Goal: Task Accomplishment & Management: Manage account settings

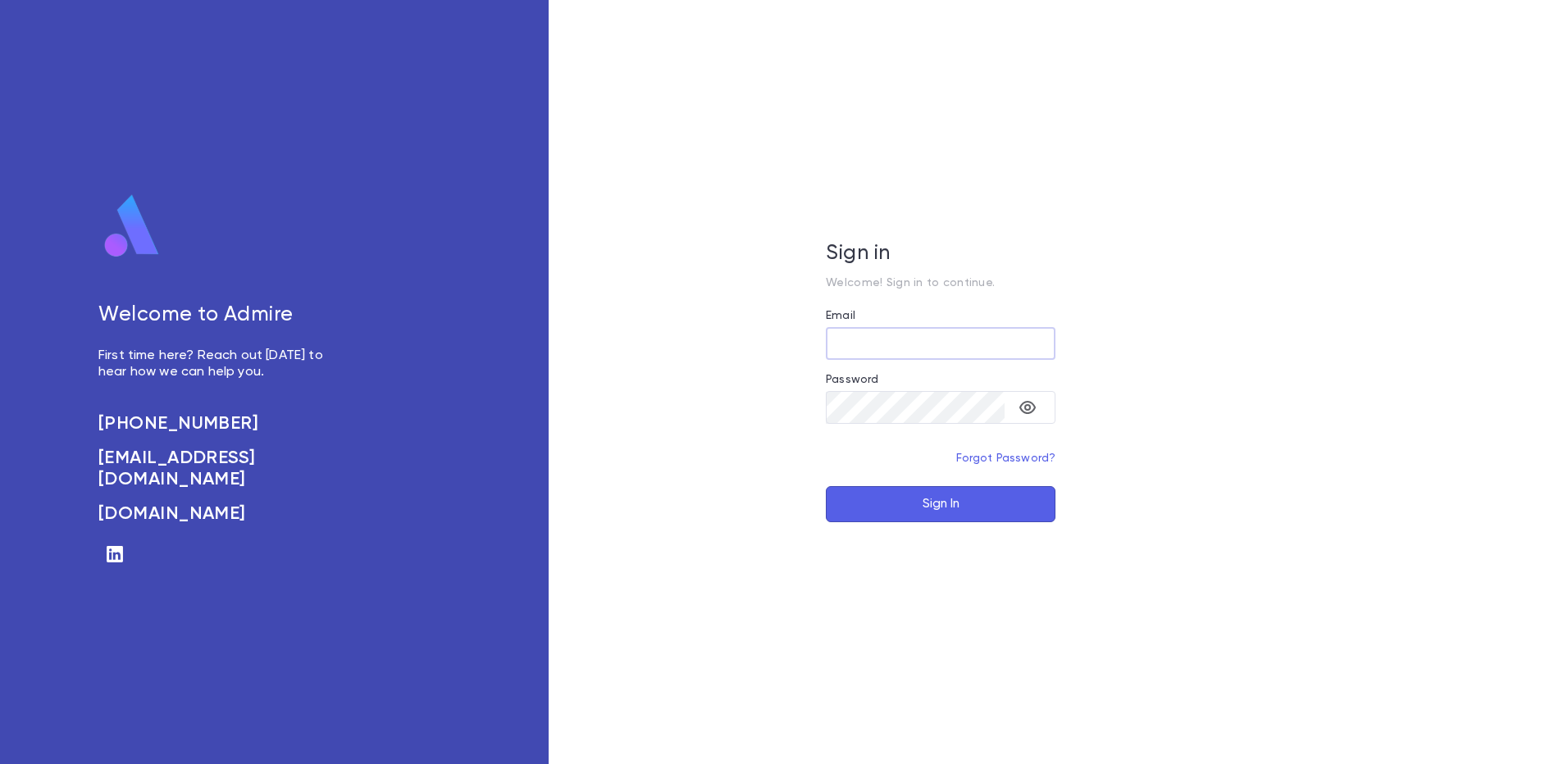
type input "**********"
click at [901, 505] on button "Sign In" at bounding box center [940, 504] width 230 height 36
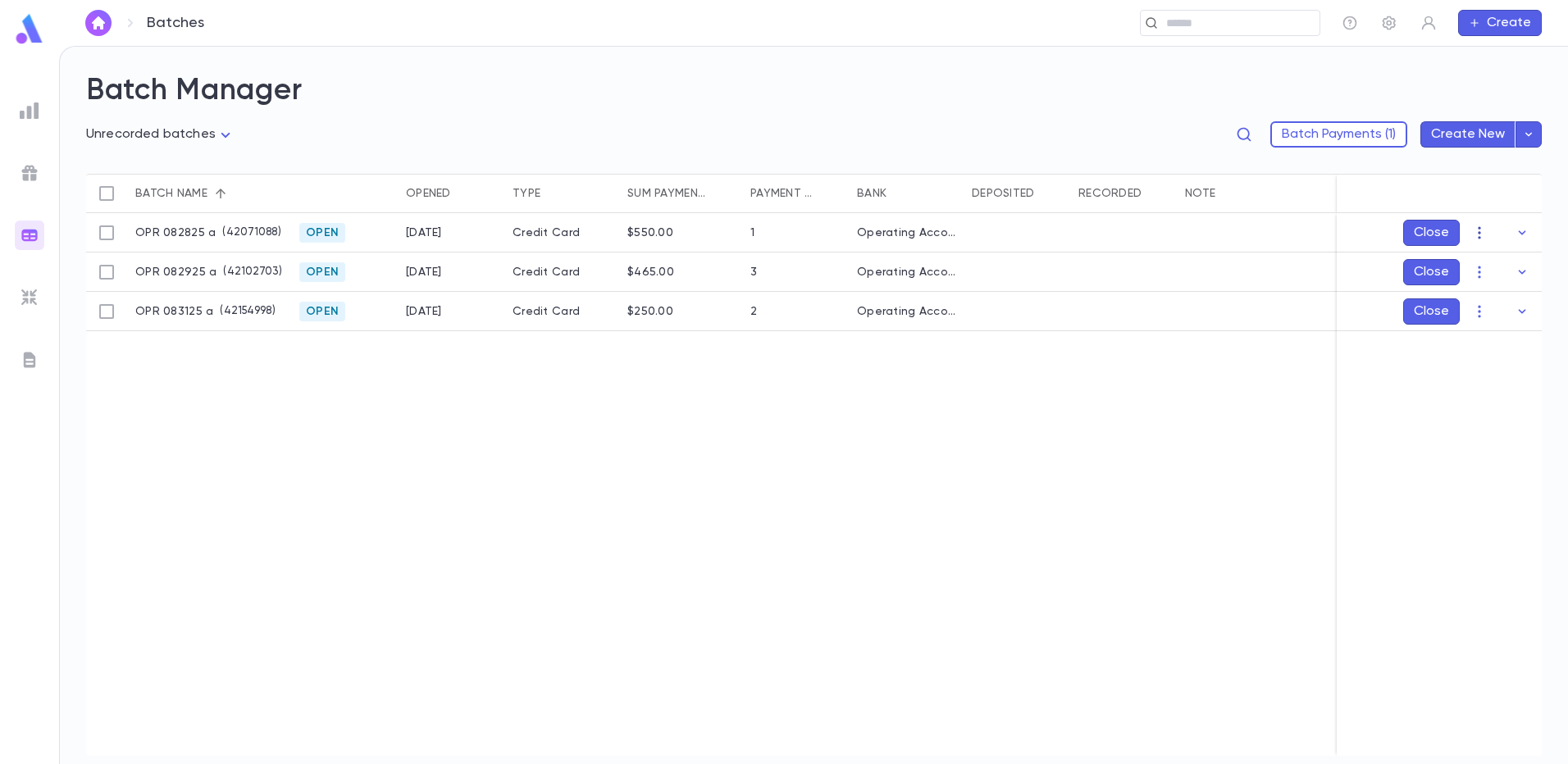
click at [1481, 234] on icon "button" at bounding box center [1478, 232] width 16 height 16
click at [1471, 287] on li "Edit" at bounding box center [1495, 292] width 124 height 26
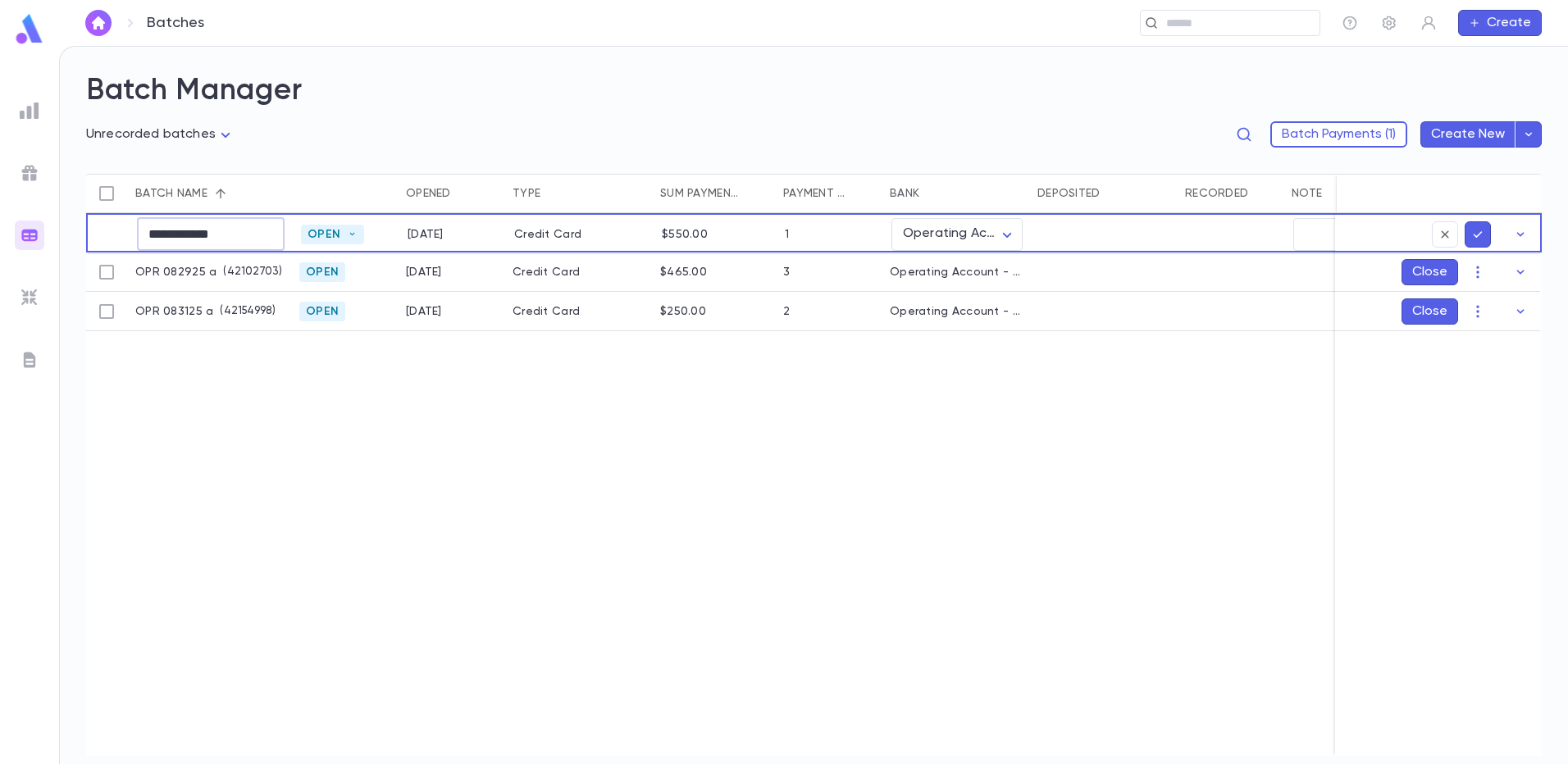
click at [244, 233] on input "**********" at bounding box center [210, 234] width 147 height 32
type input "**********"
click at [1477, 232] on icon "submit" at bounding box center [1477, 233] width 15 height 16
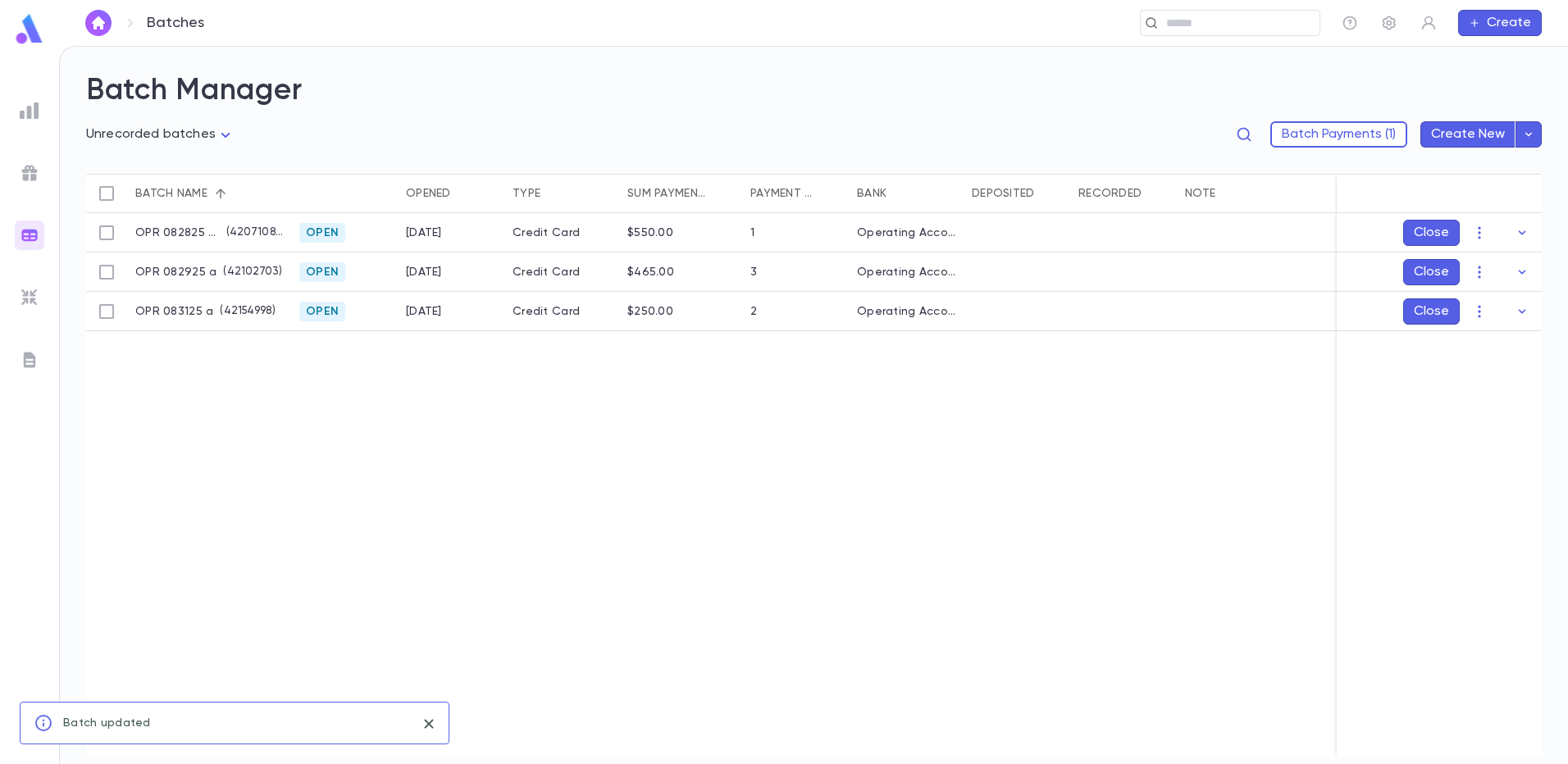
click at [1480, 272] on icon "button" at bounding box center [1478, 271] width 3 height 12
click at [1473, 337] on li "Edit" at bounding box center [1495, 331] width 124 height 26
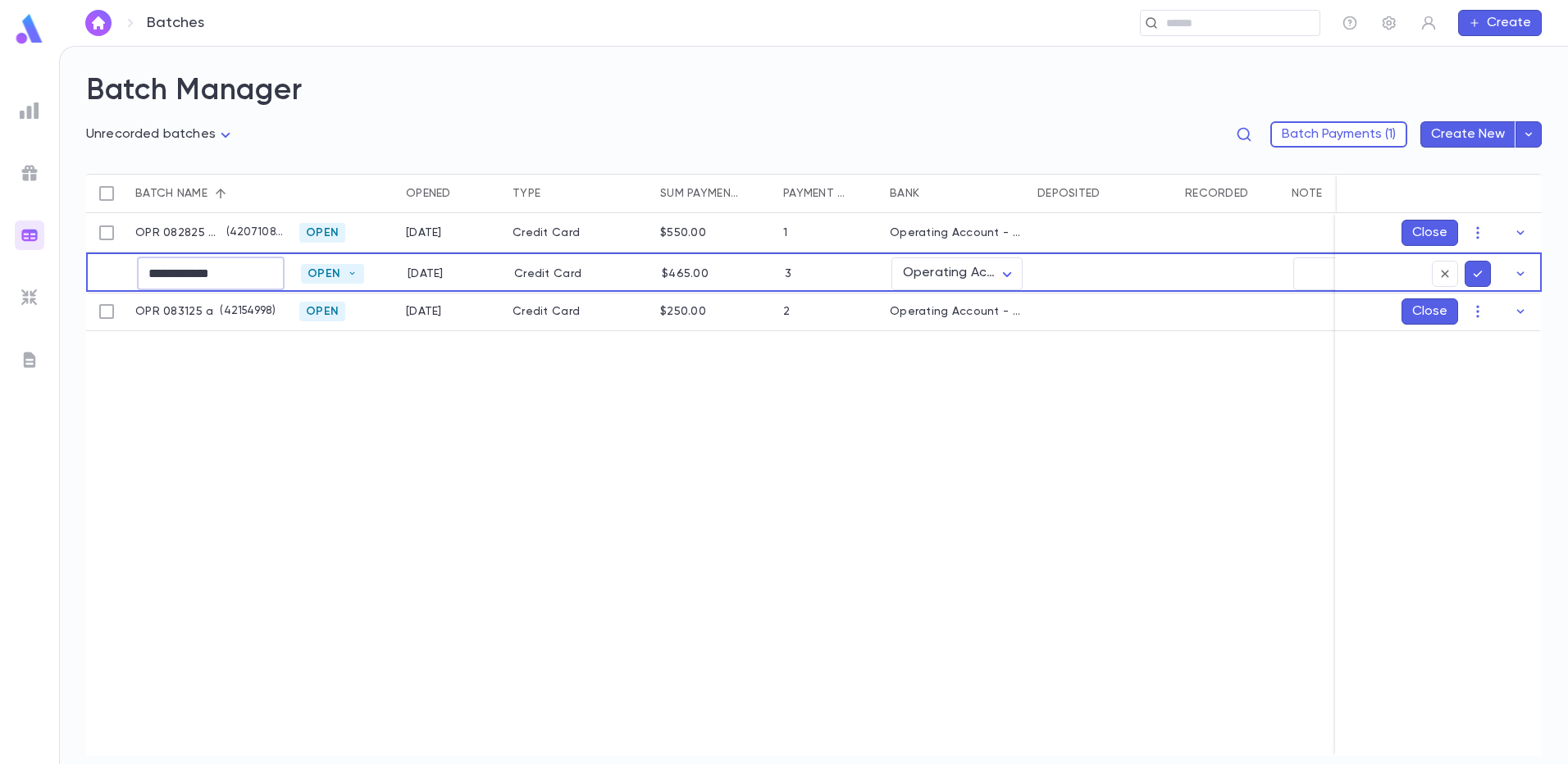
drag, startPoint x: 248, startPoint y: 269, endPoint x: 230, endPoint y: 267, distance: 18.1
click at [230, 267] on input "**********" at bounding box center [210, 274] width 147 height 32
type input "**********"
click at [1476, 273] on icon "submit" at bounding box center [1477, 273] width 15 height 16
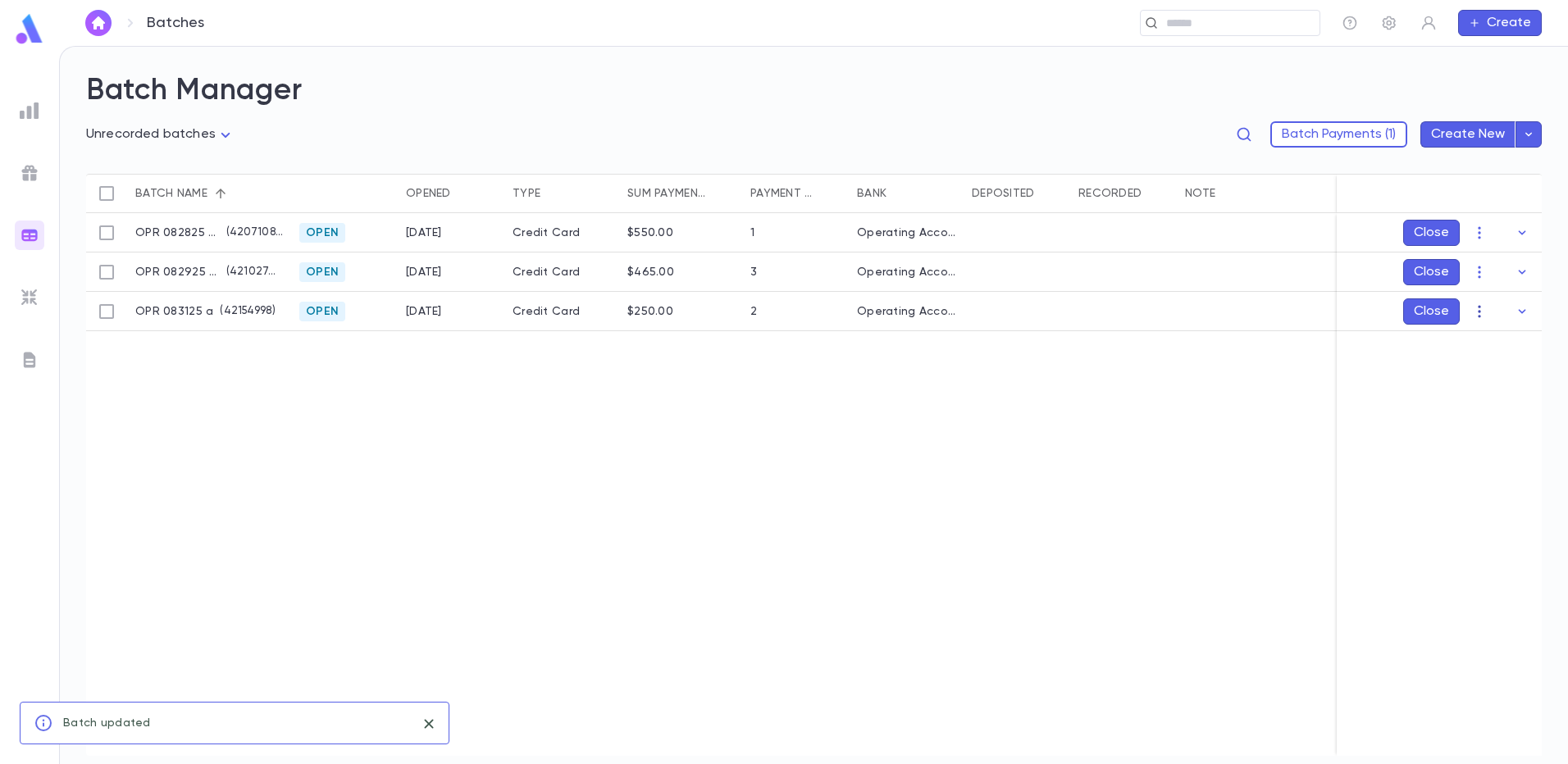
click at [1482, 311] on icon "button" at bounding box center [1478, 311] width 16 height 16
click at [1473, 360] on li "Edit" at bounding box center [1495, 370] width 124 height 26
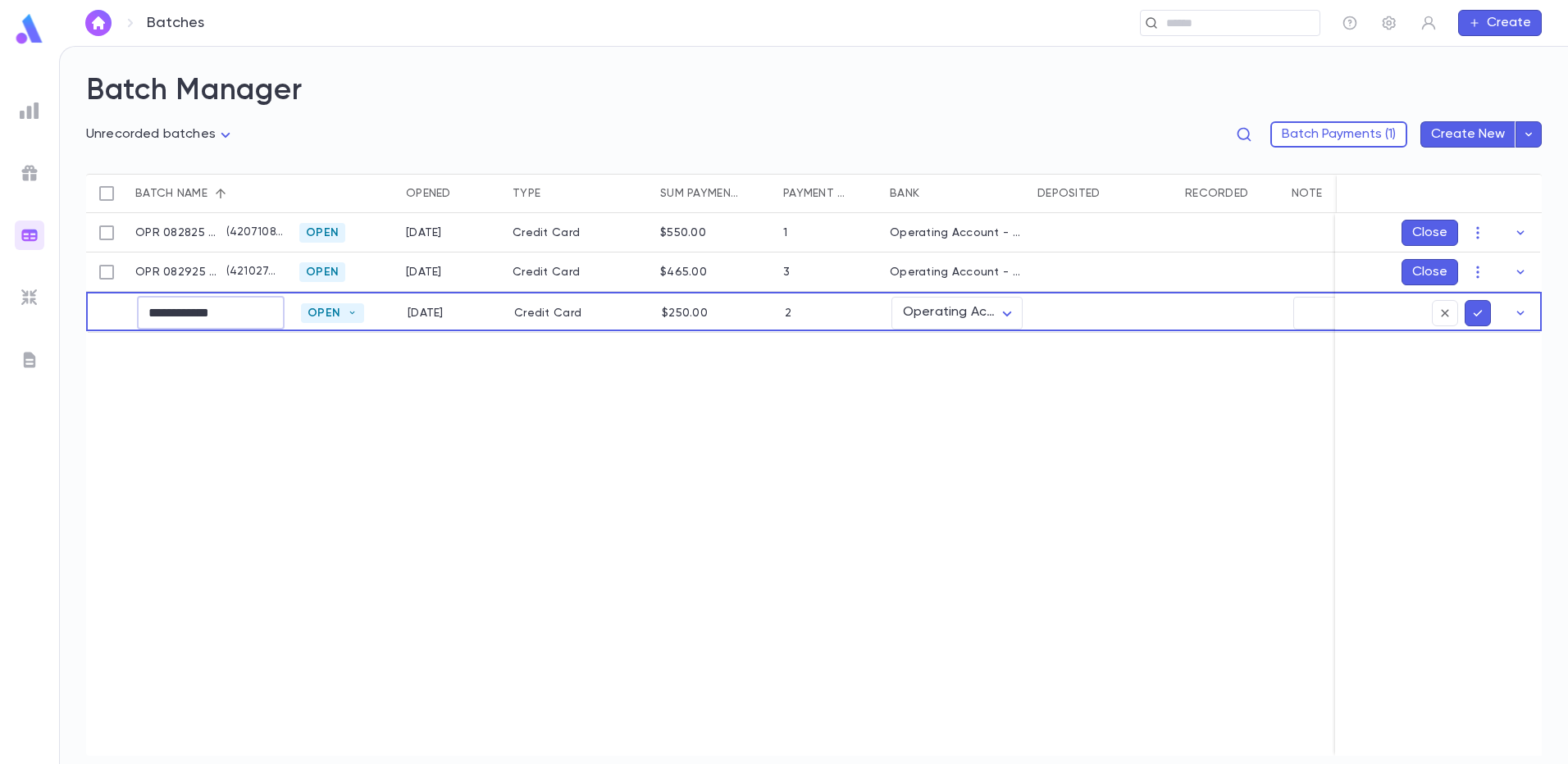
click at [225, 307] on input "**********" at bounding box center [210, 313] width 147 height 32
type input "**********"
click at [1476, 307] on icon "submit" at bounding box center [1477, 312] width 15 height 16
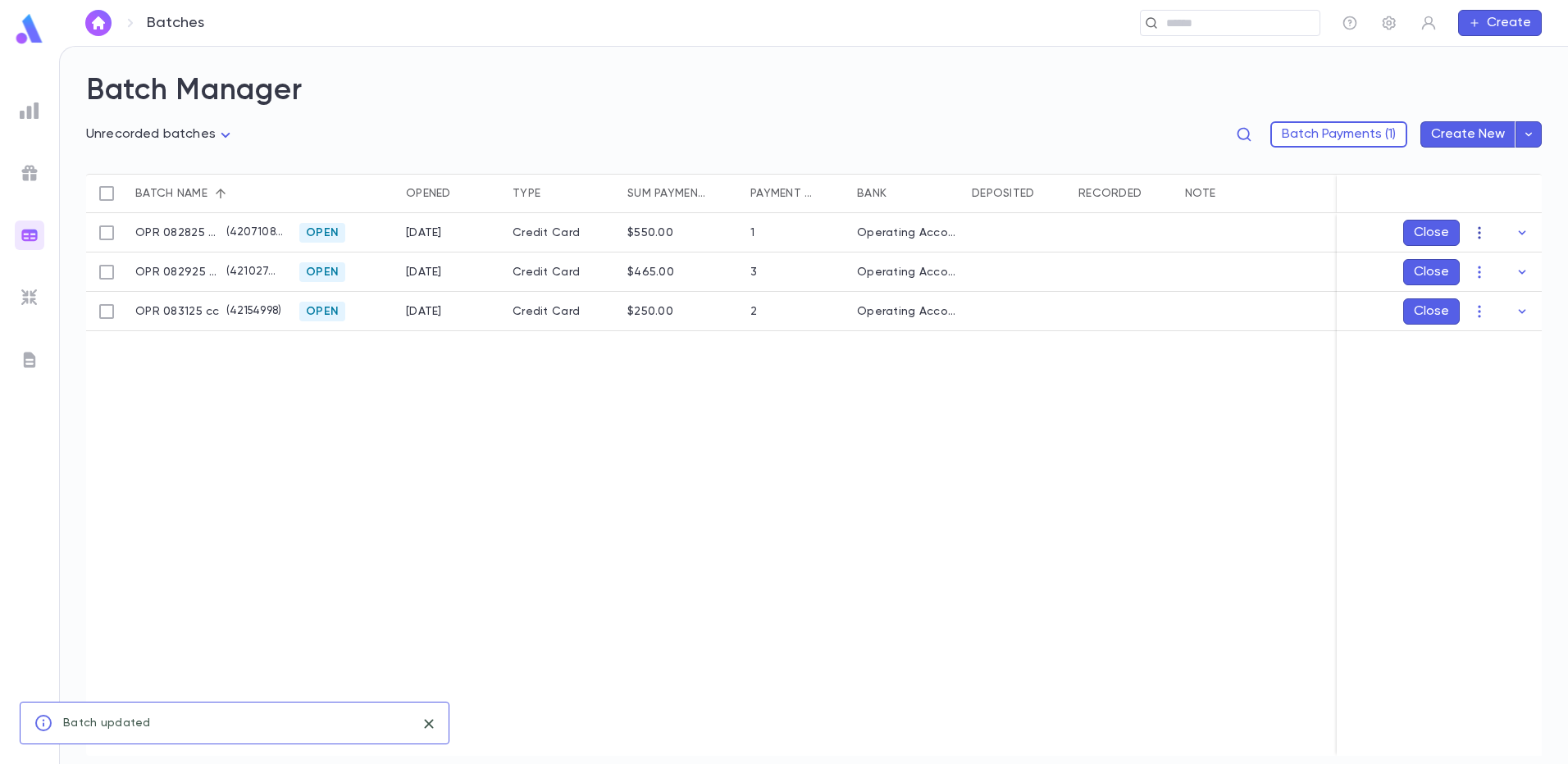
click at [1480, 235] on icon "button" at bounding box center [1478, 232] width 16 height 16
click at [1483, 259] on li "Mark Deposited" at bounding box center [1495, 265] width 124 height 26
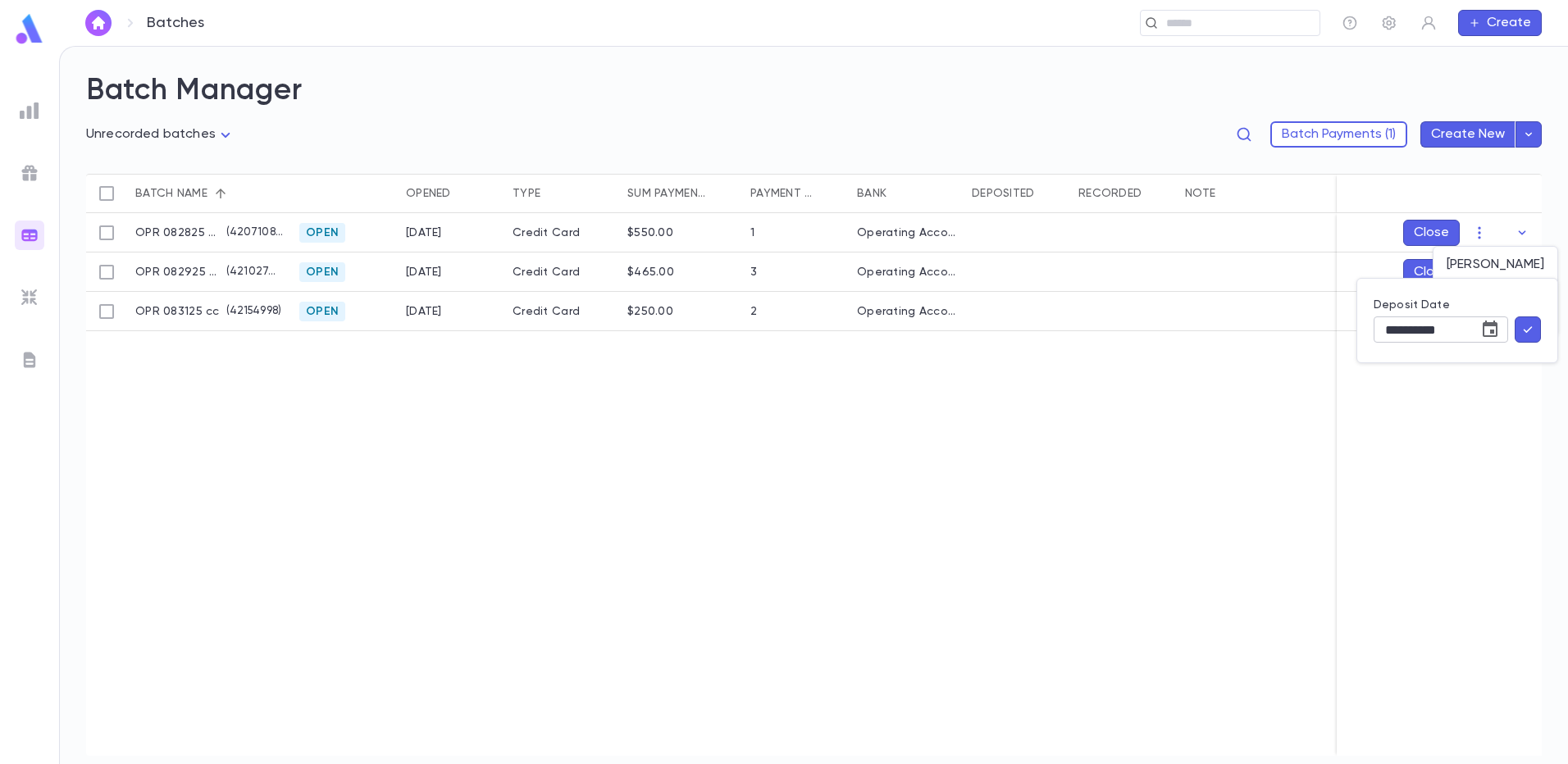
click at [1493, 325] on icon "Choose date, selected date is Sep 1, 2025" at bounding box center [1490, 328] width 15 height 16
click at [1487, 369] on icon "Previous month" at bounding box center [1486, 367] width 20 height 20
click at [1464, 560] on button "28" at bounding box center [1452, 561] width 29 height 29
type input "**********"
click at [1525, 333] on icon "button" at bounding box center [1528, 329] width 15 height 16
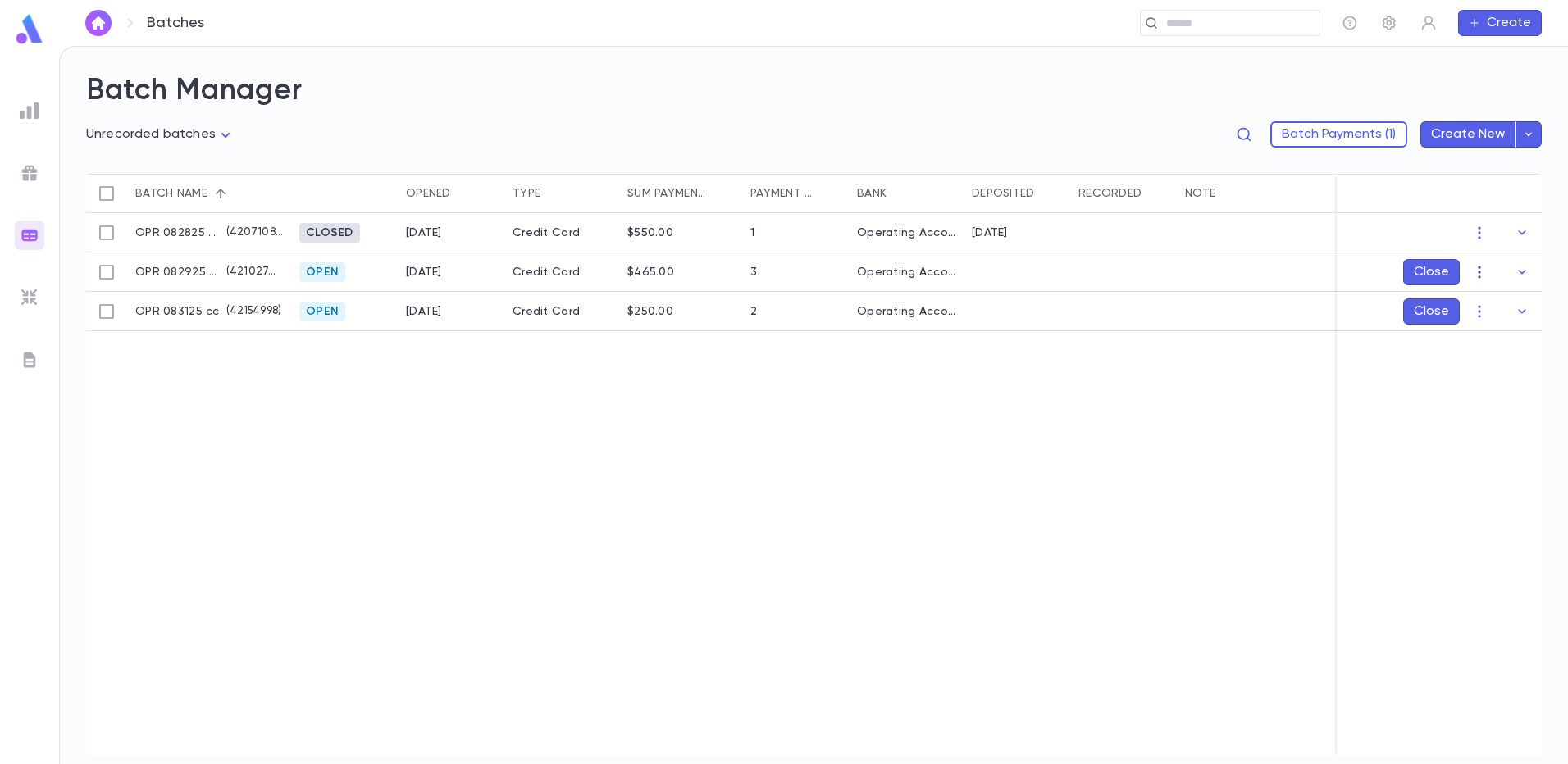
click at [1479, 272] on icon "button" at bounding box center [1478, 271] width 3 height 12
click at [1486, 301] on li "Mark Deposited" at bounding box center [1495, 305] width 124 height 26
click at [1492, 368] on icon "Choose date, selected date is Sep 1, 2025" at bounding box center [1489, 368] width 20 height 20
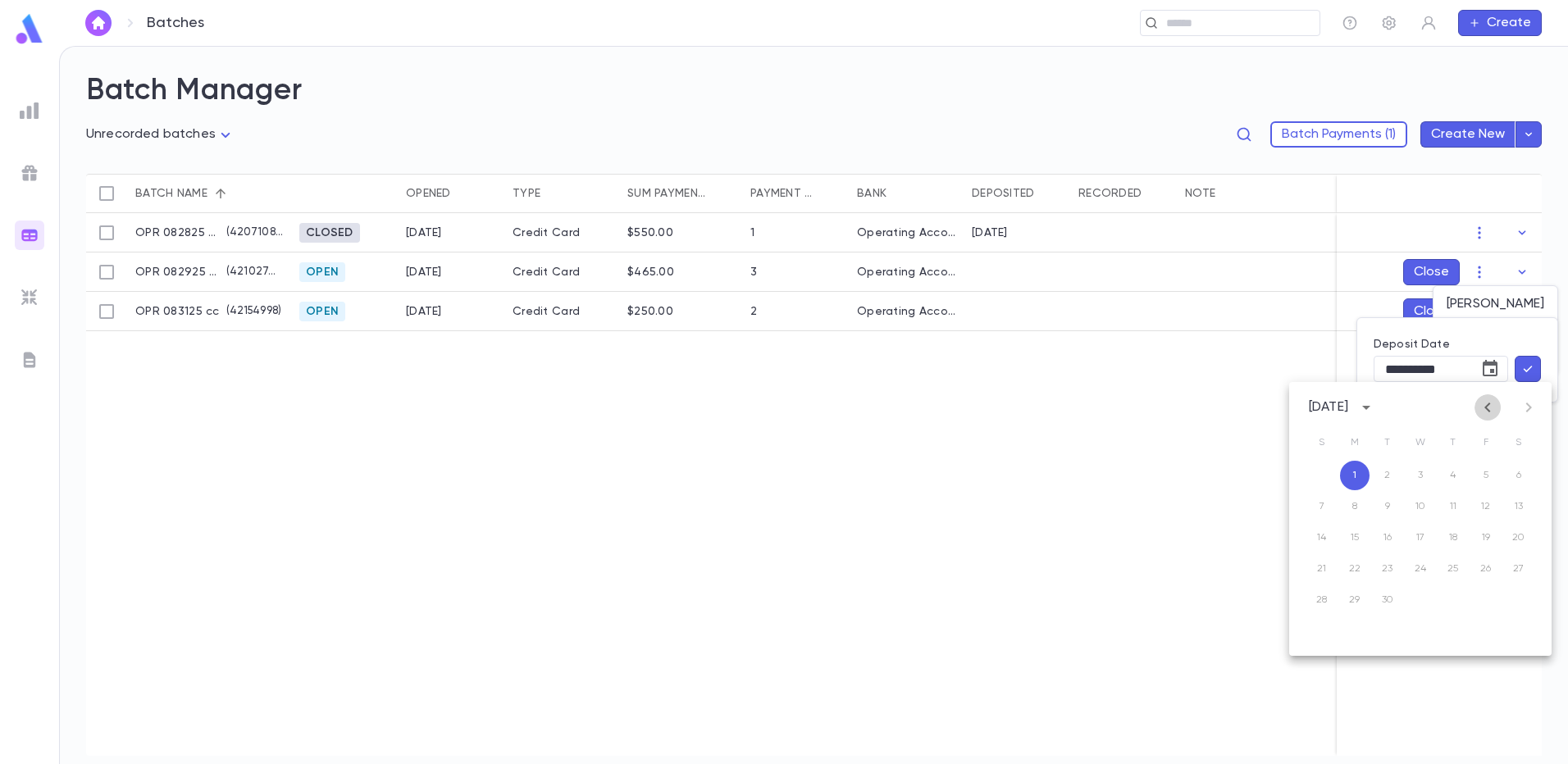
click at [1488, 403] on icon "Previous month" at bounding box center [1486, 407] width 20 height 20
click at [1481, 600] on button "29" at bounding box center [1485, 600] width 29 height 29
type input "**********"
click at [1531, 372] on icon "button" at bounding box center [1528, 368] width 15 height 16
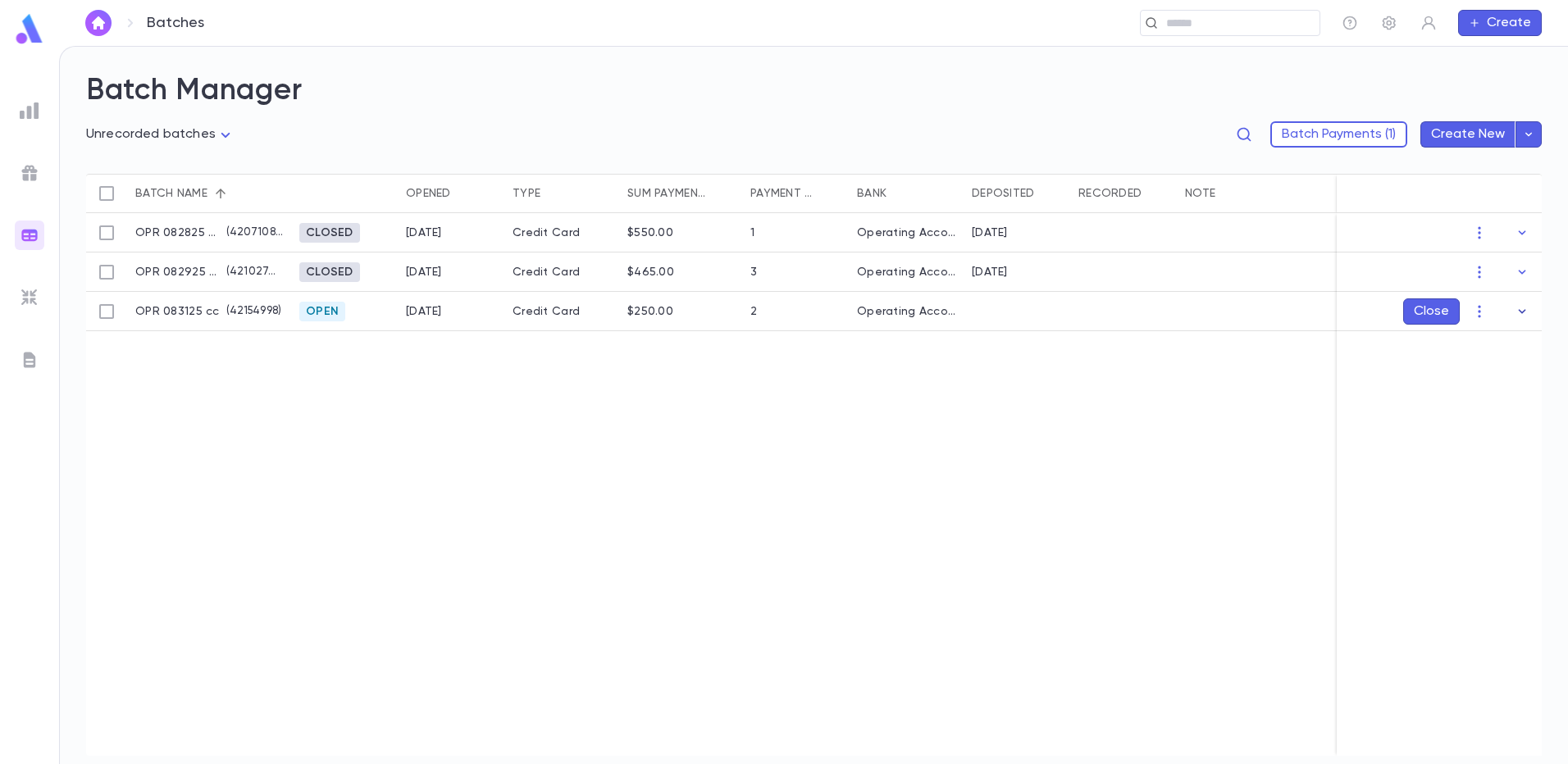
click at [1523, 313] on icon "button" at bounding box center [1521, 311] width 16 height 16
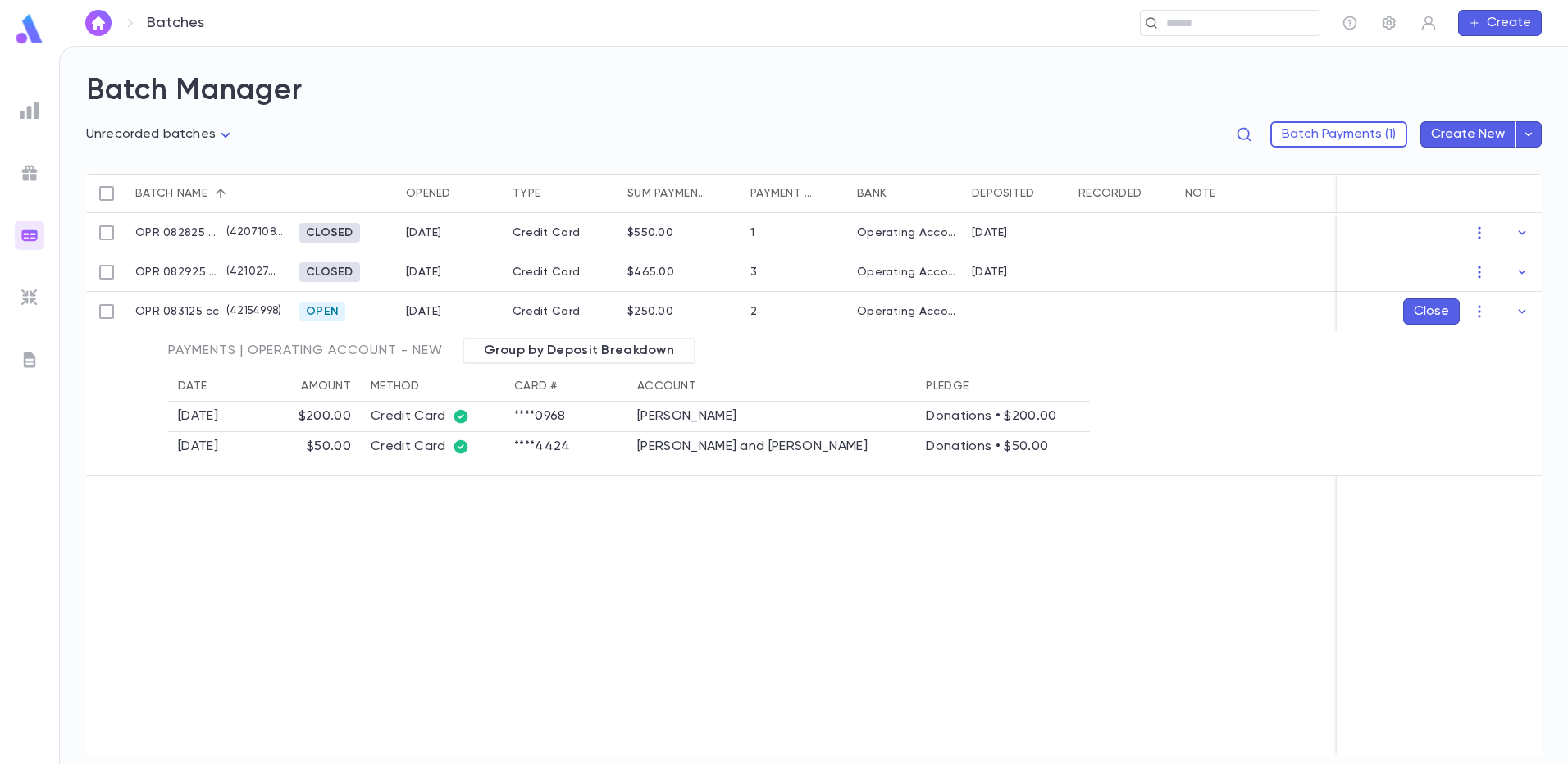
click at [1523, 313] on icon "button" at bounding box center [1521, 311] width 16 height 16
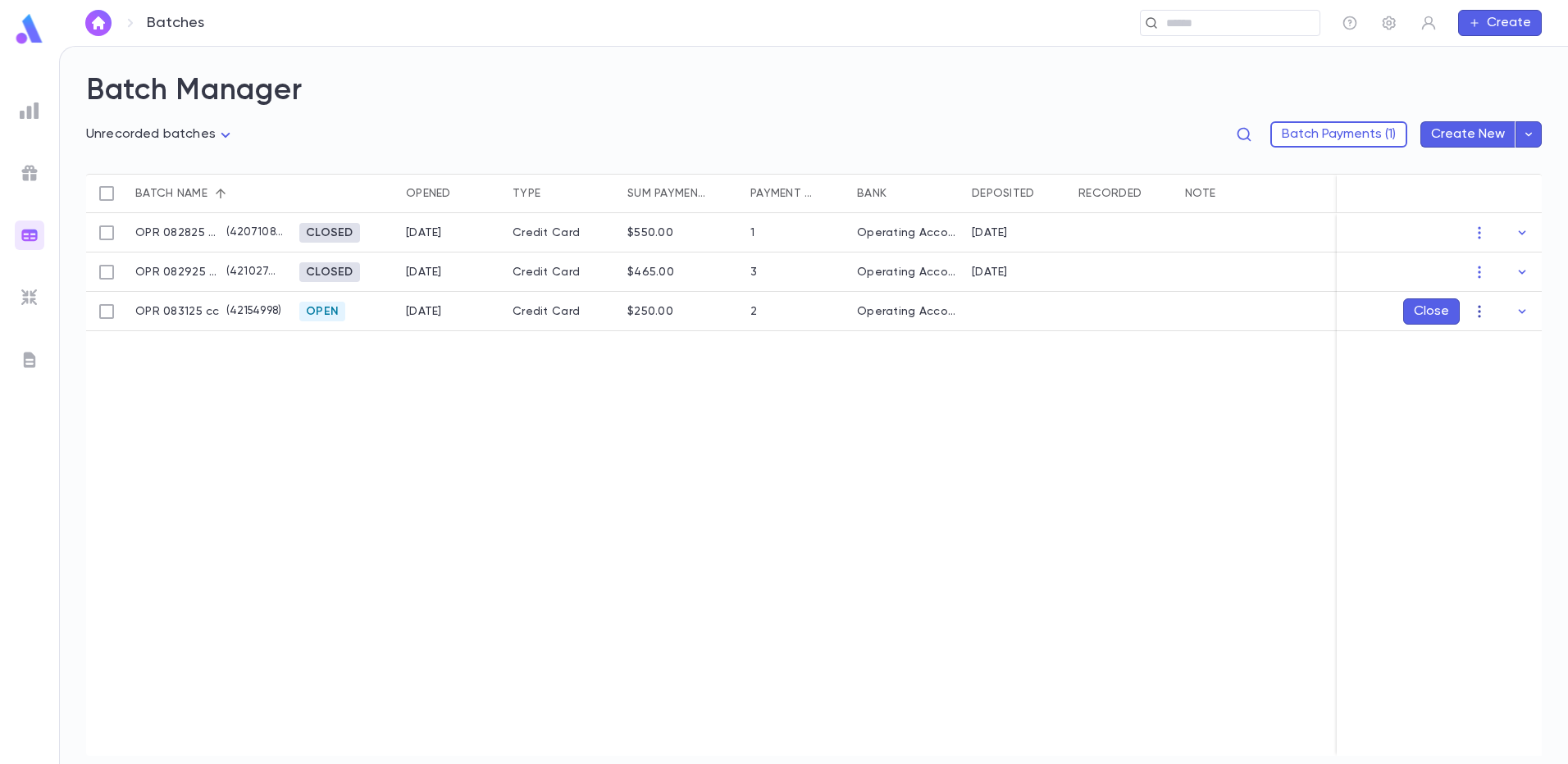
click at [1486, 311] on icon "button" at bounding box center [1478, 311] width 16 height 16
click at [1535, 346] on li "Mark Deposited" at bounding box center [1495, 344] width 124 height 26
click at [1500, 406] on button "Choose date, selected date is Sep 1, 2025" at bounding box center [1489, 408] width 33 height 33
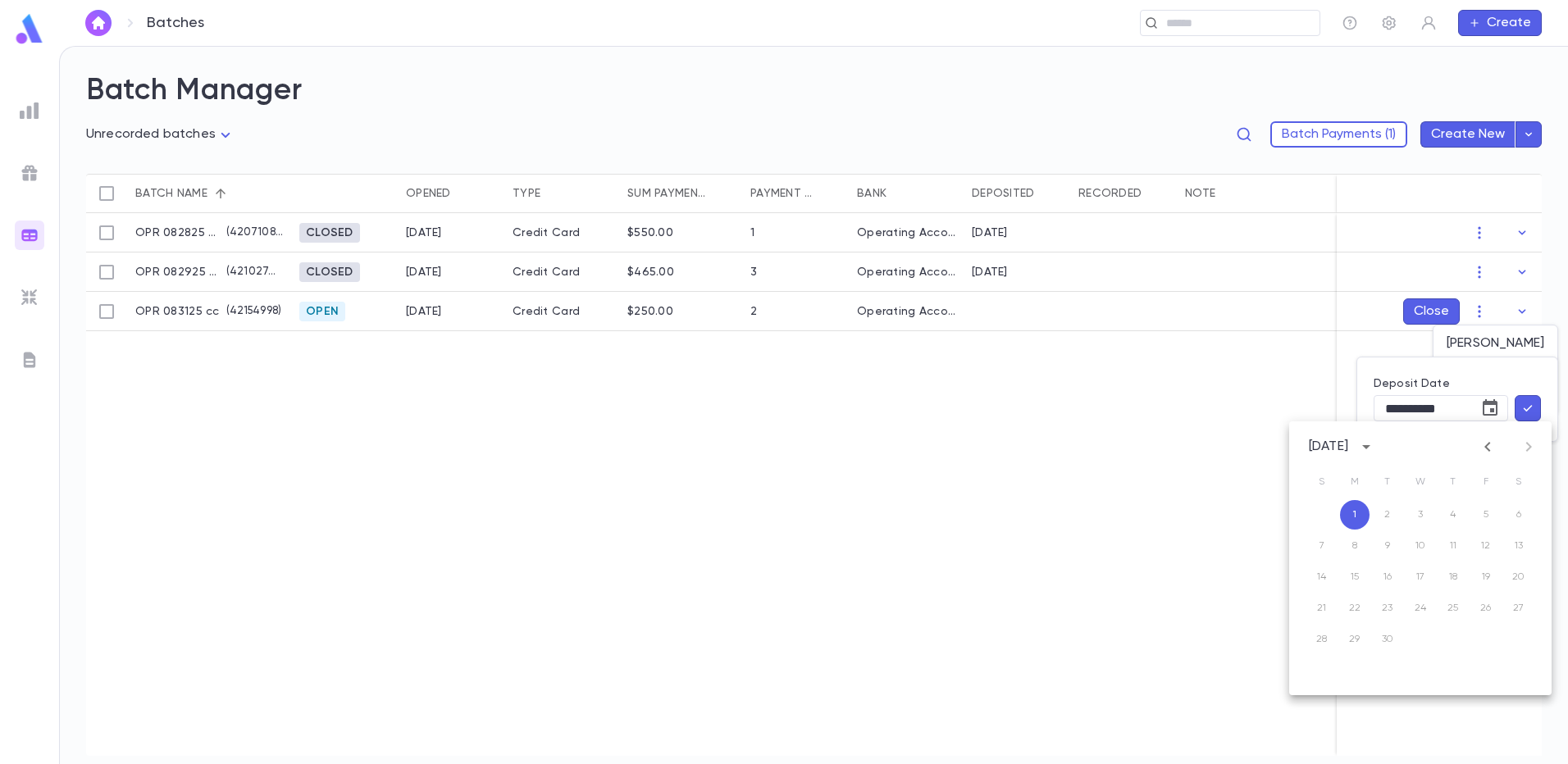
click at [1486, 448] on icon "Previous month" at bounding box center [1486, 446] width 6 height 9
click at [1322, 671] on button "31" at bounding box center [1321, 670] width 29 height 29
type input "**********"
click at [1528, 415] on icon "button" at bounding box center [1528, 408] width 15 height 16
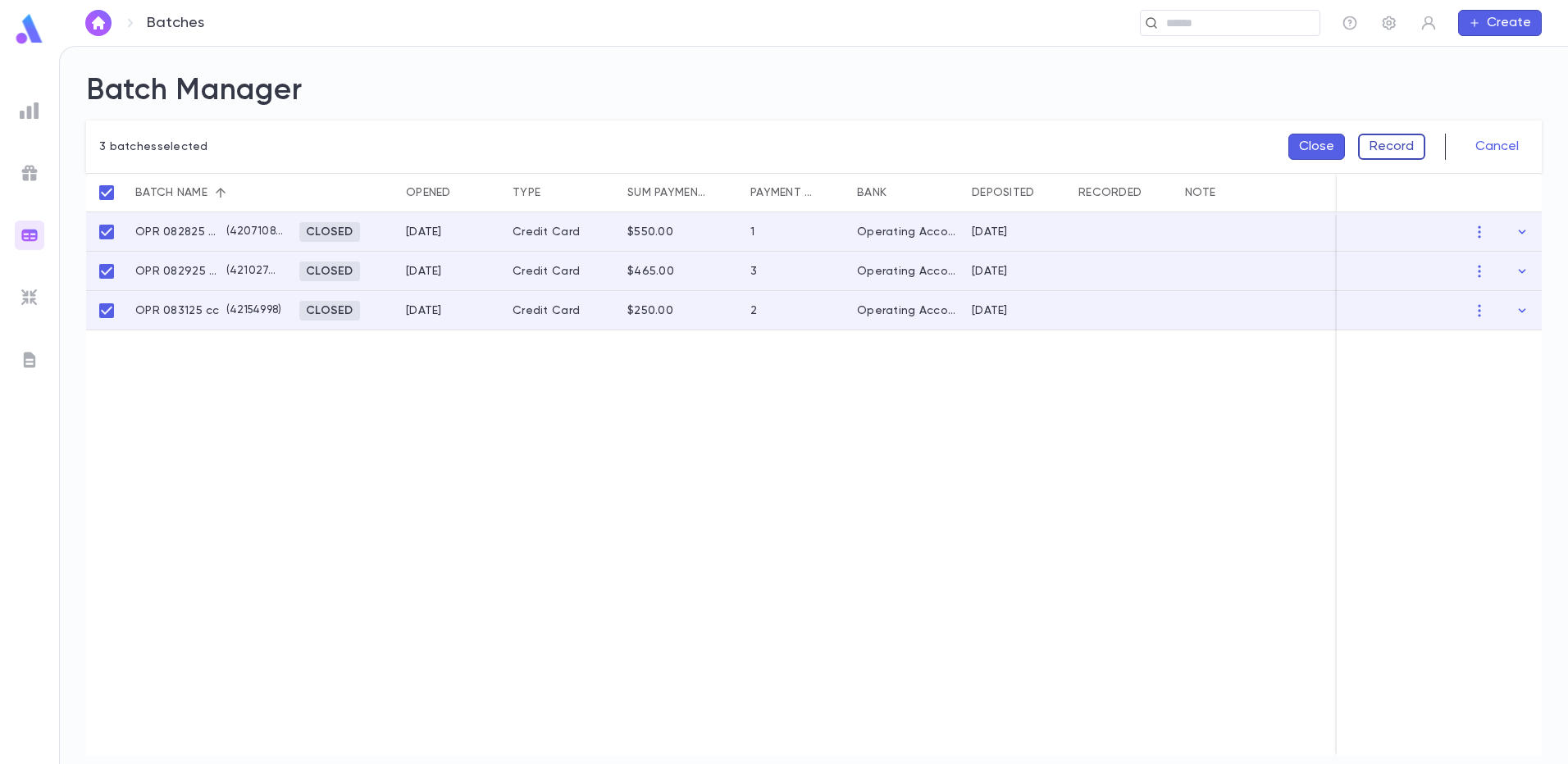
click at [1400, 146] on button "Record" at bounding box center [1392, 147] width 67 height 26
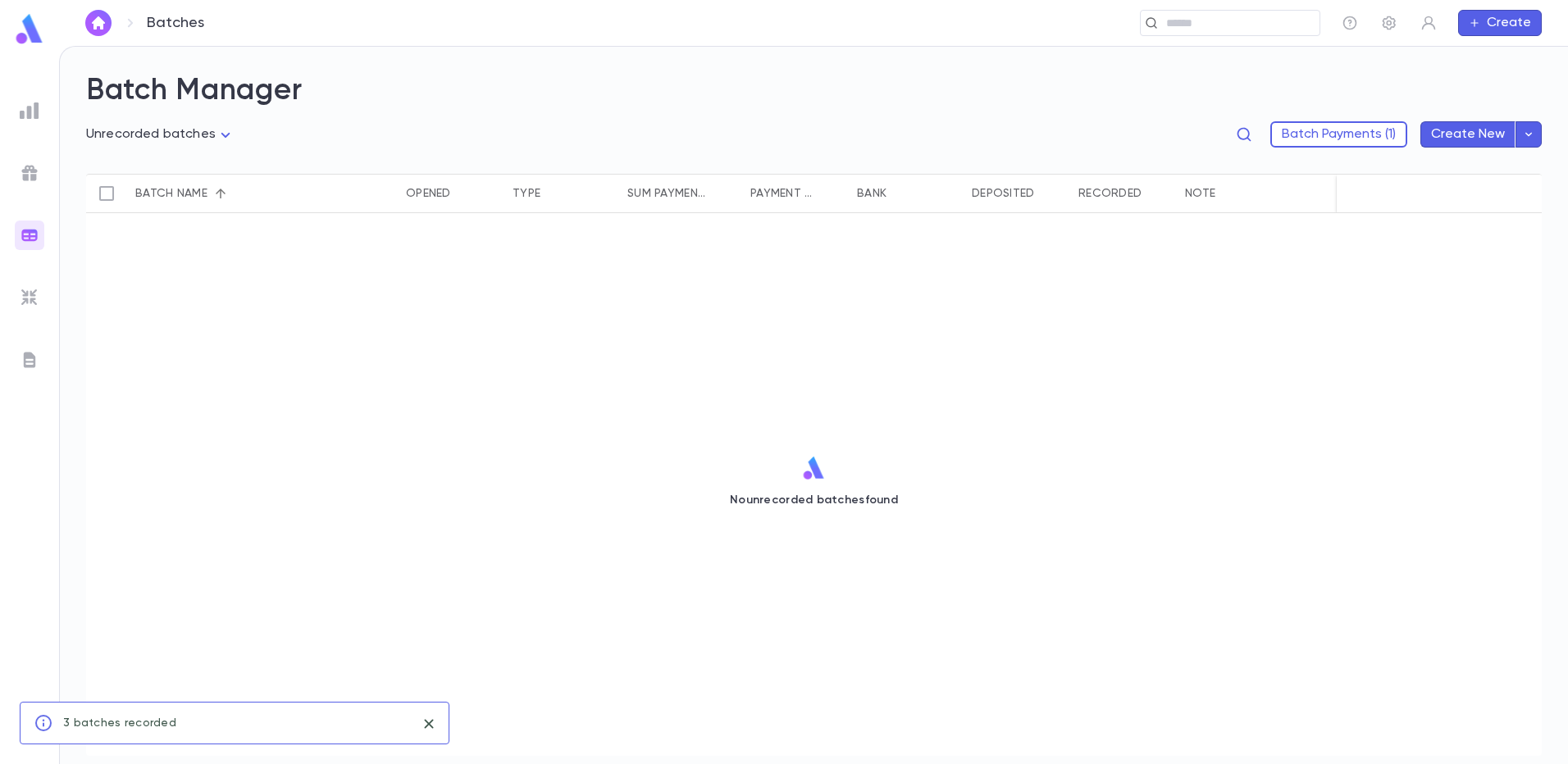
click at [754, 61] on div "**********" at bounding box center [814, 405] width 1508 height 717
click at [1329, 147] on div "**********" at bounding box center [814, 141] width 1456 height 65
click at [1333, 138] on button "Batch Payments (1)" at bounding box center [1338, 134] width 137 height 26
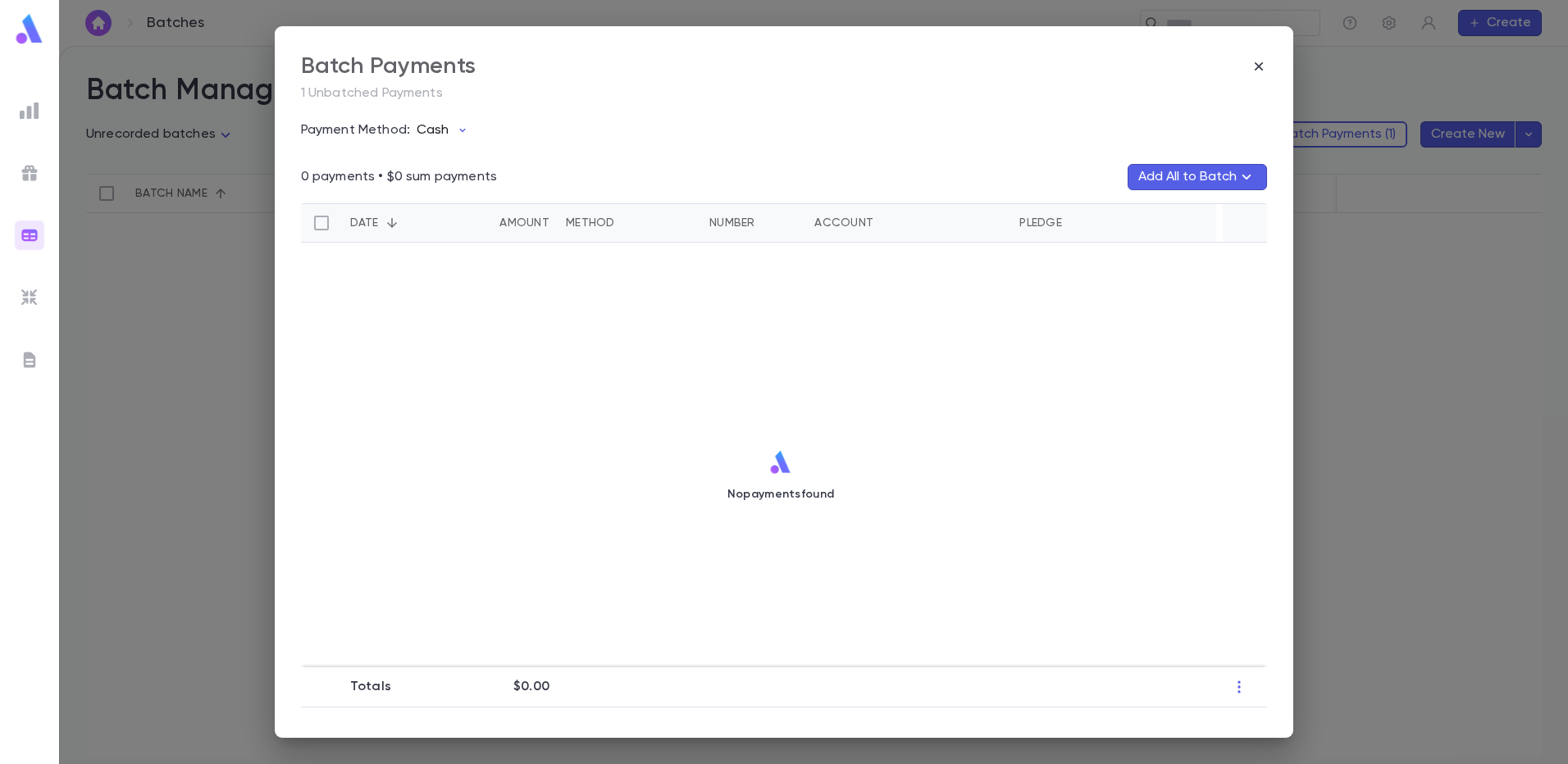
click at [461, 130] on icon "button" at bounding box center [462, 129] width 6 height 3
click at [1254, 69] on div at bounding box center [784, 382] width 1568 height 764
click at [21, 111] on img at bounding box center [29, 111] width 20 height 20
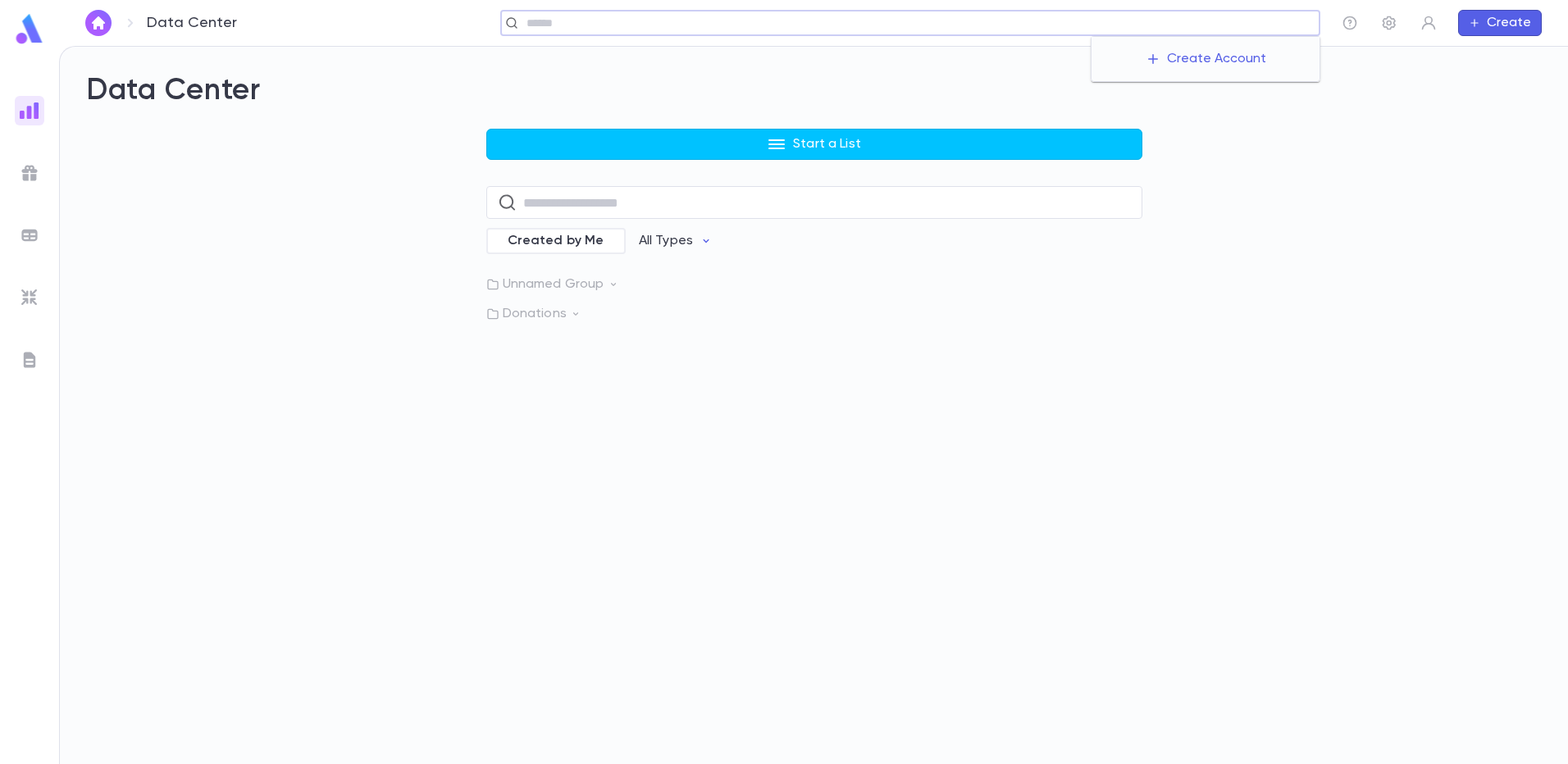
click at [1173, 25] on input "text" at bounding box center [917, 23] width 791 height 16
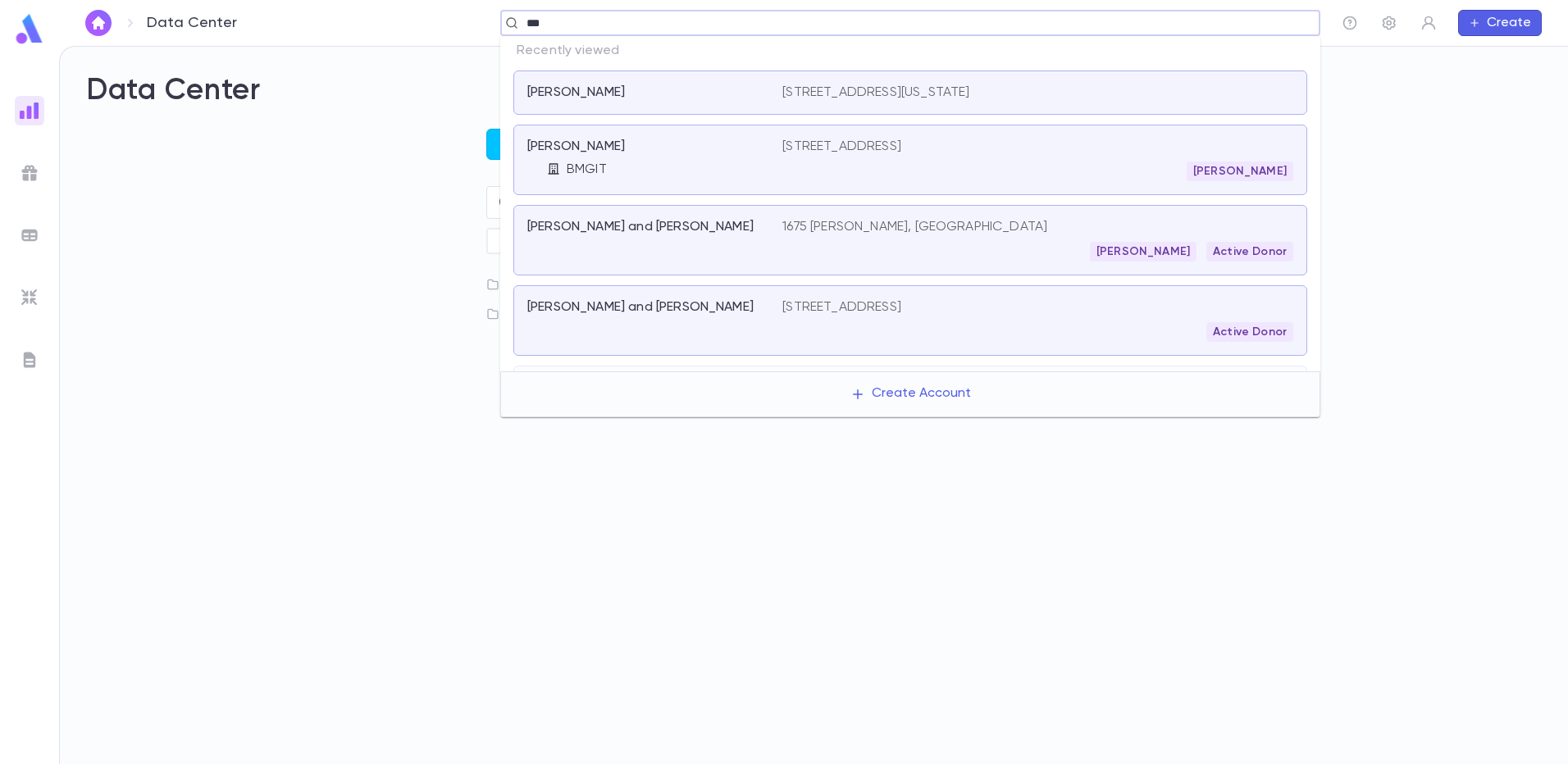
type input "****"
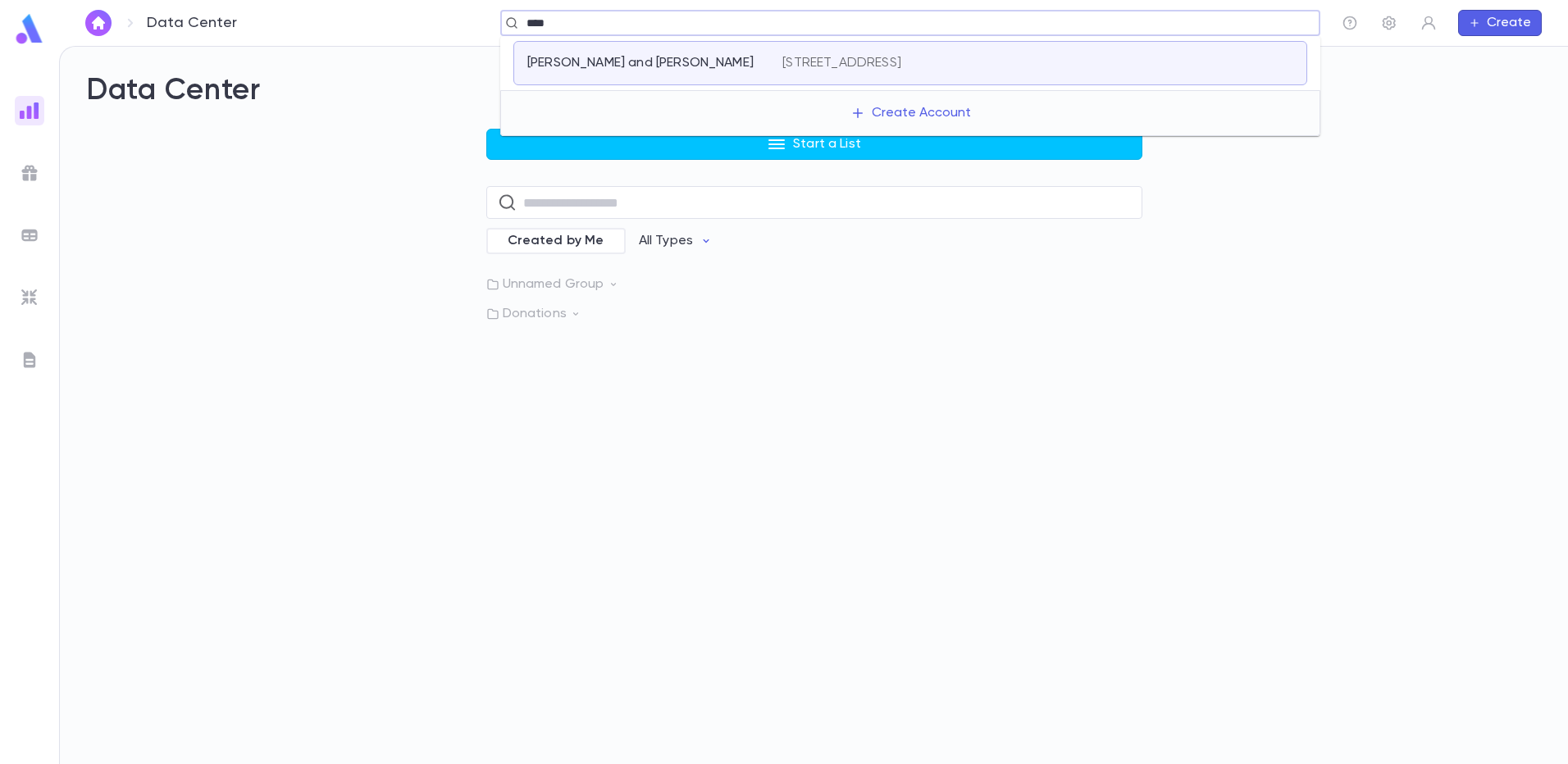
click at [837, 66] on p "337 Ridge Ave, Lakewood NJ 08701" at bounding box center [842, 63] width 119 height 16
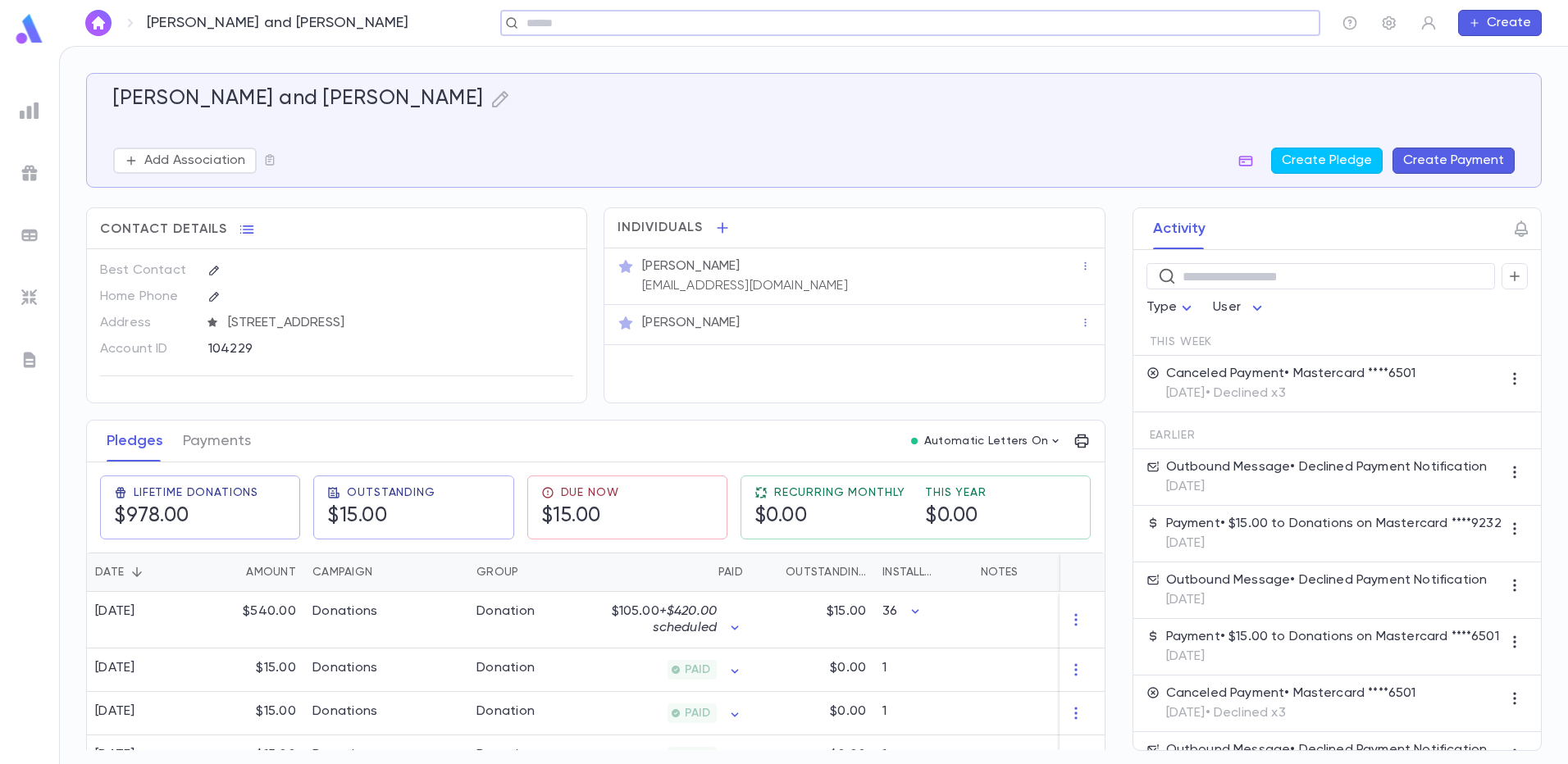
click at [1255, 527] on p "Payment • $15.00 to Donations on Mastercard ****9232" at bounding box center [1334, 523] width 336 height 16
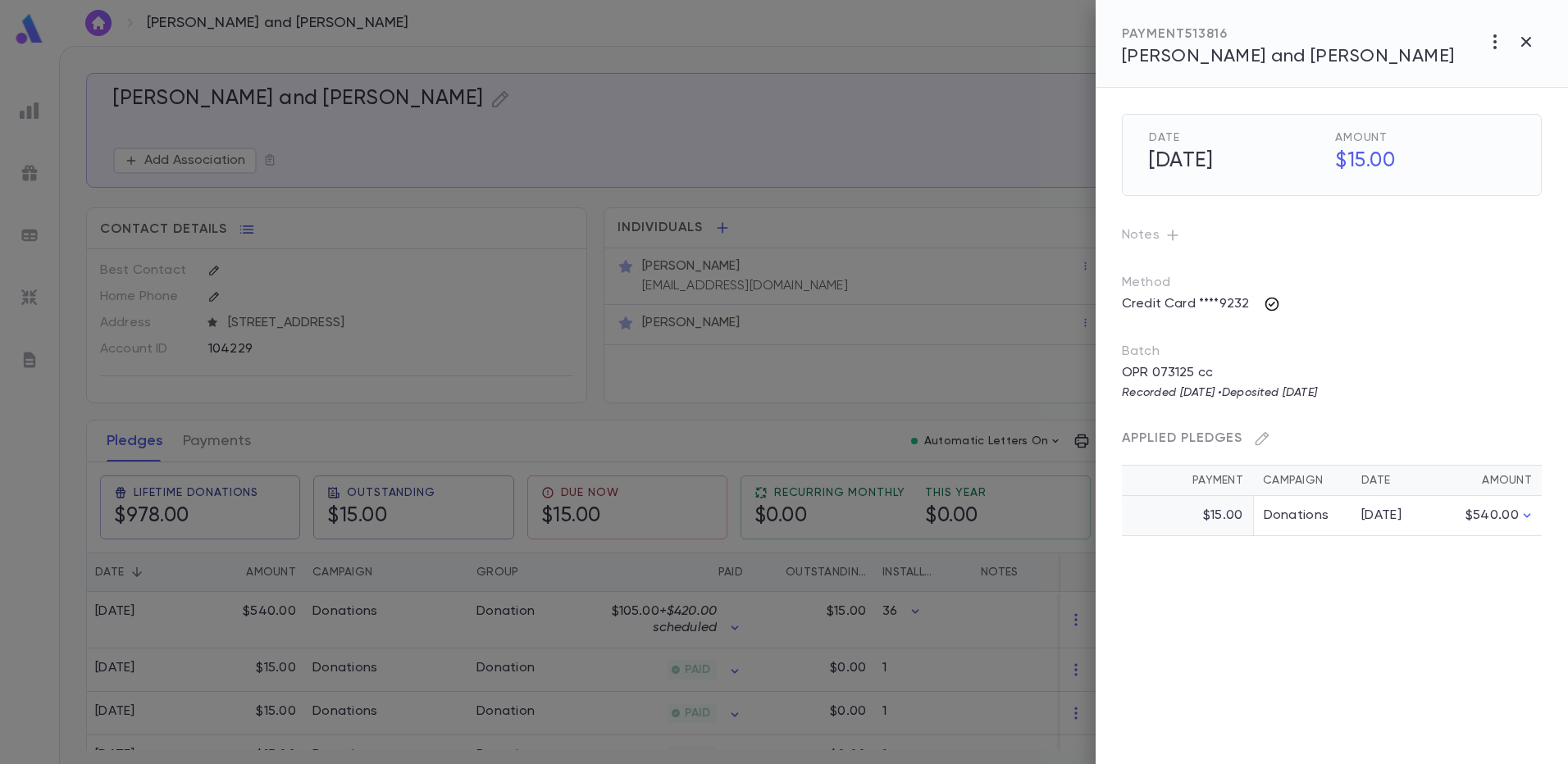
click at [1275, 305] on icon "button" at bounding box center [1271, 304] width 16 height 16
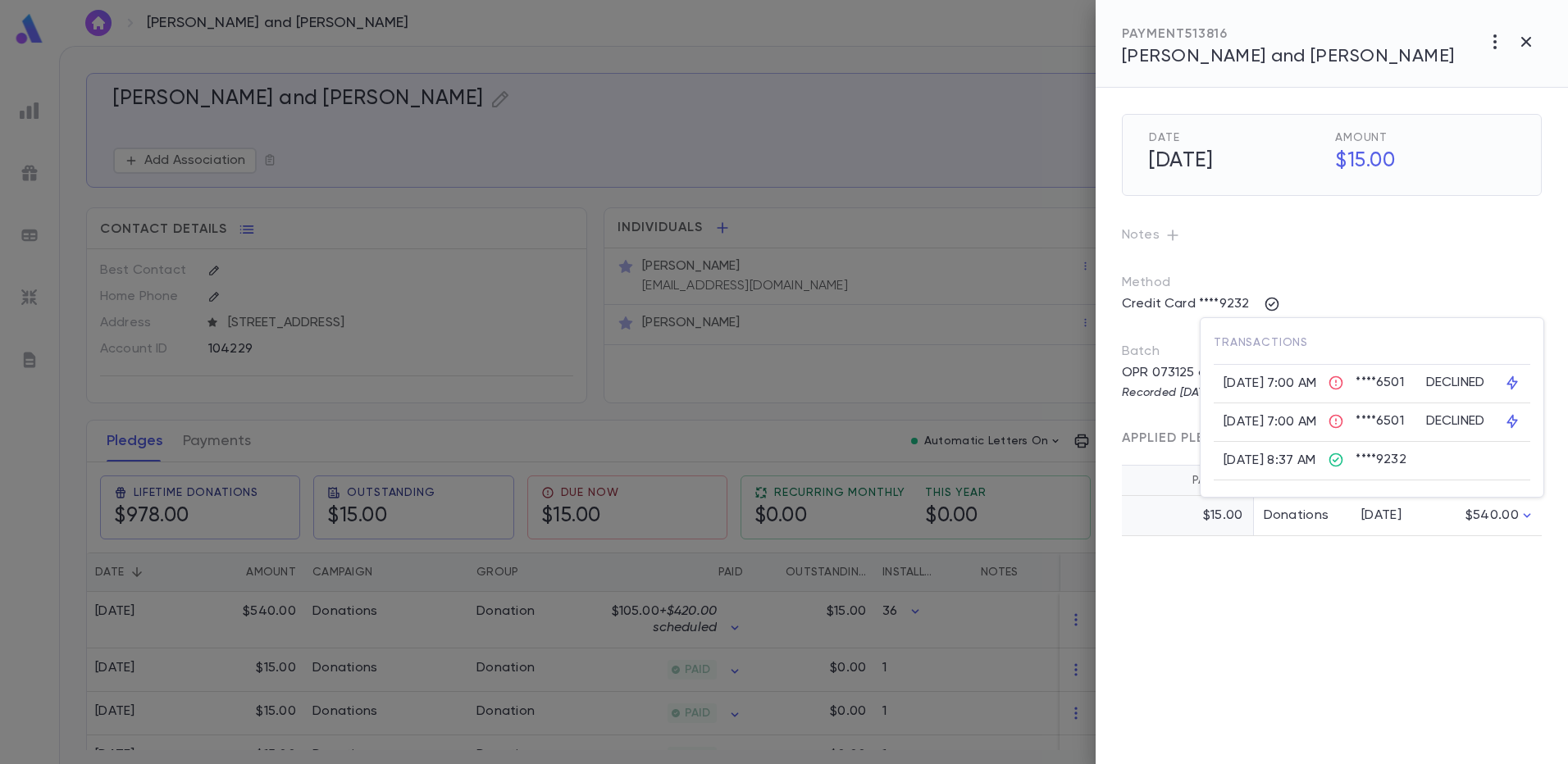
click at [928, 216] on div at bounding box center [784, 382] width 1568 height 764
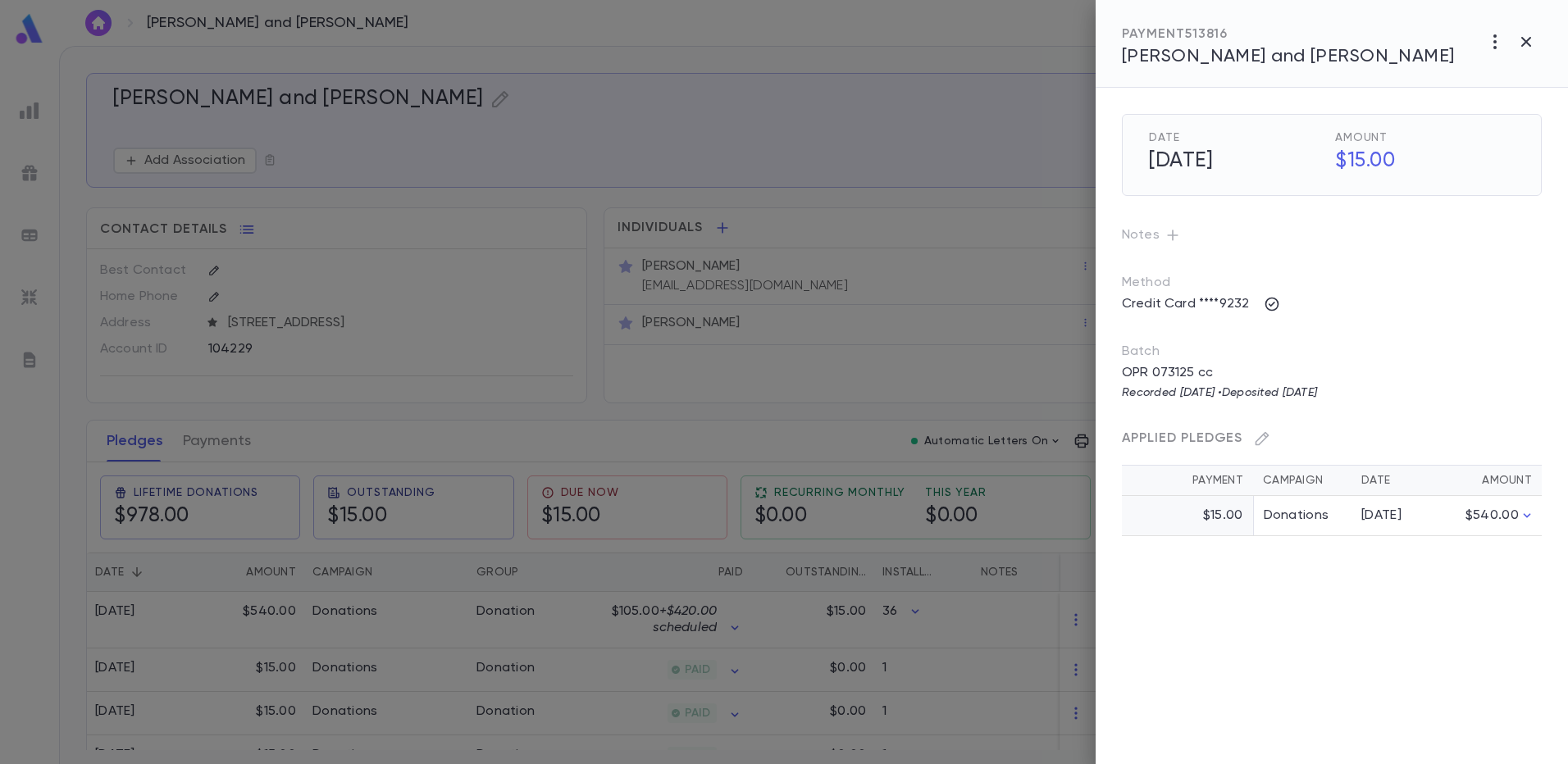
click at [960, 129] on div at bounding box center [784, 382] width 1568 height 764
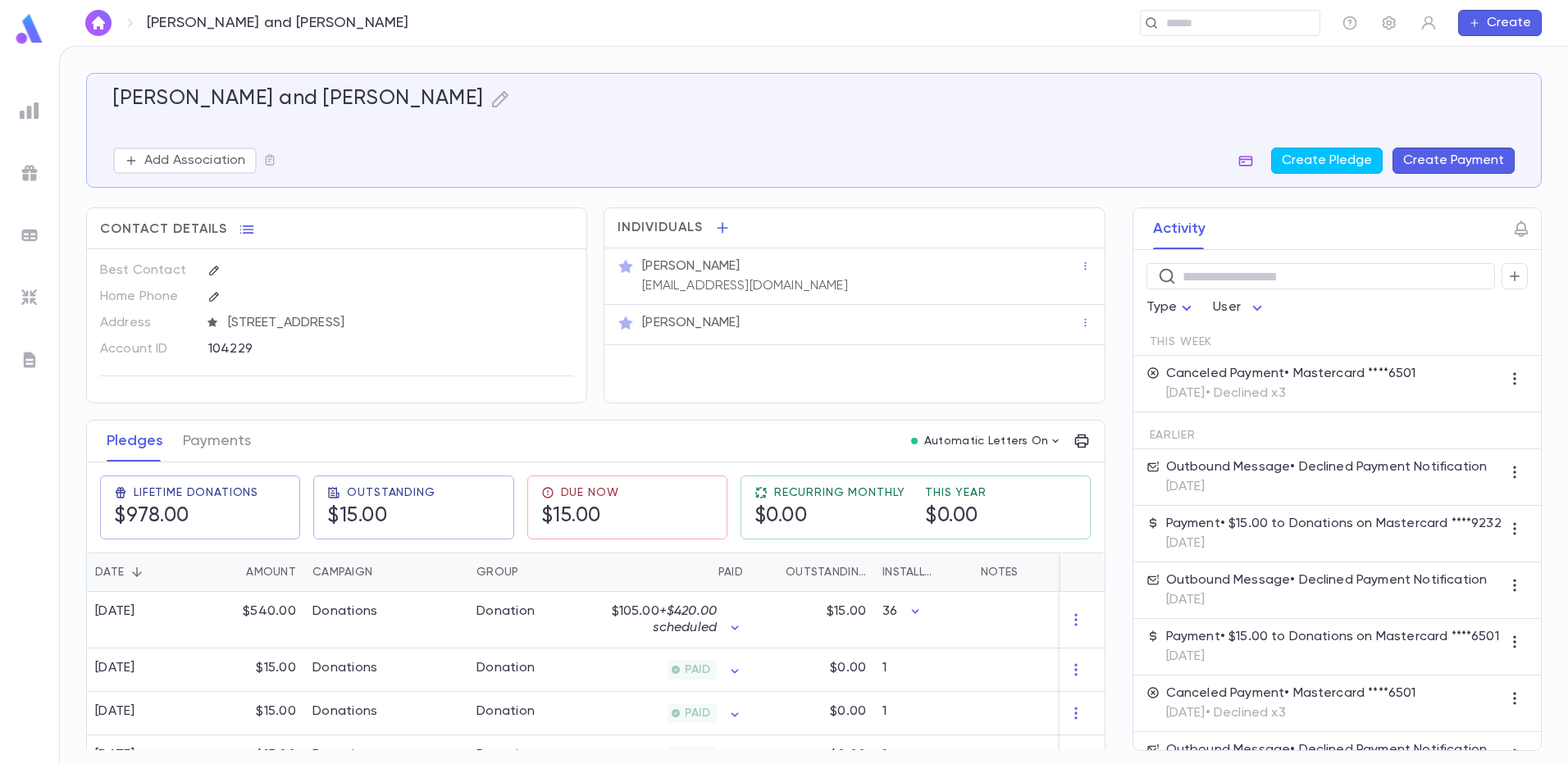
click at [1247, 161] on icon "button" at bounding box center [1245, 160] width 16 height 16
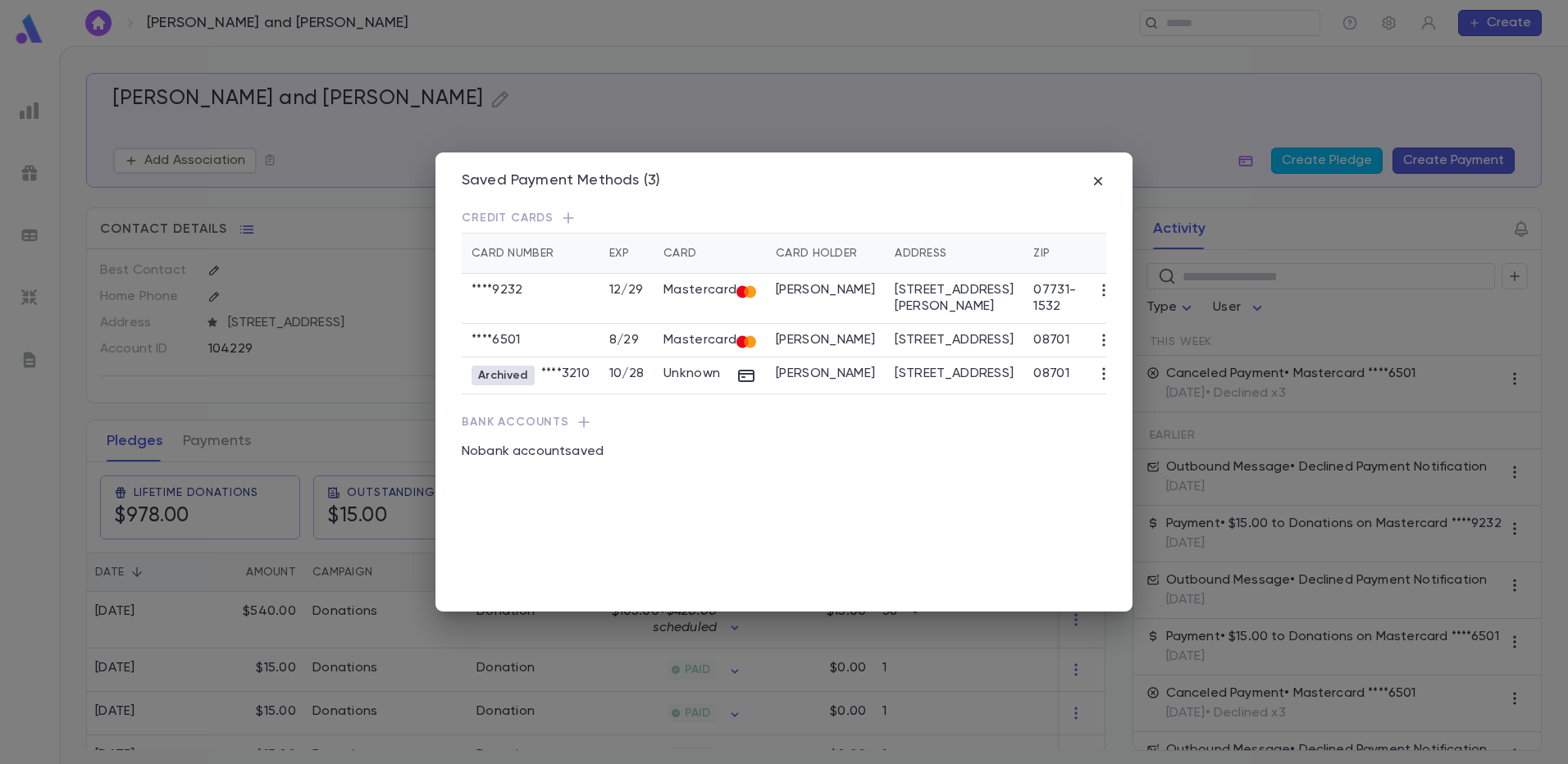
click at [1096, 341] on icon "button" at bounding box center [1103, 339] width 16 height 16
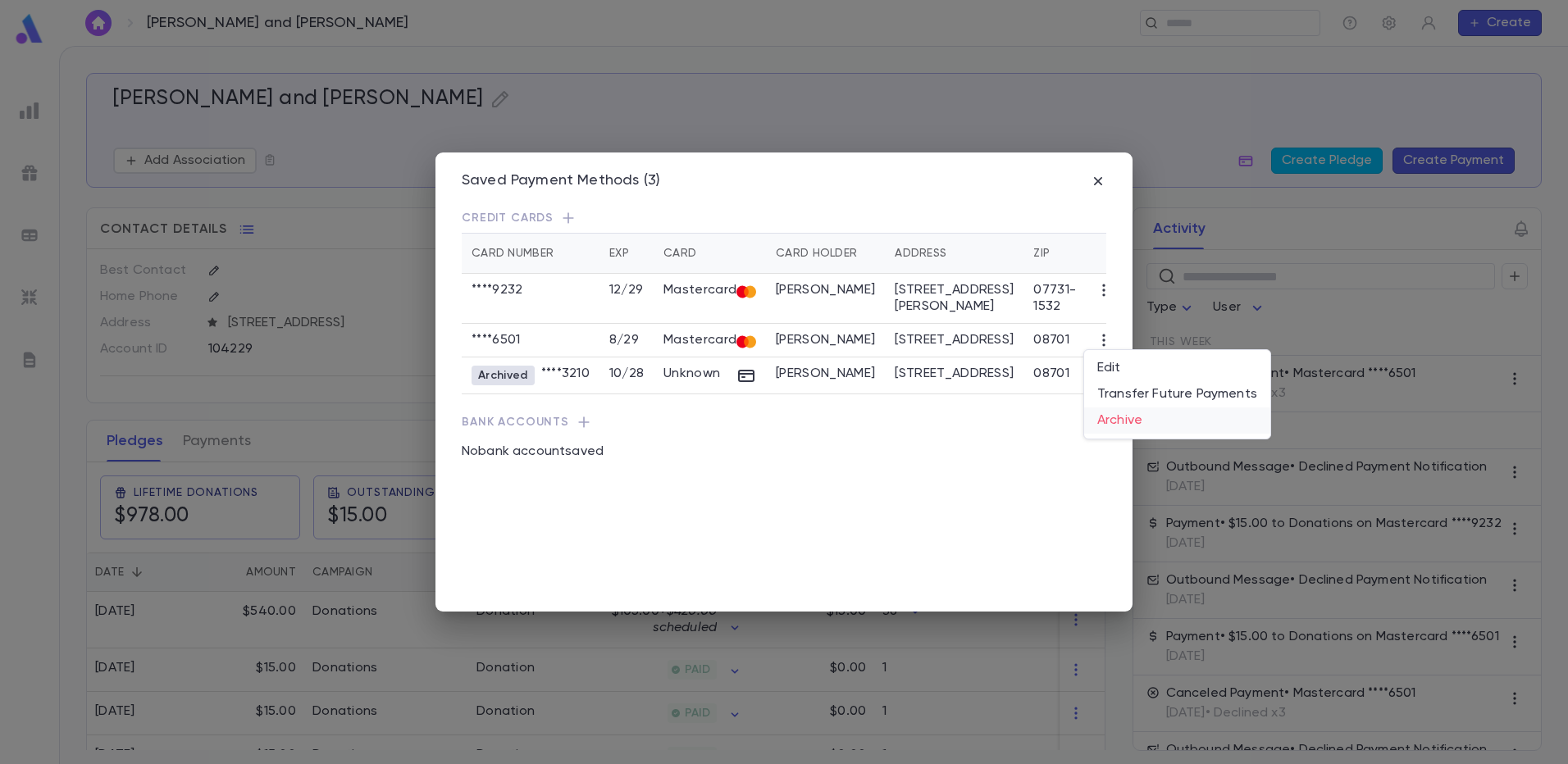
click at [1121, 419] on li "Archive" at bounding box center [1176, 421] width 187 height 26
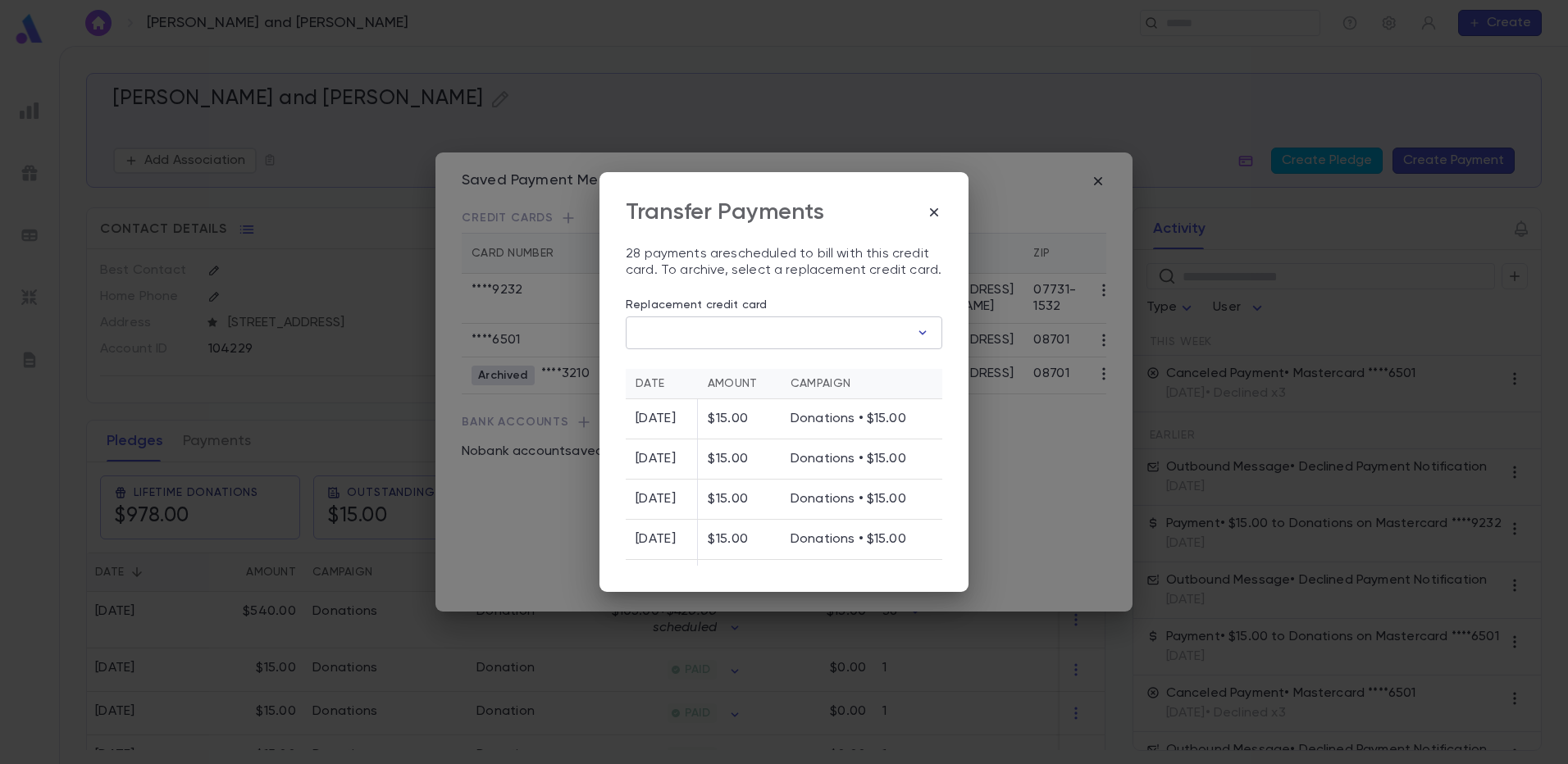
click at [915, 335] on icon "button" at bounding box center [921, 332] width 16 height 16
click at [796, 399] on p "Exp 12 / 29" at bounding box center [787, 401] width 54 height 16
type input "********"
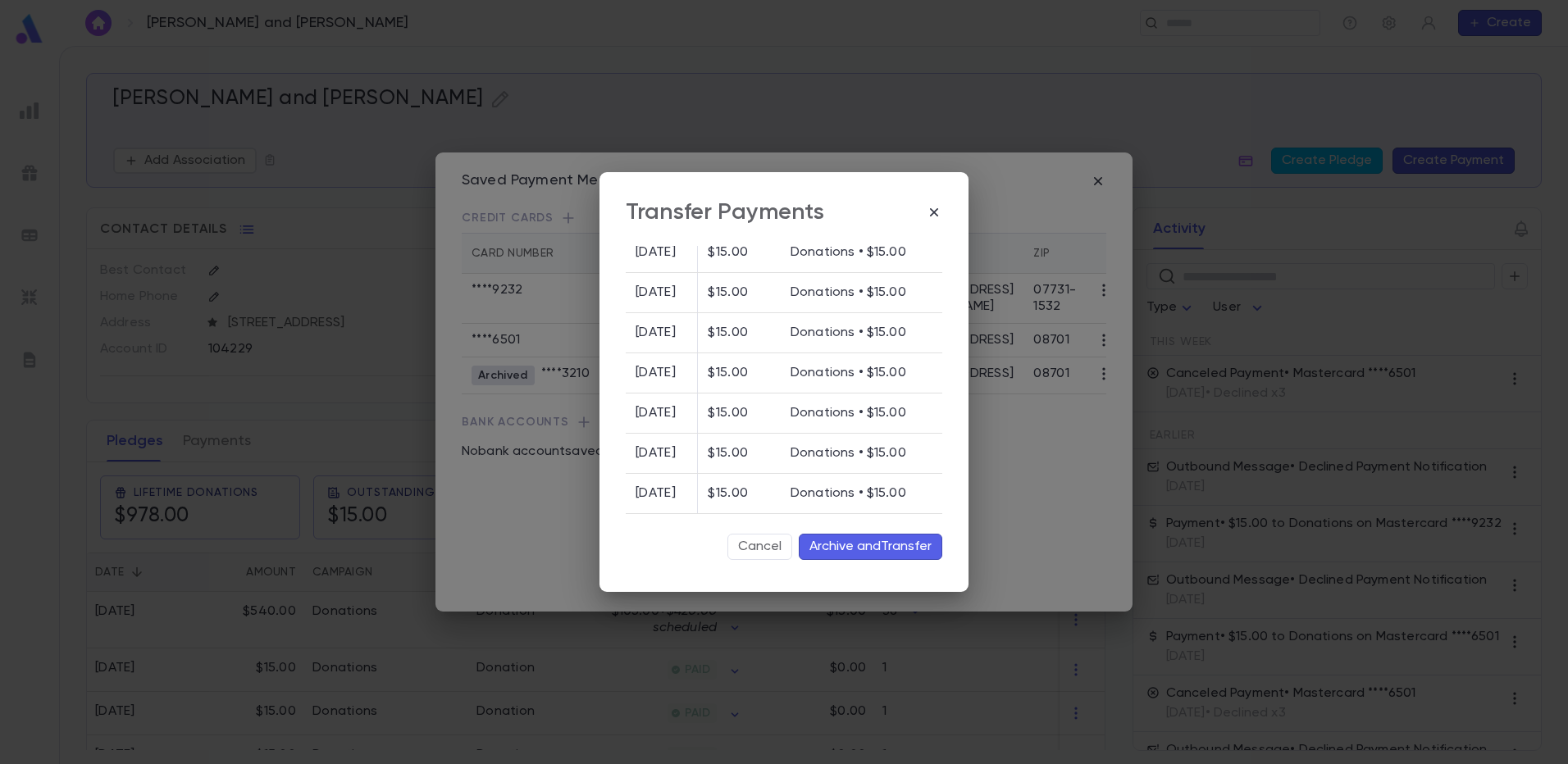
click at [866, 547] on button "Archive and Transfer" at bounding box center [870, 547] width 143 height 26
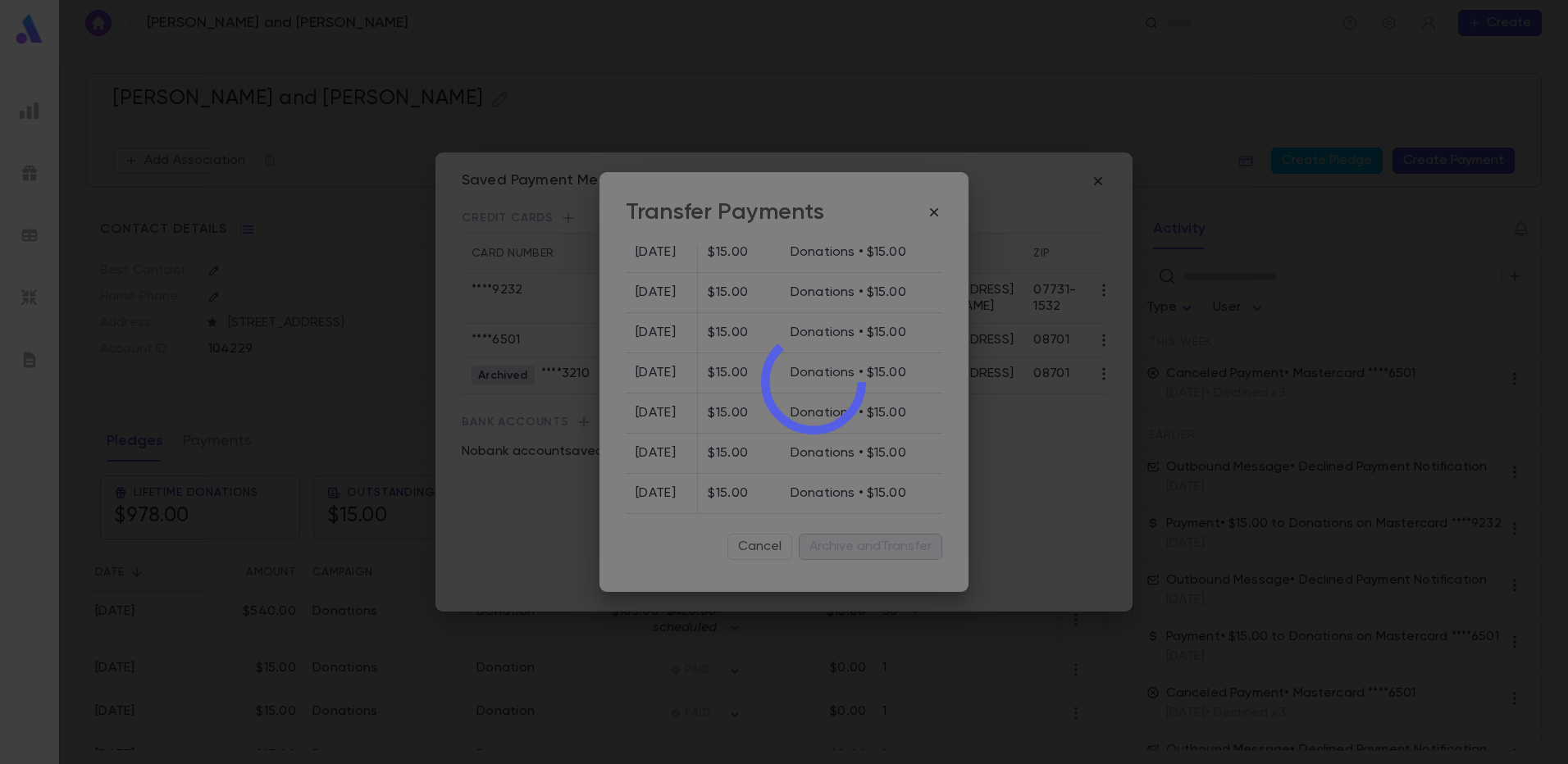
scroll to position [0, 0]
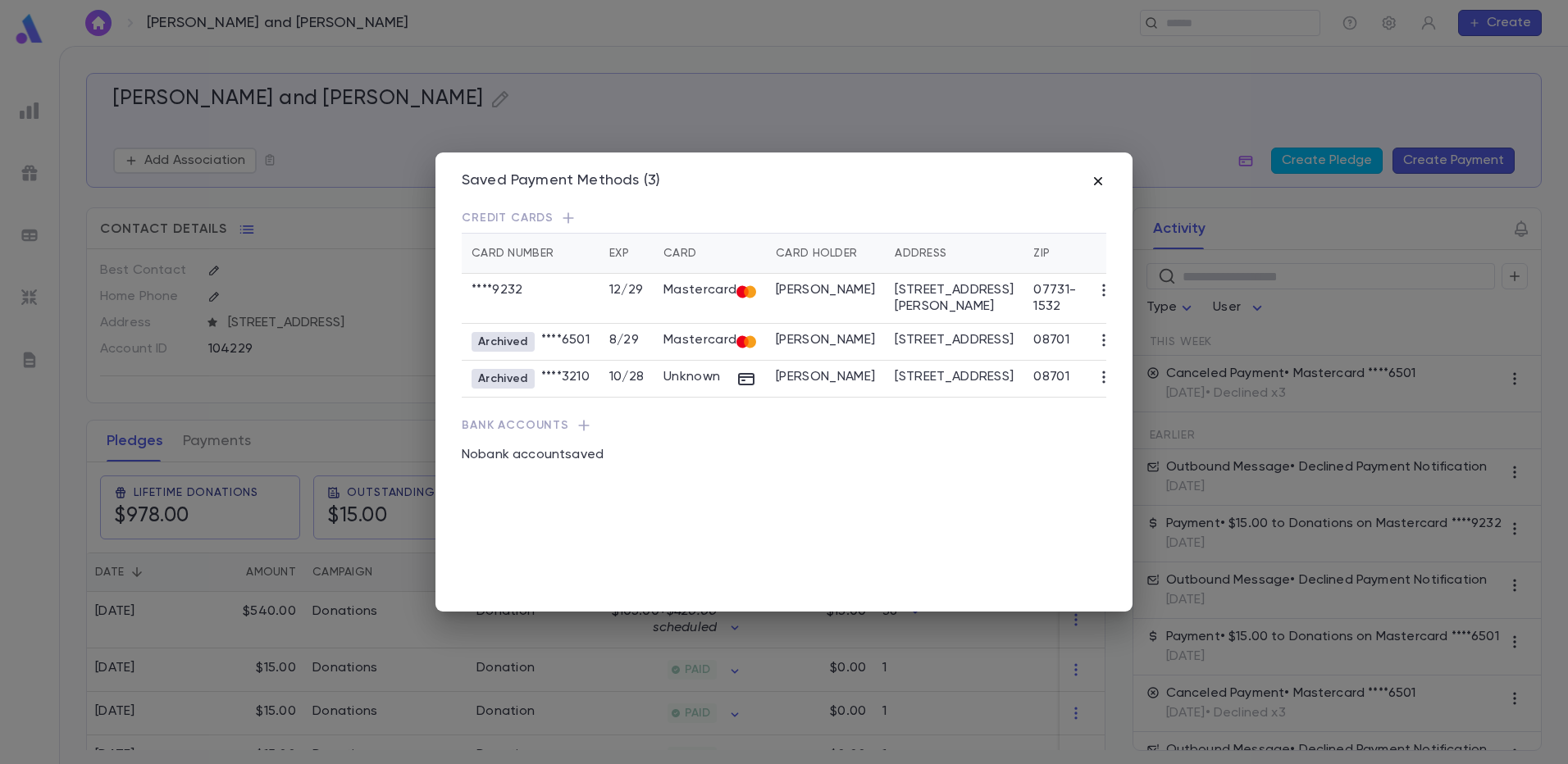
click at [1100, 180] on icon "button" at bounding box center [1098, 181] width 8 height 8
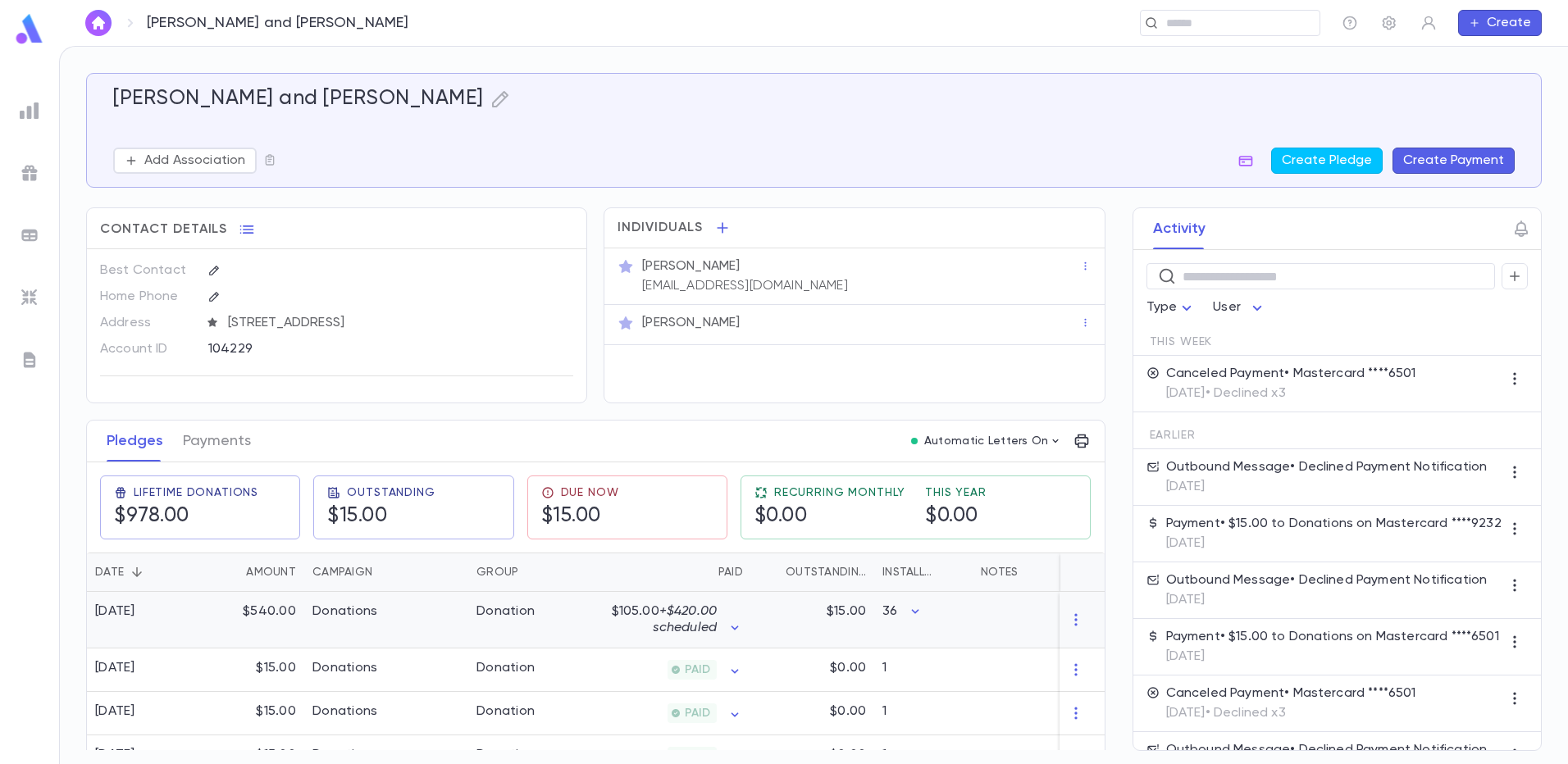
click at [708, 622] on span "+ $420.00 scheduled" at bounding box center [684, 620] width 64 height 29
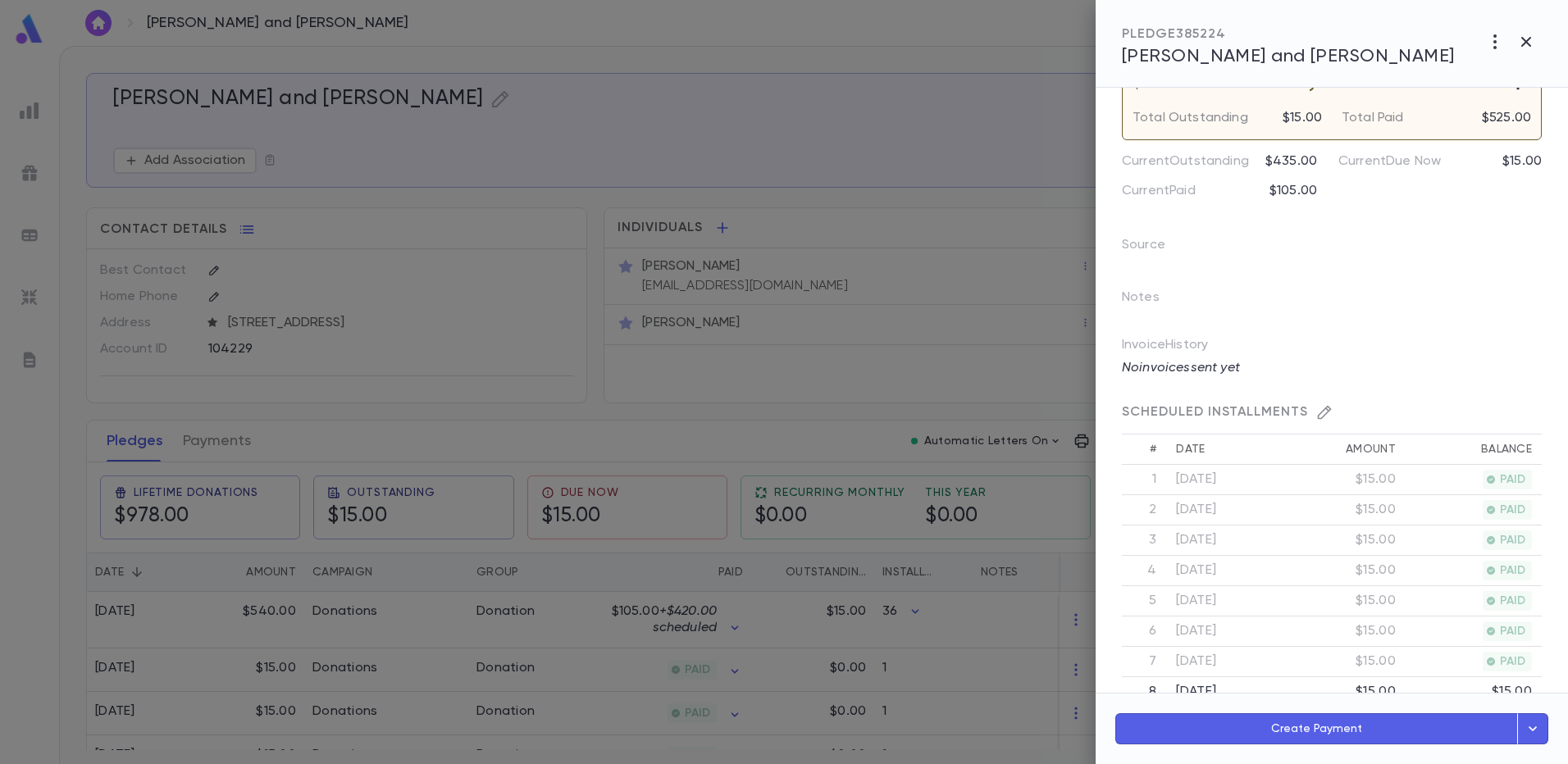
scroll to position [328, 0]
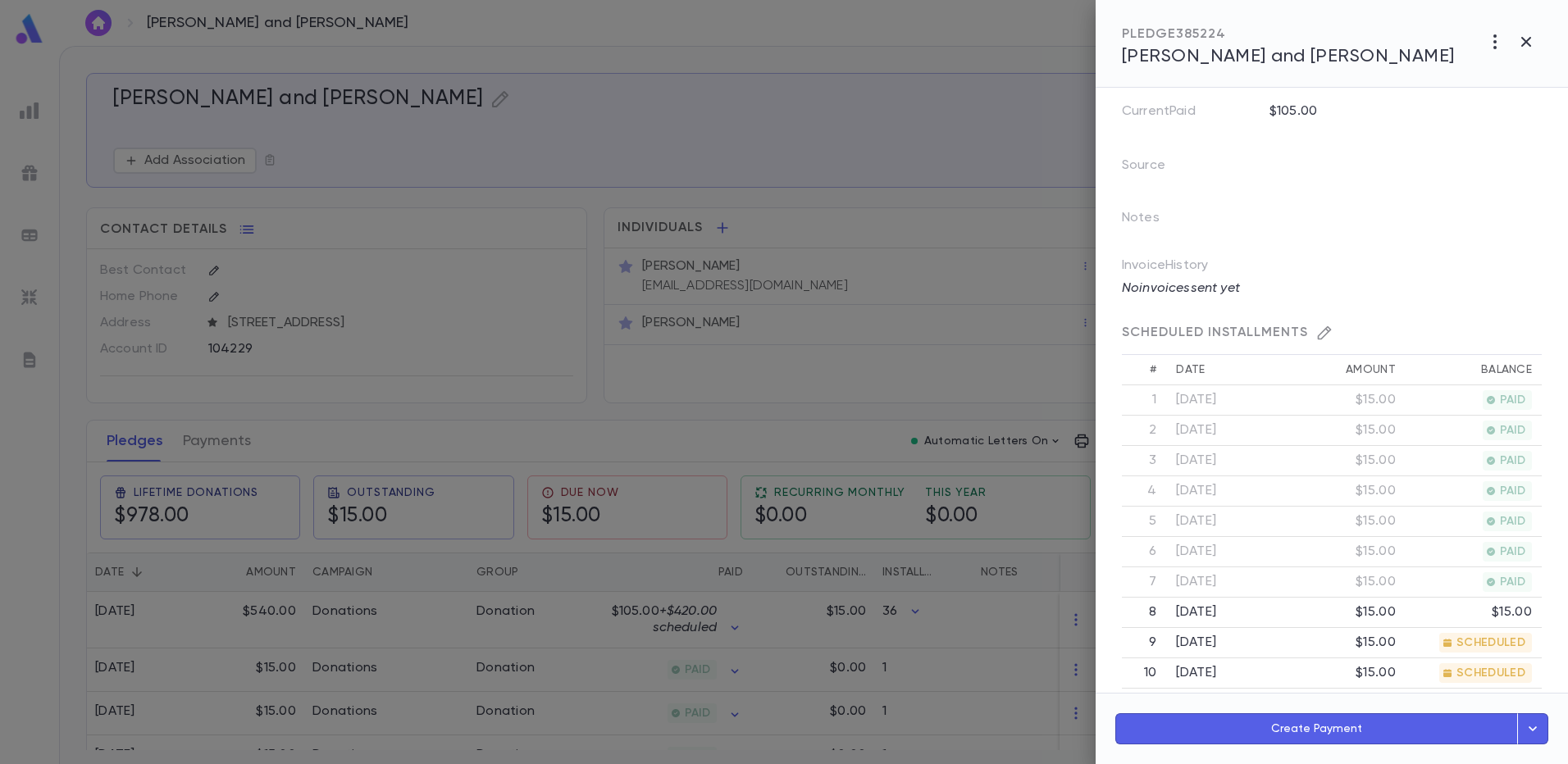
click at [1326, 730] on button "Create Payment" at bounding box center [1317, 728] width 403 height 31
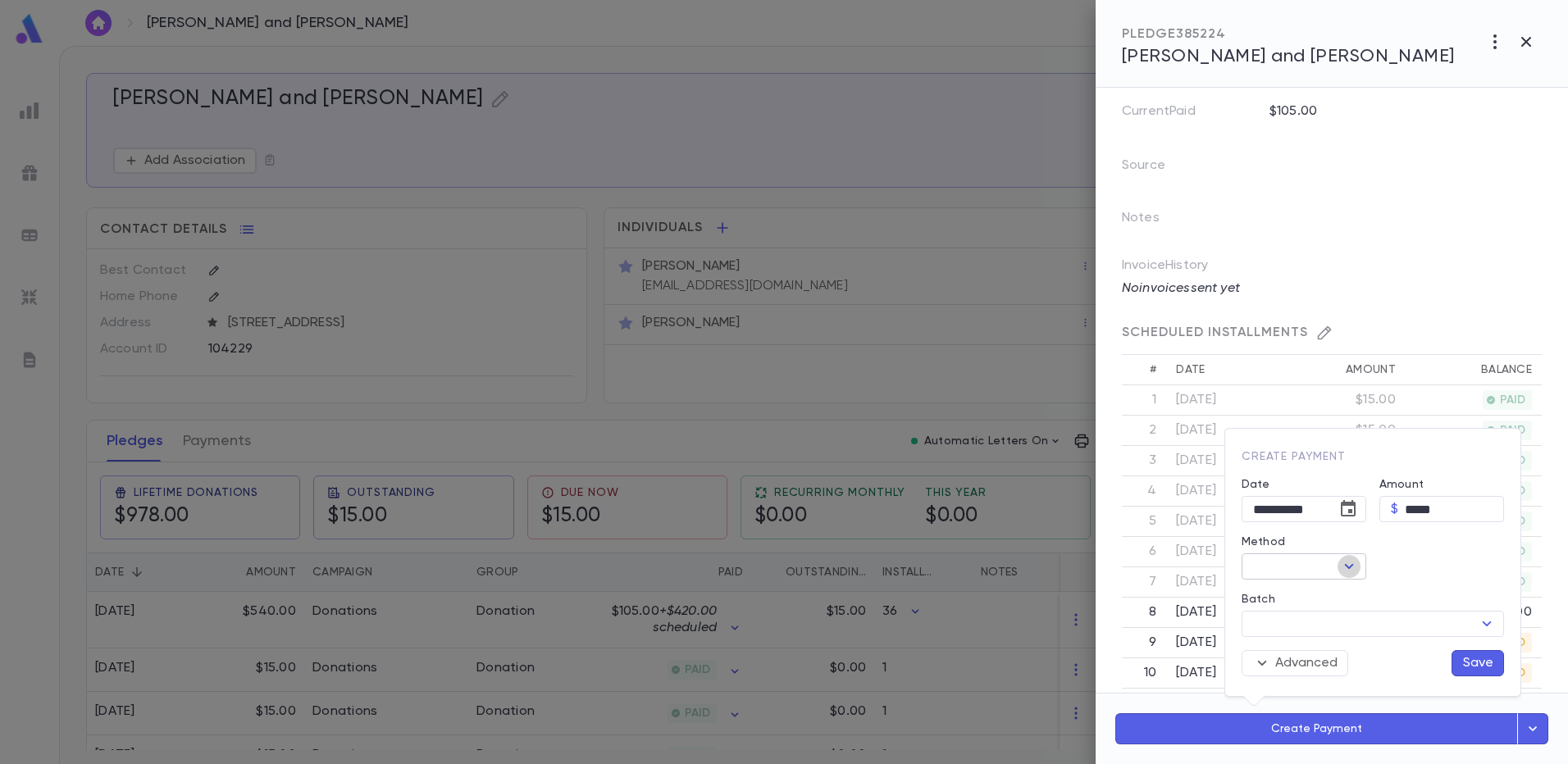
click at [1351, 568] on icon "Open" at bounding box center [1348, 566] width 20 height 20
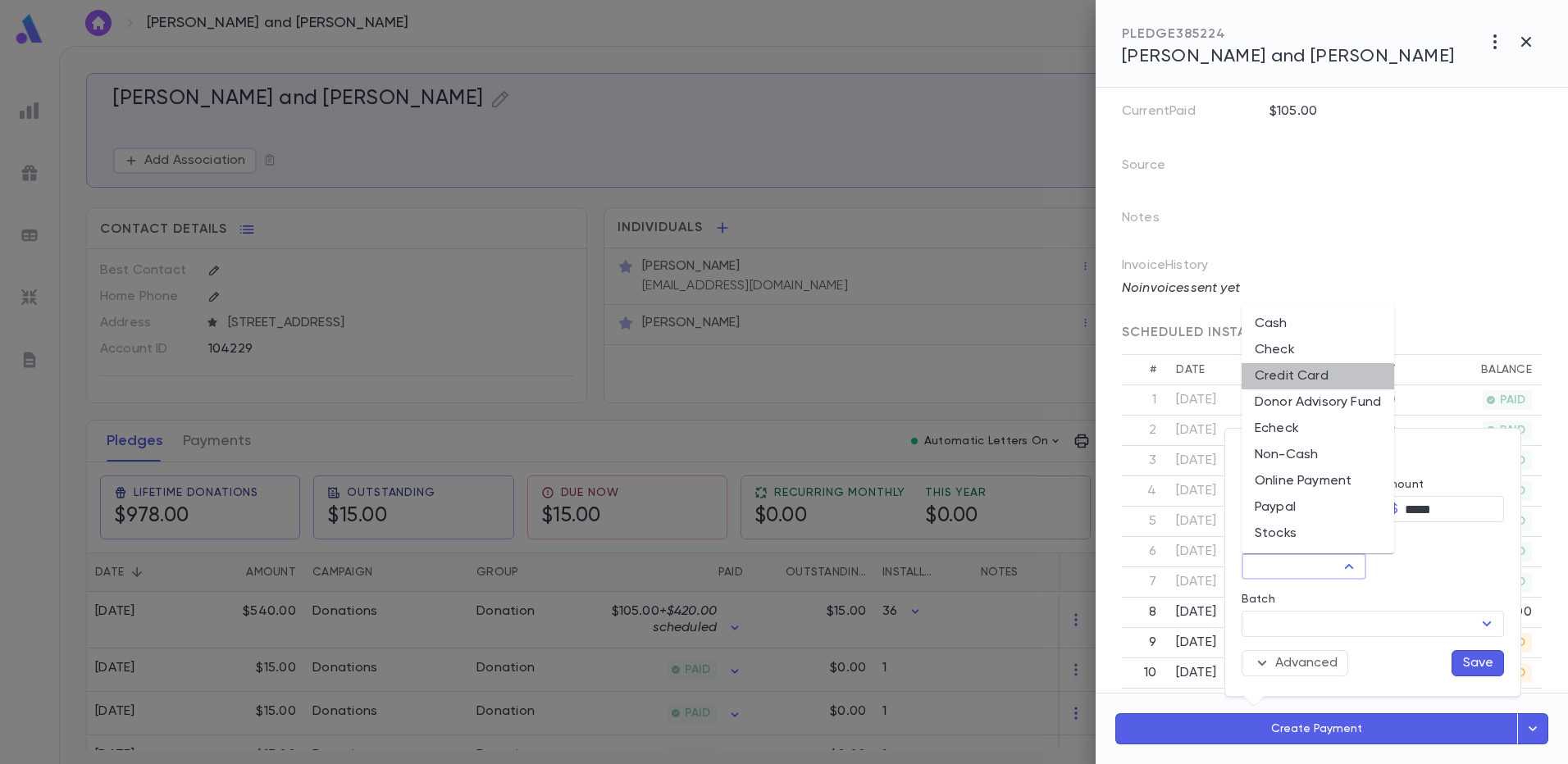
click at [1295, 379] on li "Credit Card" at bounding box center [1317, 377] width 153 height 26
type input "**********"
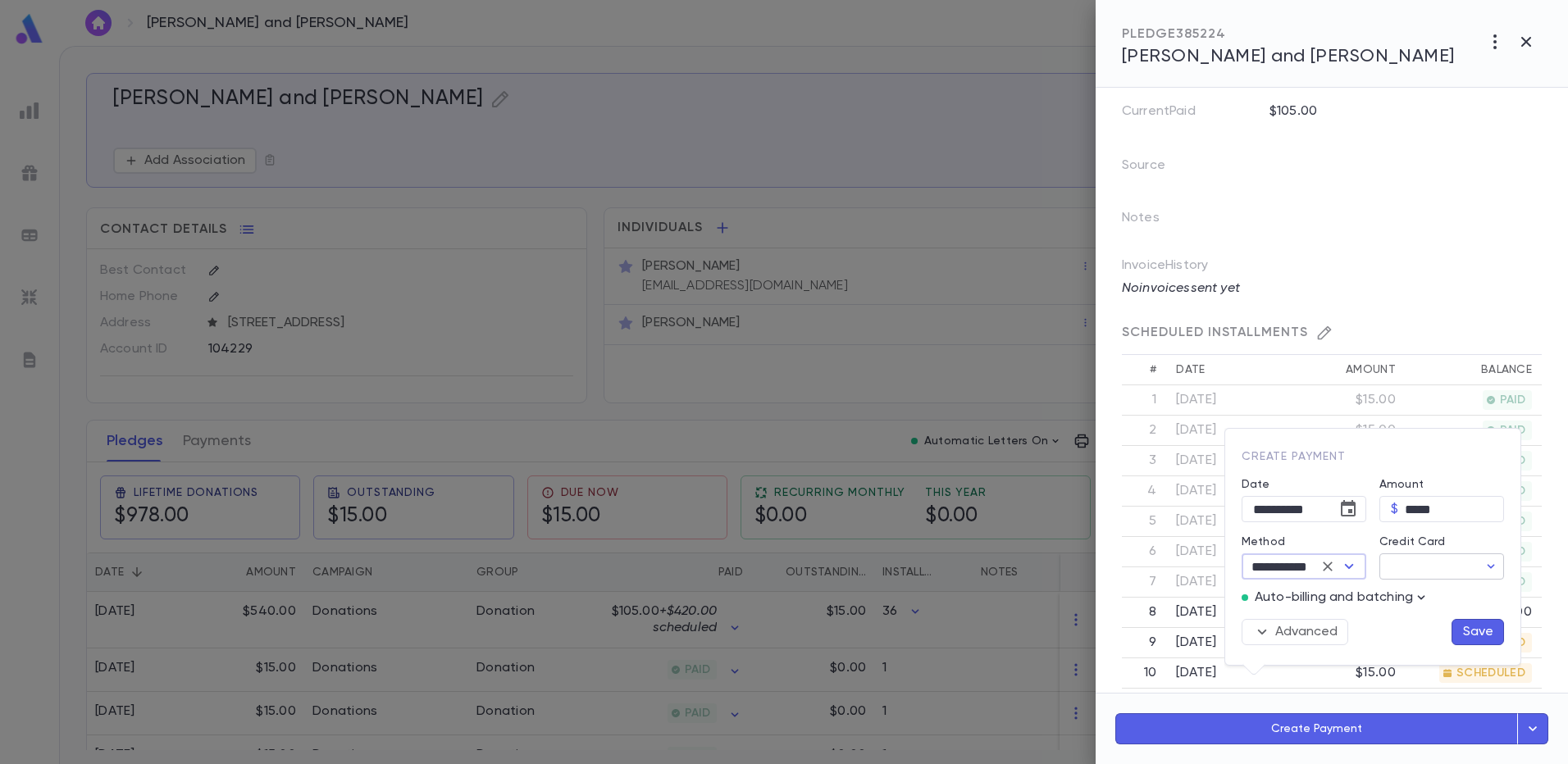
click at [1418, 571] on input "Credit Card" at bounding box center [1427, 566] width 98 height 25
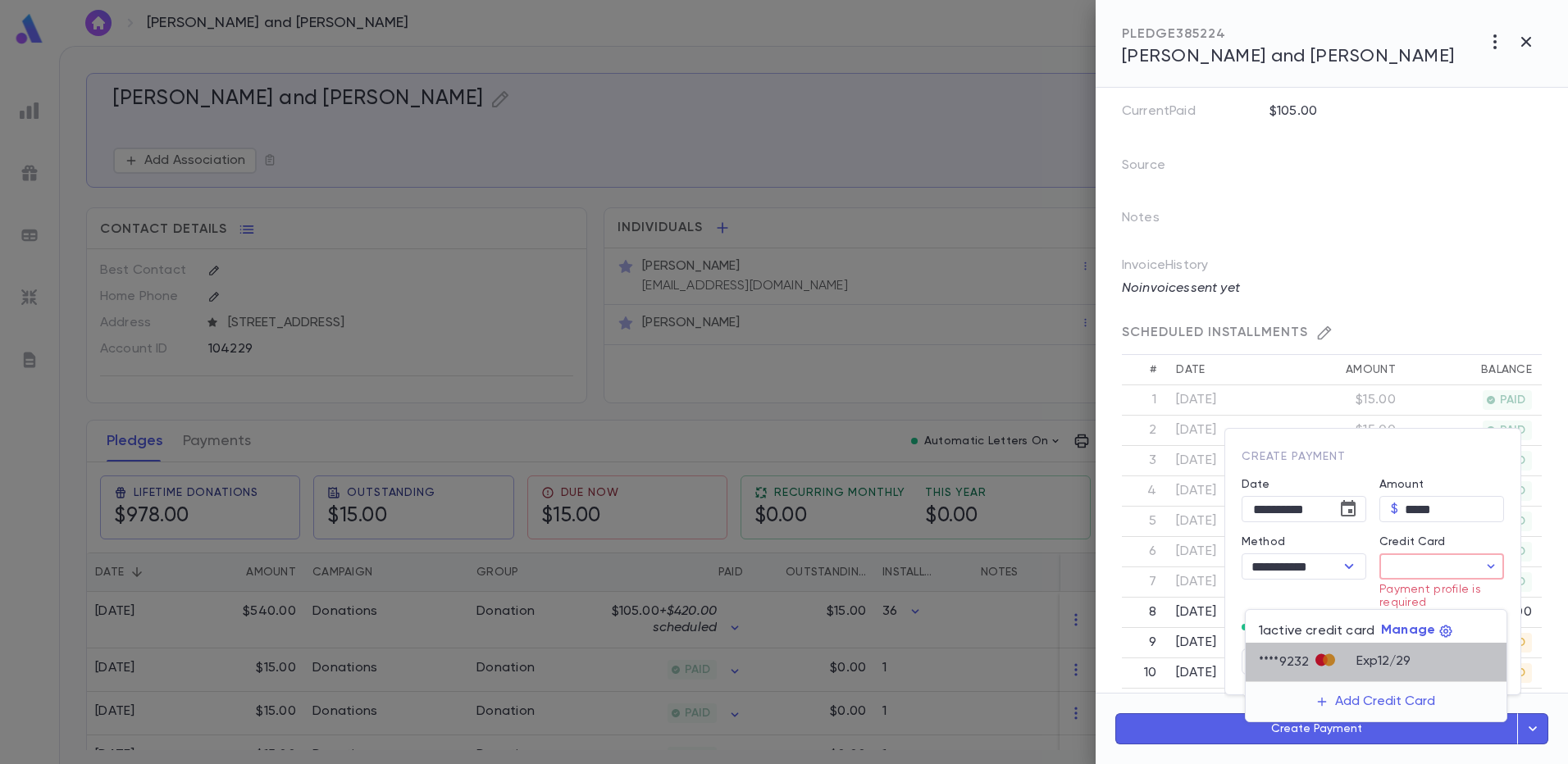
click at [1346, 669] on div "**** 9232" at bounding box center [1307, 663] width 97 height 24
type input "********"
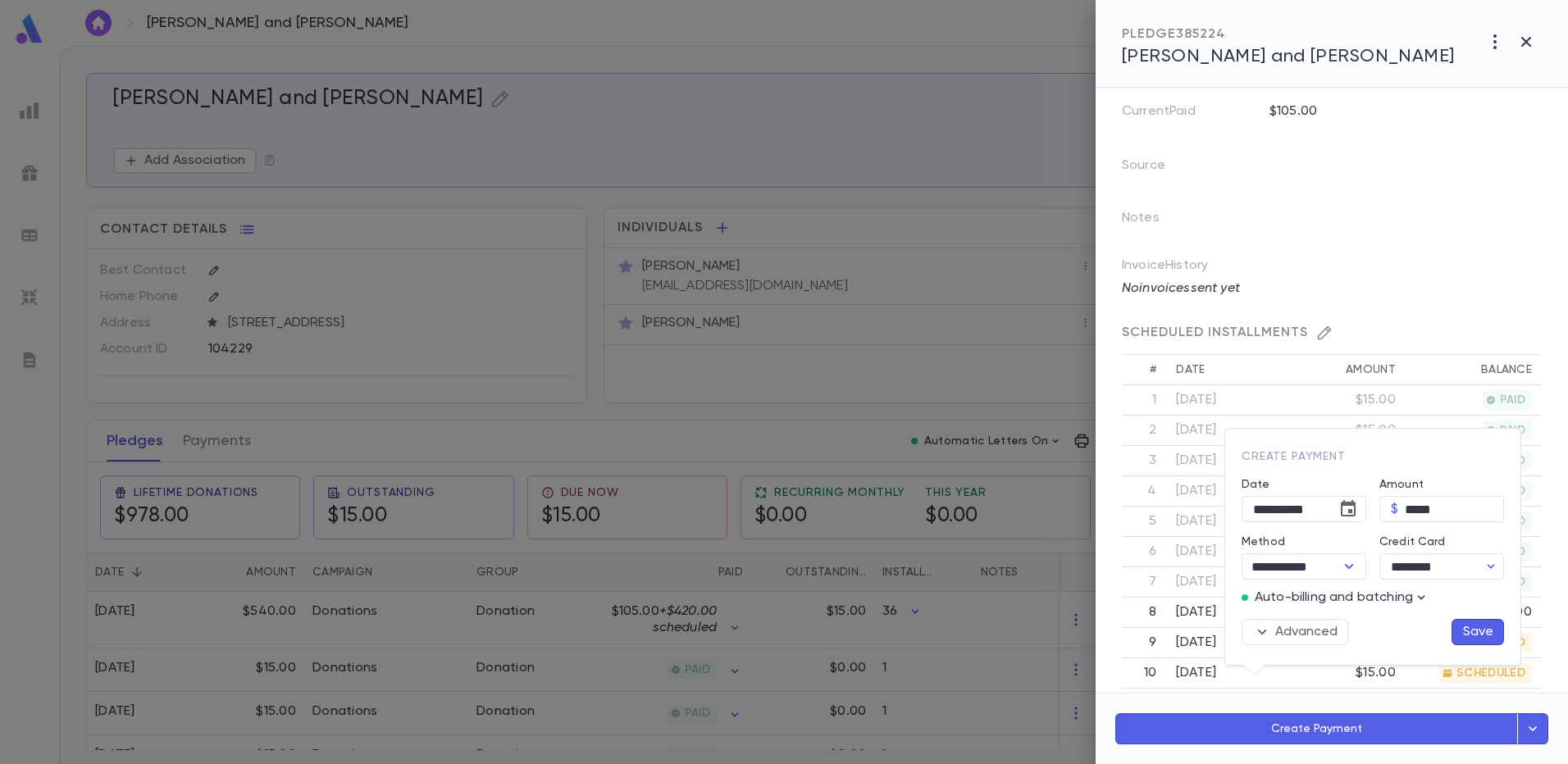
click at [1475, 632] on button "Save" at bounding box center [1477, 632] width 52 height 26
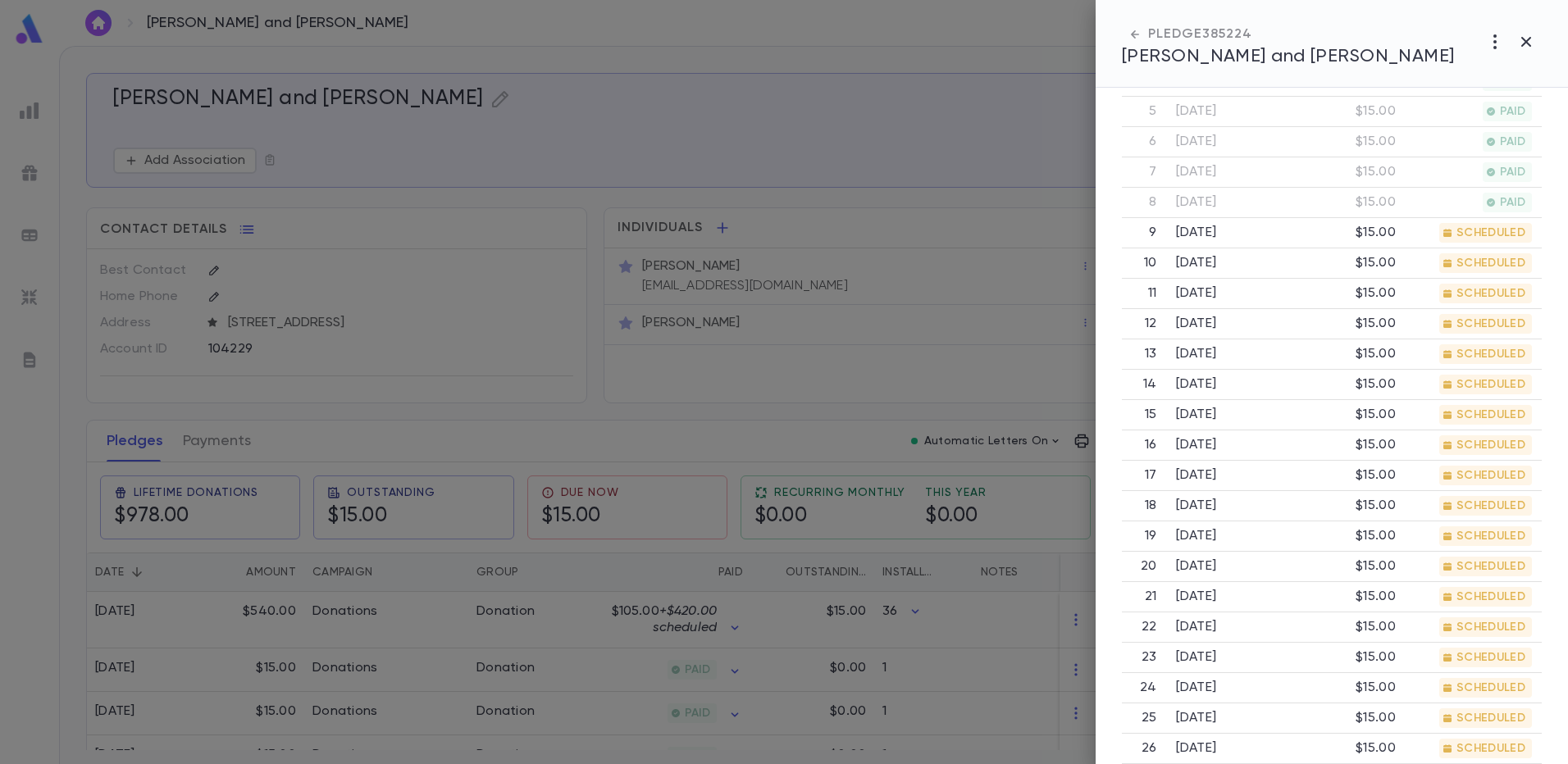
scroll to position [164, 0]
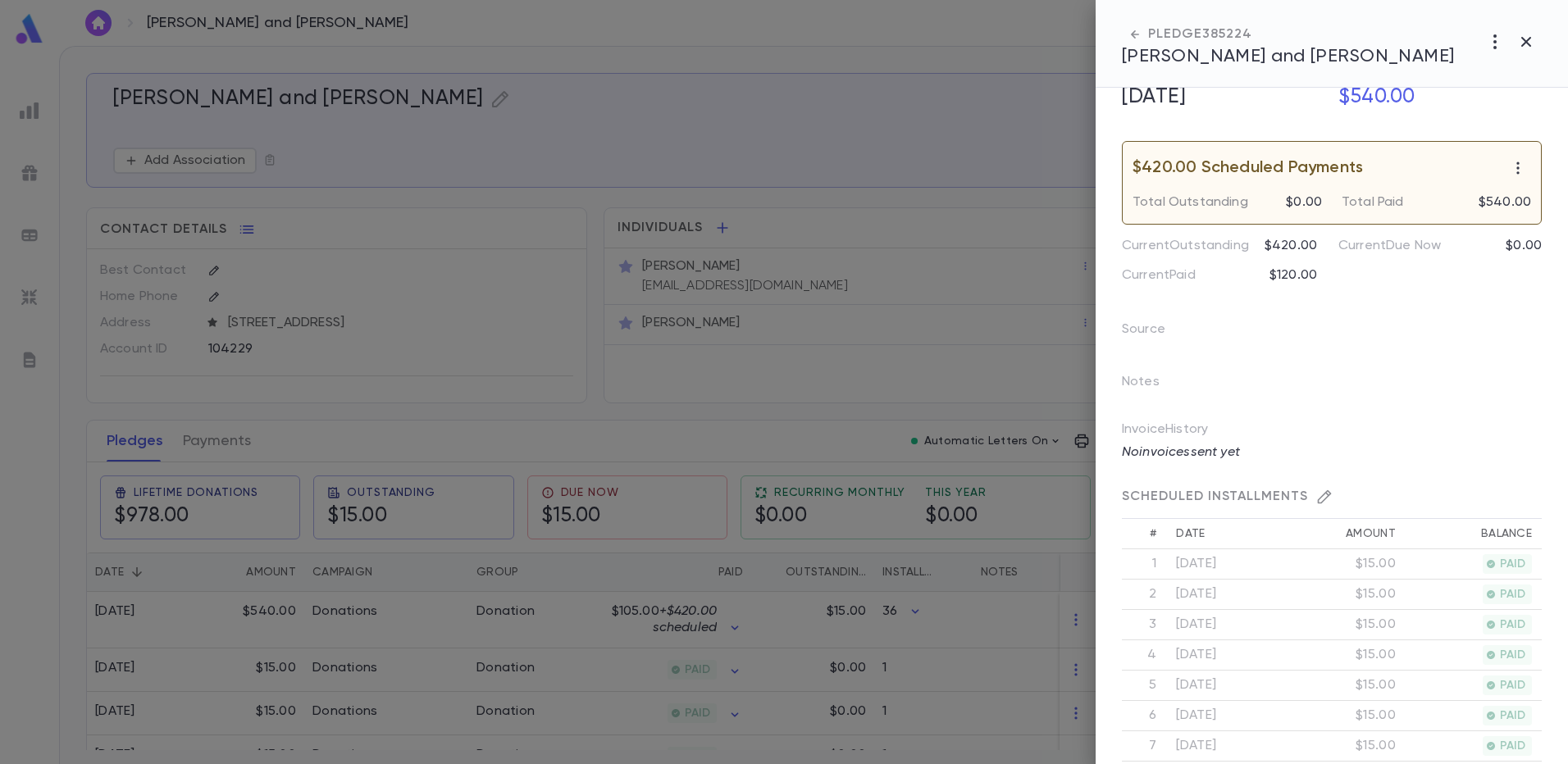
click at [707, 137] on div at bounding box center [784, 382] width 1568 height 764
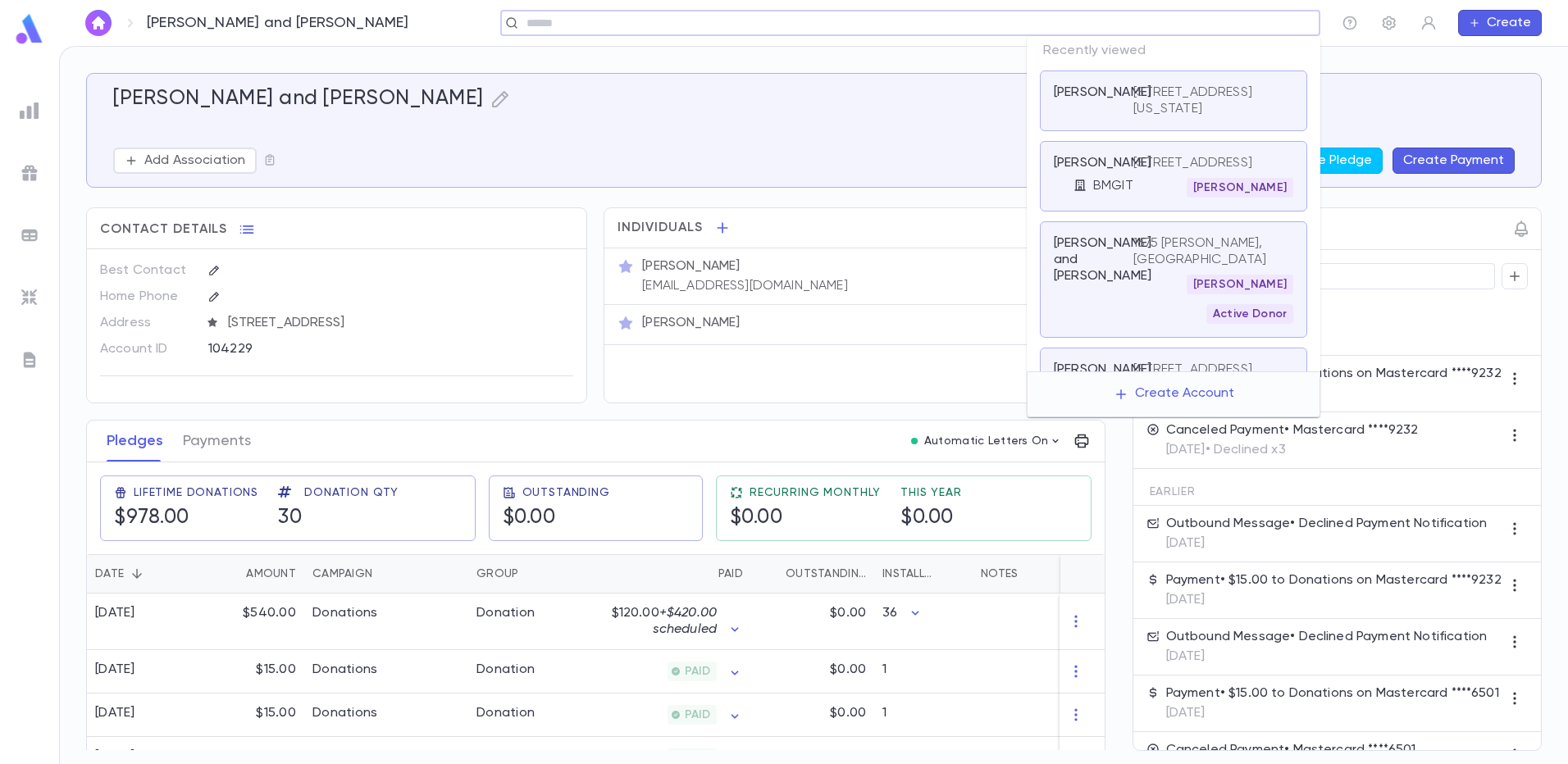
click at [1180, 22] on input "text" at bounding box center [904, 23] width 767 height 16
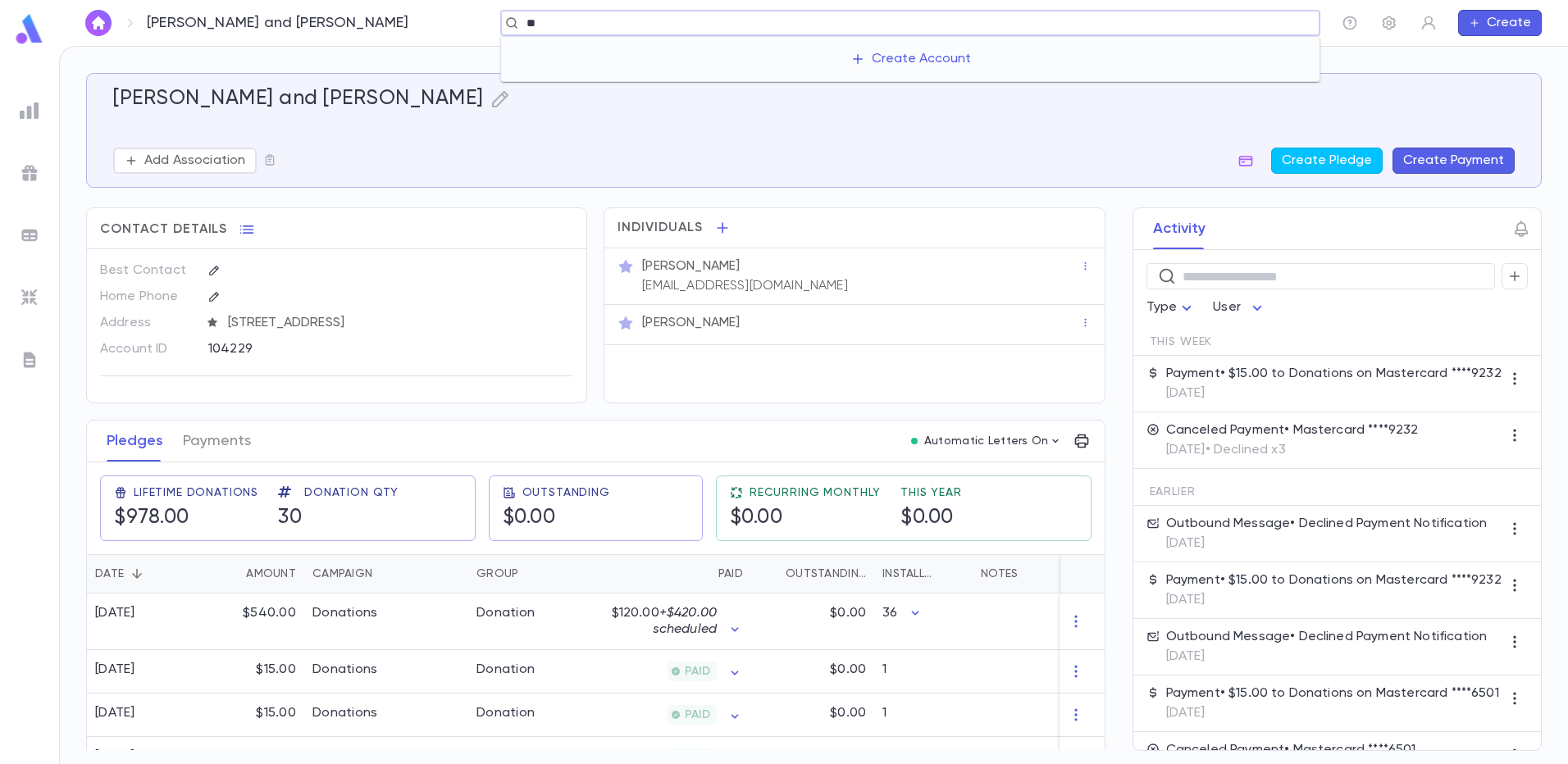
type input "*"
type input "**********"
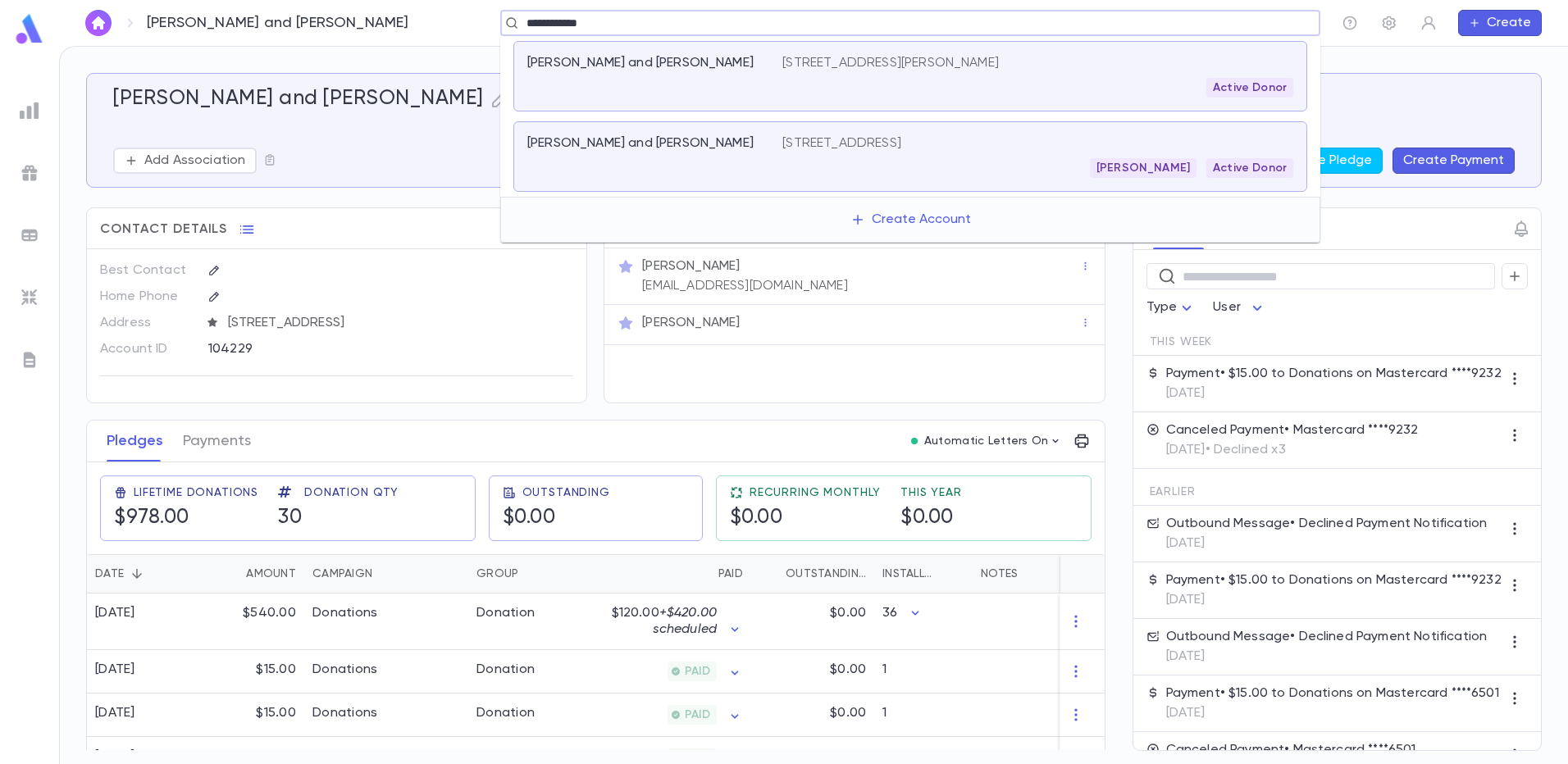
click at [814, 144] on p "311 S Magnolia St, Denver CO 80224" at bounding box center [842, 142] width 119 height 16
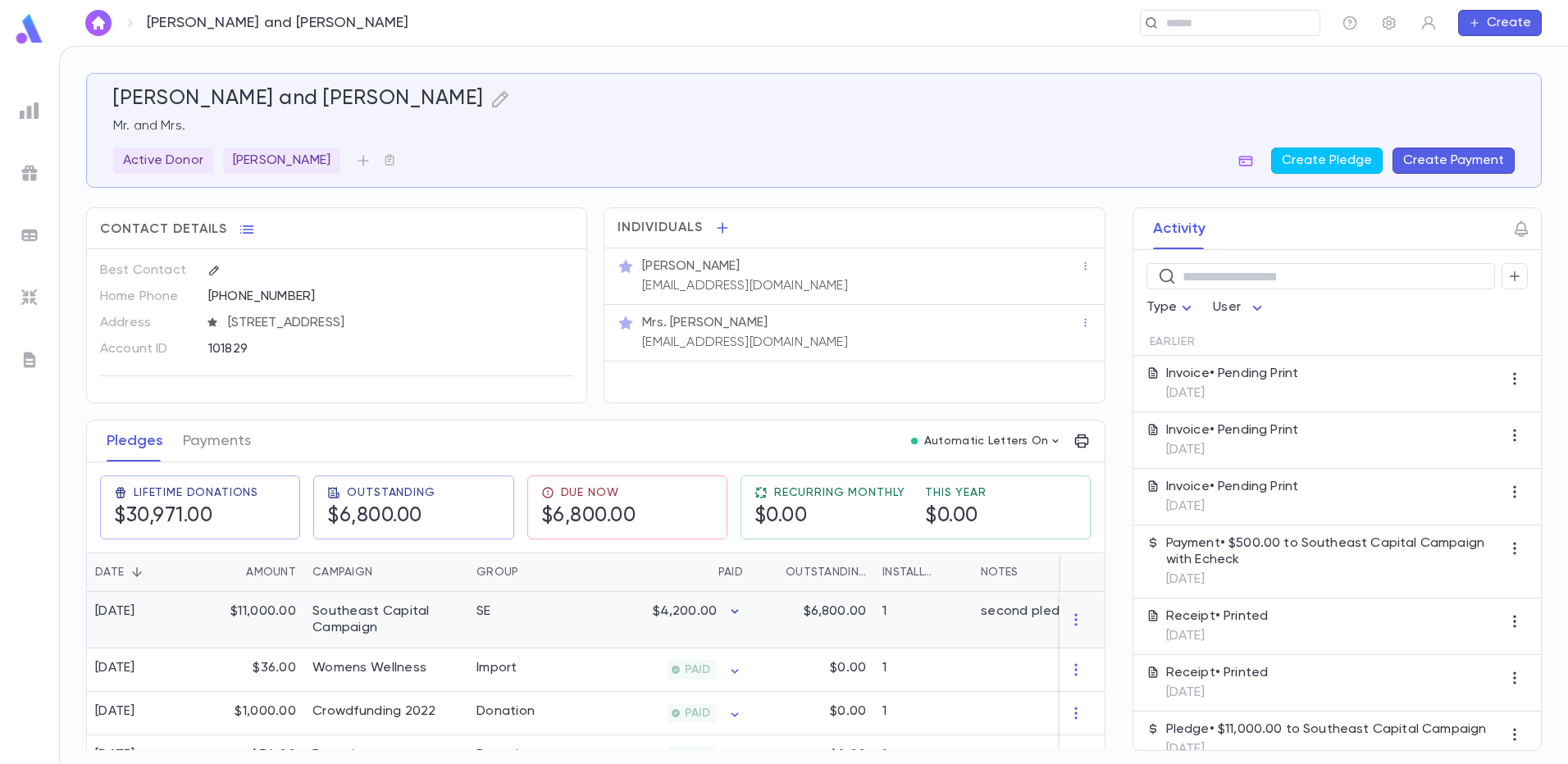
click at [734, 613] on icon "button" at bounding box center [734, 611] width 16 height 16
click at [702, 608] on div at bounding box center [784, 382] width 1568 height 764
click at [736, 612] on icon "button" at bounding box center [735, 611] width 7 height 4
click at [1044, 436] on div at bounding box center [784, 382] width 1568 height 764
click at [1051, 442] on icon "button" at bounding box center [1055, 442] width 13 height 13
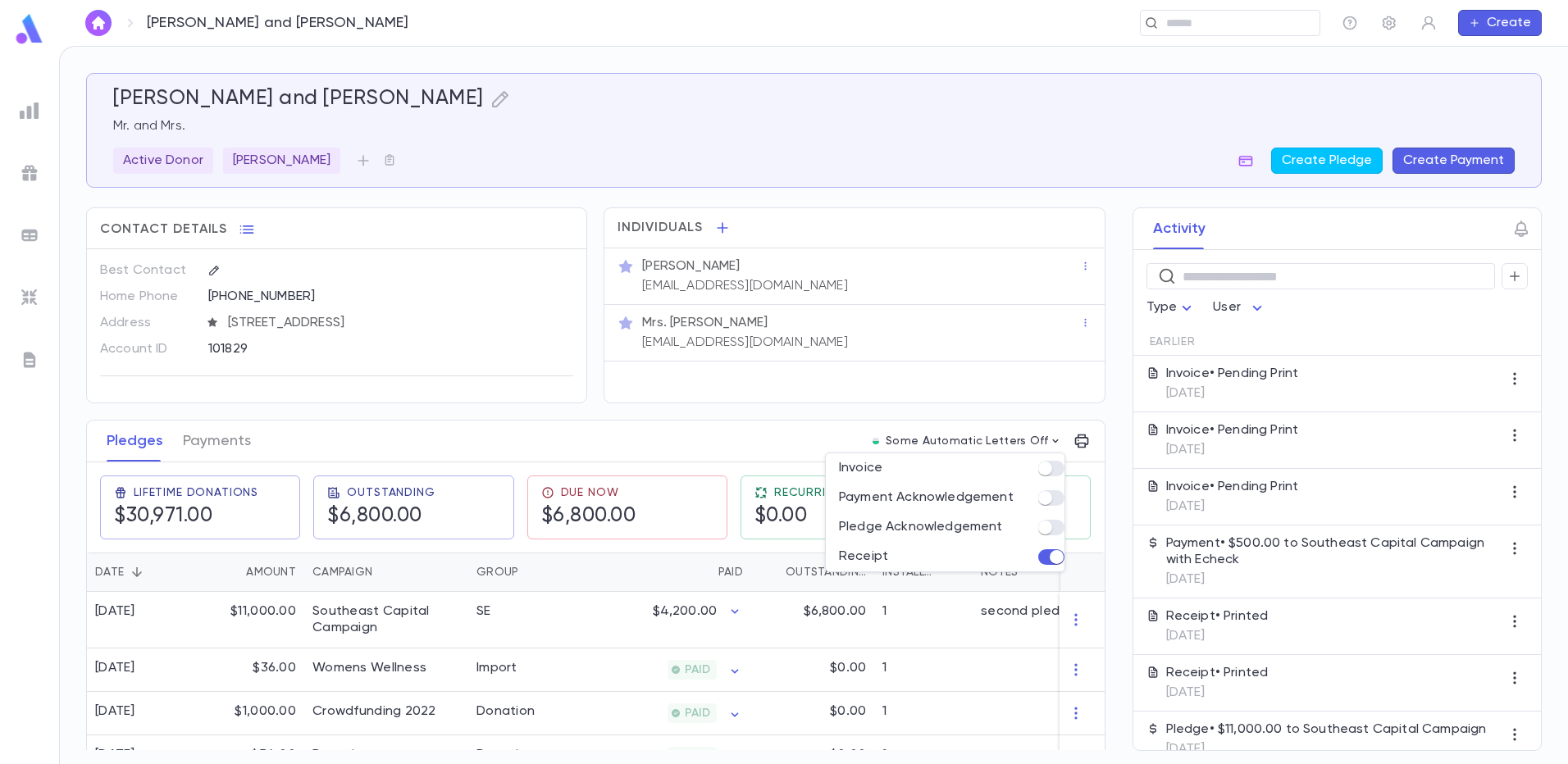
click at [1052, 551] on span at bounding box center [1051, 557] width 26 height 16
click at [847, 429] on div at bounding box center [784, 382] width 1568 height 764
click at [553, 606] on div "SE" at bounding box center [529, 621] width 123 height 56
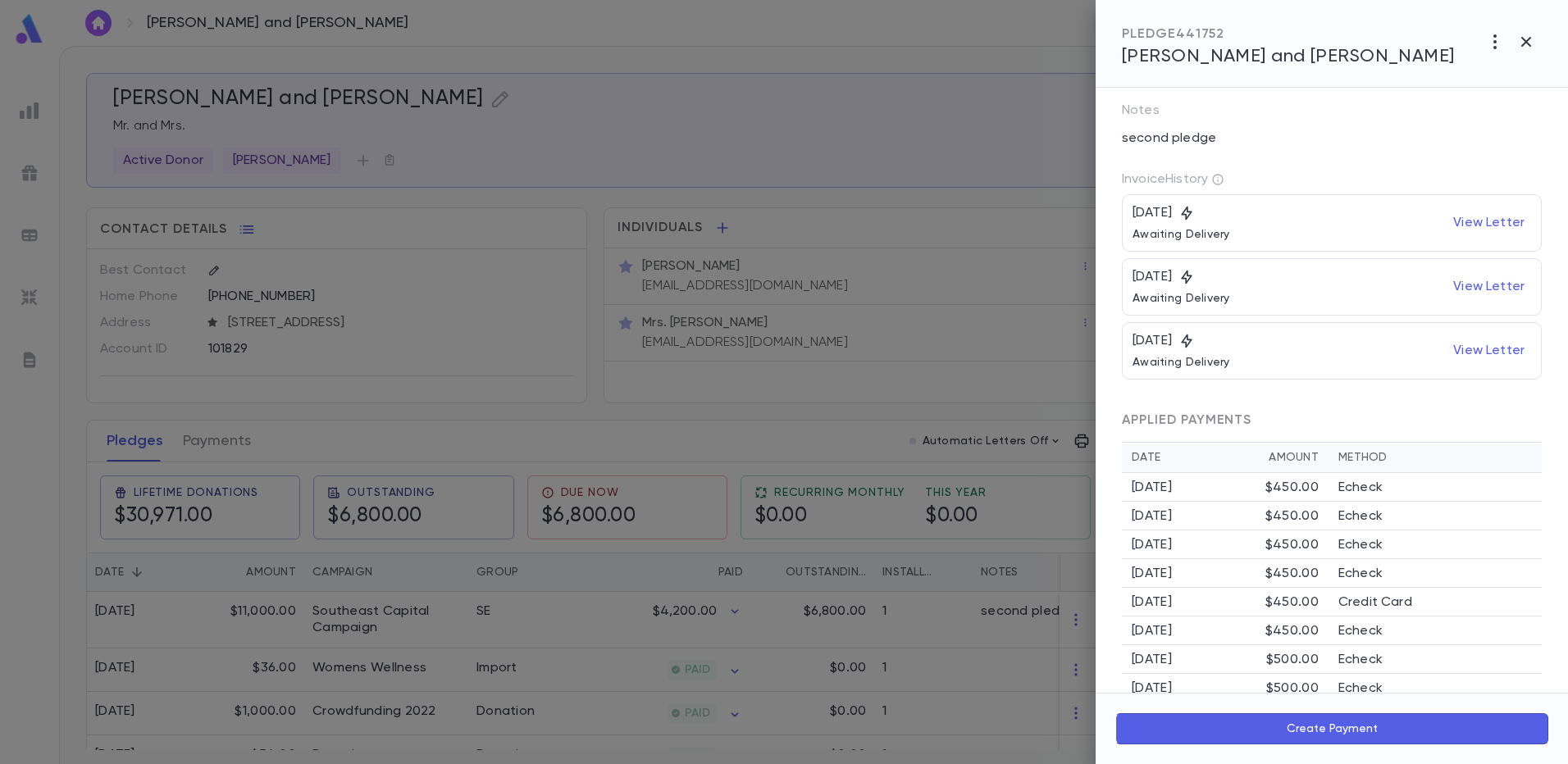
scroll to position [344, 0]
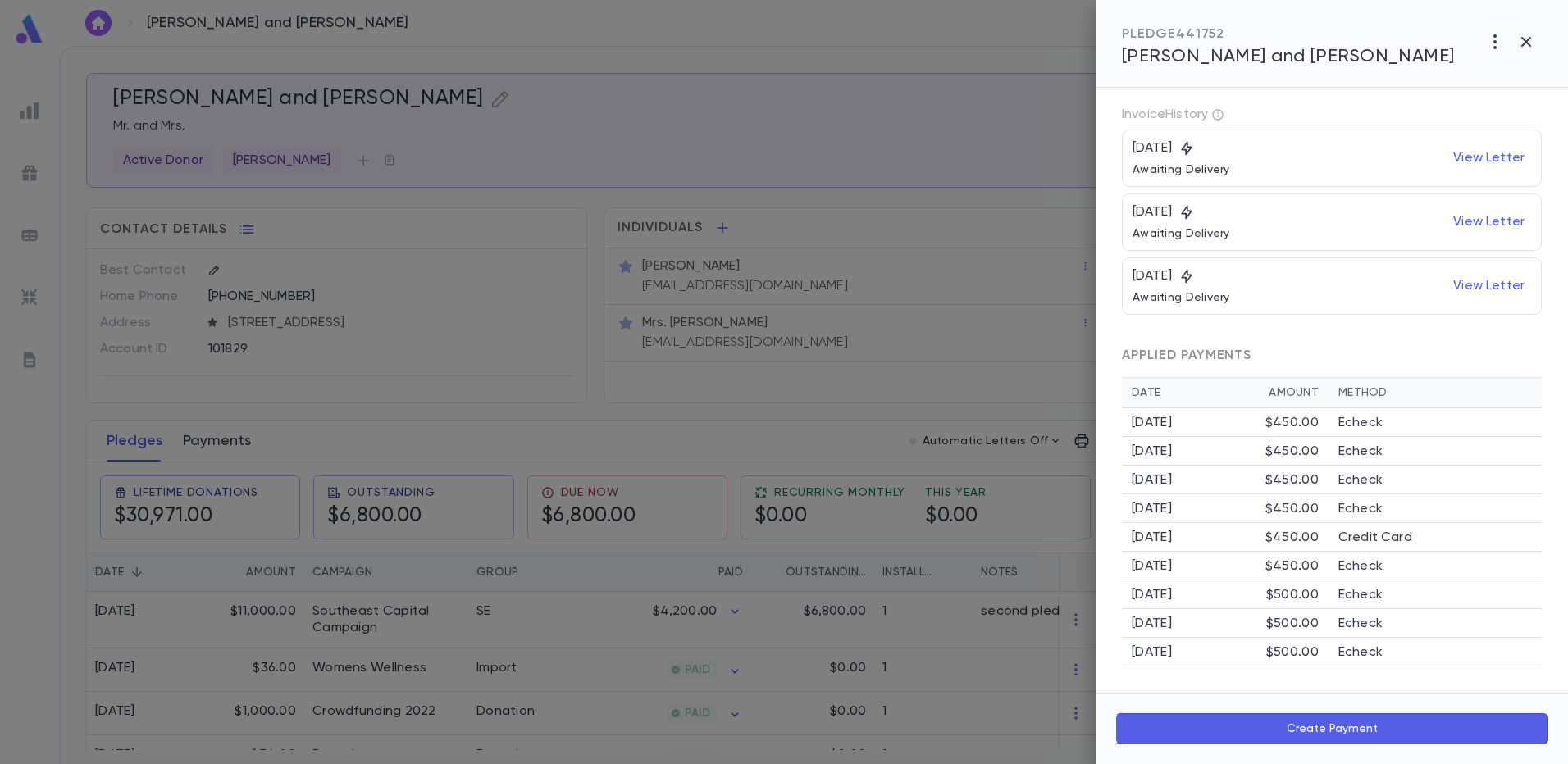
click at [232, 444] on div at bounding box center [784, 382] width 1568 height 764
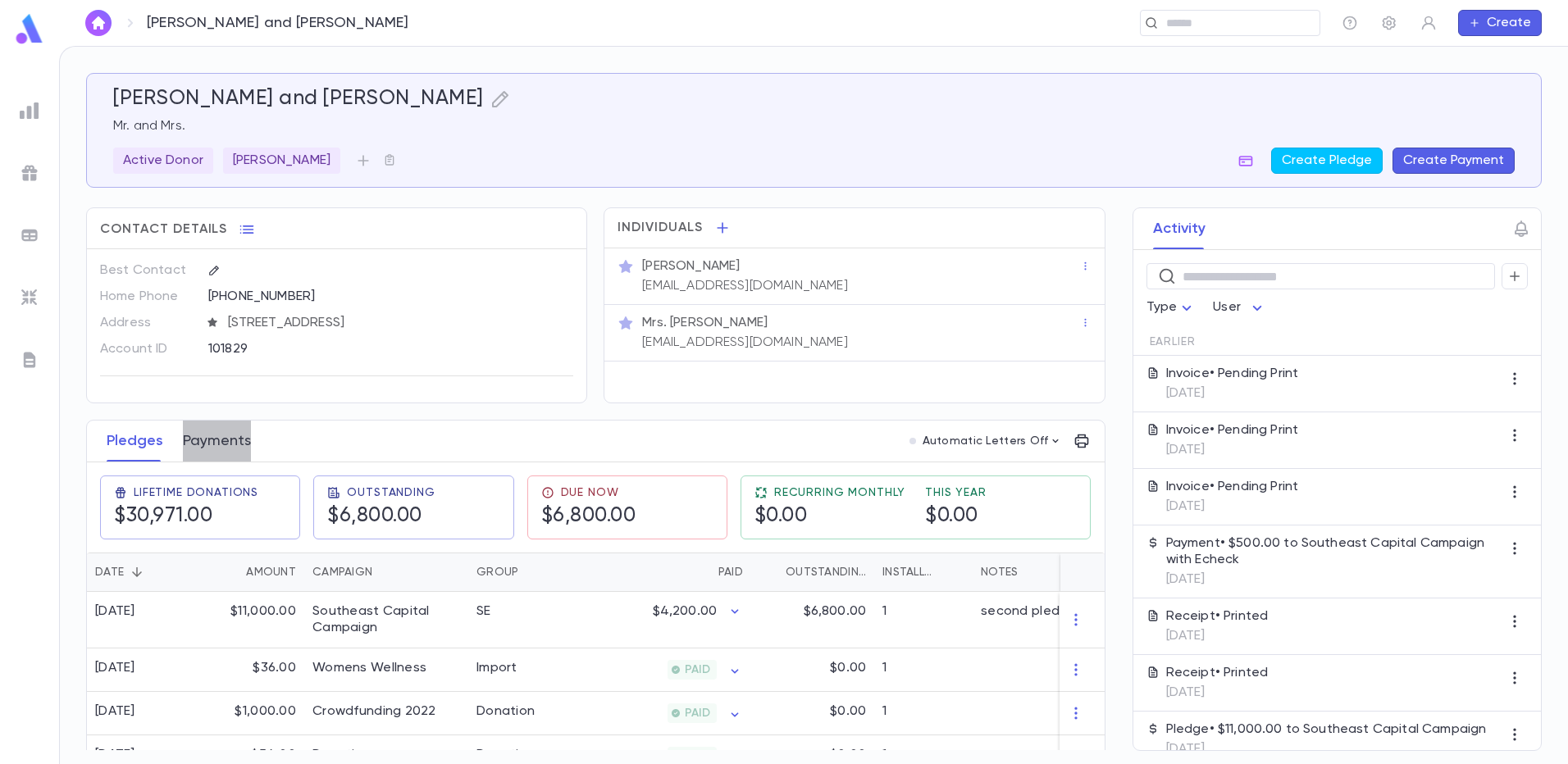
click at [231, 440] on button "Payments" at bounding box center [217, 442] width 68 height 41
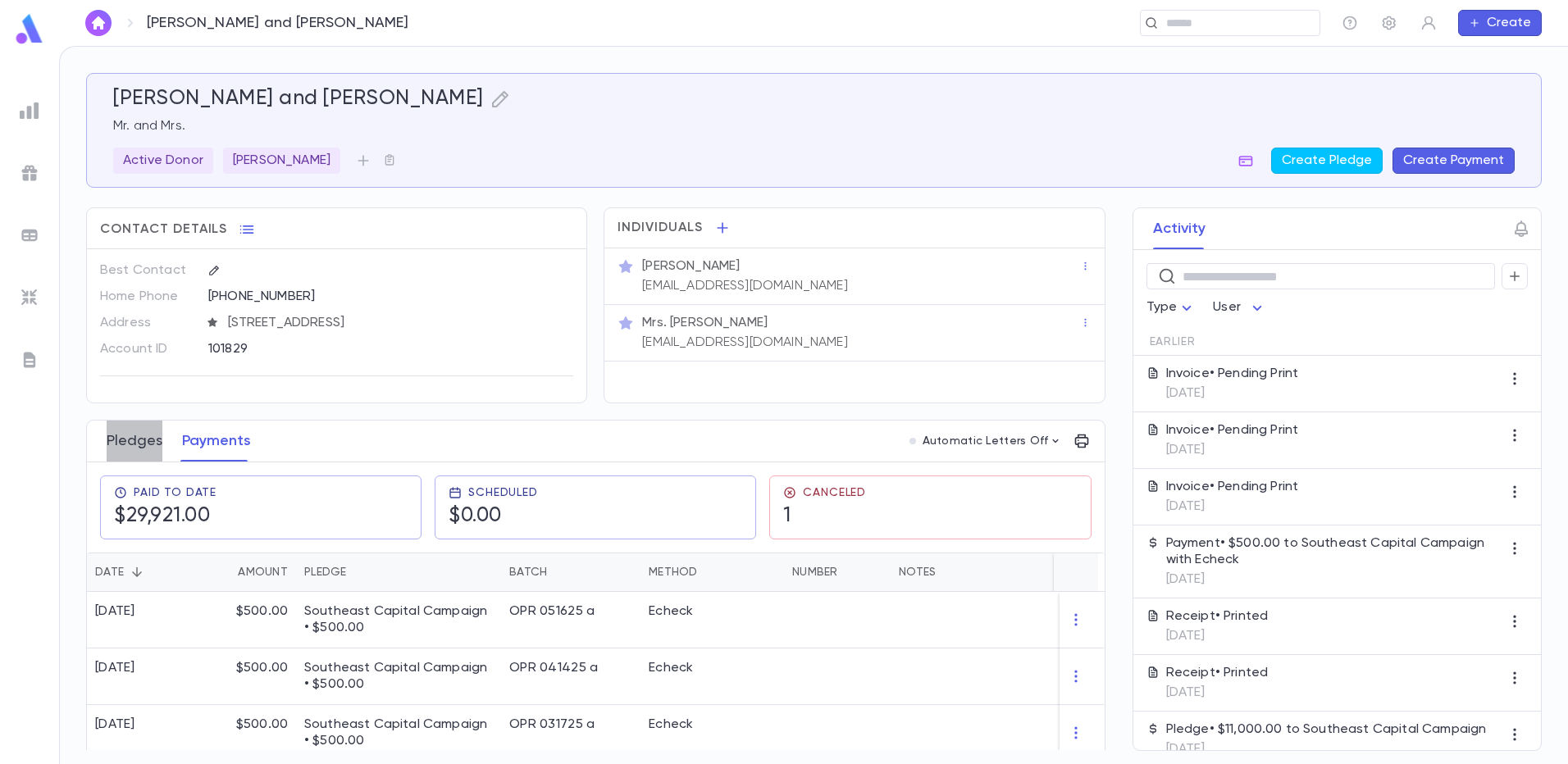
click at [137, 448] on button "Pledges" at bounding box center [134, 442] width 55 height 41
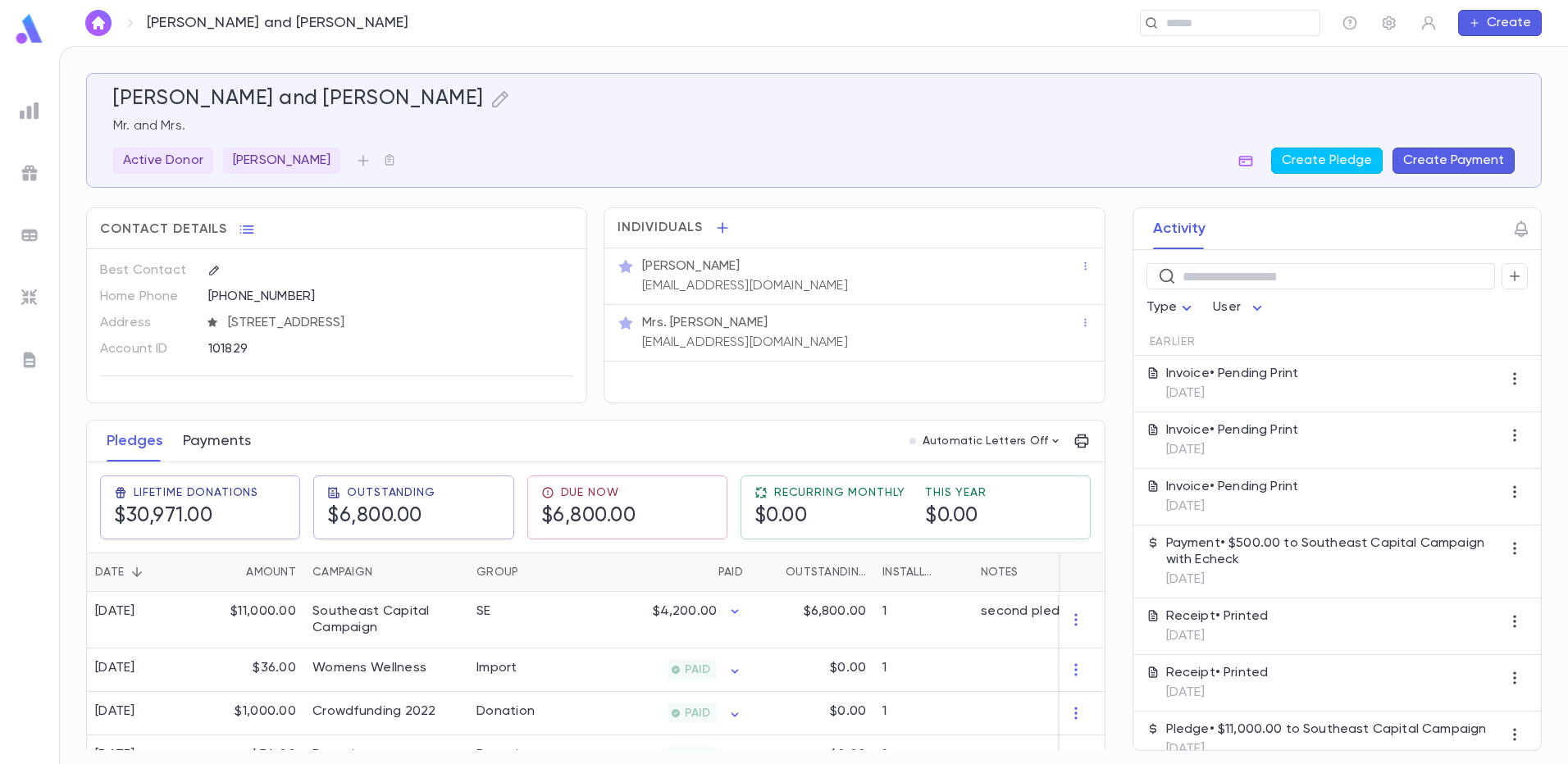
click at [230, 448] on button "Payments" at bounding box center [217, 442] width 68 height 41
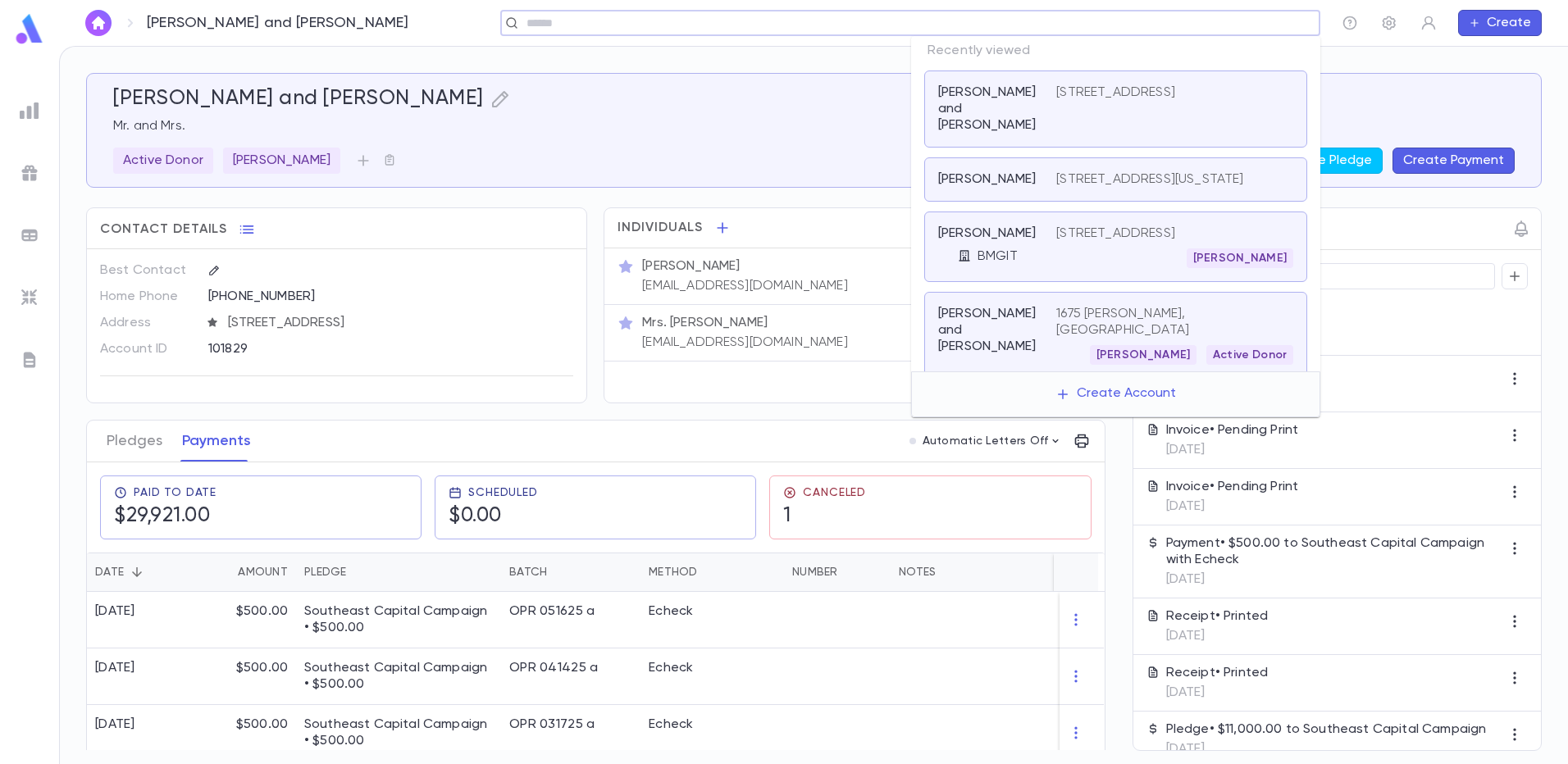
click at [1182, 17] on input "text" at bounding box center [904, 23] width 767 height 16
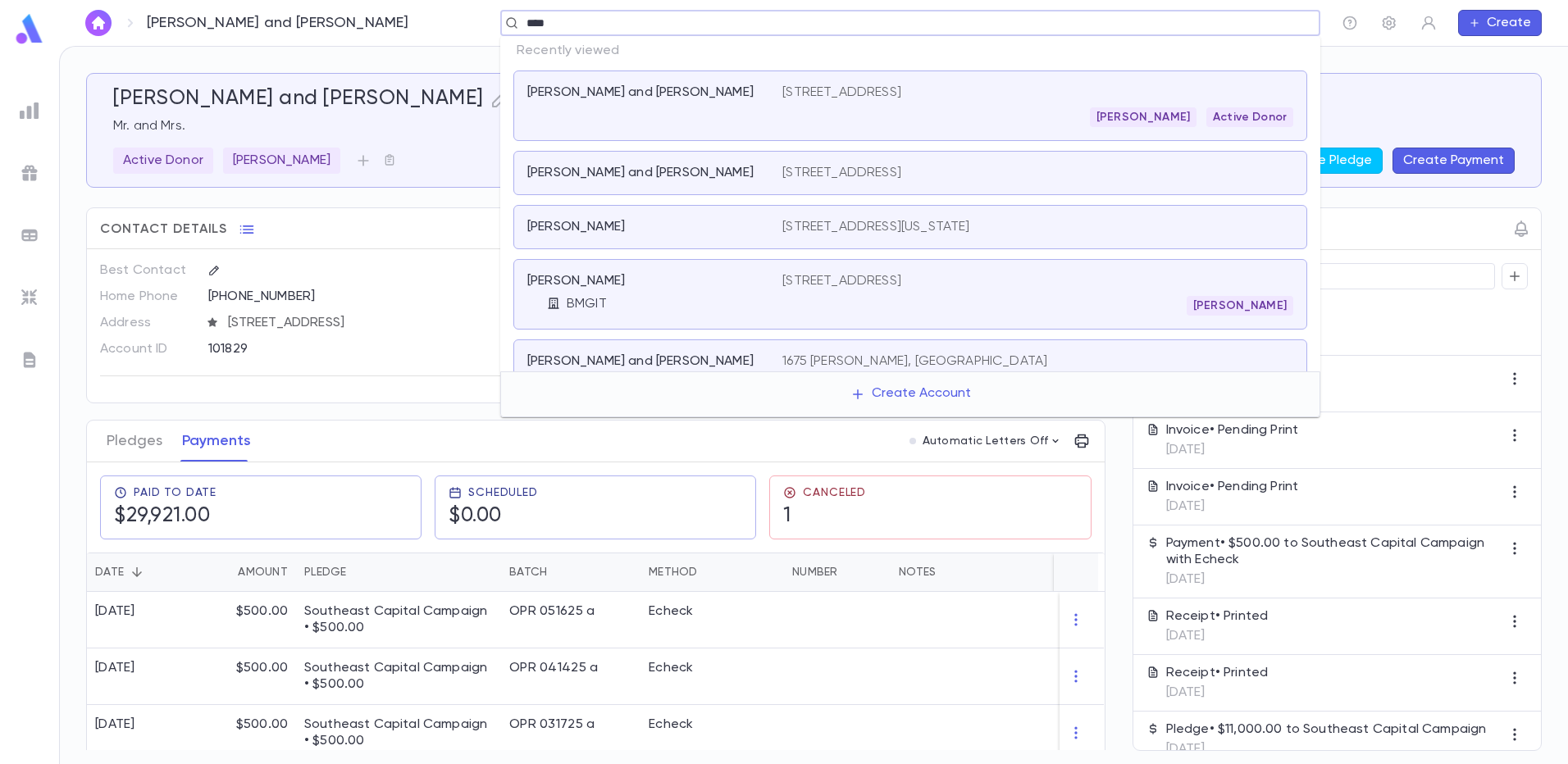
type input "*****"
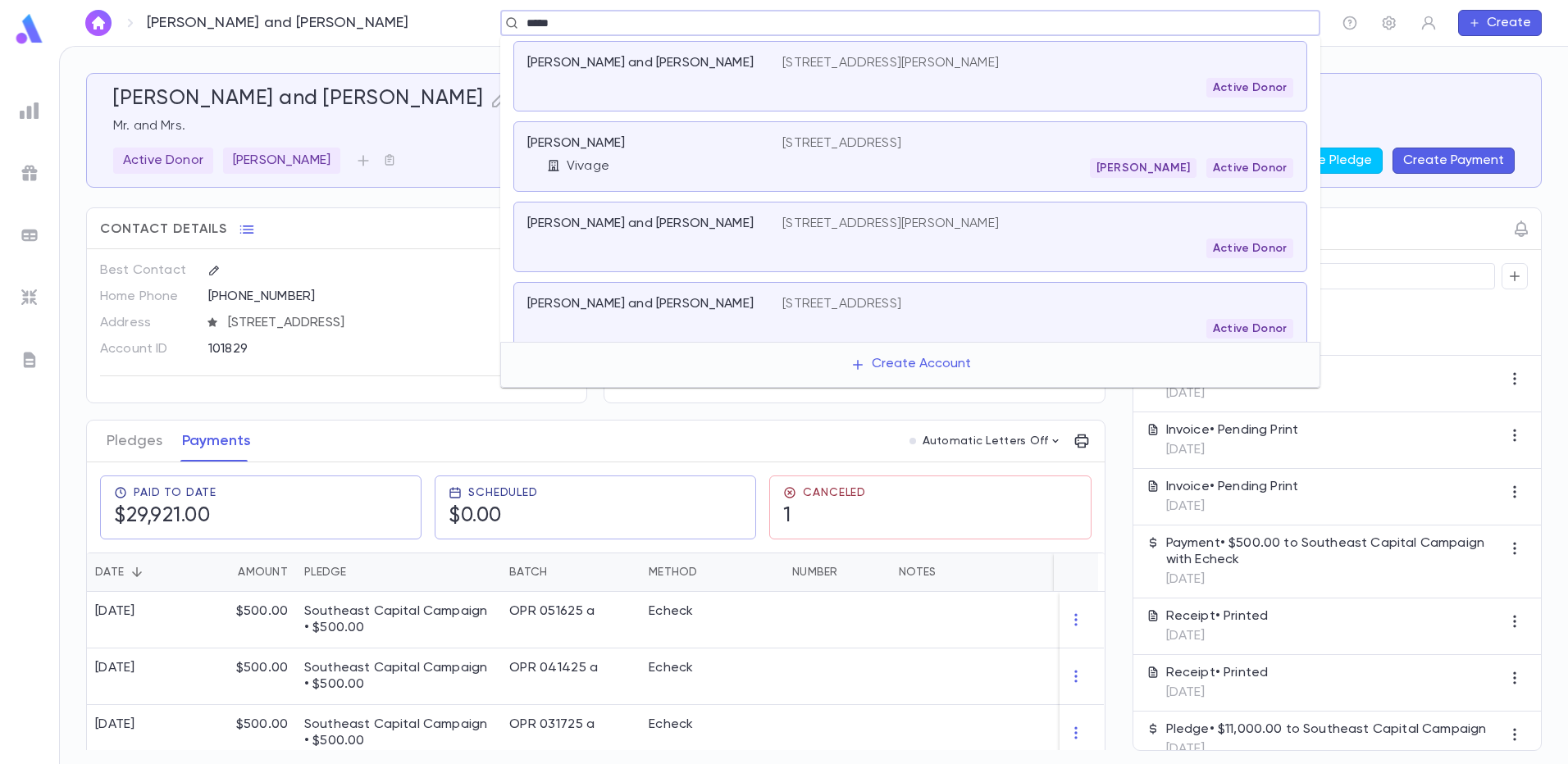
click at [841, 172] on div "Moshe Heyman Active Donor" at bounding box center [1038, 168] width 511 height 20
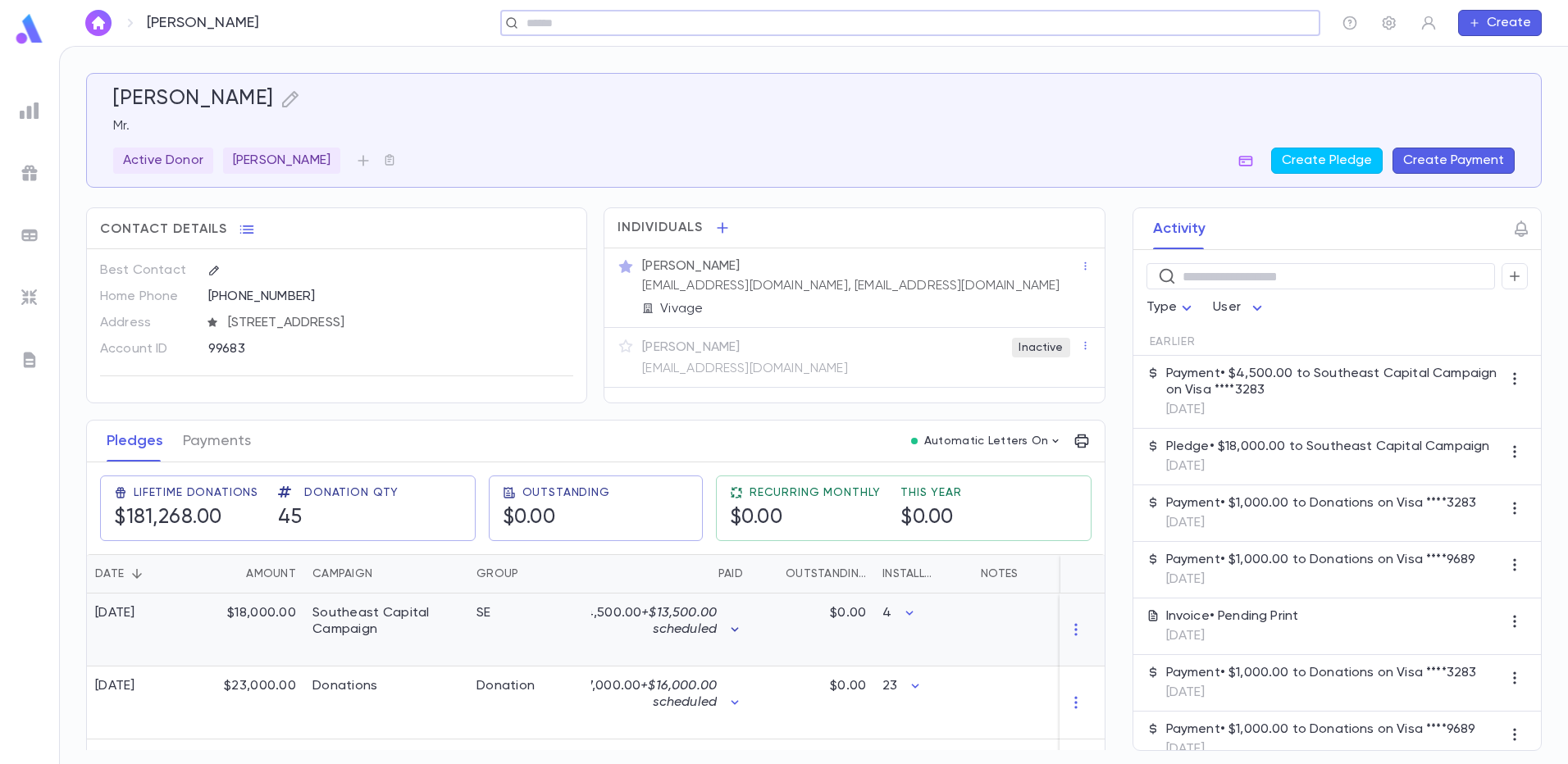
click at [737, 632] on icon "button" at bounding box center [735, 629] width 7 height 4
drag, startPoint x: 1536, startPoint y: 344, endPoint x: 1533, endPoint y: 457, distance: 113.0
click at [1533, 457] on div at bounding box center [784, 382] width 1568 height 764
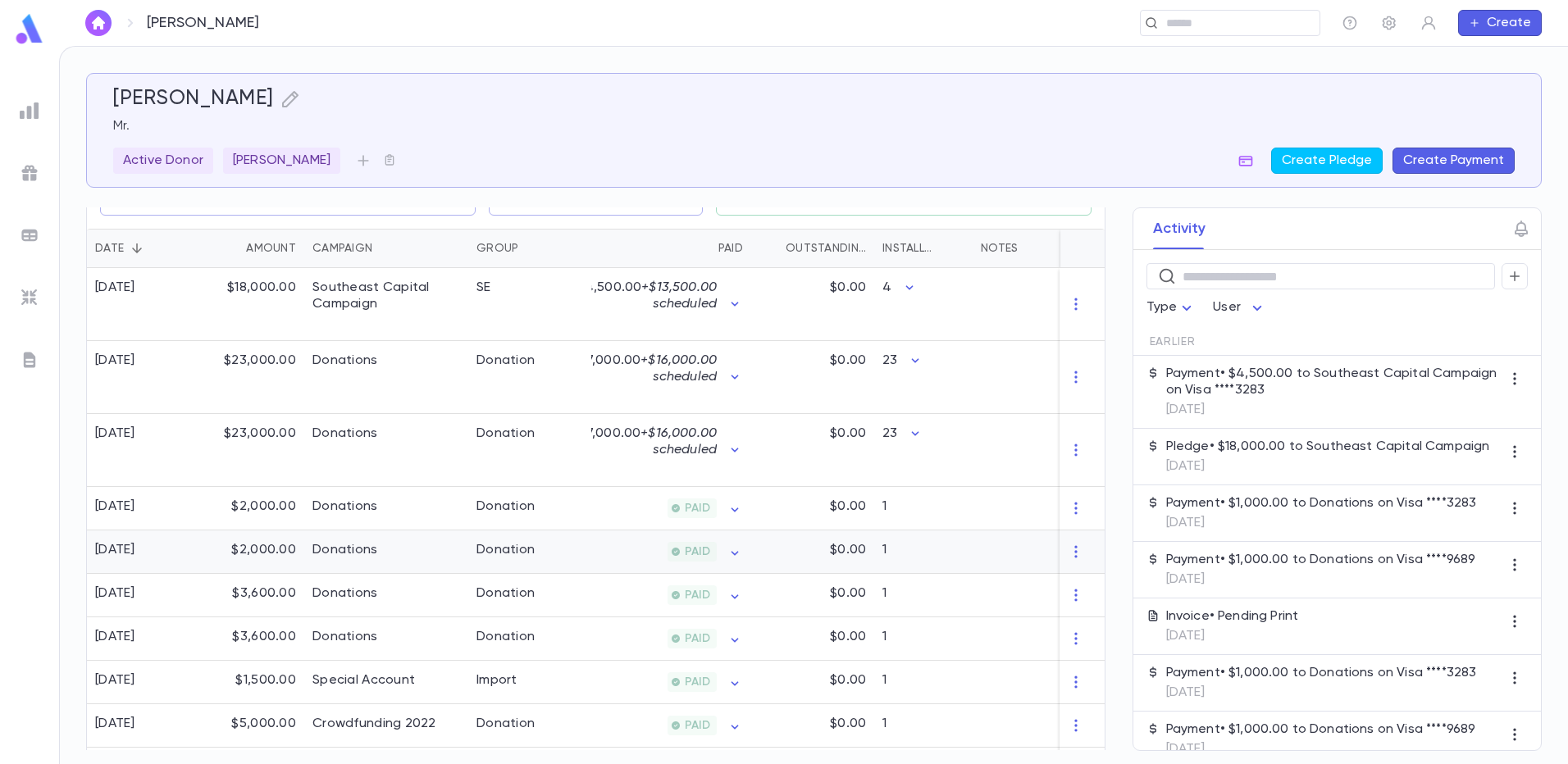
scroll to position [328, 0]
click at [738, 310] on icon "button" at bounding box center [734, 301] width 16 height 16
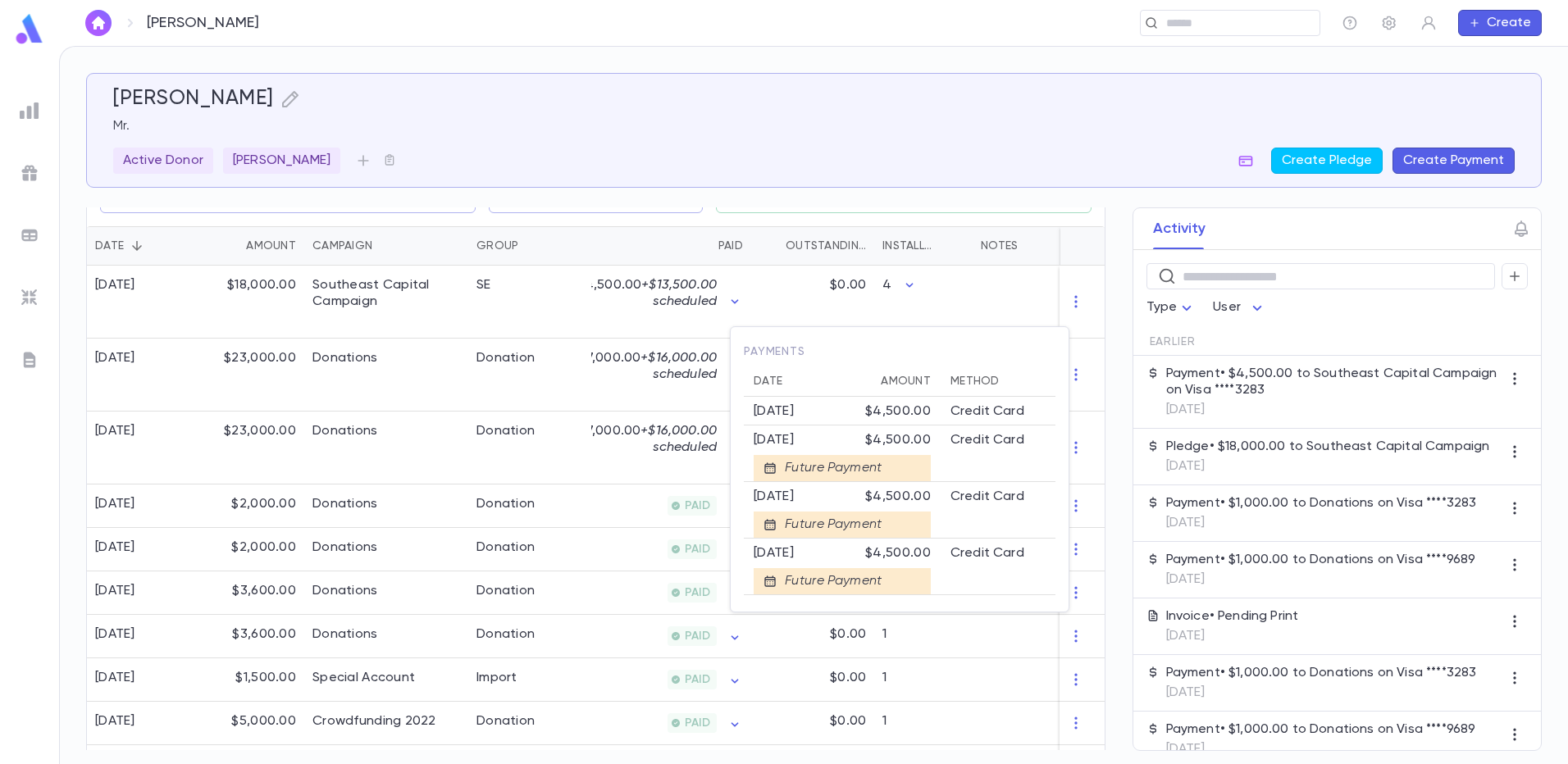
click at [539, 380] on div at bounding box center [784, 382] width 1568 height 764
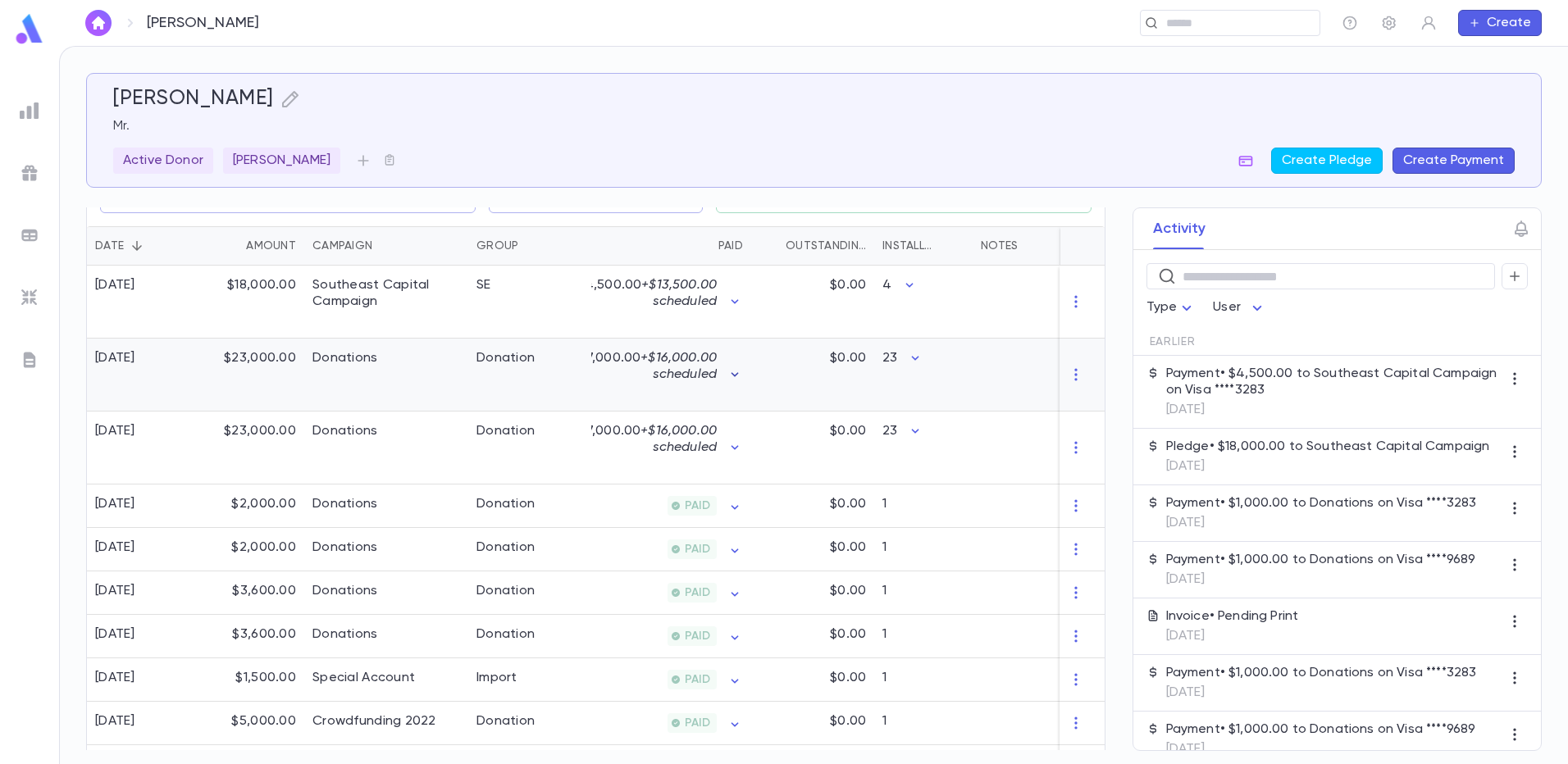
click at [735, 383] on icon "button" at bounding box center [734, 374] width 16 height 16
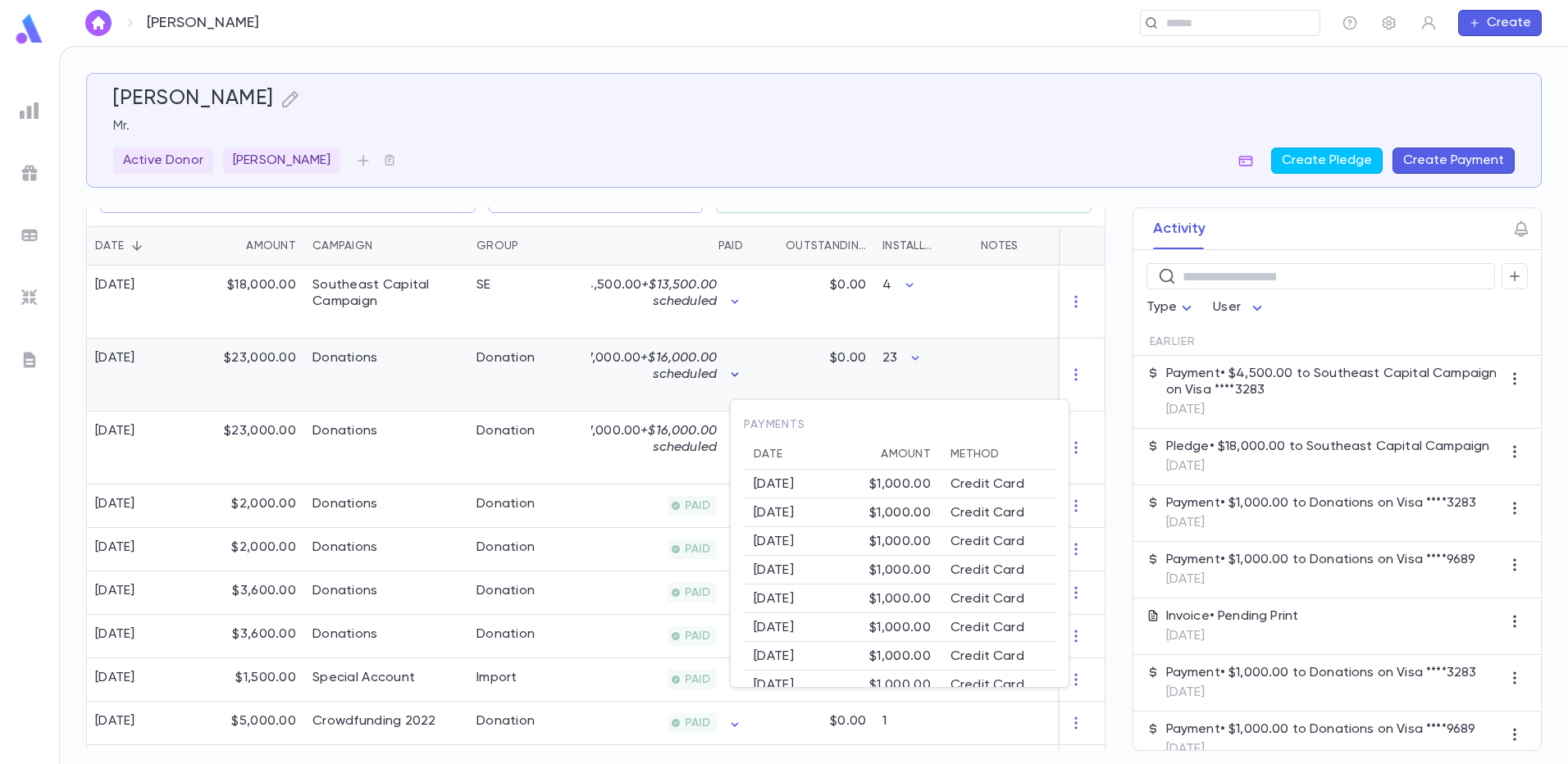
click at [735, 391] on div at bounding box center [784, 382] width 1568 height 764
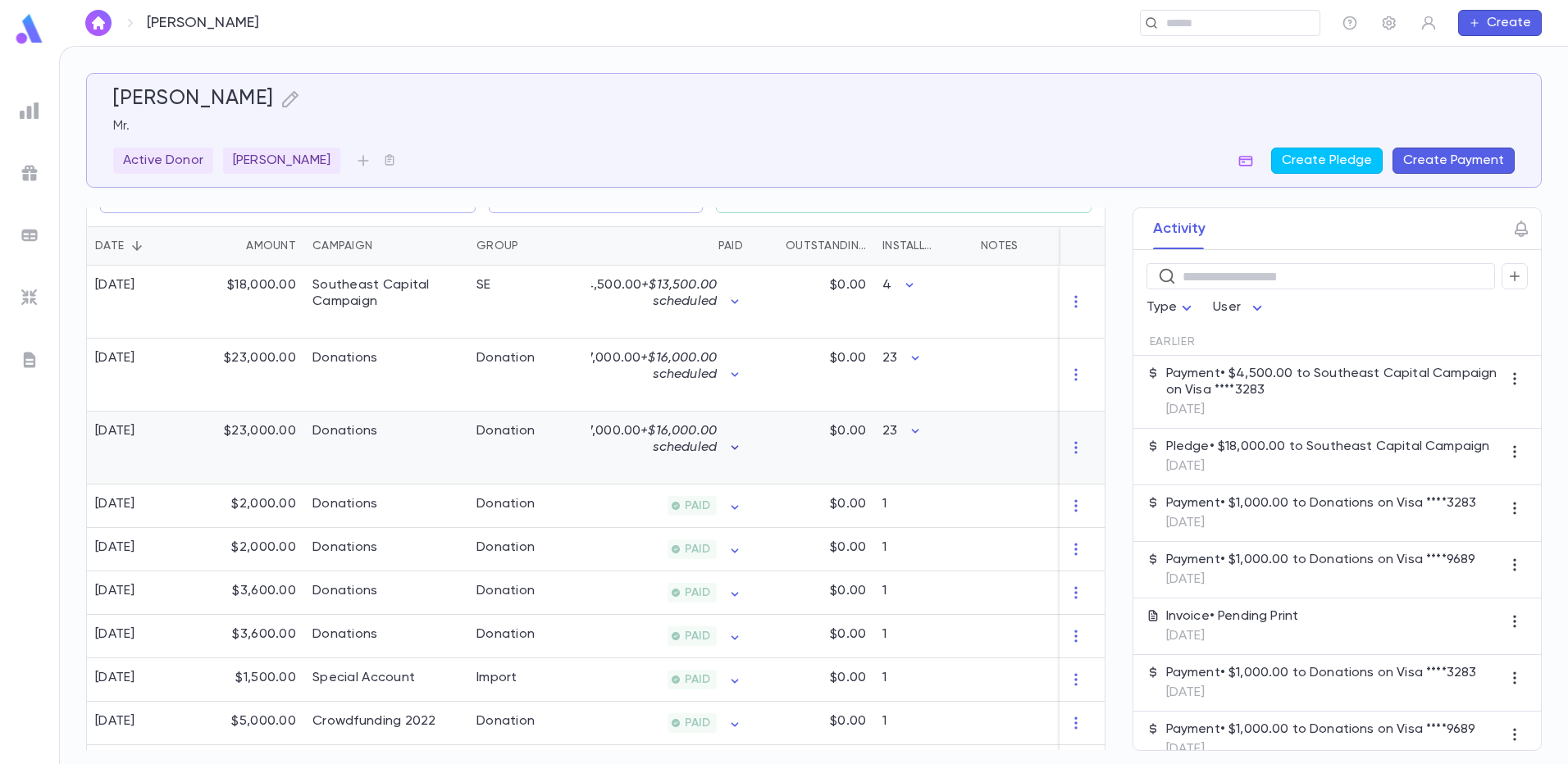
click at [735, 456] on icon "button" at bounding box center [734, 447] width 16 height 16
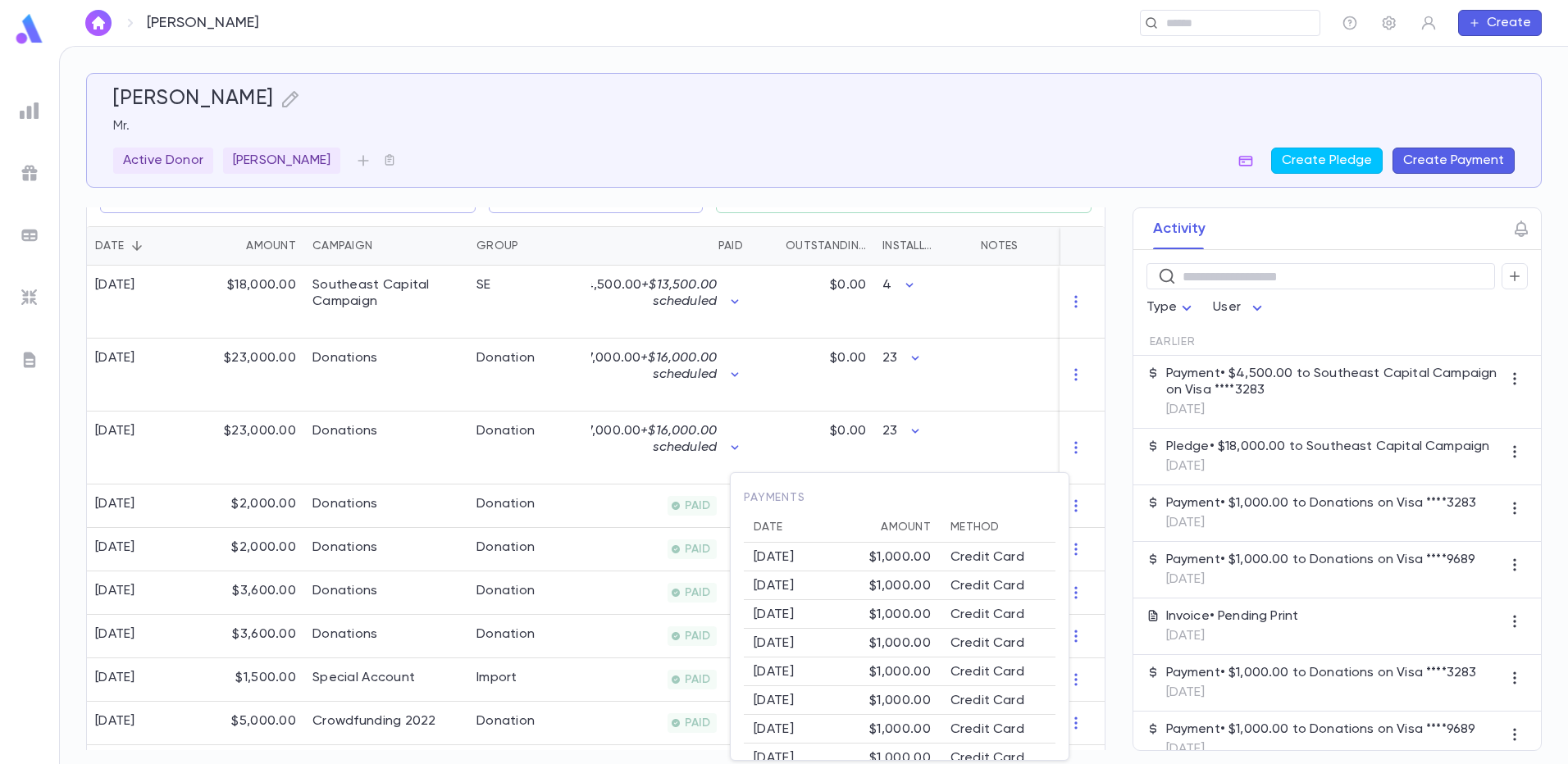
click at [737, 466] on div at bounding box center [784, 382] width 1568 height 764
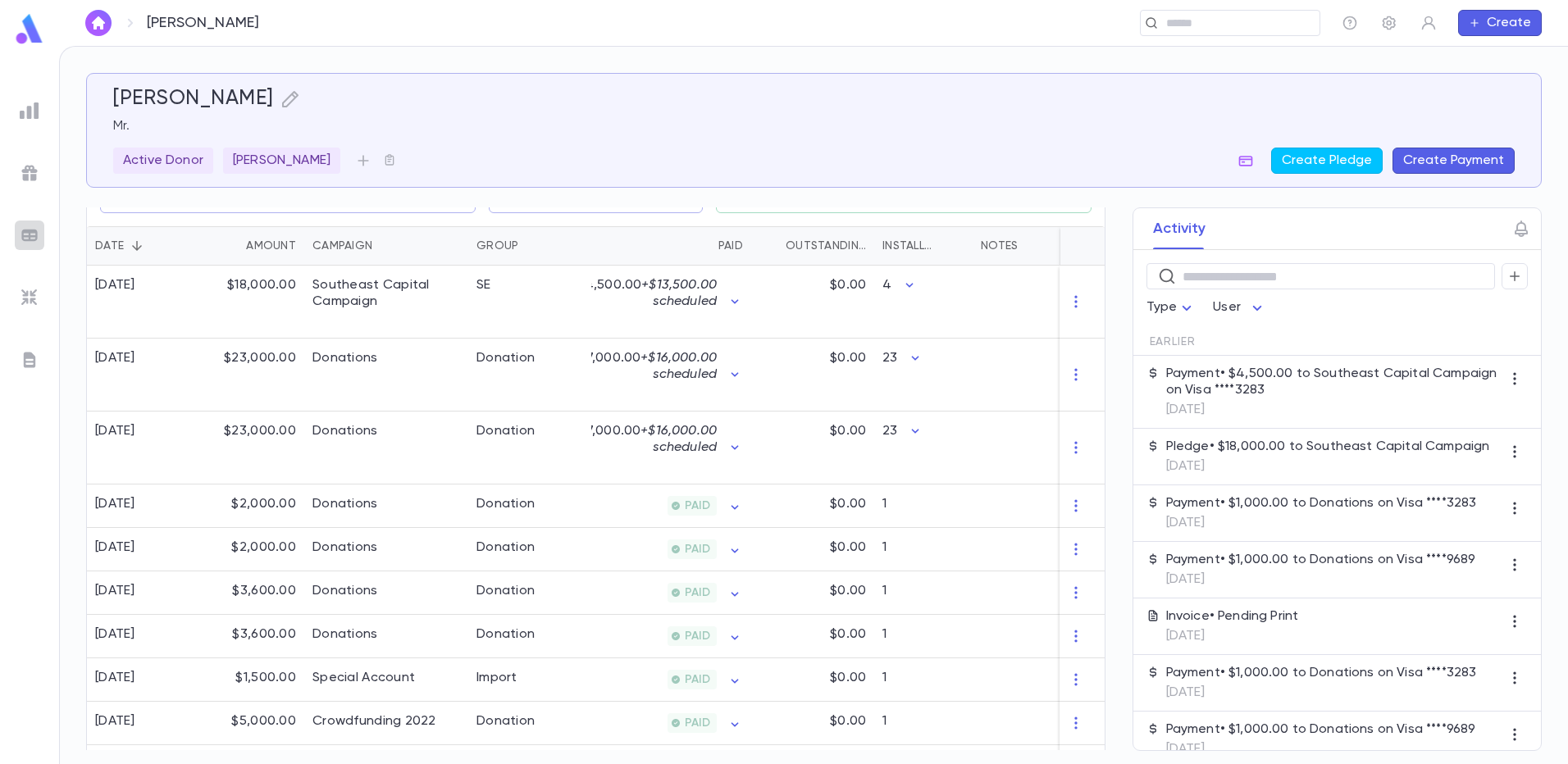
drag, startPoint x: 18, startPoint y: 230, endPoint x: 37, endPoint y: 272, distance: 46.1
click at [19, 237] on div at bounding box center [29, 234] width 29 height 29
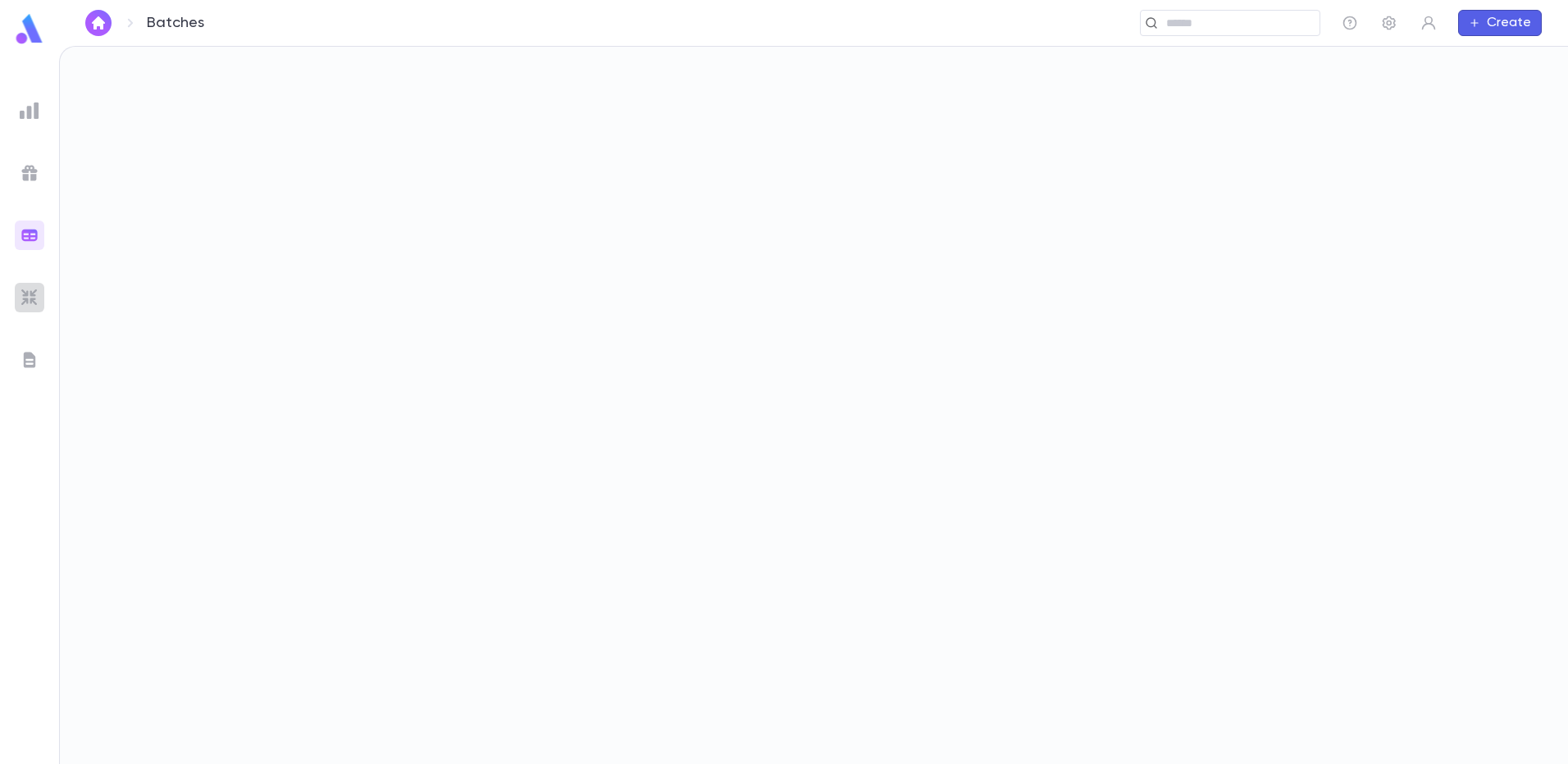
click at [27, 288] on img at bounding box center [29, 297] width 20 height 20
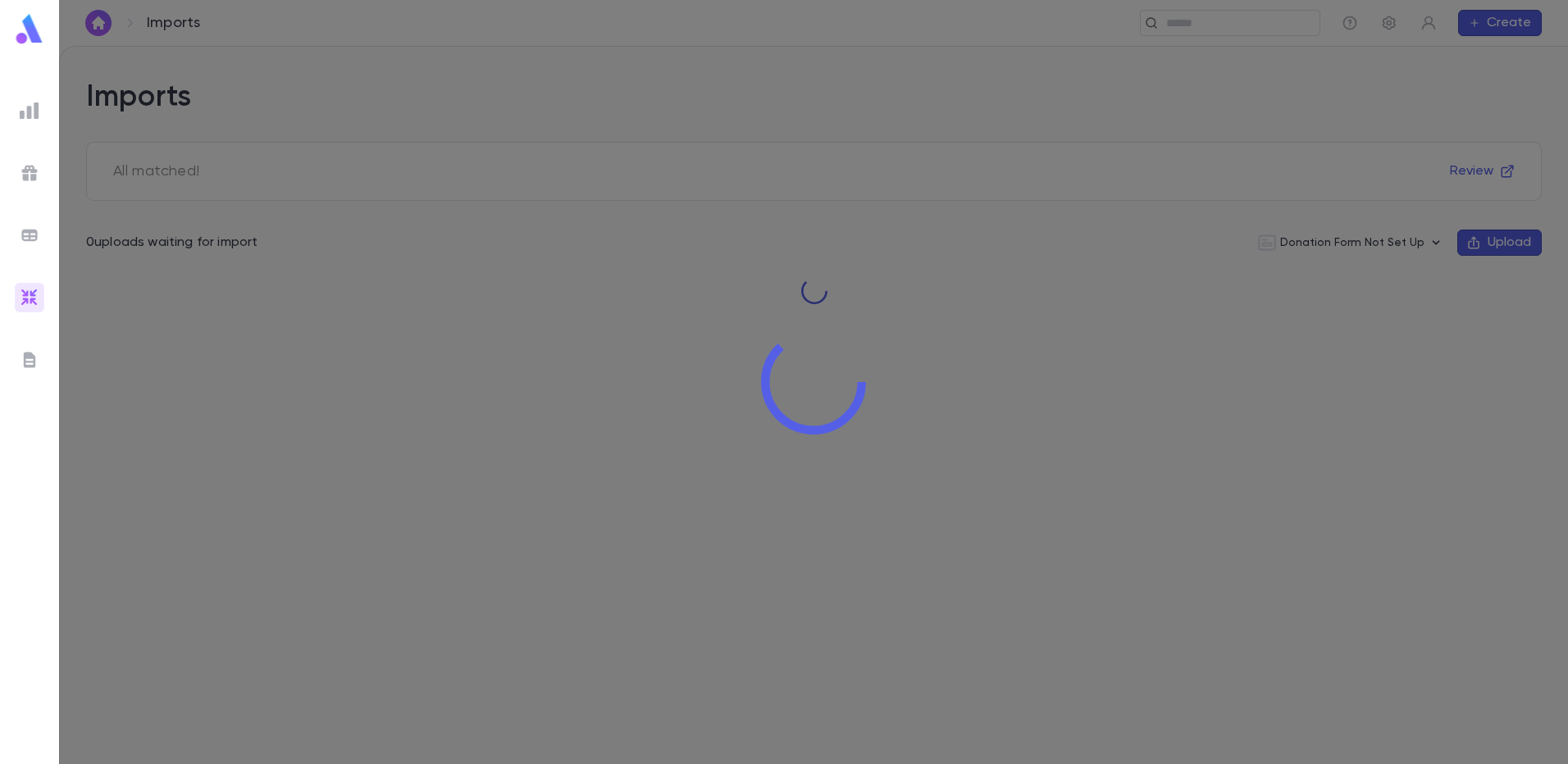
click at [1345, 245] on div at bounding box center [814, 382] width 1509 height 764
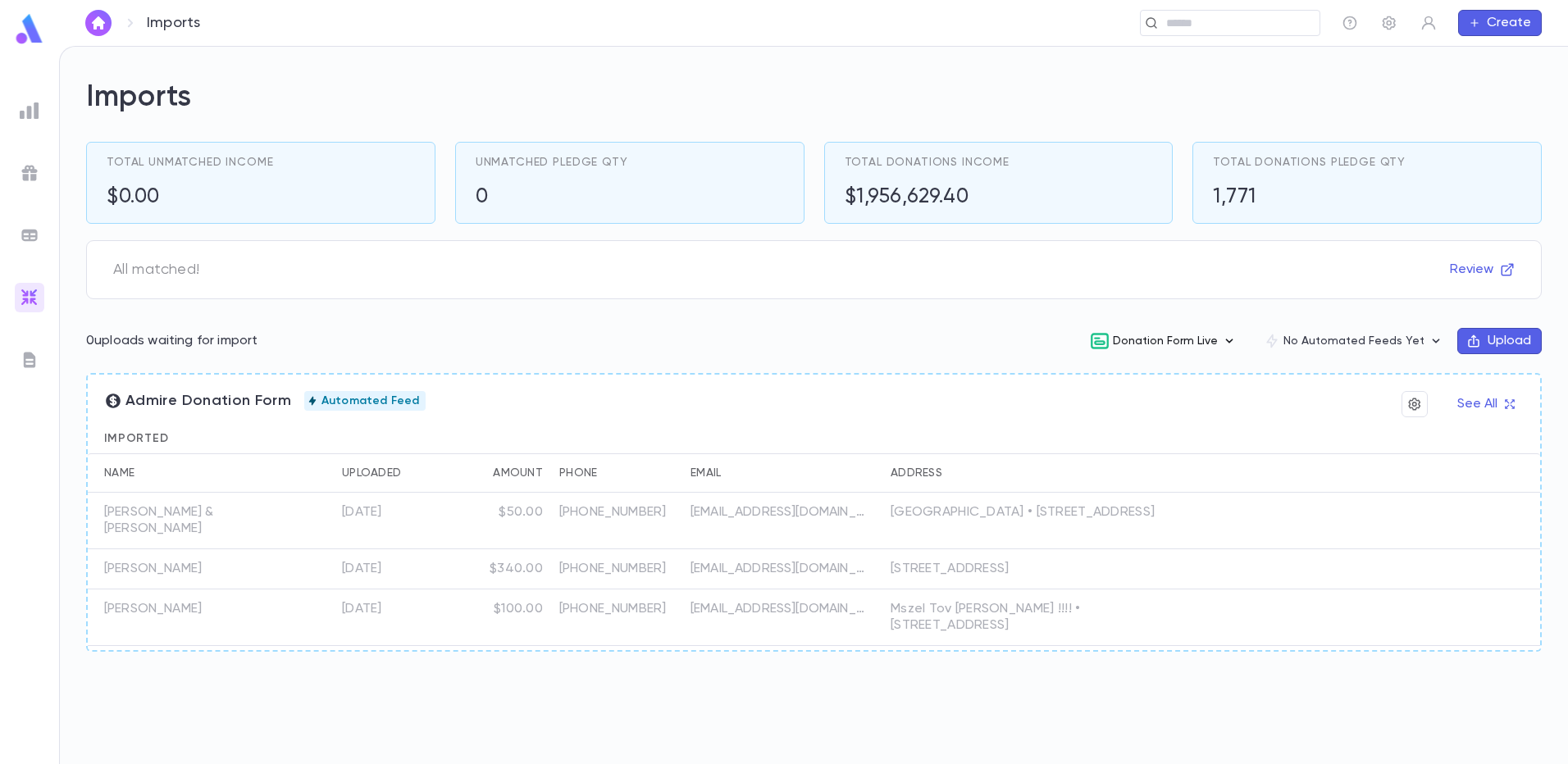
click at [1215, 339] on button "Donation Form Live" at bounding box center [1163, 340] width 173 height 31
click at [1132, 376] on li "View" at bounding box center [1178, 376] width 171 height 26
click at [1237, 339] on icon "button" at bounding box center [1228, 340] width 16 height 16
click at [1203, 400] on li "Copy Link" at bounding box center [1178, 402] width 171 height 26
click at [26, 169] on img at bounding box center [29, 172] width 20 height 20
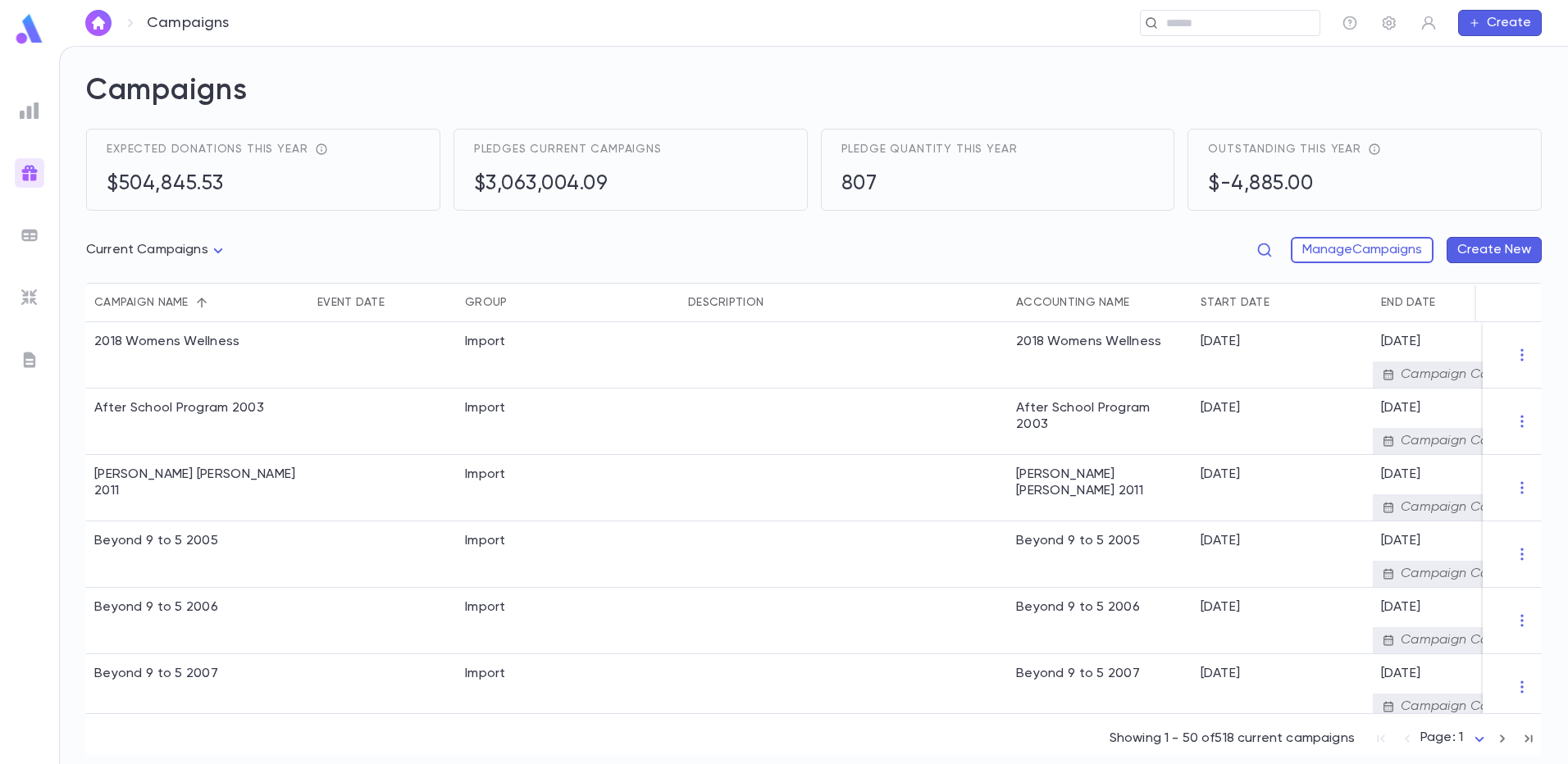
click at [25, 362] on img at bounding box center [29, 360] width 20 height 20
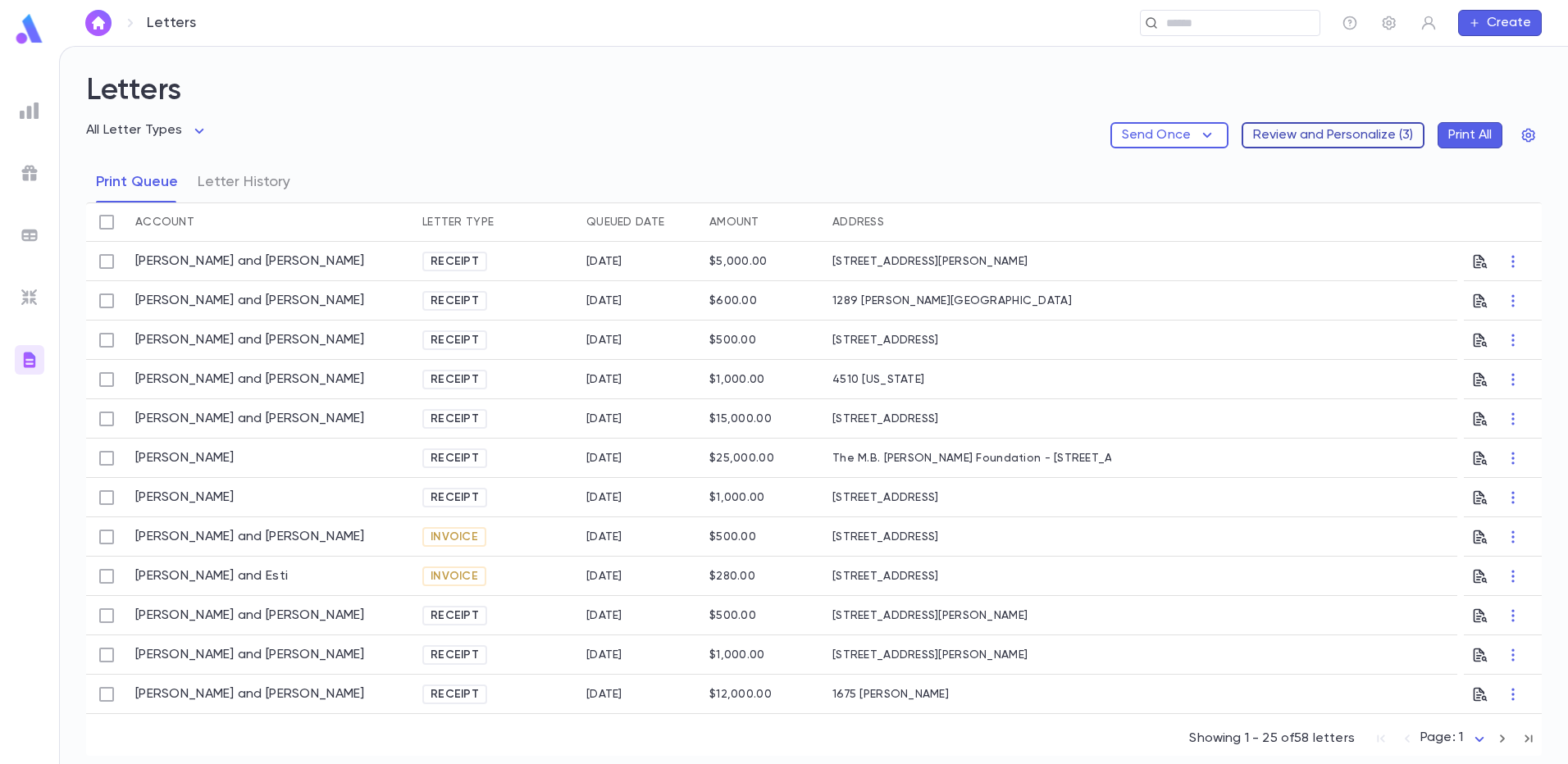
click at [1326, 134] on button "Review and Personalize ( 3 )" at bounding box center [1332, 135] width 183 height 26
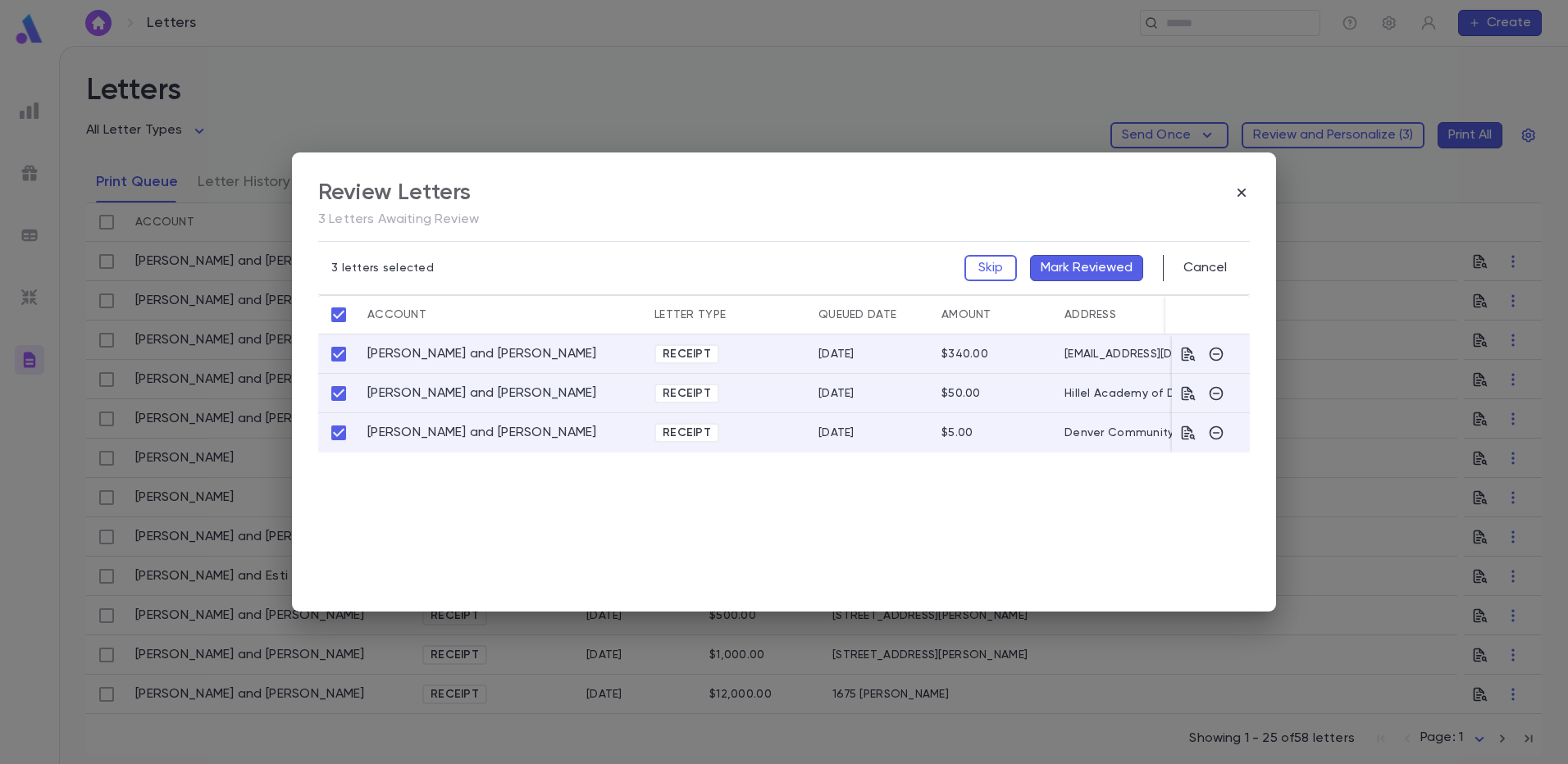
click at [1077, 267] on button "Mark Reviewed" at bounding box center [1086, 268] width 113 height 26
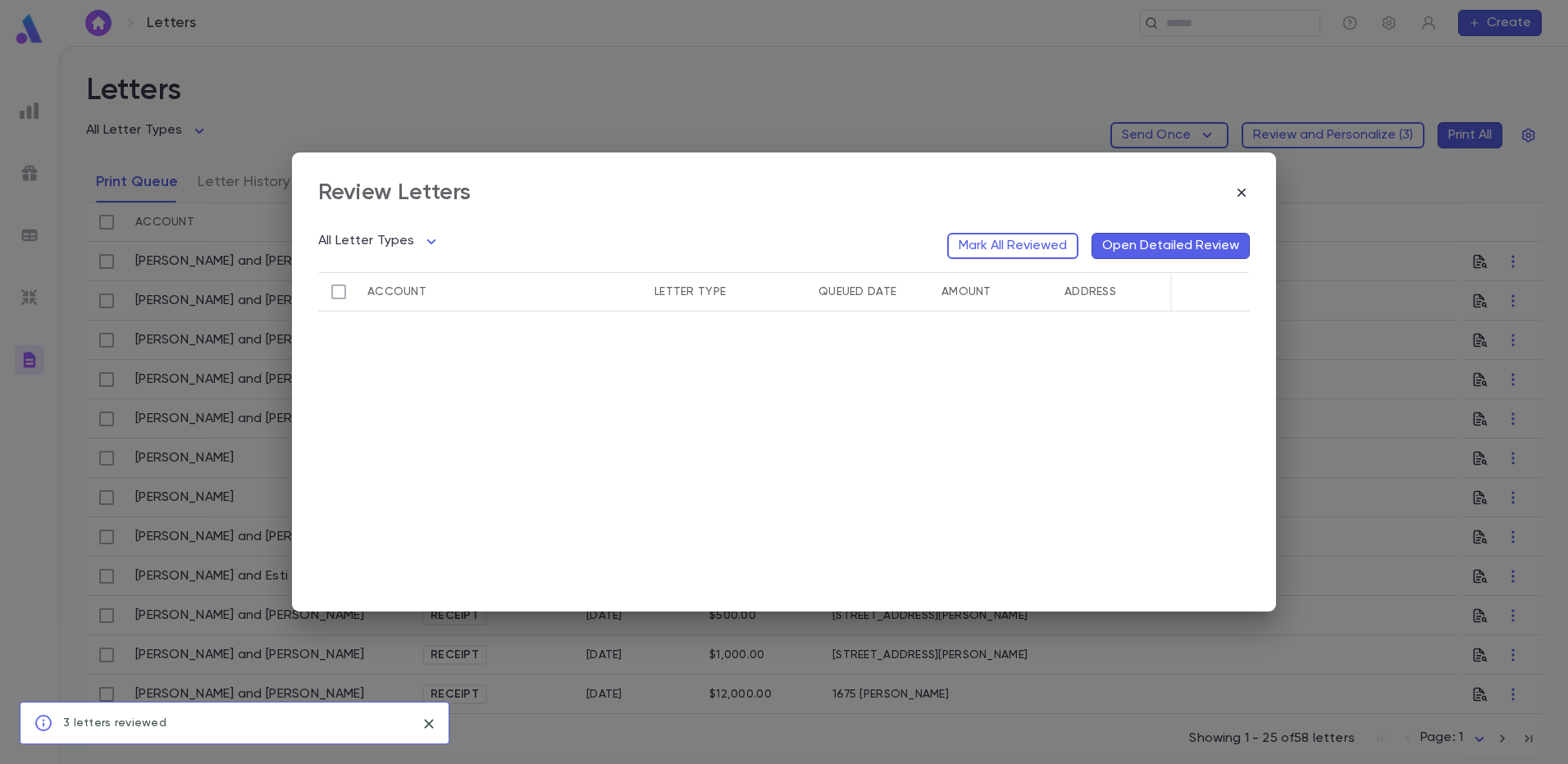
drag, startPoint x: 1240, startPoint y: 190, endPoint x: 1231, endPoint y: 191, distance: 9.1
click at [1238, 190] on icon "button" at bounding box center [1241, 192] width 16 height 16
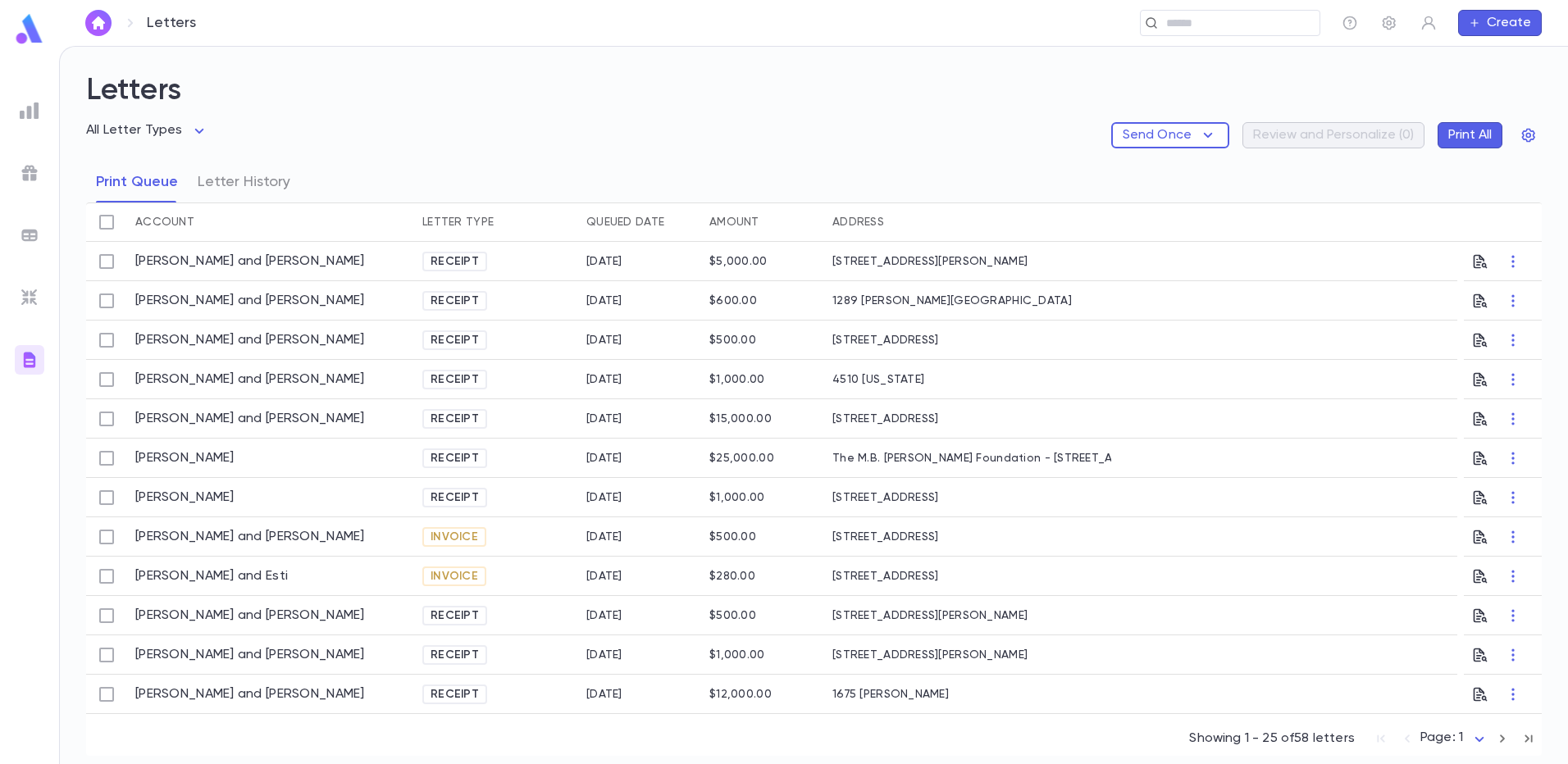
click at [25, 177] on img at bounding box center [29, 172] width 20 height 20
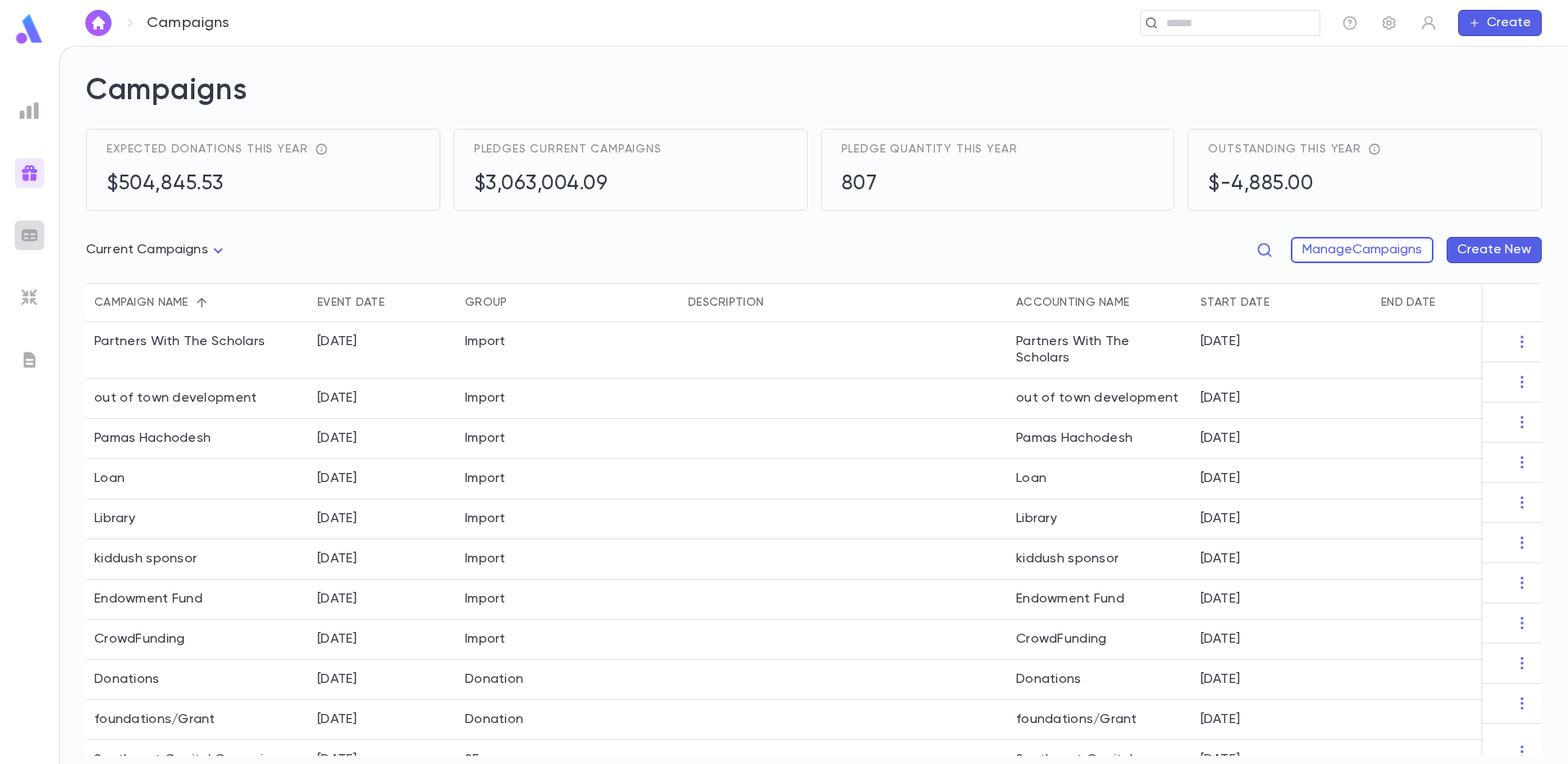
click at [30, 239] on img at bounding box center [29, 235] width 20 height 20
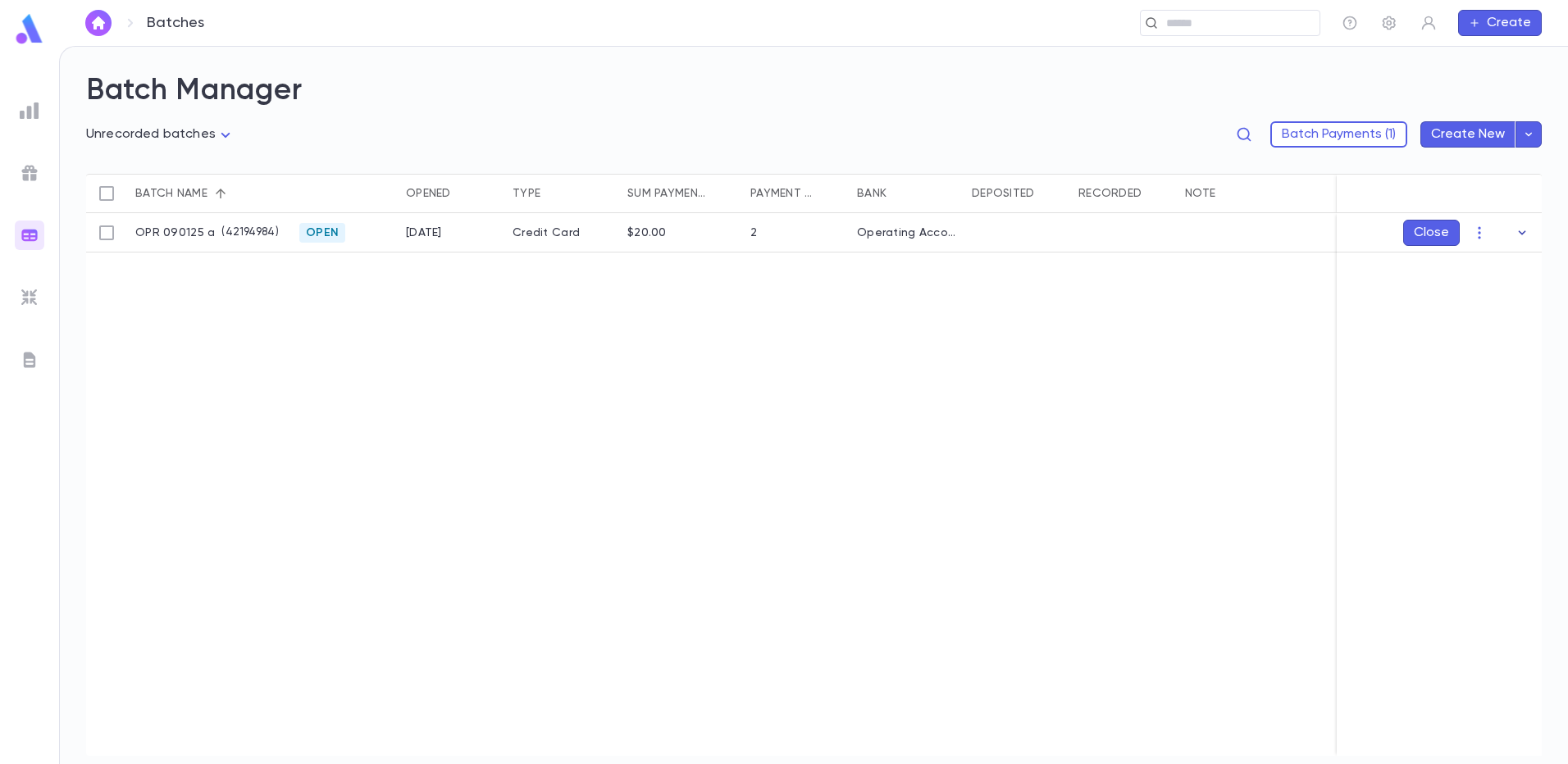
click at [1529, 234] on icon "button" at bounding box center [1521, 232] width 16 height 16
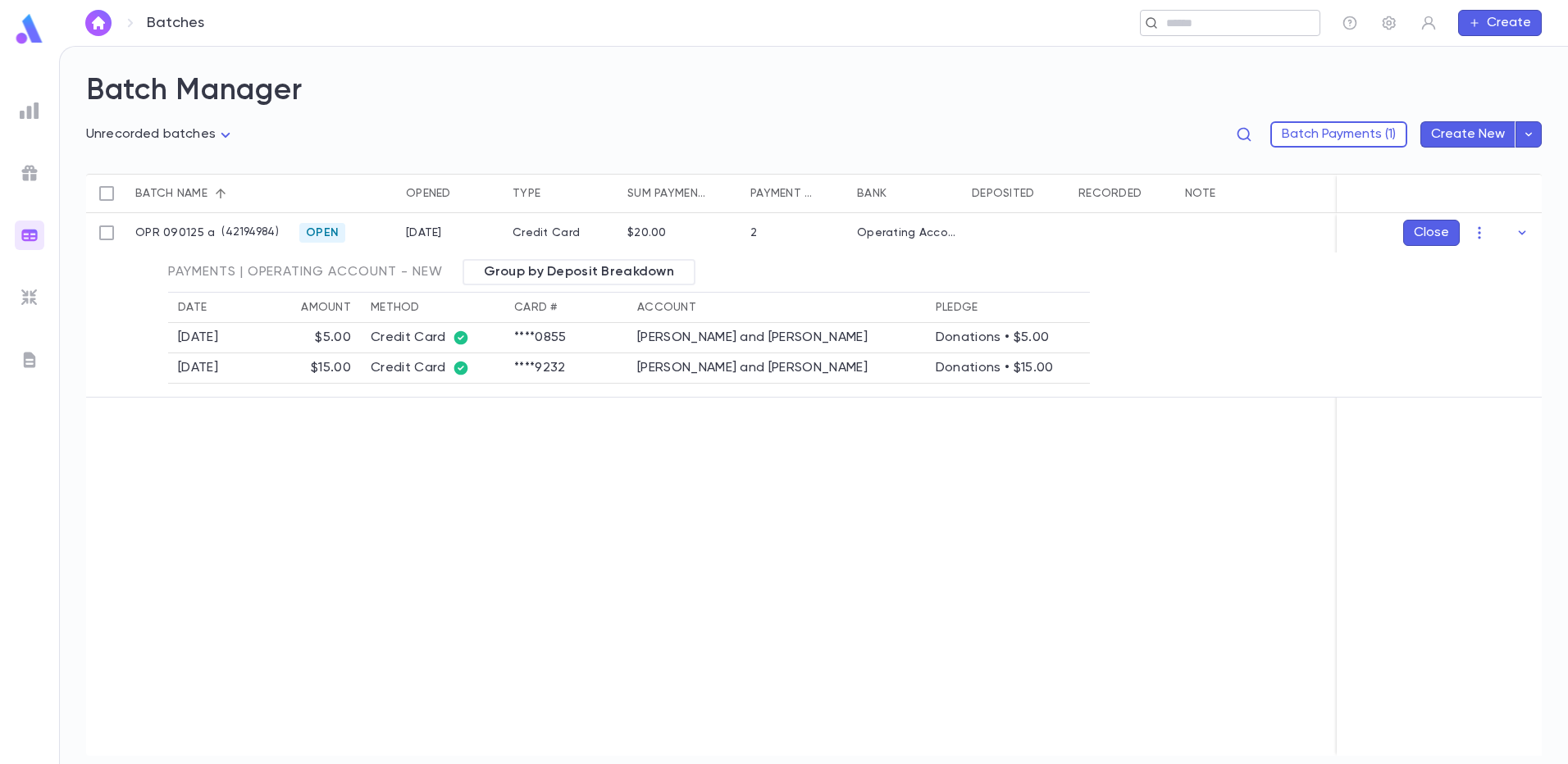
click at [1180, 22] on input "text" at bounding box center [1225, 23] width 127 height 16
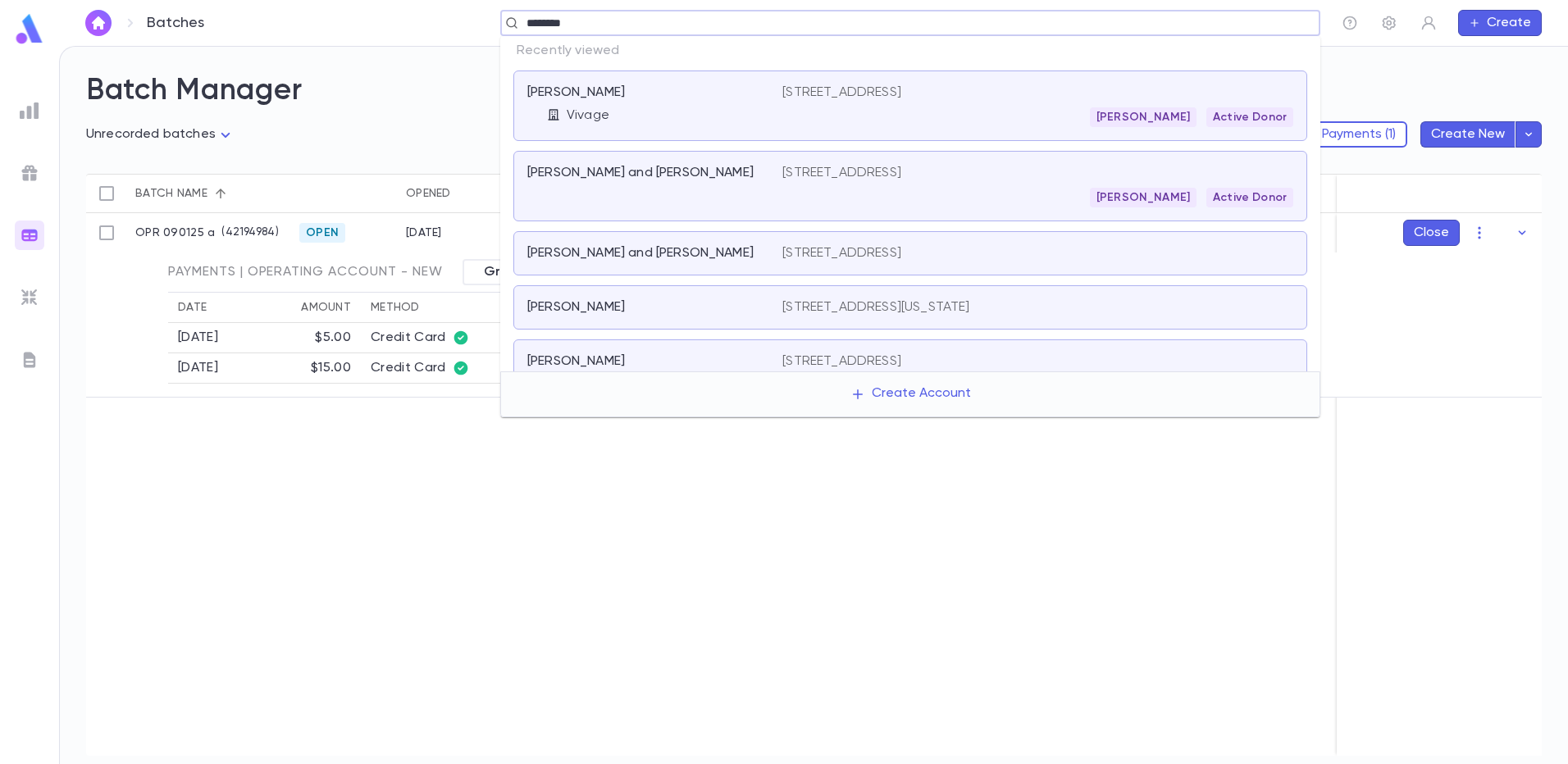
type input "*********"
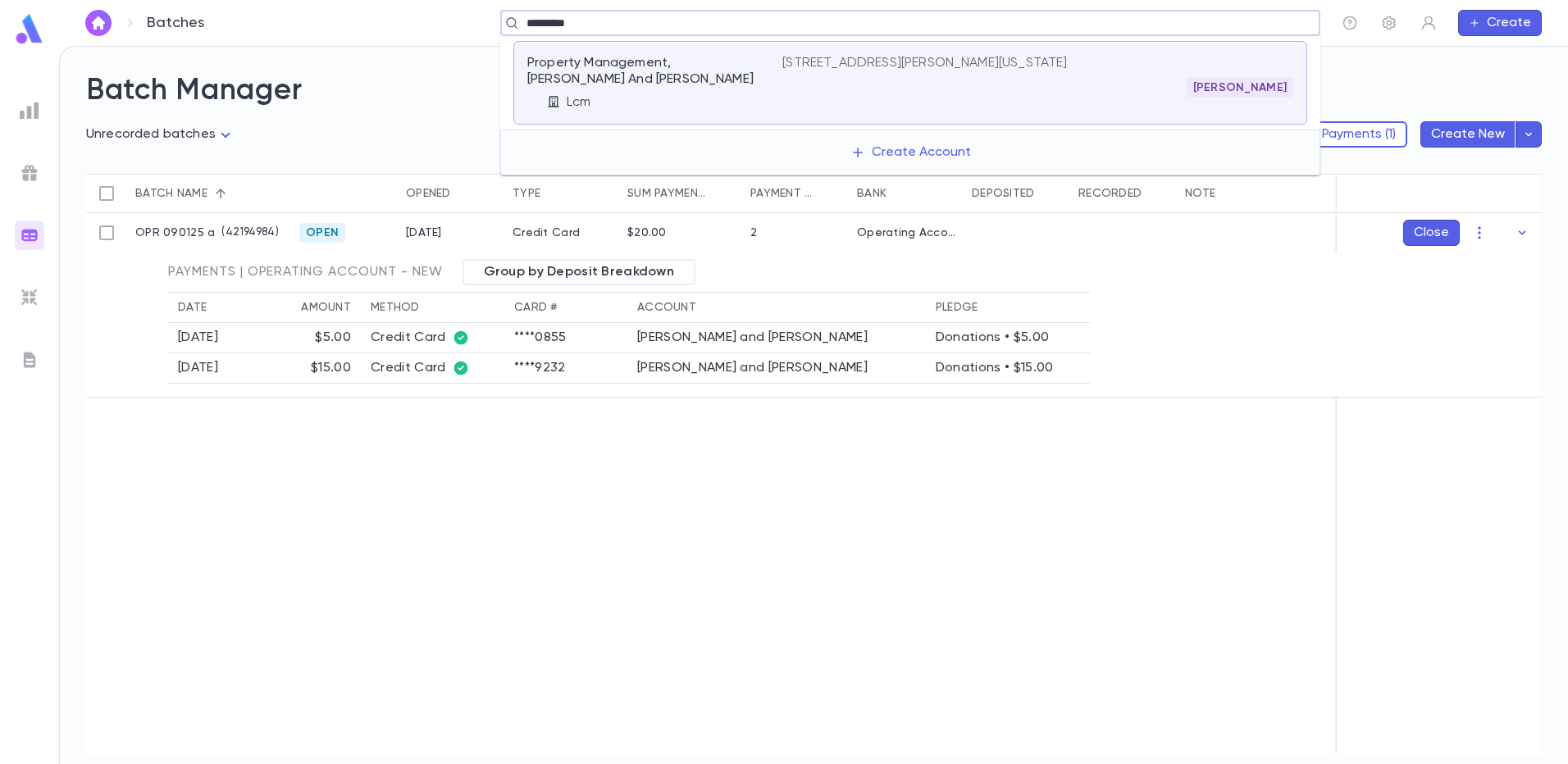
click at [1019, 66] on p "1776 S Jackson St, Suite 300, Denver, CO Colorado 80210 United States" at bounding box center [925, 63] width 285 height 16
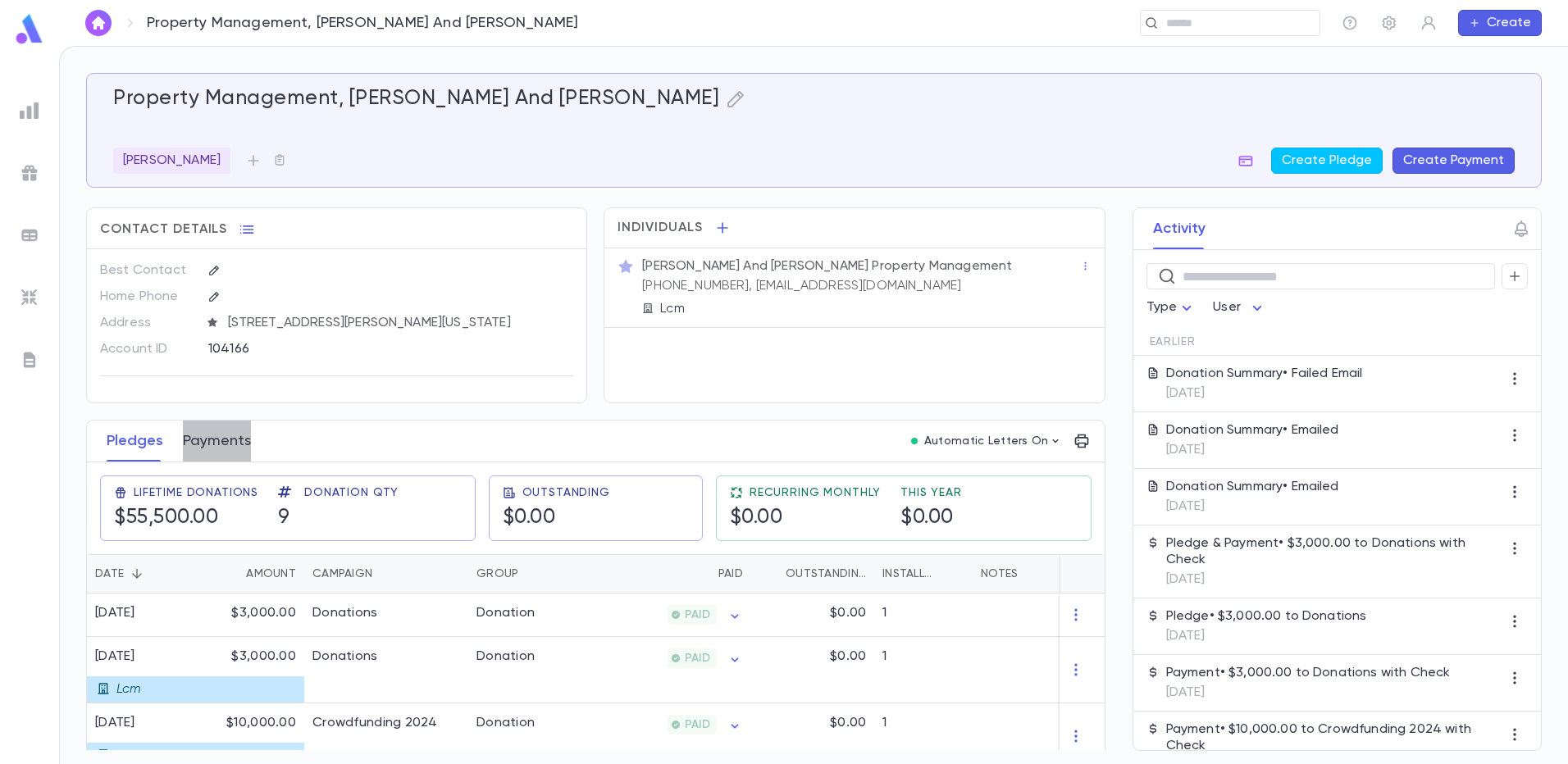
click at [222, 454] on button "Payments" at bounding box center [217, 442] width 68 height 41
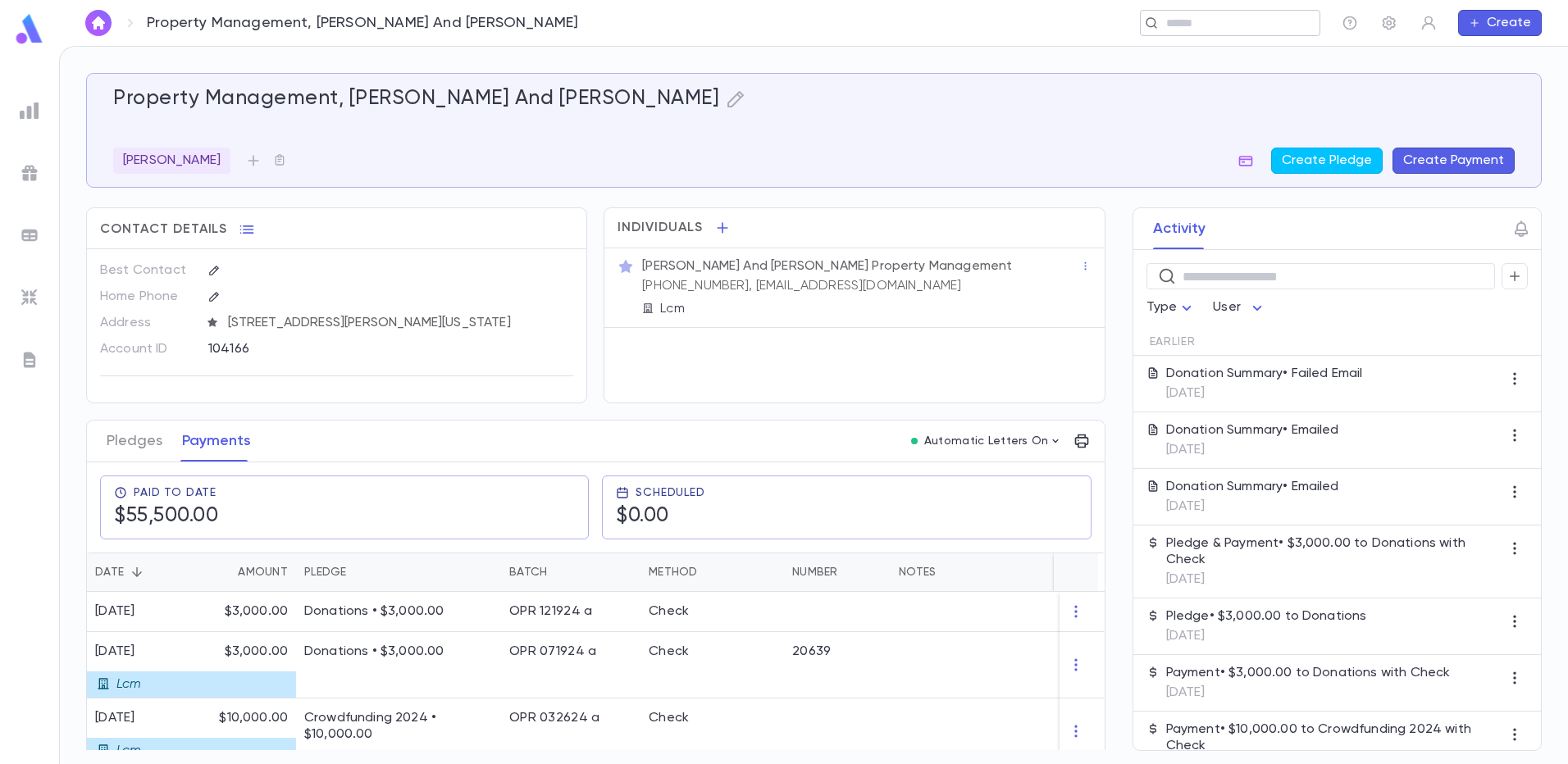
click at [1165, 17] on input "text" at bounding box center [1225, 23] width 127 height 16
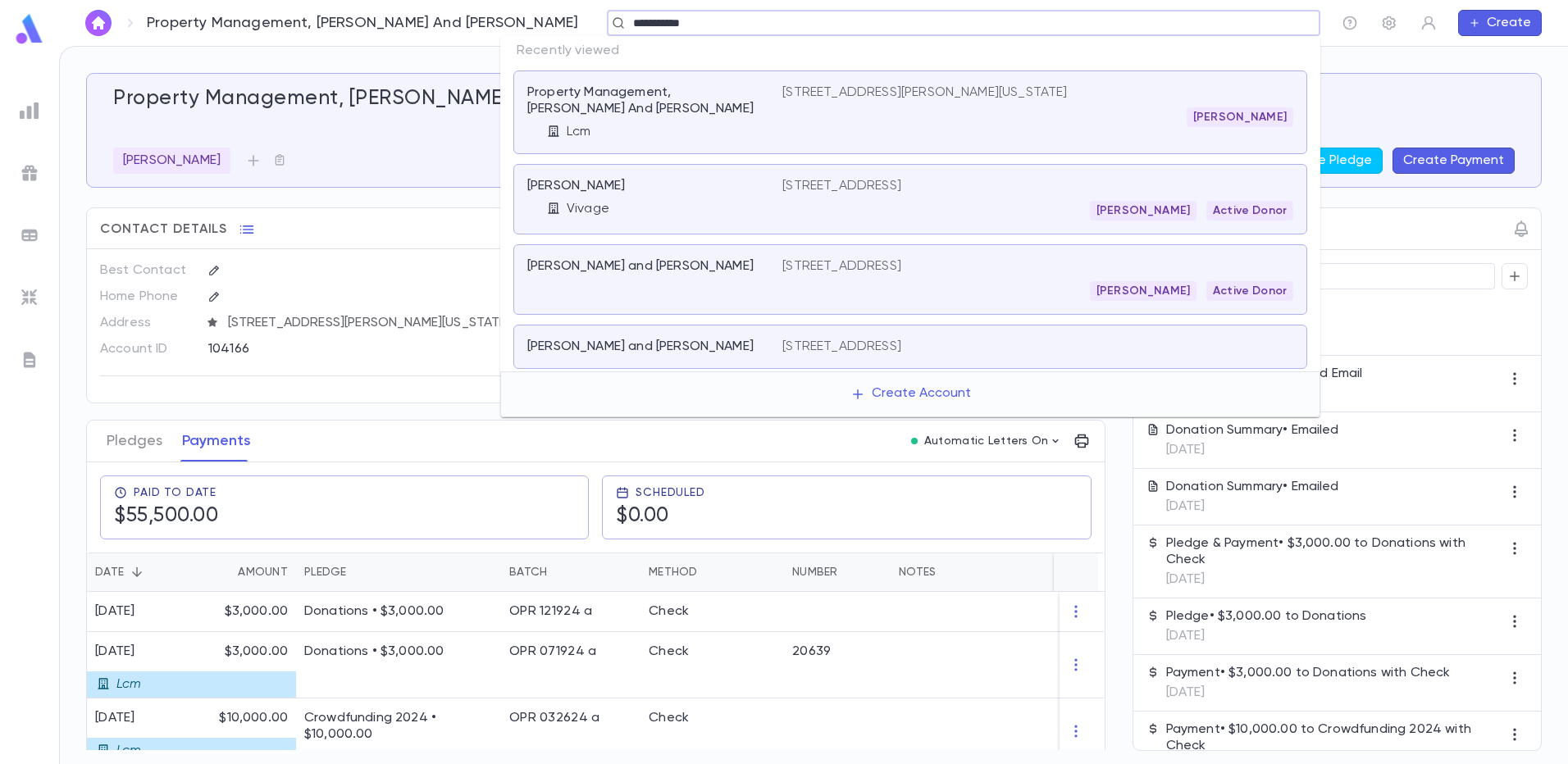
type input "**********"
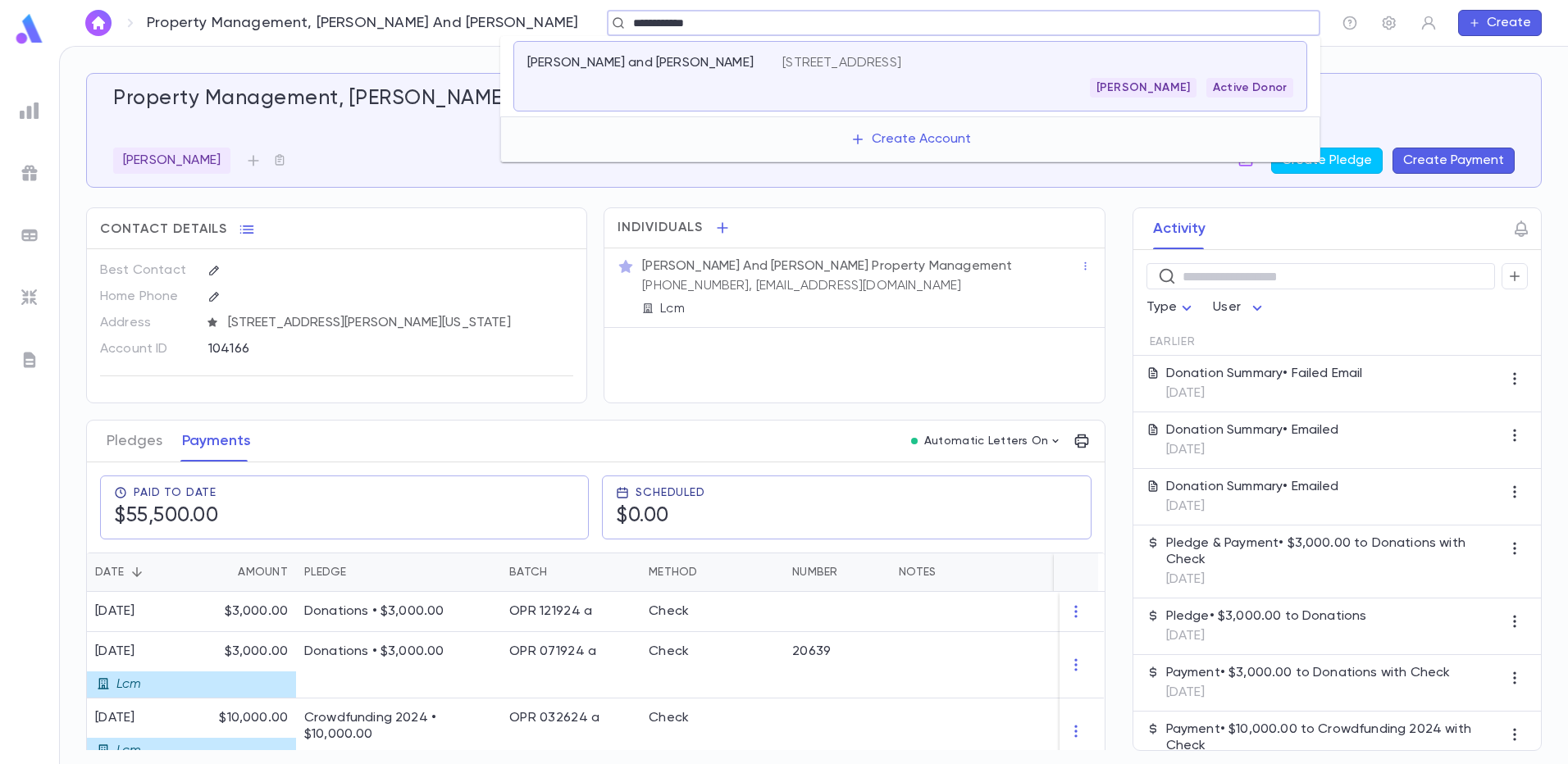
click at [911, 82] on div "Moshe Heyman Active Donor" at bounding box center [1038, 87] width 511 height 20
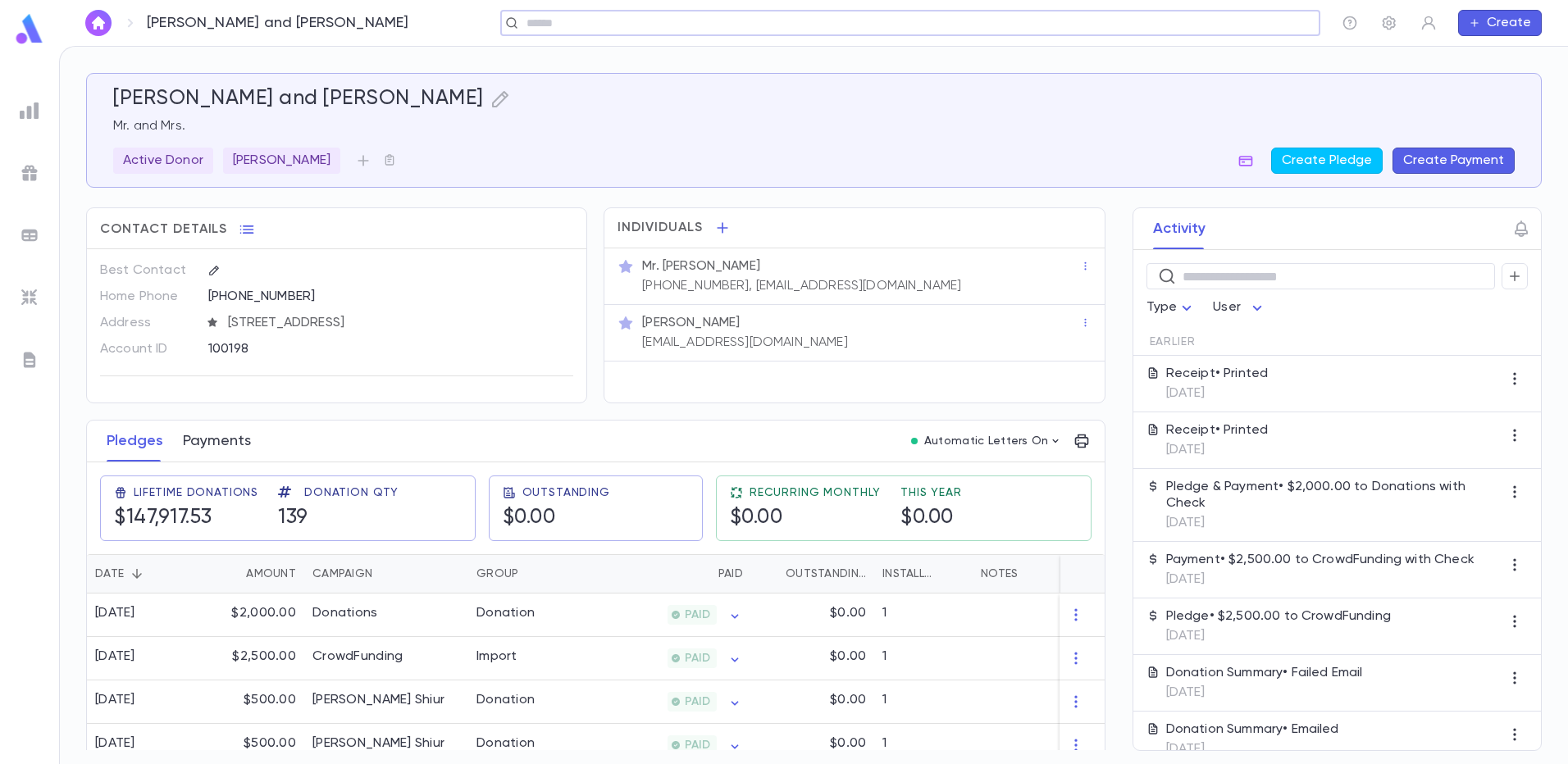
click at [218, 448] on button "Payments" at bounding box center [217, 442] width 68 height 41
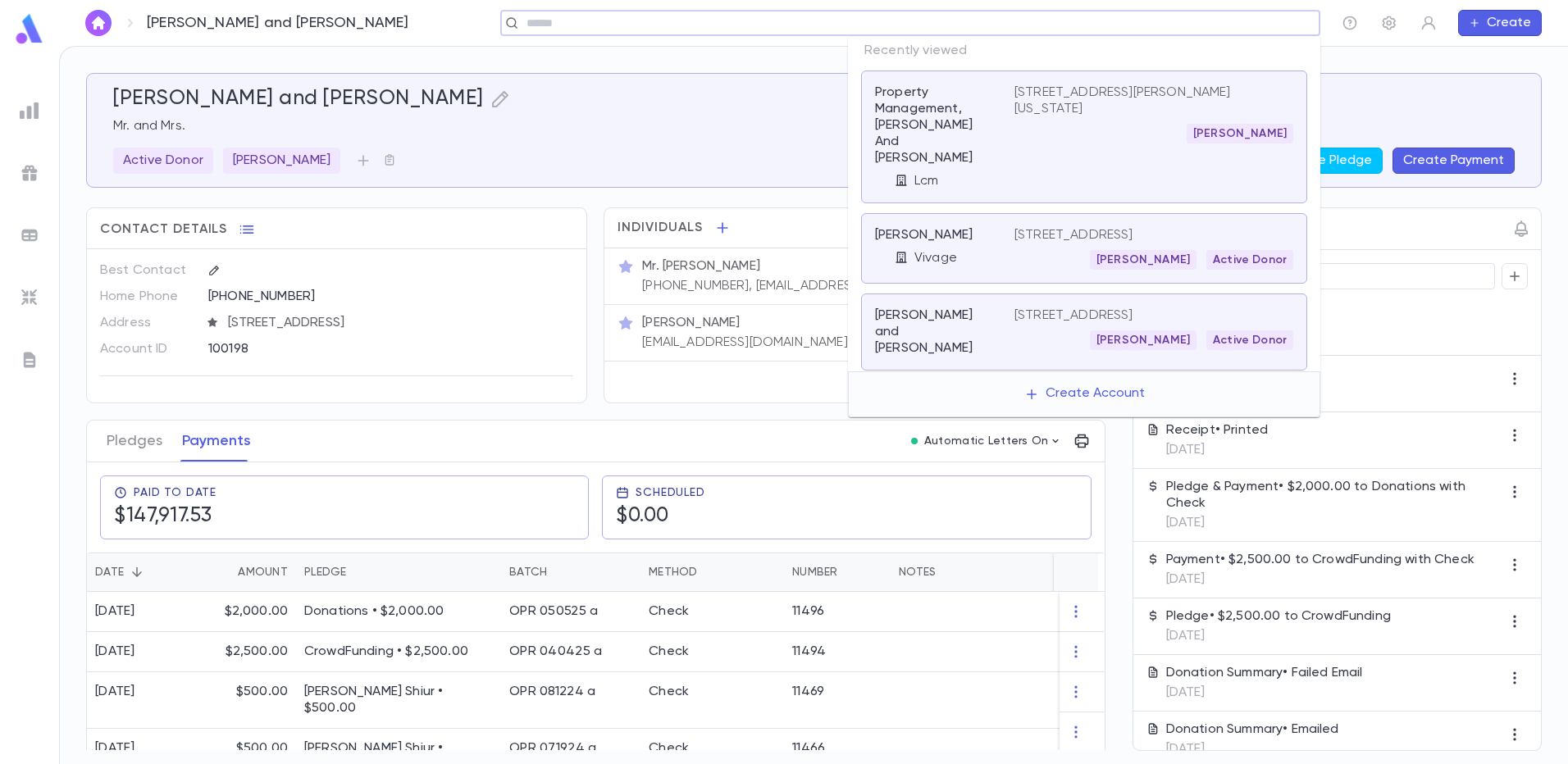
click at [1188, 17] on input "text" at bounding box center [904, 23] width 767 height 16
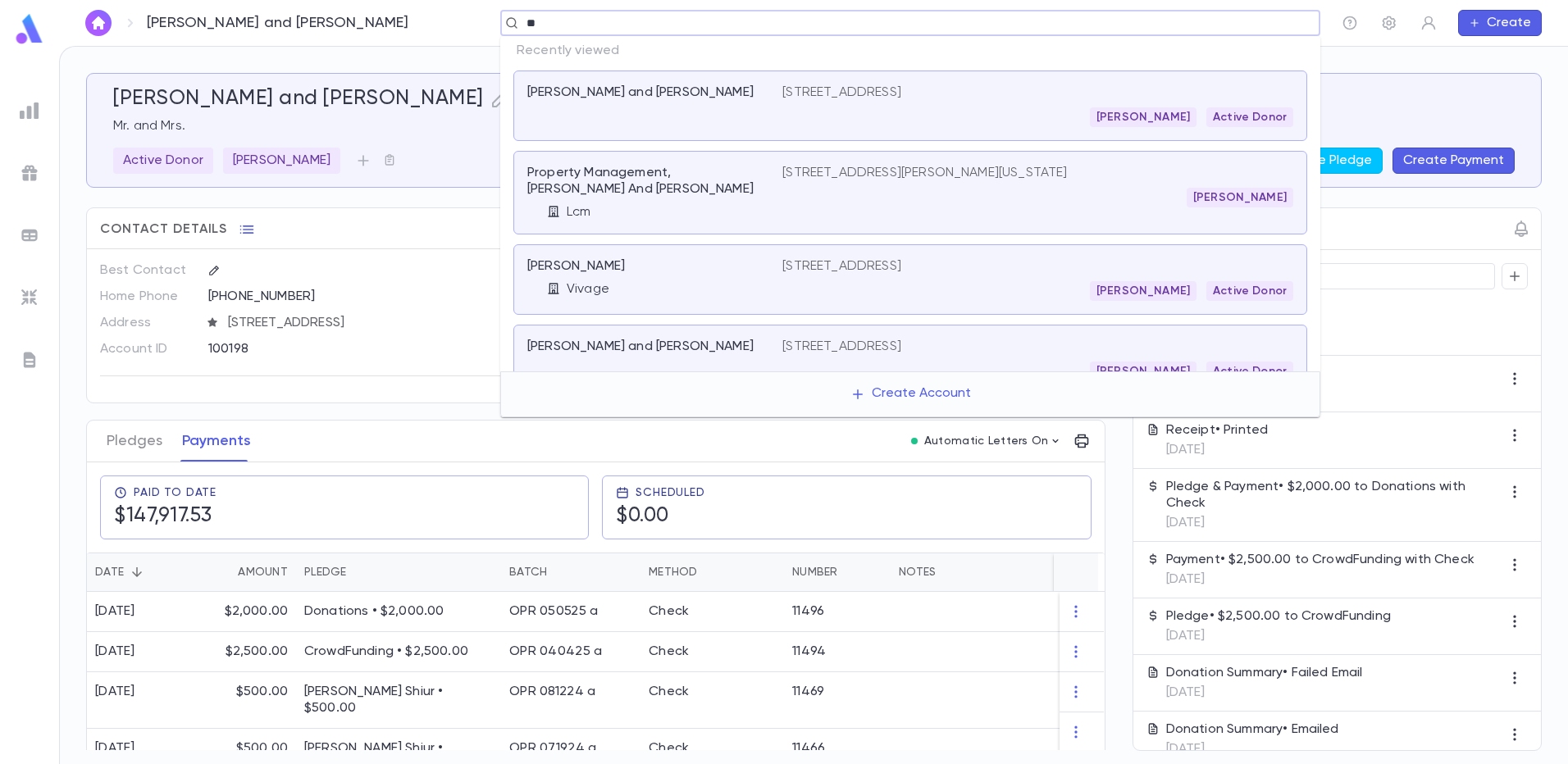
type input "***"
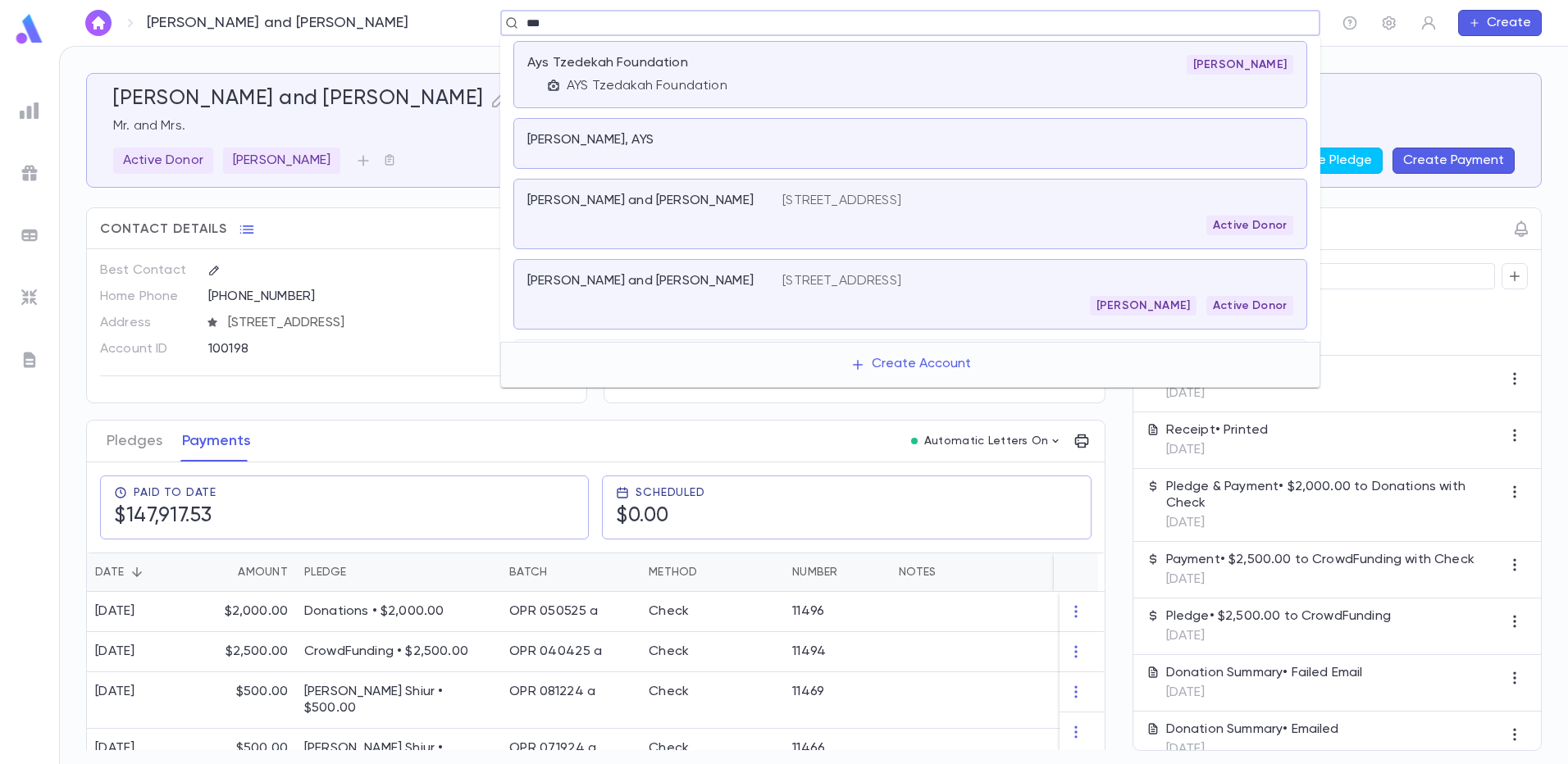
click at [735, 82] on div "AYS Tzedakah Foundation" at bounding box center [664, 85] width 235 height 16
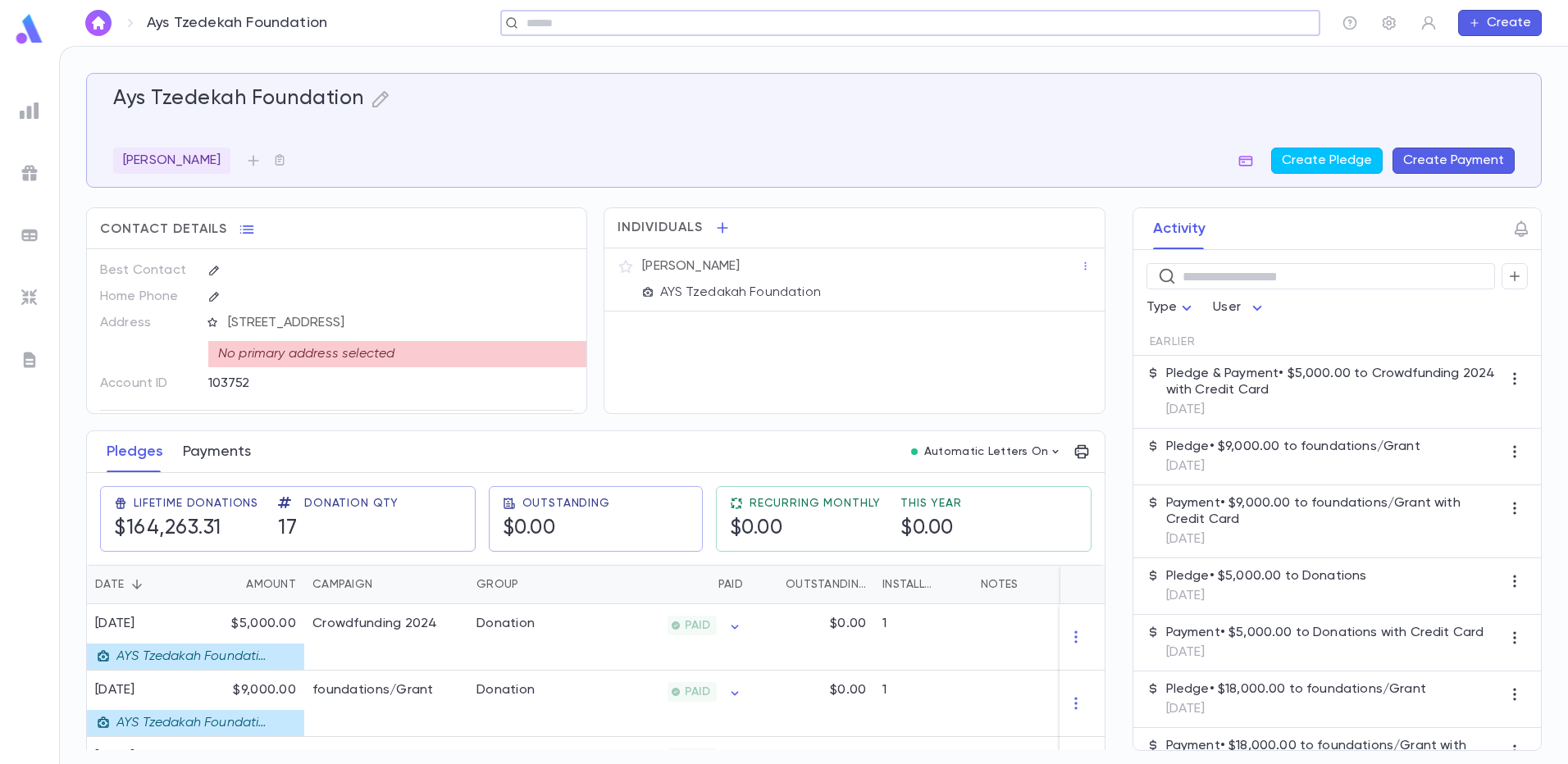
click at [217, 450] on button "Payments" at bounding box center [217, 452] width 68 height 41
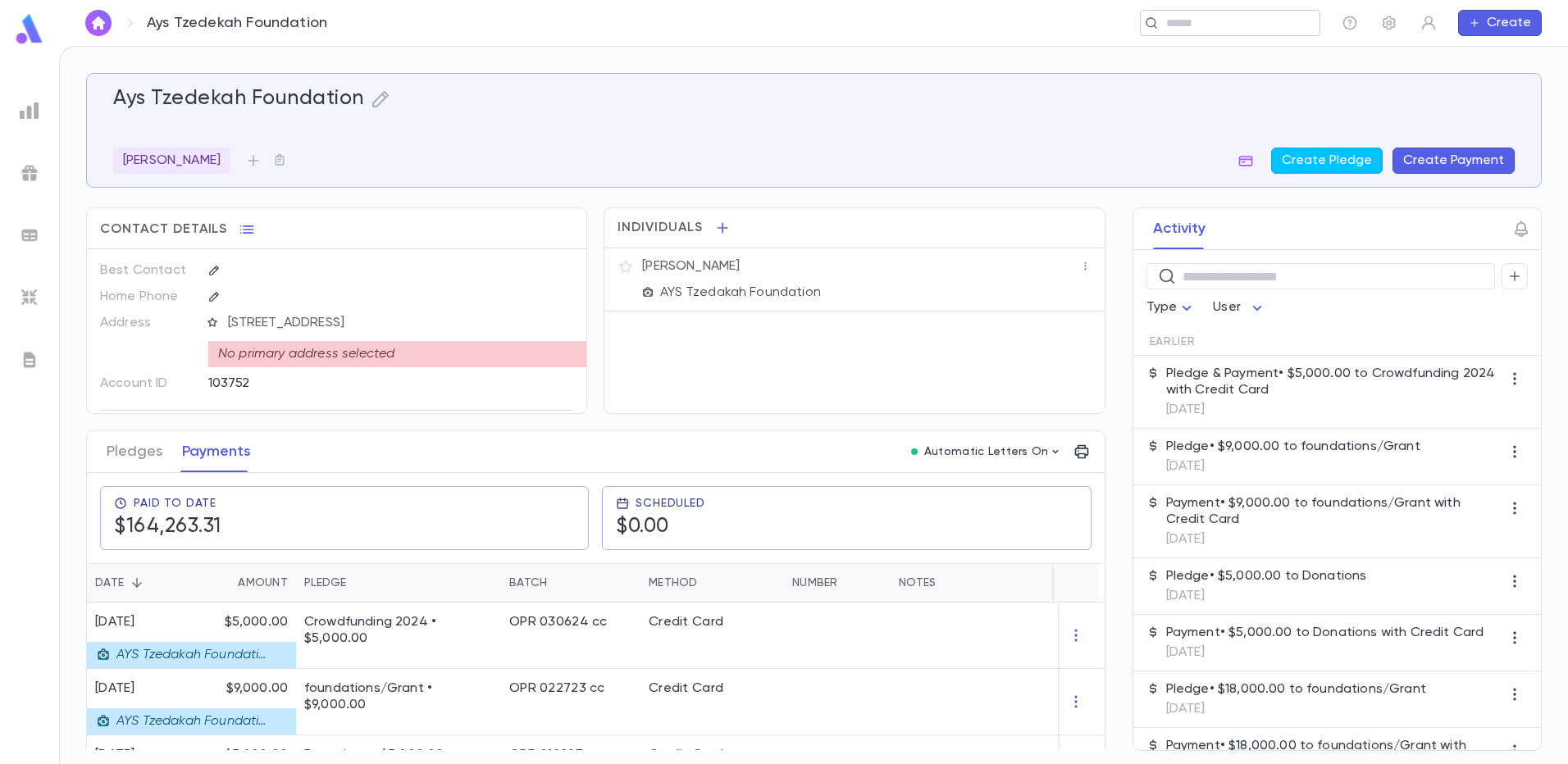
click at [1181, 27] on input "text" at bounding box center [1225, 23] width 127 height 16
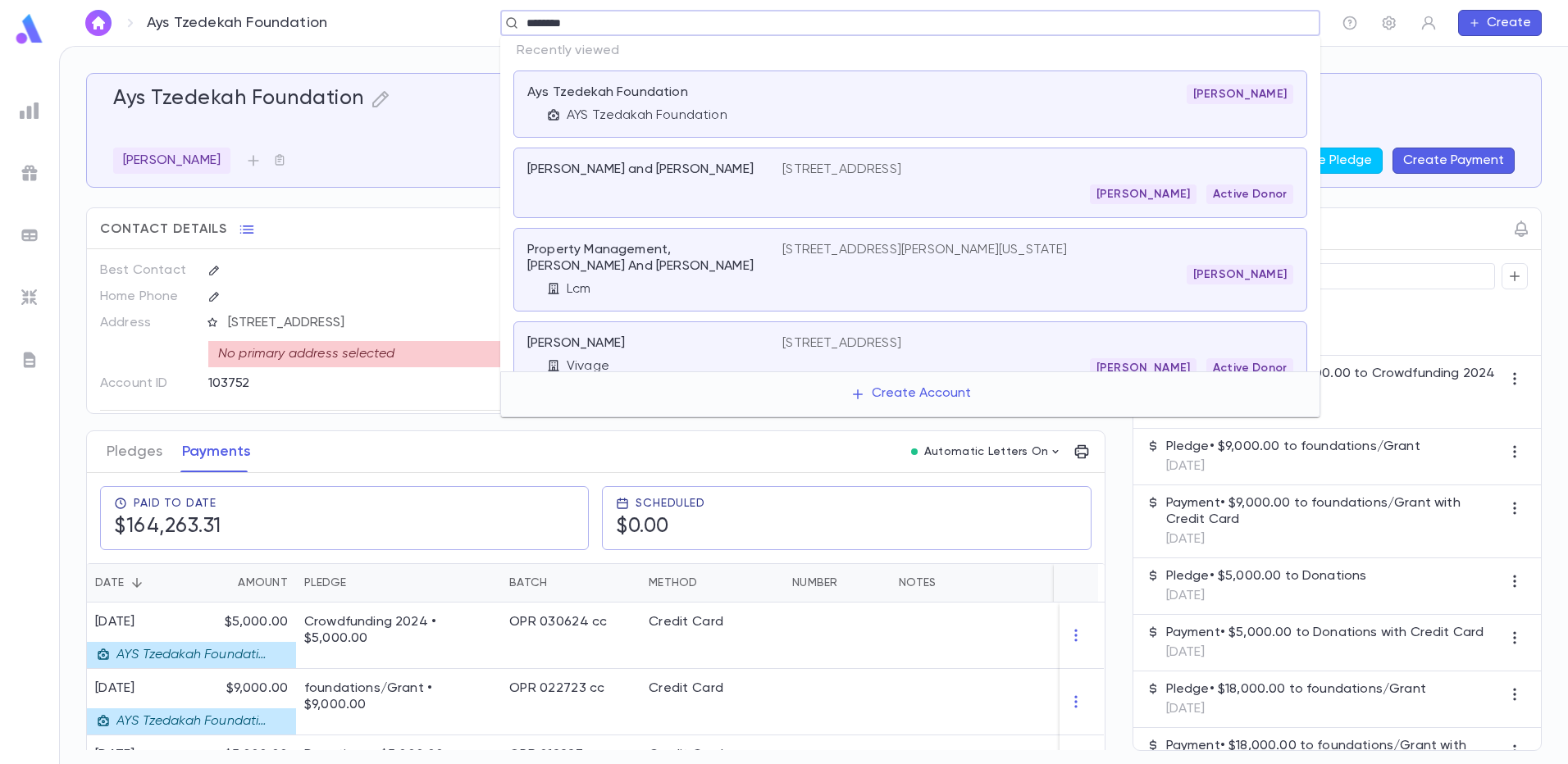
type input "*********"
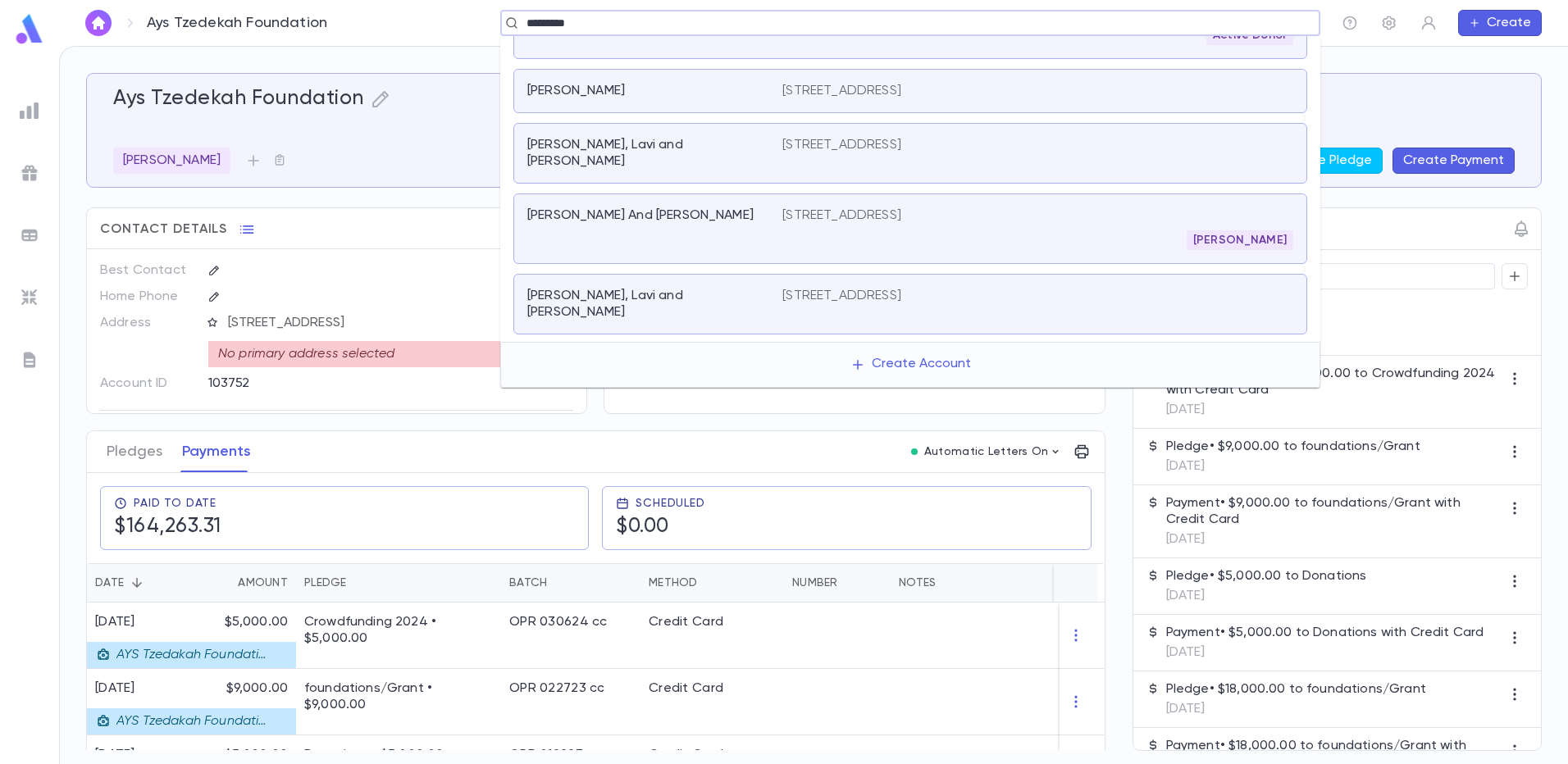
scroll to position [78, 0]
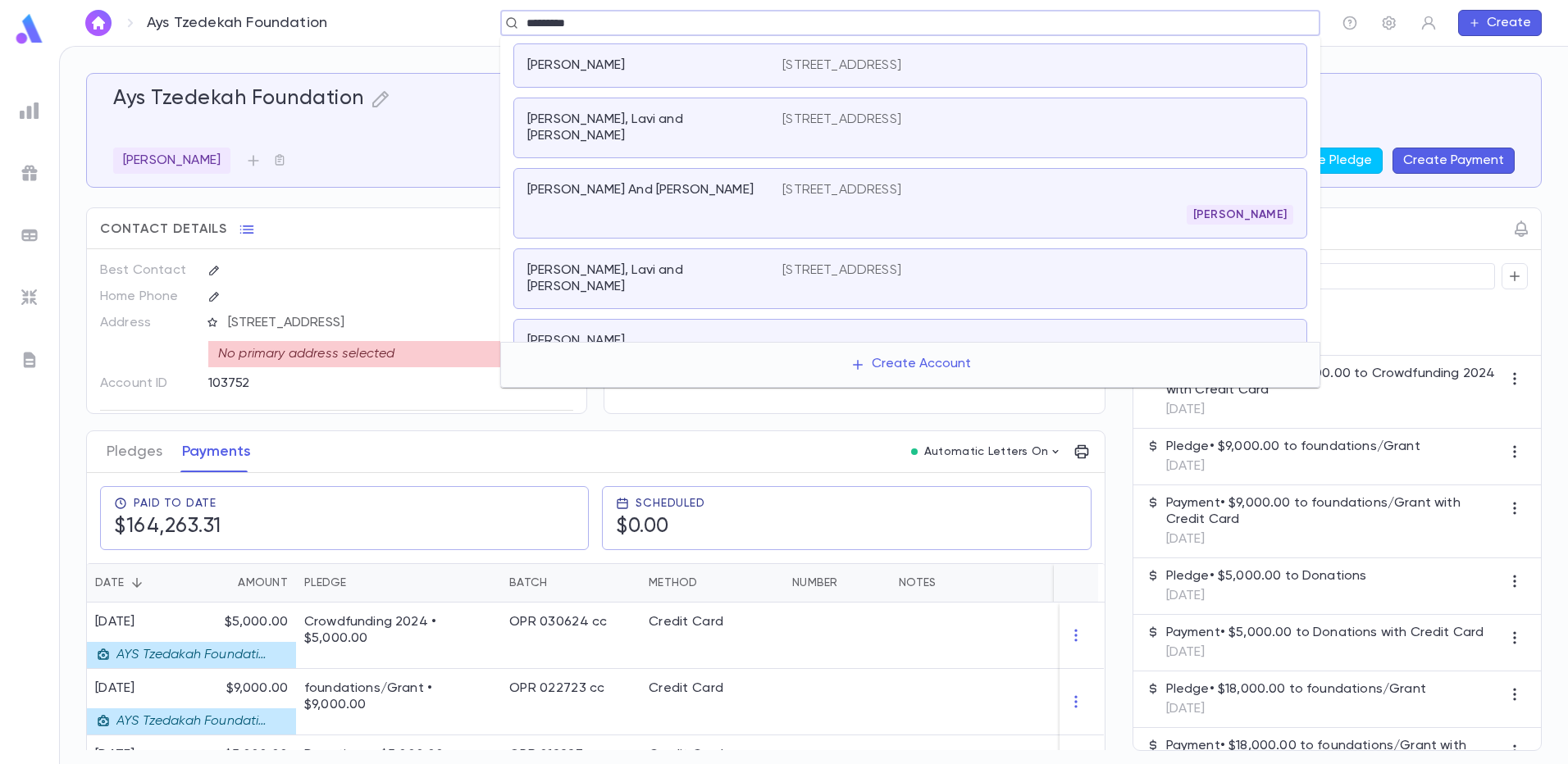
click at [710, 195] on div "Greenspan, Yehoshua And Elisheva" at bounding box center [654, 202] width 255 height 42
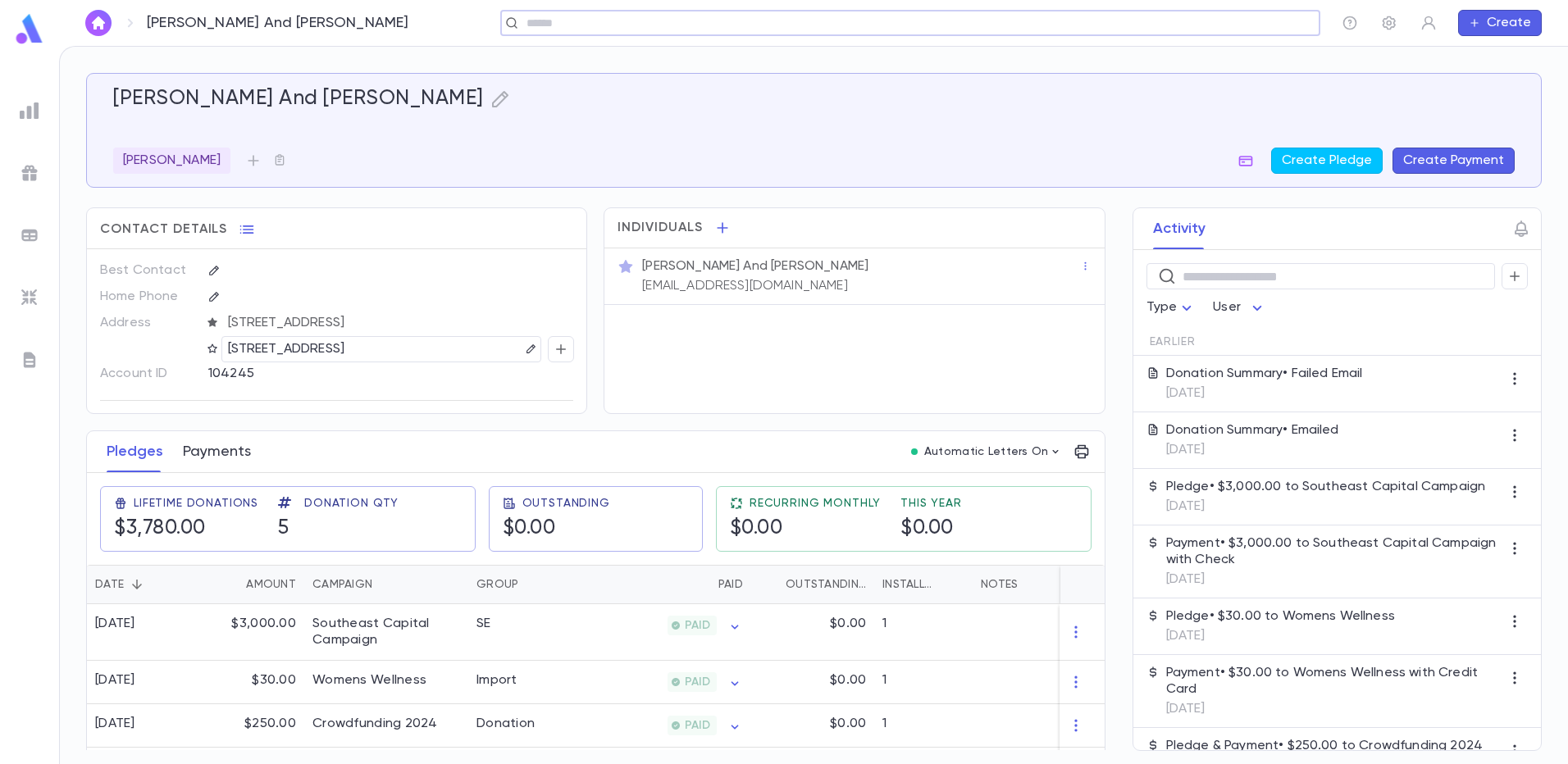
click at [217, 464] on button "Payments" at bounding box center [217, 452] width 68 height 41
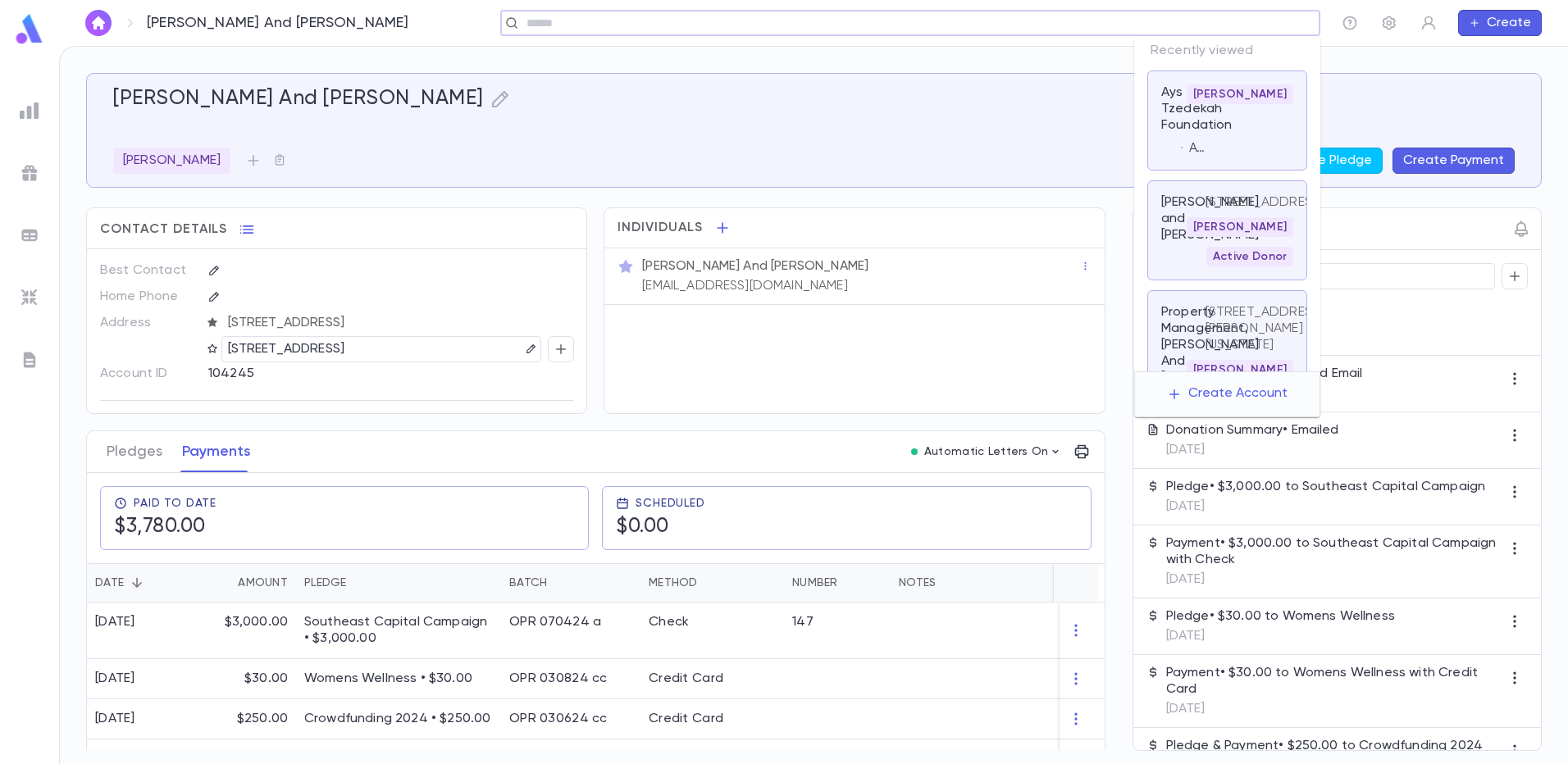
click at [1230, 21] on input "text" at bounding box center [904, 23] width 767 height 16
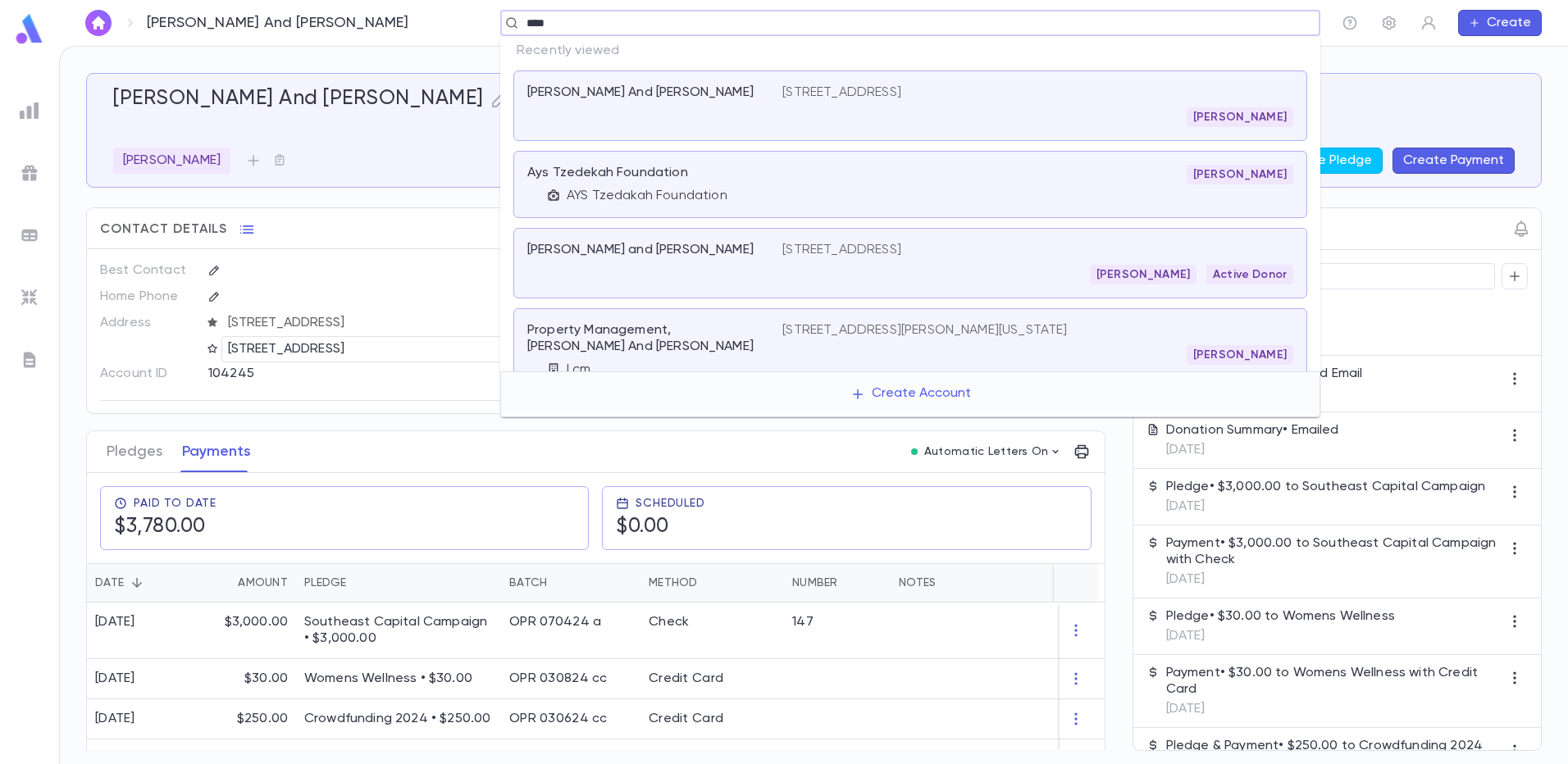
type input "*****"
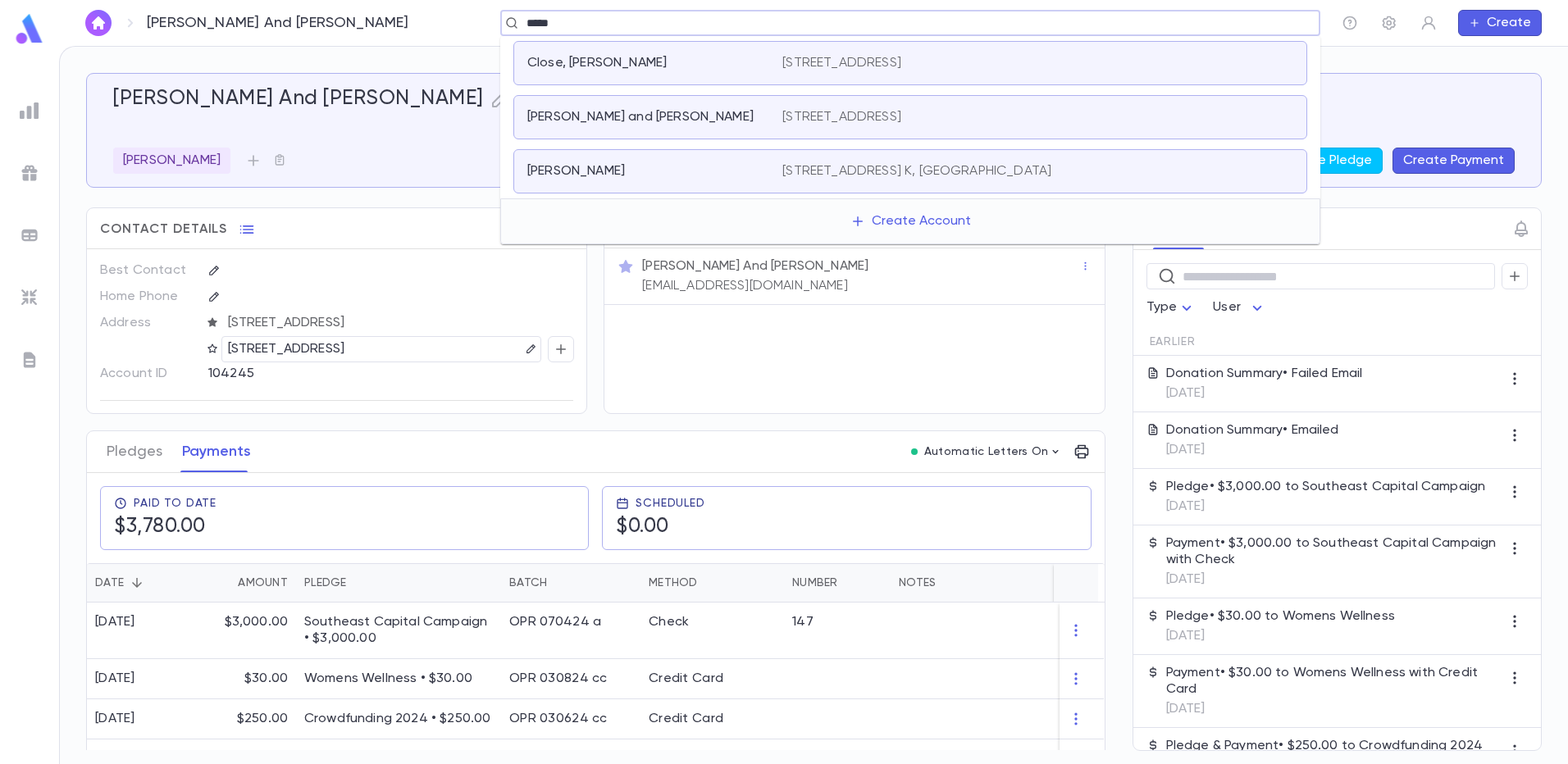
click at [693, 110] on div "Close, Joshua and Mellisa" at bounding box center [644, 116] width 235 height 16
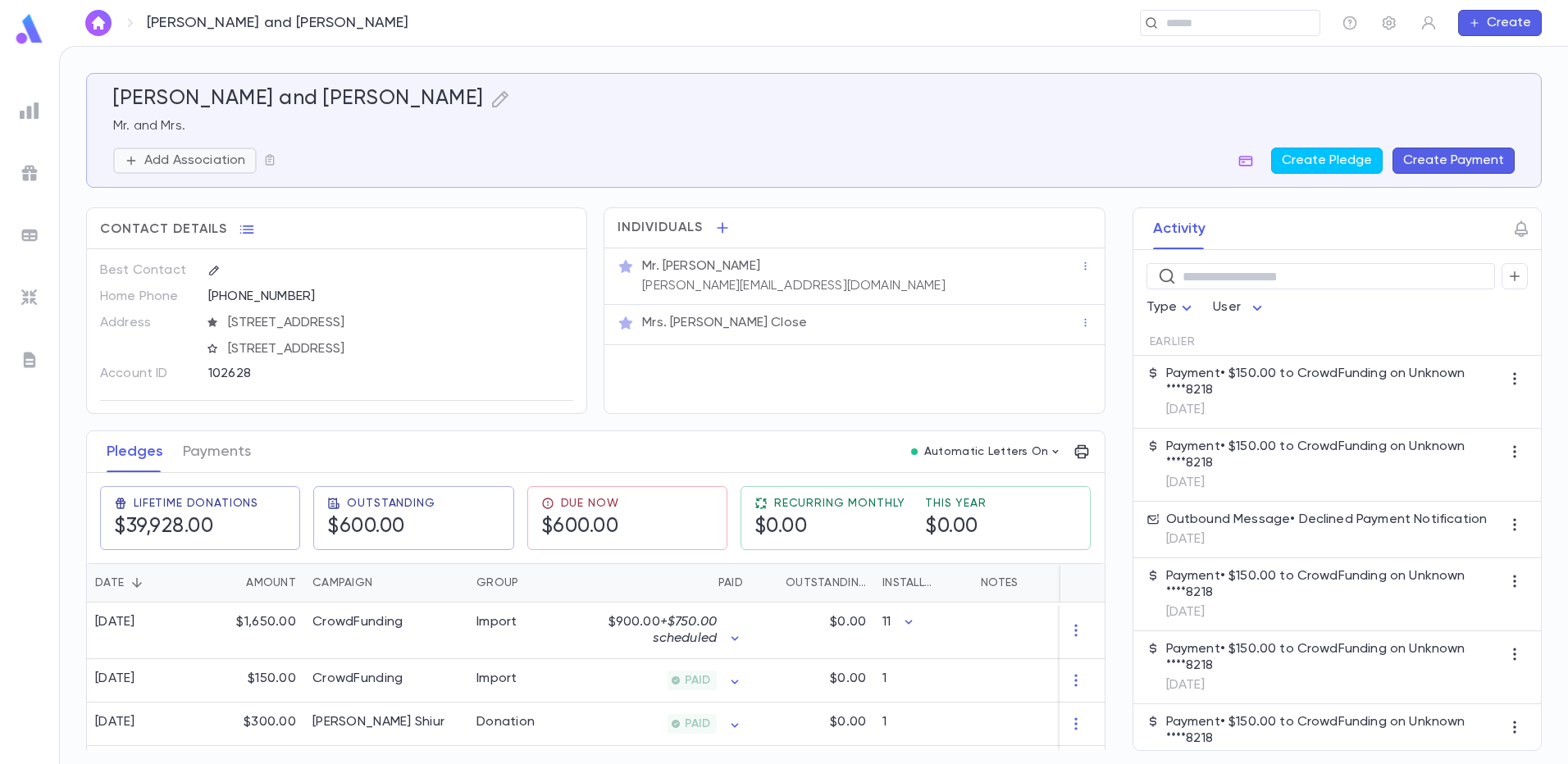
click at [198, 168] on p "Add Association" at bounding box center [195, 160] width 101 height 16
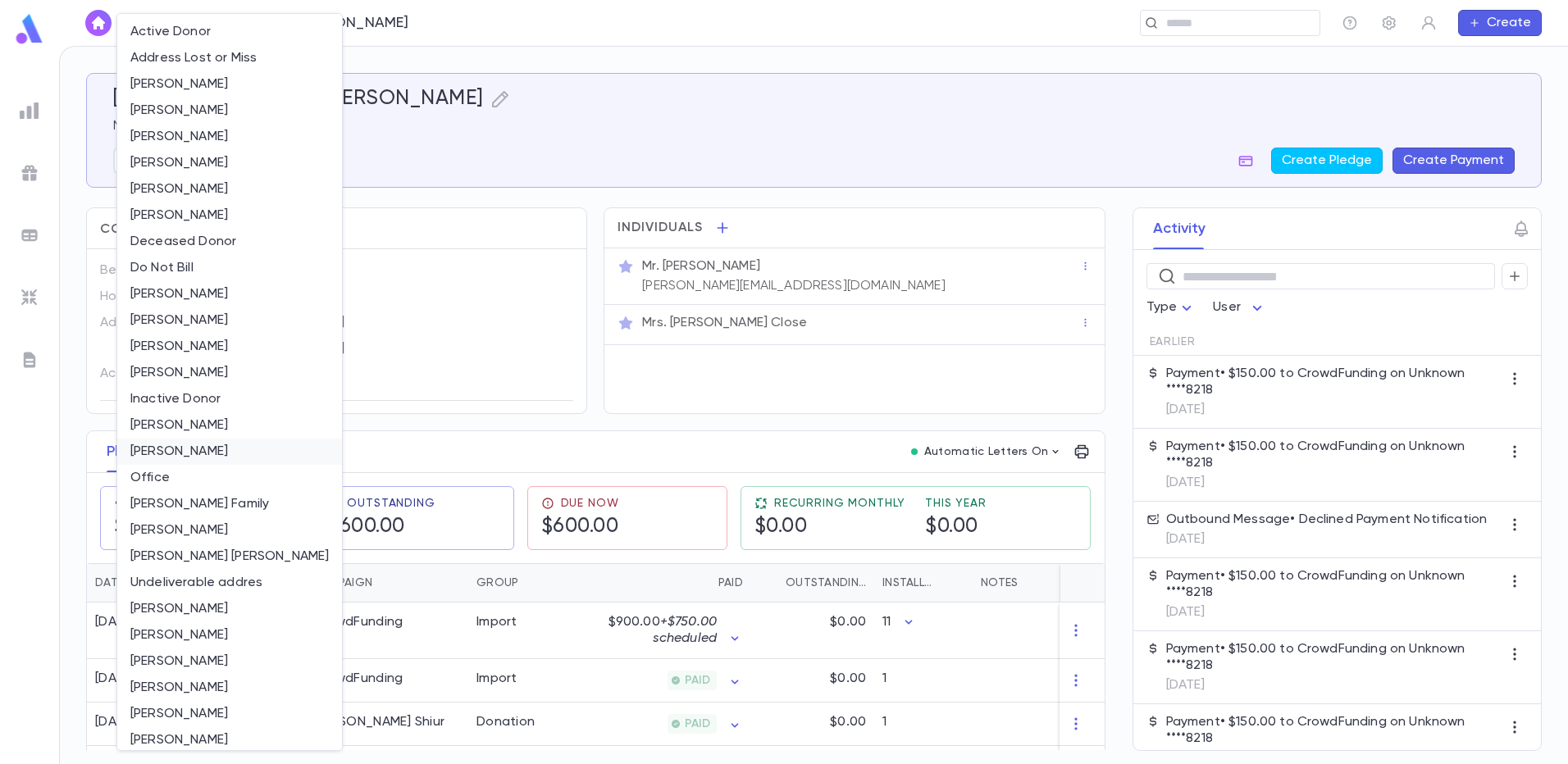
click at [201, 446] on li "[PERSON_NAME]" at bounding box center [230, 452] width 225 height 26
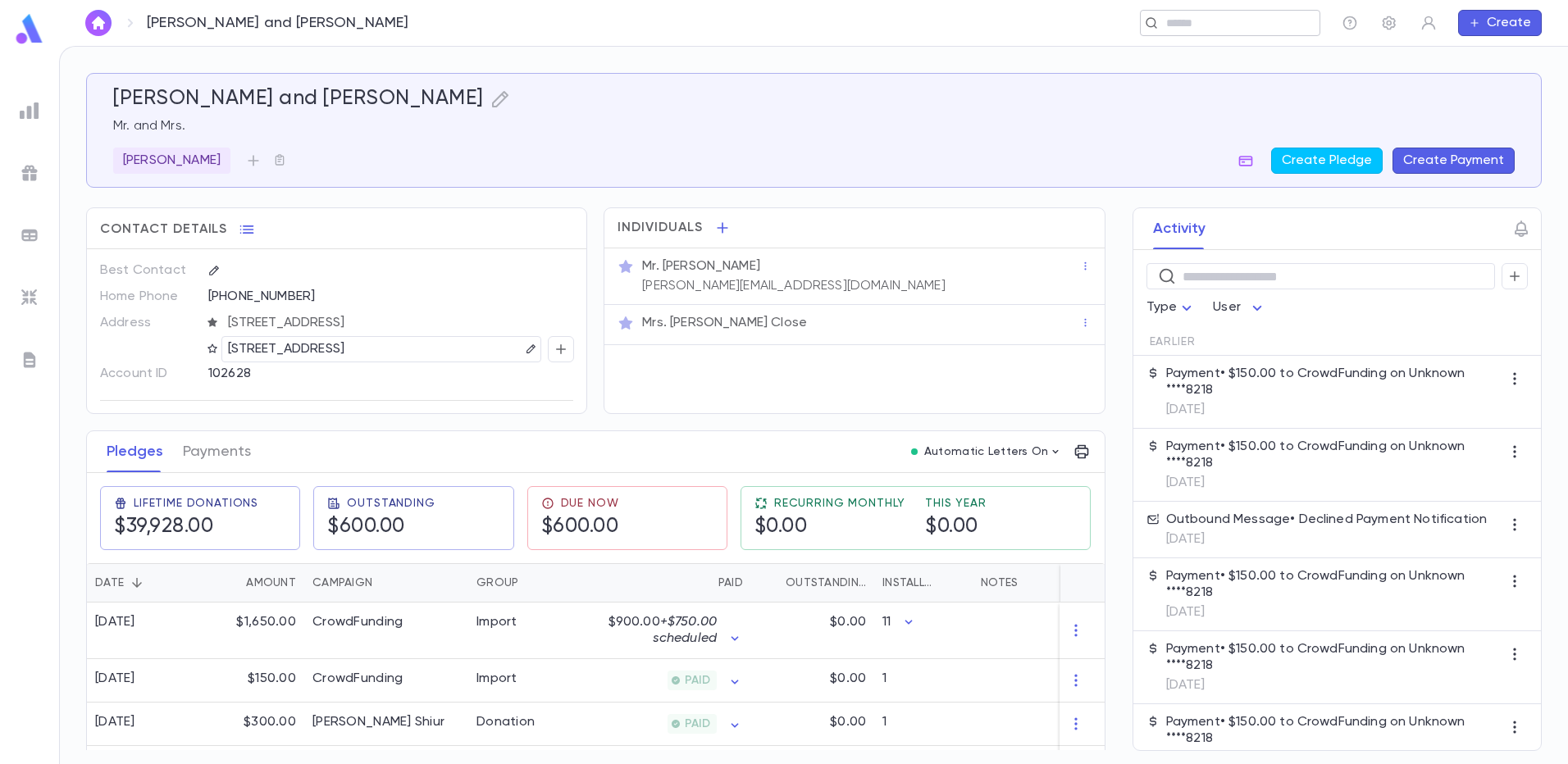
click at [1194, 22] on input "text" at bounding box center [1225, 23] width 127 height 16
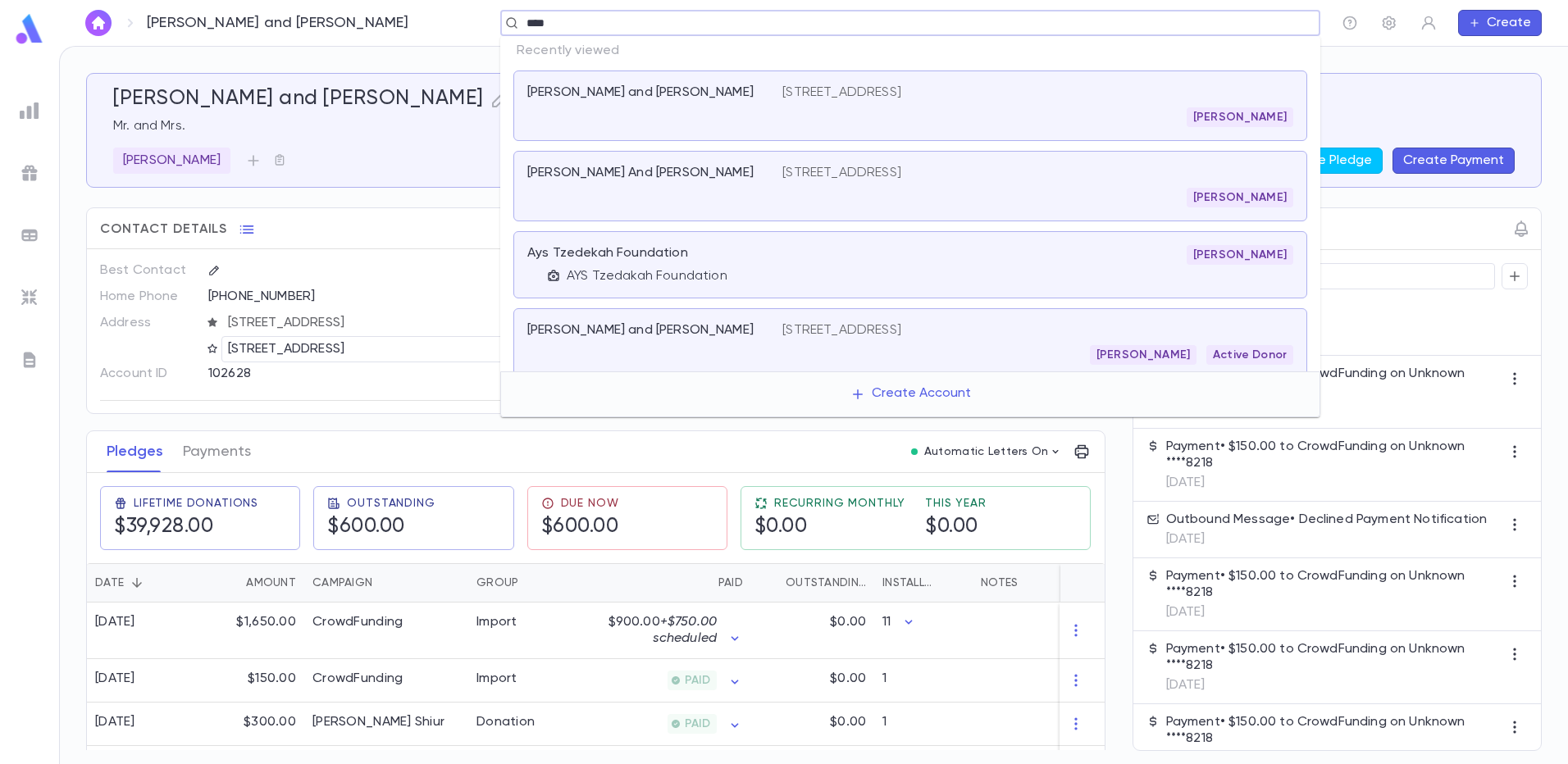
type input "*****"
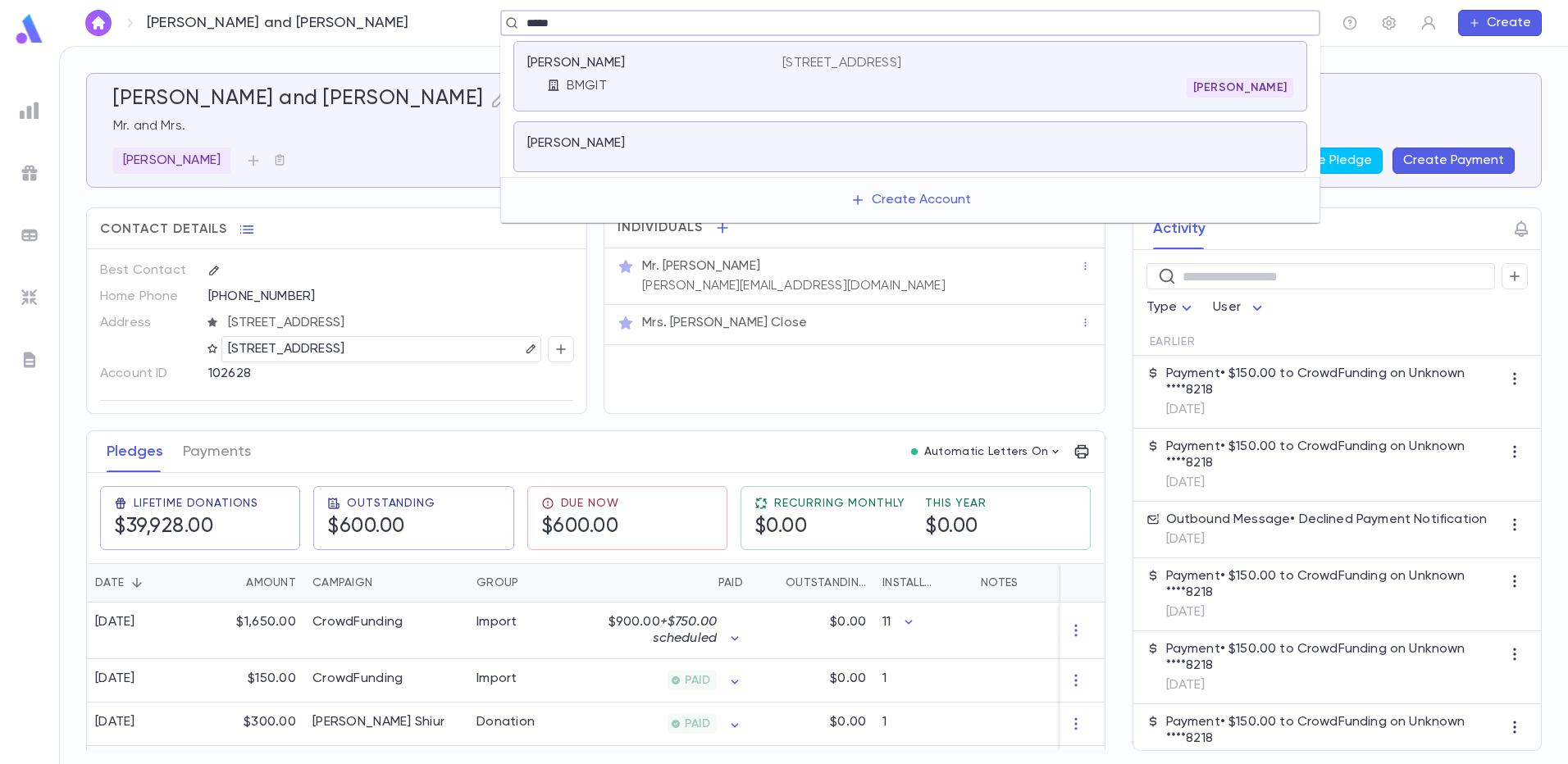
click at [972, 80] on div "[PERSON_NAME]" at bounding box center [1038, 87] width 511 height 20
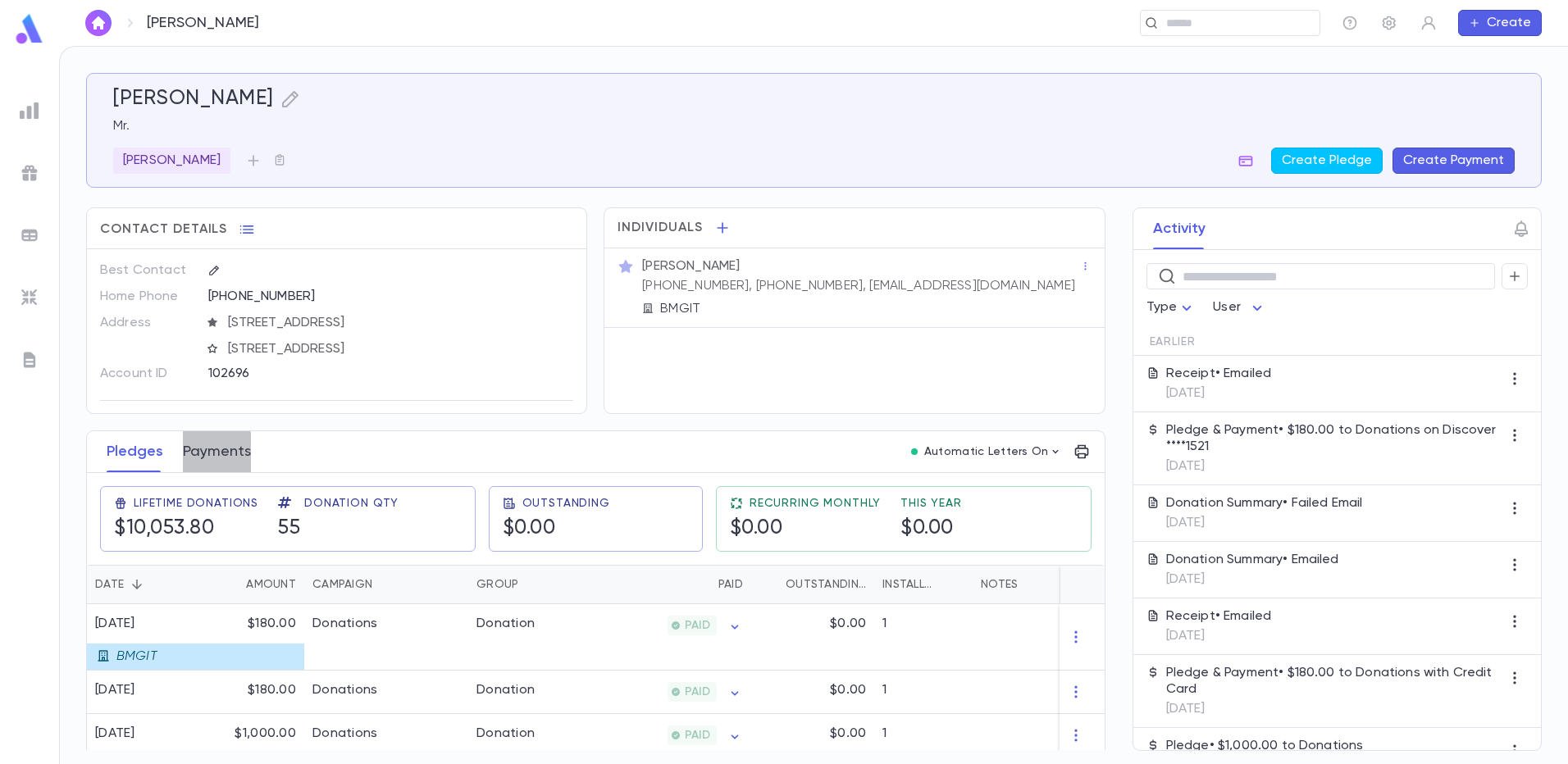
click at [203, 455] on button "Payments" at bounding box center [217, 452] width 68 height 41
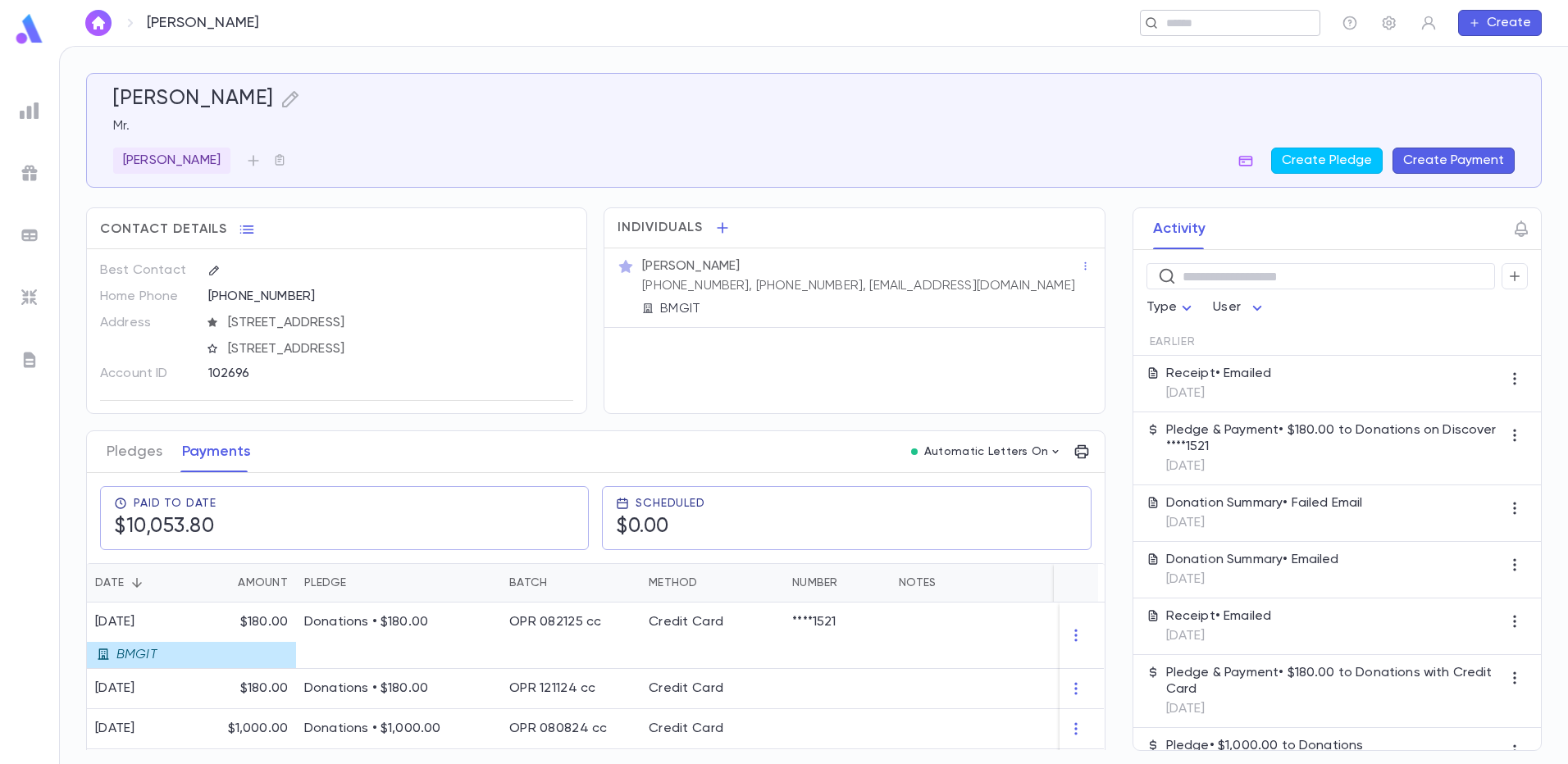
click at [1213, 29] on input "text" at bounding box center [1225, 23] width 127 height 16
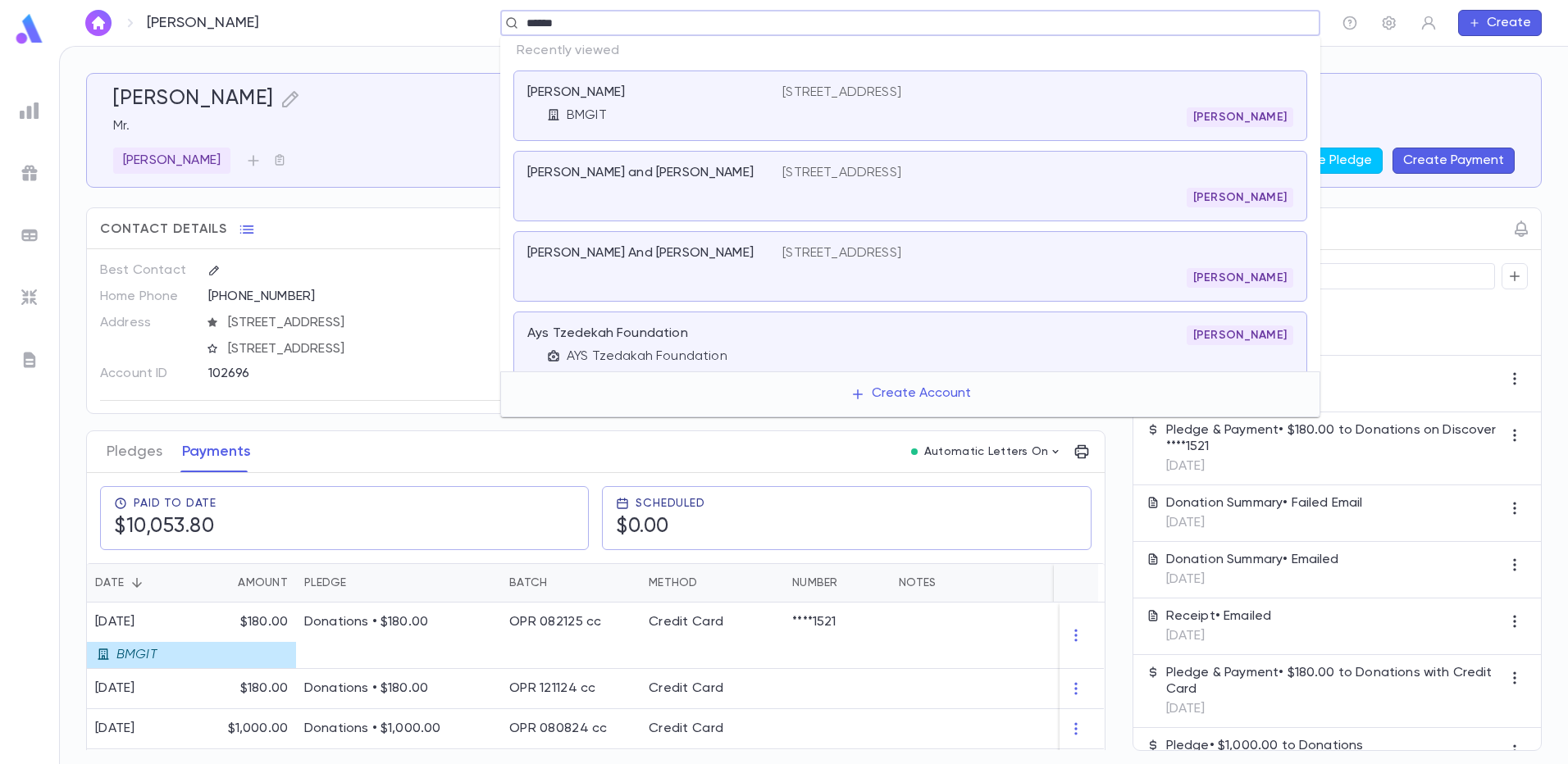
type input "*****"
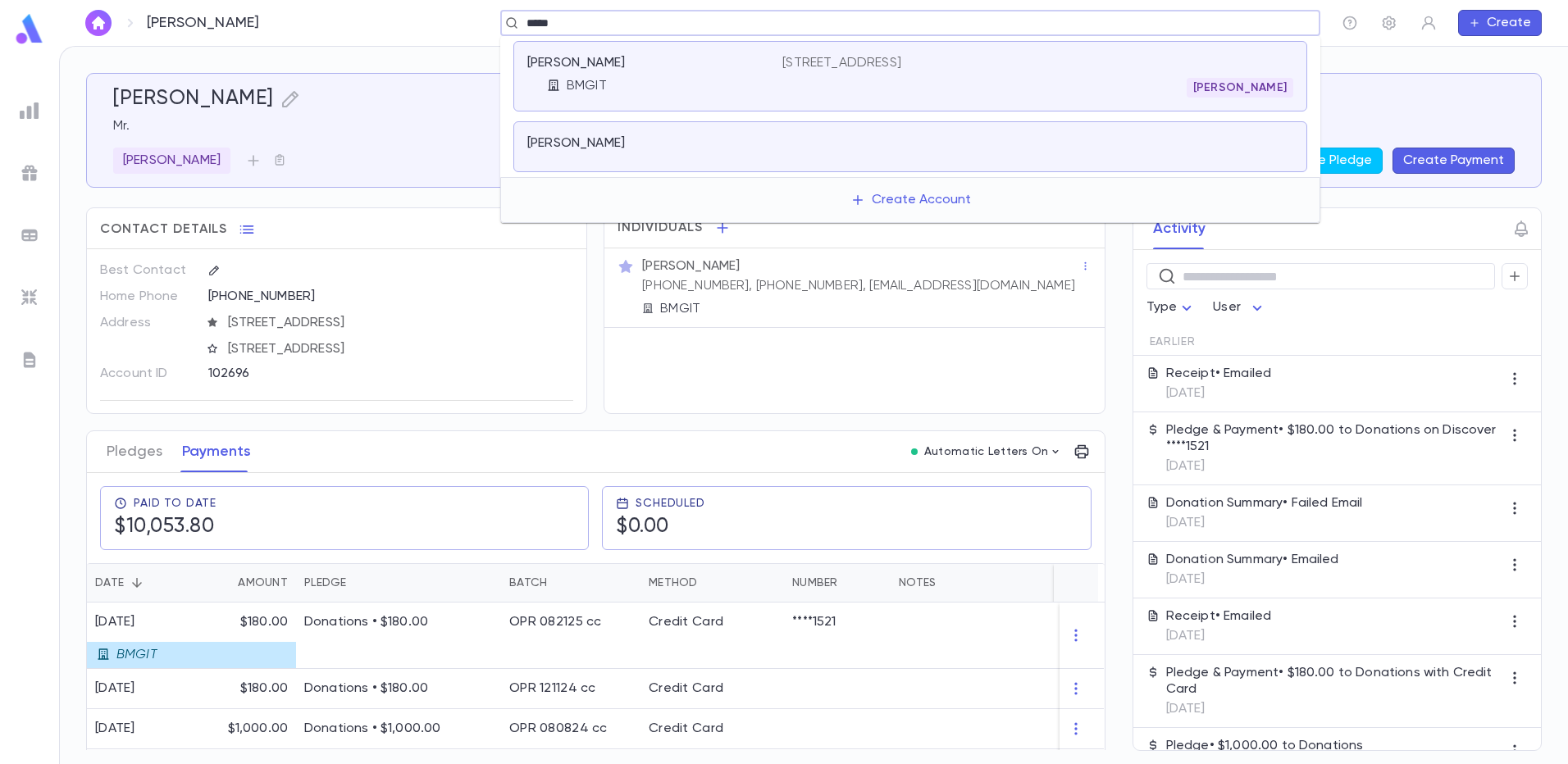
click at [1072, 155] on div at bounding box center [1038, 146] width 511 height 22
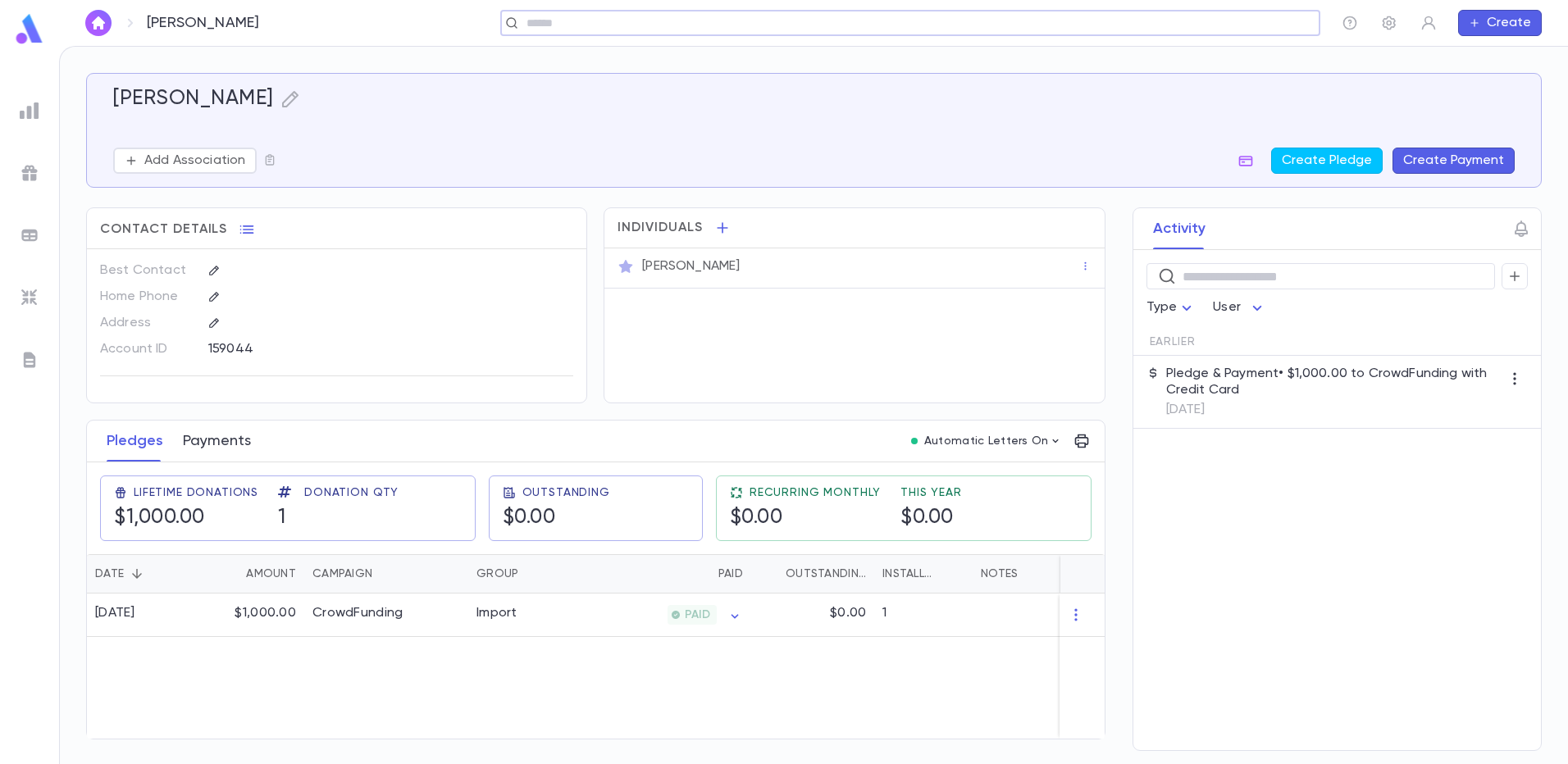
click at [214, 443] on button "Payments" at bounding box center [217, 442] width 68 height 41
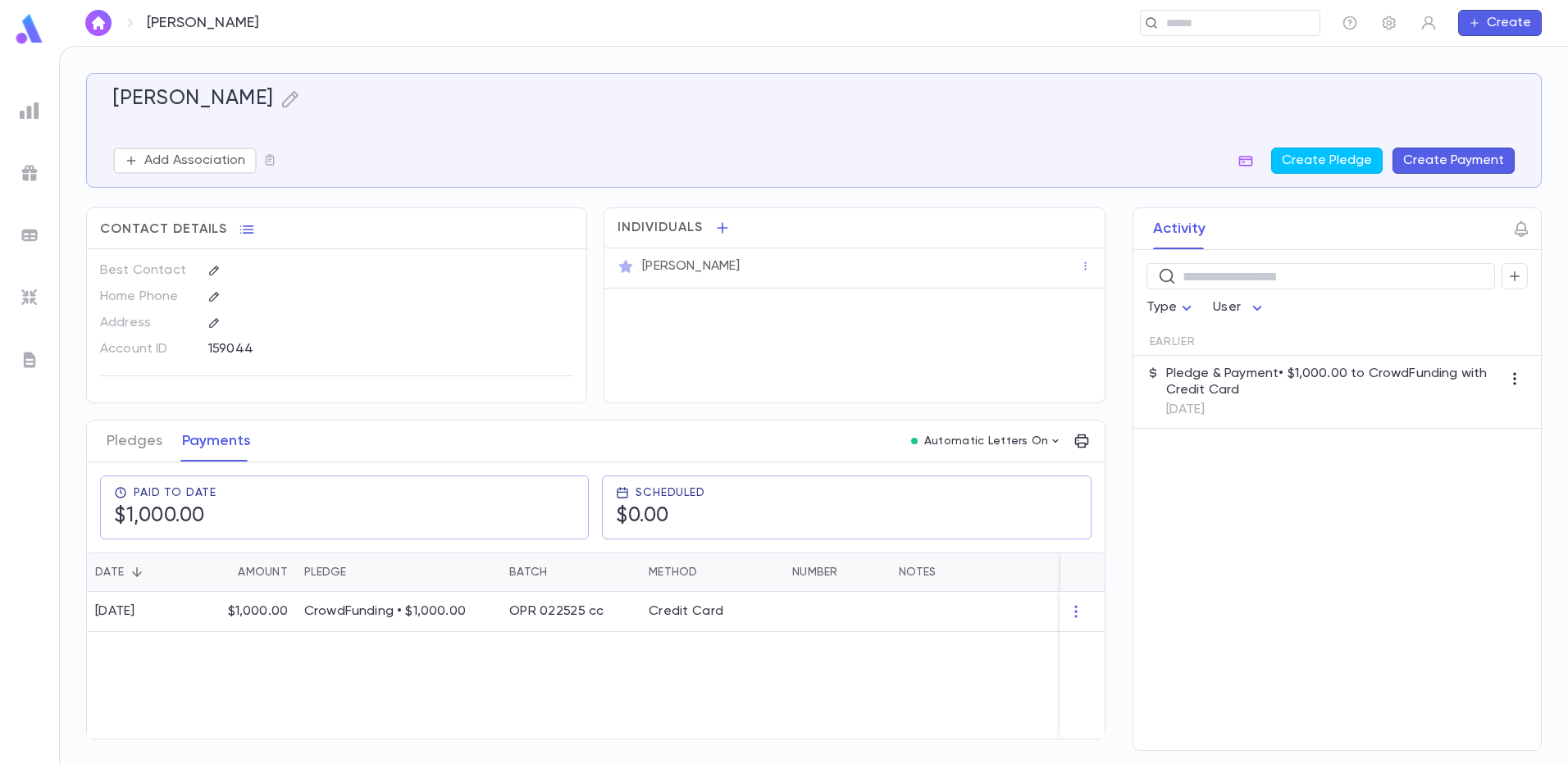
click at [1514, 381] on icon "button" at bounding box center [1514, 378] width 16 height 16
click at [1514, 381] on div at bounding box center [784, 382] width 1568 height 764
click at [121, 434] on button "Pledges" at bounding box center [134, 442] width 55 height 41
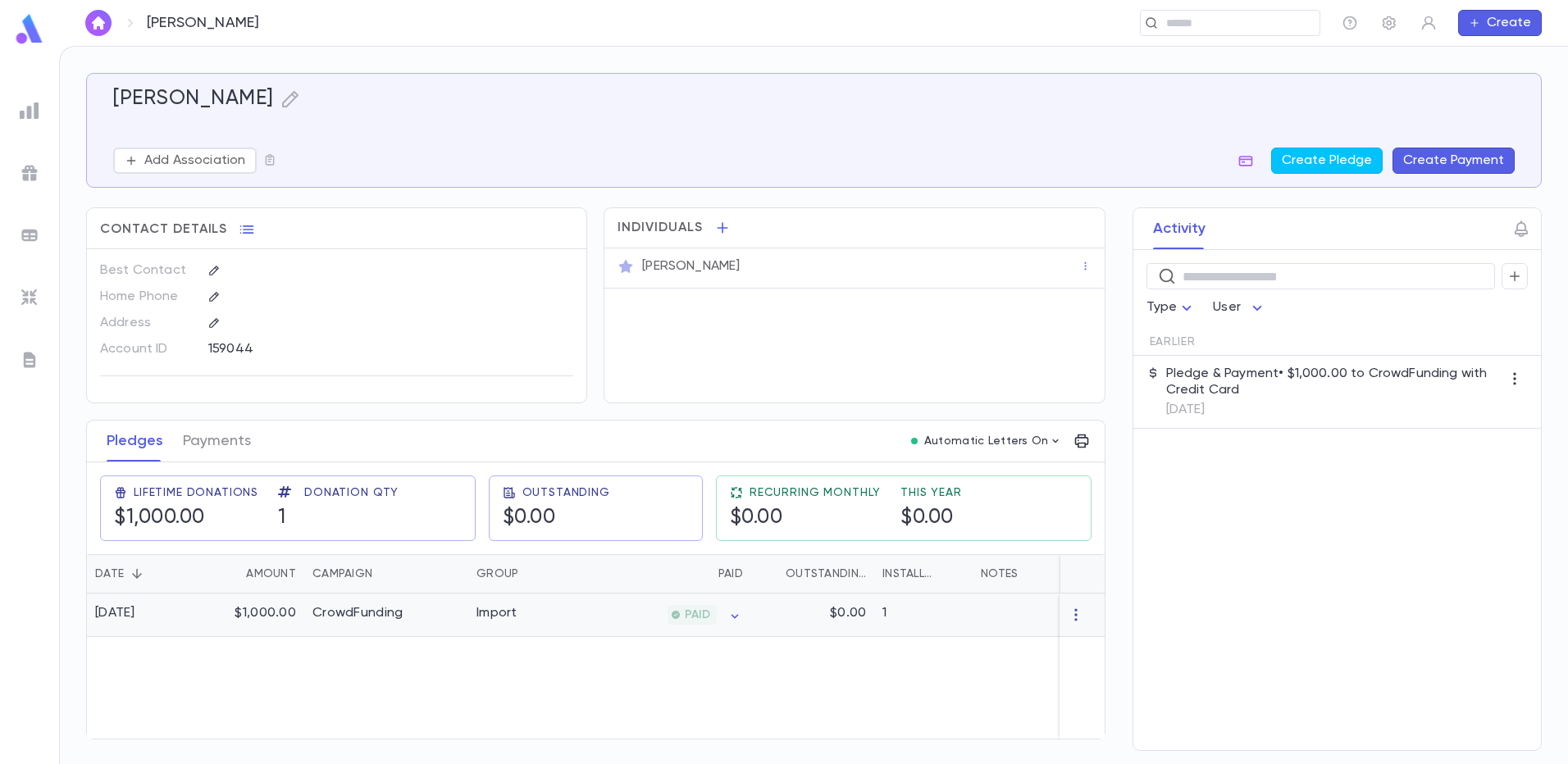
click at [1072, 616] on icon "button" at bounding box center [1076, 614] width 16 height 16
click at [1072, 616] on div at bounding box center [784, 382] width 1568 height 764
click at [1515, 383] on icon "button" at bounding box center [1514, 379] width 3 height 12
click at [1515, 383] on div at bounding box center [784, 382] width 1568 height 764
click at [1286, 402] on p "2/26/2025" at bounding box center [1334, 410] width 336 height 16
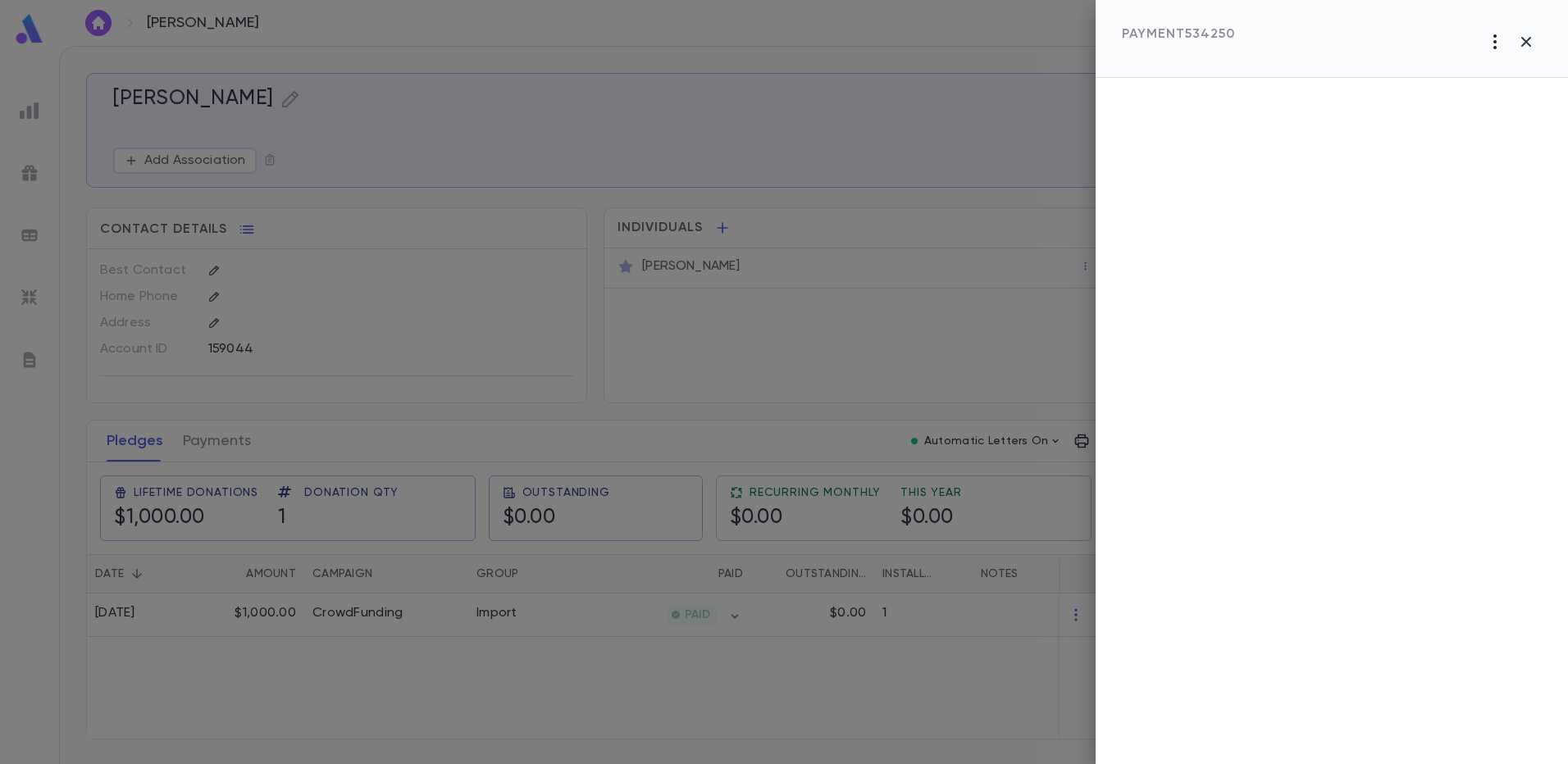
click at [1498, 43] on icon "button" at bounding box center [1494, 41] width 20 height 20
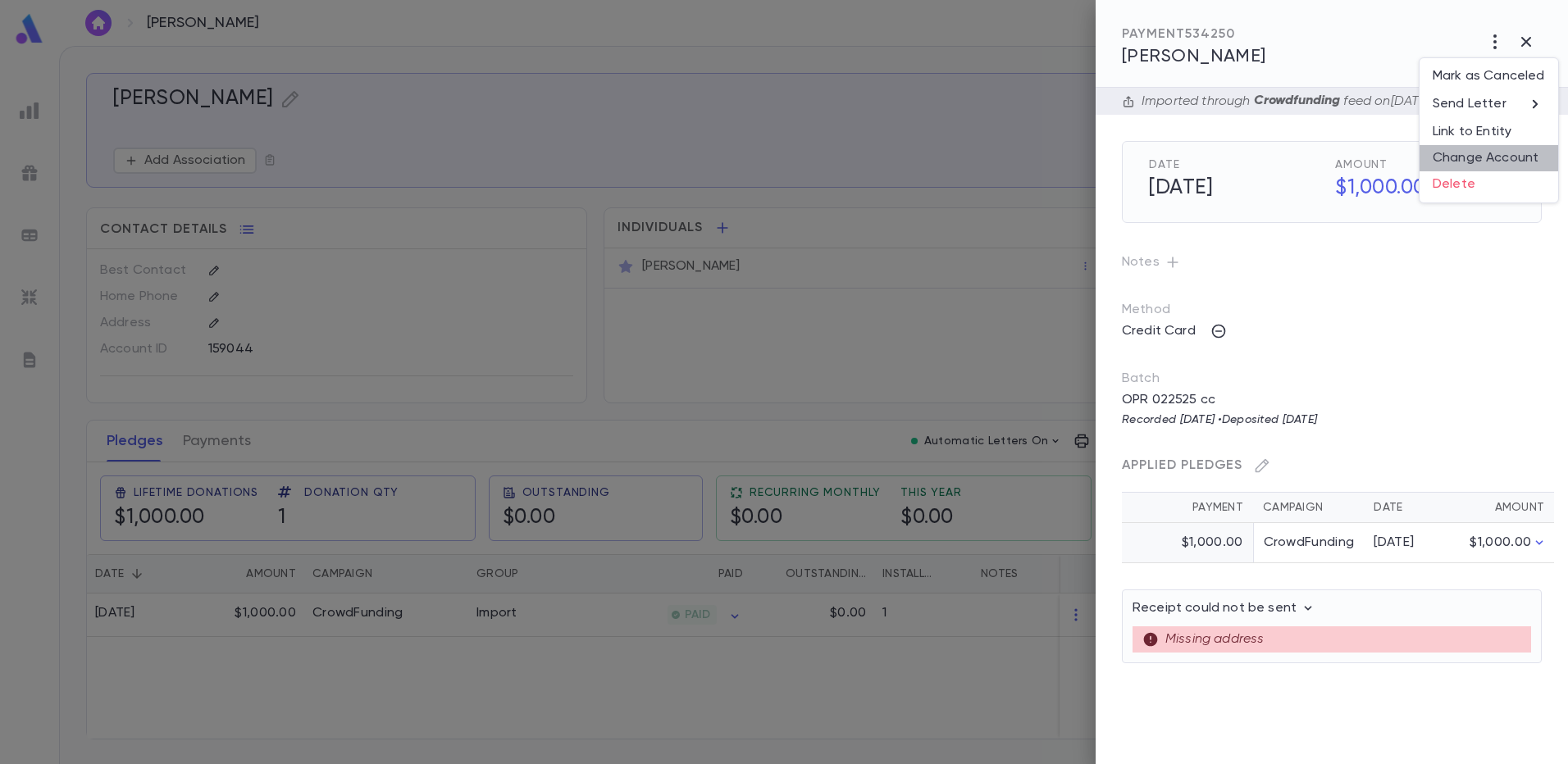
click at [1474, 157] on li "Change Account" at bounding box center [1488, 158] width 139 height 26
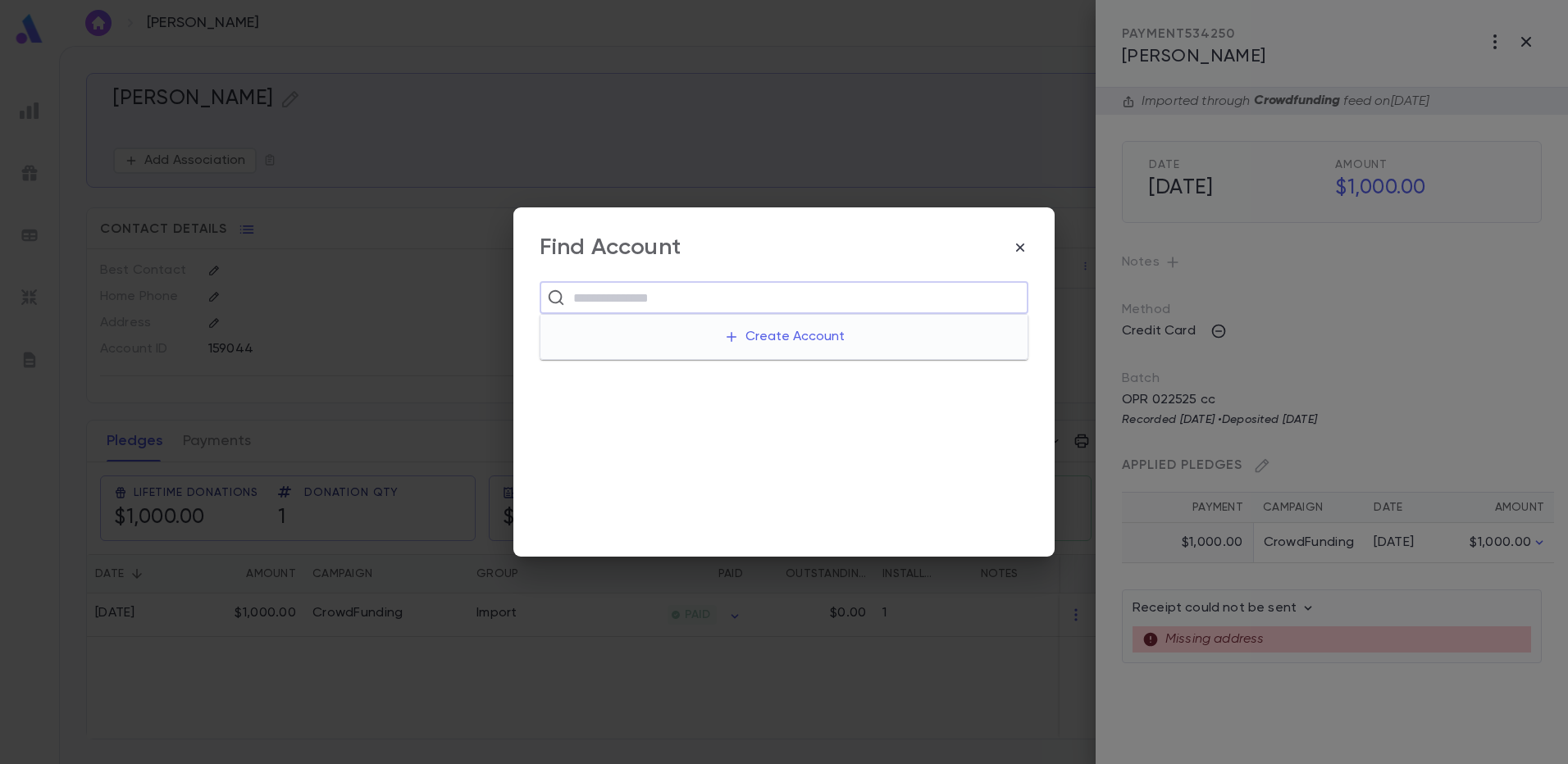
click at [598, 292] on input "text" at bounding box center [794, 297] width 453 height 31
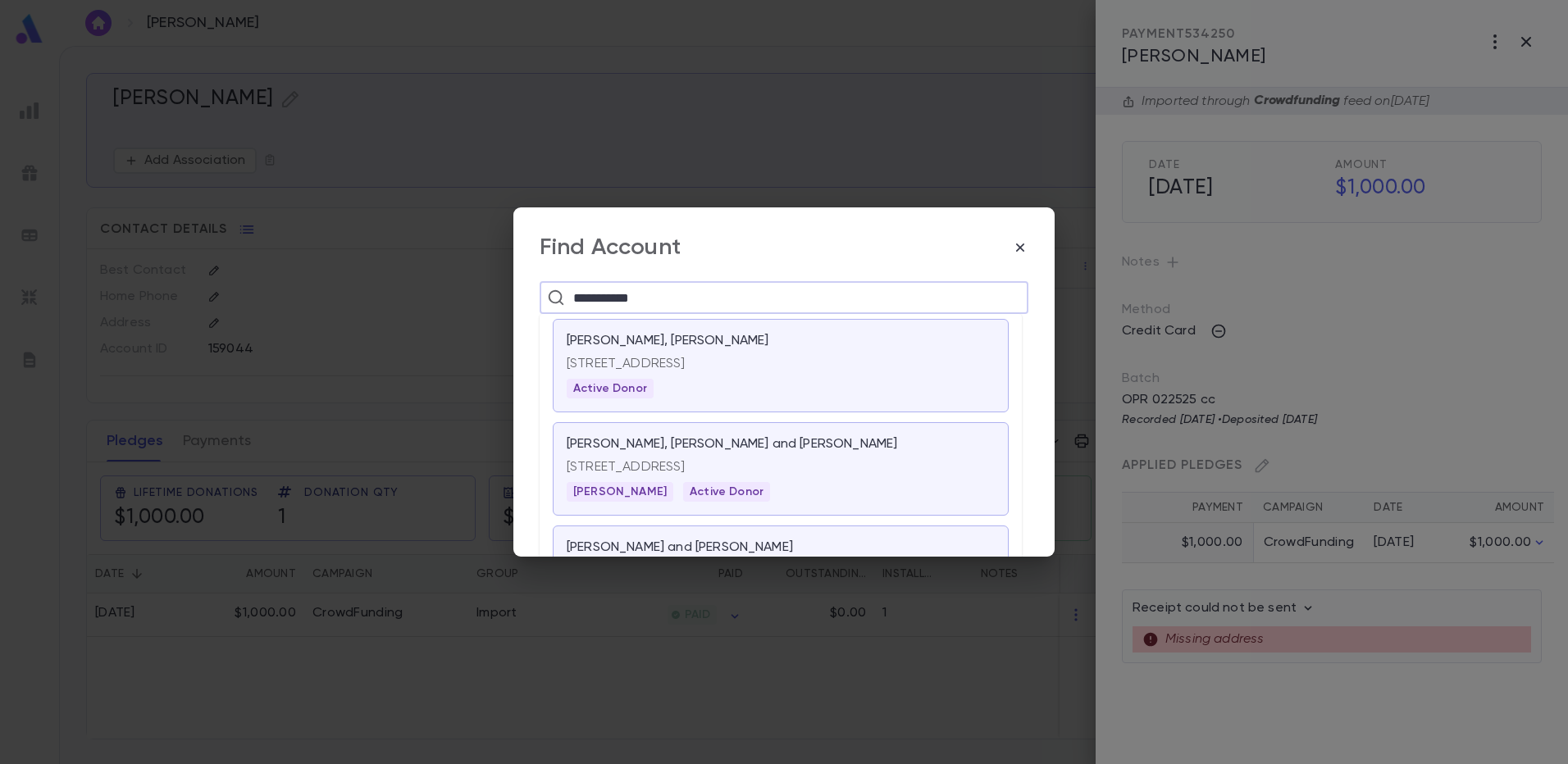
type input "**********"
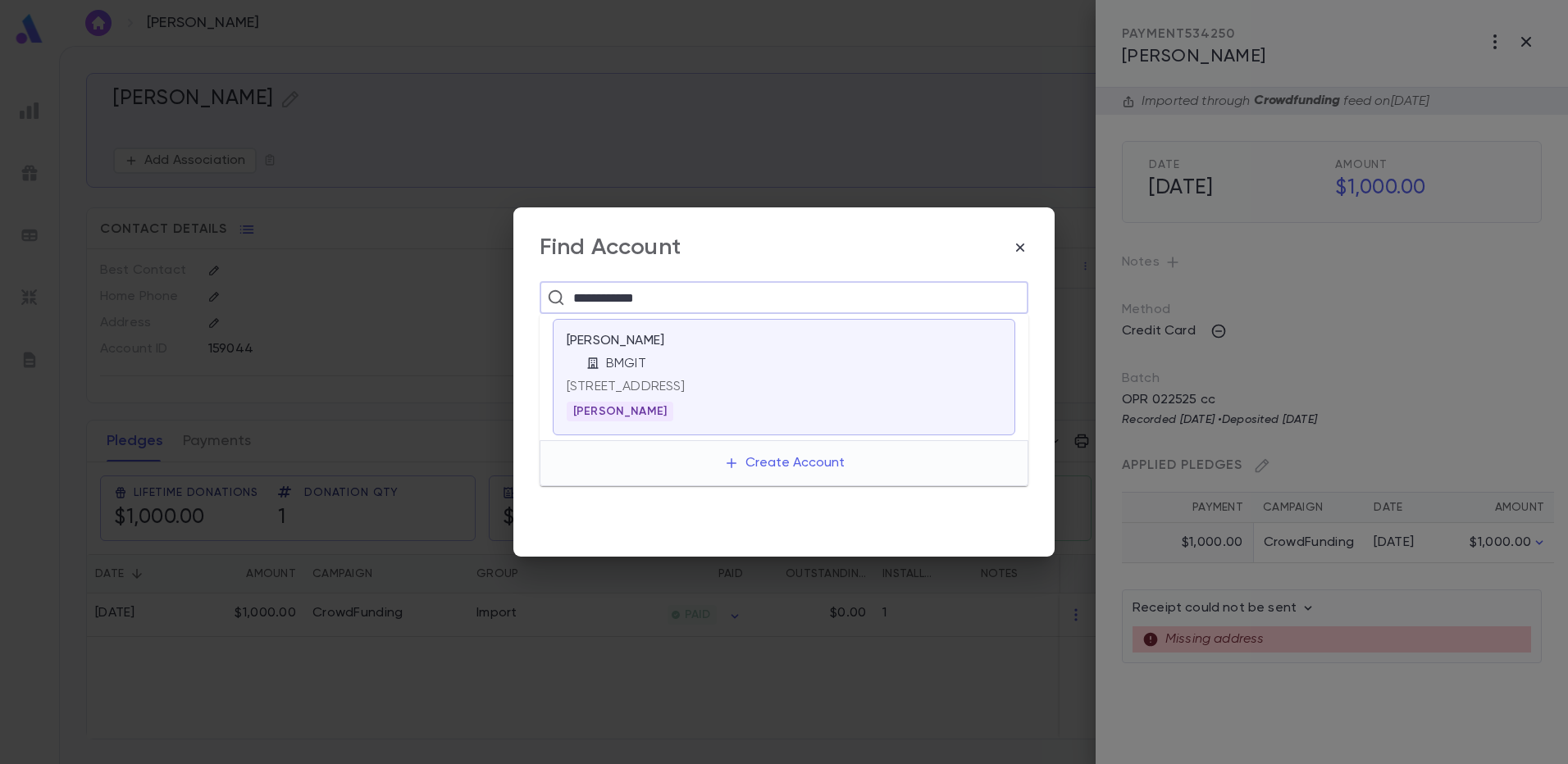
click at [684, 364] on div "BMGIT" at bounding box center [793, 364] width 415 height 16
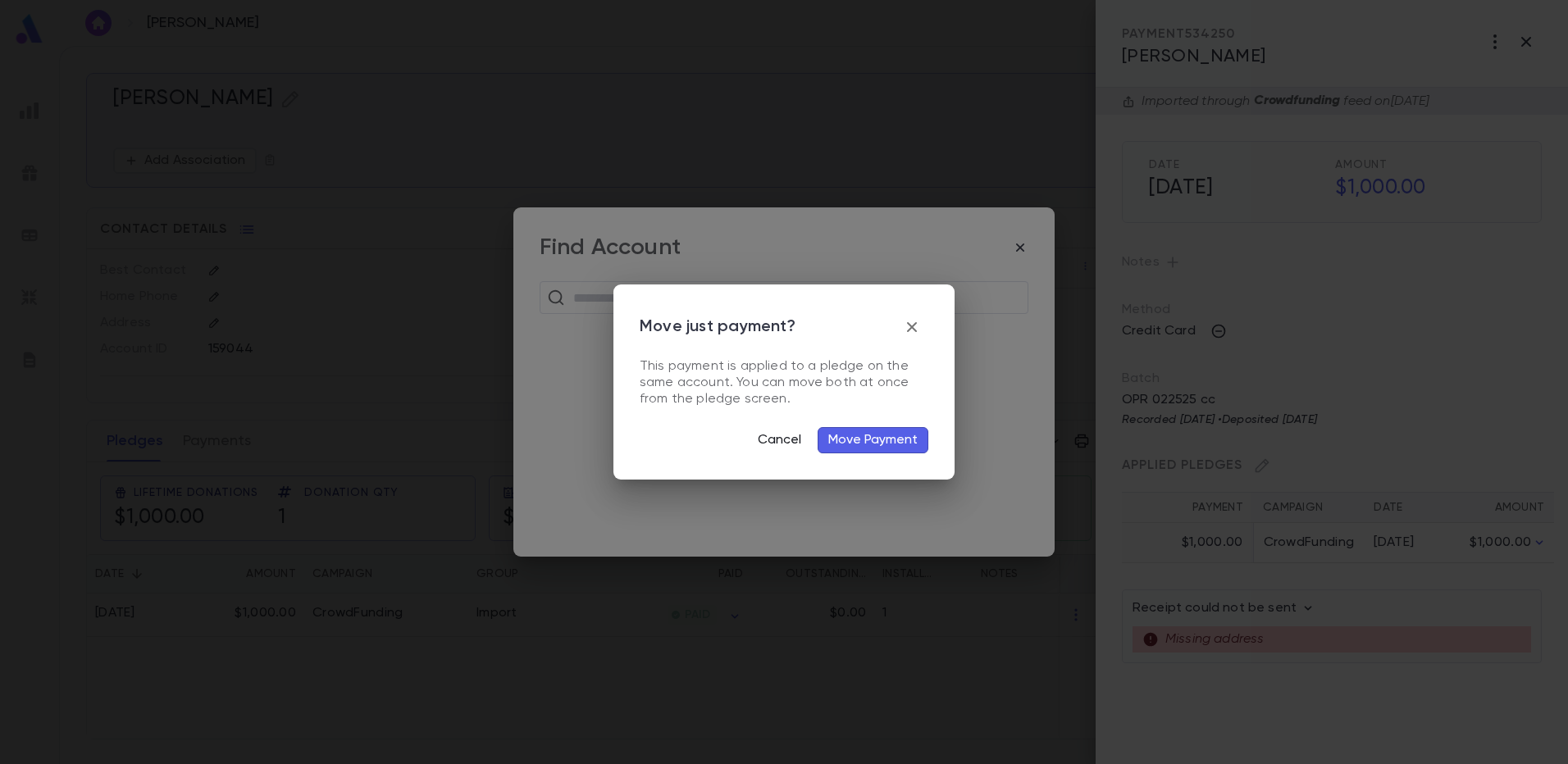
click at [765, 440] on button "Cancel" at bounding box center [779, 441] width 63 height 26
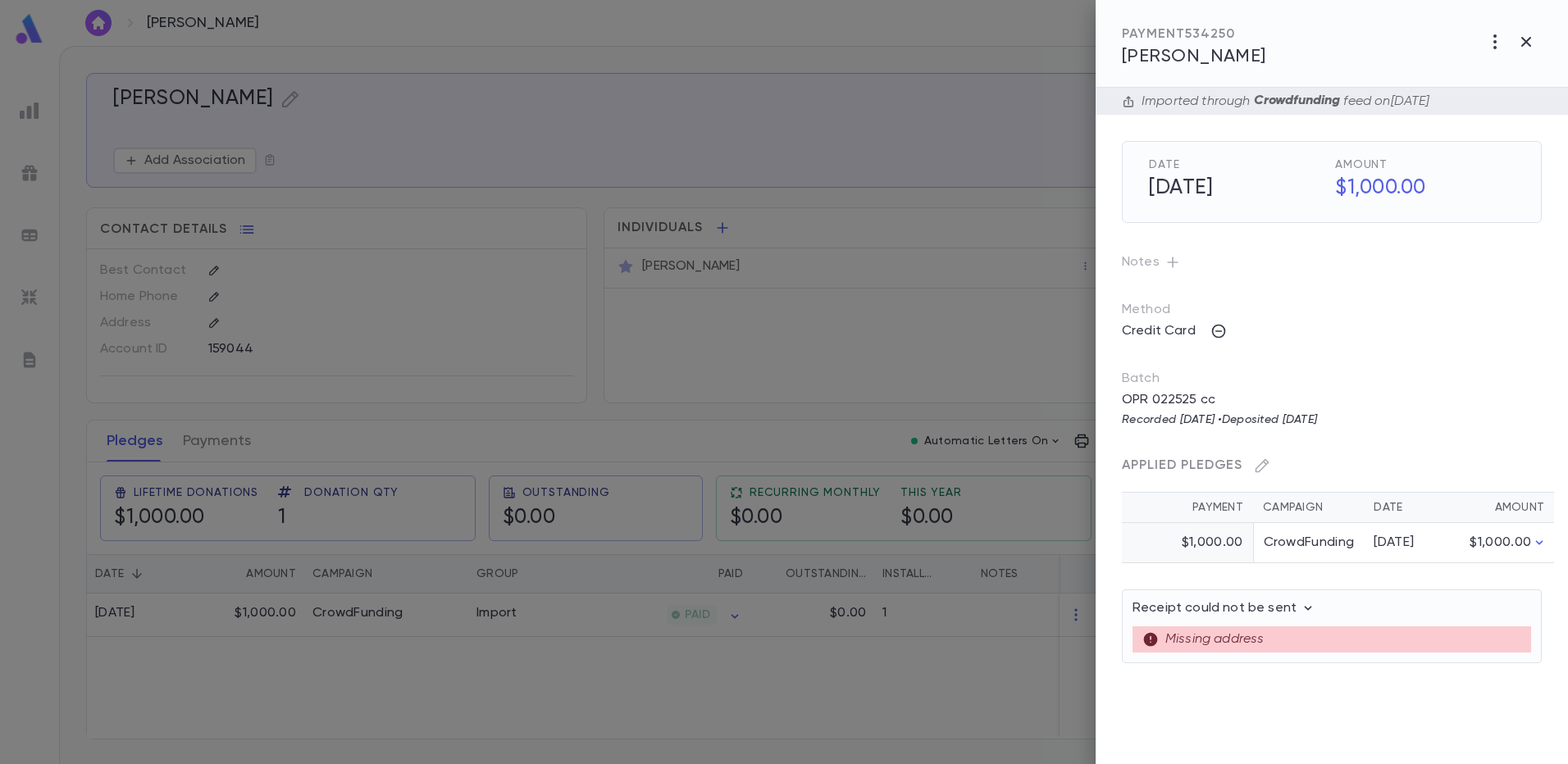
click at [332, 433] on div at bounding box center [784, 382] width 1568 height 764
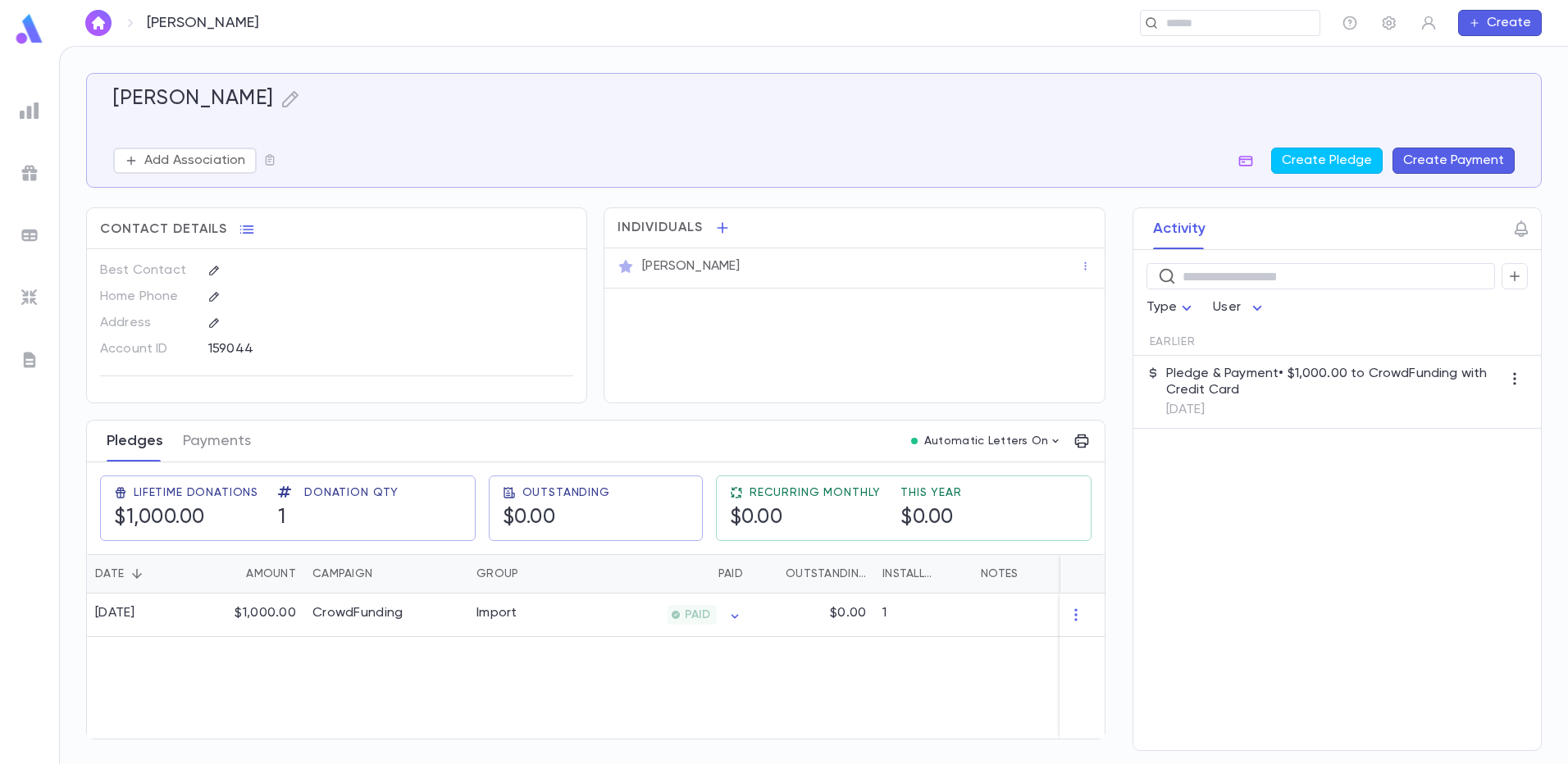
click at [123, 447] on button "Pledges" at bounding box center [135, 442] width 56 height 41
click at [245, 596] on div "$1,000.00" at bounding box center [251, 615] width 107 height 43
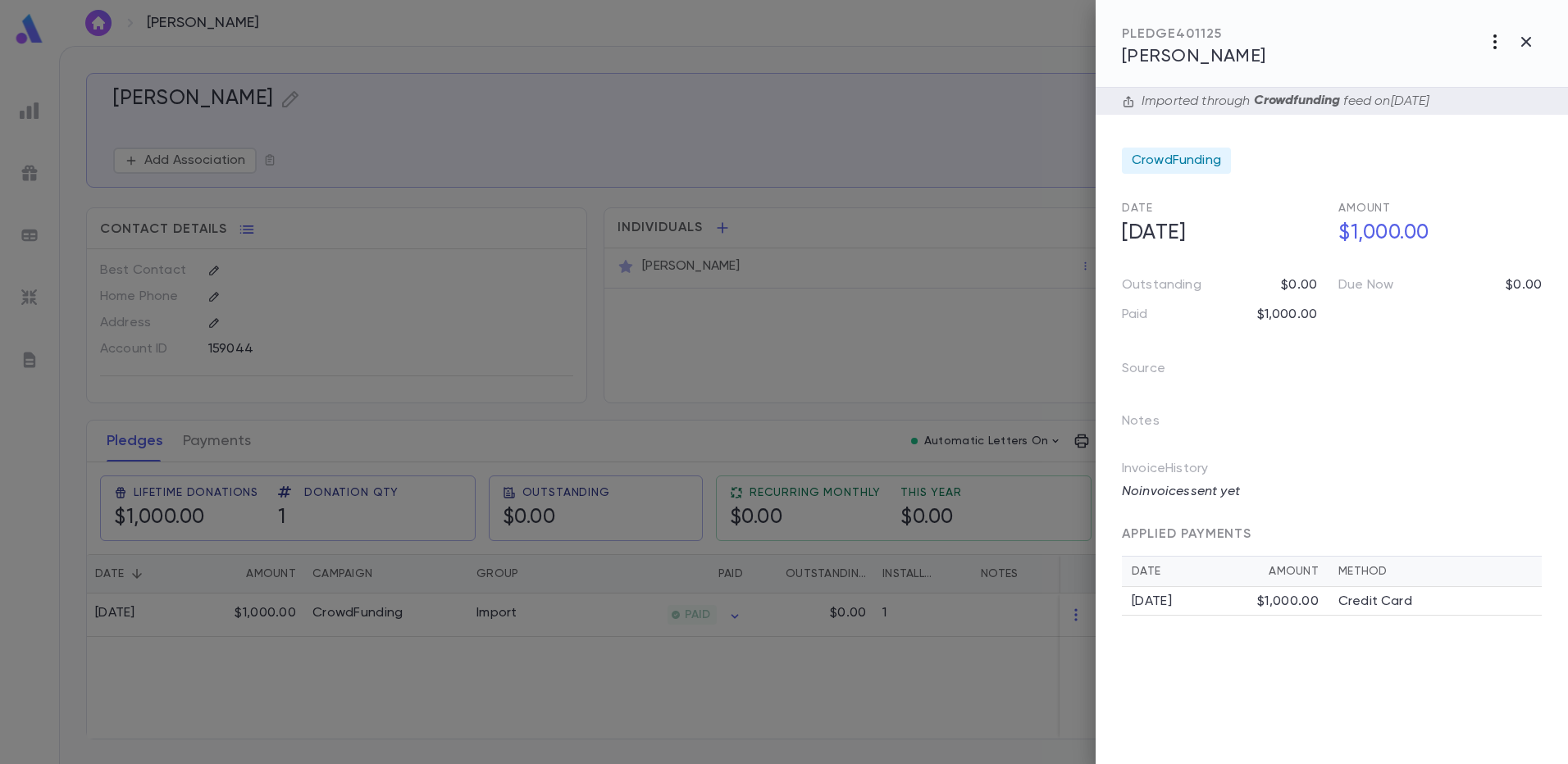
click at [1489, 49] on icon "button" at bounding box center [1494, 41] width 20 height 20
click at [1447, 127] on li "Change Account" at bounding box center [1458, 128] width 204 height 26
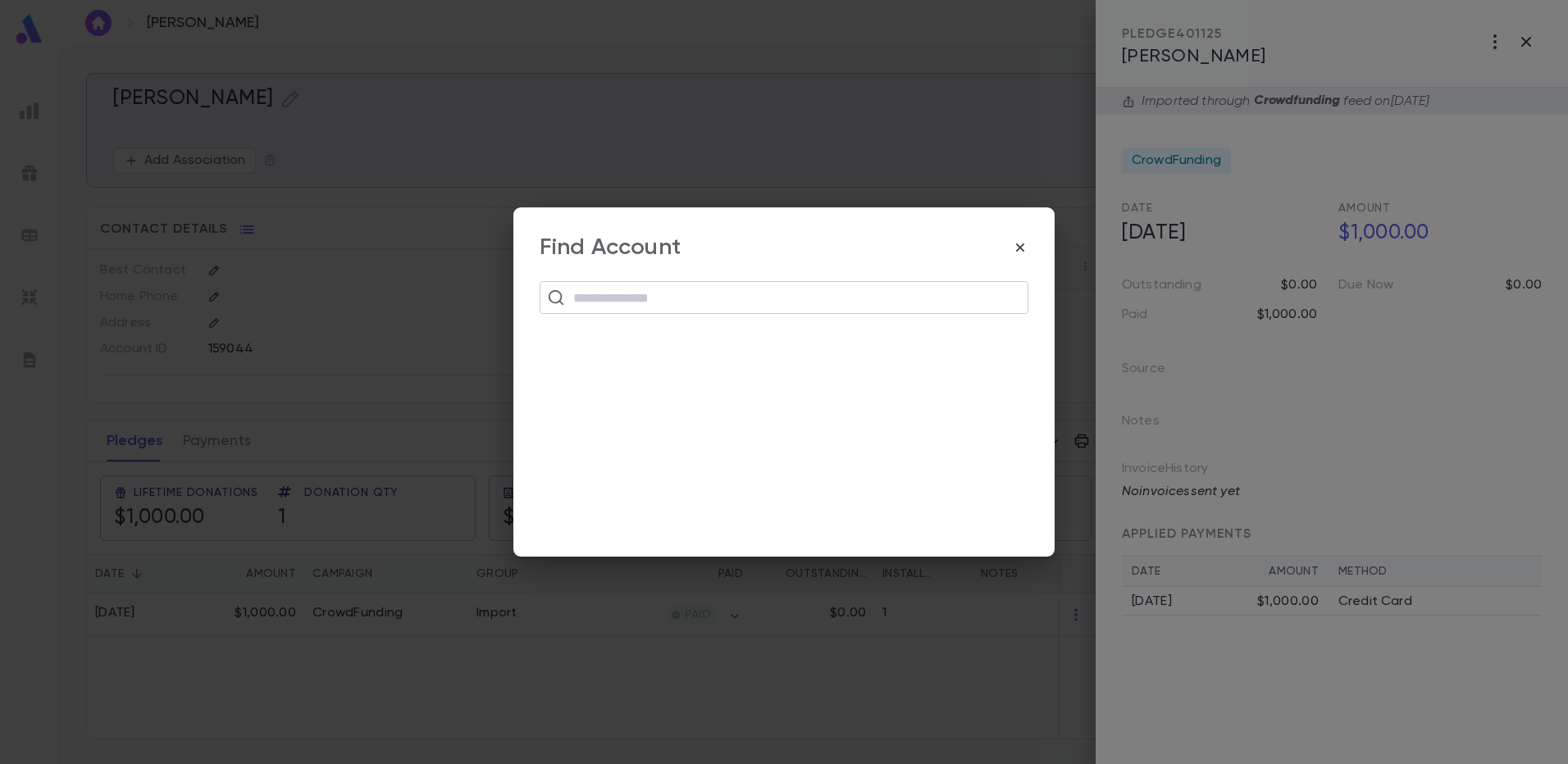
click at [583, 304] on input "text" at bounding box center [794, 297] width 453 height 31
type input "**********"
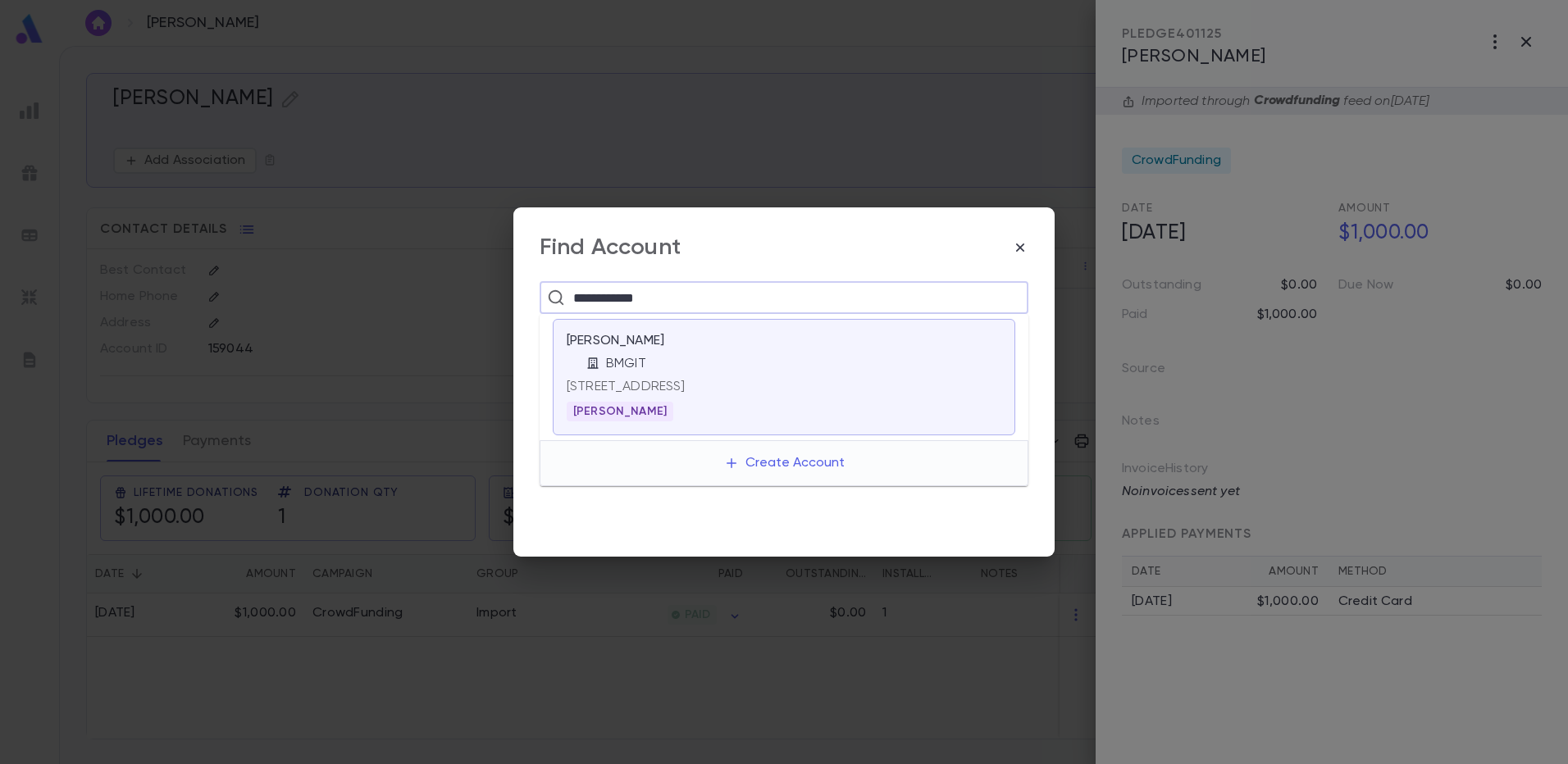
click at [666, 370] on div "BMGIT" at bounding box center [793, 364] width 415 height 16
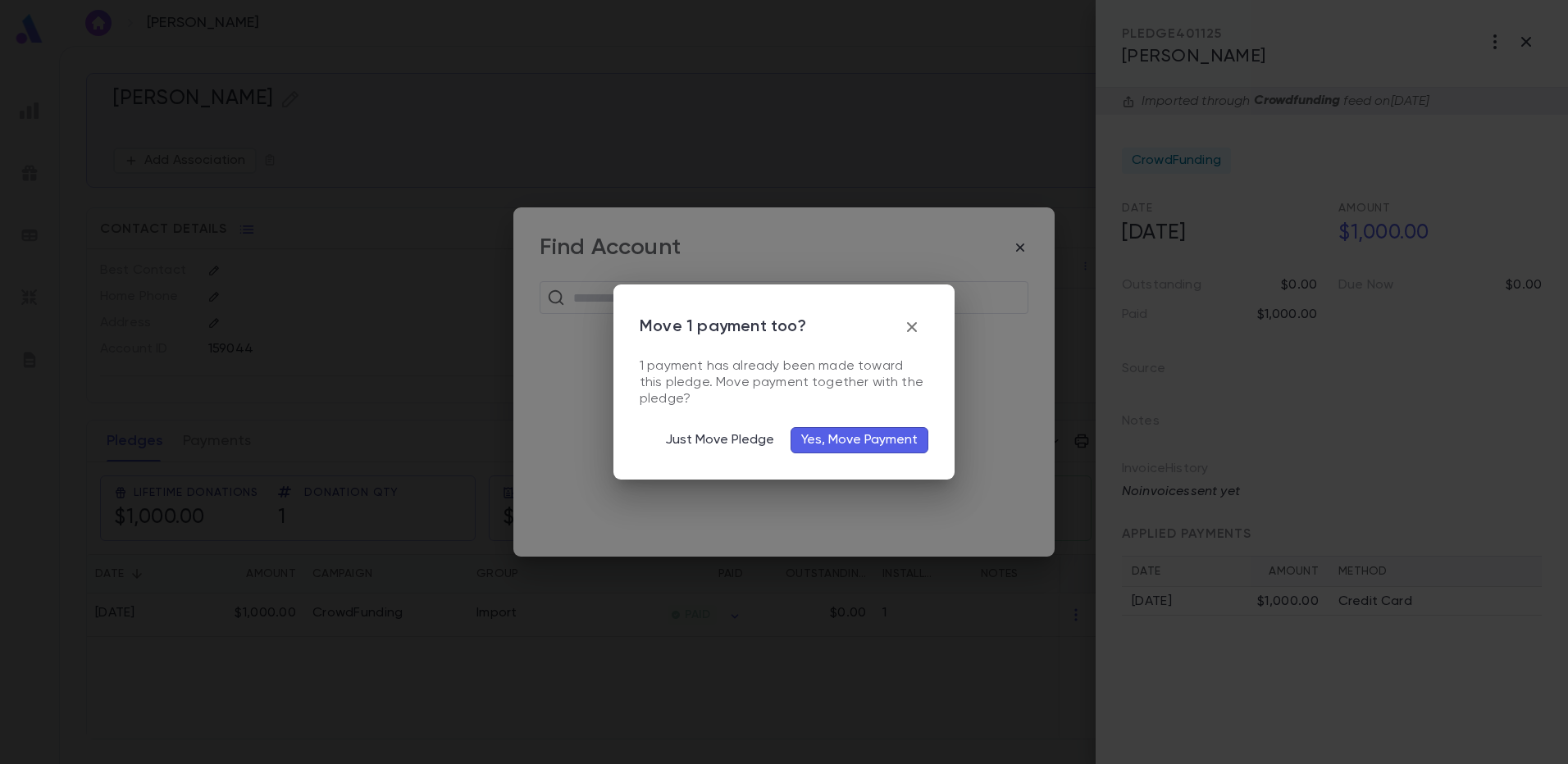
click at [887, 434] on button "Yes, Move Payment" at bounding box center [859, 441] width 138 height 26
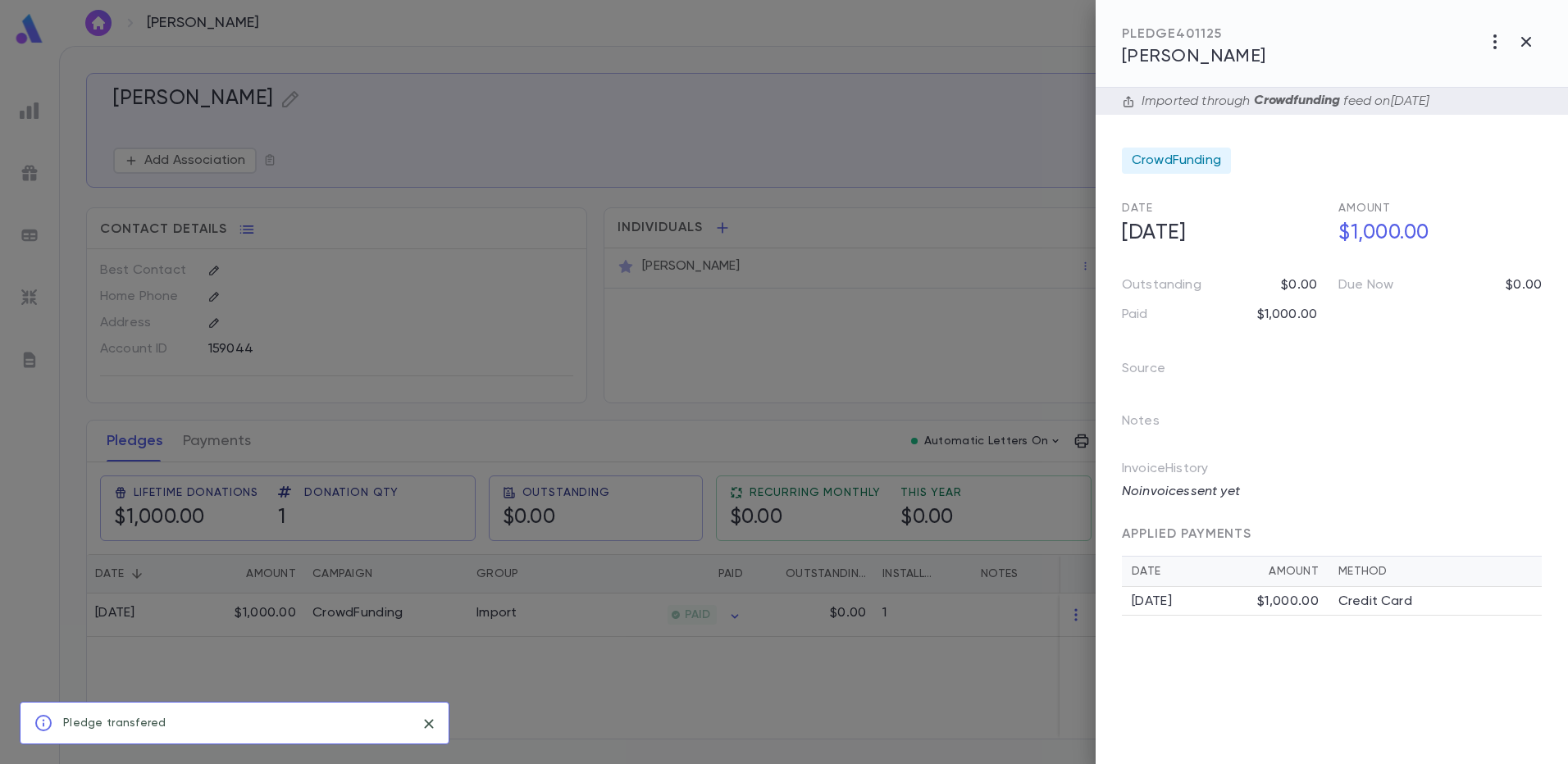
click at [272, 98] on div at bounding box center [784, 382] width 1568 height 764
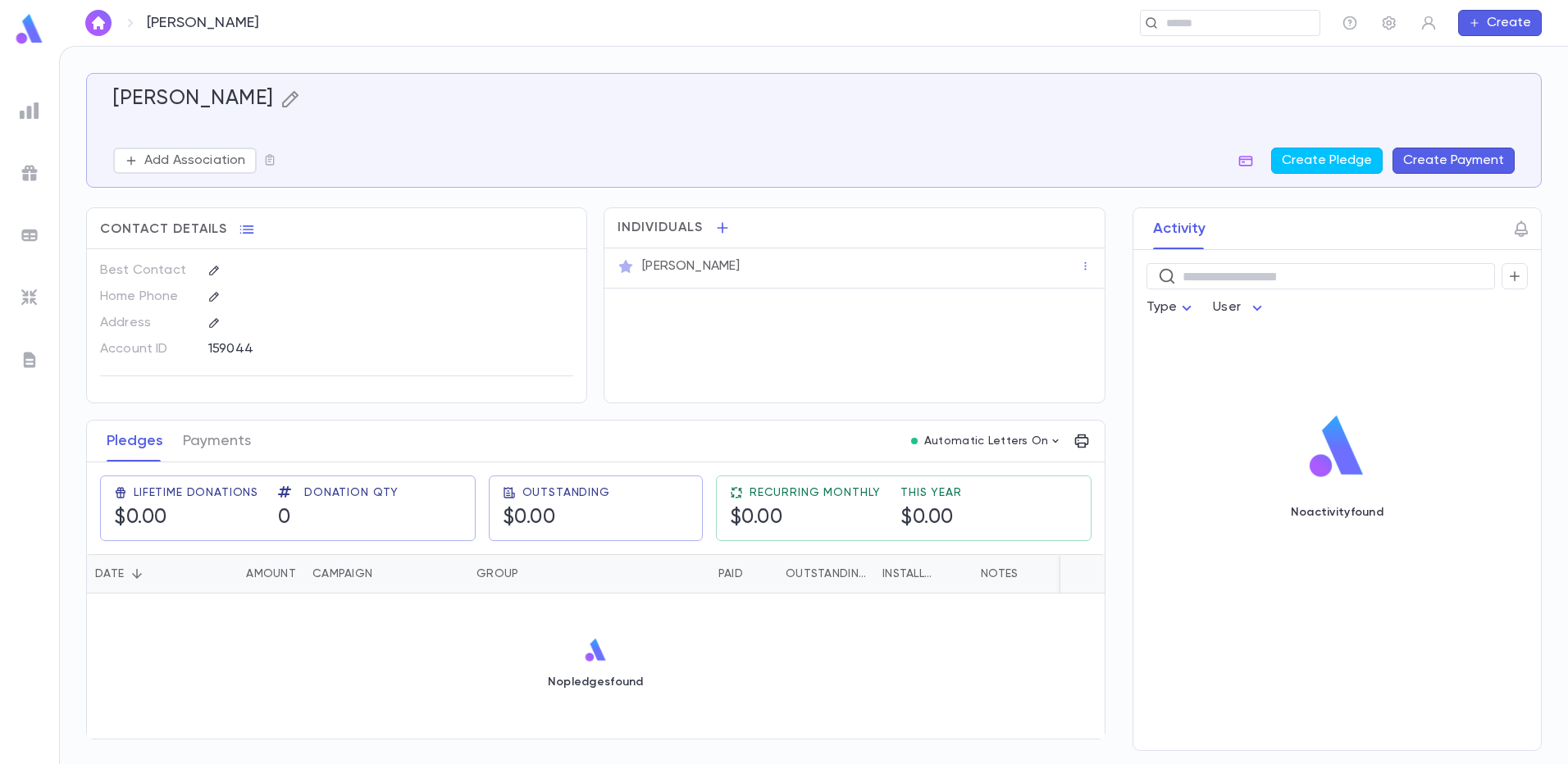
click at [280, 97] on icon "button" at bounding box center [290, 98] width 20 height 20
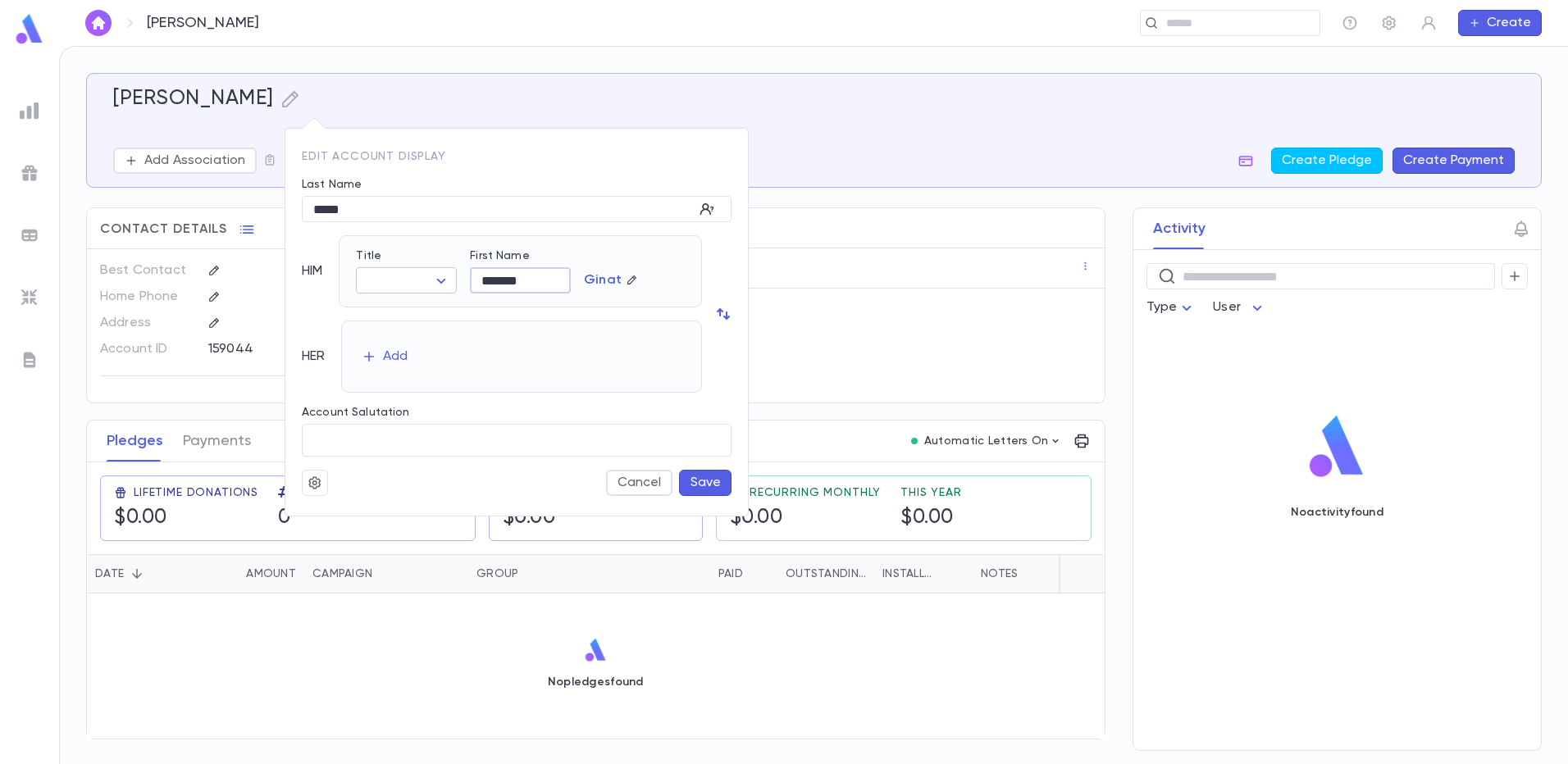
drag, startPoint x: 543, startPoint y: 281, endPoint x: 399, endPoint y: 271, distance: 144.3
click at [399, 271] on div "Title ​ ​ First Name ******* ​ Ginat" at bounding box center [514, 264] width 342 height 57
type input "******"
click at [722, 479] on button "Save" at bounding box center [705, 483] width 52 height 26
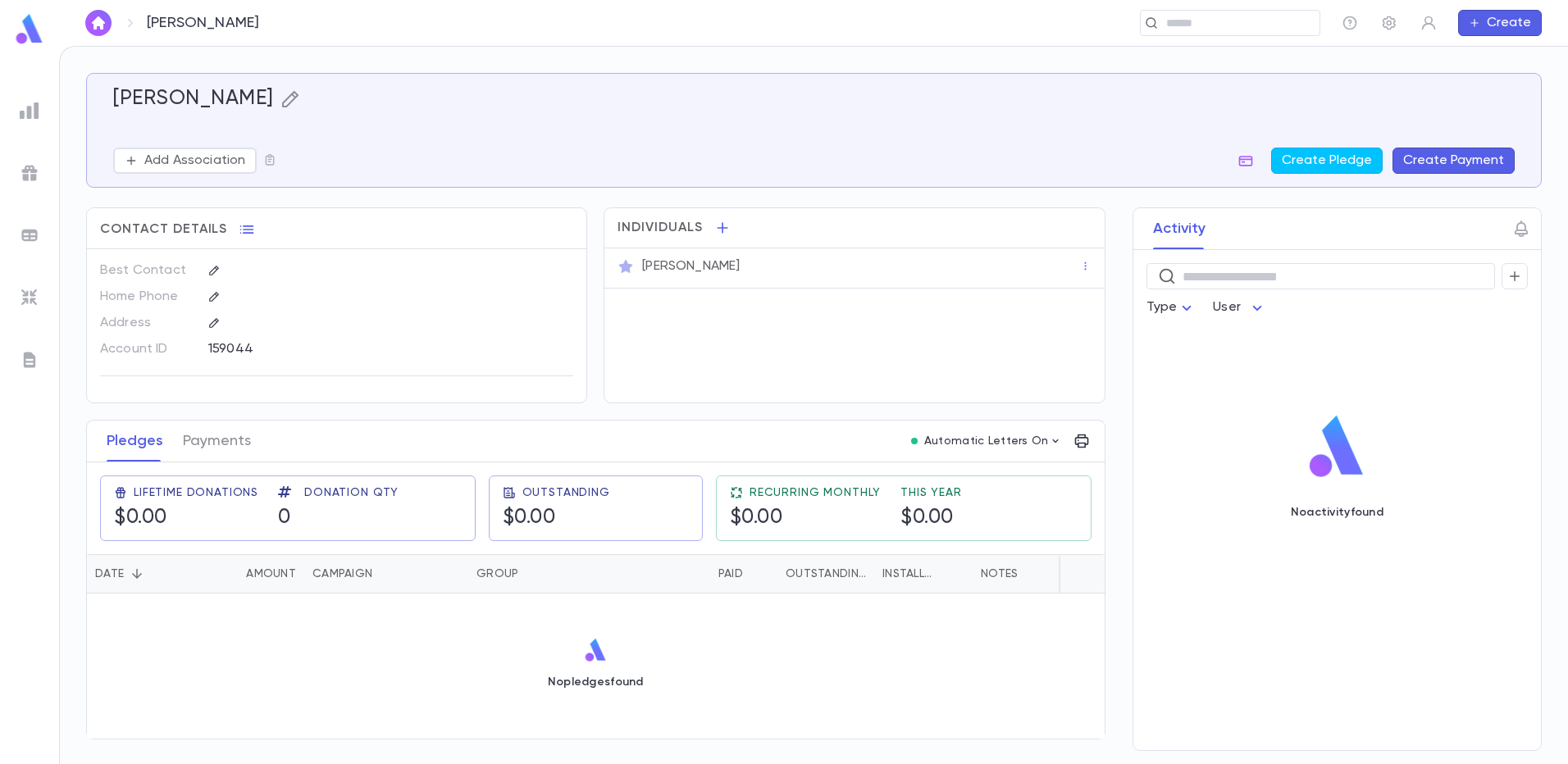
click at [280, 97] on icon "button" at bounding box center [290, 98] width 20 height 20
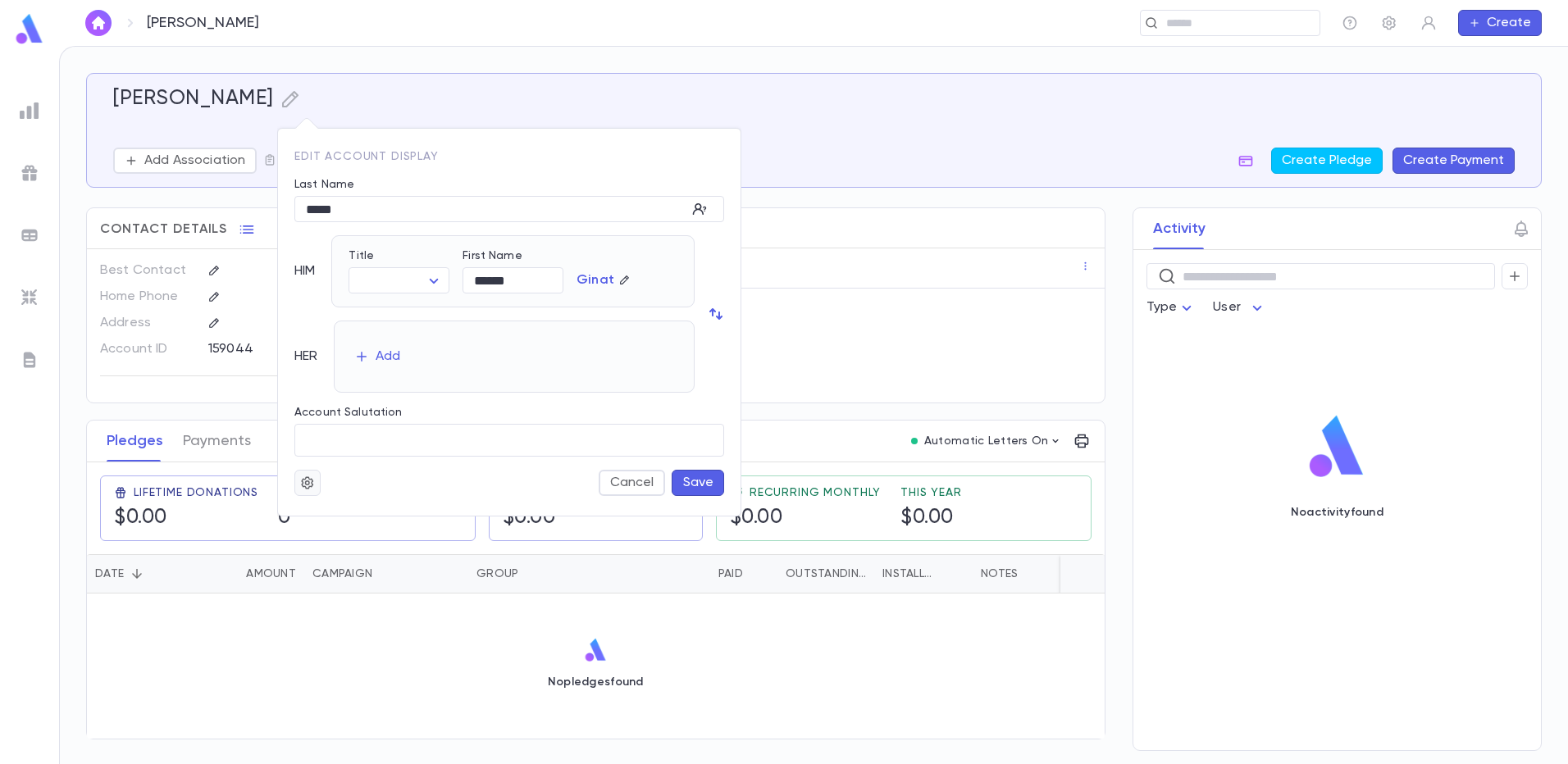
click at [320, 489] on button "button" at bounding box center [307, 483] width 26 height 26
click at [335, 545] on li "Deactivate" at bounding box center [347, 541] width 97 height 26
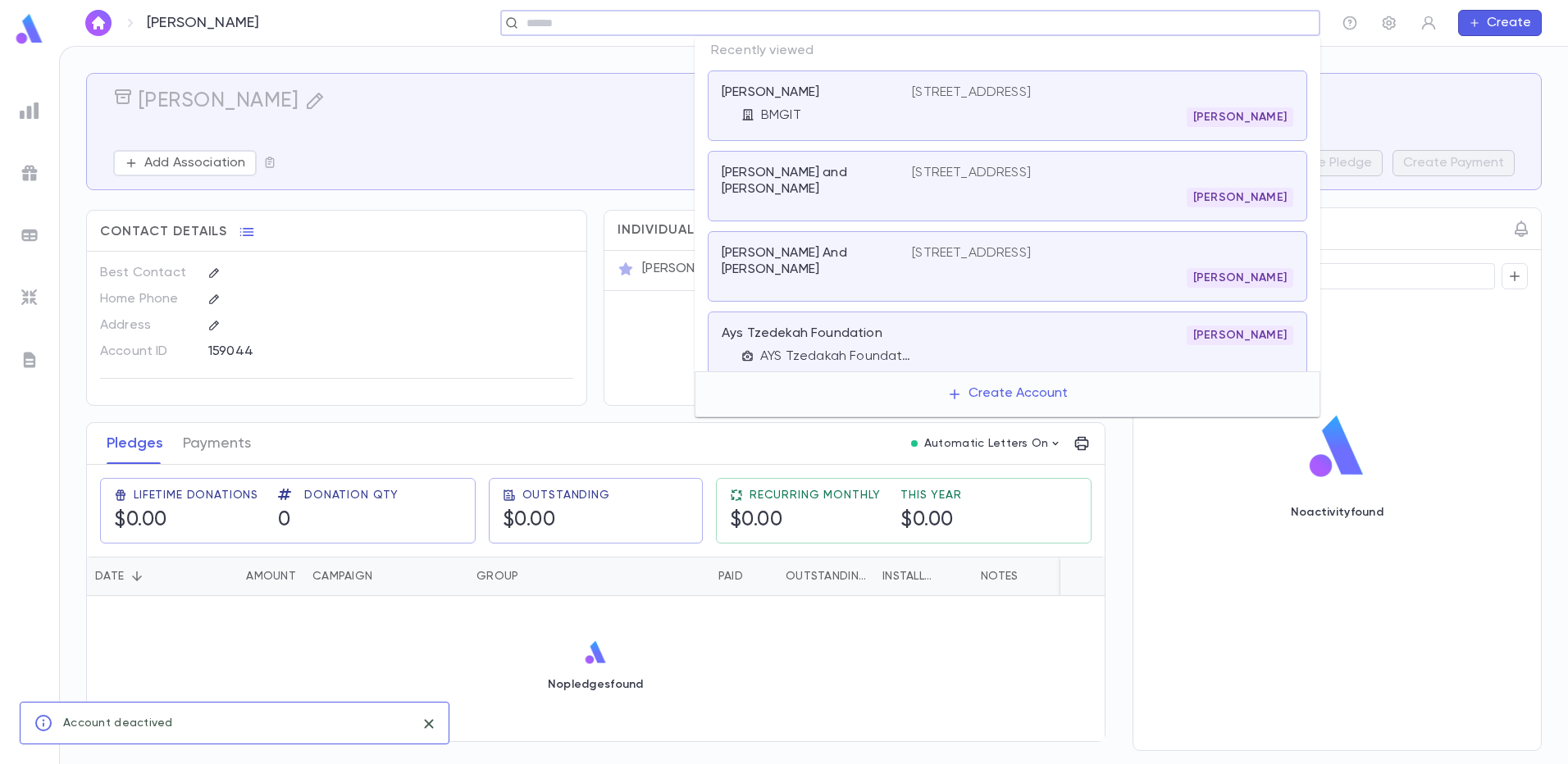
click at [1183, 25] on input "text" at bounding box center [904, 23] width 767 height 16
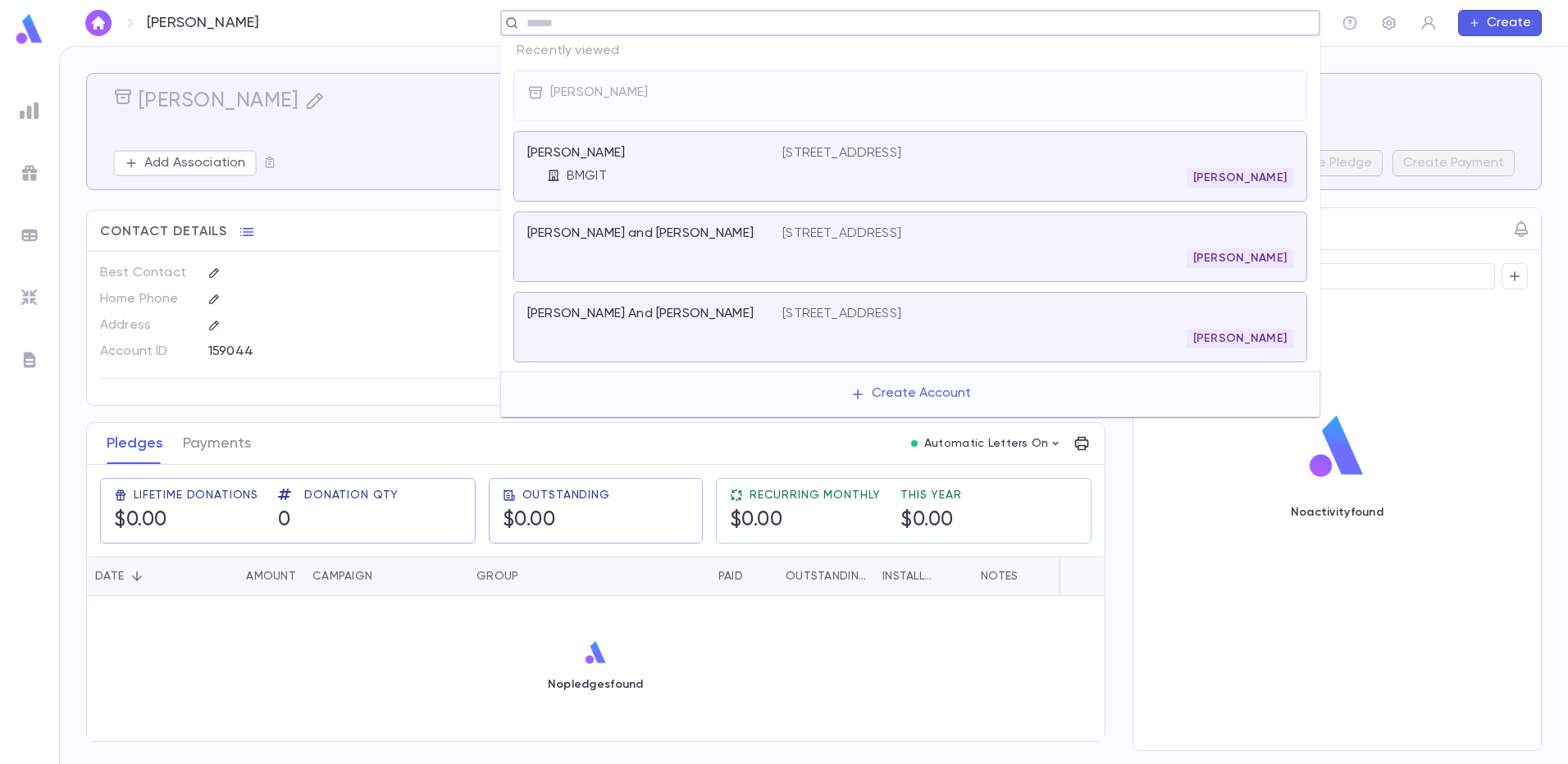
click at [965, 178] on div "[PERSON_NAME]" at bounding box center [1038, 177] width 511 height 20
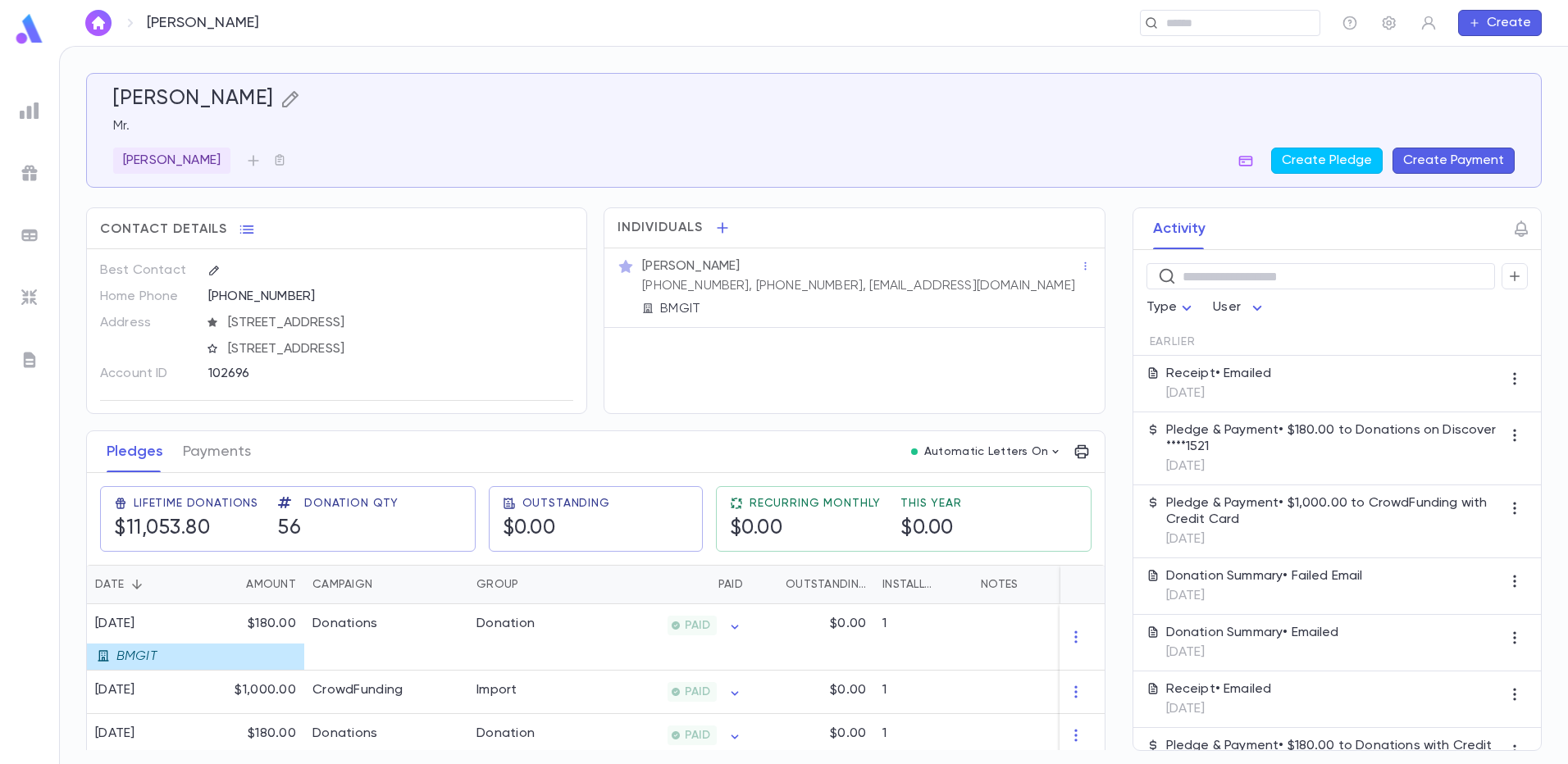
click at [280, 102] on icon "button" at bounding box center [290, 98] width 20 height 20
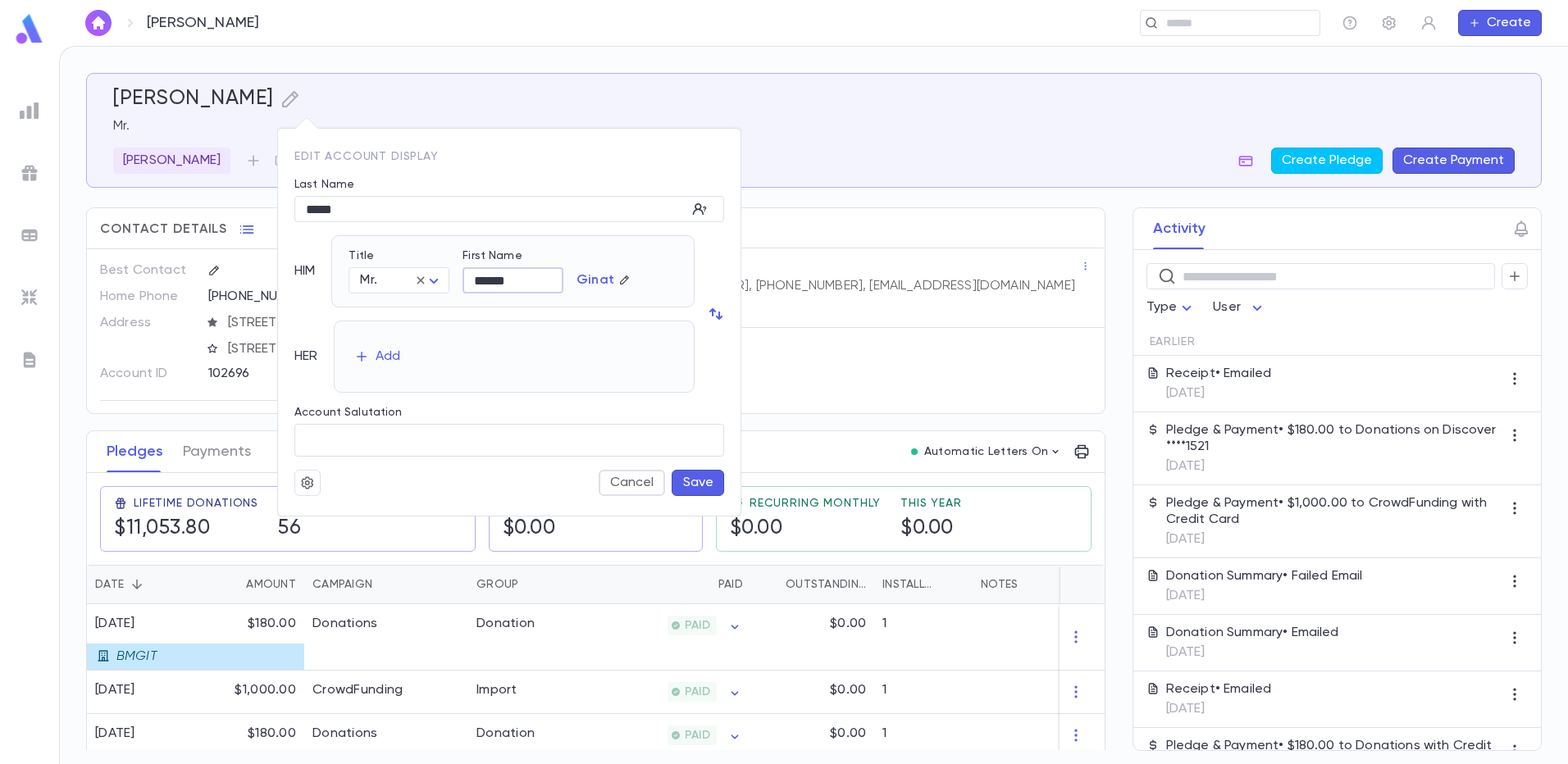
drag, startPoint x: 506, startPoint y: 279, endPoint x: 461, endPoint y: 263, distance: 47.8
click at [466, 274] on input "******" at bounding box center [513, 280] width 101 height 25
type input "*******"
click at [704, 481] on button "Save" at bounding box center [697, 483] width 52 height 26
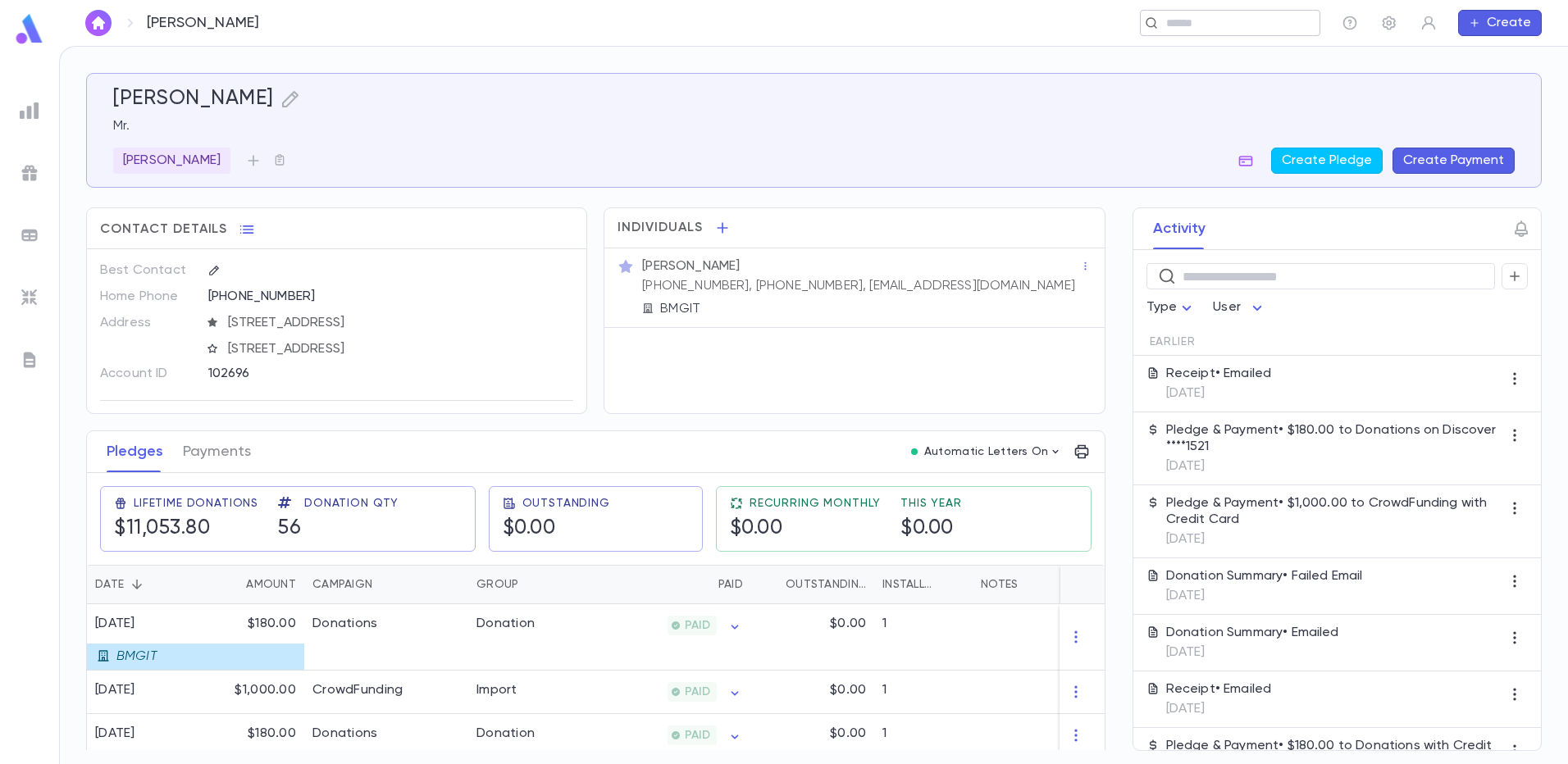
click at [1206, 28] on input "text" at bounding box center [1225, 23] width 127 height 16
type input "*"
type input "********"
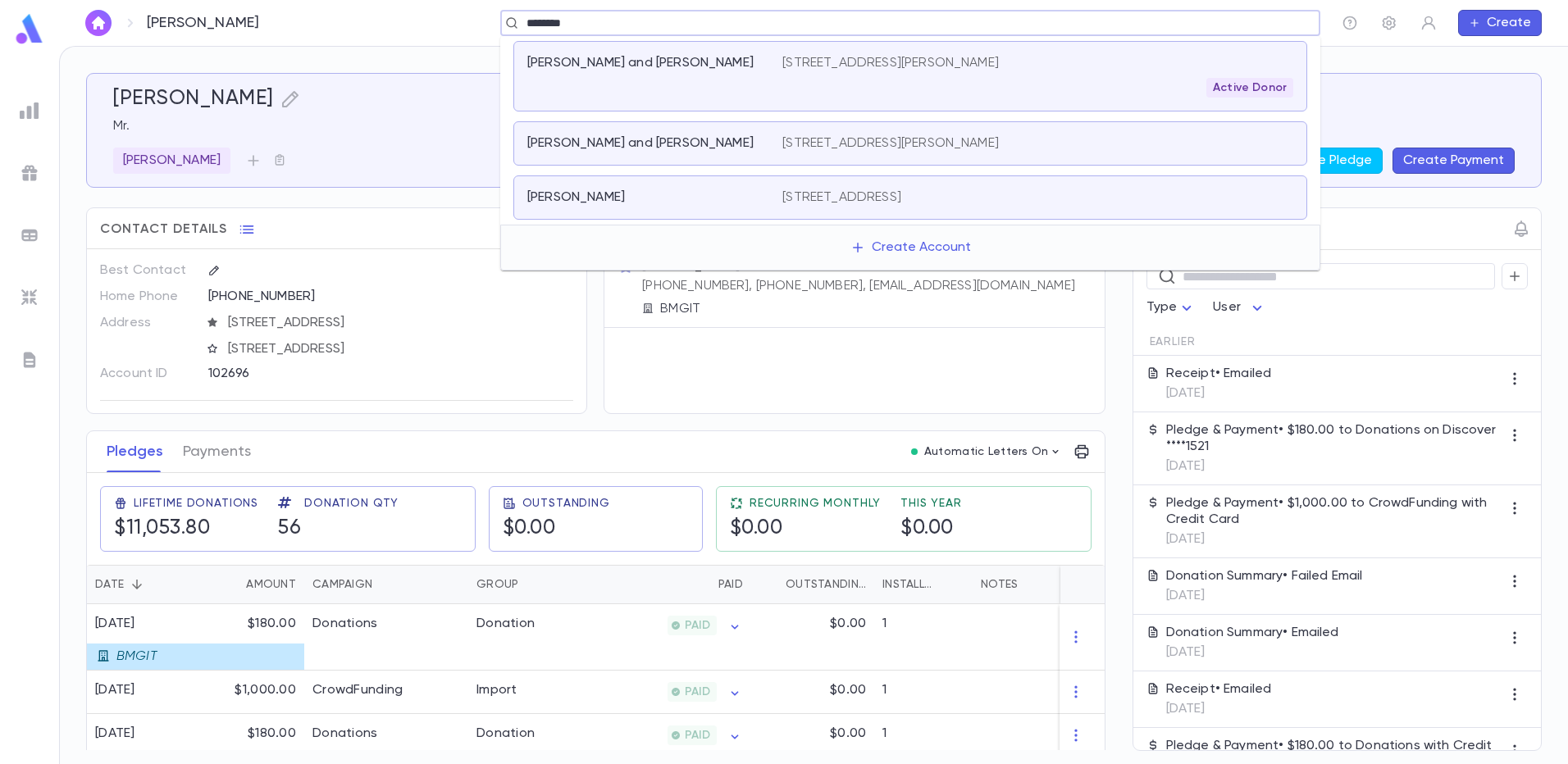
click at [945, 141] on p "966 Green Valley Road, Jackson NJ 08527" at bounding box center [890, 142] width 217 height 16
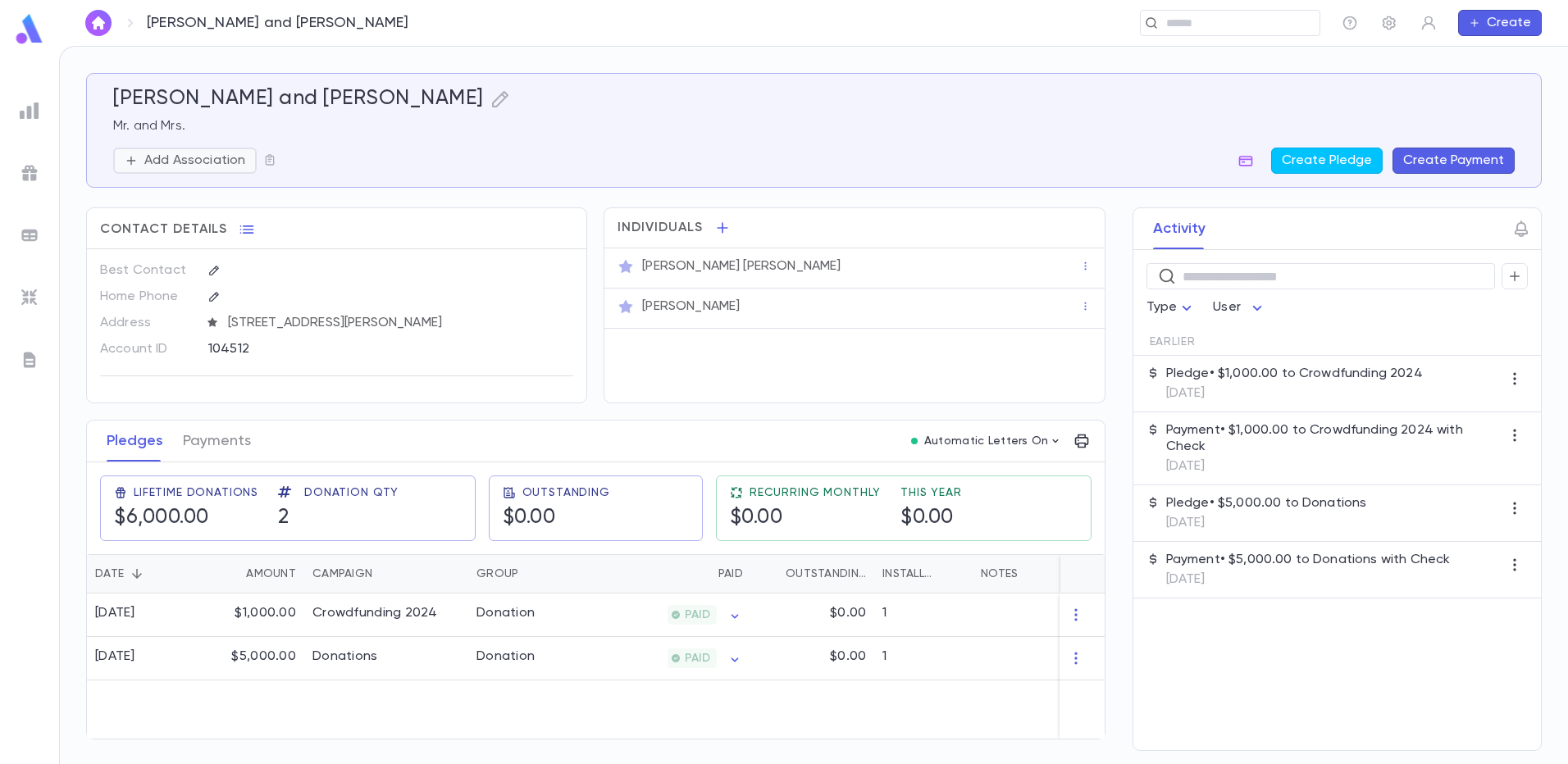
click at [197, 167] on p "Add Association" at bounding box center [195, 160] width 101 height 16
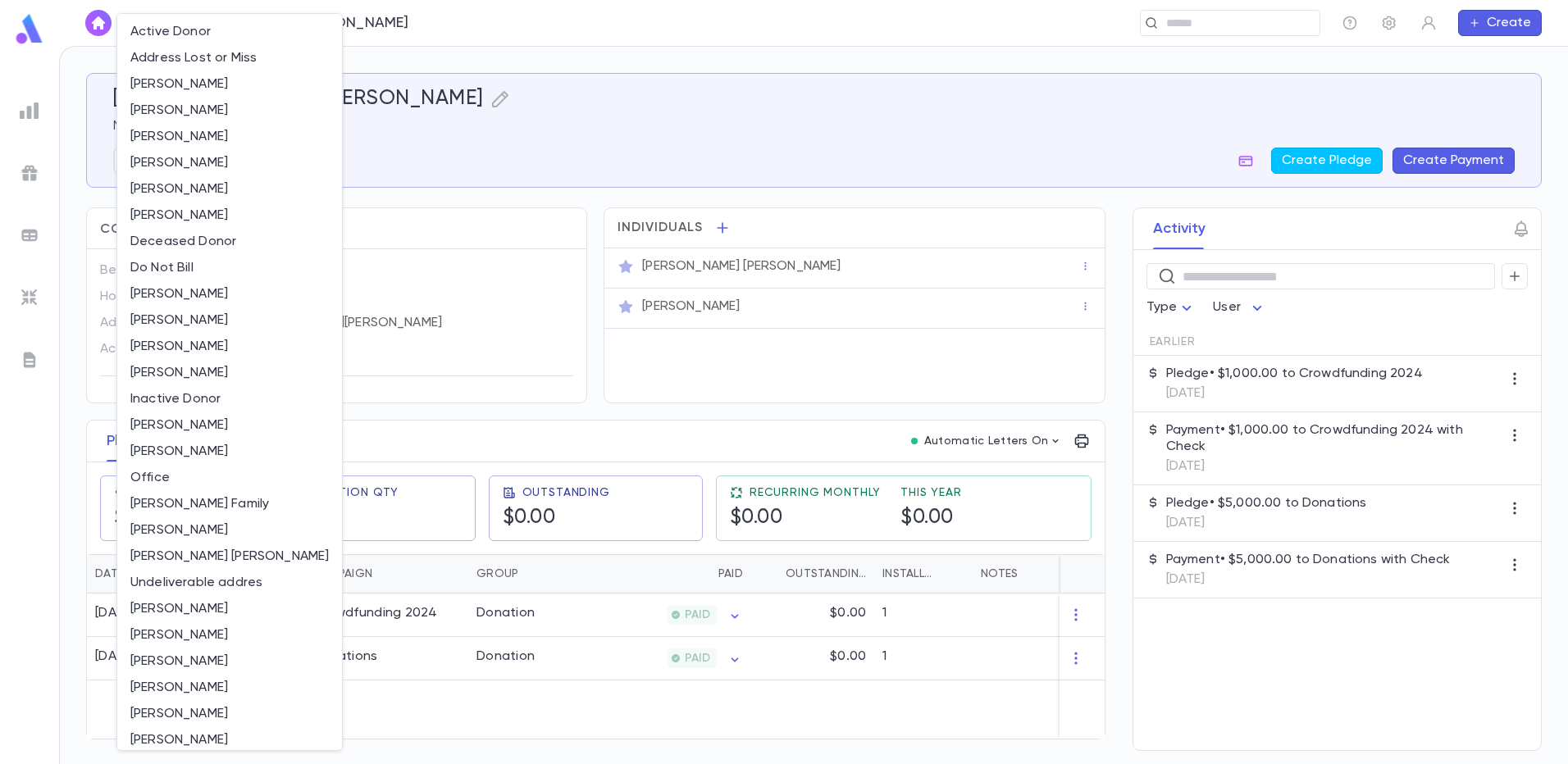
click at [197, 167] on li "[PERSON_NAME]" at bounding box center [230, 163] width 225 height 26
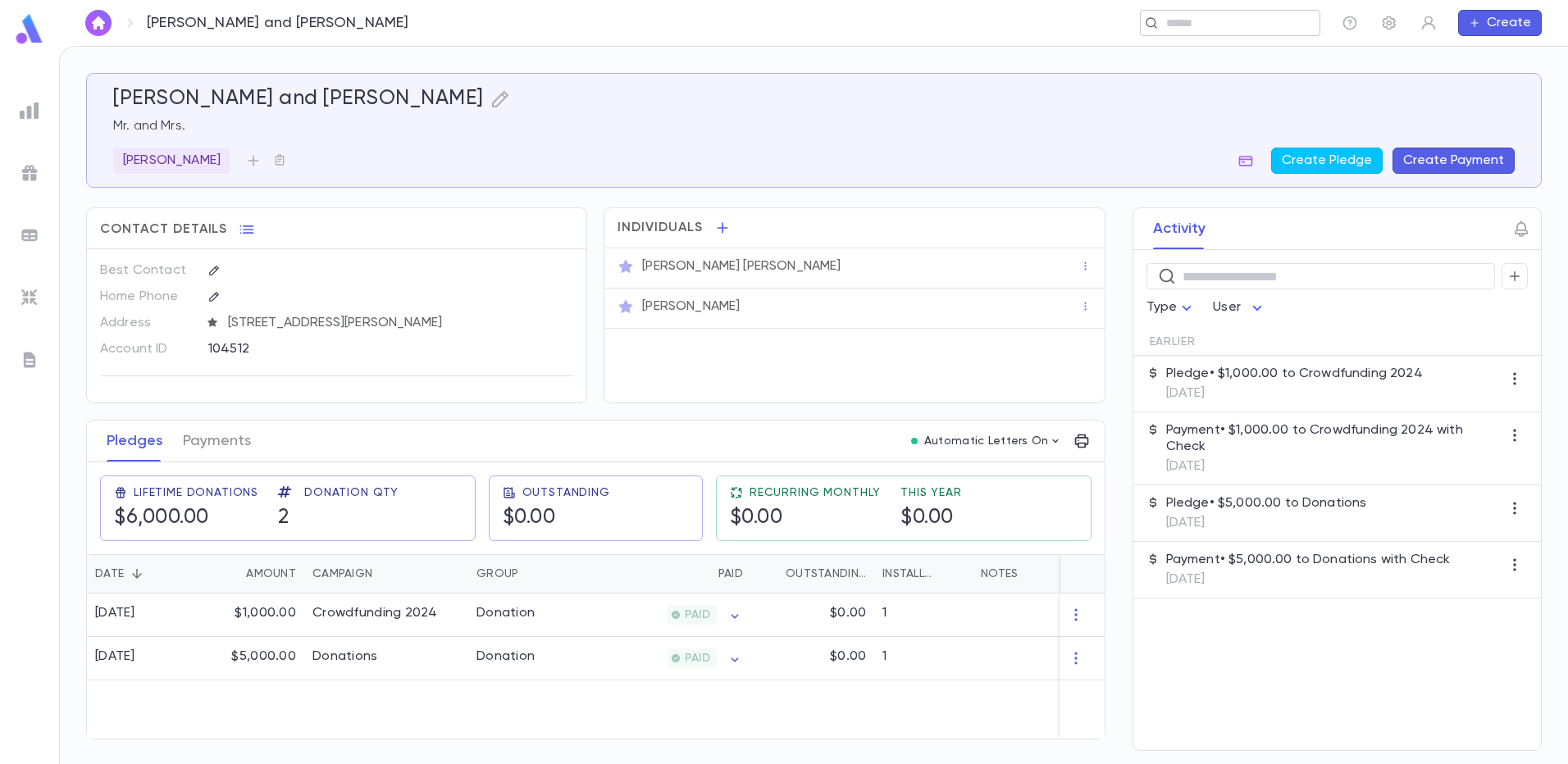
click at [1208, 24] on input "text" at bounding box center [1225, 23] width 127 height 16
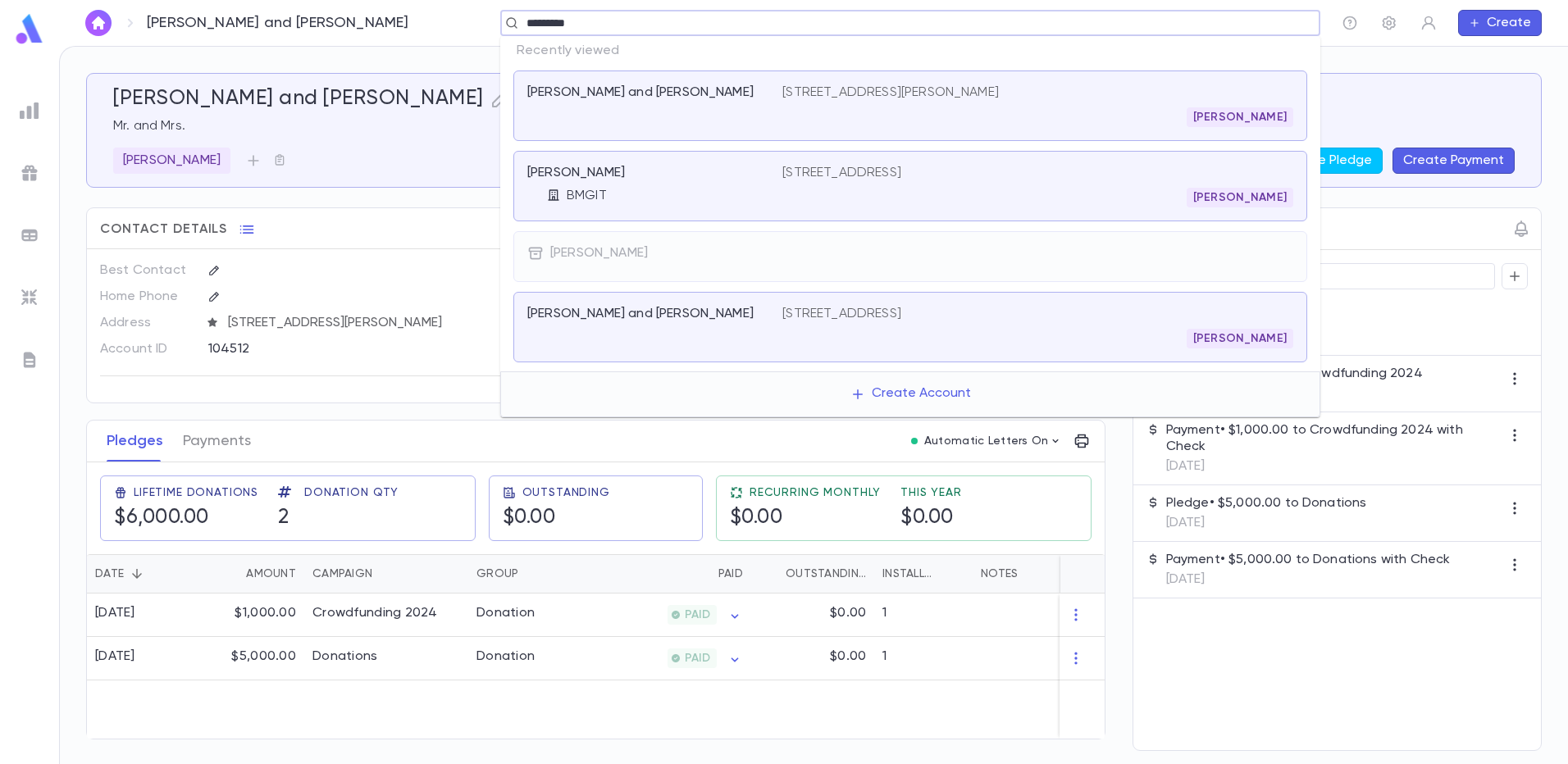
type input "**********"
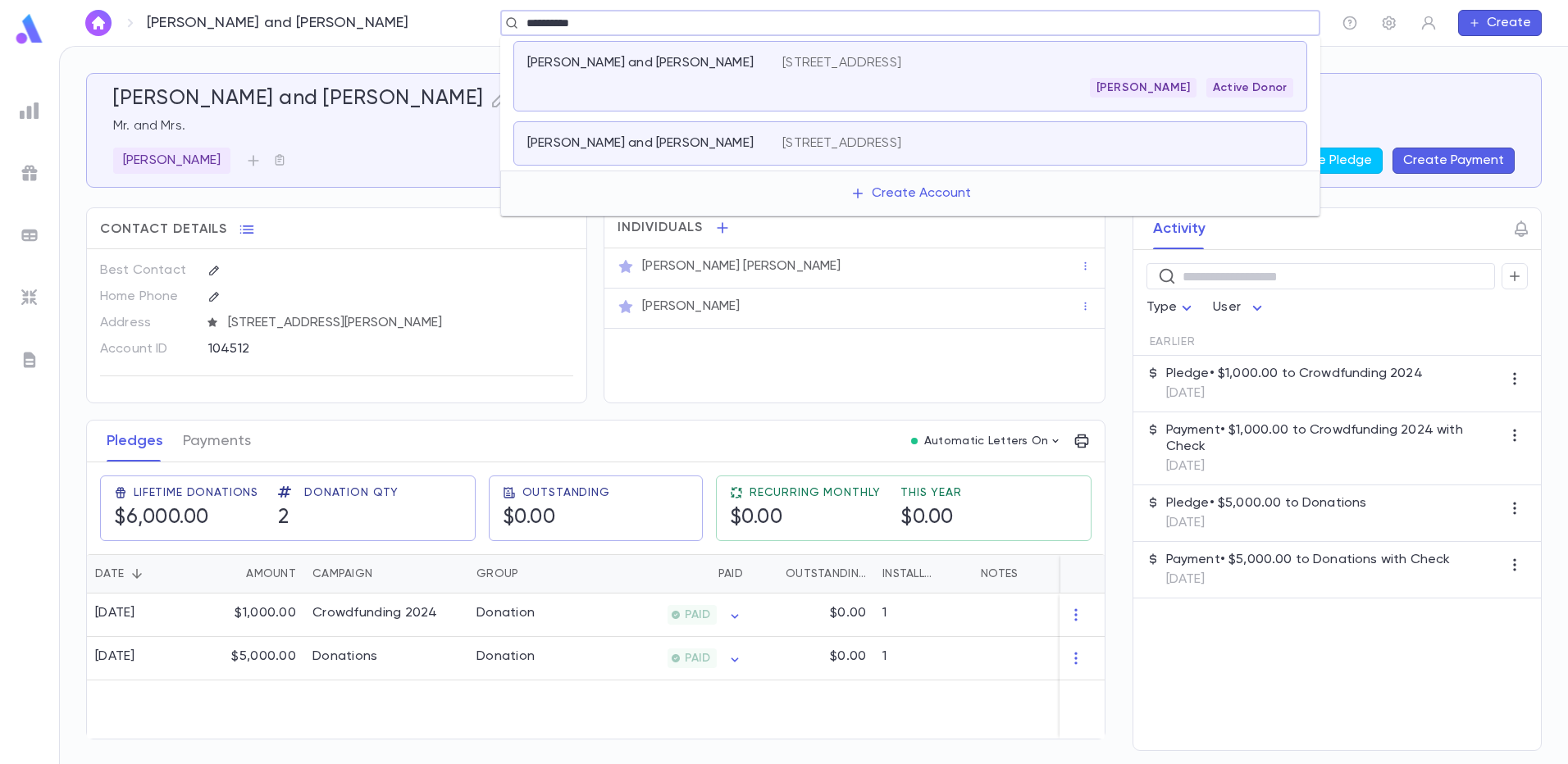
click at [783, 75] on div "317 N Detroit, Los Angeles CA 90036 Moshe Heyman Active Donor" at bounding box center [1038, 76] width 511 height 42
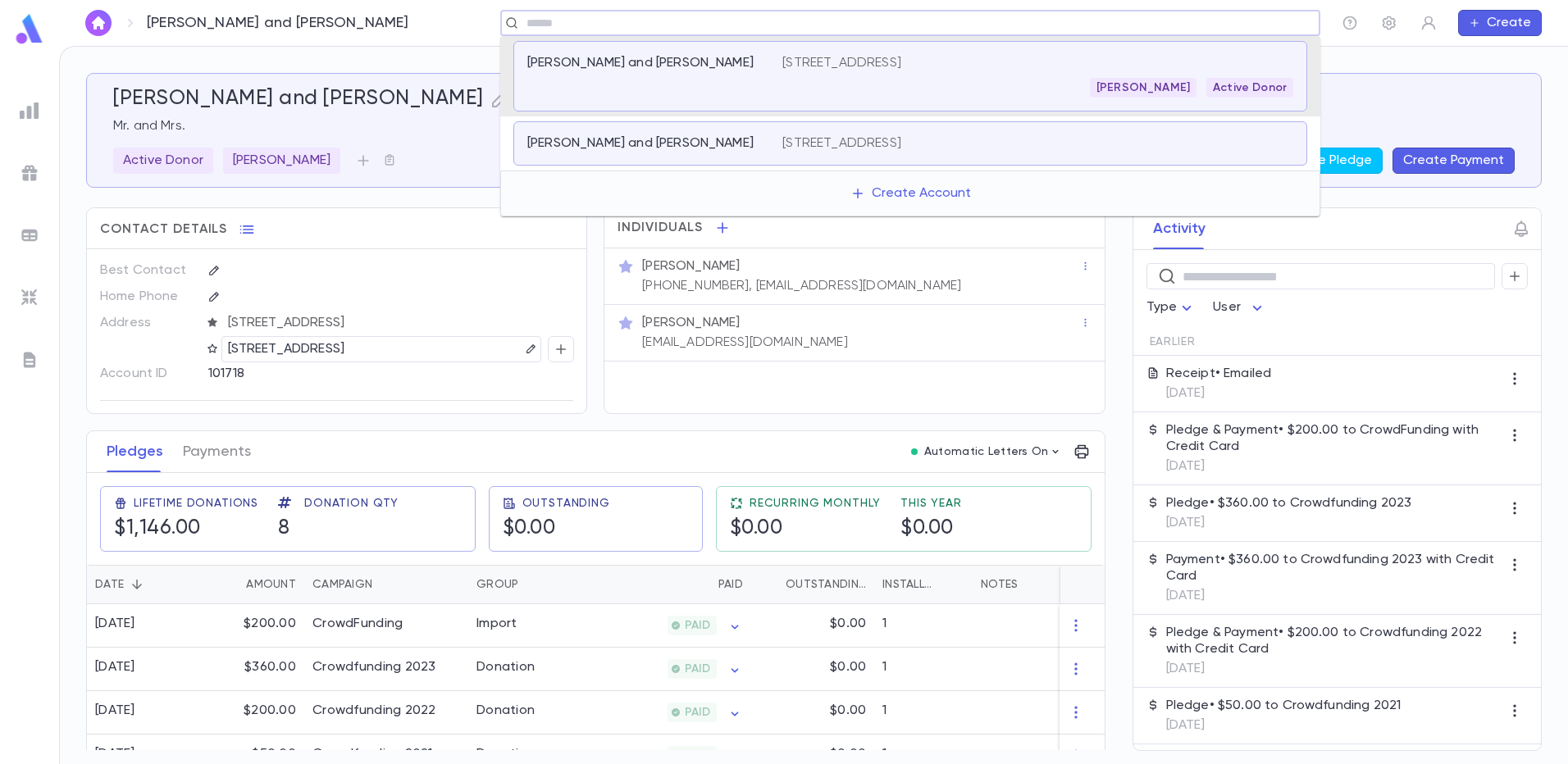
click at [562, 21] on input "text" at bounding box center [904, 23] width 767 height 16
click at [627, 132] on div "Katz, Yossi and Elisheva 317 N. Detroit, Los Angeles CA 90036" at bounding box center [910, 142] width 794 height 44
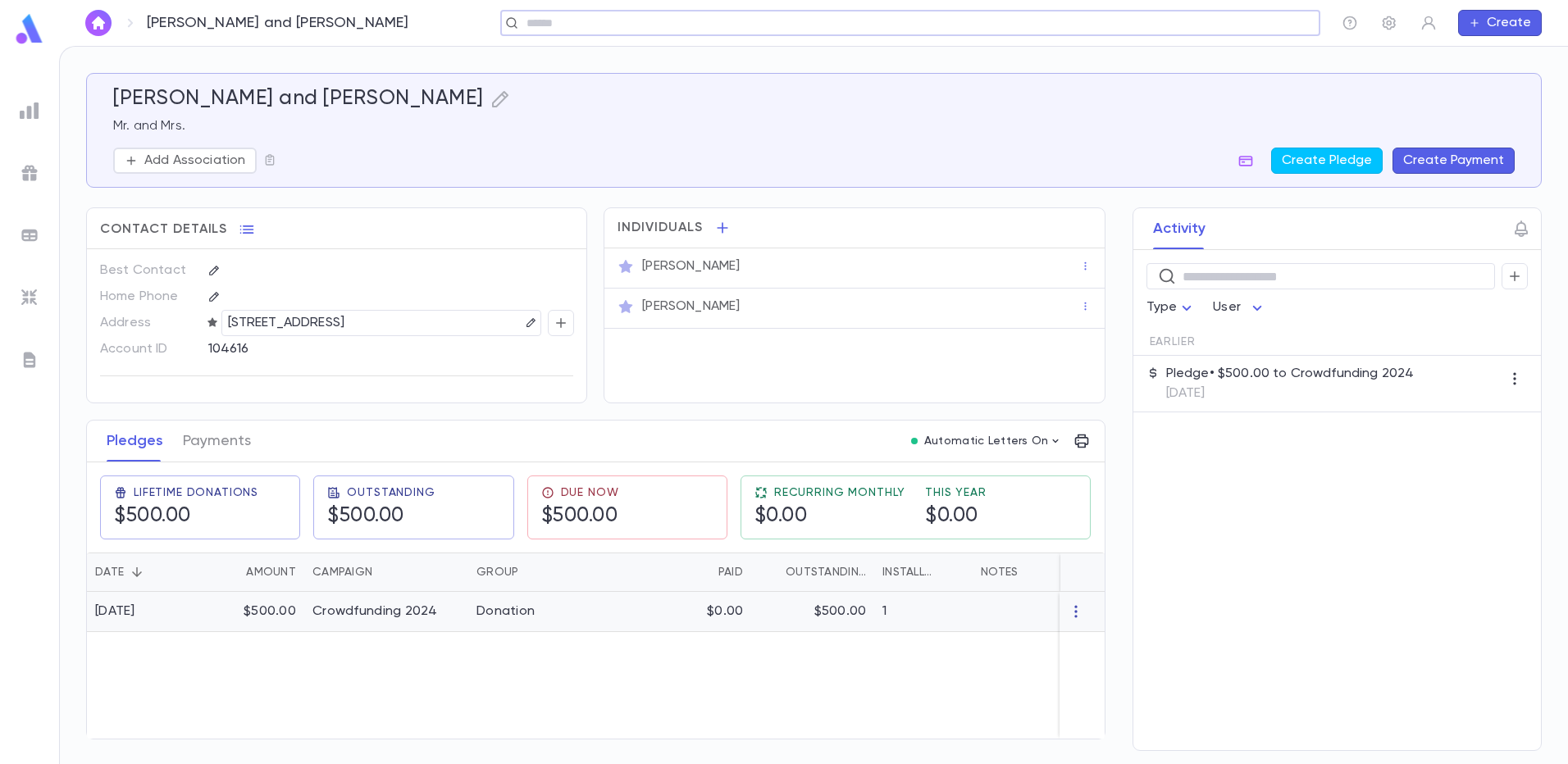
click at [1071, 612] on icon "button" at bounding box center [1076, 611] width 16 height 16
click at [1092, 634] on li "Delete" at bounding box center [1106, 638] width 68 height 26
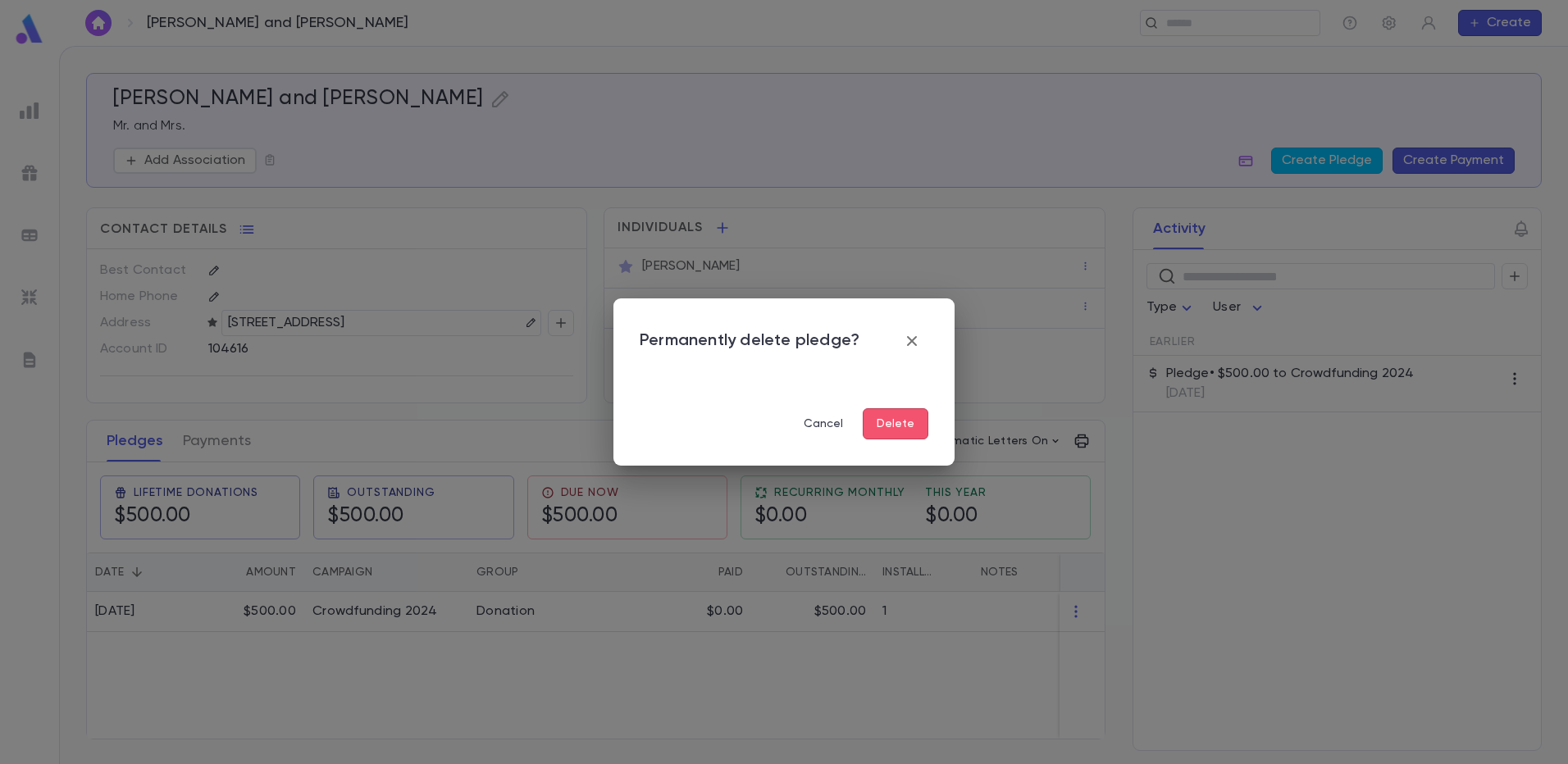
click at [896, 434] on button "Delete" at bounding box center [895, 424] width 66 height 31
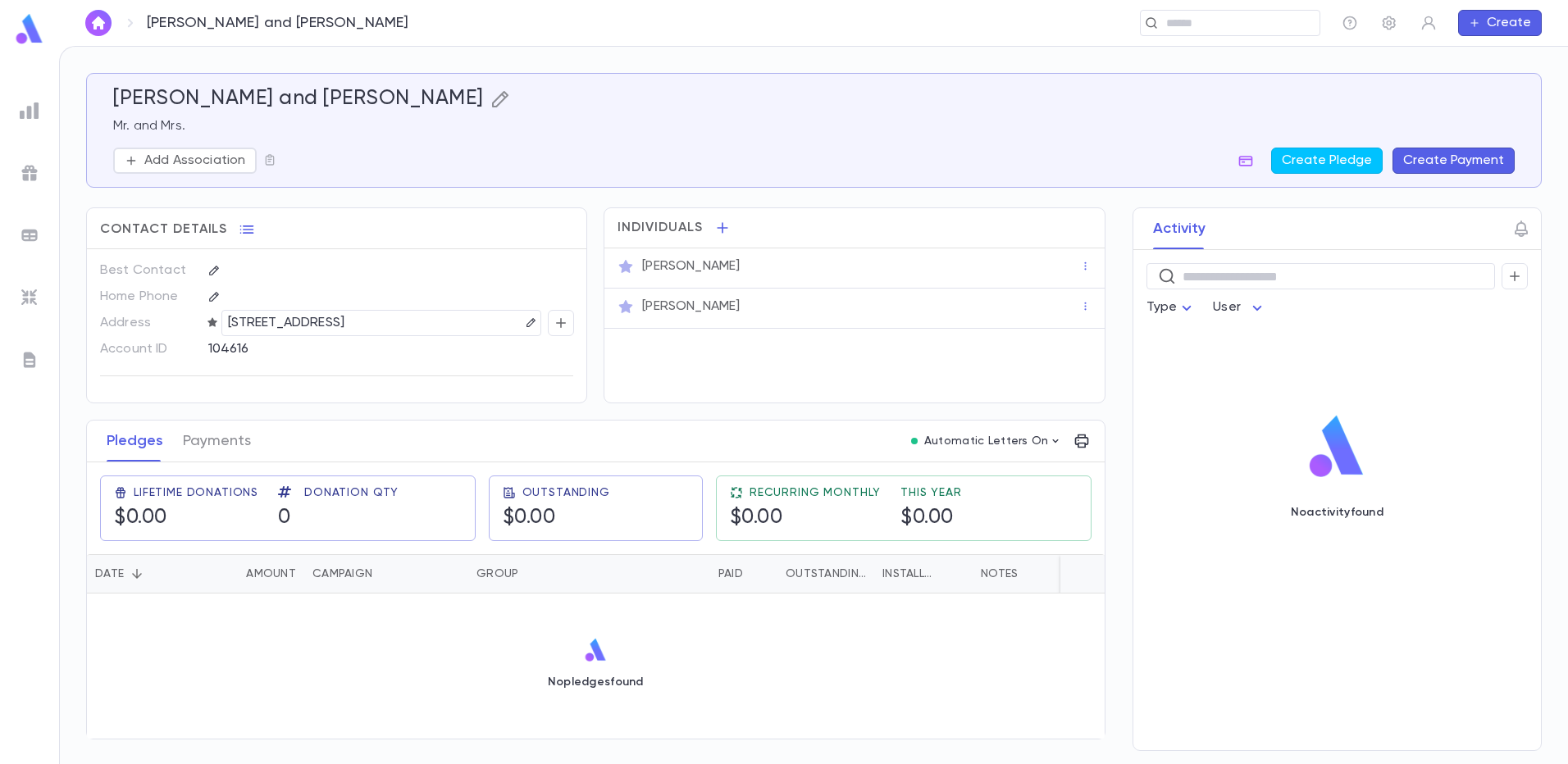
click at [490, 103] on icon "button" at bounding box center [500, 98] width 20 height 20
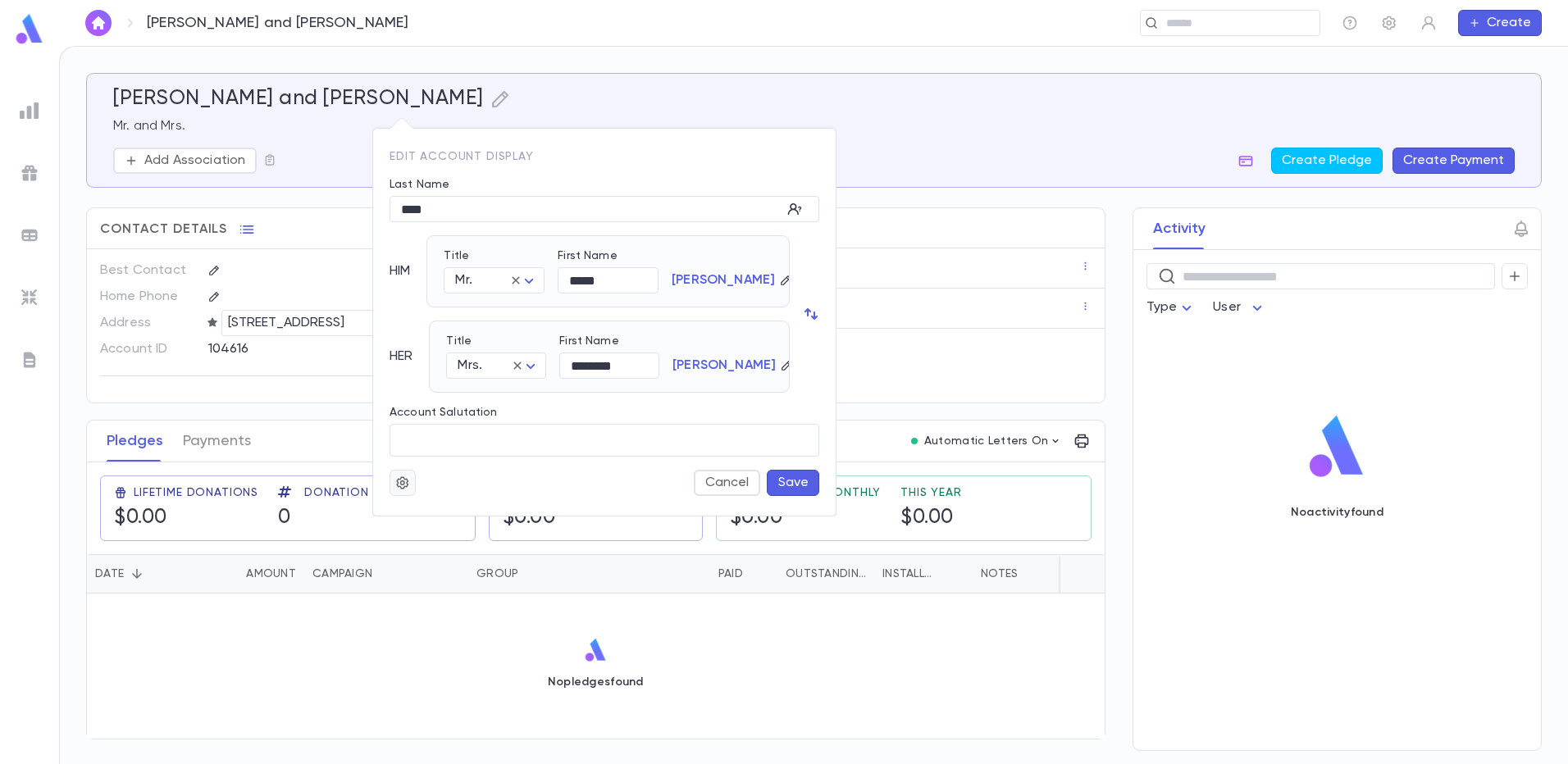
click at [405, 482] on icon "button" at bounding box center [403, 482] width 15 height 16
click at [430, 533] on li "Deactivate" at bounding box center [442, 541] width 97 height 26
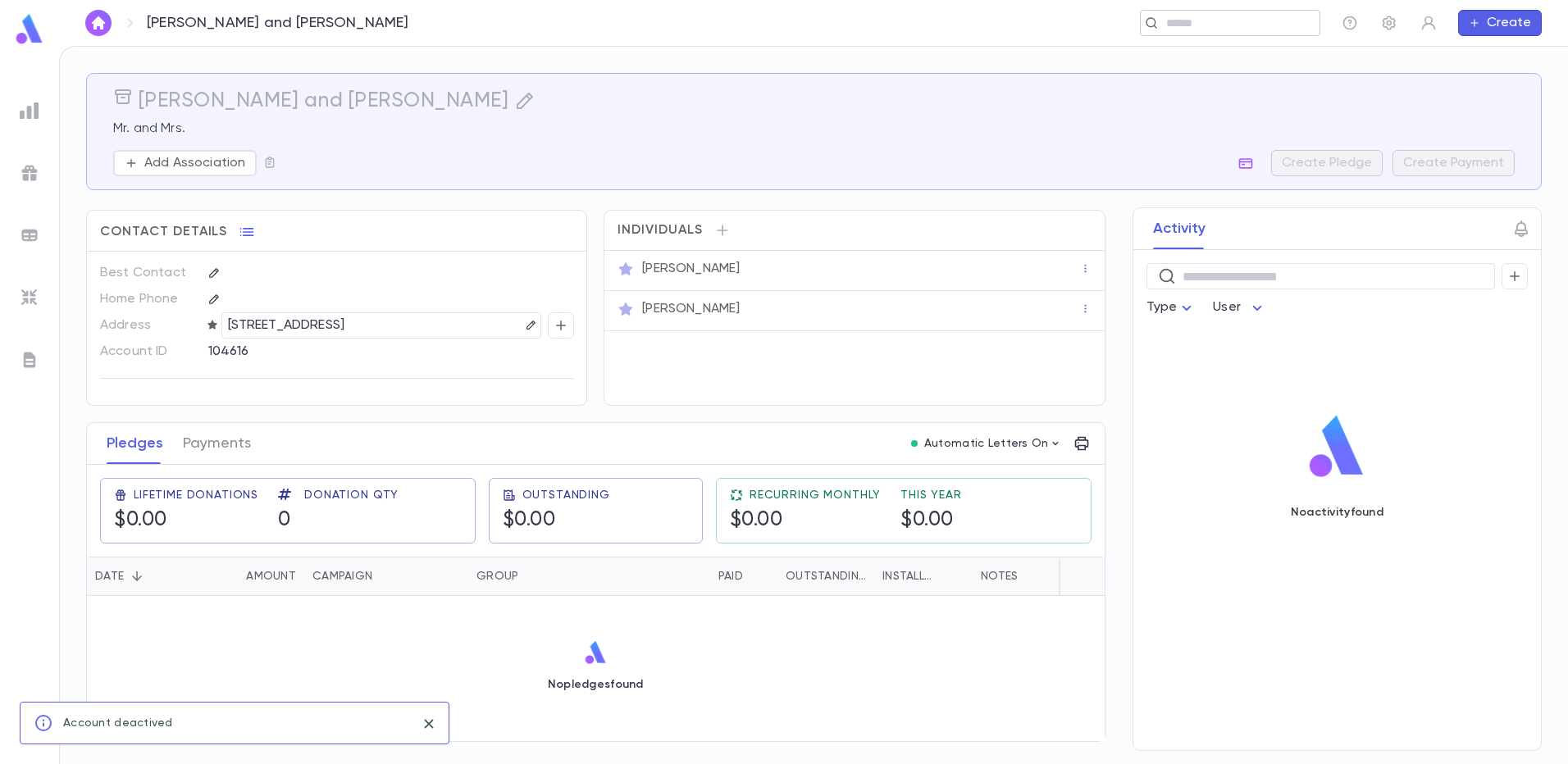
click at [1175, 20] on input "text" at bounding box center [1225, 23] width 127 height 16
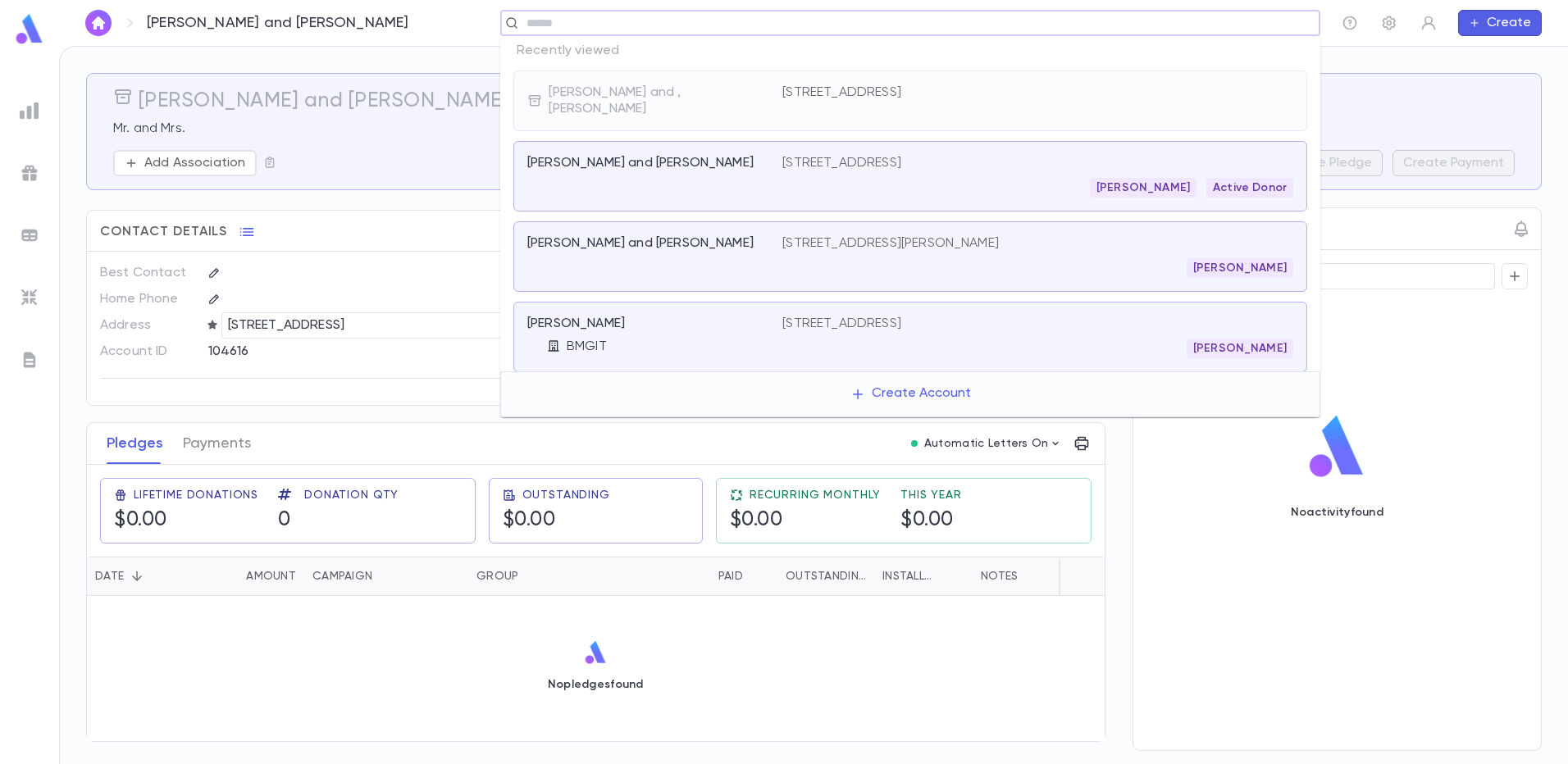
click at [832, 155] on p "317 N Detroit, Los Angeles CA 90036" at bounding box center [842, 162] width 119 height 16
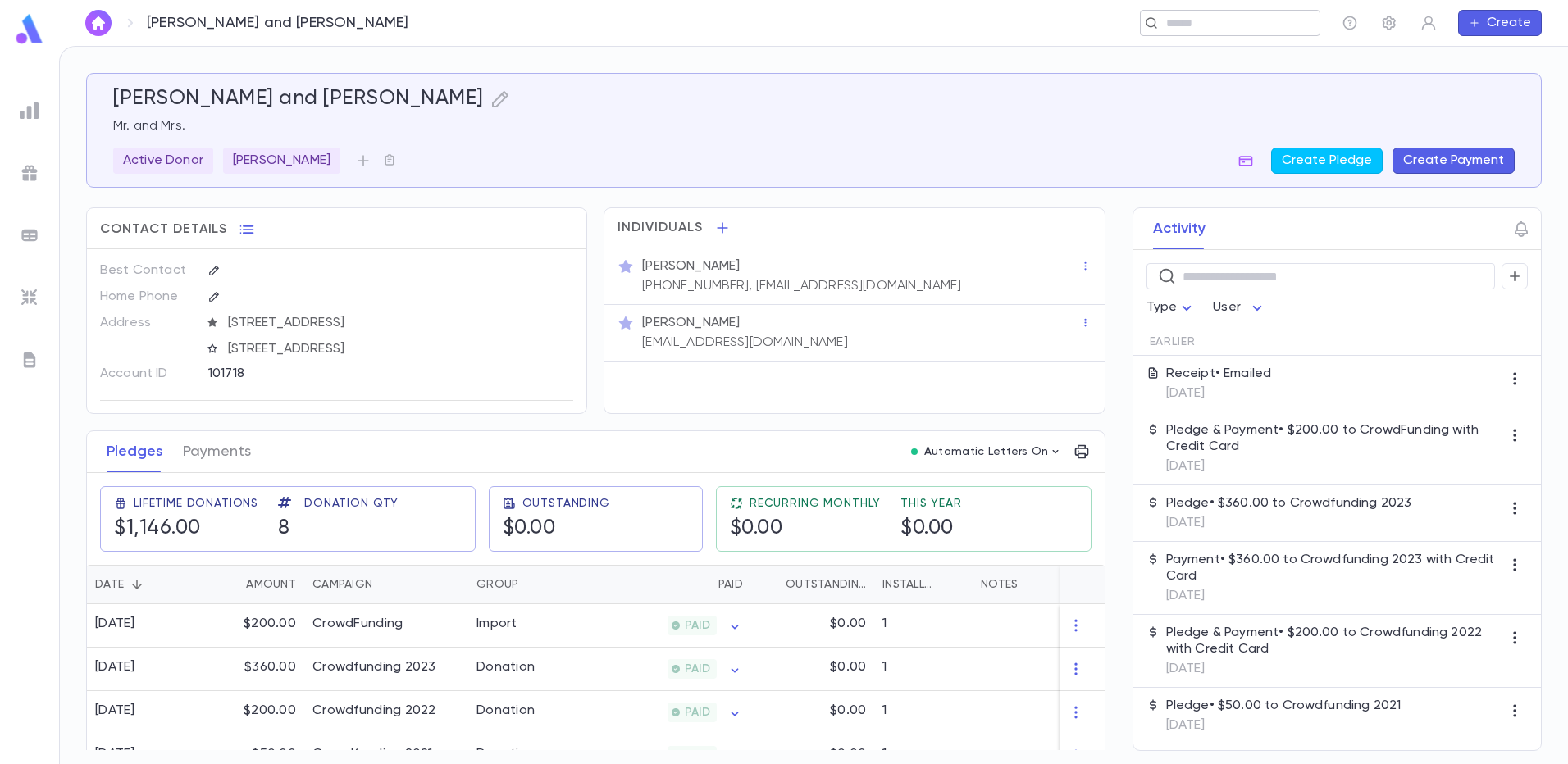
click at [1182, 20] on input "text" at bounding box center [1225, 23] width 127 height 16
type input "*"
type input "********"
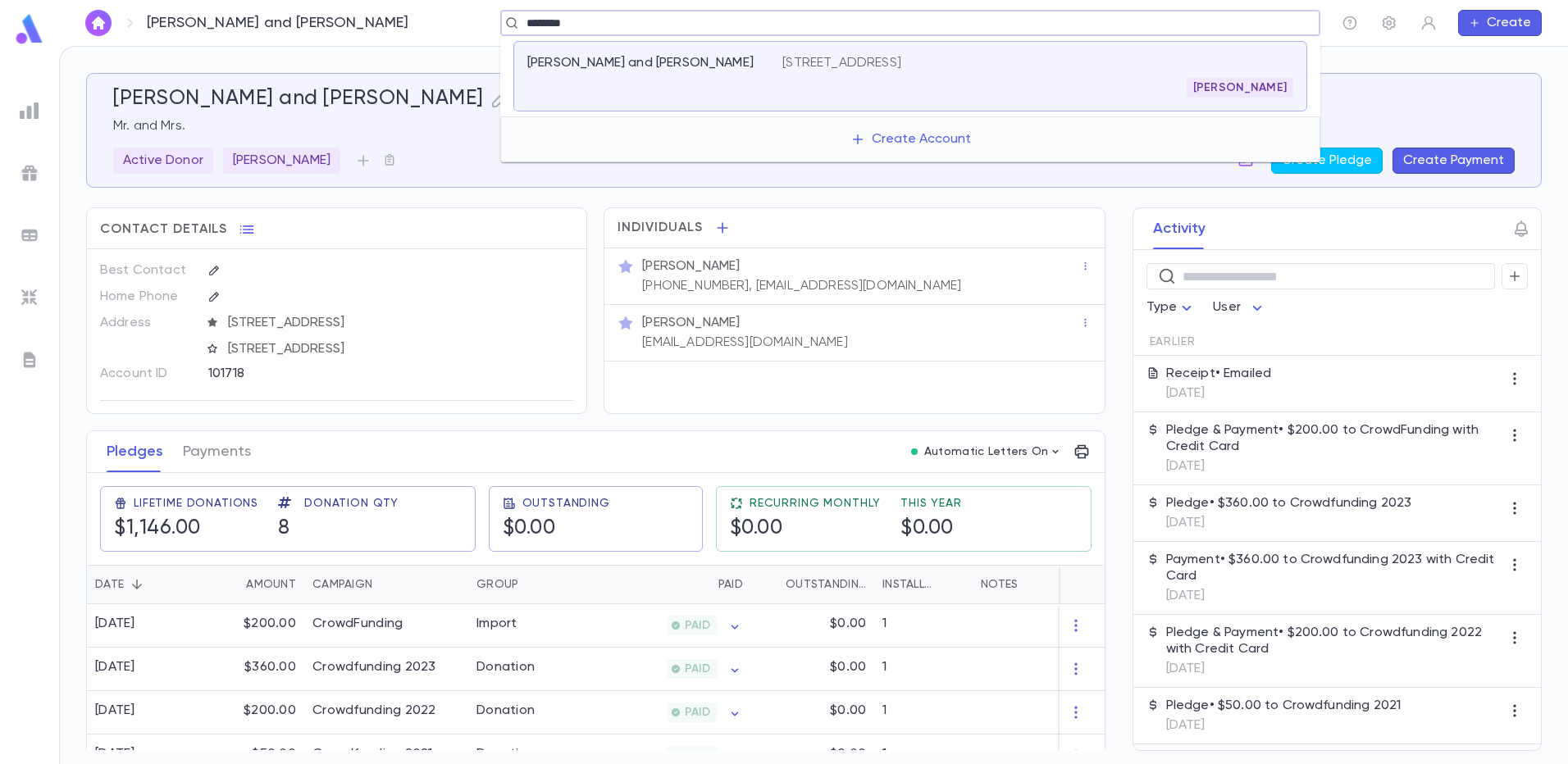
click at [1110, 76] on div "6509 Glenwick Ct, Baltimore MD 21209 Moshe Heyman" at bounding box center [1038, 76] width 511 height 42
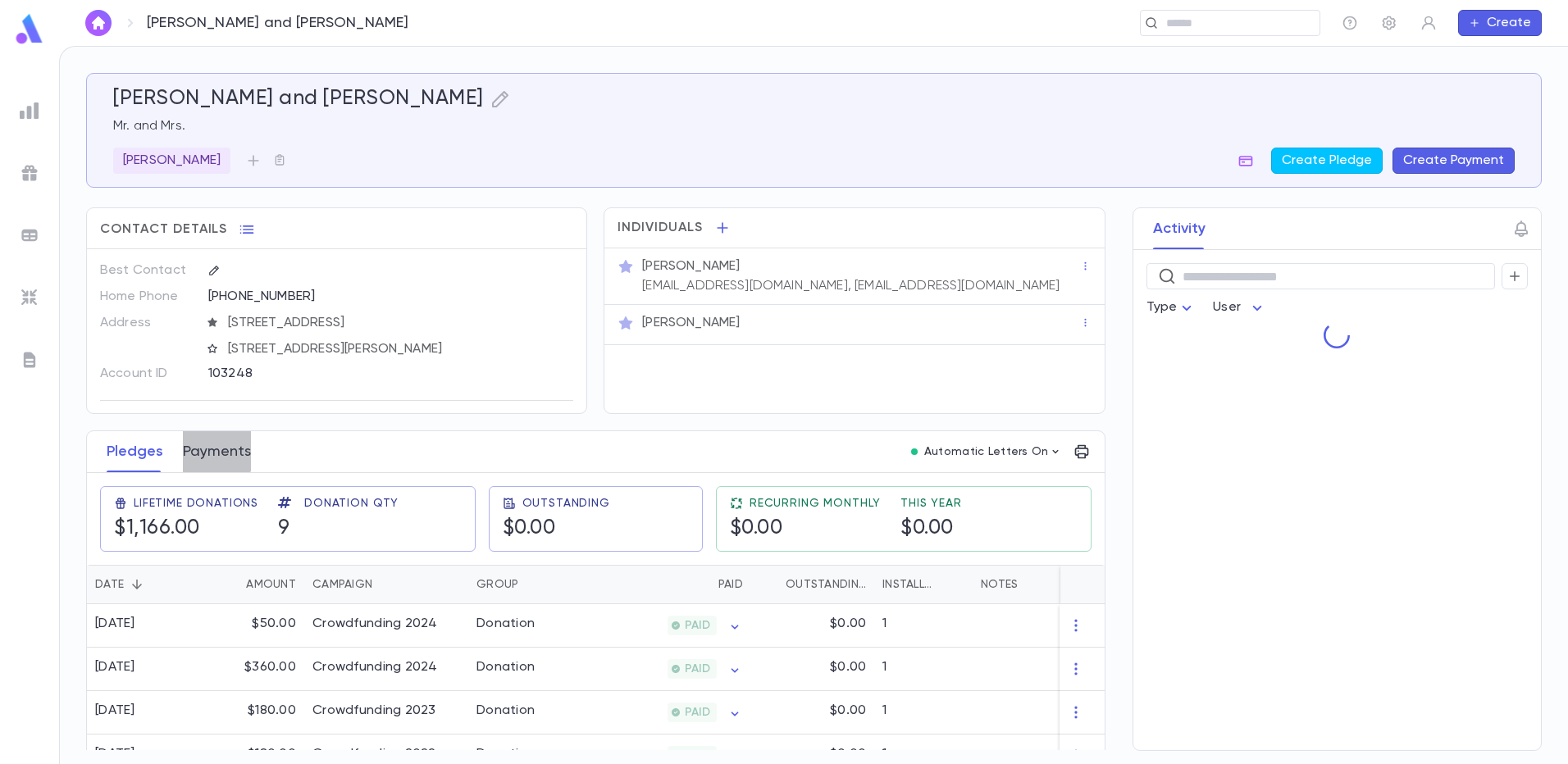
click at [210, 449] on button "Payments" at bounding box center [217, 452] width 68 height 41
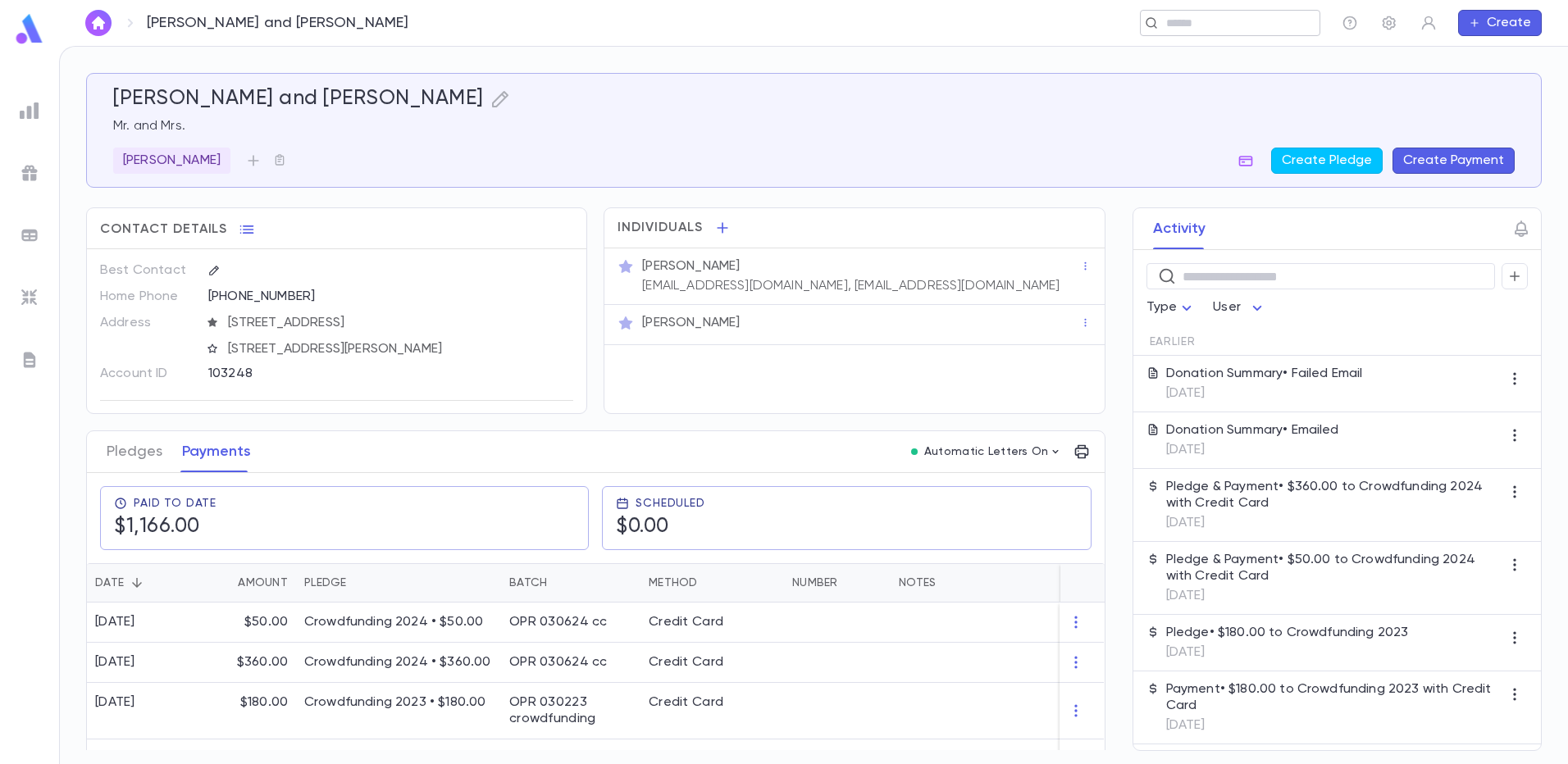
click at [1214, 24] on input "text" at bounding box center [1225, 23] width 127 height 16
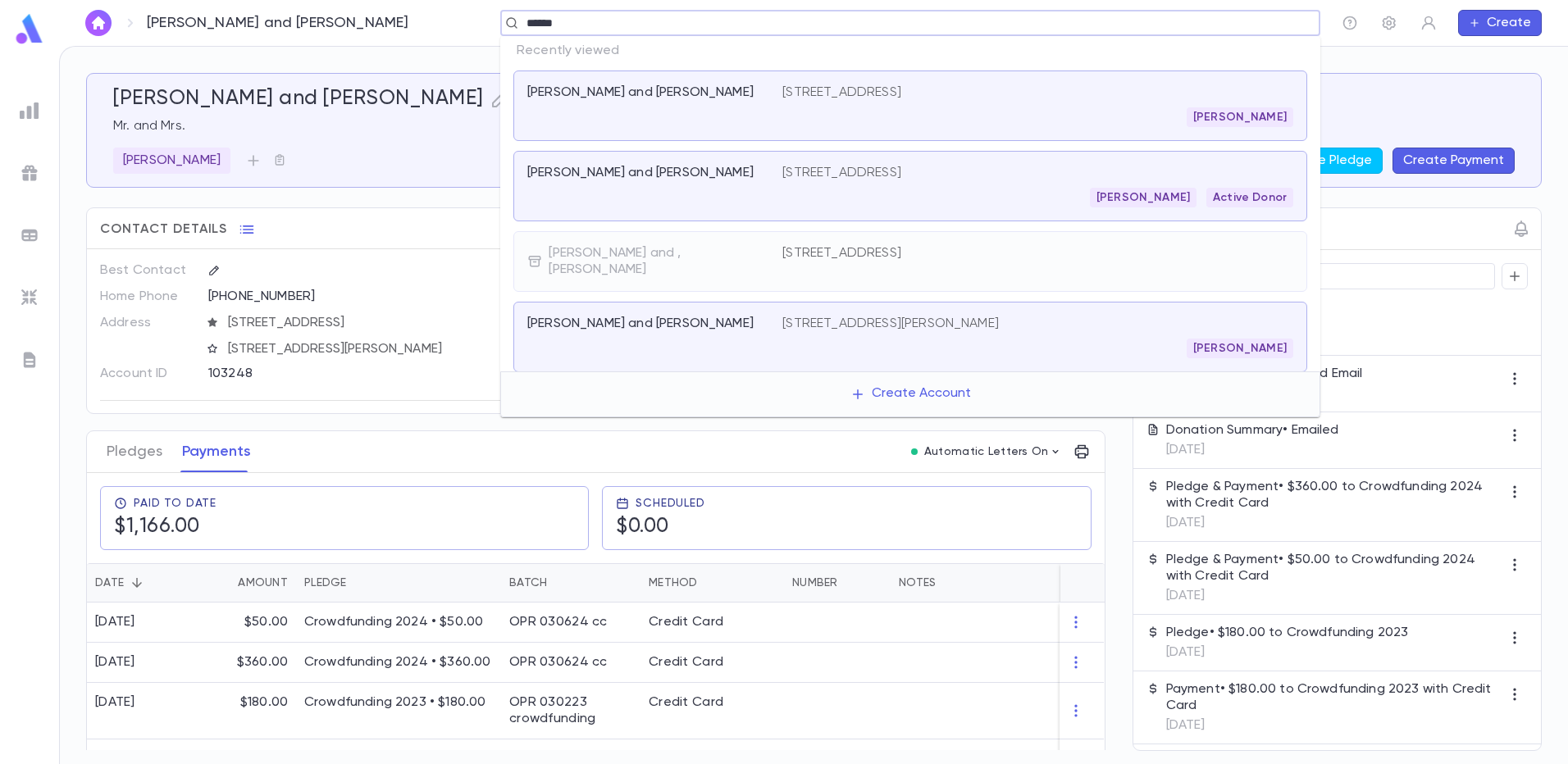
type input "*******"
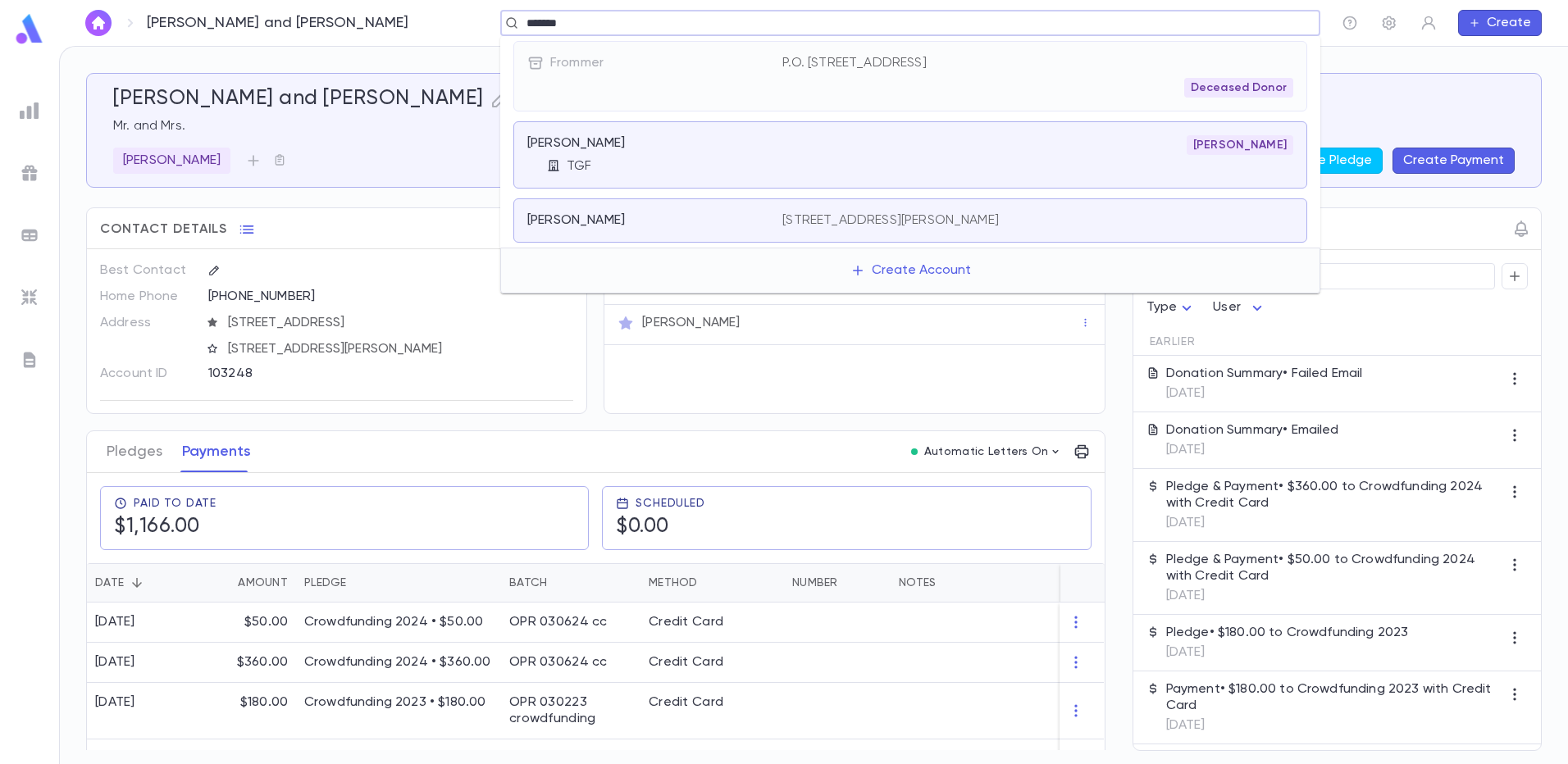
click at [854, 179] on div "Frommer, Yitzhak TGF Yisroel Kellner" at bounding box center [910, 155] width 794 height 67
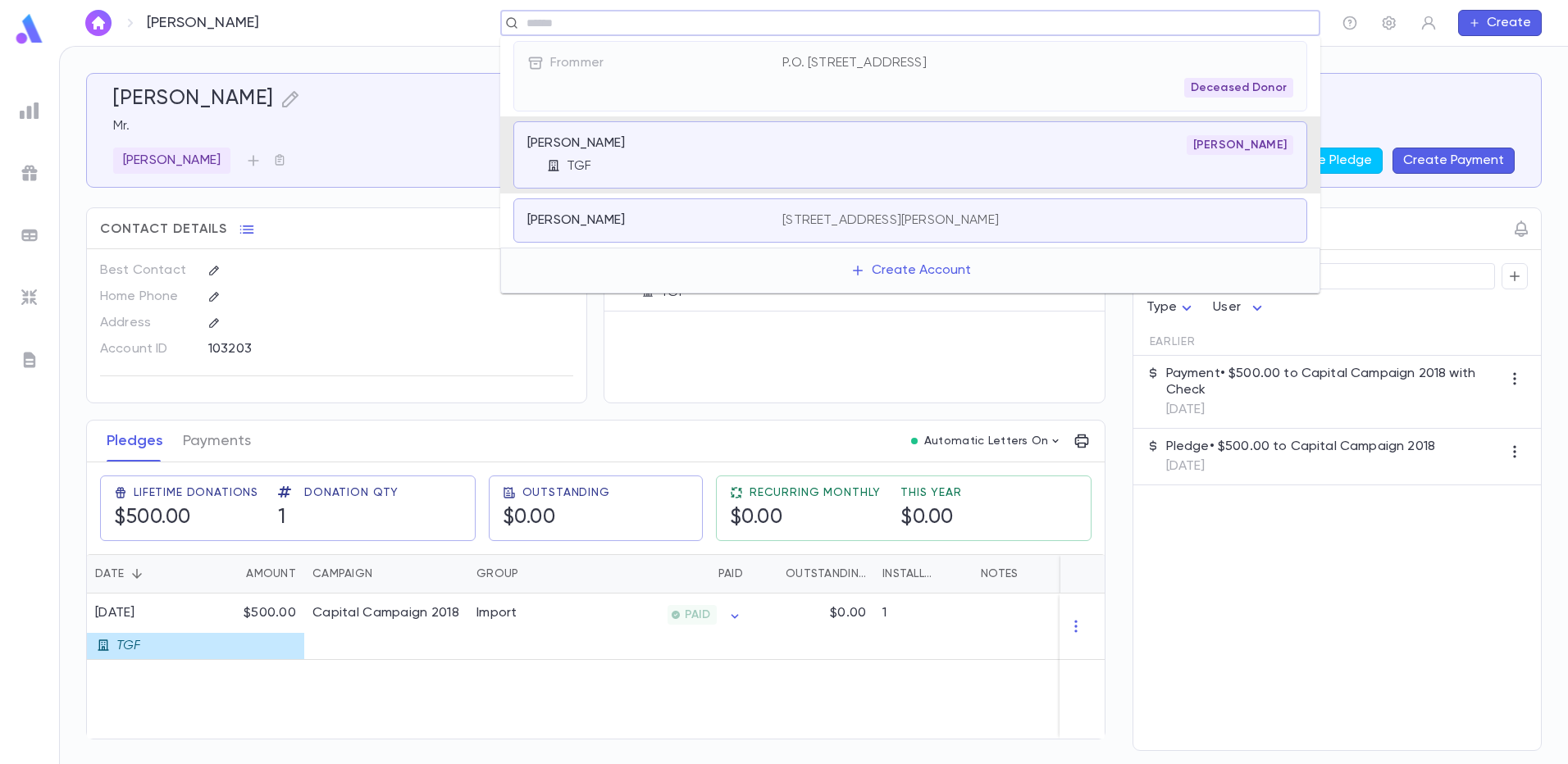
click at [665, 22] on input "text" at bounding box center [904, 23] width 767 height 16
click at [676, 203] on div "Frommer, Jacob 929 West Kennedy Blvd, Lakewood NJ 08701" at bounding box center [910, 220] width 794 height 44
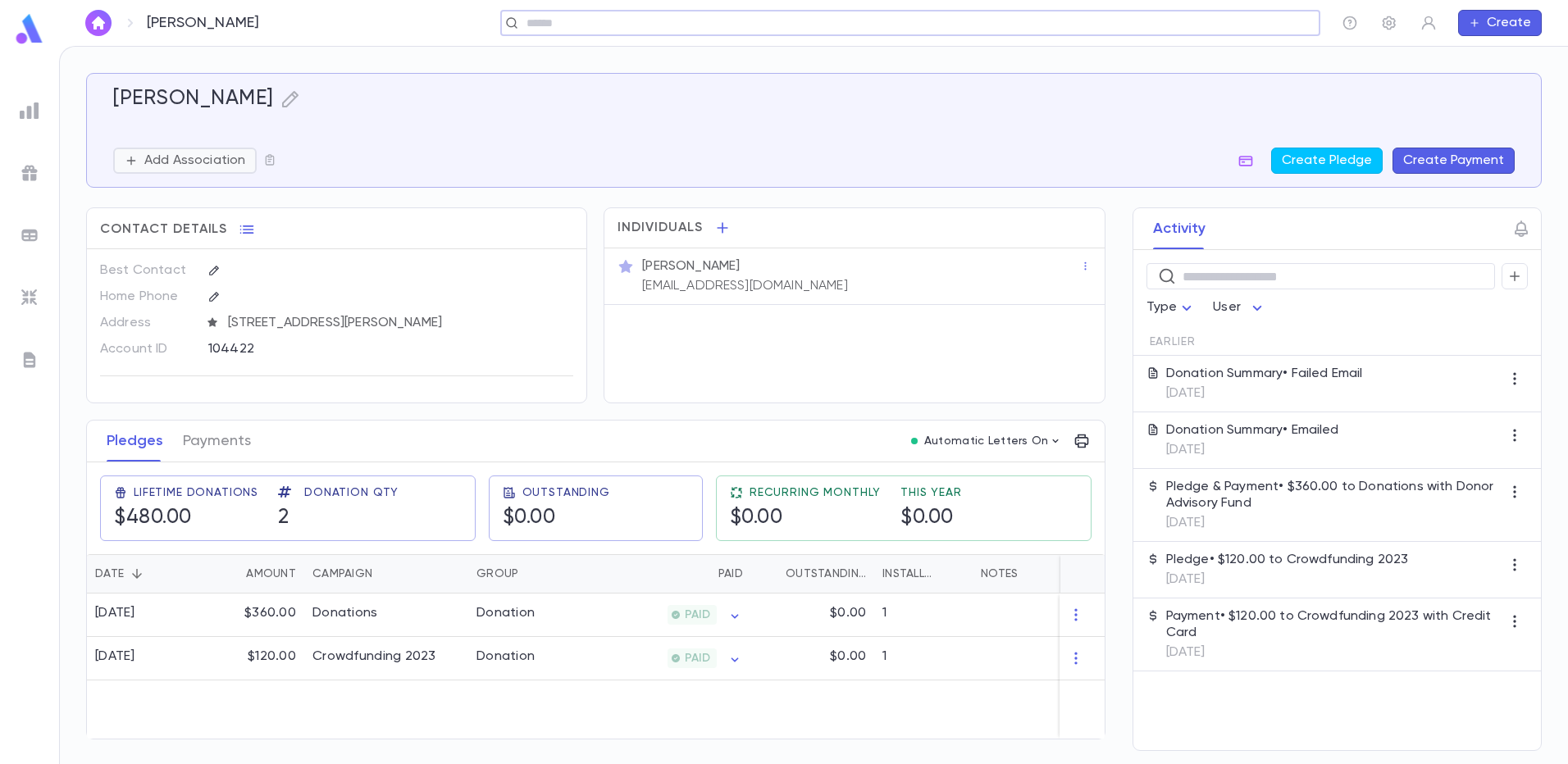
click at [166, 159] on p "Add Association" at bounding box center [195, 160] width 101 height 16
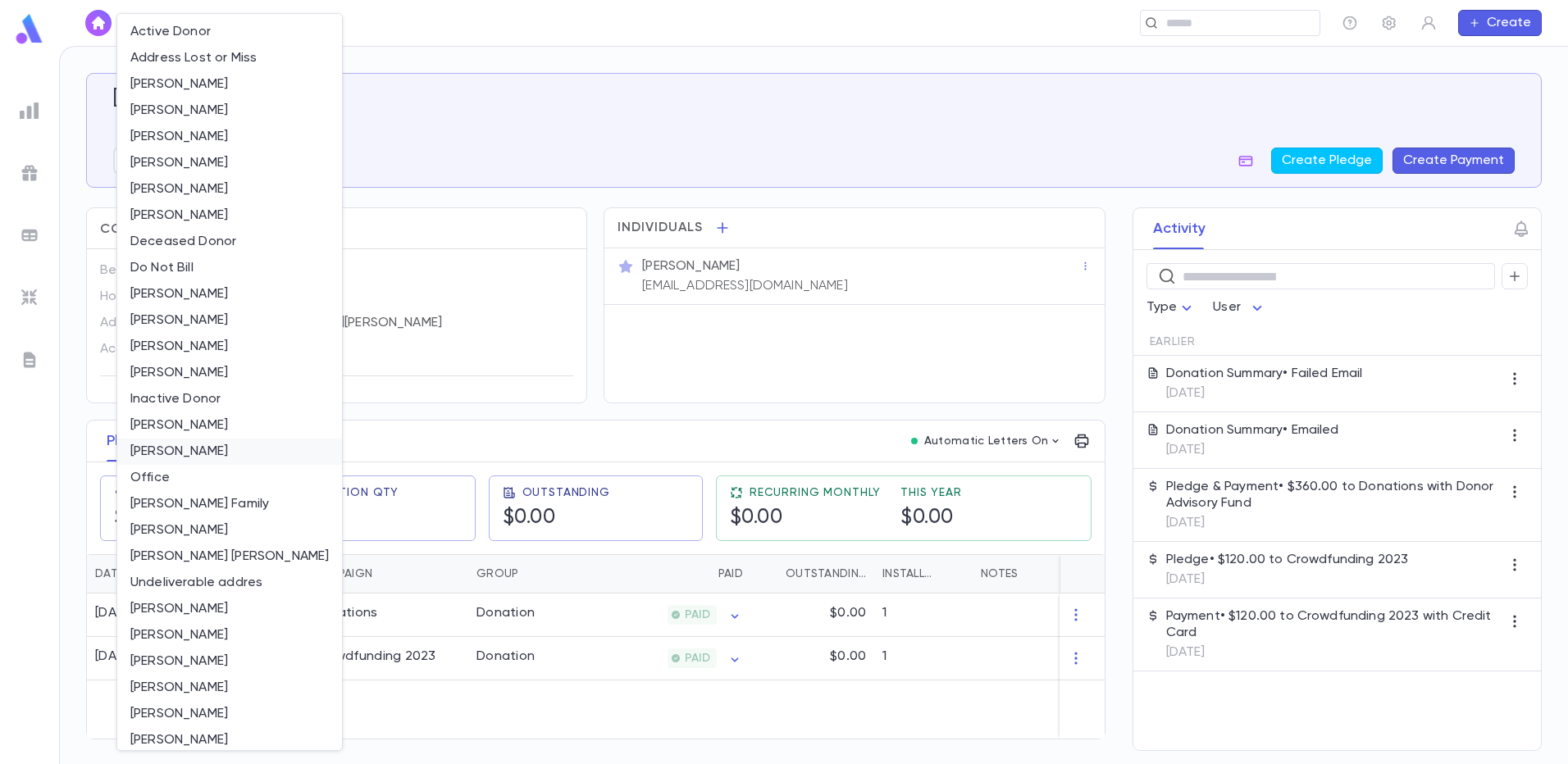
click at [166, 447] on li "[PERSON_NAME]" at bounding box center [230, 452] width 225 height 26
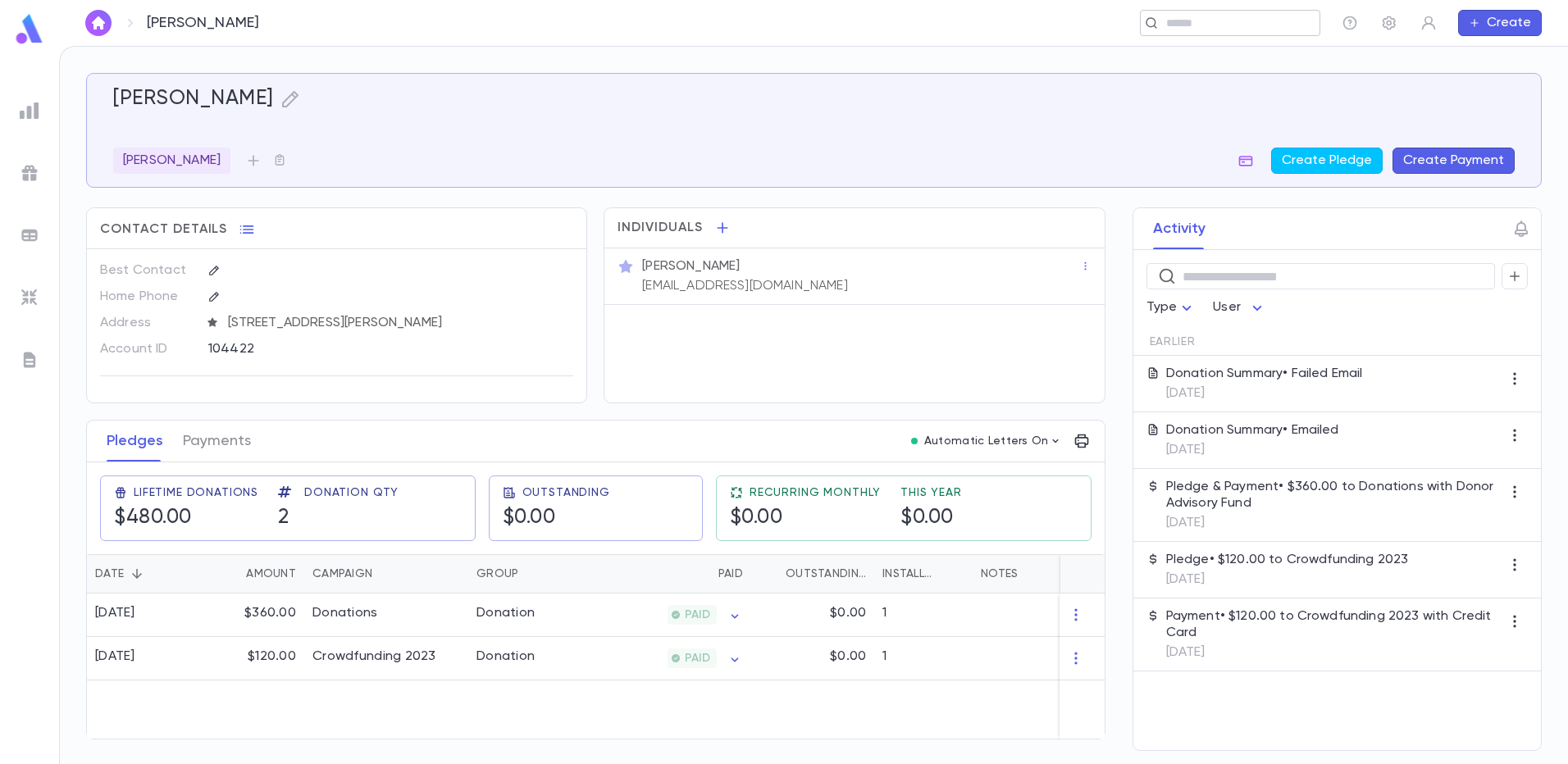
click at [1201, 24] on input "text" at bounding box center [1225, 23] width 127 height 16
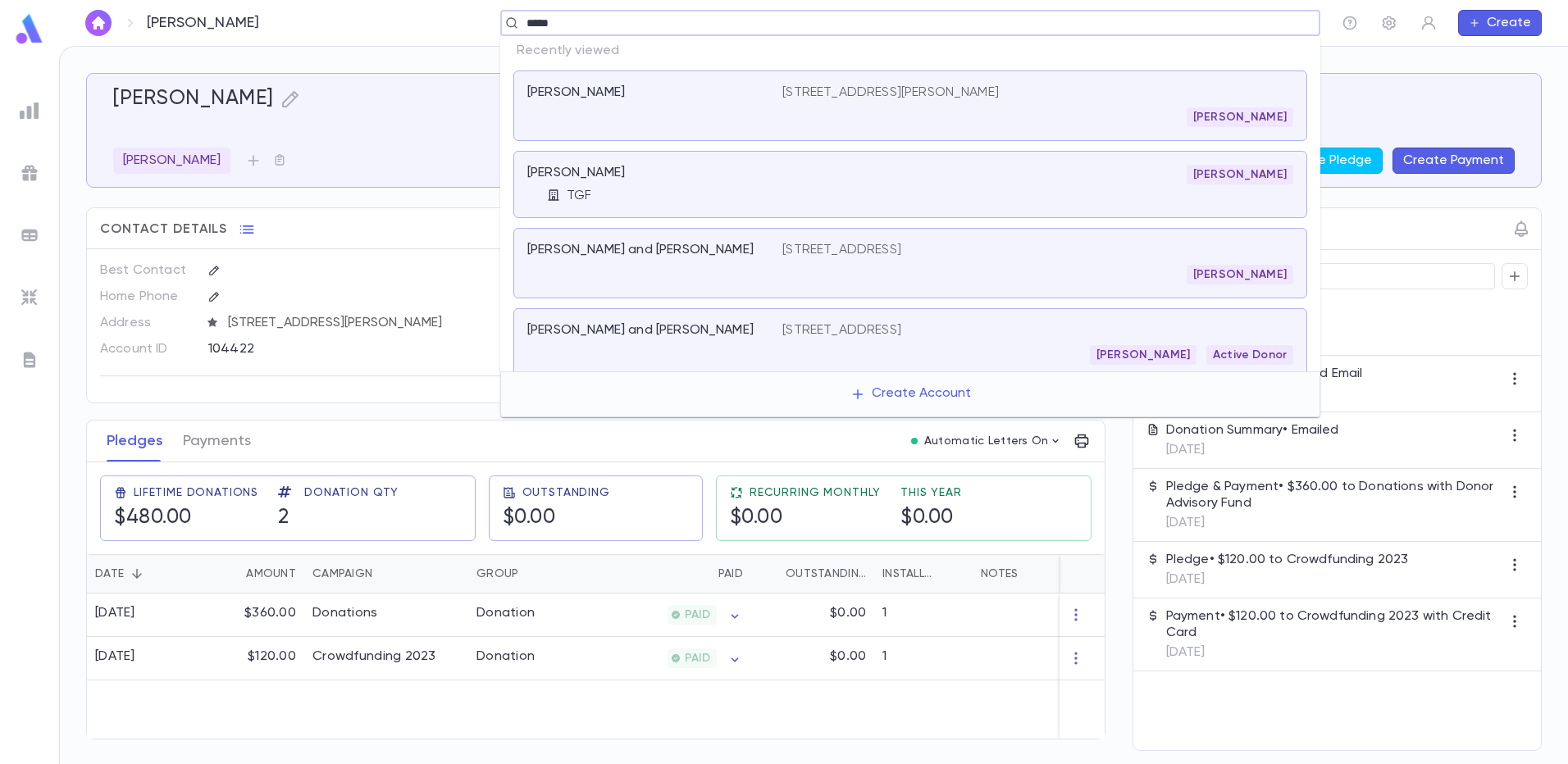
type input "******"
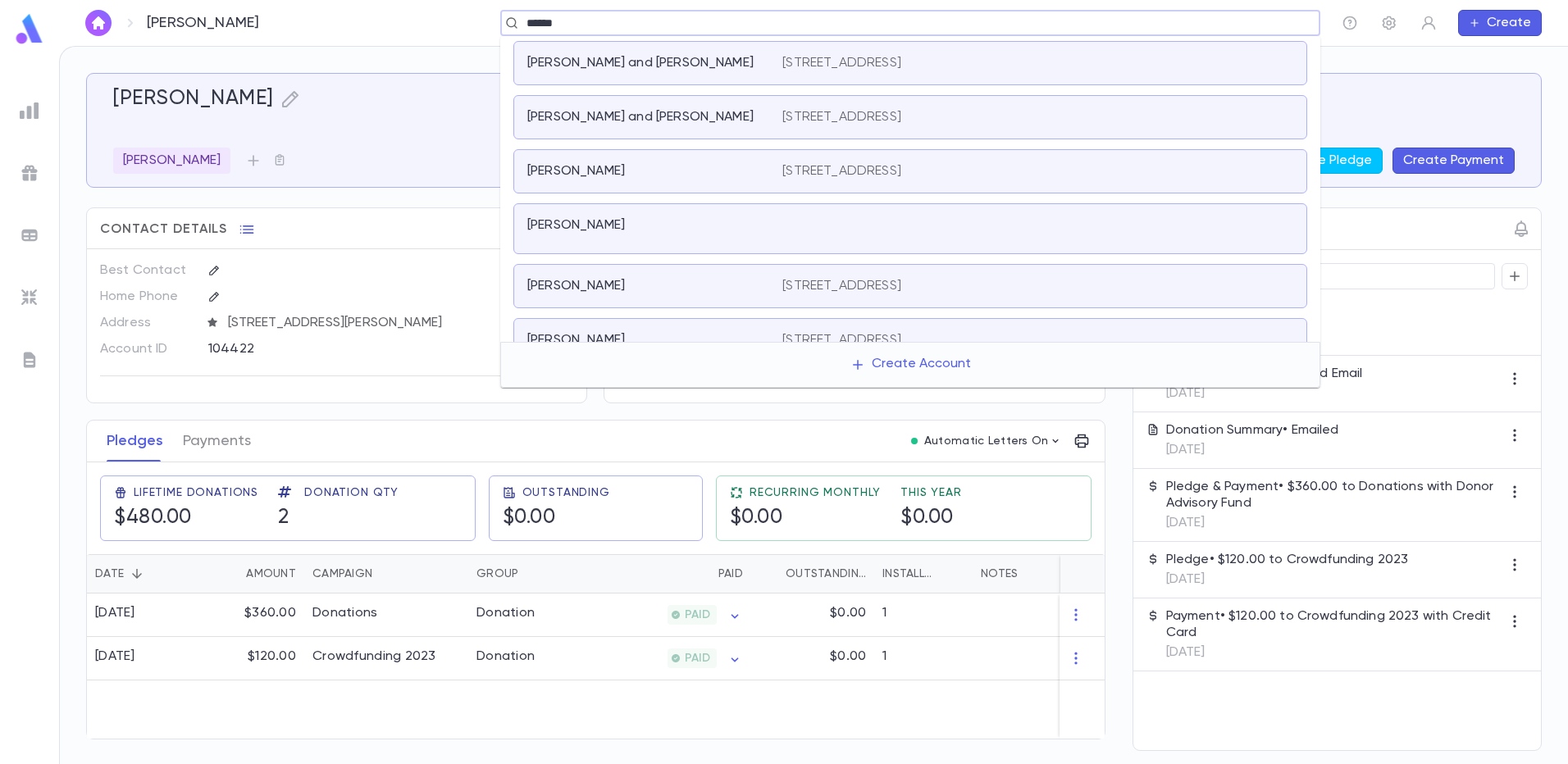
click at [1026, 82] on div "Brodie, David and Brenda 9305 W. 9th Ave, Denver CO 80215" at bounding box center [910, 63] width 794 height 44
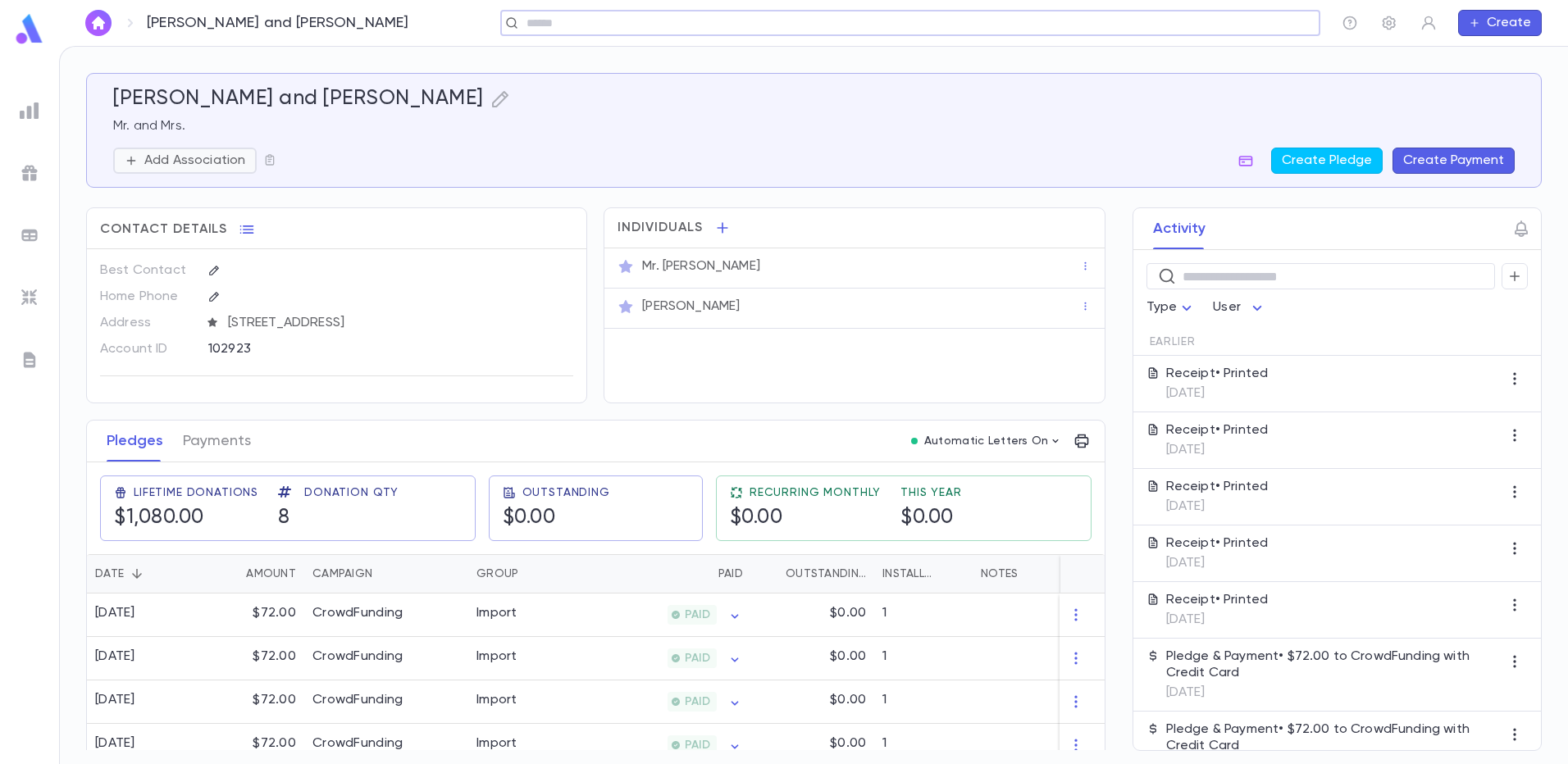
click at [221, 163] on p "Add Association" at bounding box center [195, 160] width 101 height 16
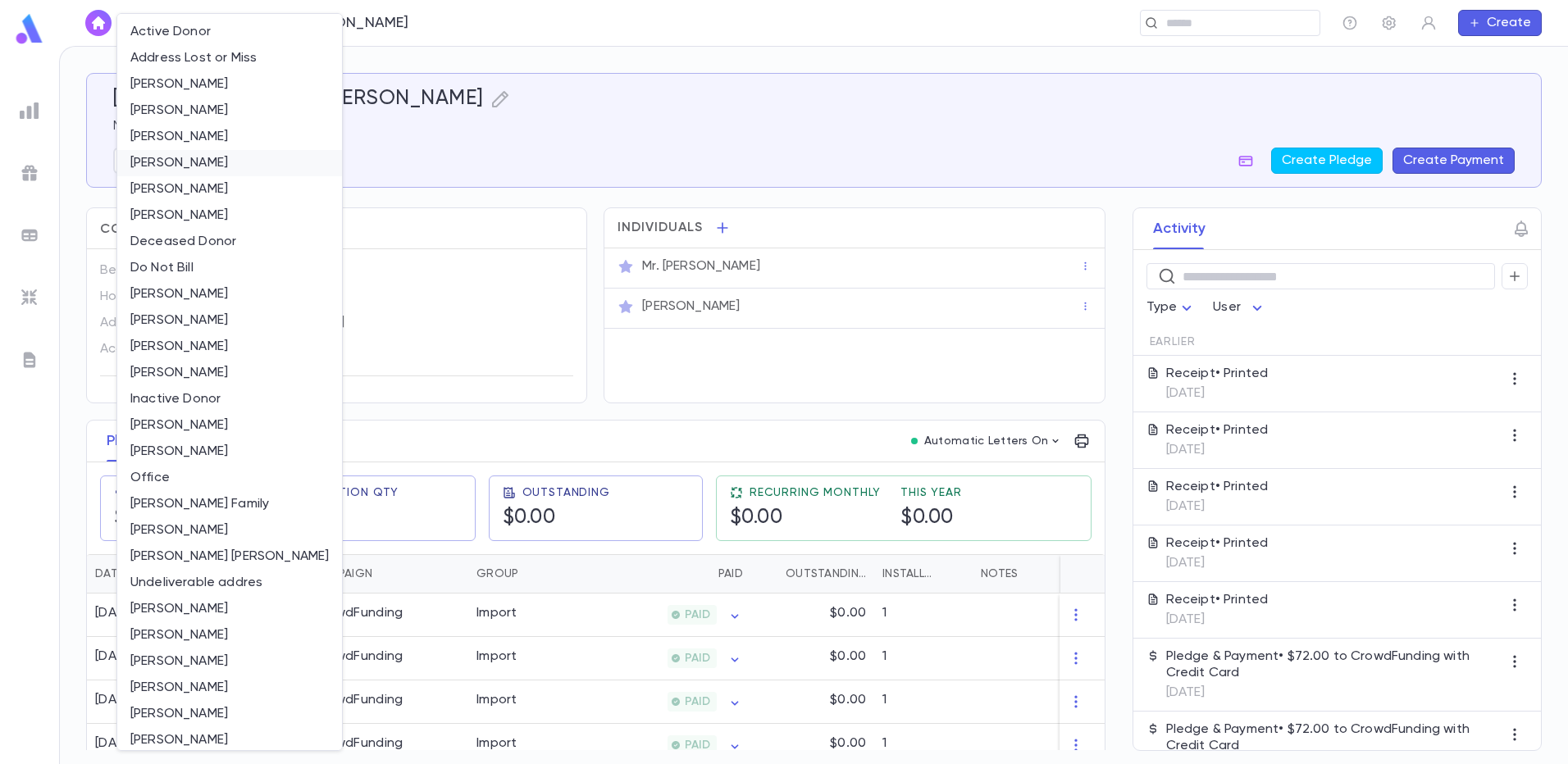
click at [194, 163] on li "[PERSON_NAME]" at bounding box center [230, 163] width 225 height 26
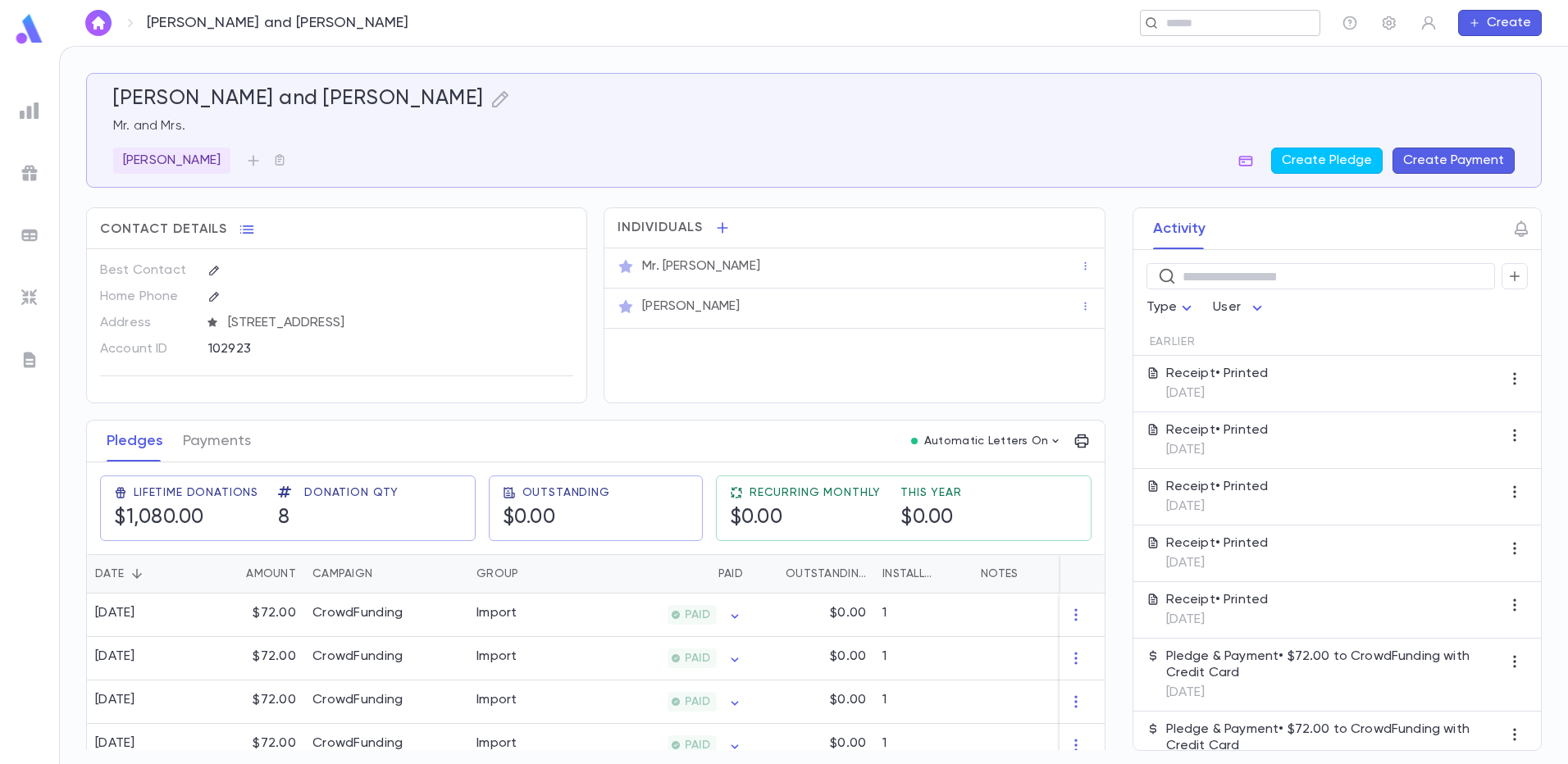
click at [1171, 16] on input "text" at bounding box center [1225, 23] width 127 height 16
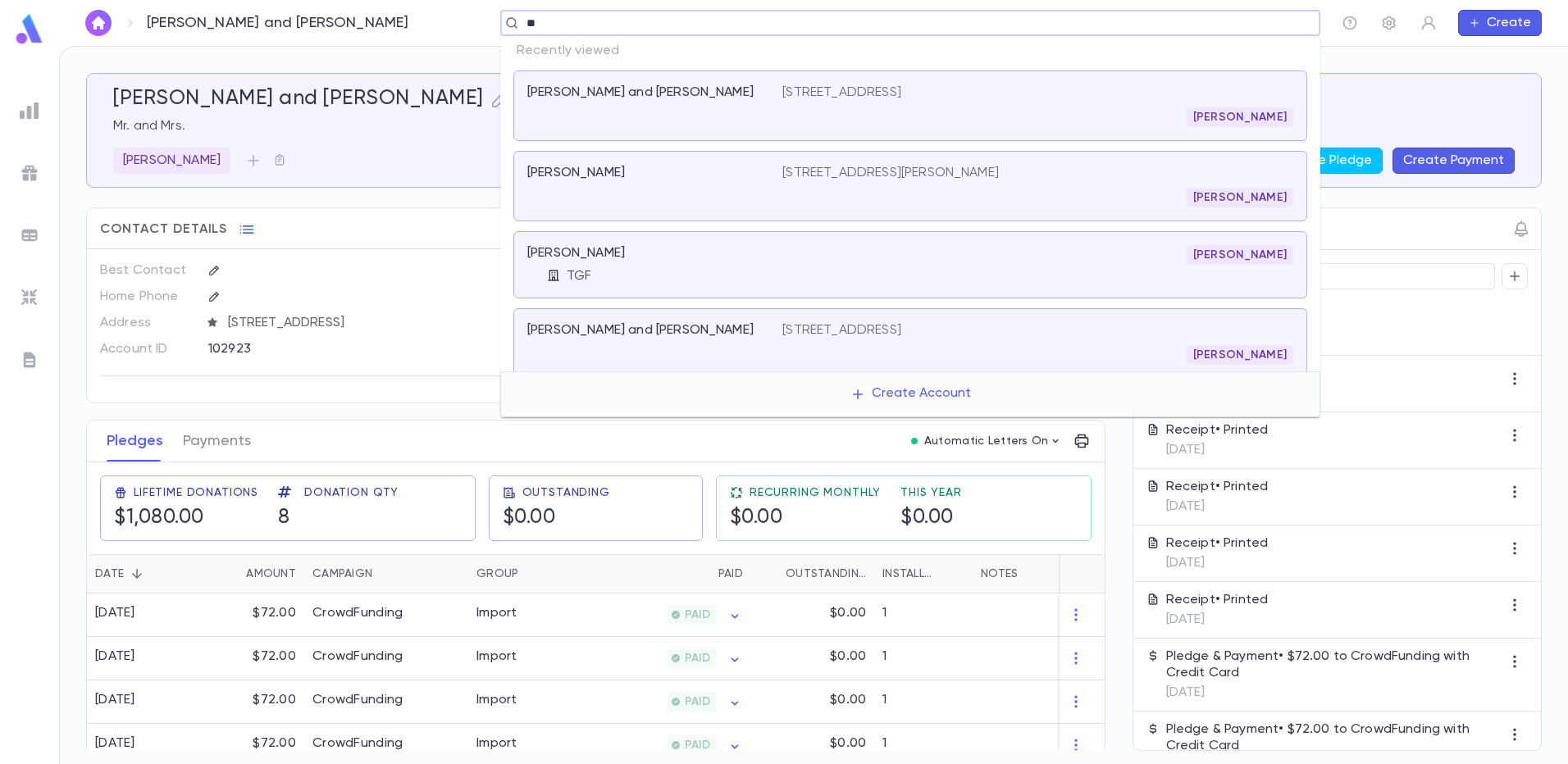
type input "*"
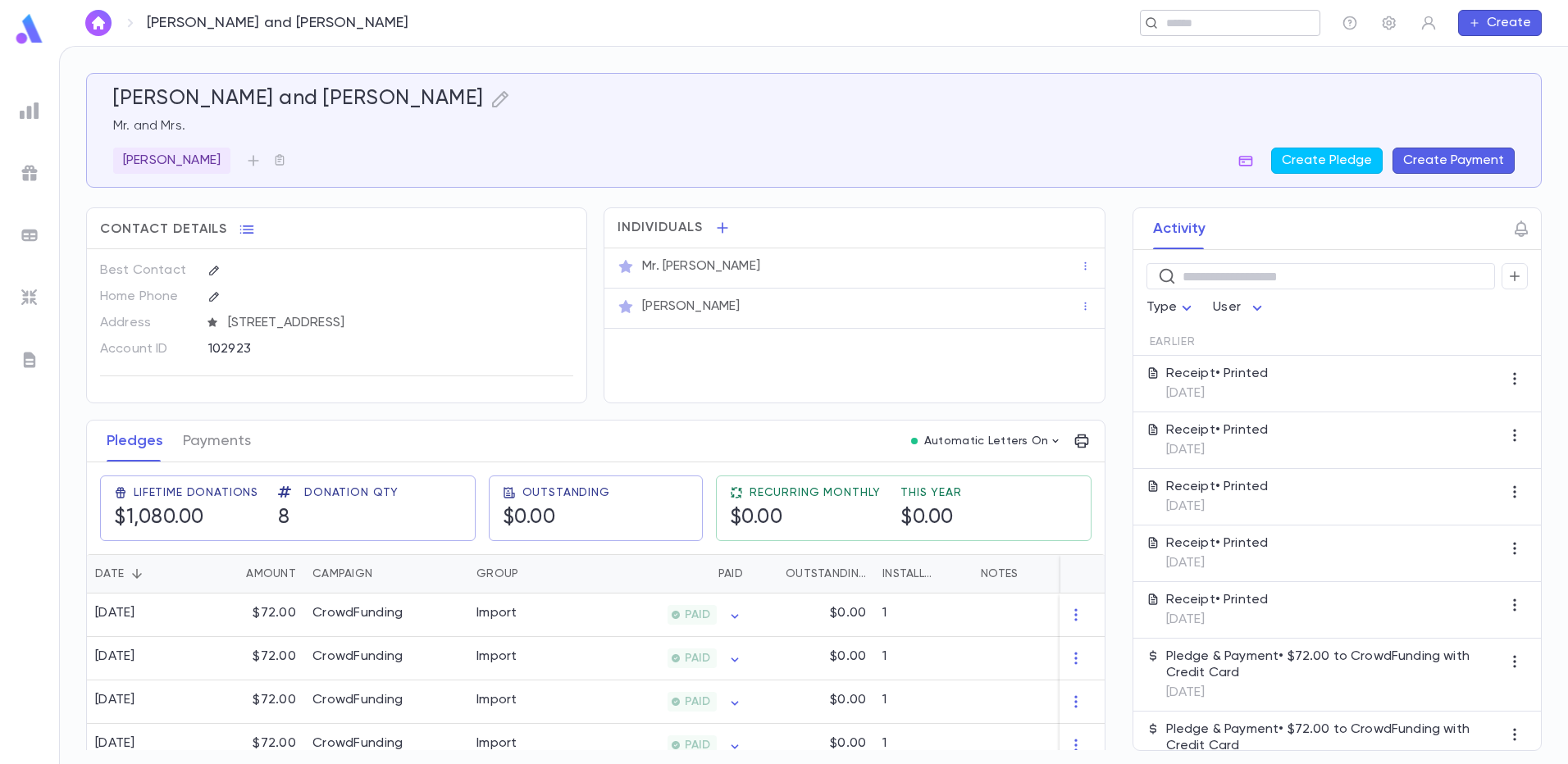
click at [1178, 22] on input "text" at bounding box center [1237, 23] width 152 height 16
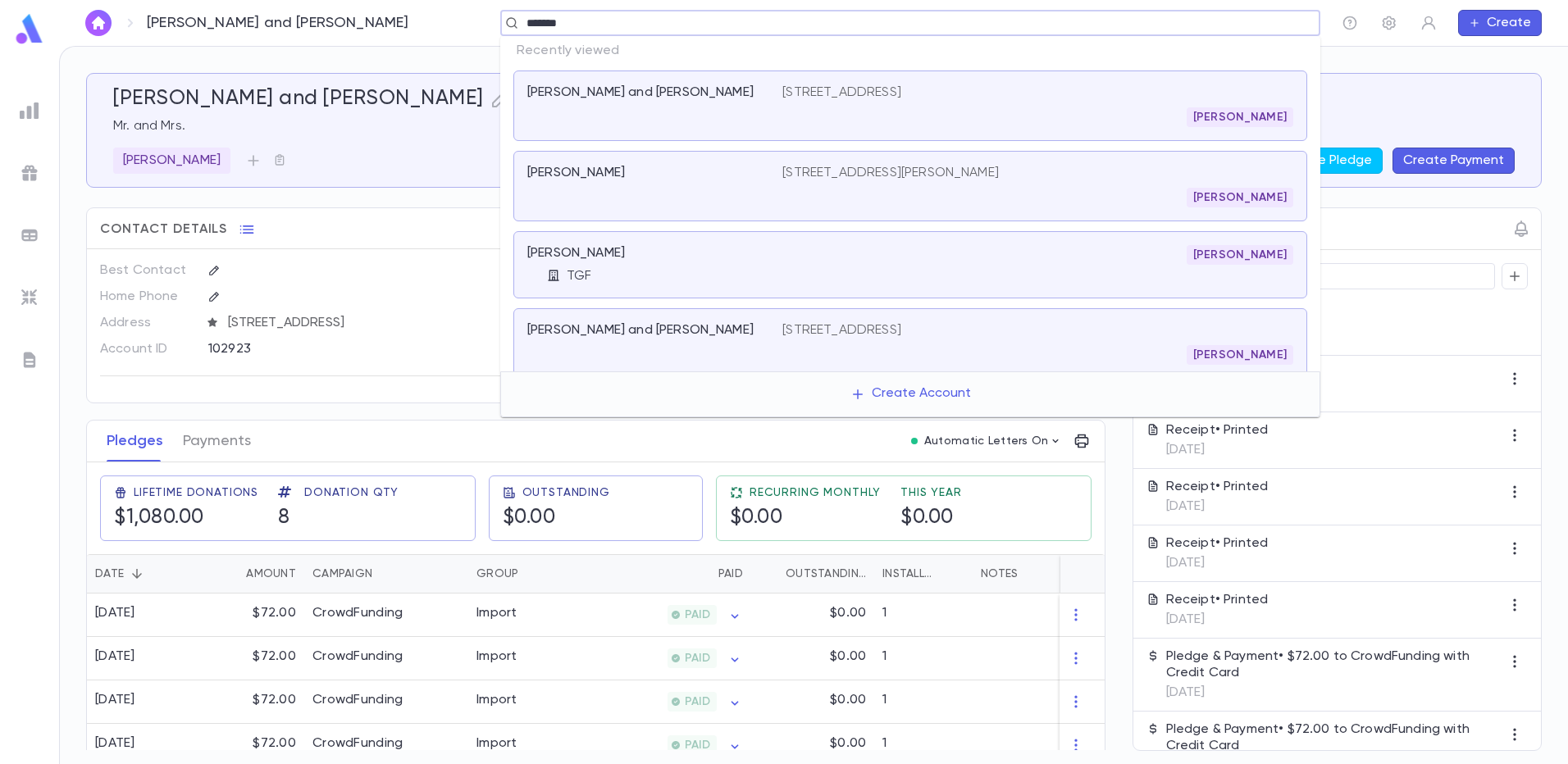
type input "********"
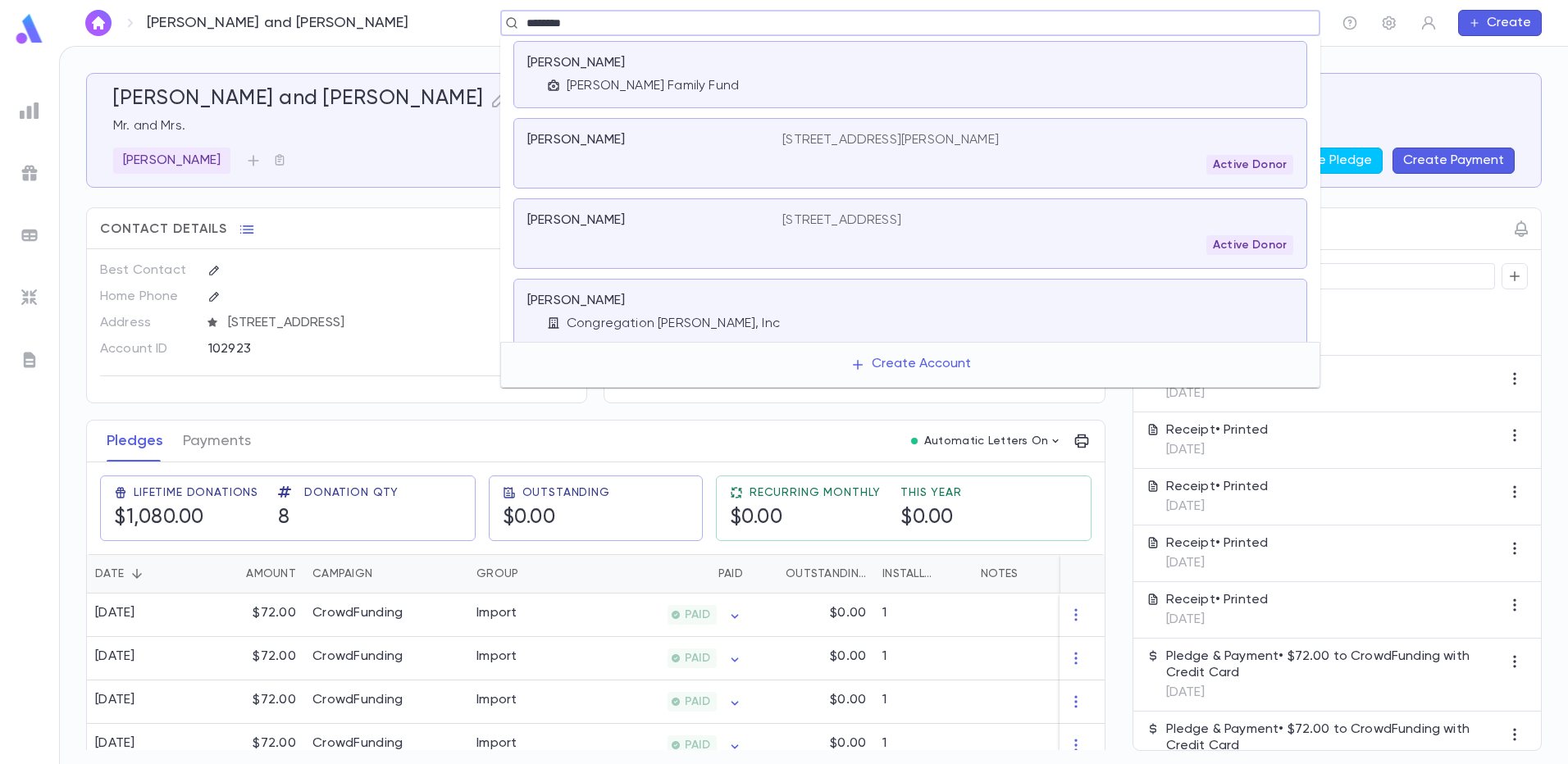
click at [1020, 88] on div at bounding box center [1038, 75] width 511 height 39
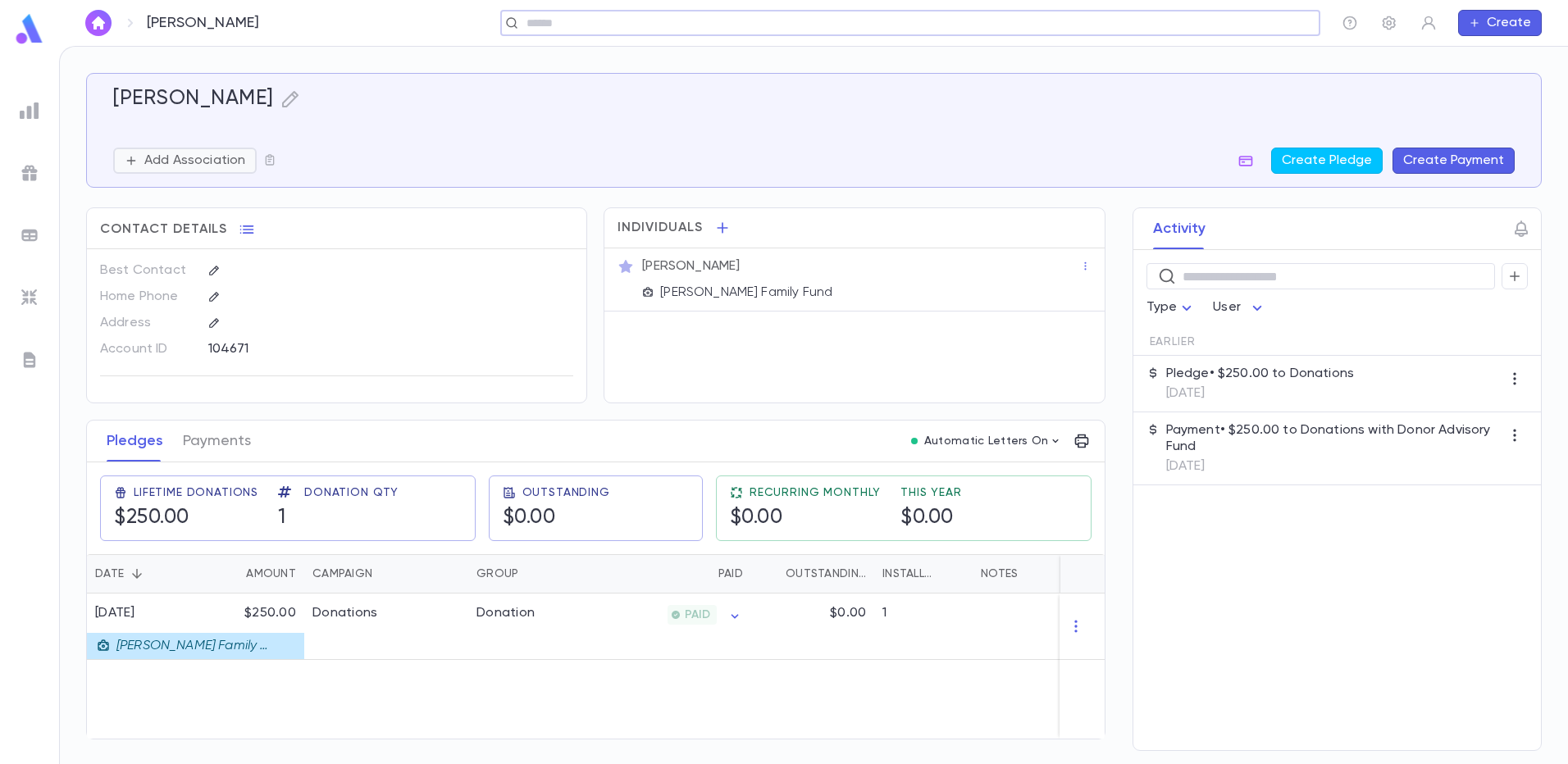
click at [199, 171] on button "Add Association" at bounding box center [185, 160] width 143 height 26
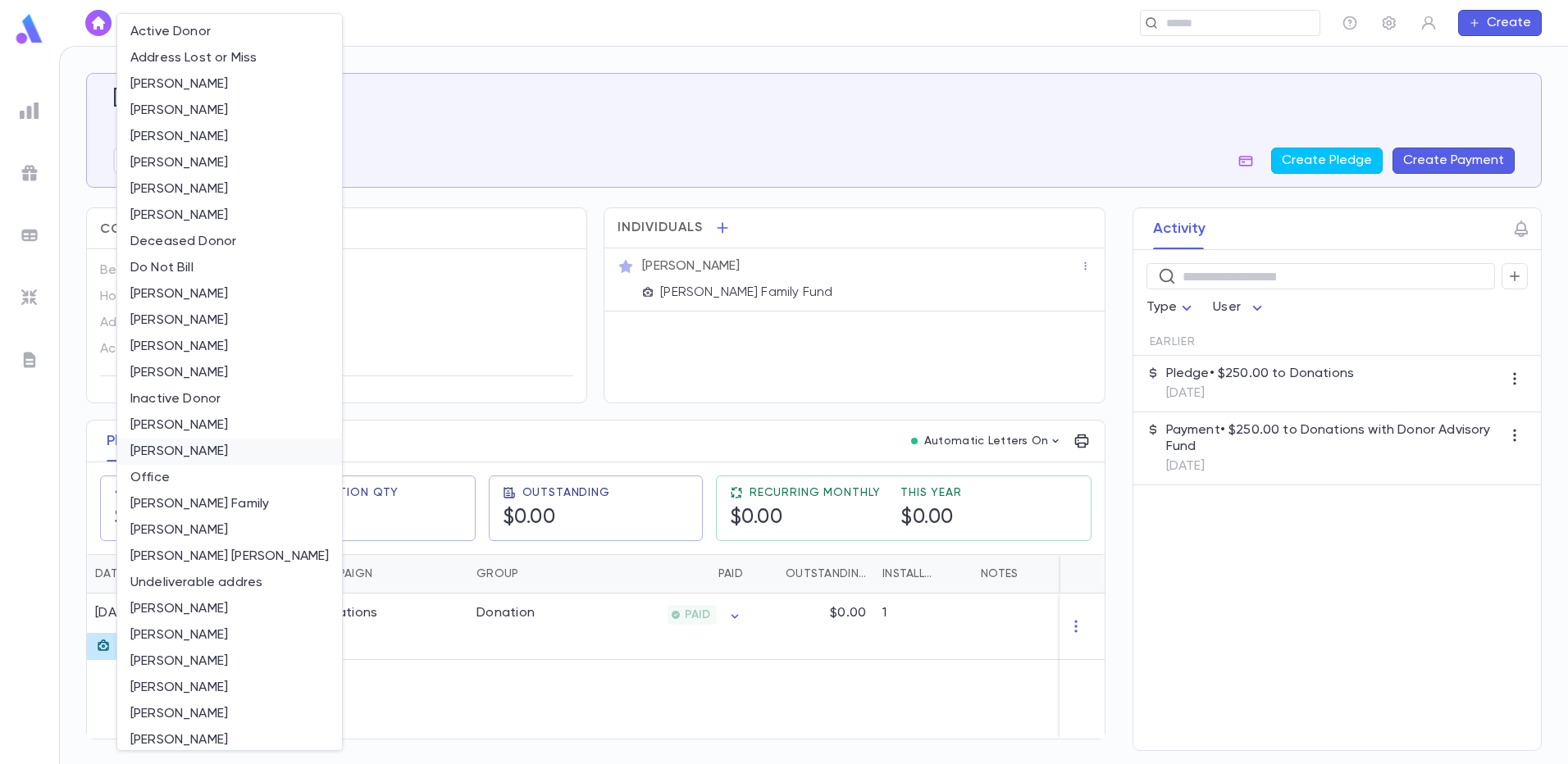
click at [211, 452] on li "[PERSON_NAME]" at bounding box center [230, 452] width 225 height 26
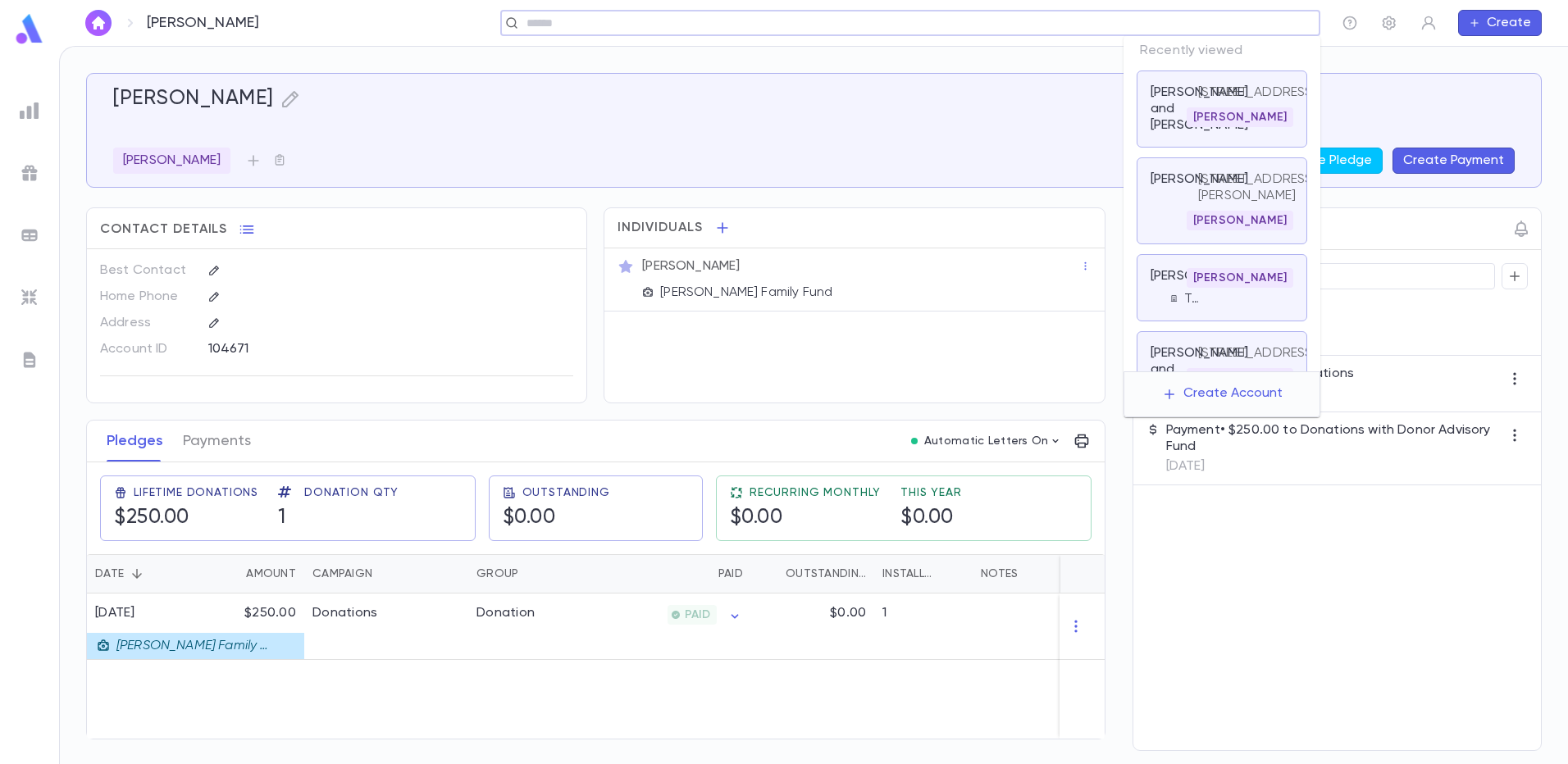
click at [1187, 25] on input "text" at bounding box center [904, 23] width 767 height 16
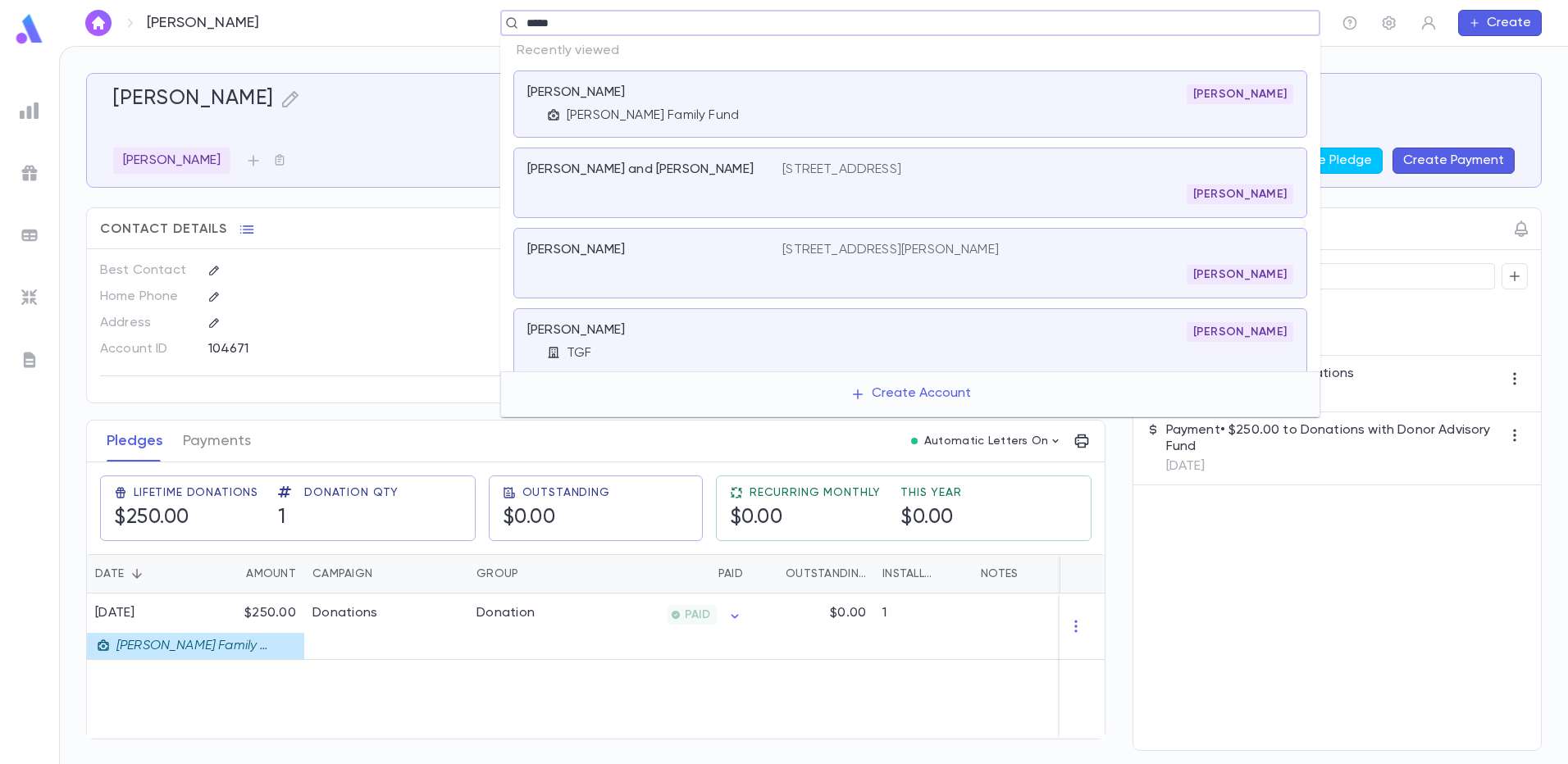
type input "******"
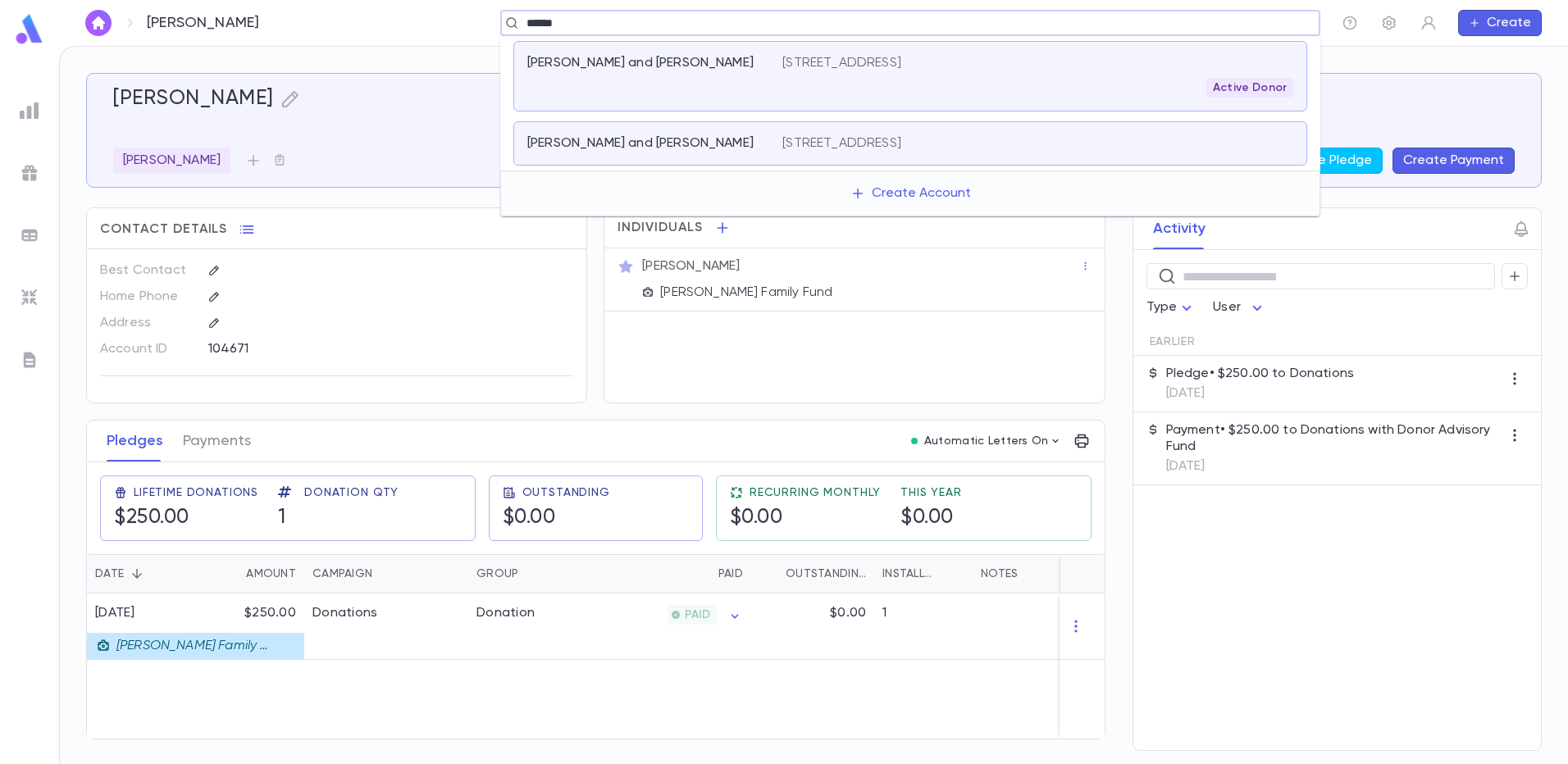
click at [793, 134] on div "Bodenheimer, Mordechai and Elaine 6603 Wickfield Rd, Baltimore MD 21209" at bounding box center [910, 142] width 794 height 44
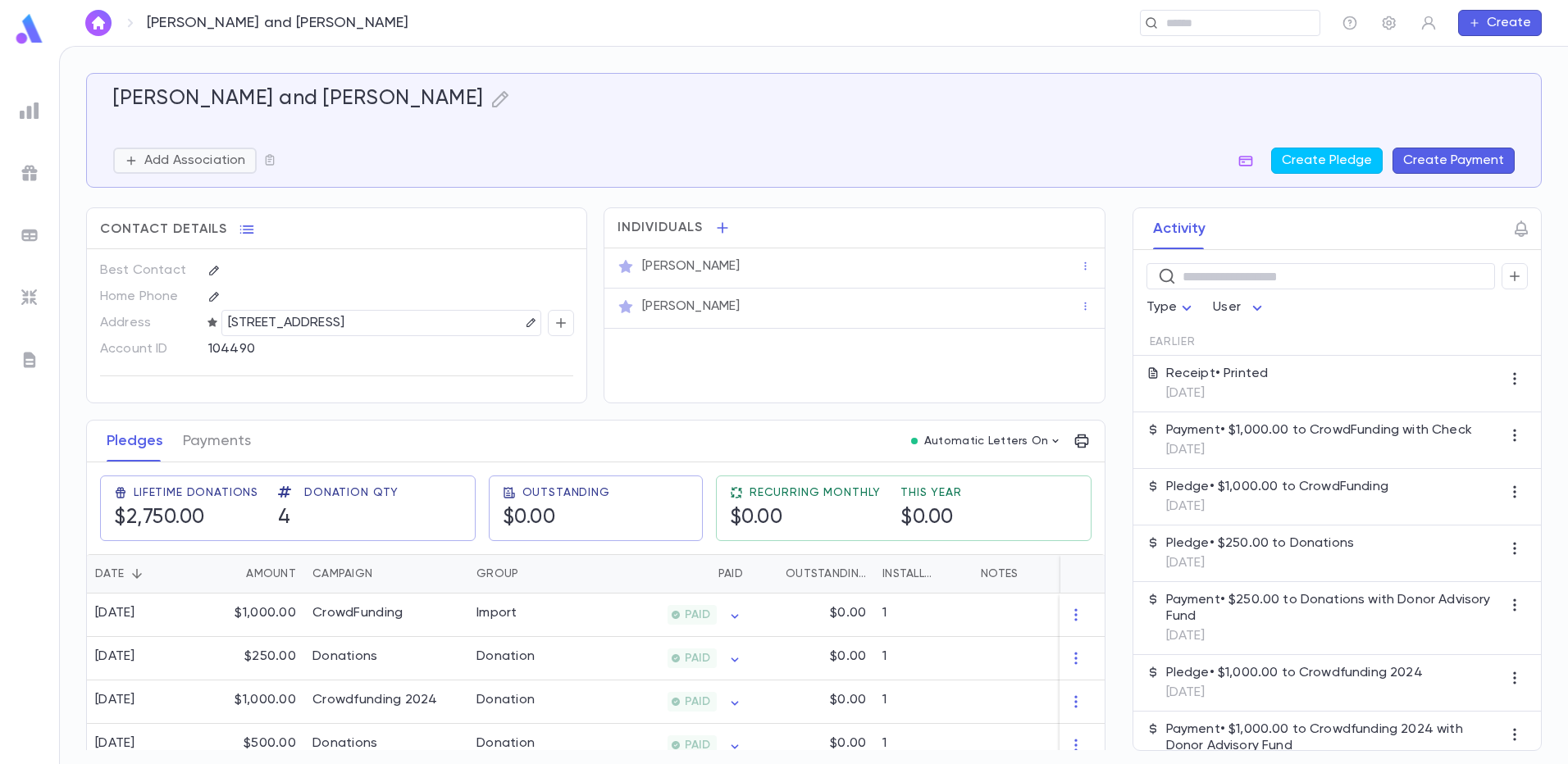
click at [201, 169] on button "Add Association" at bounding box center [185, 160] width 143 height 26
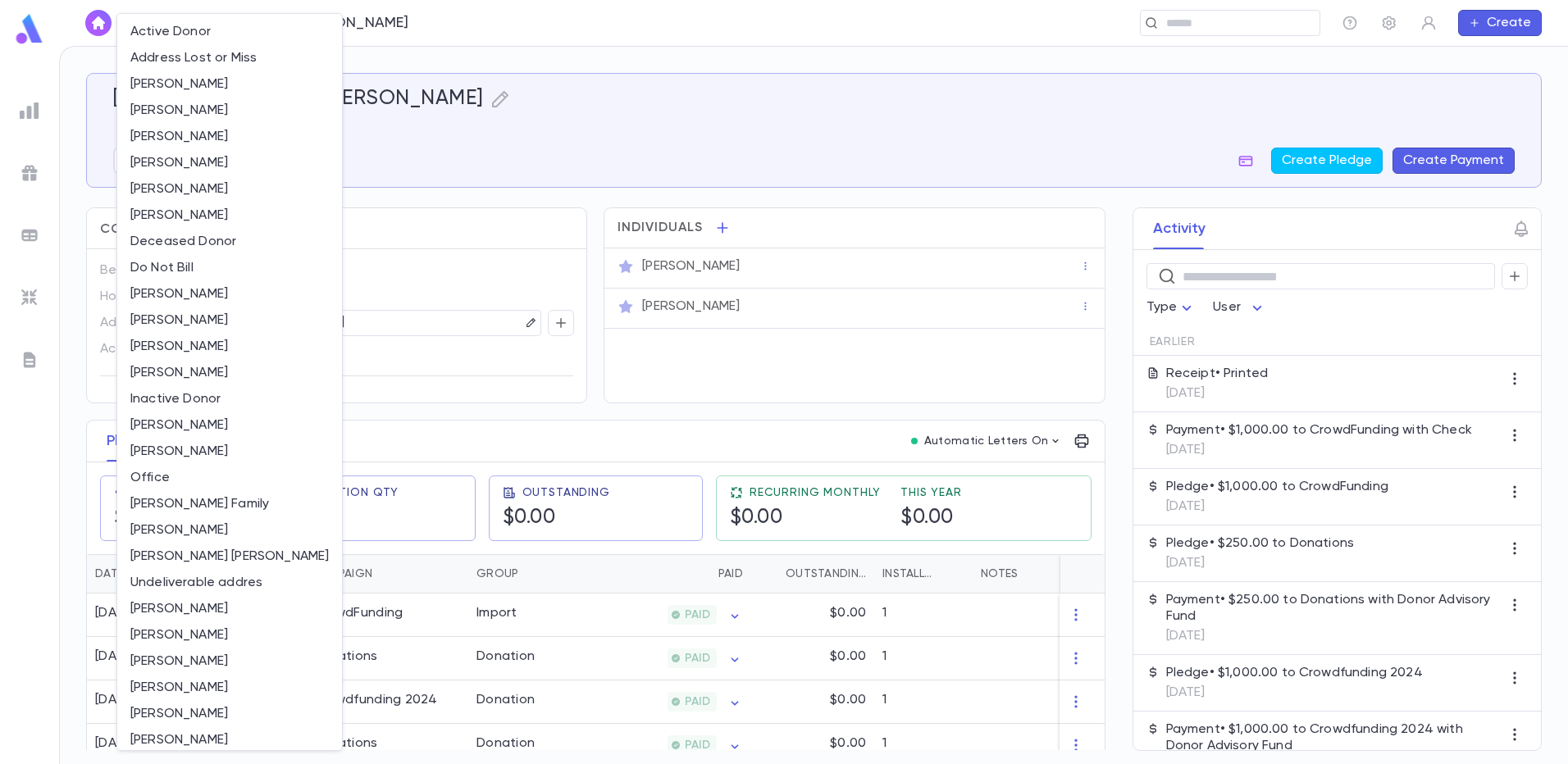
click at [396, 33] on div at bounding box center [784, 382] width 1568 height 764
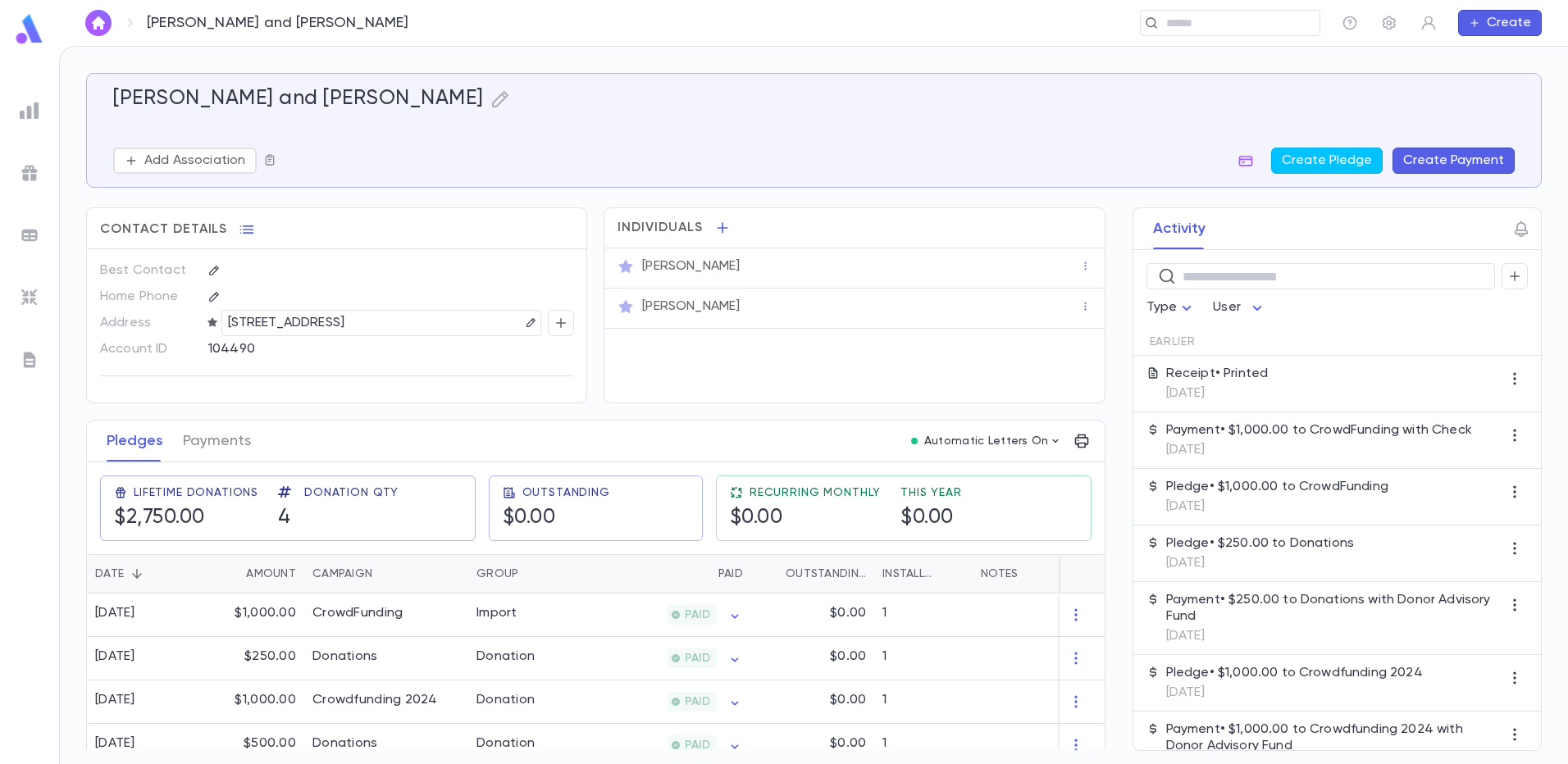
click at [272, 160] on icon "button" at bounding box center [270, 160] width 13 height 13
click at [220, 165] on div at bounding box center [784, 382] width 1568 height 764
click at [190, 160] on p "Add Association" at bounding box center [195, 160] width 101 height 16
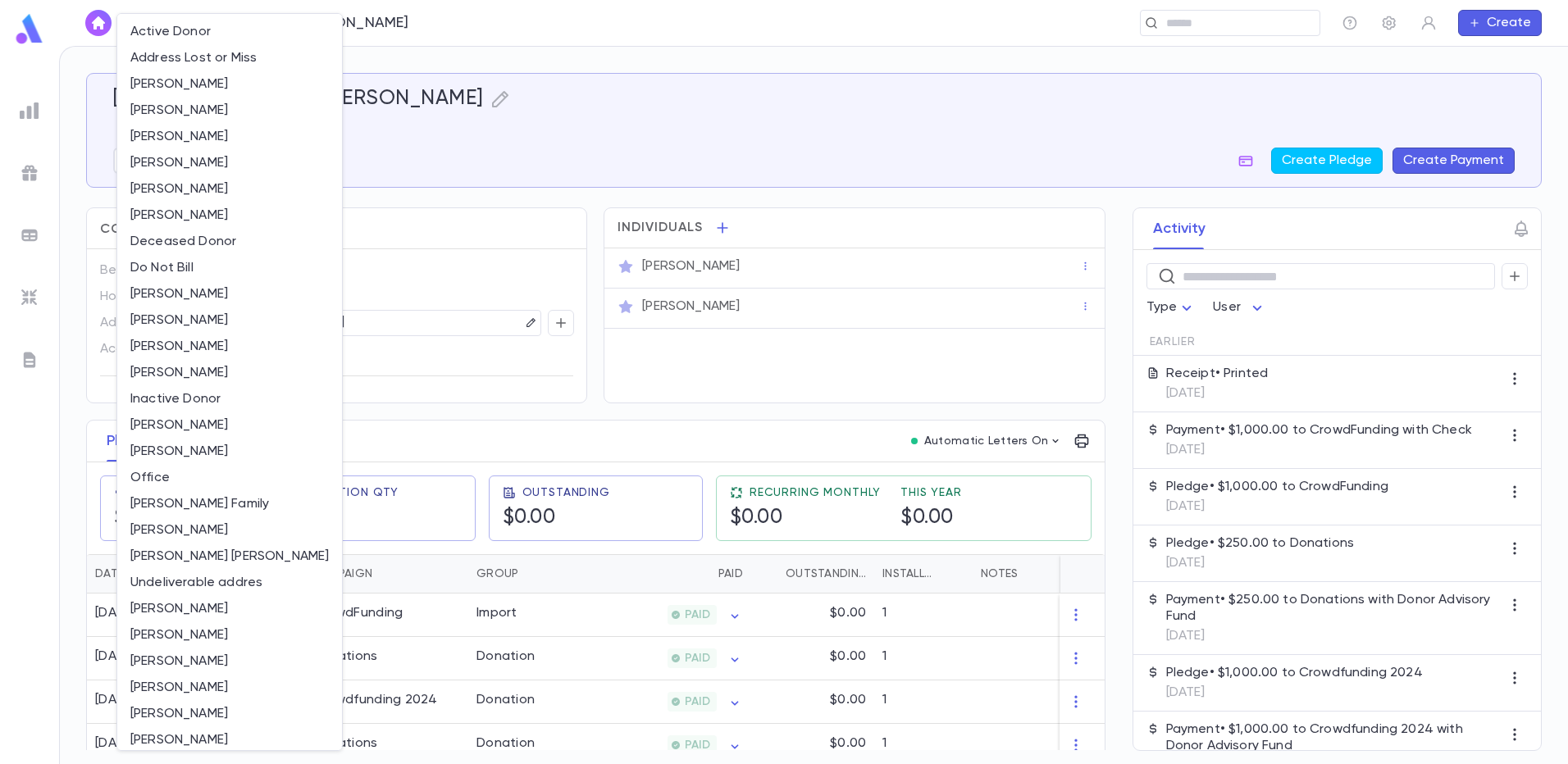
click at [1389, 22] on div at bounding box center [784, 382] width 1568 height 764
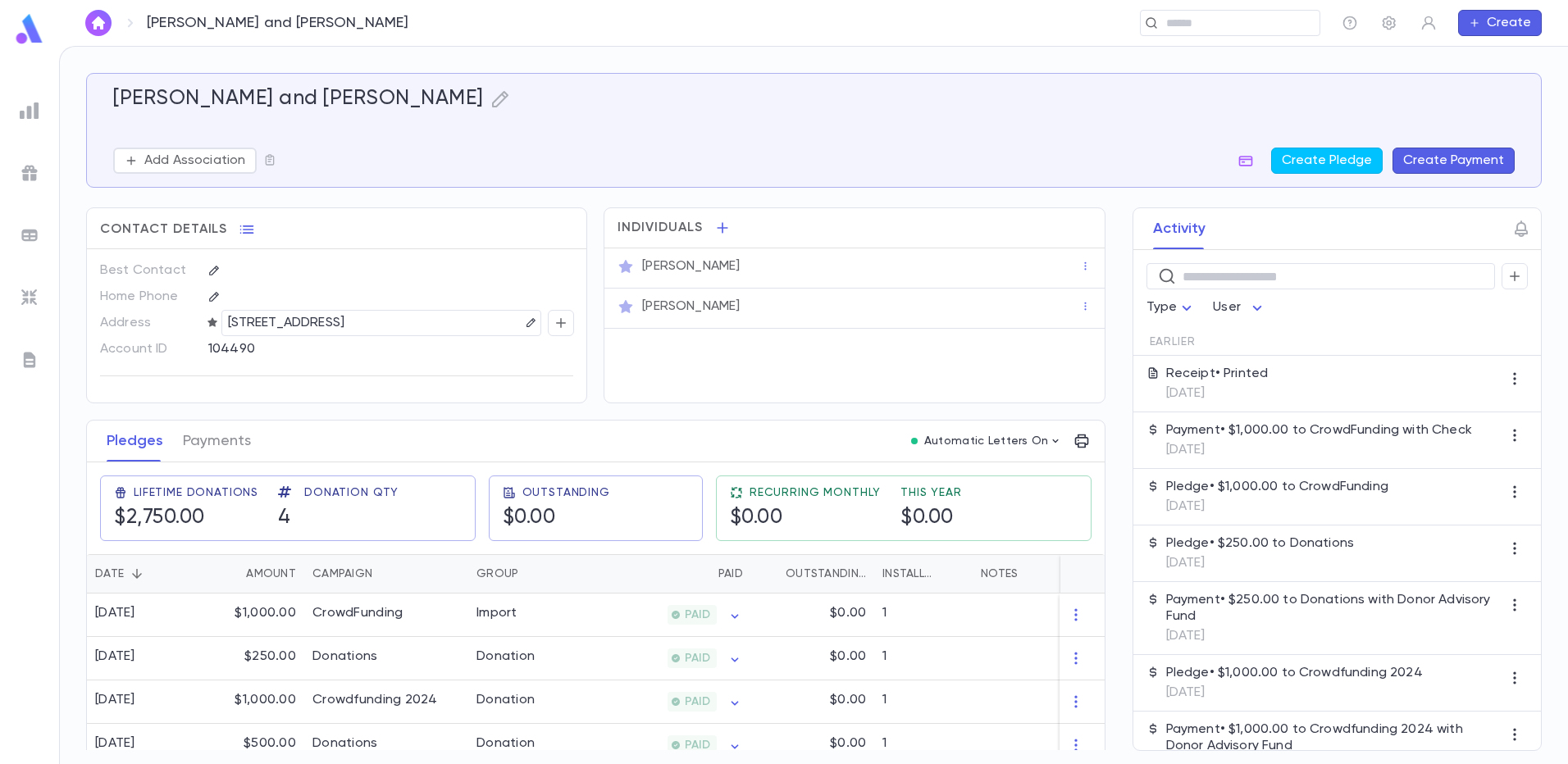
click at [1389, 22] on icon "button" at bounding box center [1388, 22] width 16 height 16
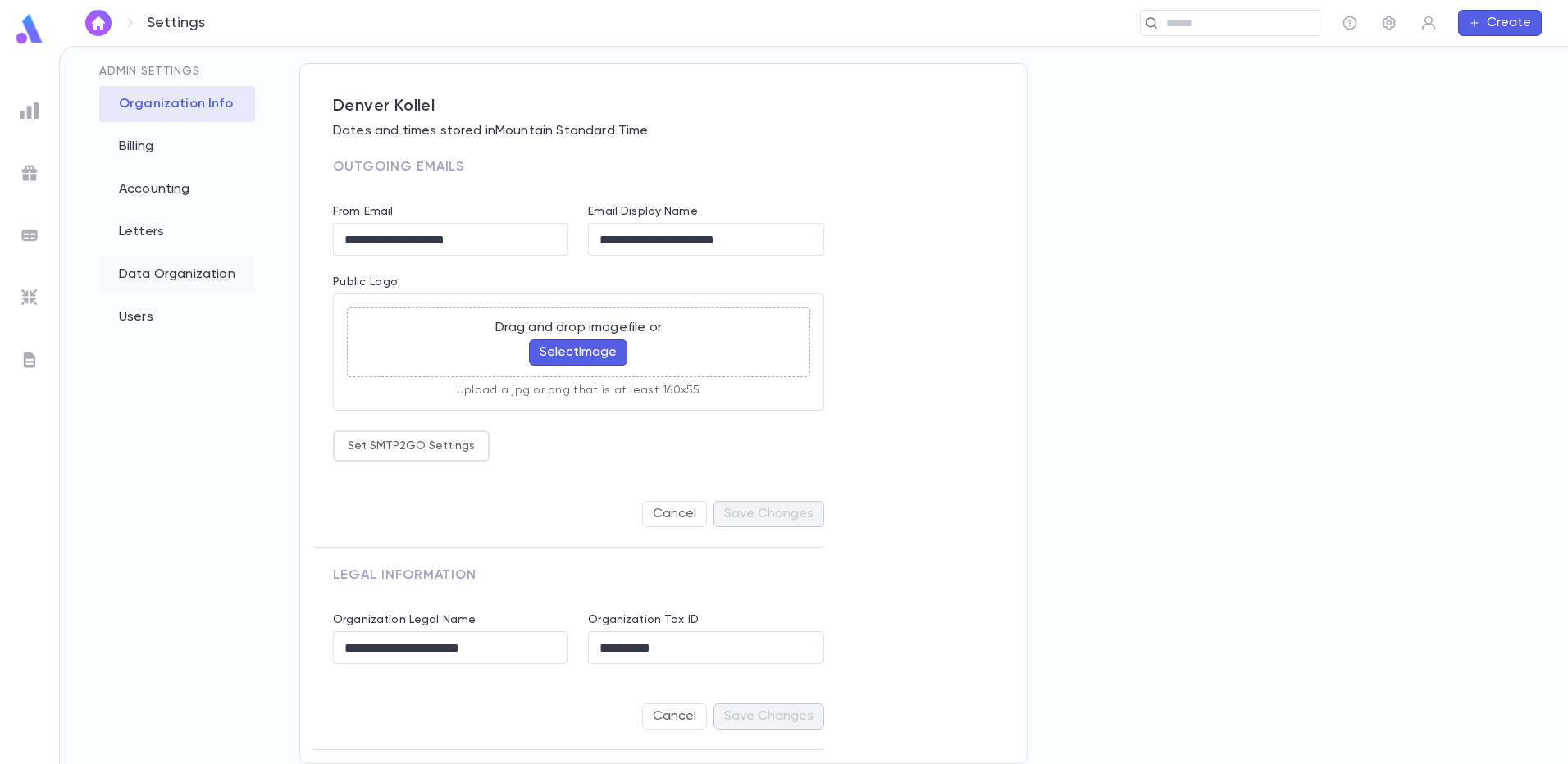
scroll to position [74, 0]
click at [147, 145] on div "Billing" at bounding box center [177, 146] width 156 height 36
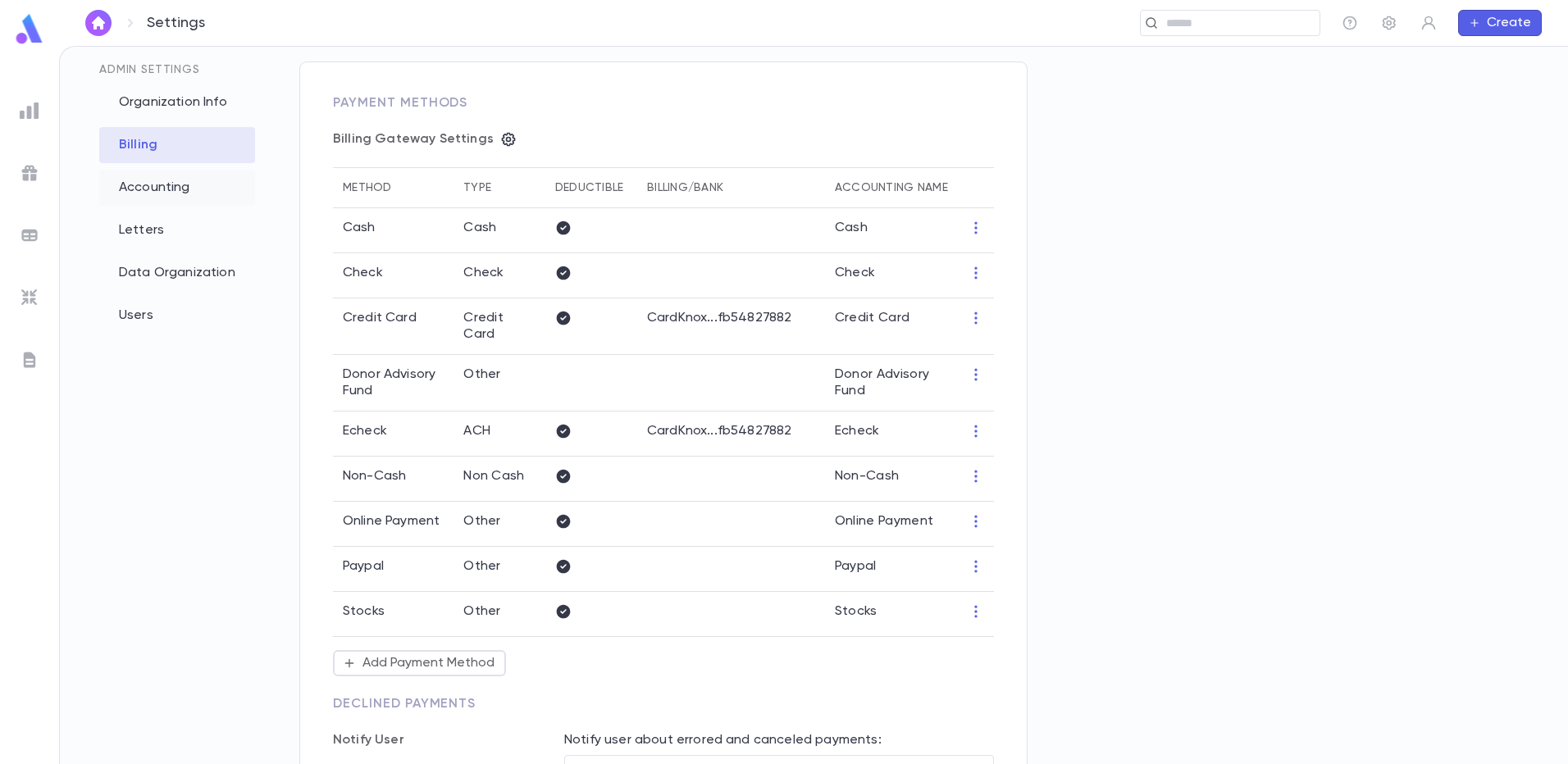
type input "**********"
click at [142, 187] on div "Accounting" at bounding box center [177, 187] width 156 height 36
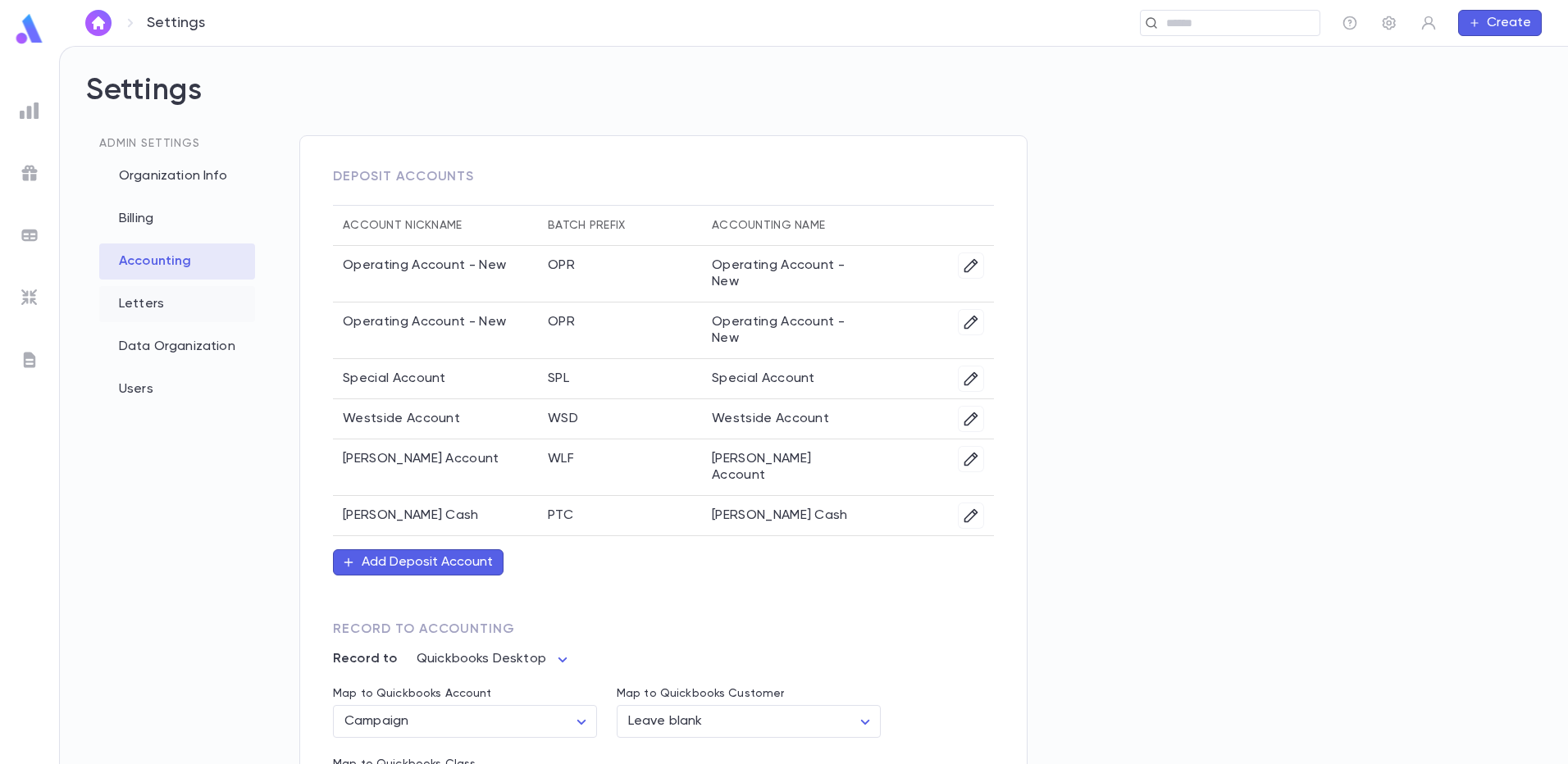
click at [147, 301] on div "Letters" at bounding box center [177, 304] width 156 height 36
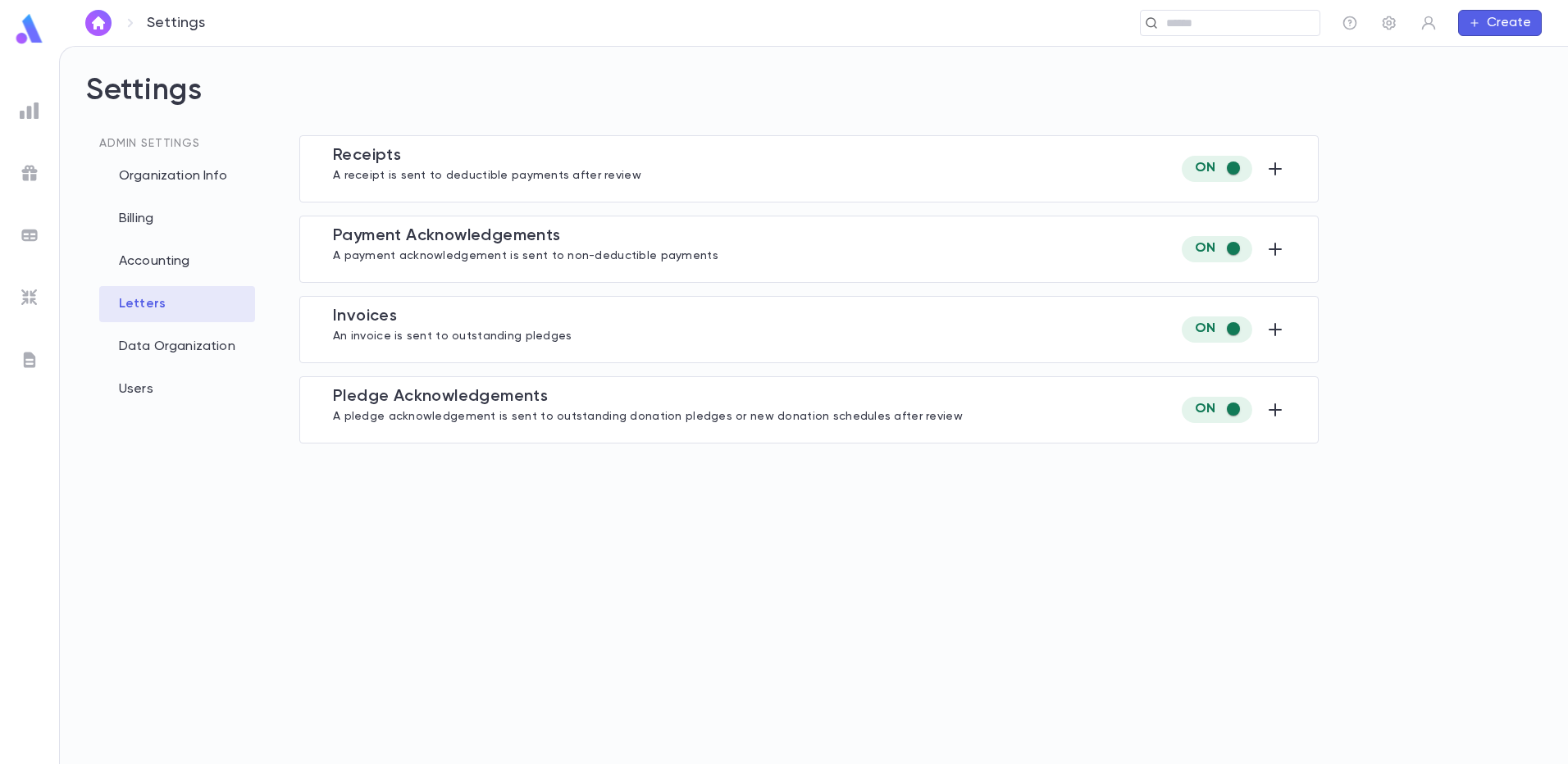
click at [157, 337] on div "Data Organization" at bounding box center [177, 347] width 156 height 36
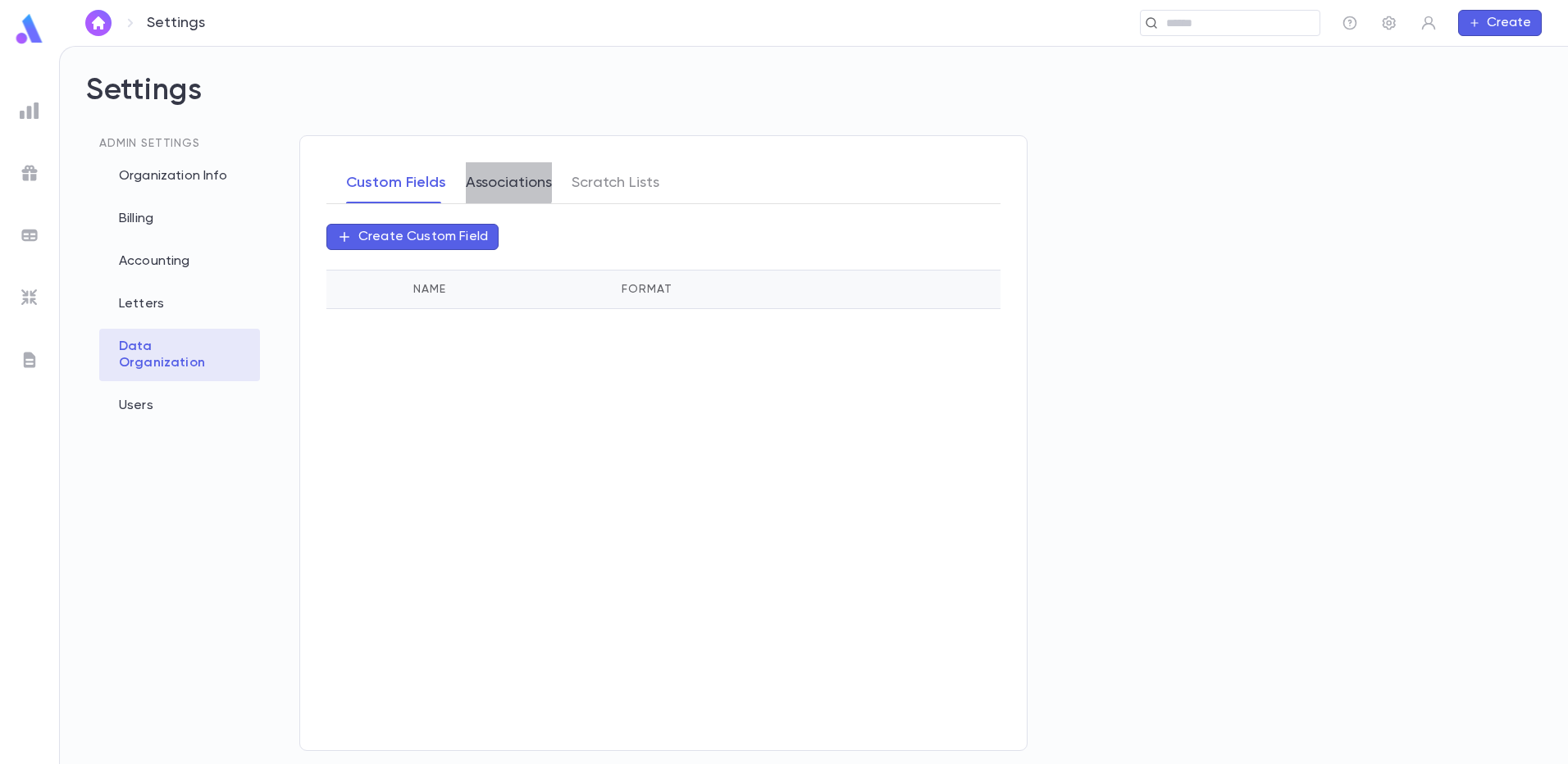
click at [494, 180] on button "Associations" at bounding box center [509, 183] width 86 height 41
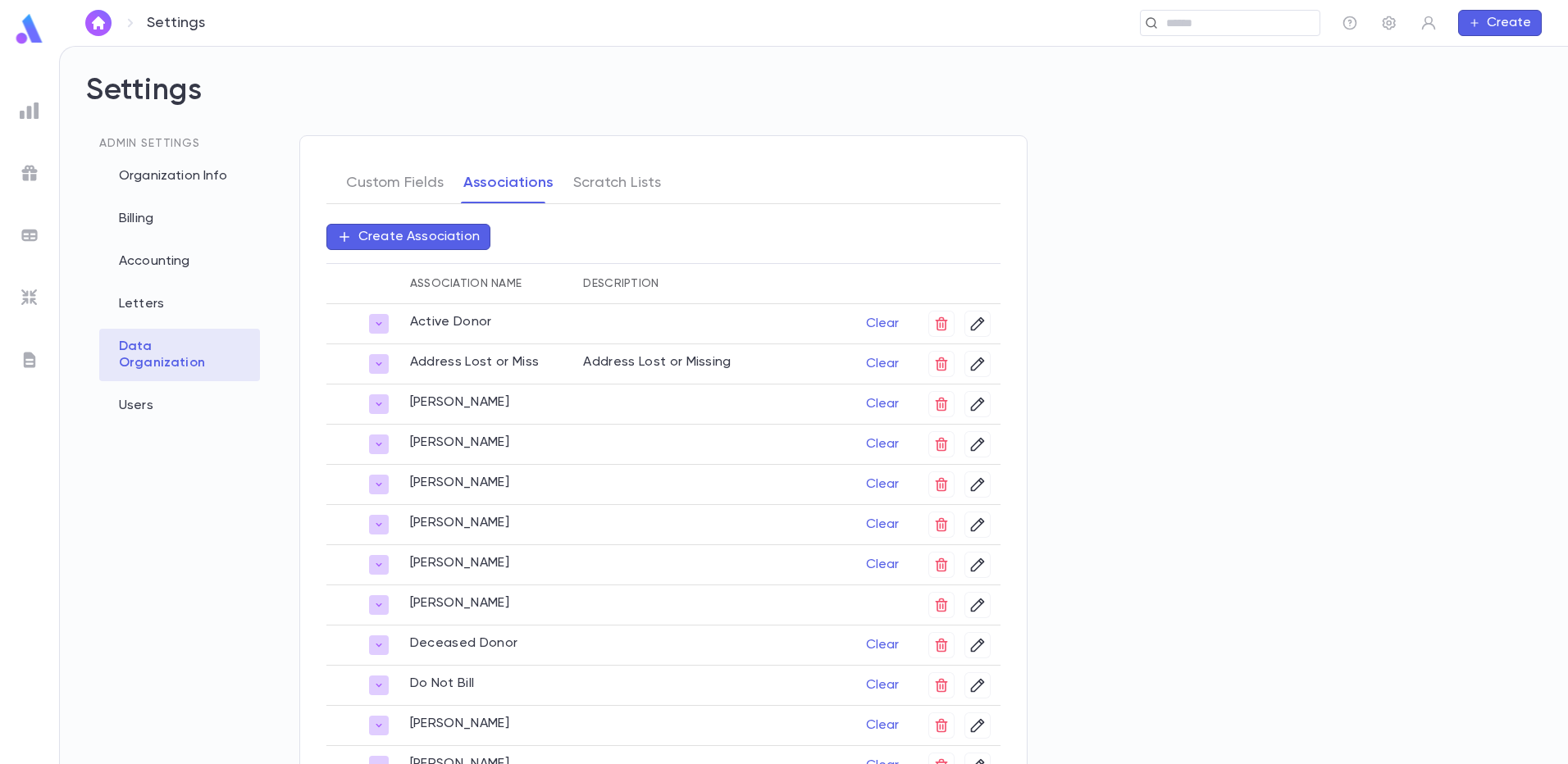
click at [447, 240] on p "Create Association" at bounding box center [418, 236] width 121 height 16
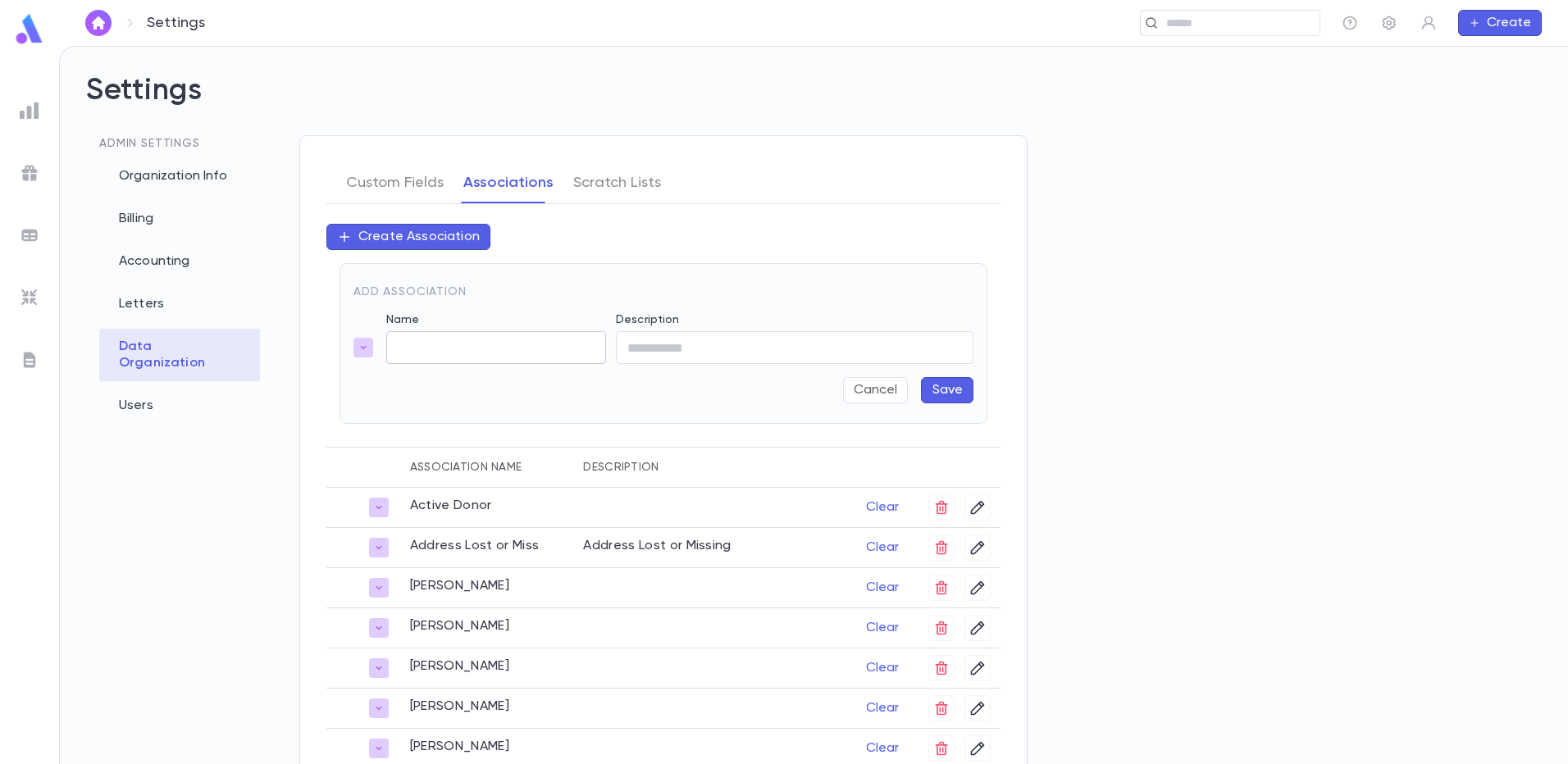
click at [434, 338] on input "Name" at bounding box center [496, 348] width 219 height 32
type input "**********"
click at [964, 399] on button "Save" at bounding box center [947, 390] width 52 height 26
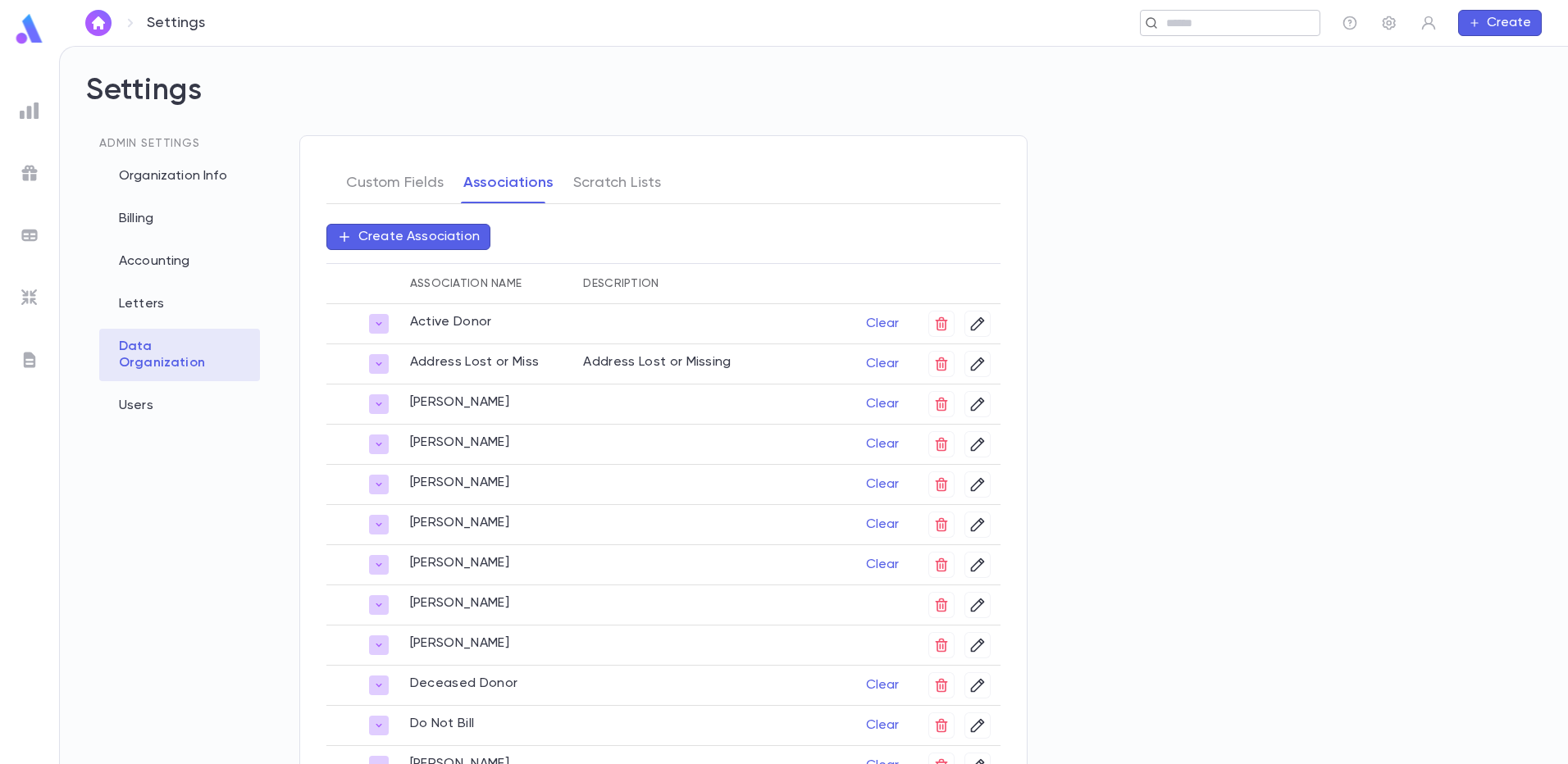
click at [1202, 12] on div "​" at bounding box center [1230, 22] width 180 height 26
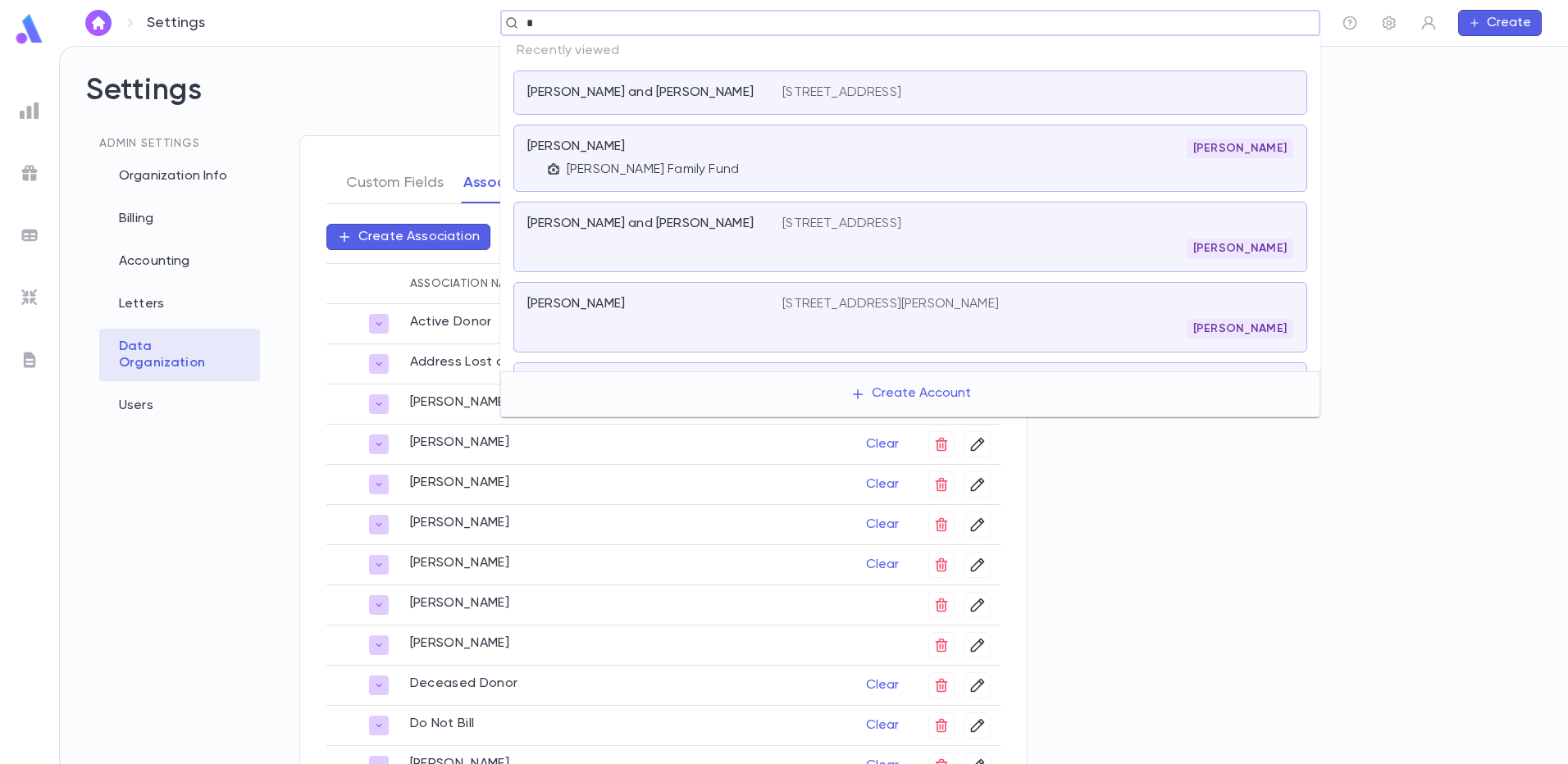
type input "**"
click at [635, 82] on div "Bodenheimer, Mordechai and Elaine 6603 Wickfield Rd, Baltimore MD 21209" at bounding box center [910, 92] width 794 height 44
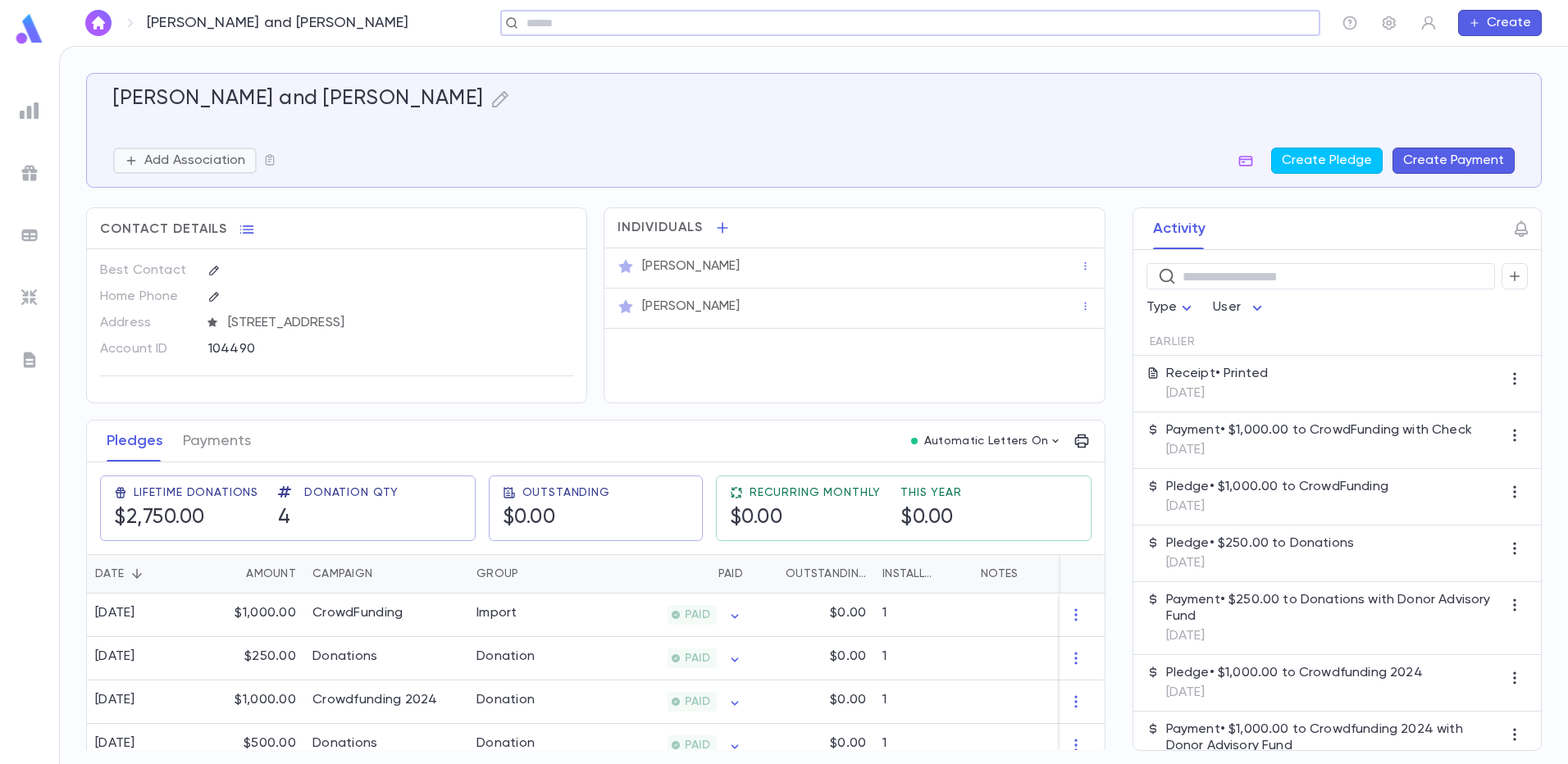
click at [156, 157] on p "Add Association" at bounding box center [195, 160] width 101 height 16
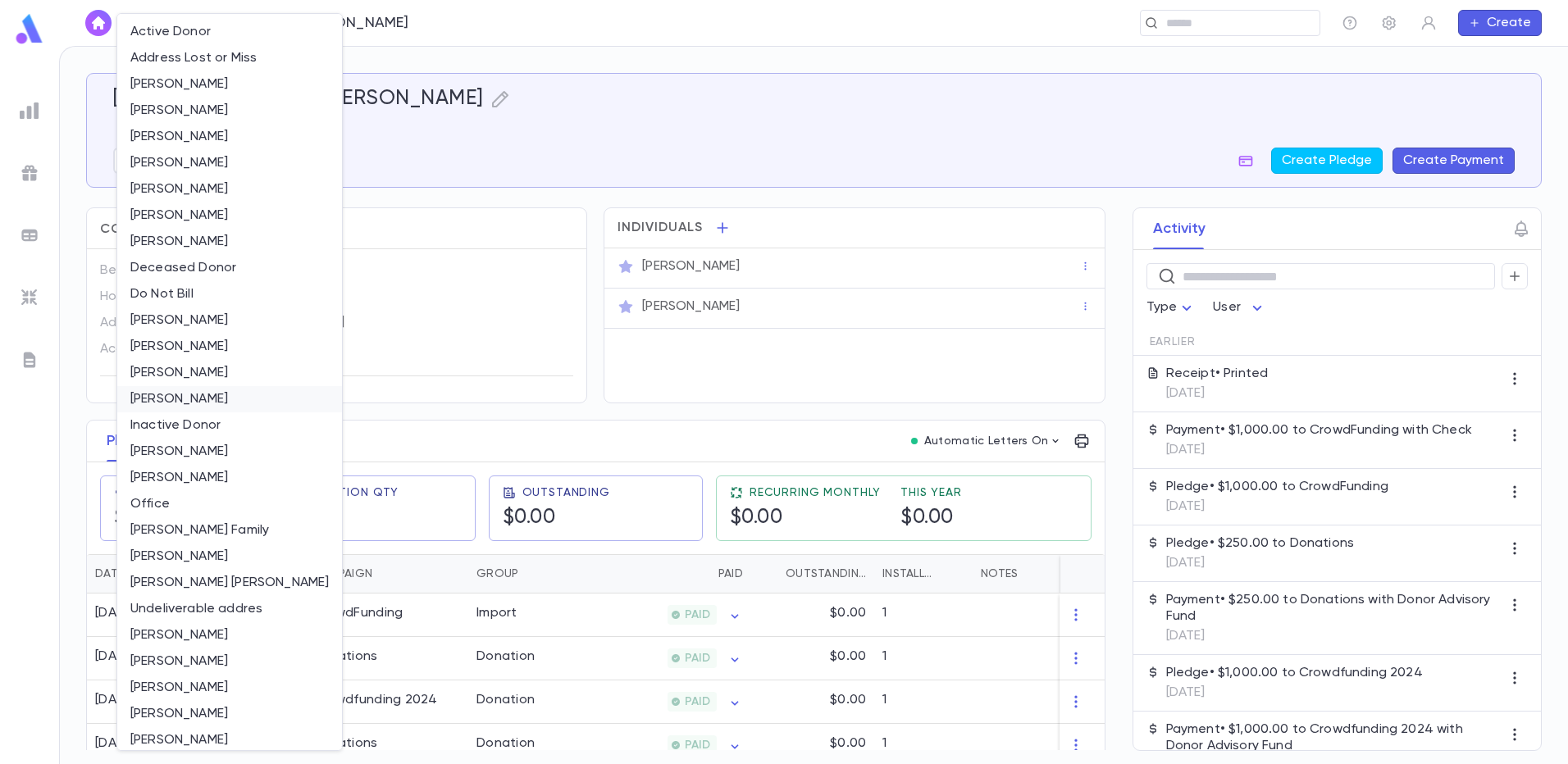
scroll to position [61, 0]
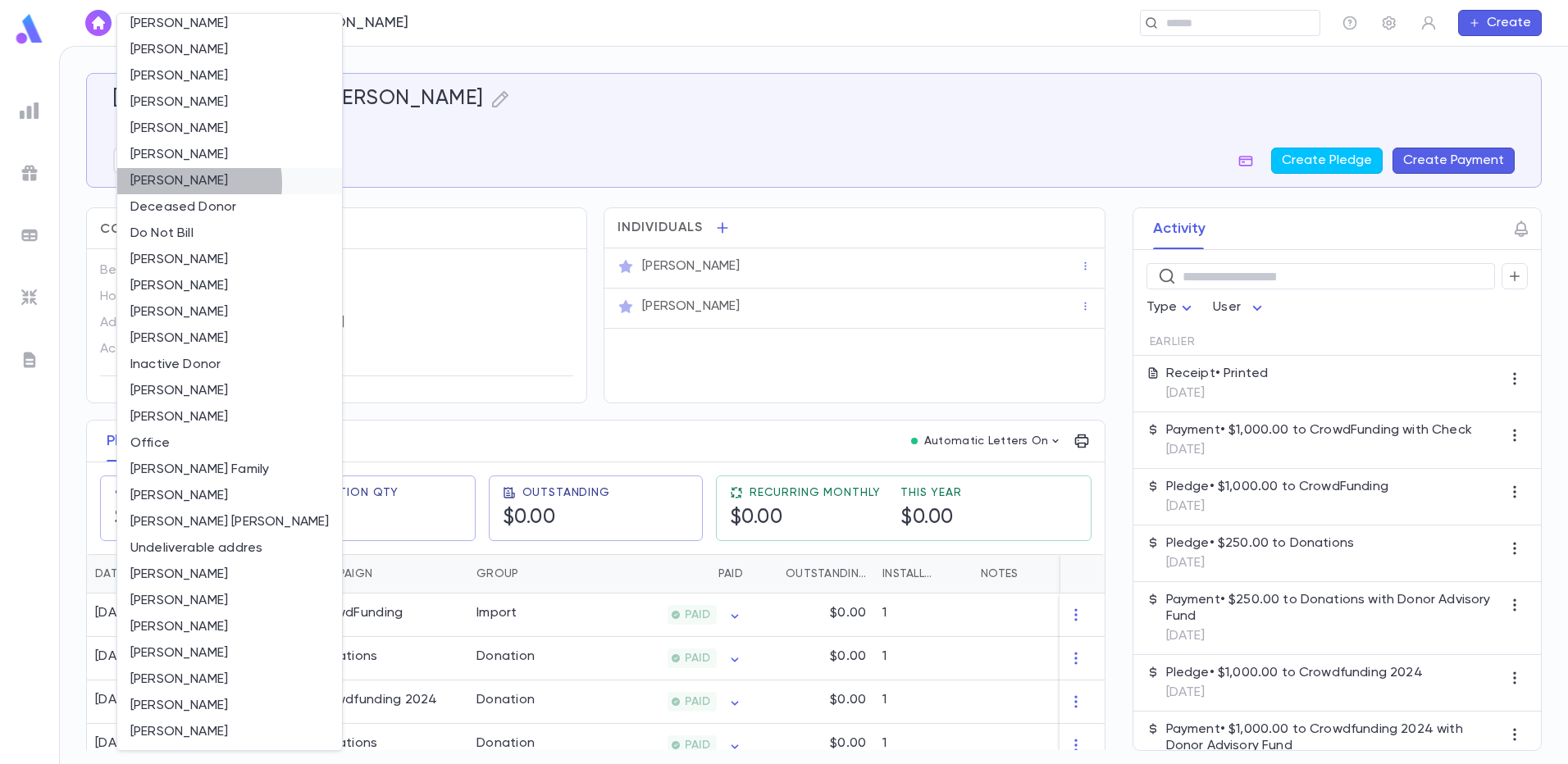
click at [180, 184] on li "[PERSON_NAME]" at bounding box center [230, 181] width 225 height 26
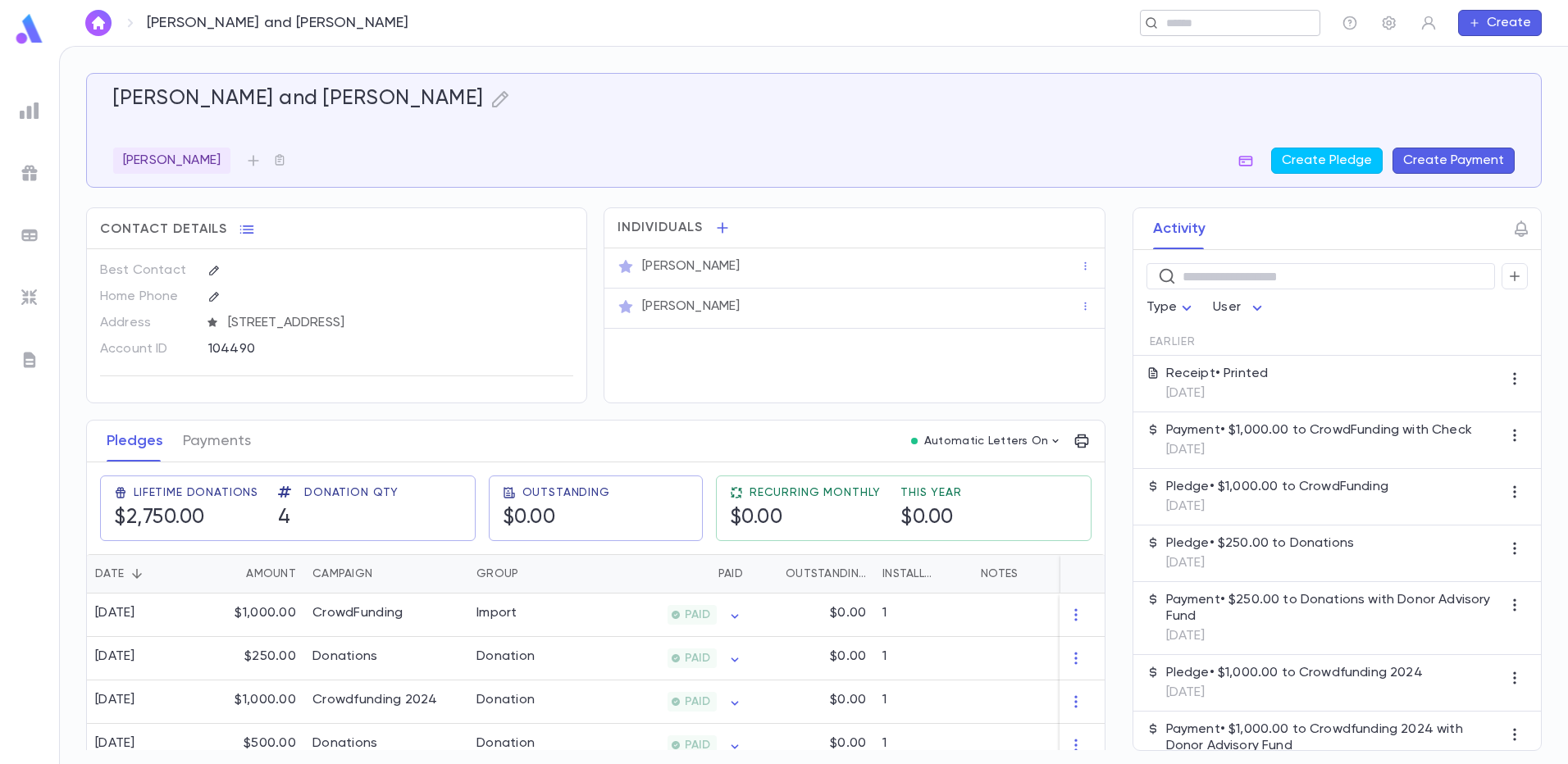
click at [1175, 22] on input "text" at bounding box center [1225, 23] width 127 height 16
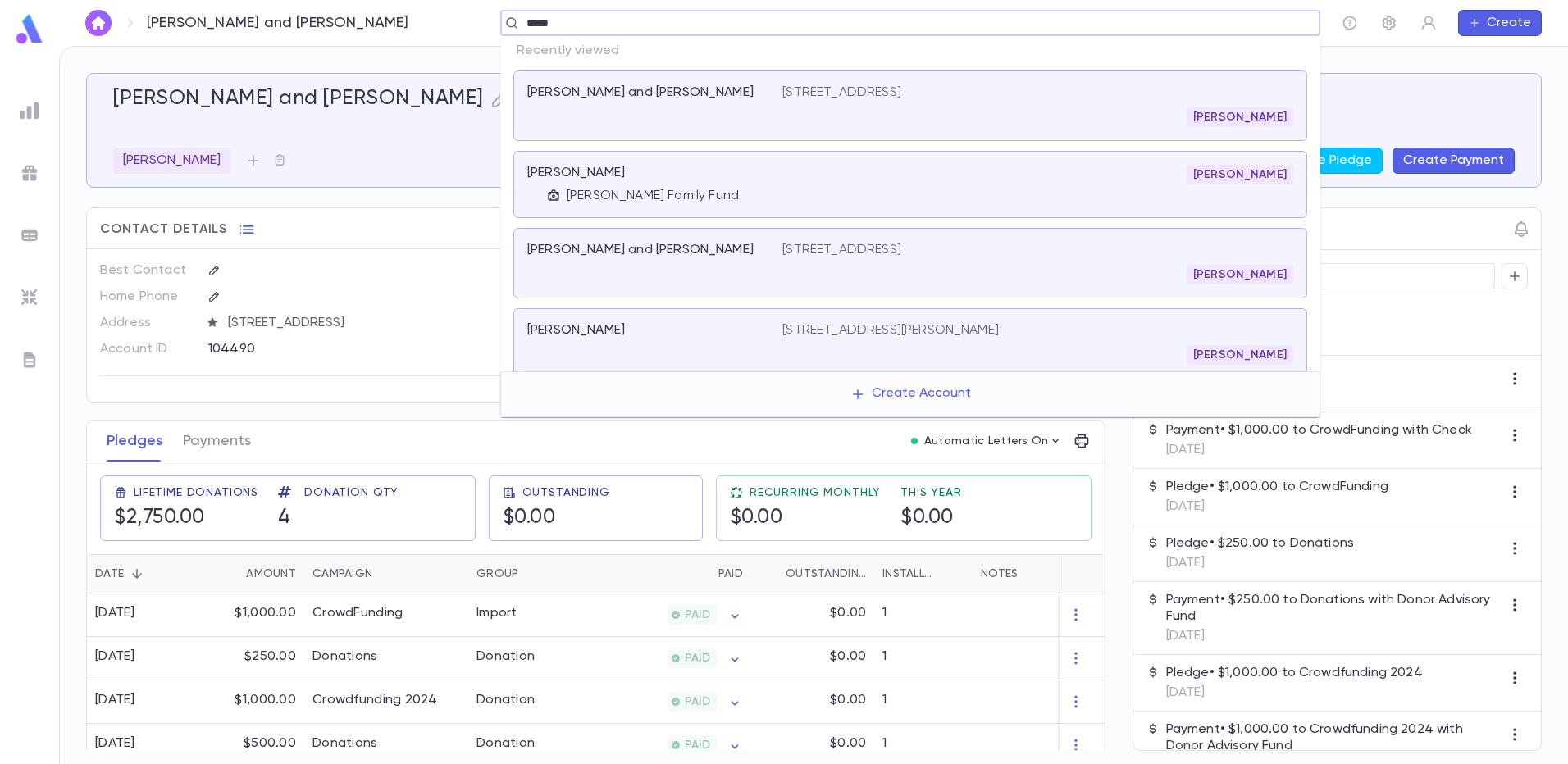
type input "******"
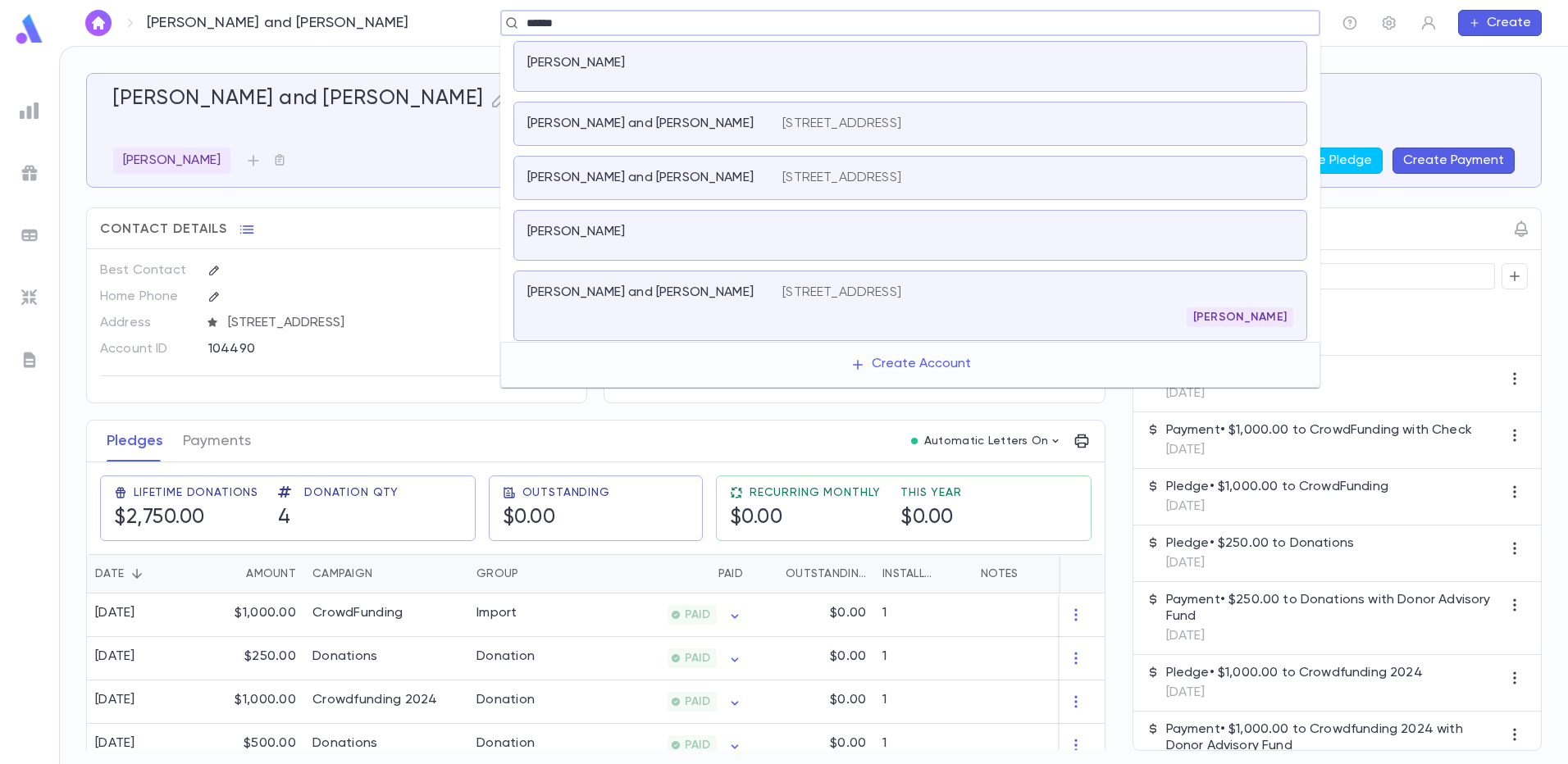
click at [1005, 106] on div "Wenger, David and Shoshana 1171 E. 19th St., Brooklyn NY 11230" at bounding box center [910, 123] width 794 height 44
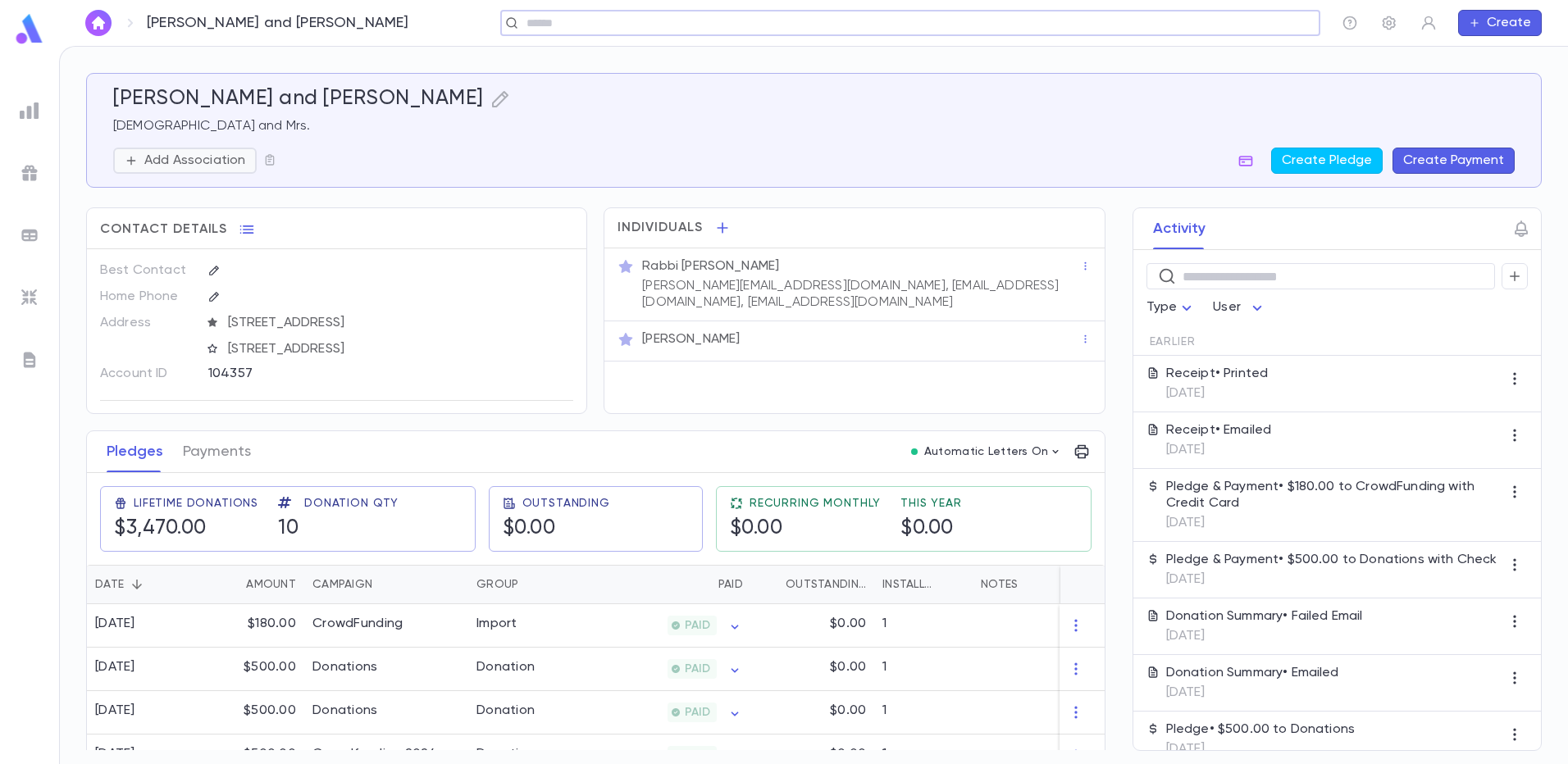
click at [217, 168] on p "Add Association" at bounding box center [195, 160] width 101 height 16
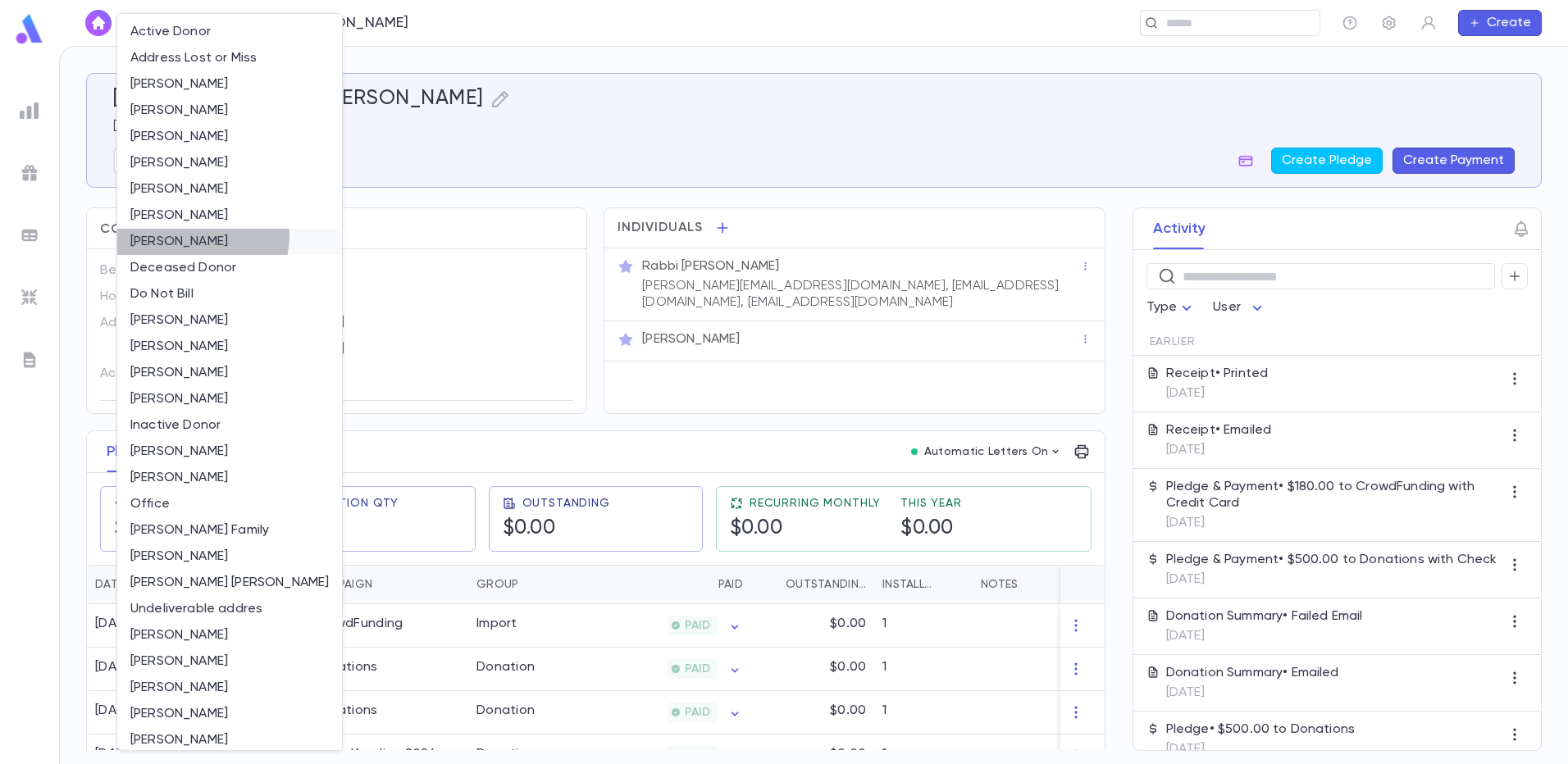
click at [202, 235] on li "[PERSON_NAME]" at bounding box center [230, 242] width 225 height 26
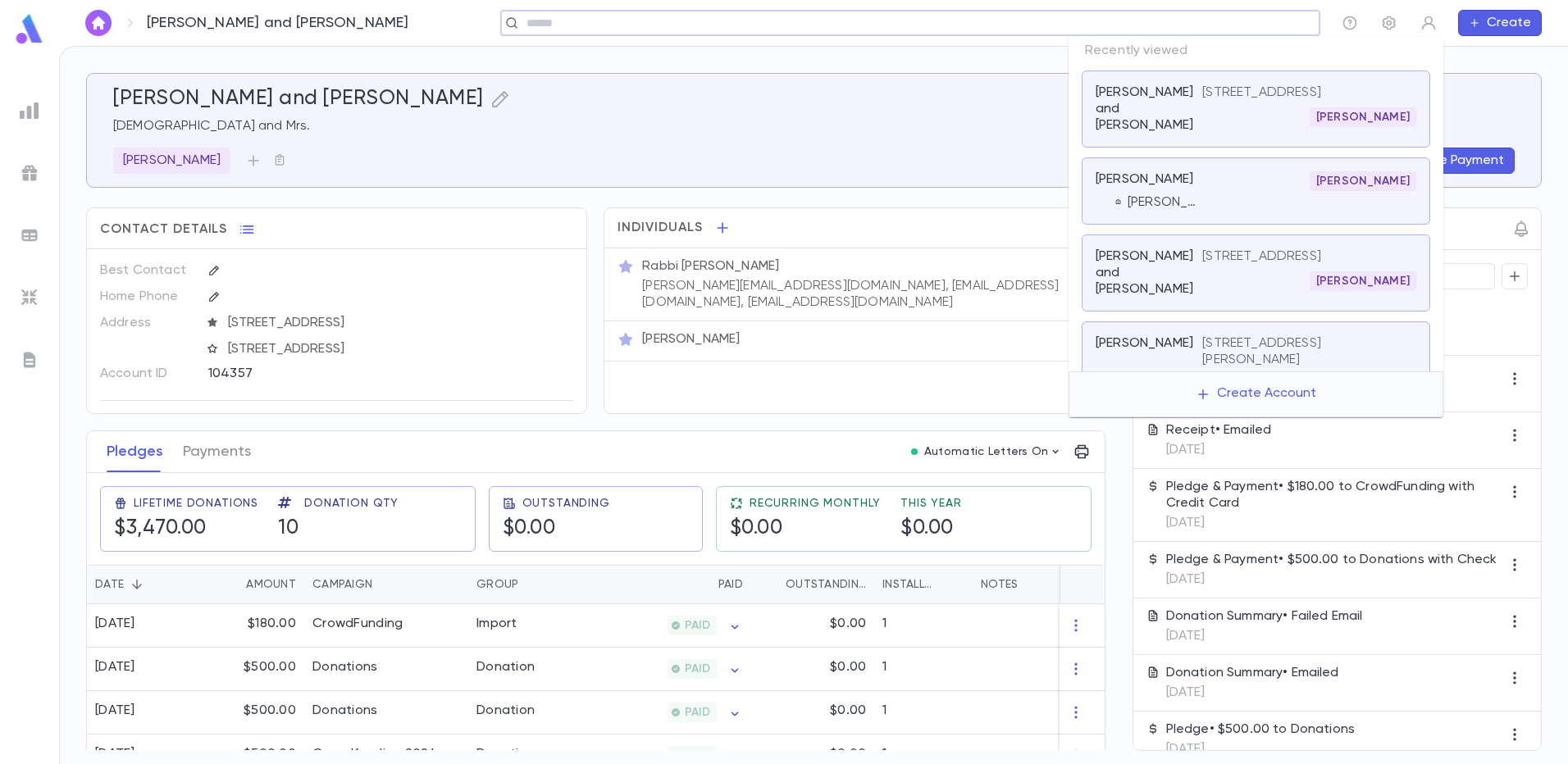
click at [1179, 26] on input "text" at bounding box center [904, 23] width 767 height 16
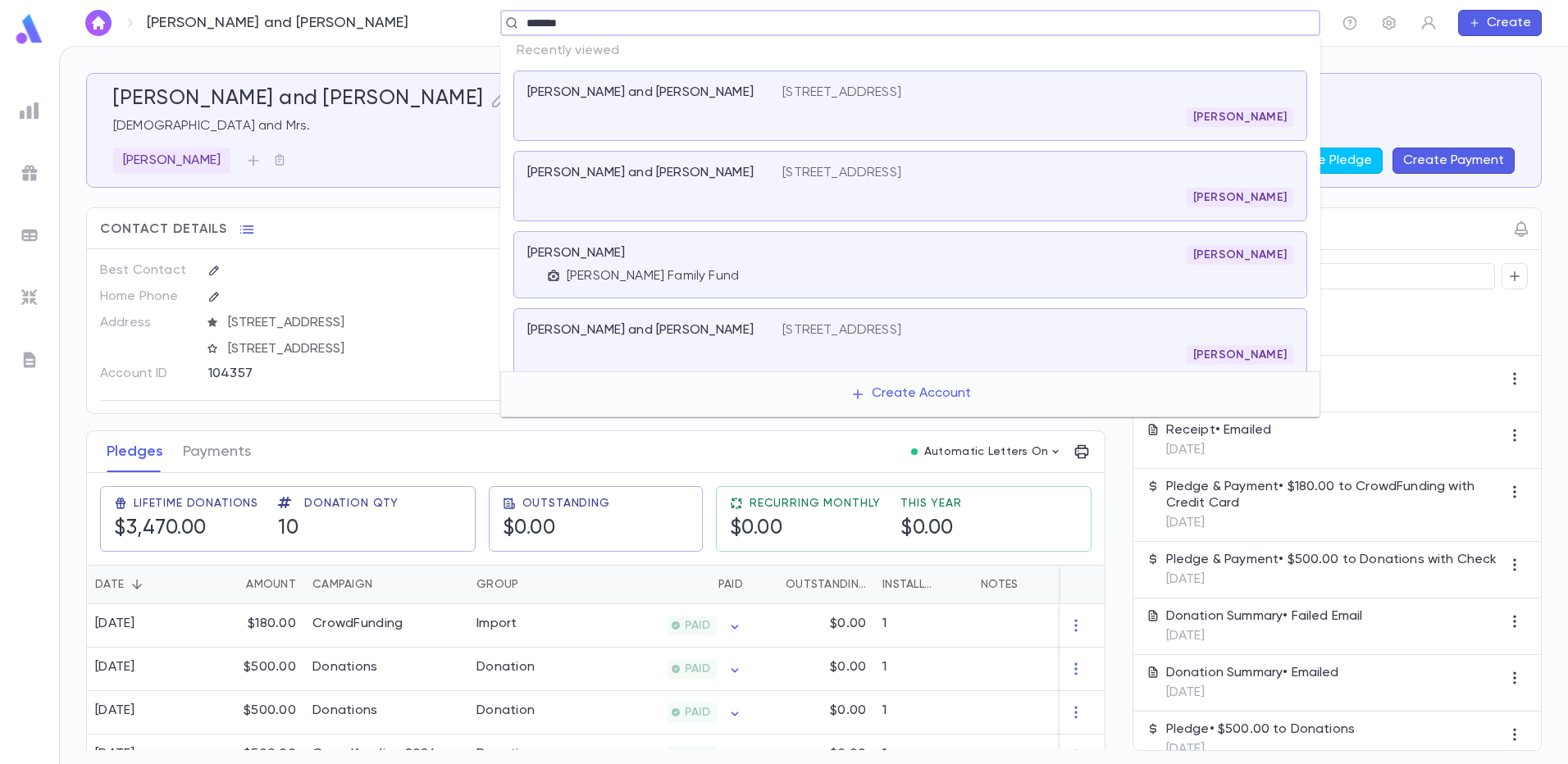
type input "********"
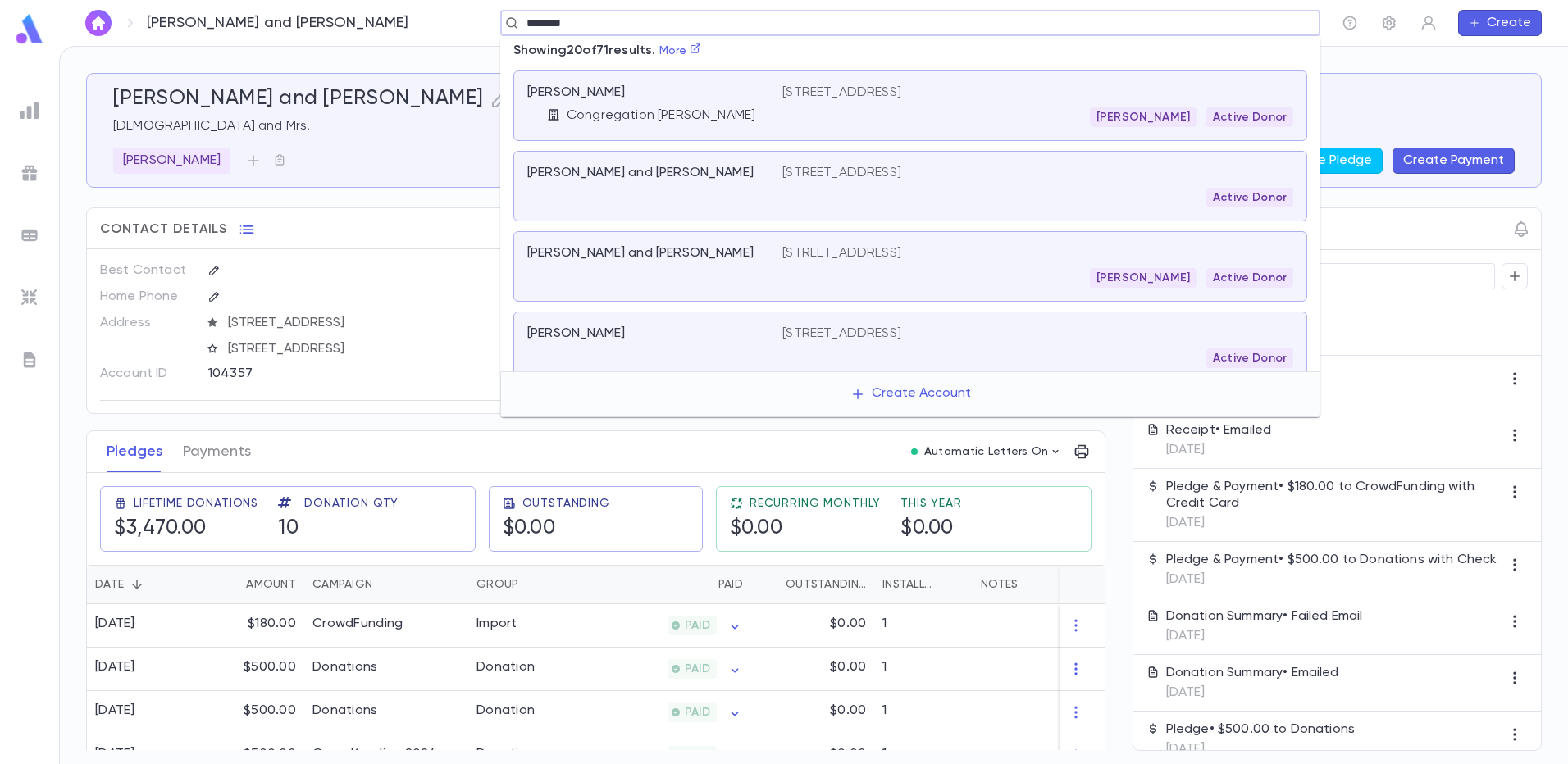
click at [809, 110] on div "Aron Yehuda Schwab Active Donor" at bounding box center [1038, 117] width 511 height 20
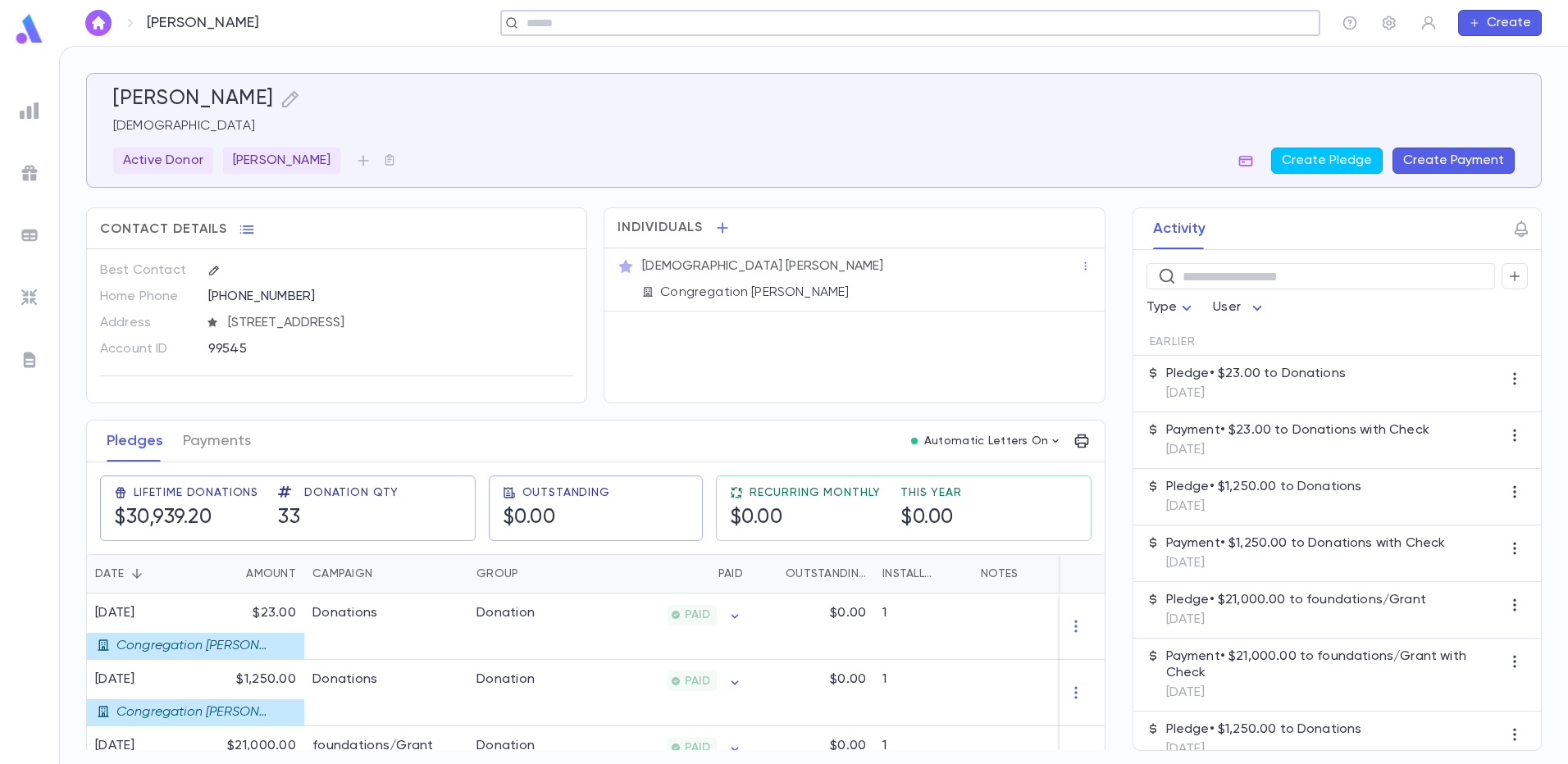
click at [638, 22] on input "text" at bounding box center [904, 23] width 767 height 16
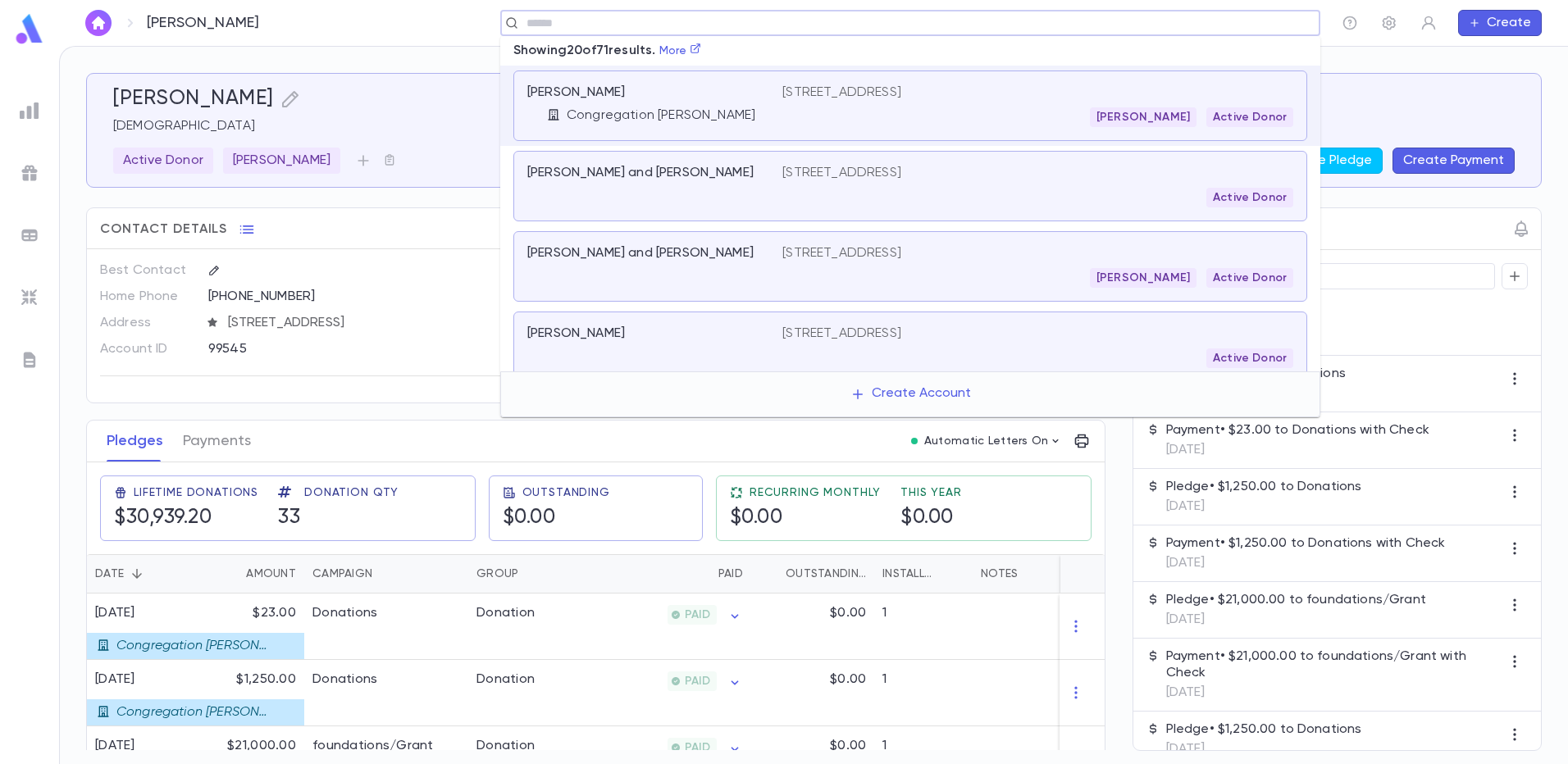
click at [658, 171] on p "Fleisher, Mordechai and Devorah" at bounding box center [639, 172] width 226 height 16
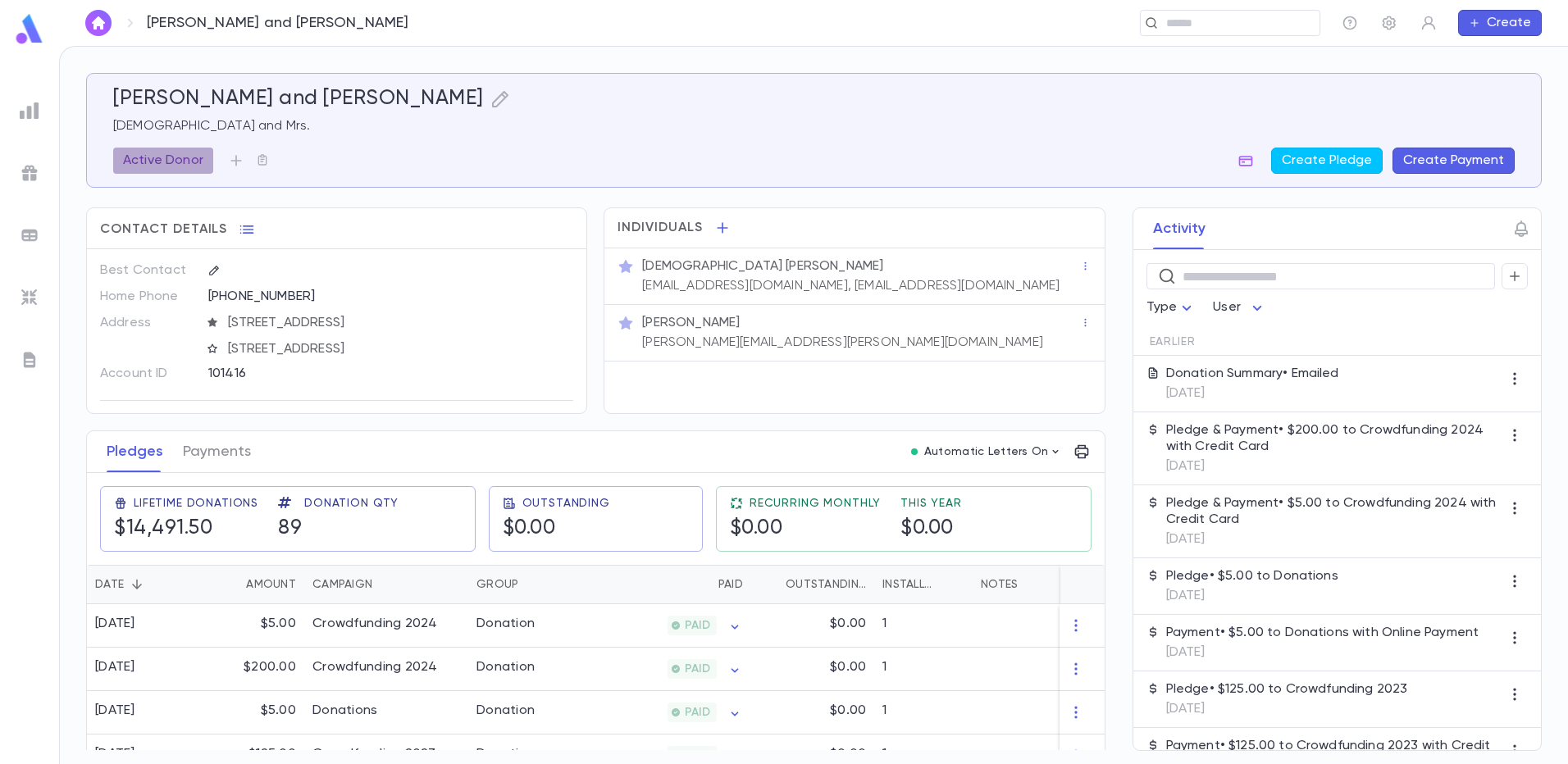
click at [180, 156] on p "Active Donor" at bounding box center [163, 160] width 81 height 16
click at [236, 157] on div at bounding box center [784, 382] width 1568 height 764
click at [236, 162] on icon "button" at bounding box center [235, 160] width 16 height 16
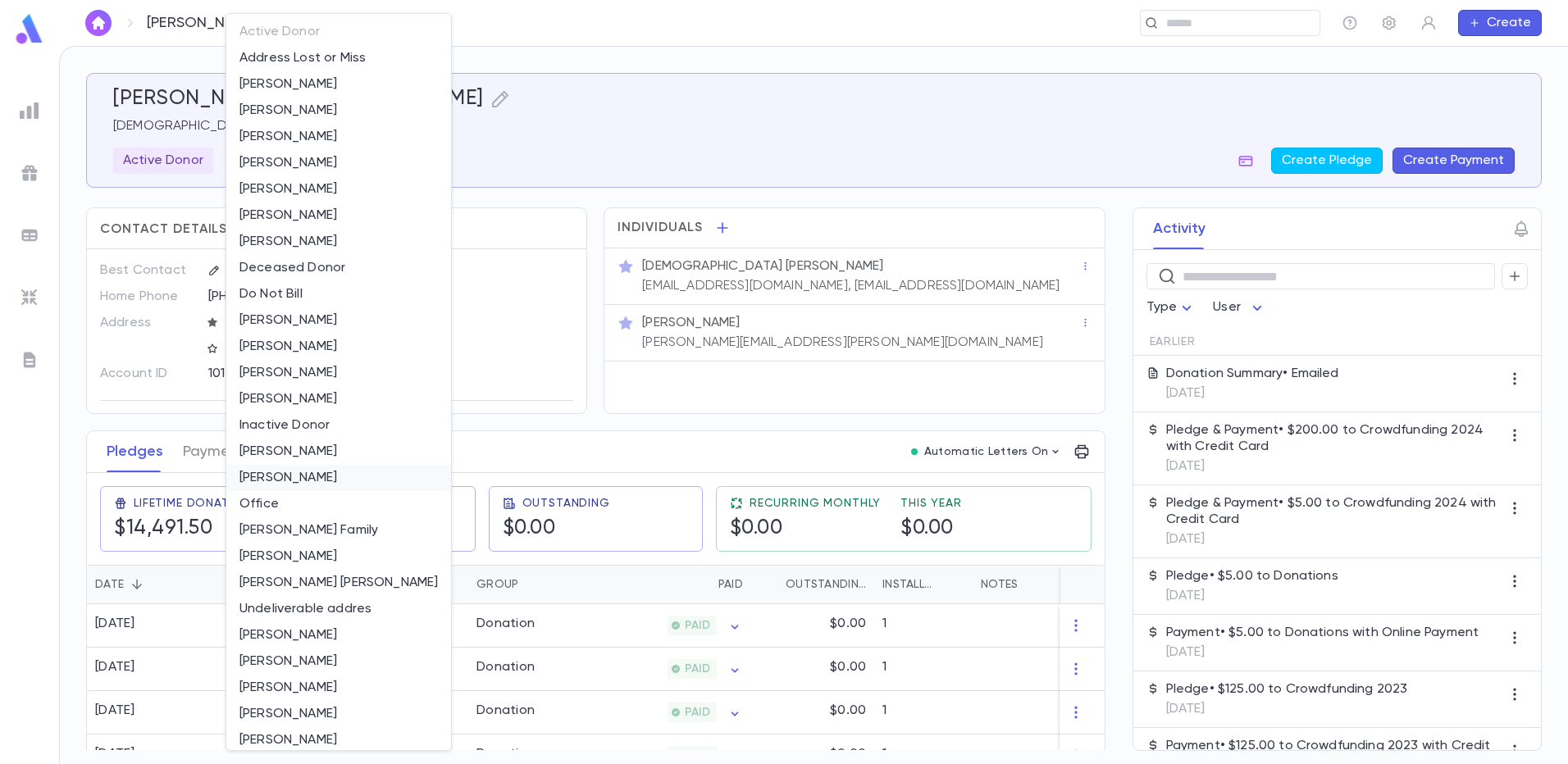
click at [313, 474] on li "[PERSON_NAME]" at bounding box center [338, 478] width 225 height 26
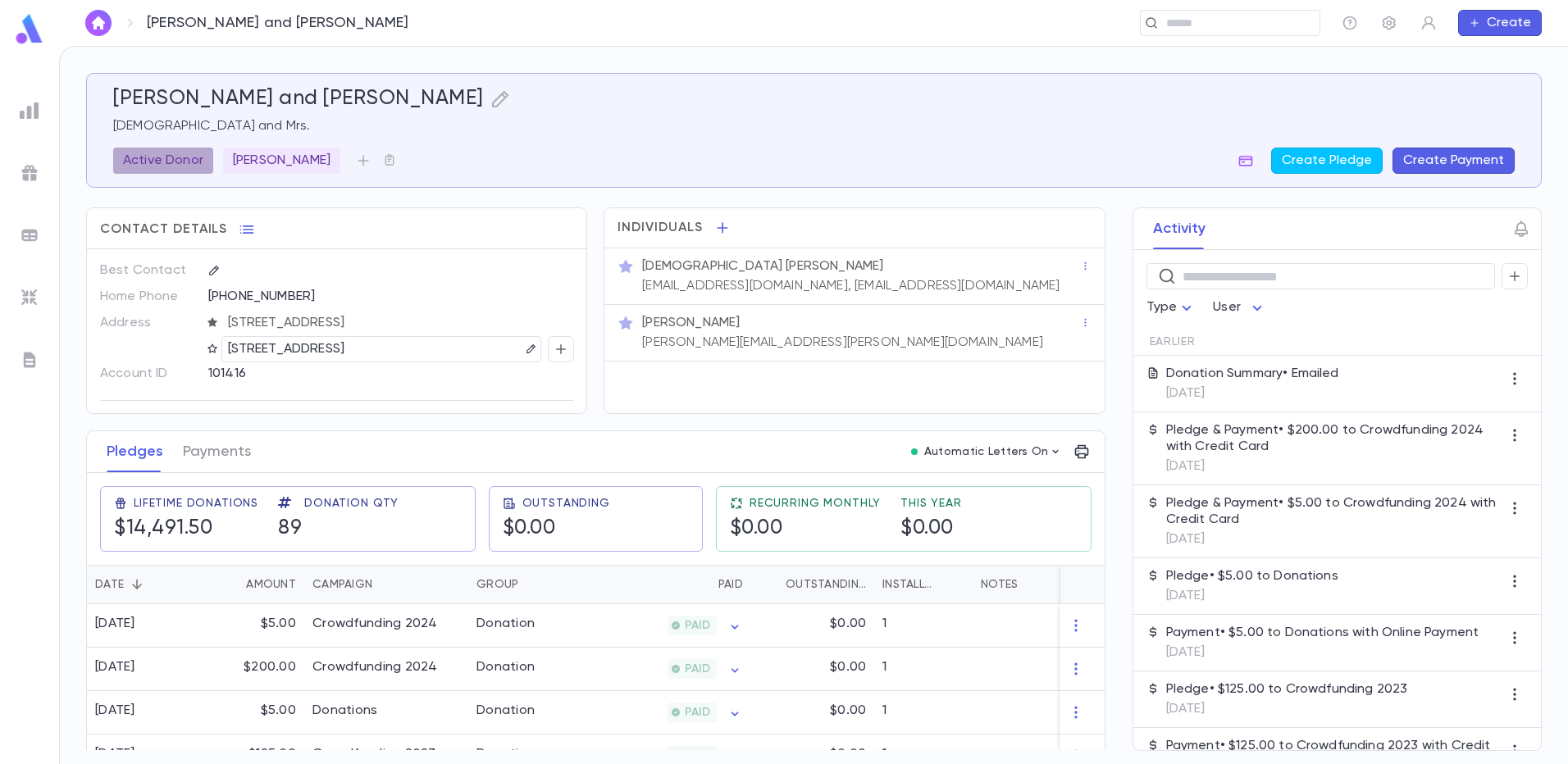
click at [172, 163] on p "Active Donor" at bounding box center [163, 160] width 81 height 16
click at [419, 231] on icon "button" at bounding box center [413, 227] width 16 height 16
click at [1196, 16] on div at bounding box center [784, 382] width 1568 height 764
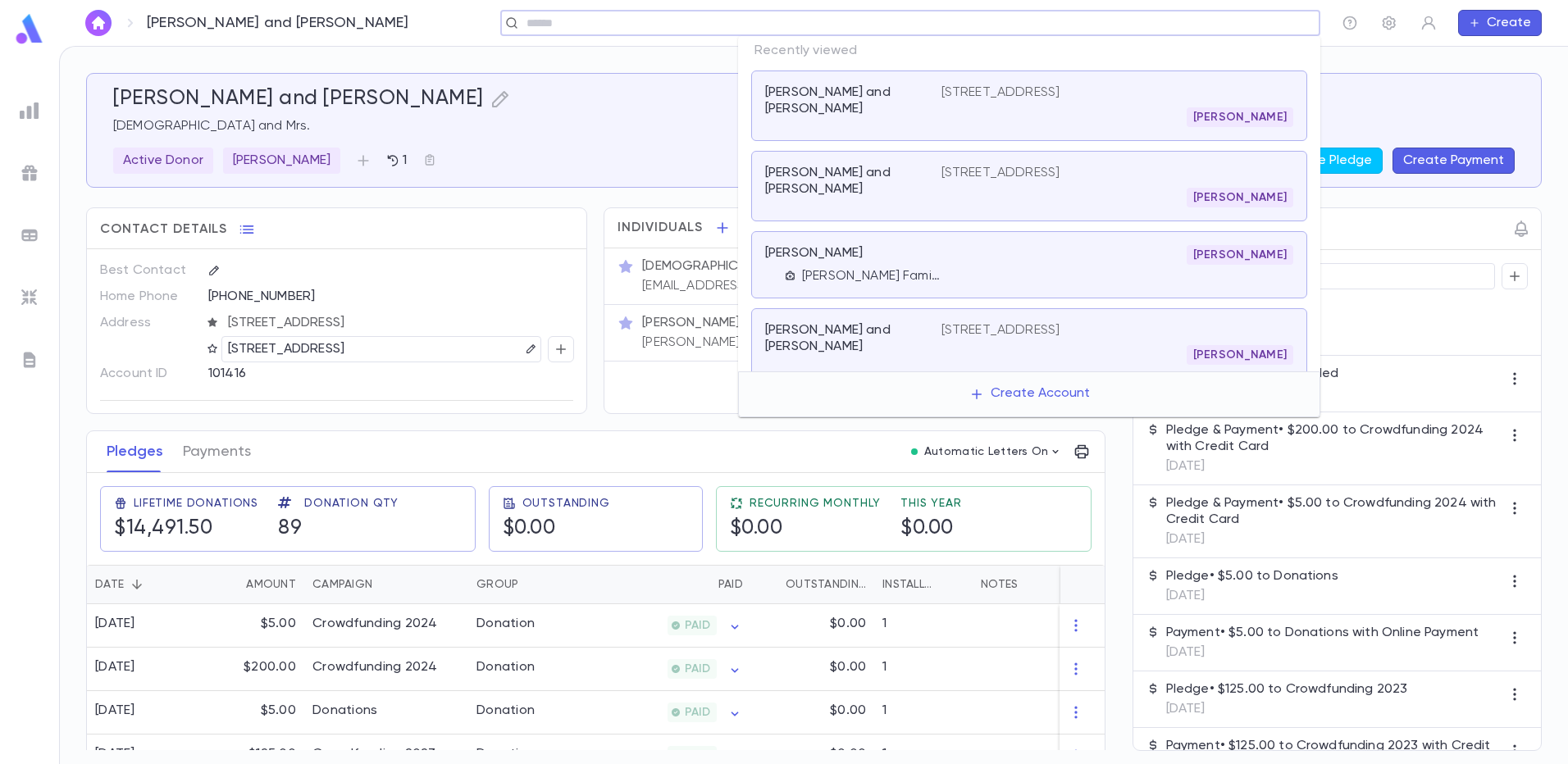
click at [1189, 29] on input "text" at bounding box center [904, 23] width 767 height 16
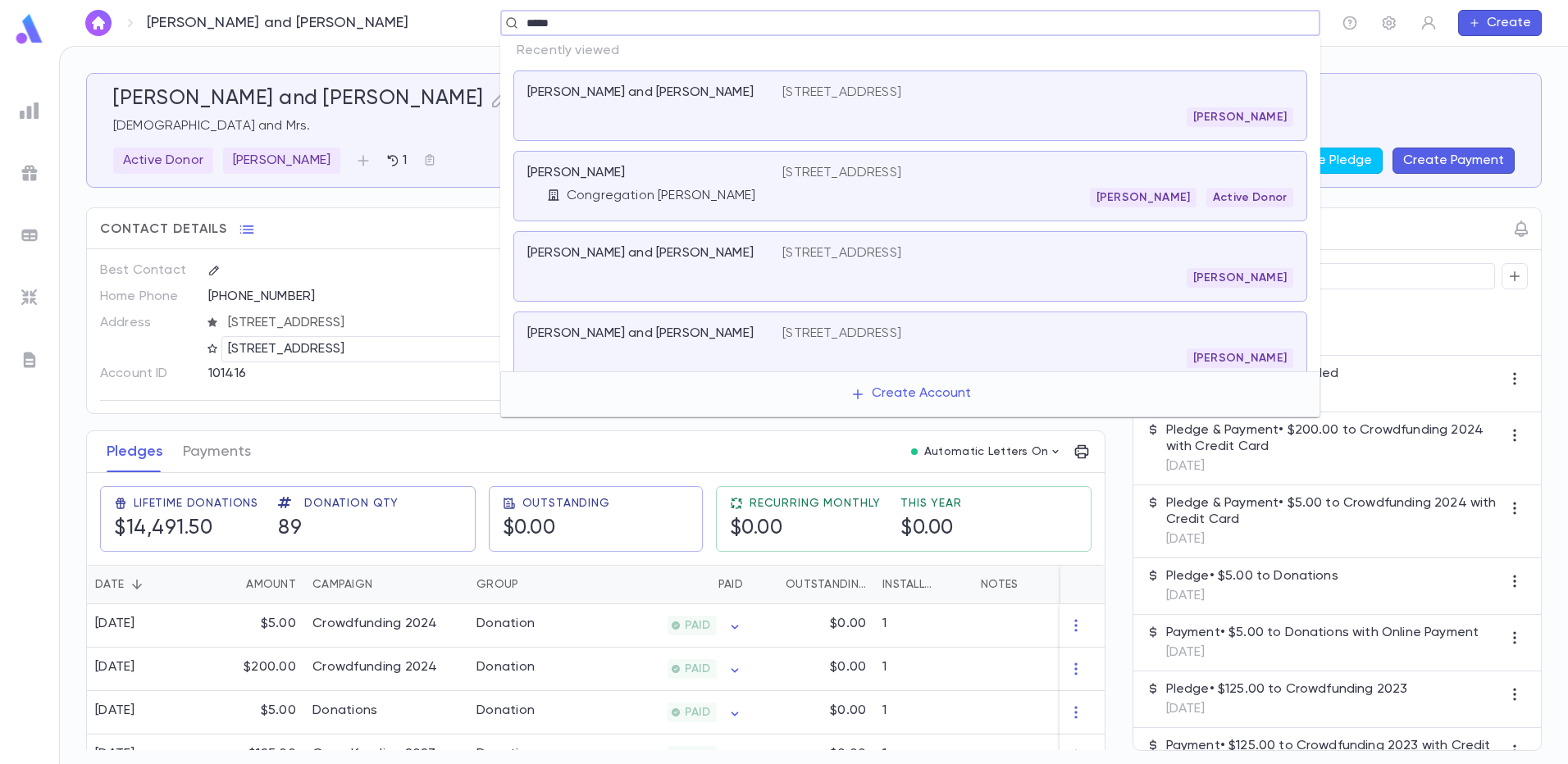
type input "******"
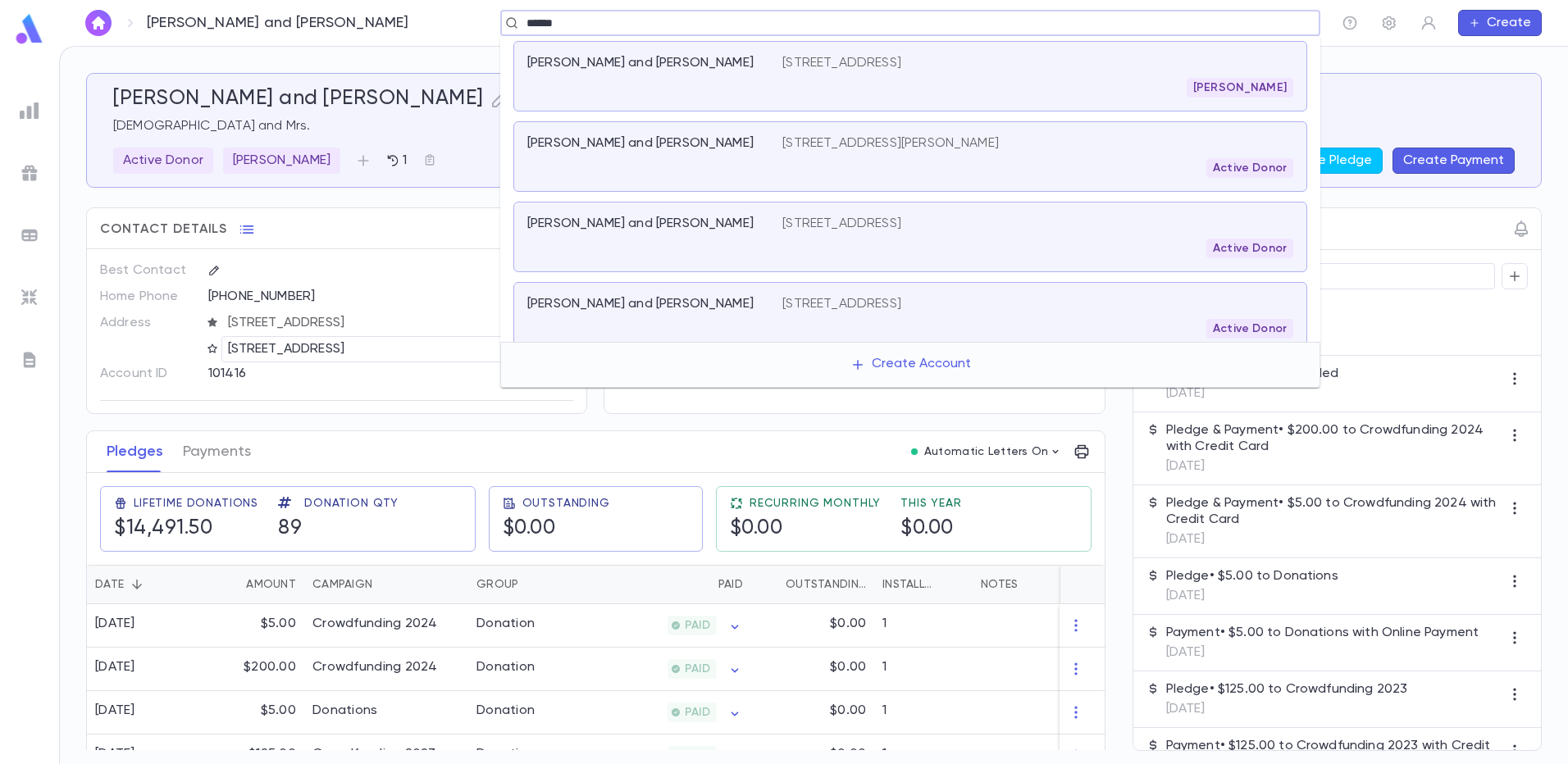
click at [893, 85] on div "[PERSON_NAME]" at bounding box center [1038, 87] width 511 height 20
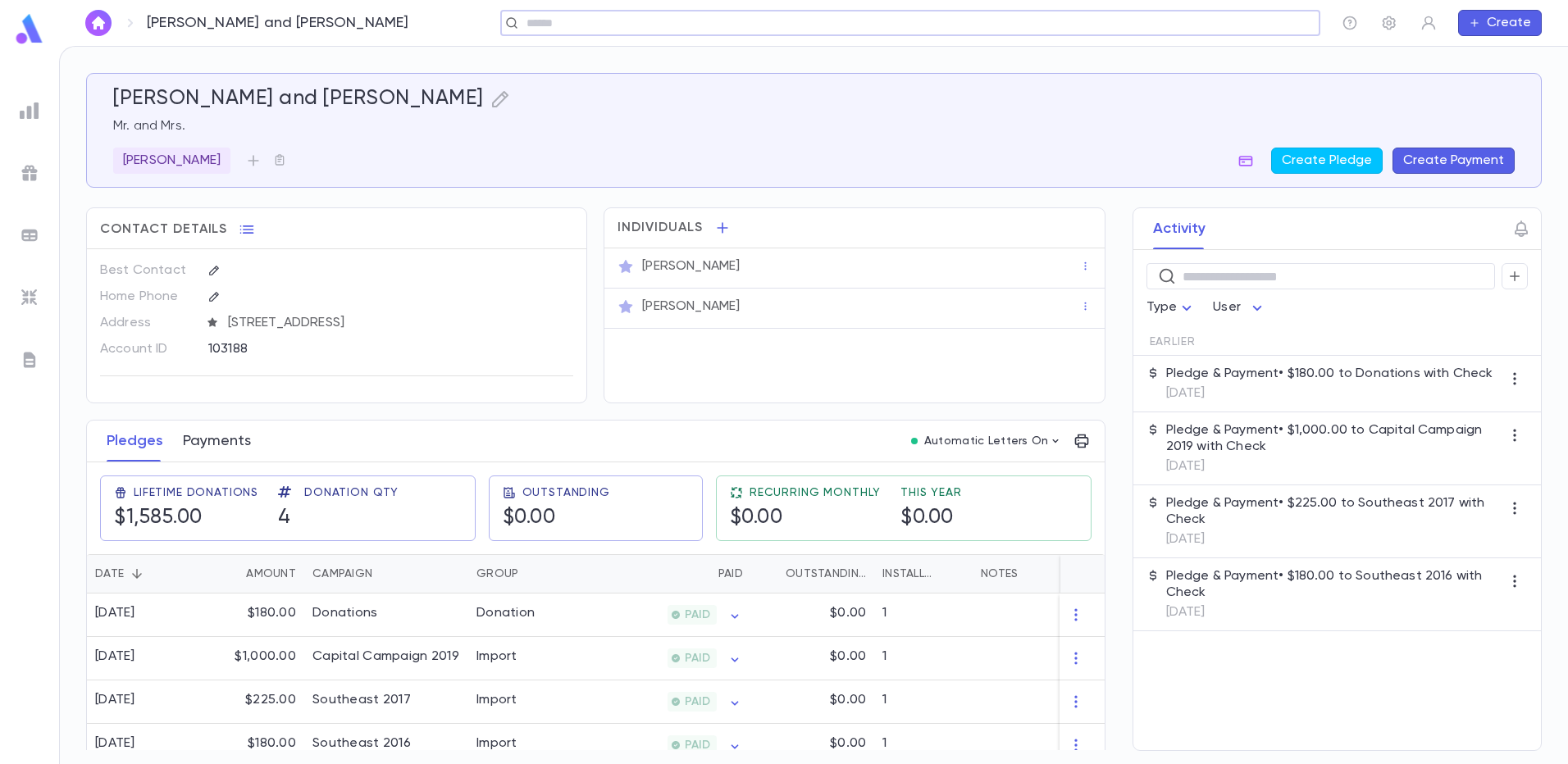
click at [228, 435] on button "Payments" at bounding box center [217, 442] width 68 height 41
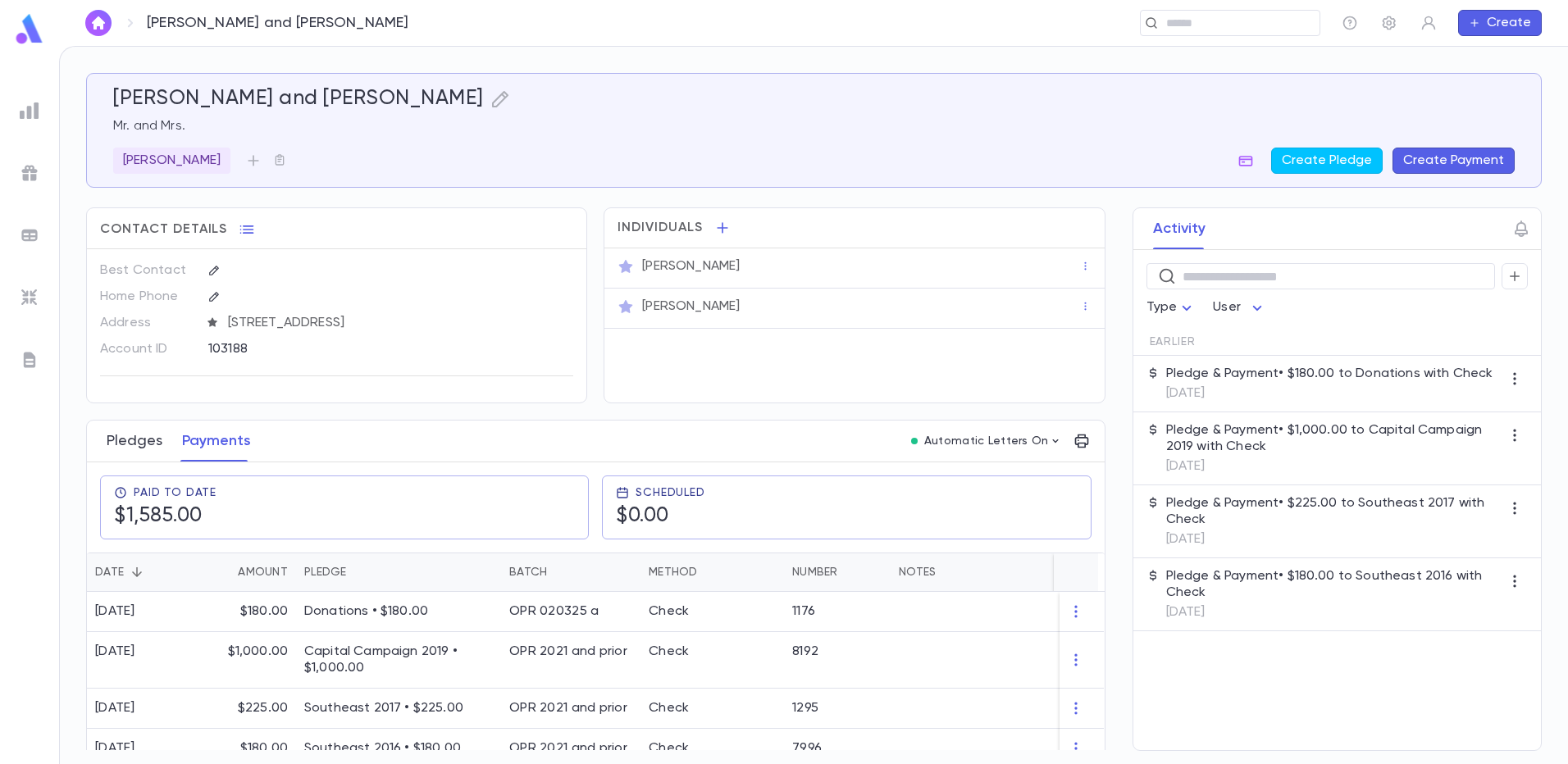
click at [127, 442] on button "Pledges" at bounding box center [134, 442] width 55 height 41
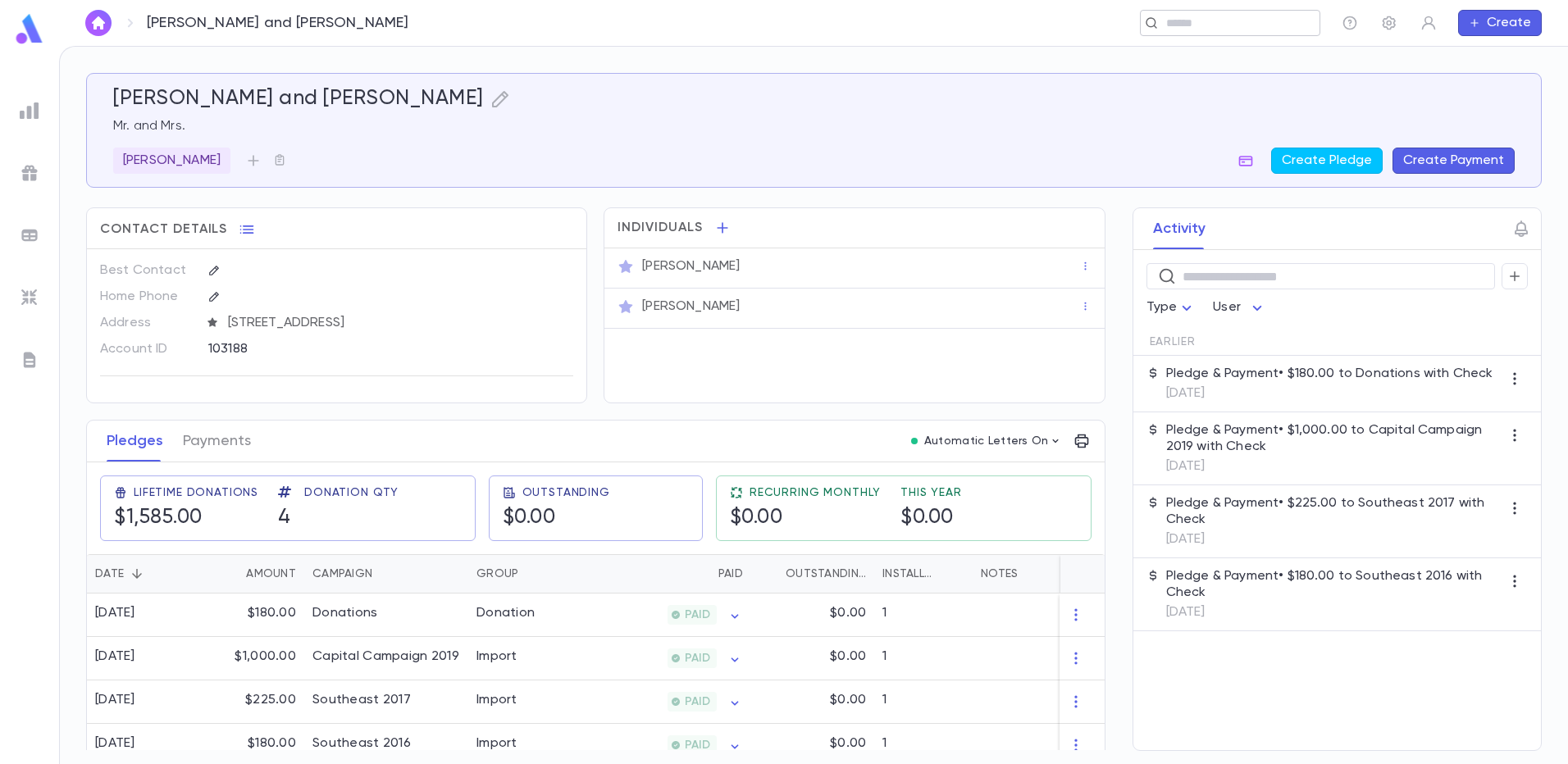
click at [1197, 31] on div "​" at bounding box center [1230, 22] width 180 height 26
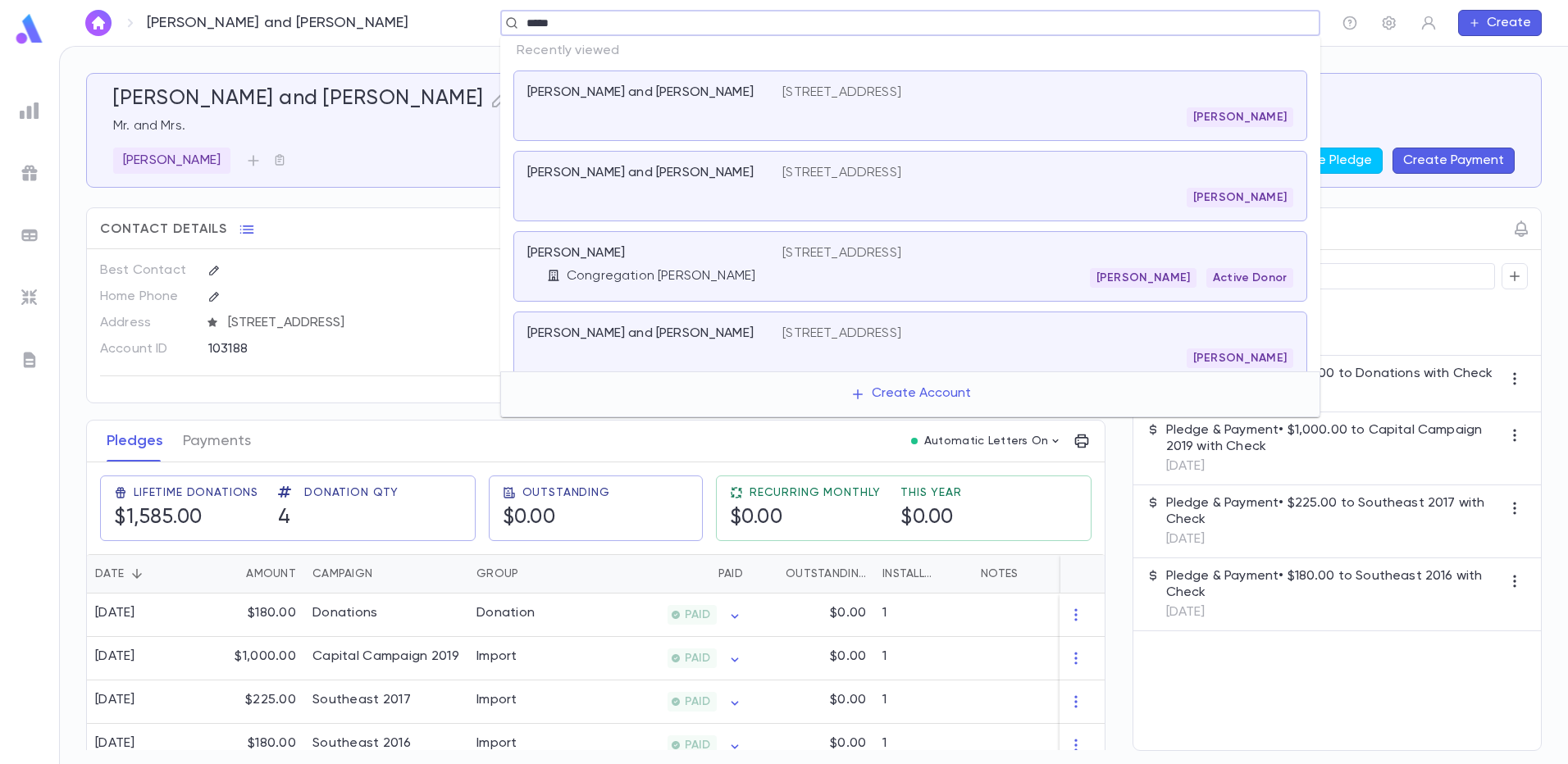
type input "******"
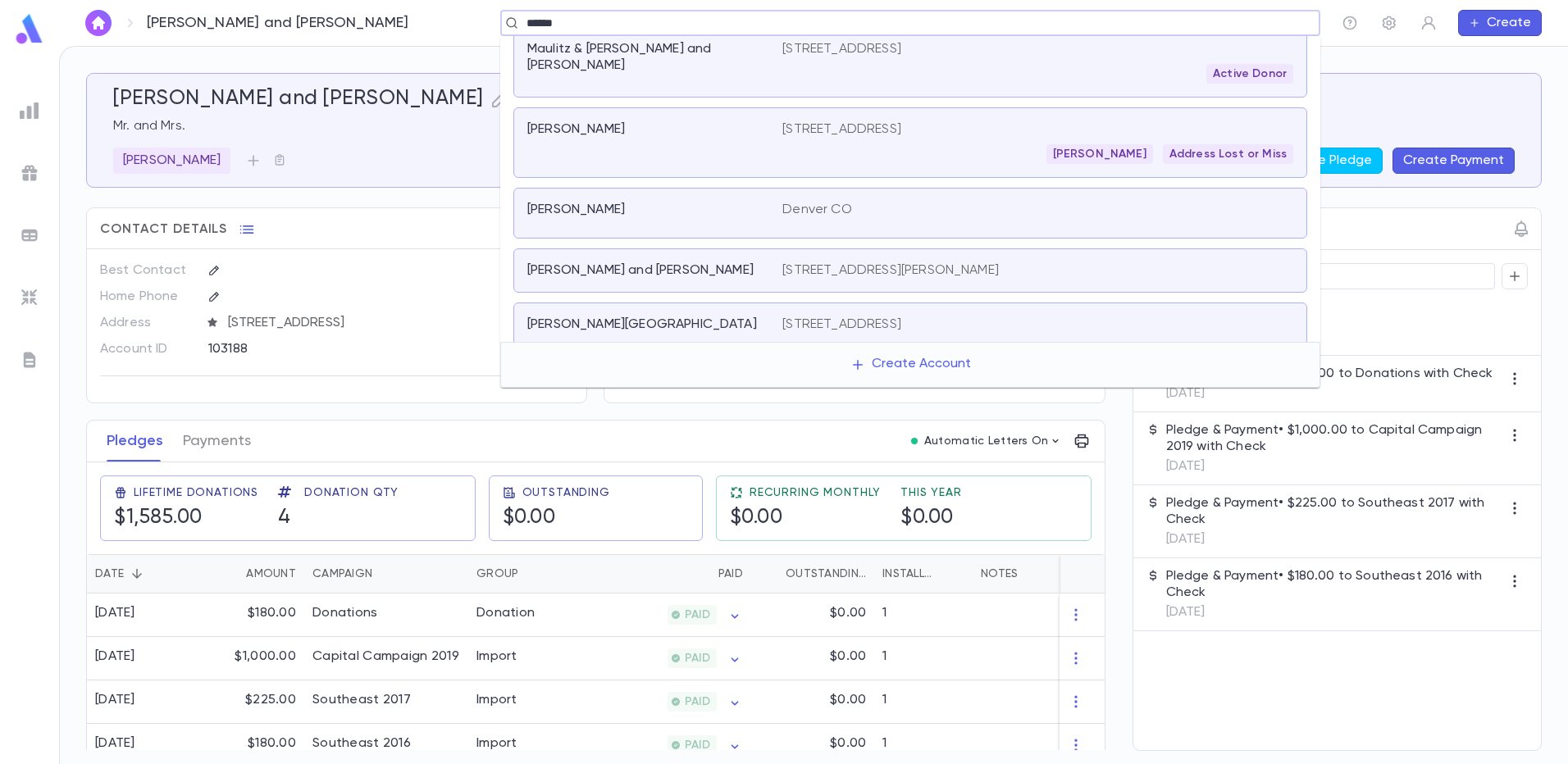
scroll to position [104, 0]
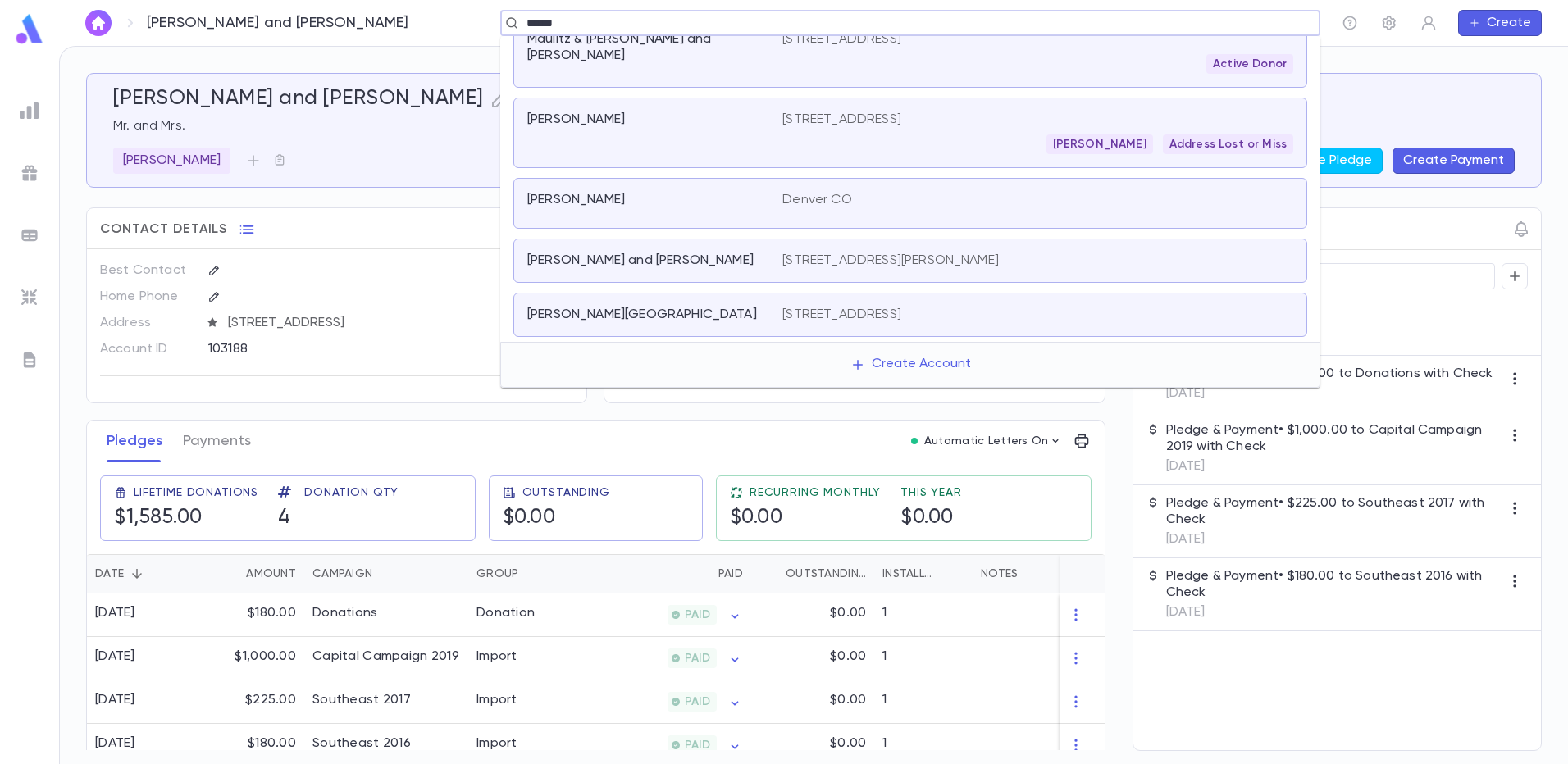
click at [720, 264] on div "Altman, Josh and Tova" at bounding box center [644, 260] width 235 height 16
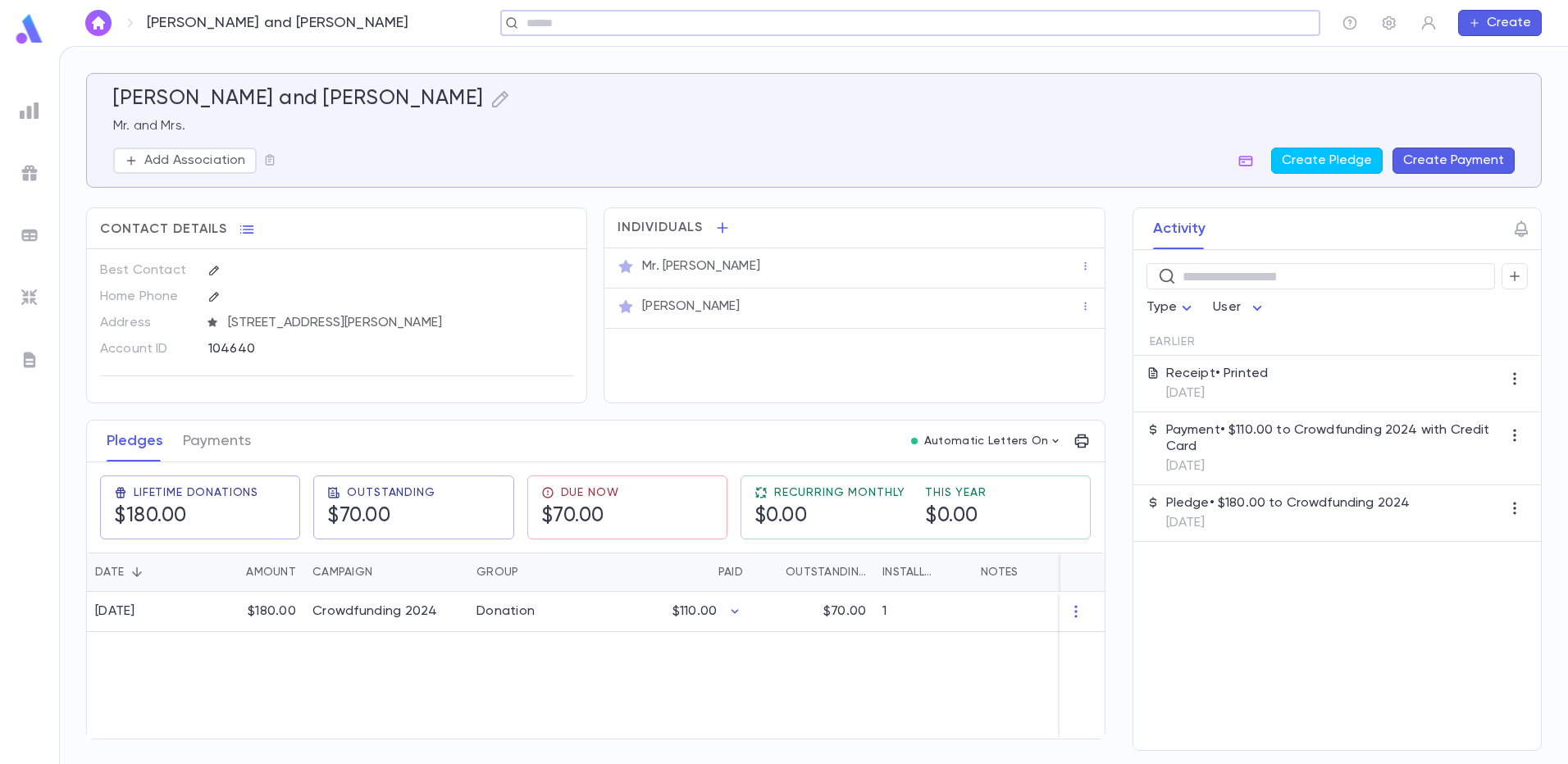
click at [205, 170] on button "Add Association" at bounding box center [185, 160] width 143 height 26
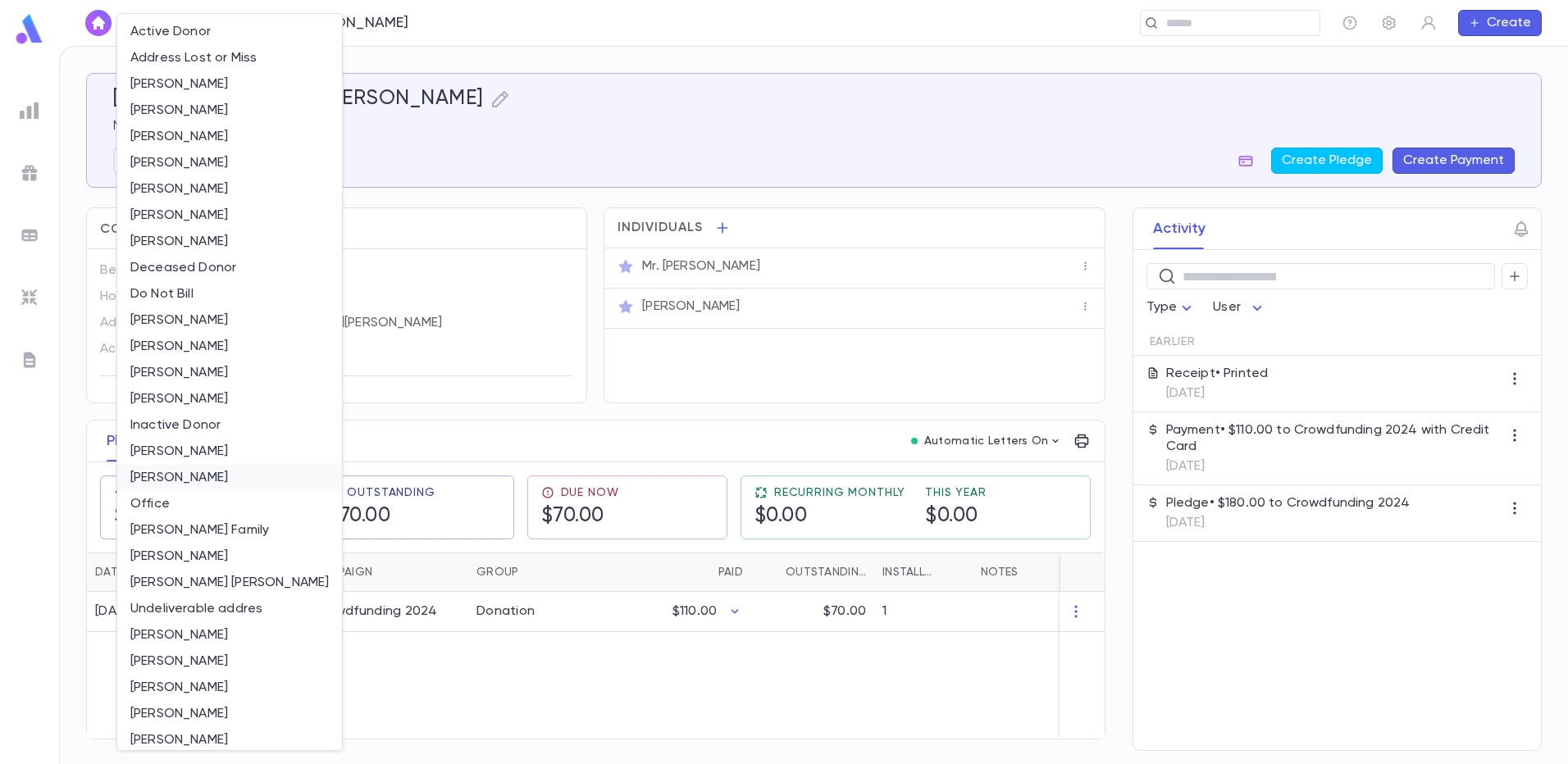
click at [190, 468] on li "[PERSON_NAME]" at bounding box center [230, 478] width 225 height 26
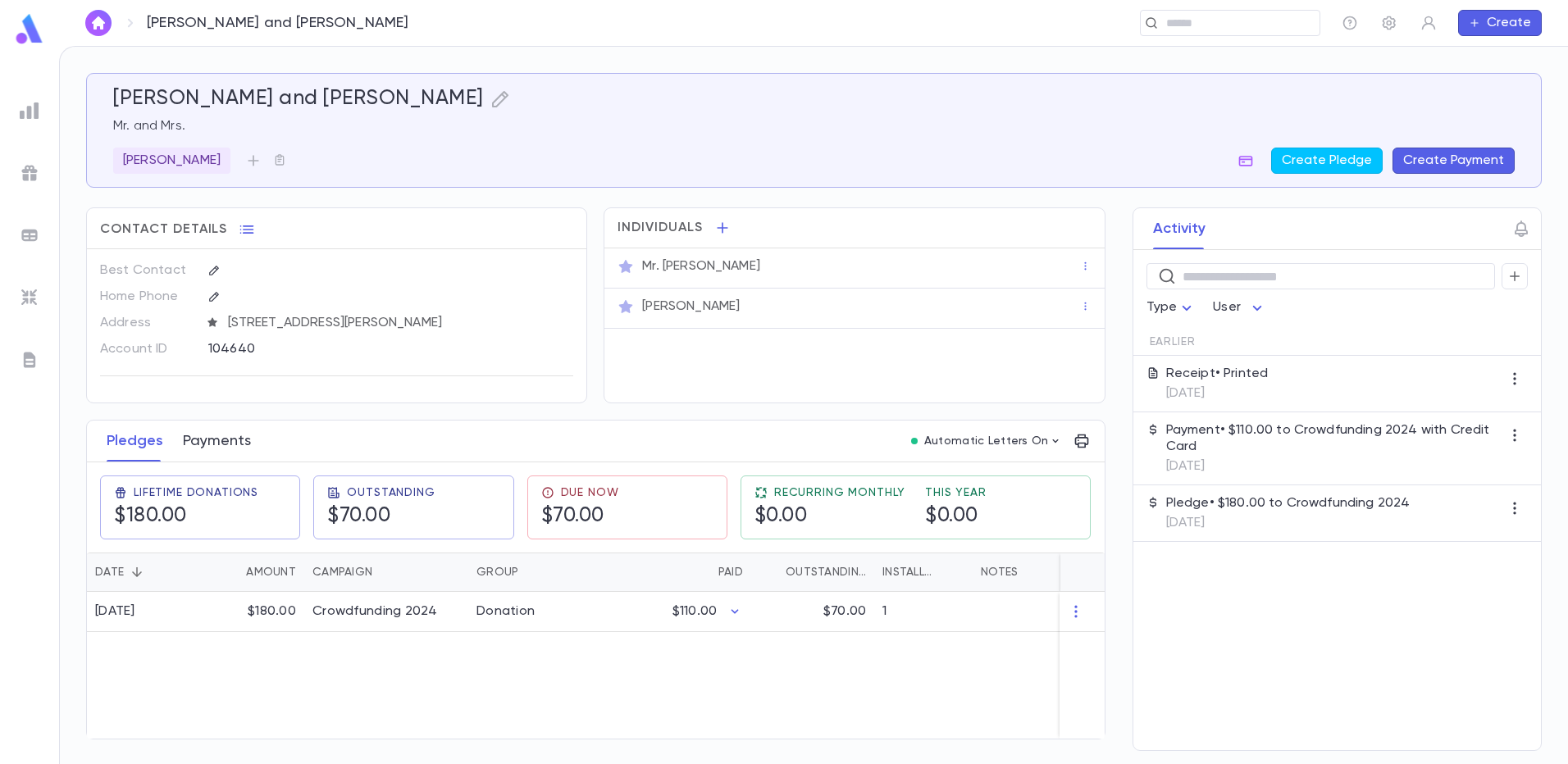
click at [226, 449] on button "Payments" at bounding box center [217, 442] width 68 height 41
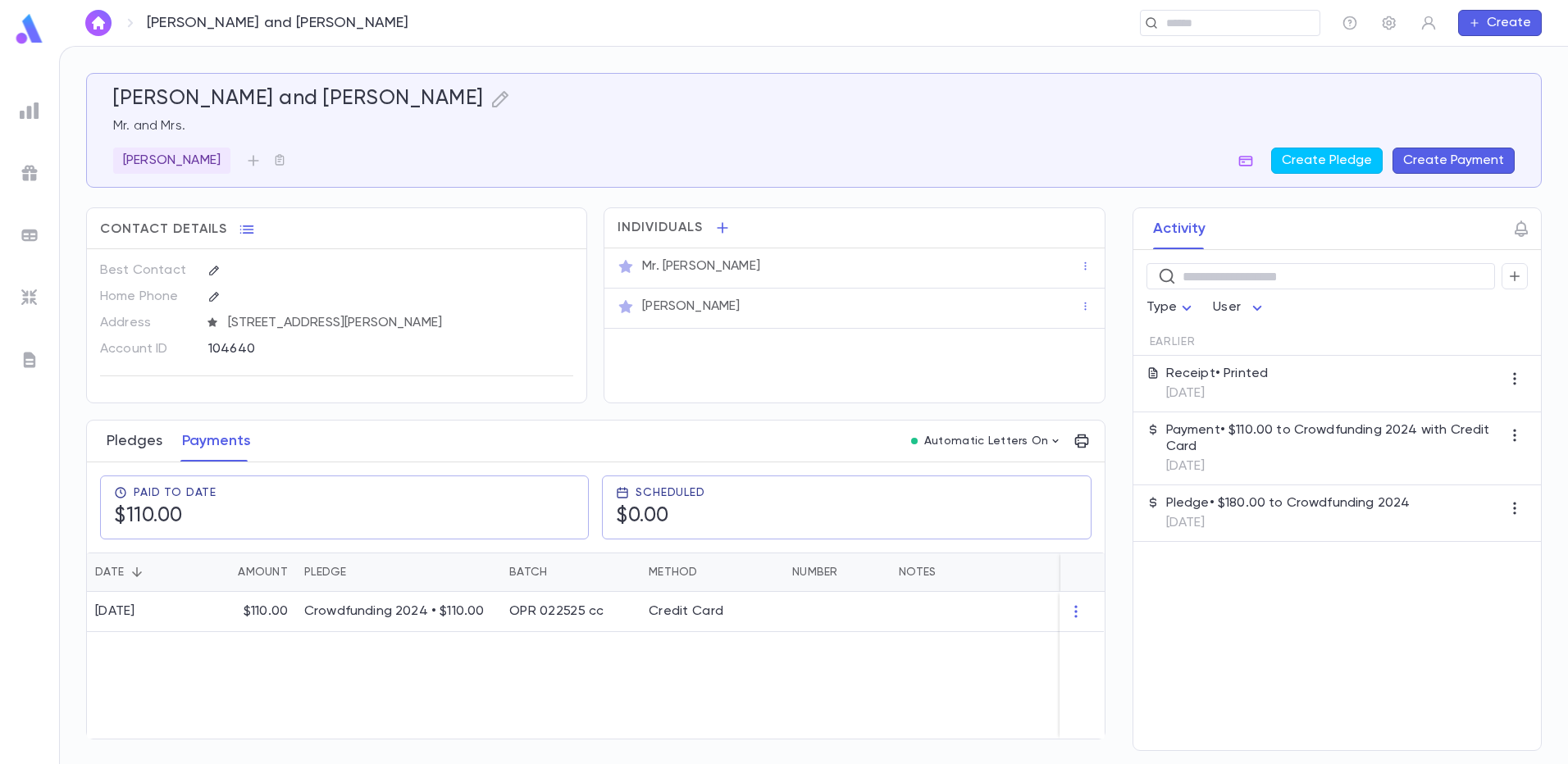
click at [140, 445] on button "Pledges" at bounding box center [134, 442] width 55 height 41
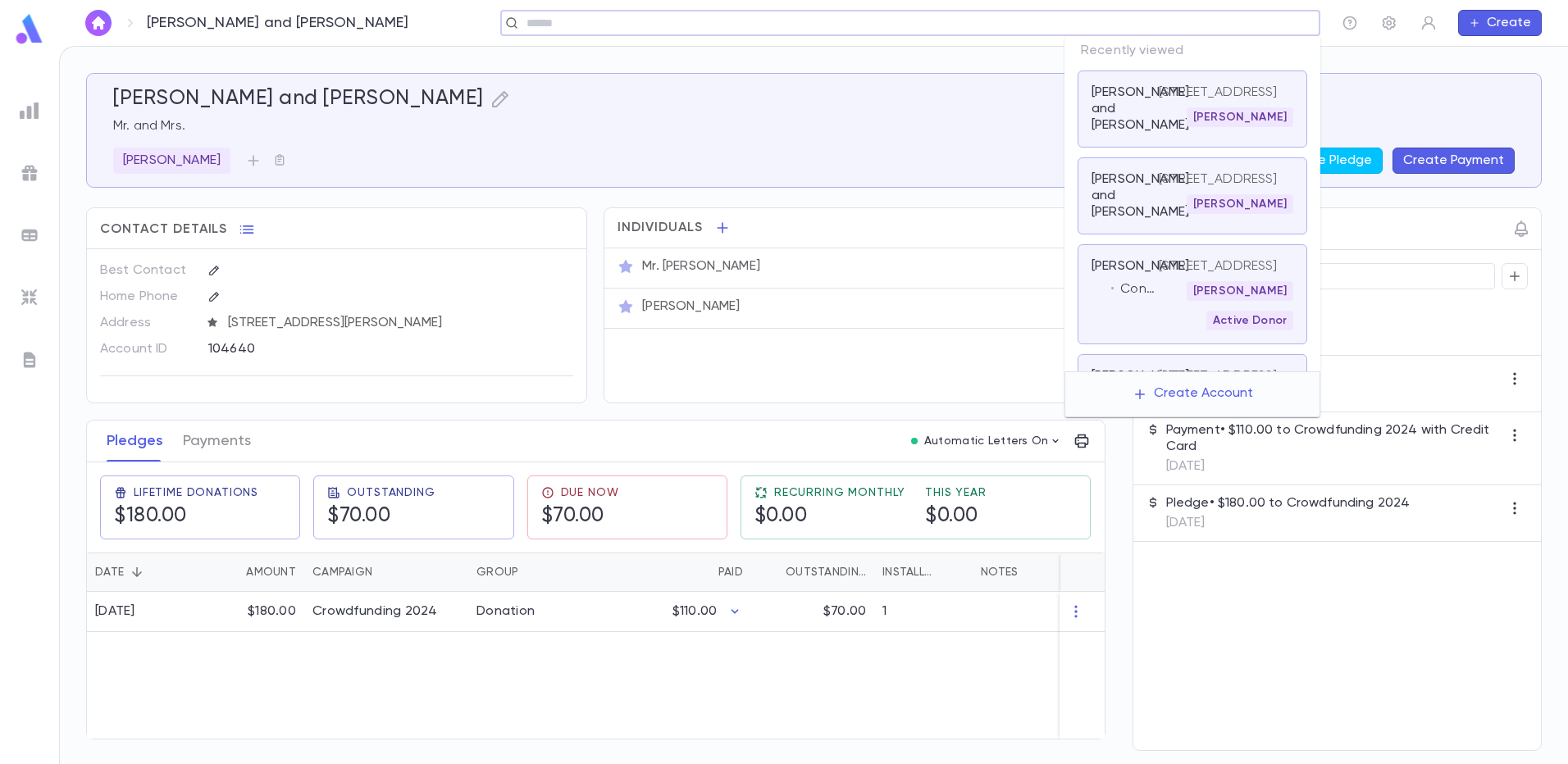
click at [1172, 21] on input "text" at bounding box center [904, 23] width 767 height 16
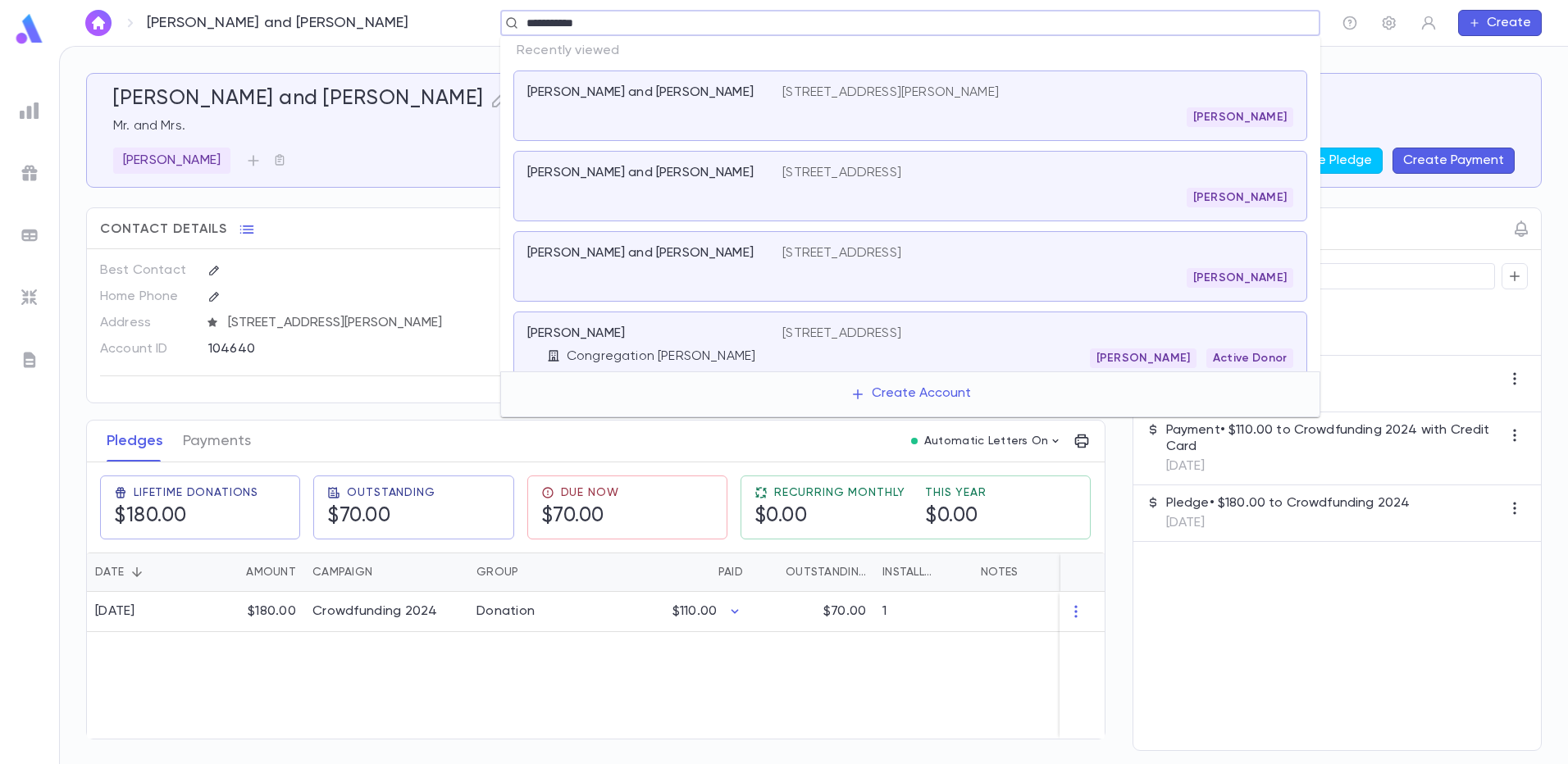
type input "**********"
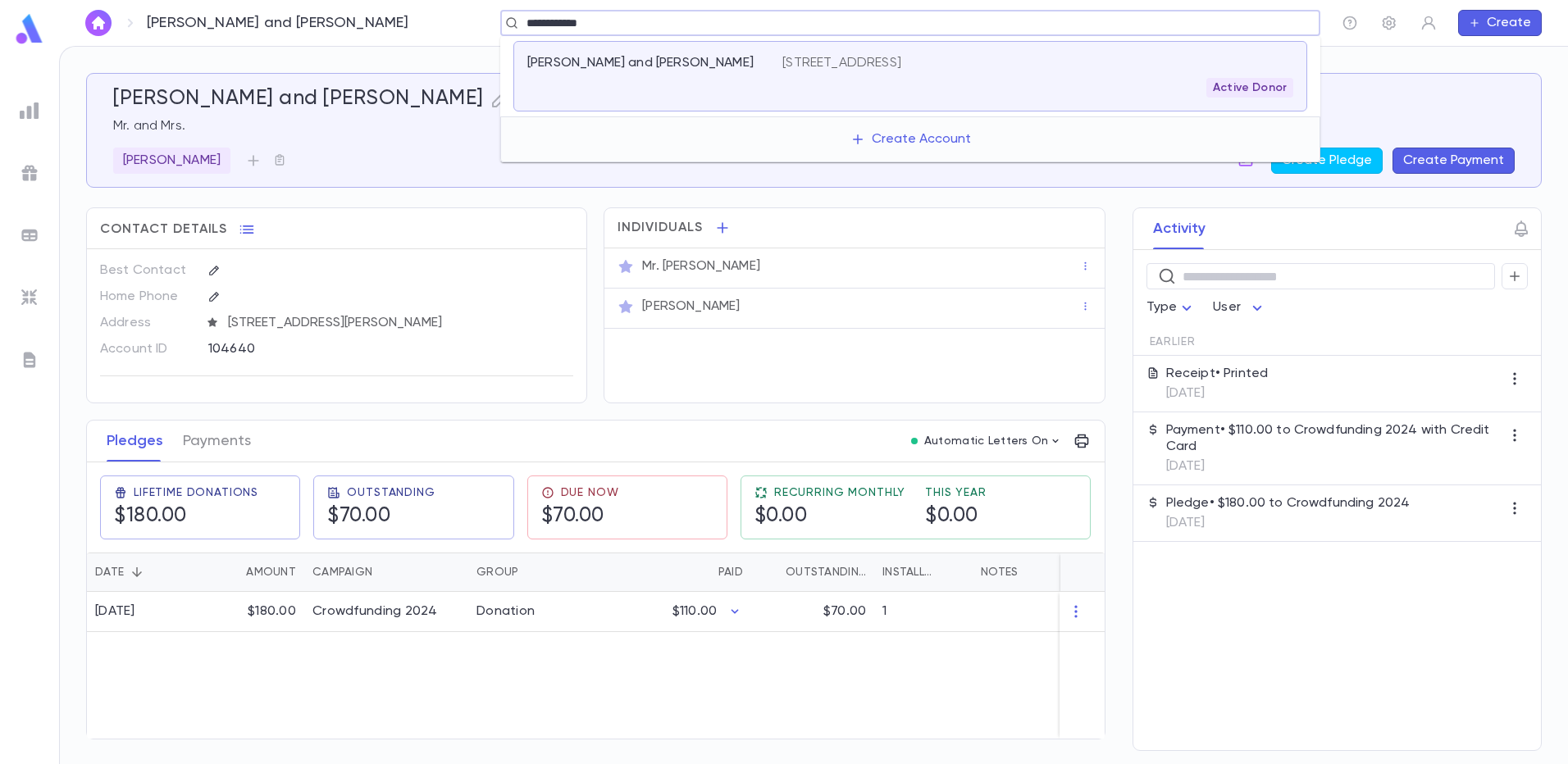
click at [1093, 78] on div "Active Donor" at bounding box center [1038, 87] width 511 height 20
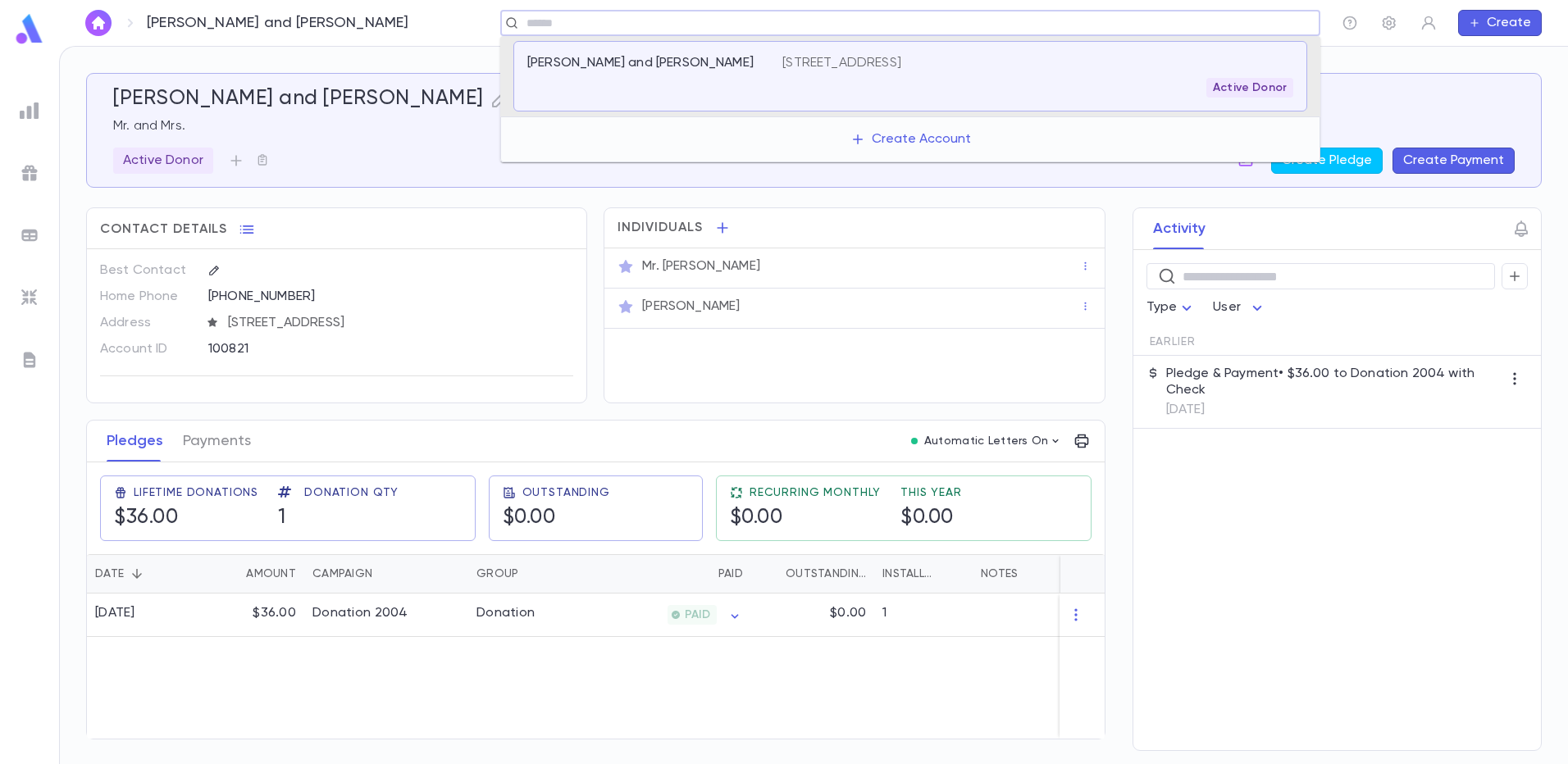
click at [587, 24] on input "text" at bounding box center [904, 23] width 767 height 16
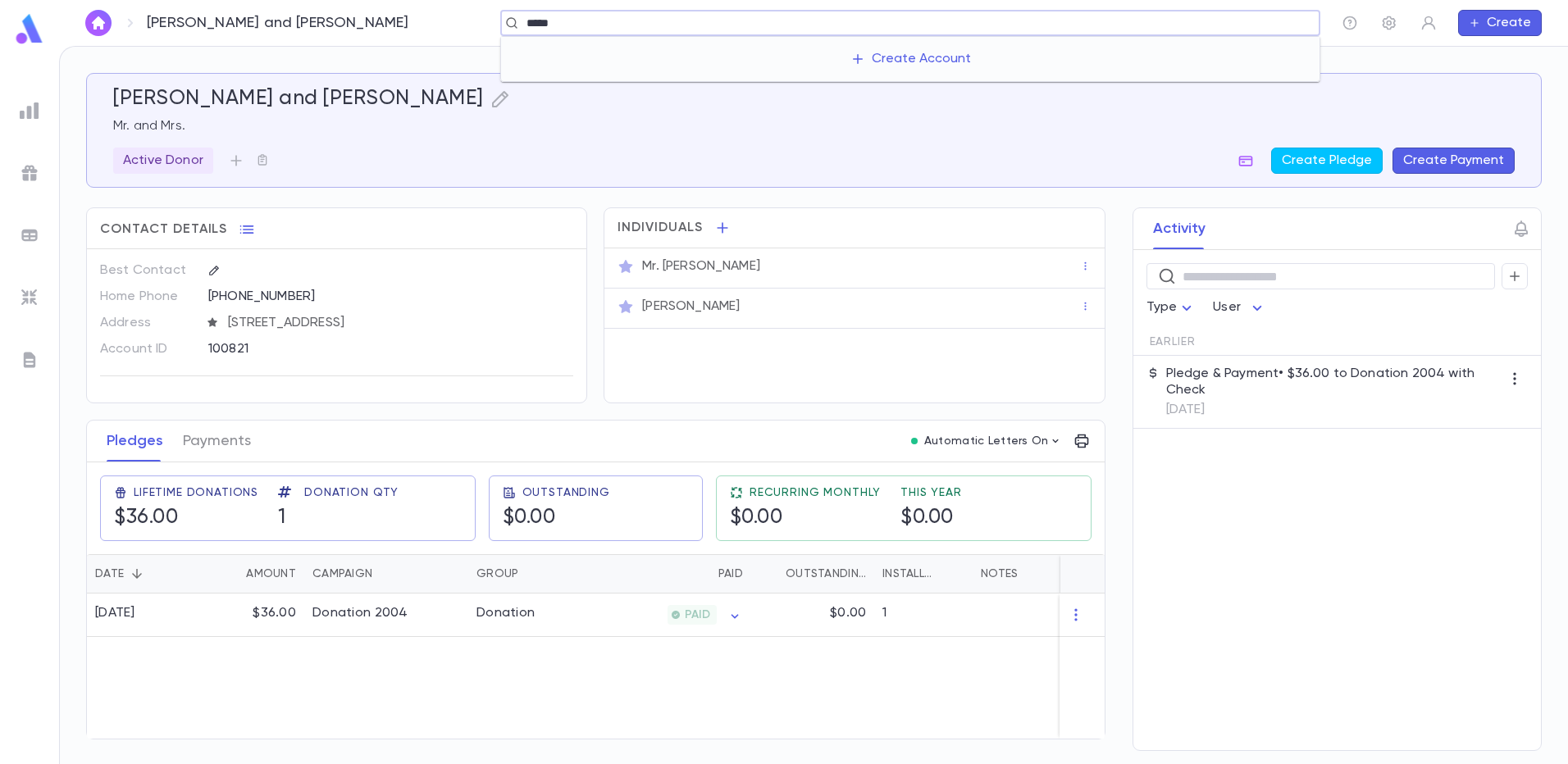
type input "******"
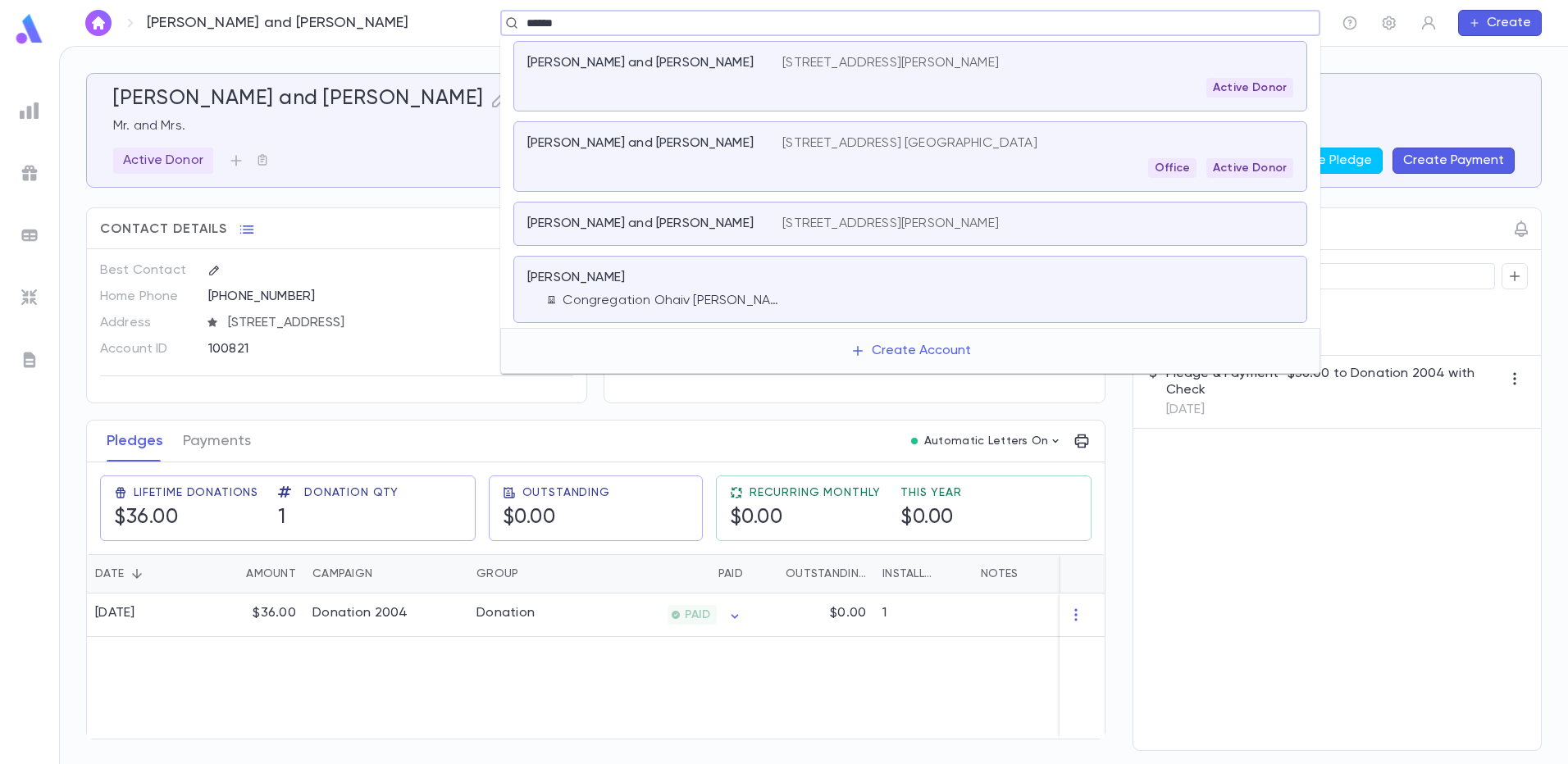
click at [618, 292] on div "Cohen, Alfred Congregation Ohaiv Yisroel of Blueberry" at bounding box center [654, 290] width 255 height 39
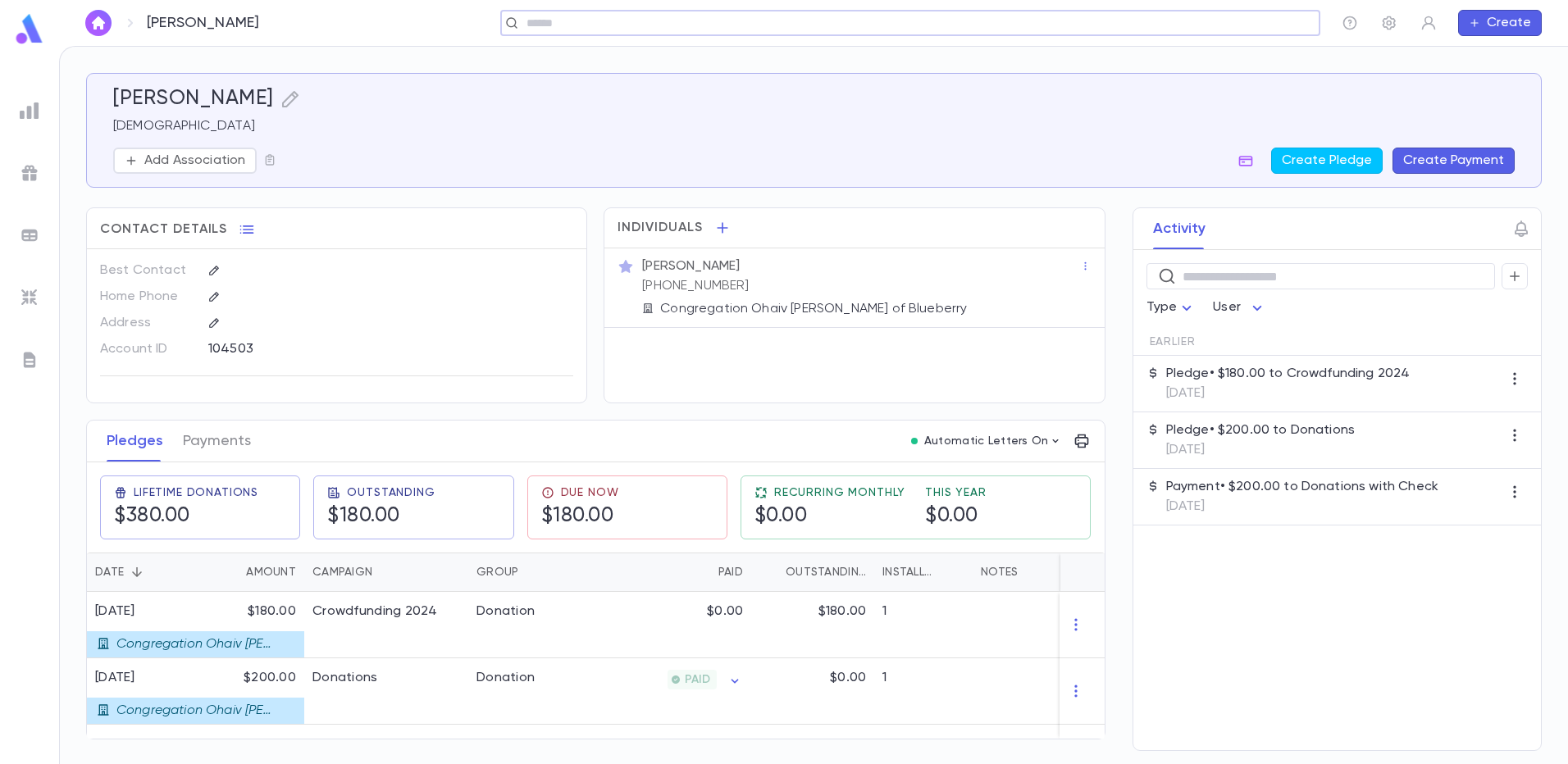
click at [1224, 10] on div "​" at bounding box center [910, 22] width 820 height 26
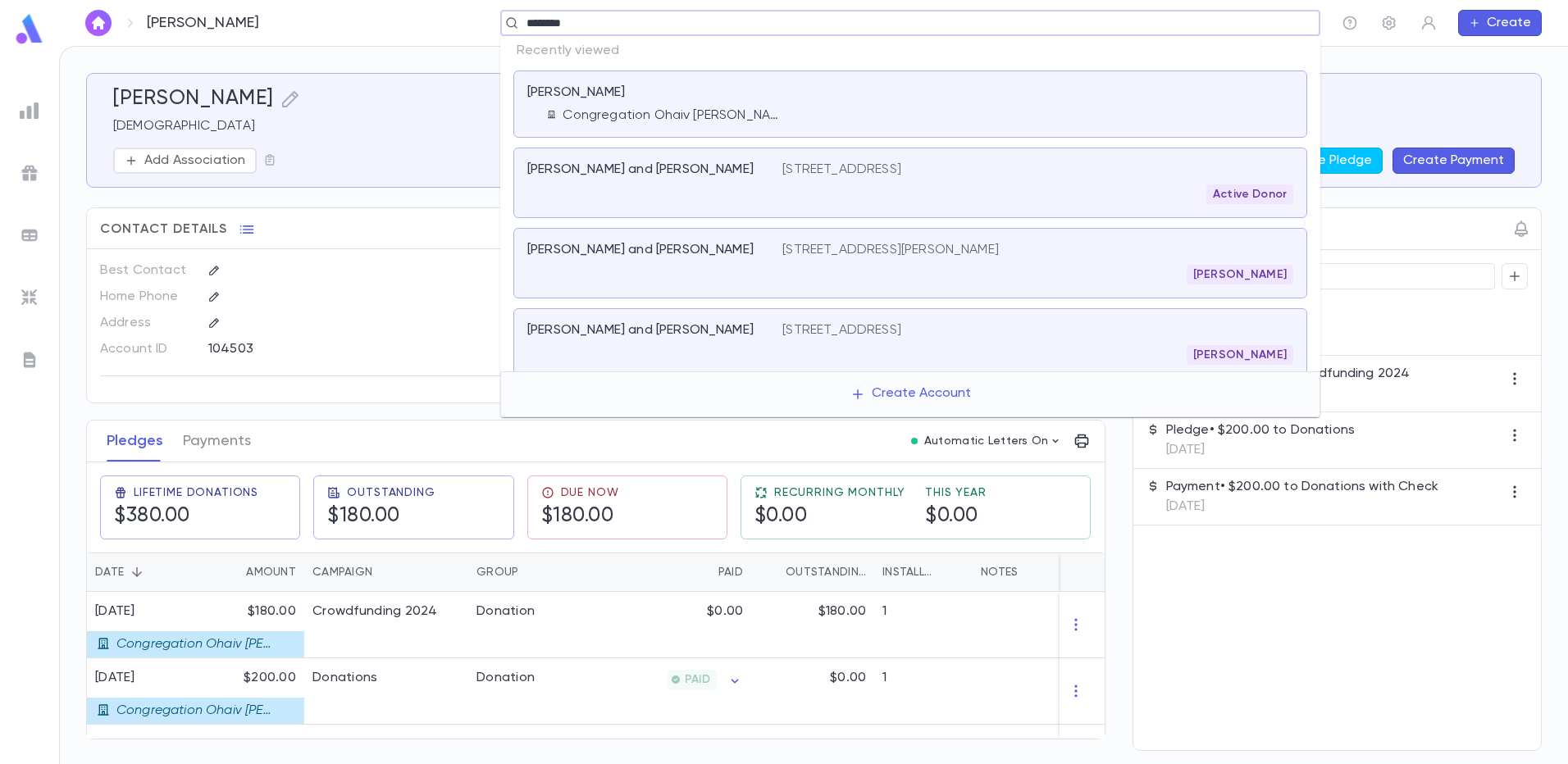
type input "*********"
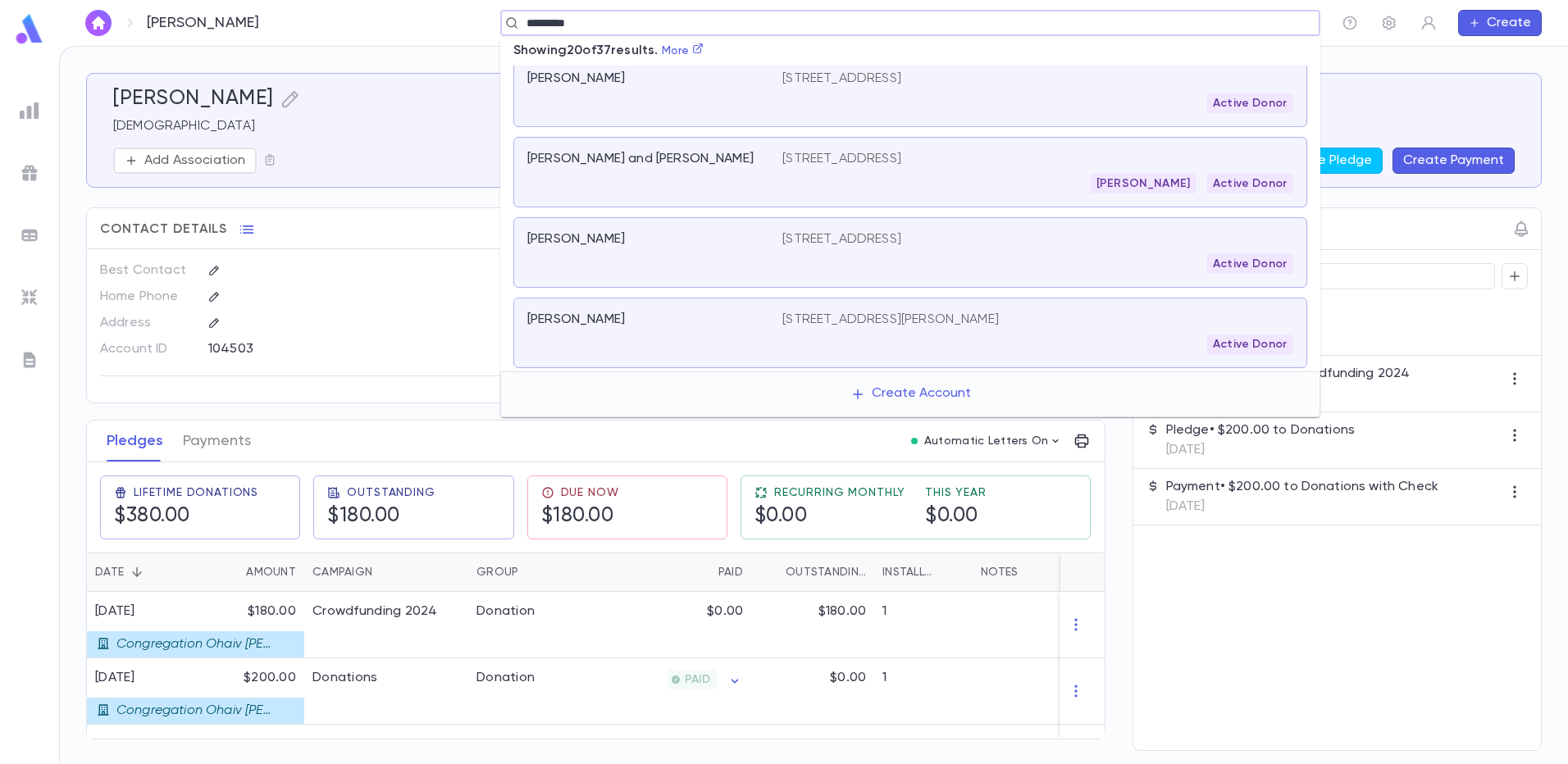
scroll to position [1134, 0]
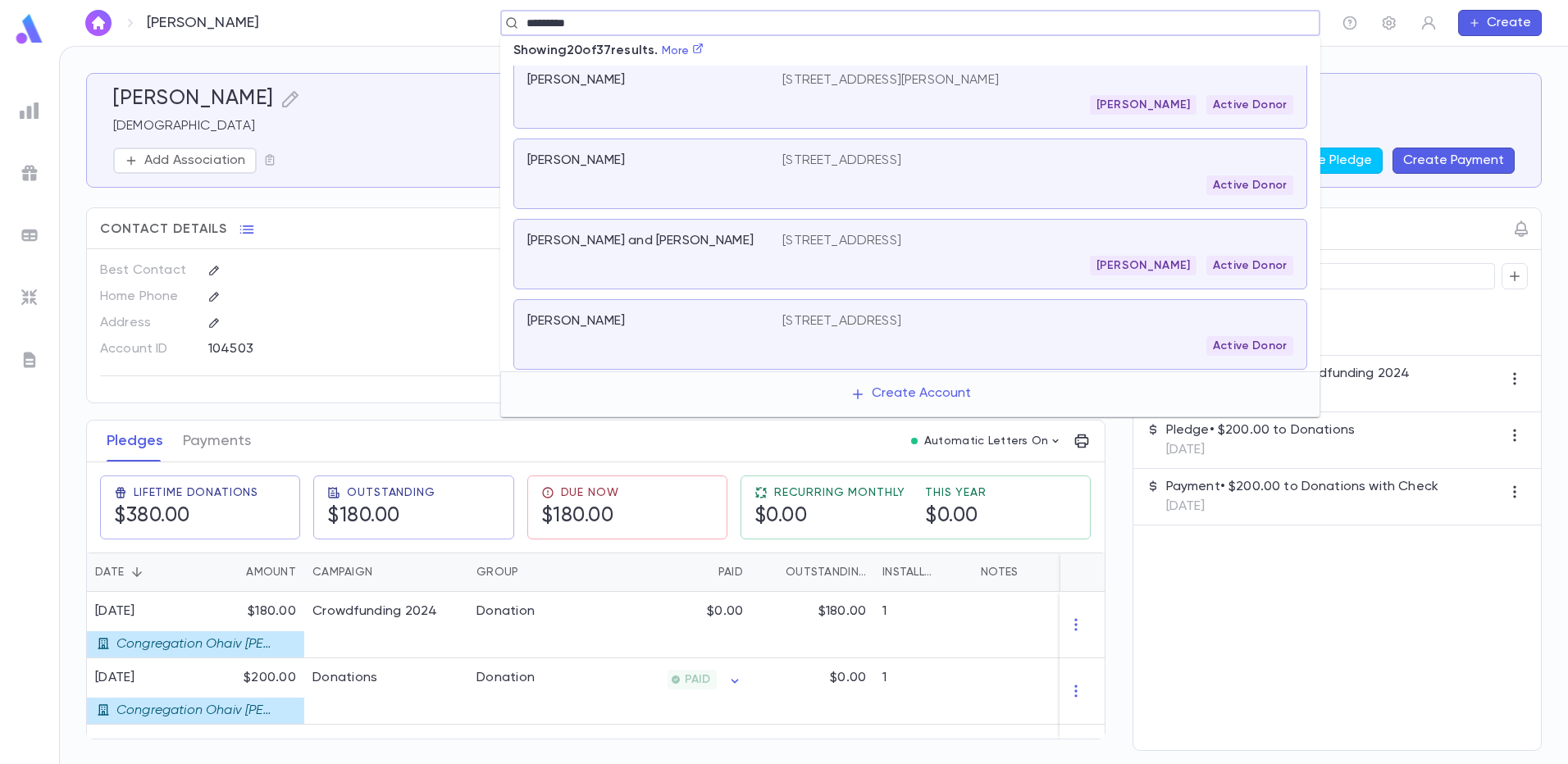
click at [983, 265] on div "Moshe Heyman Active Donor" at bounding box center [1038, 265] width 511 height 20
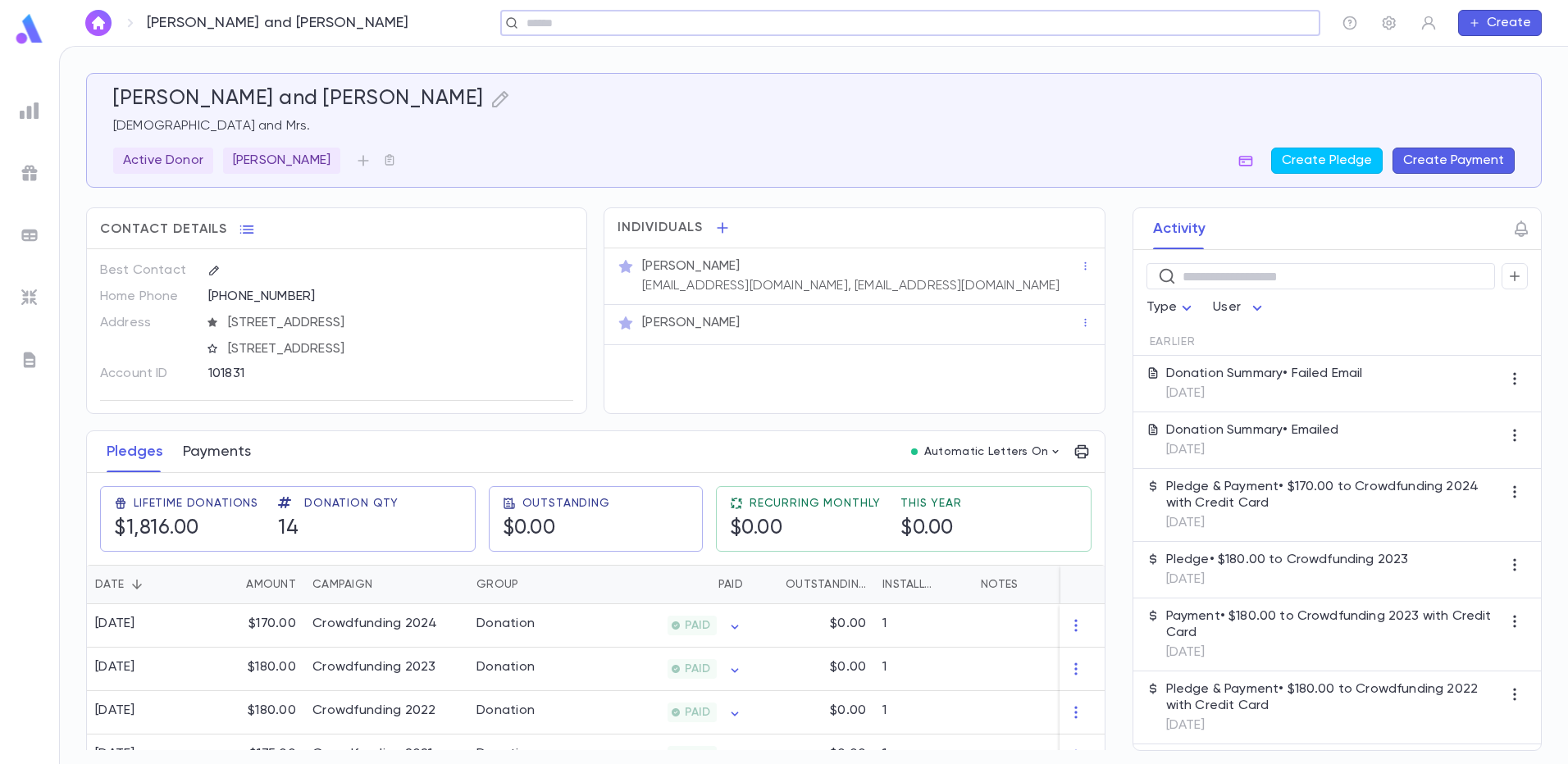
click at [227, 448] on button "Payments" at bounding box center [217, 452] width 68 height 41
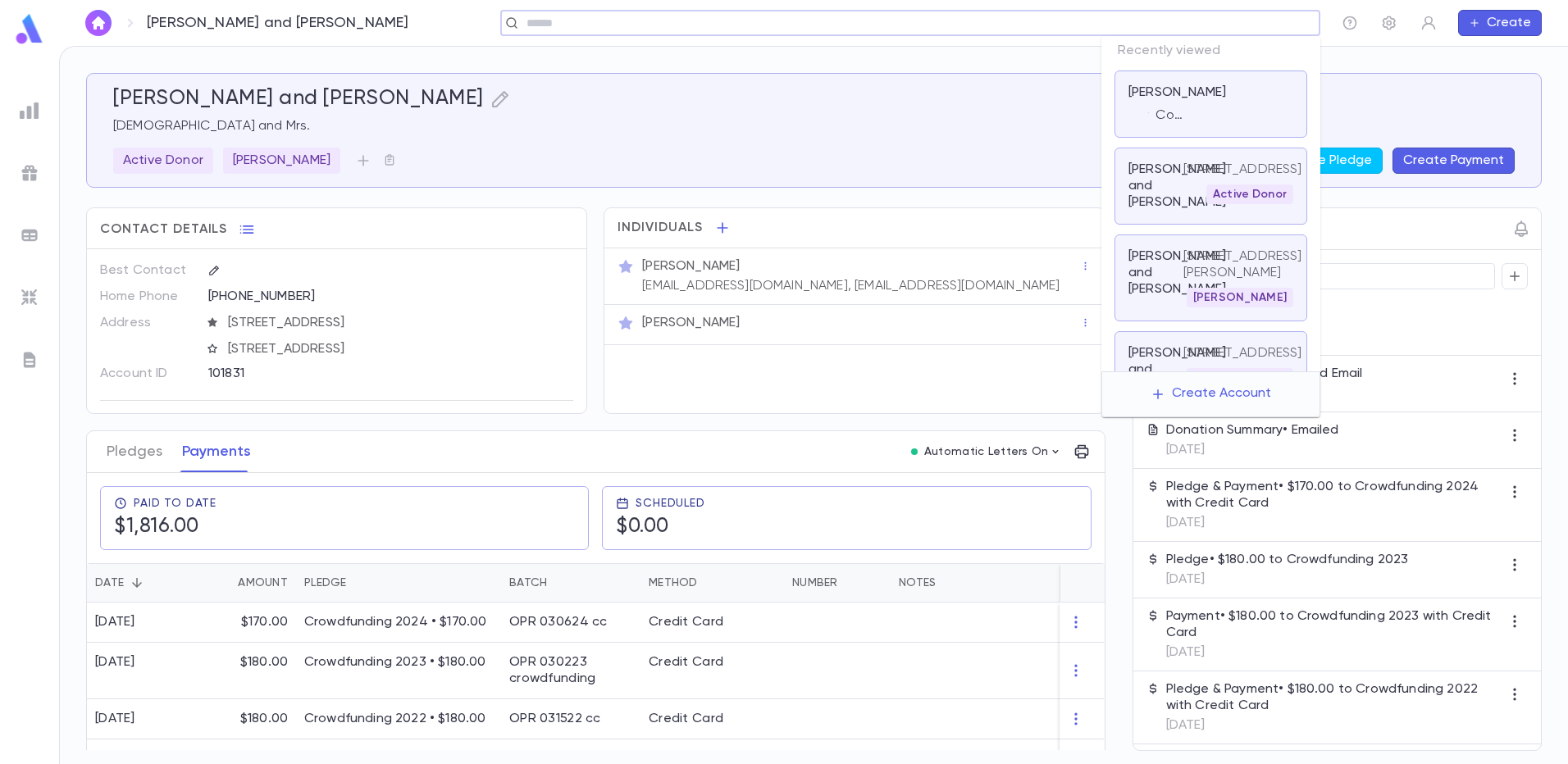
click at [1204, 28] on input "text" at bounding box center [904, 23] width 767 height 16
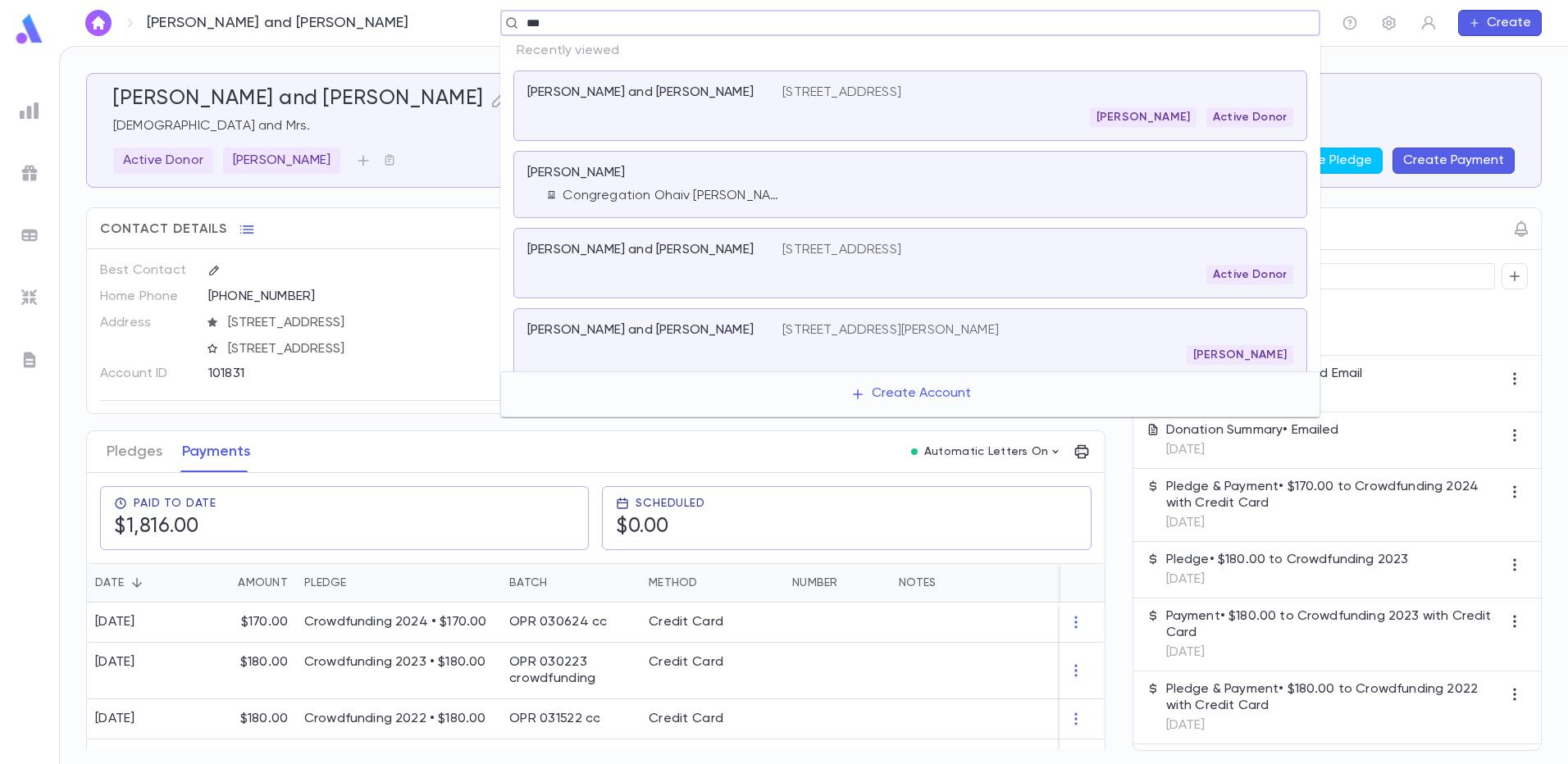
type input "****"
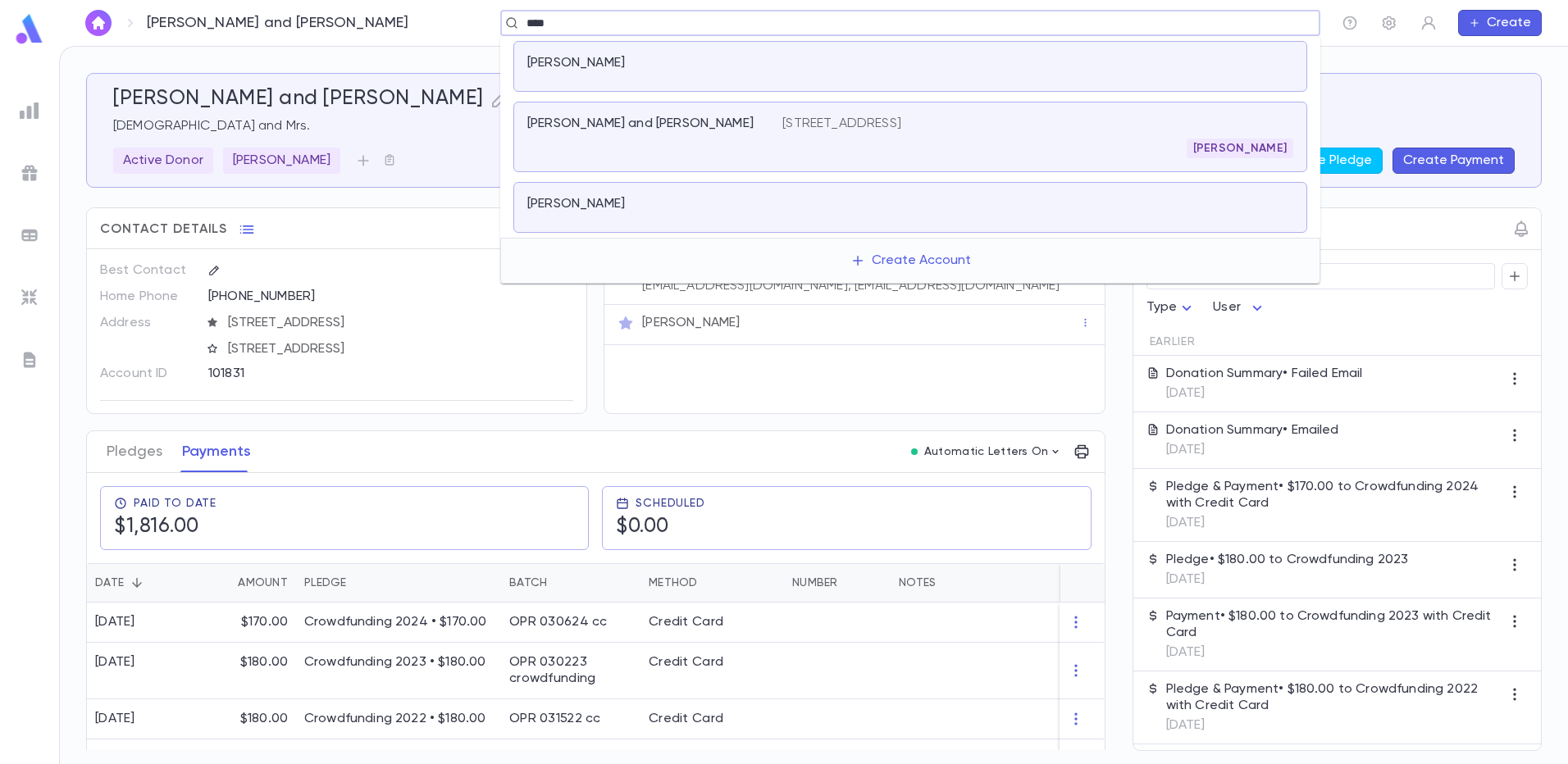
click at [979, 209] on div at bounding box center [1038, 207] width 511 height 22
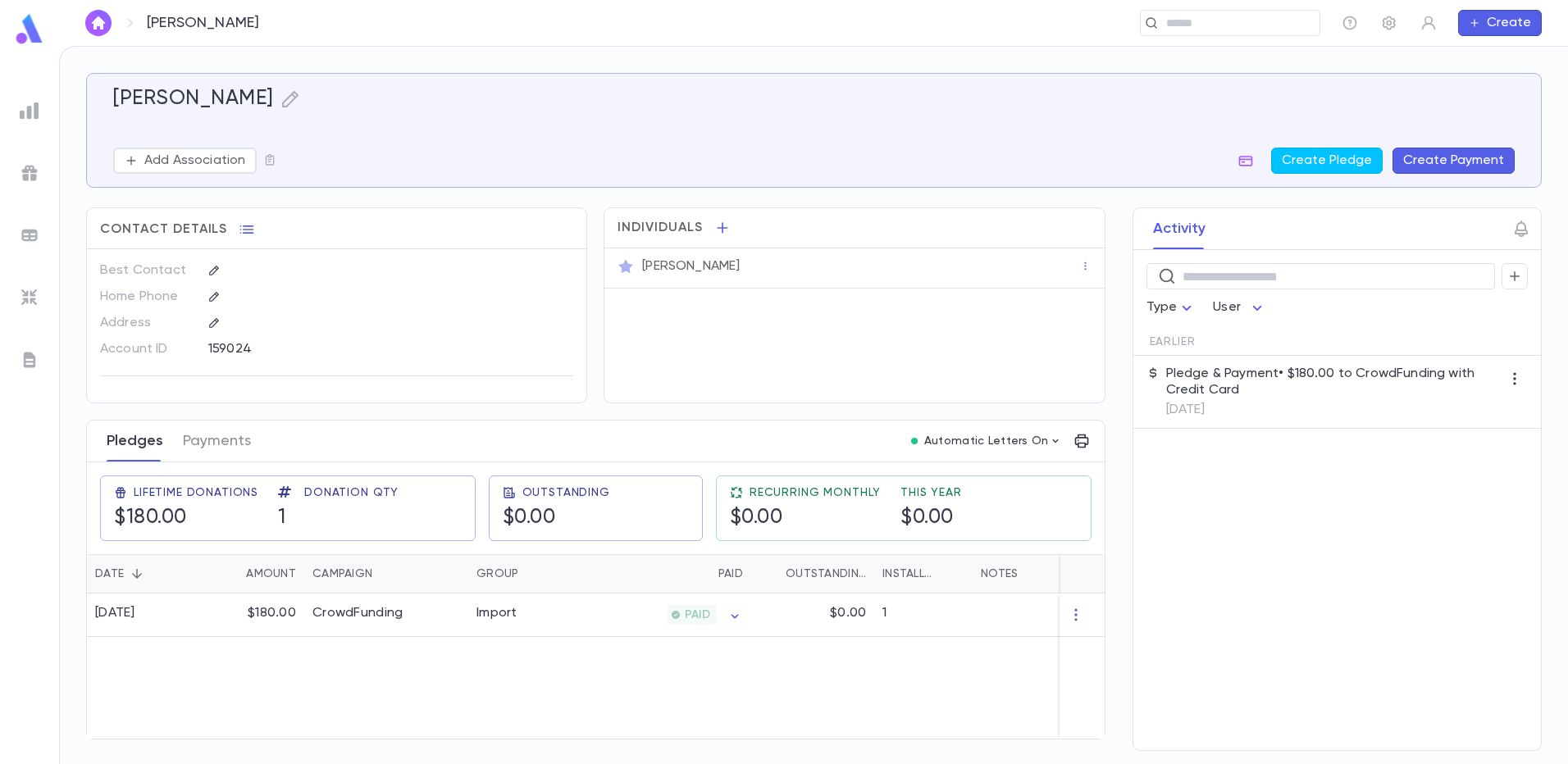
drag, startPoint x: 140, startPoint y: 447, endPoint x: 147, endPoint y: 448, distance: 7.1
click at [144, 448] on button "Pledges" at bounding box center [135, 442] width 56 height 41
click at [1407, 395] on p "Pledge & Payment • $180.00 to CrowdFunding with Credit Card" at bounding box center [1334, 382] width 336 height 33
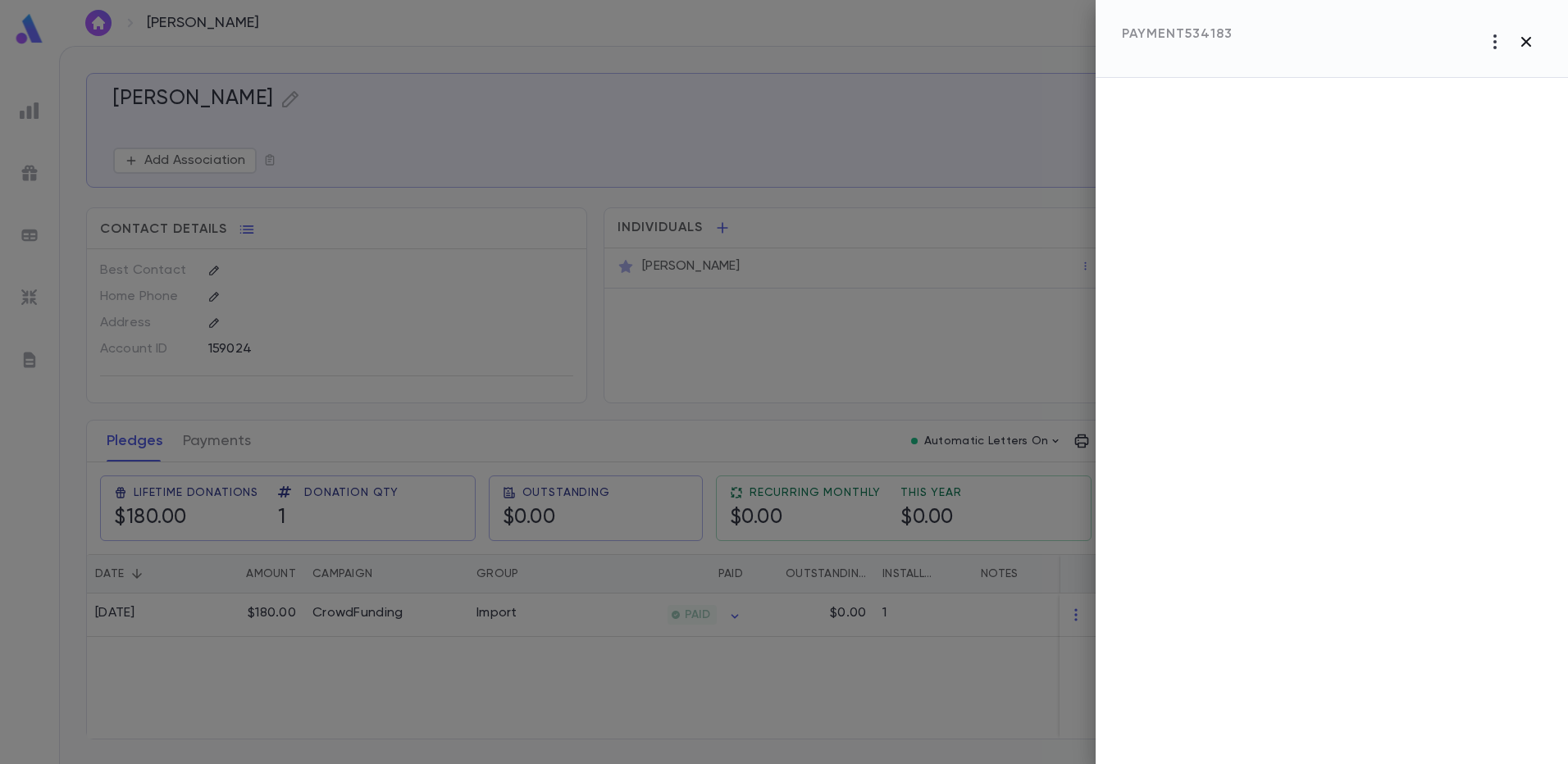
click at [1533, 42] on icon "button" at bounding box center [1525, 41] width 20 height 20
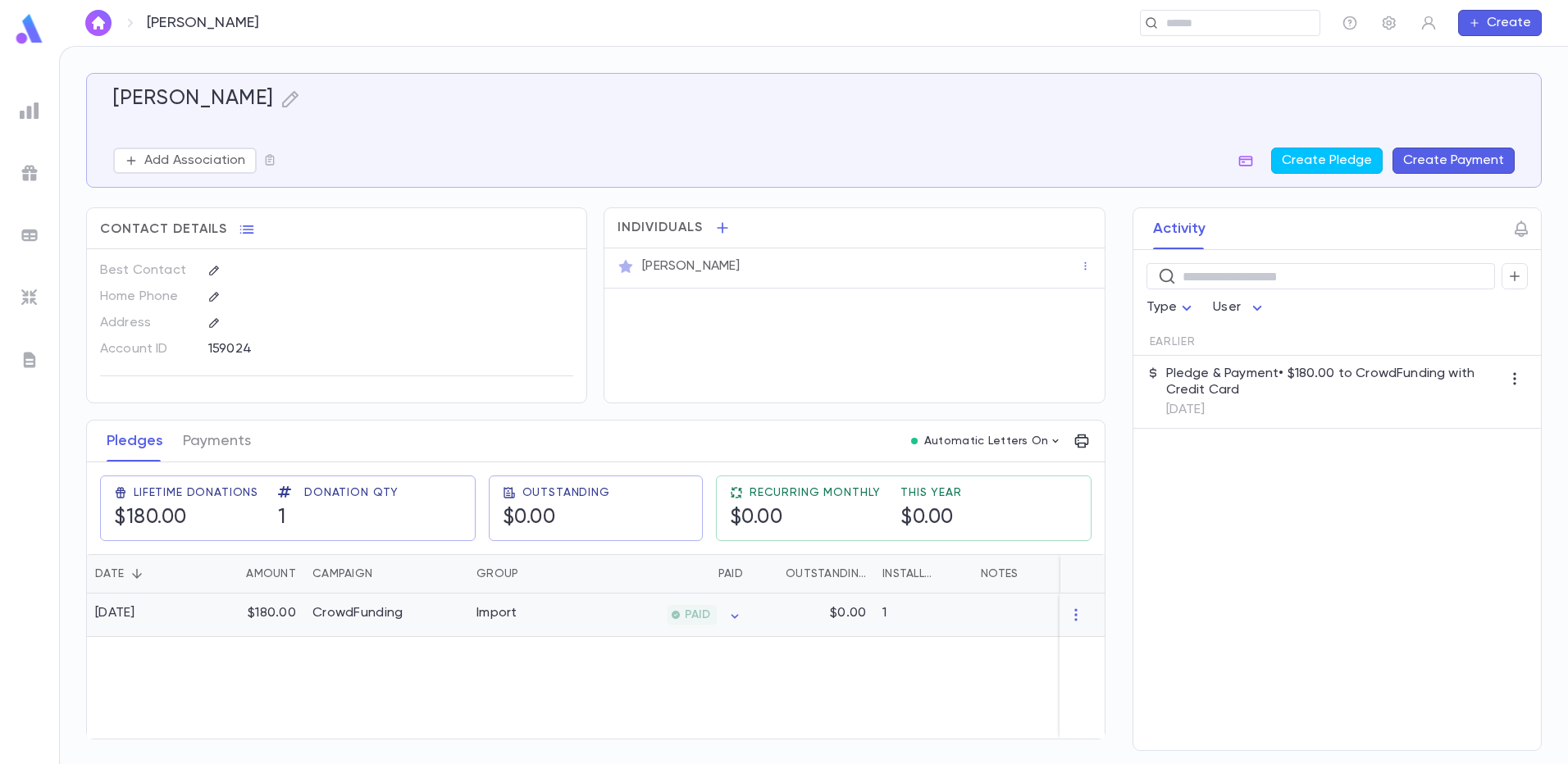
click at [206, 618] on div "$180.00" at bounding box center [251, 615] width 107 height 43
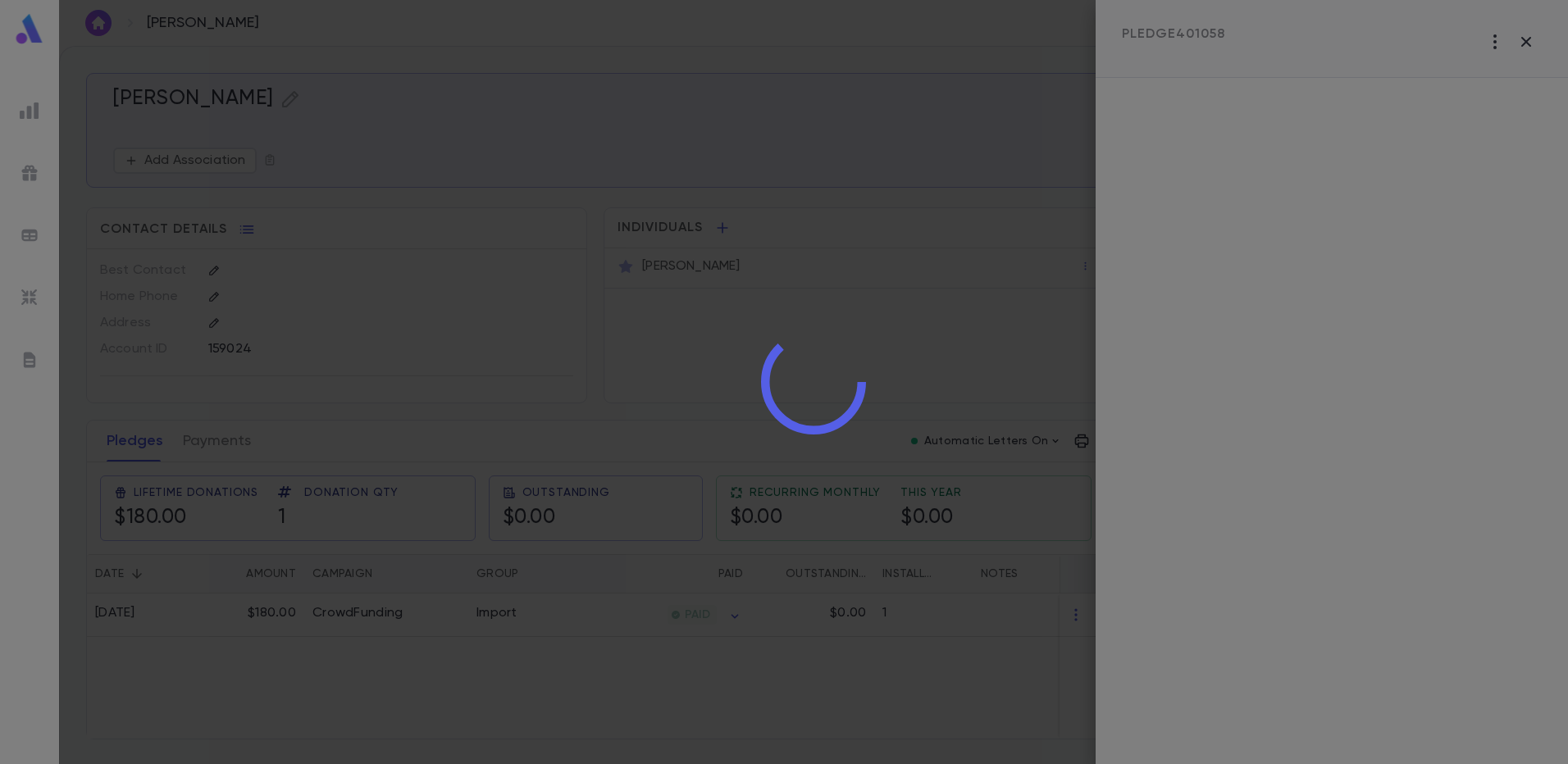
click at [211, 615] on div at bounding box center [814, 382] width 1509 height 764
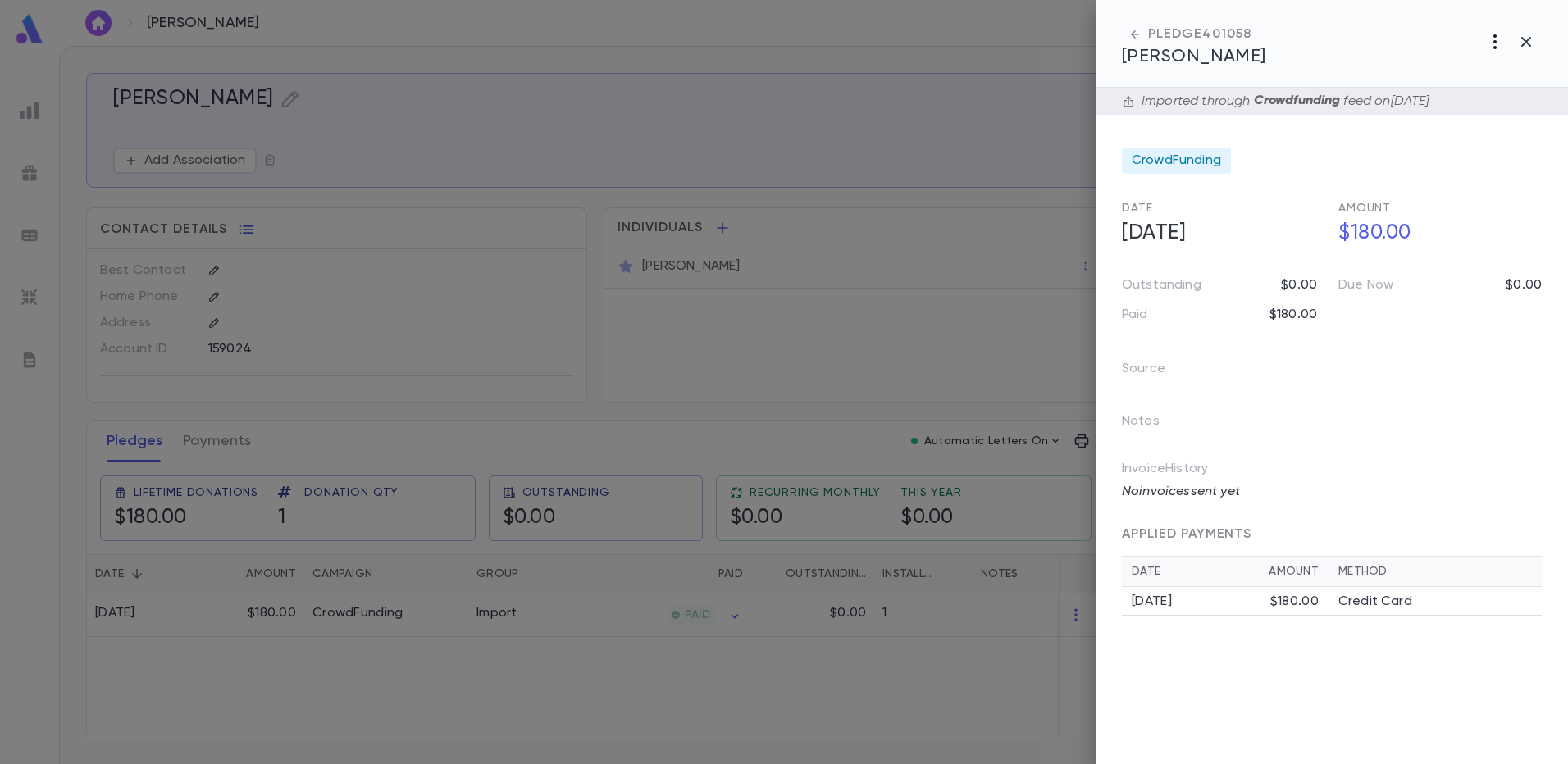
click at [1496, 40] on icon "button" at bounding box center [1494, 41] width 20 height 20
click at [1454, 125] on li "Change Account" at bounding box center [1458, 128] width 204 height 26
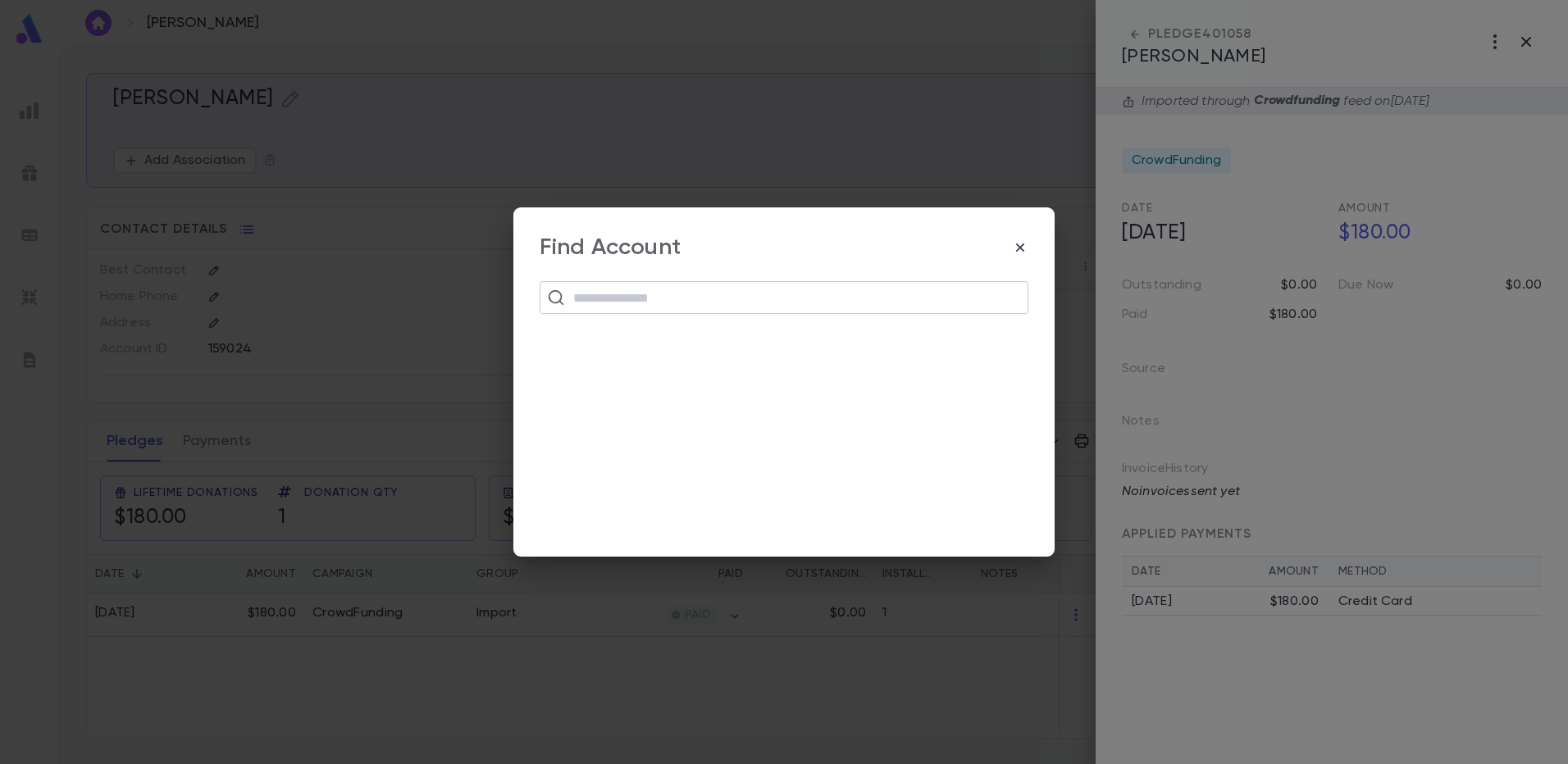
click at [615, 307] on input "text" at bounding box center [794, 297] width 453 height 31
type input "****"
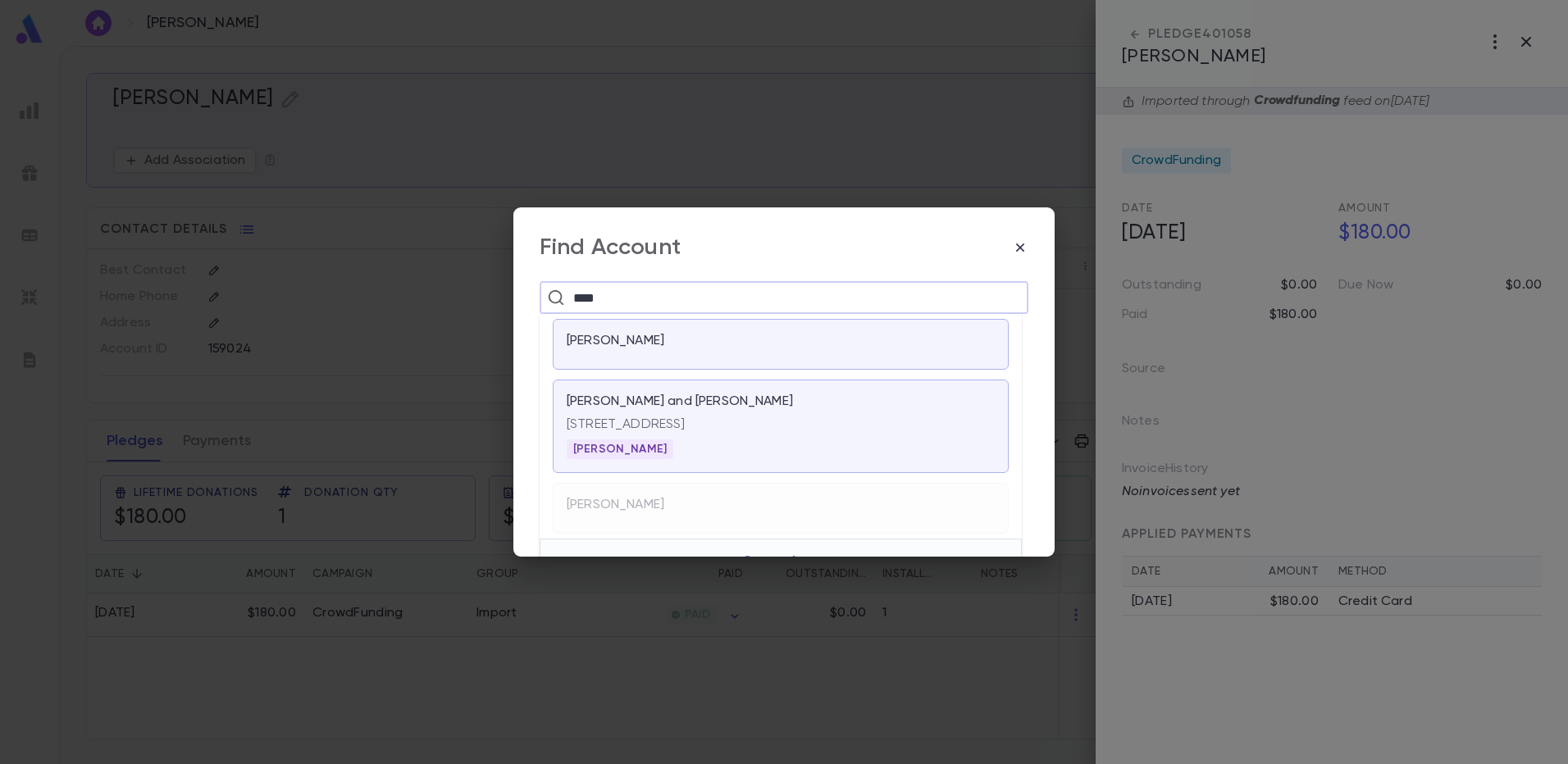
click at [623, 413] on div "6509 Glenwick Ct, Baltimore MD 21209" at bounding box center [780, 421] width 428 height 22
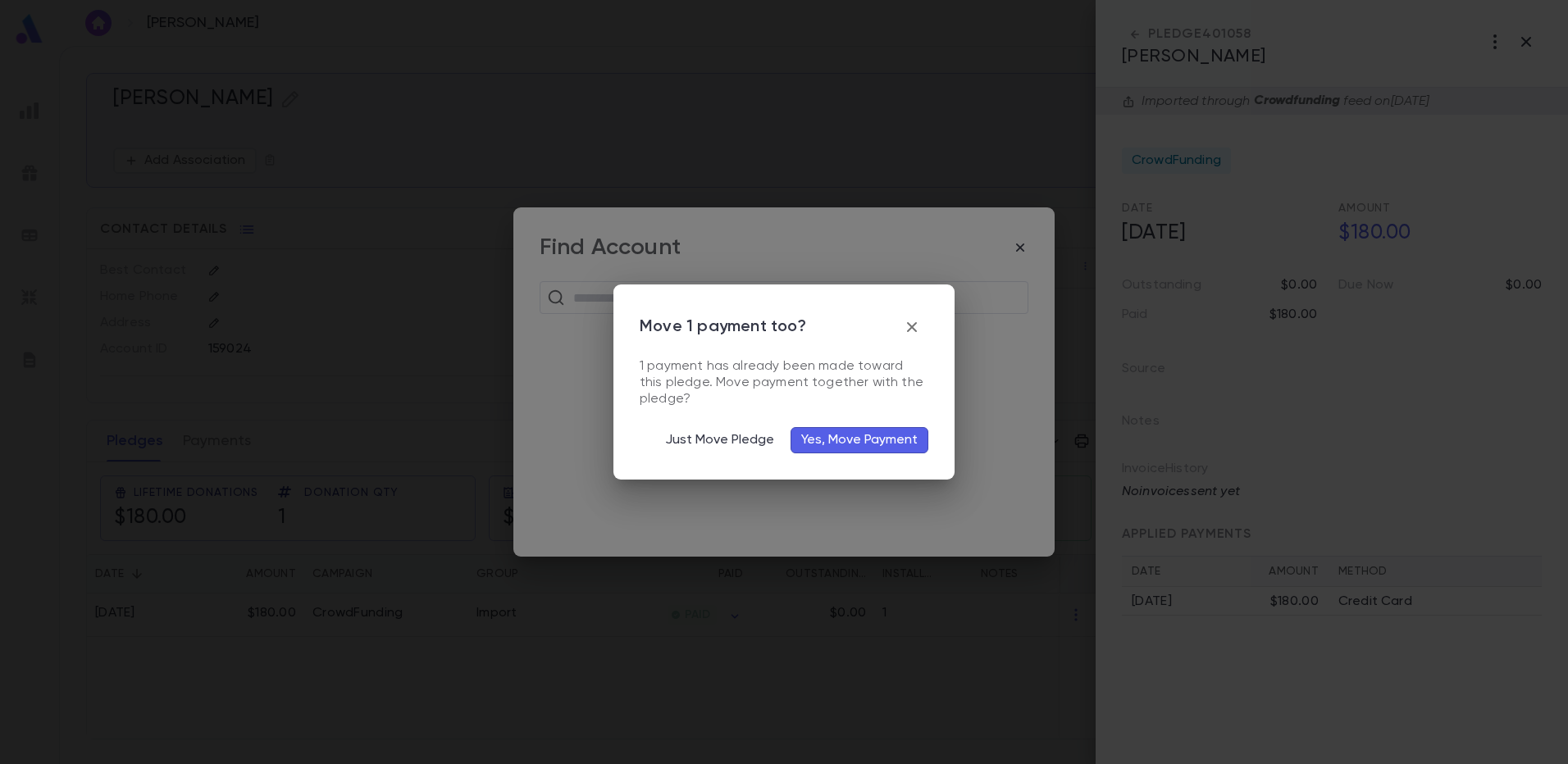
click at [834, 440] on button "Yes, Move Payment" at bounding box center [859, 441] width 138 height 26
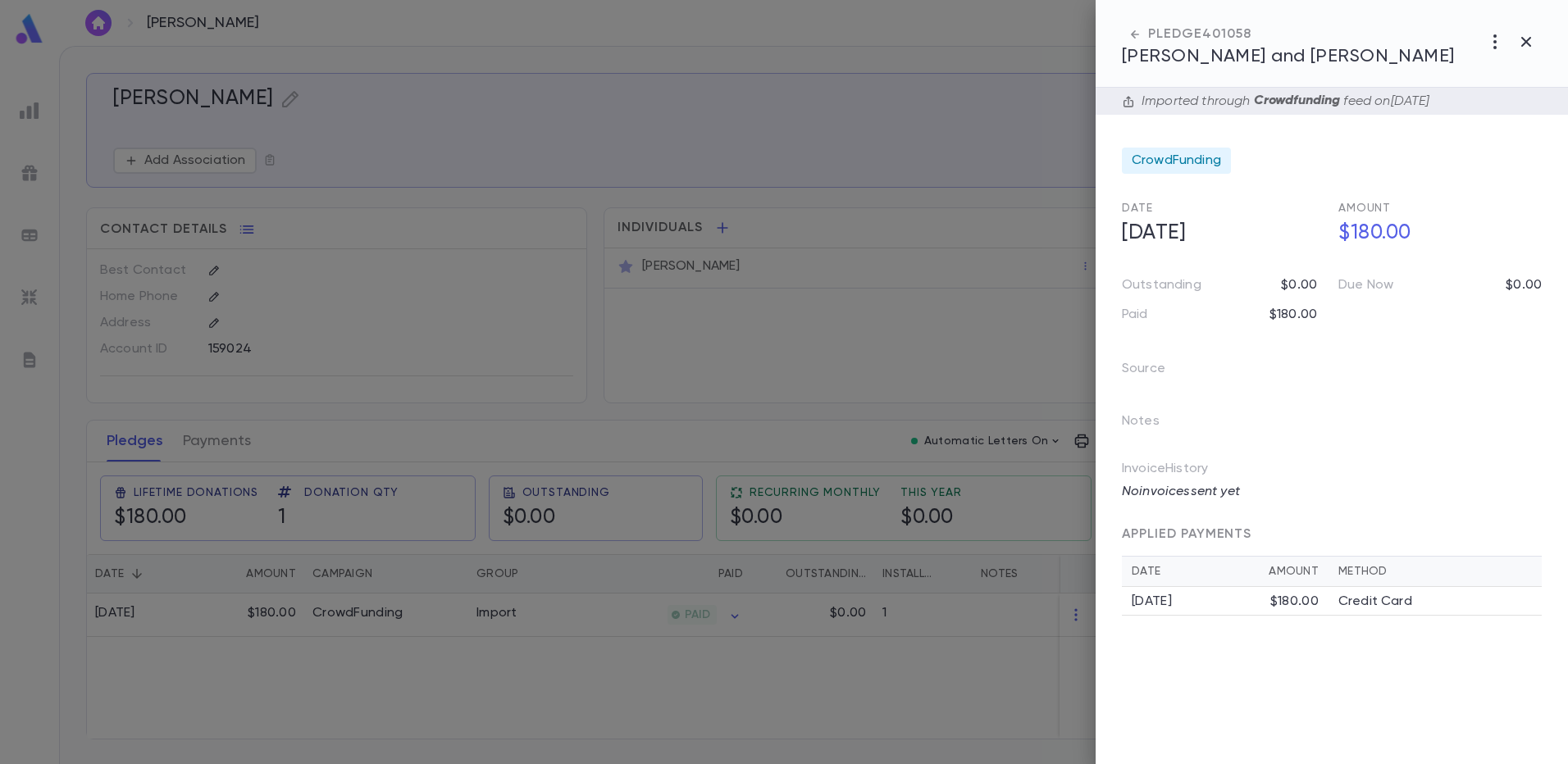
click at [814, 390] on div at bounding box center [784, 382] width 1568 height 764
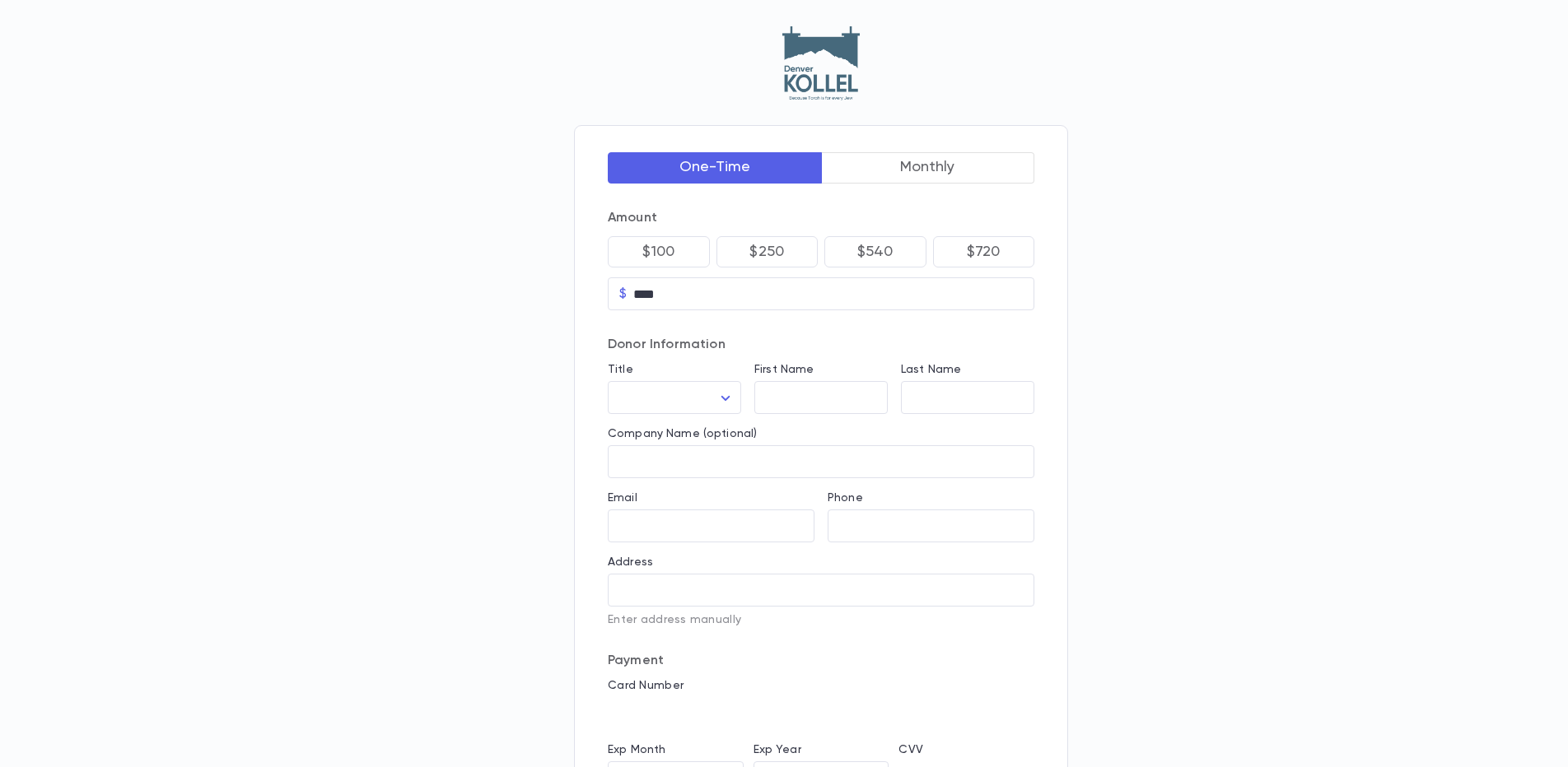
click at [895, 173] on button "Monthly" at bounding box center [927, 168] width 214 height 31
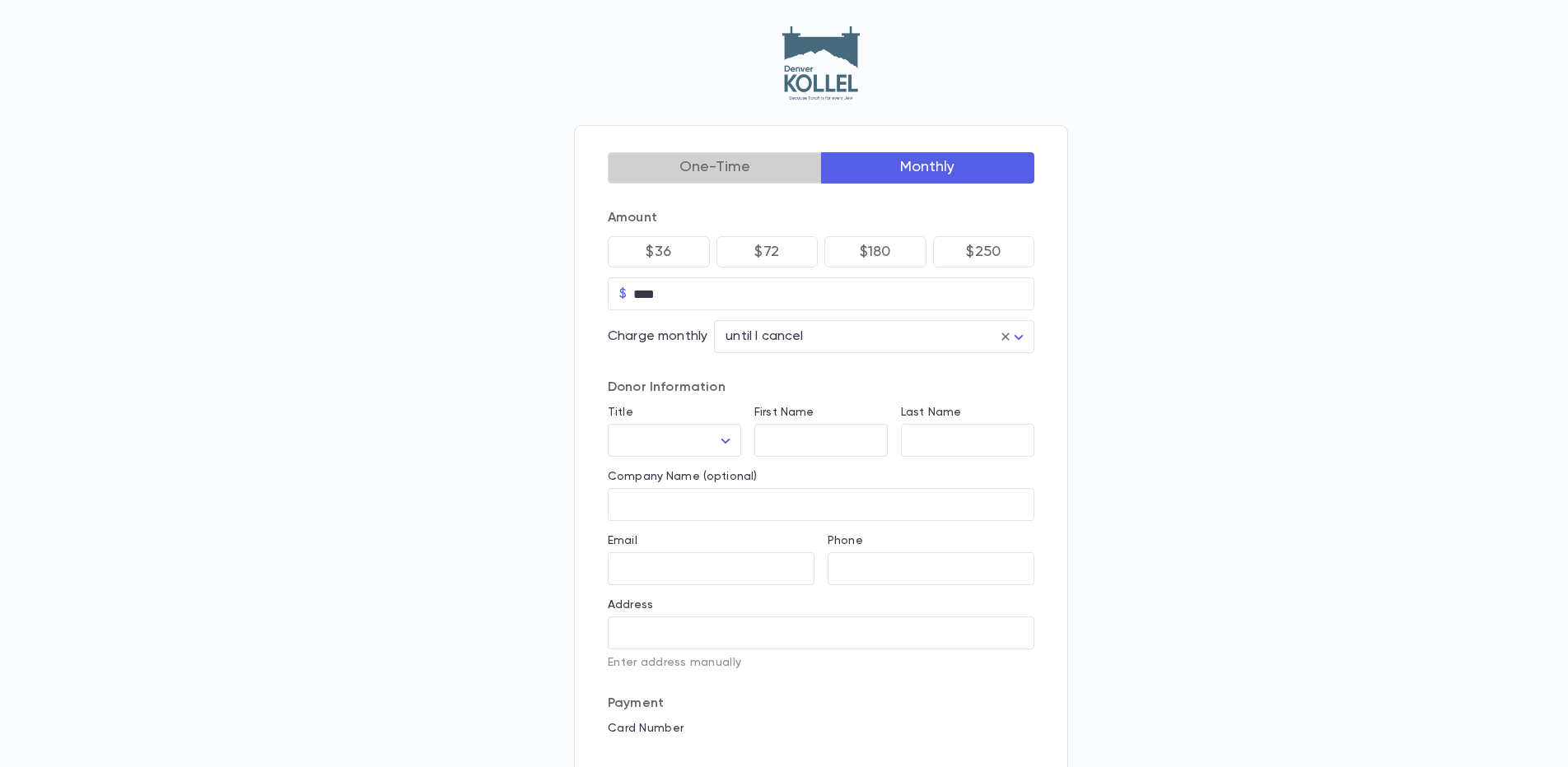
click at [777, 168] on button "One-Time" at bounding box center [714, 168] width 214 height 31
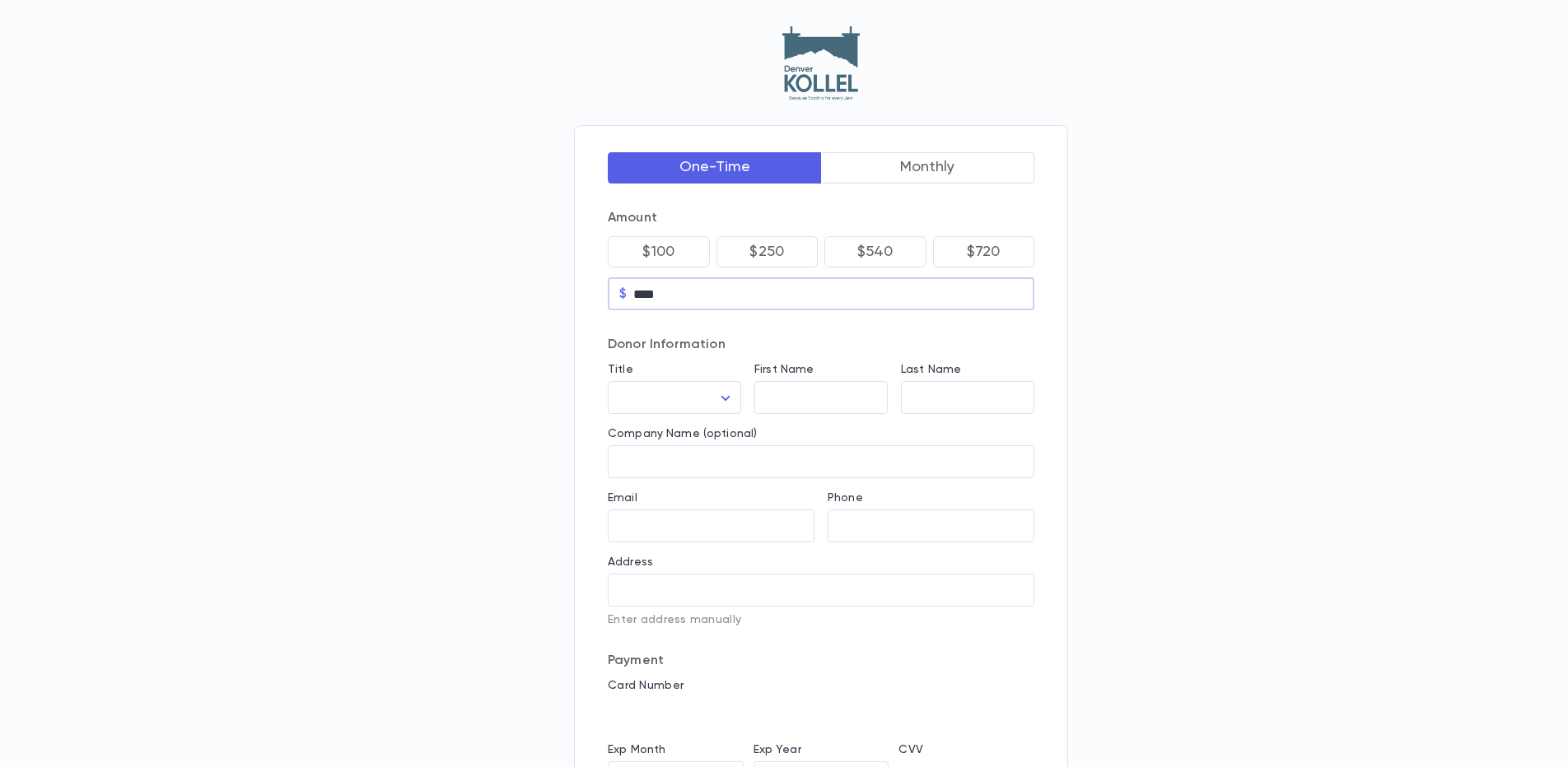
drag, startPoint x: 673, startPoint y: 297, endPoint x: 612, endPoint y: 289, distance: 61.5
click at [612, 289] on div "$ **** ​" at bounding box center [821, 294] width 426 height 33
type input "****"
click at [648, 385] on body "One-Time Monthly Amount $100 $250 $540 $720 $ **** ​ Donor Information Title ​ …" at bounding box center [784, 509] width 1568 height 1018
click at [664, 562] on span "[DEMOGRAPHIC_DATA]" at bounding box center [696, 563] width 141 height 16
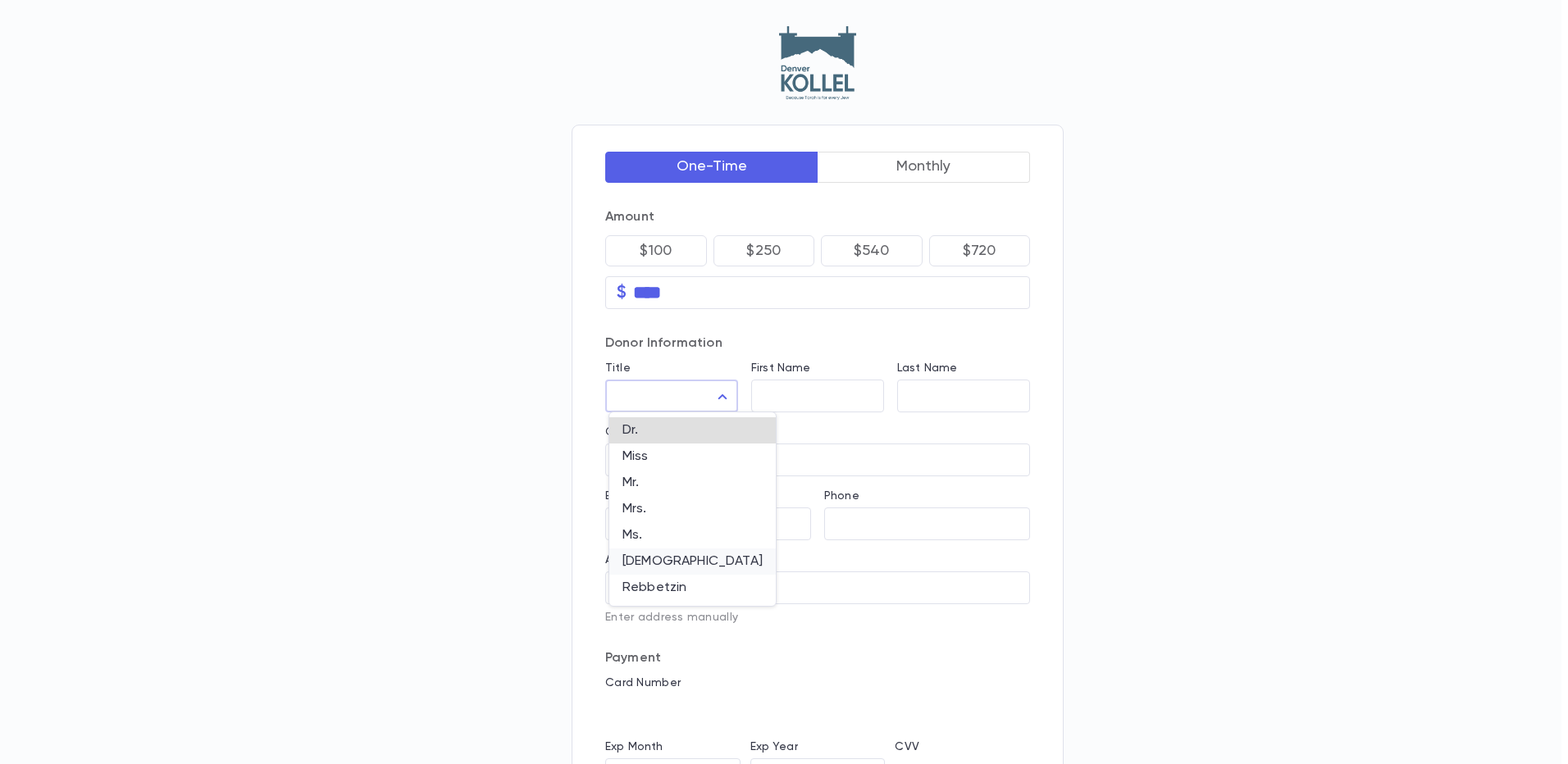
type input "*****"
click at [783, 395] on input "First Name" at bounding box center [817, 397] width 133 height 19
type input "**********"
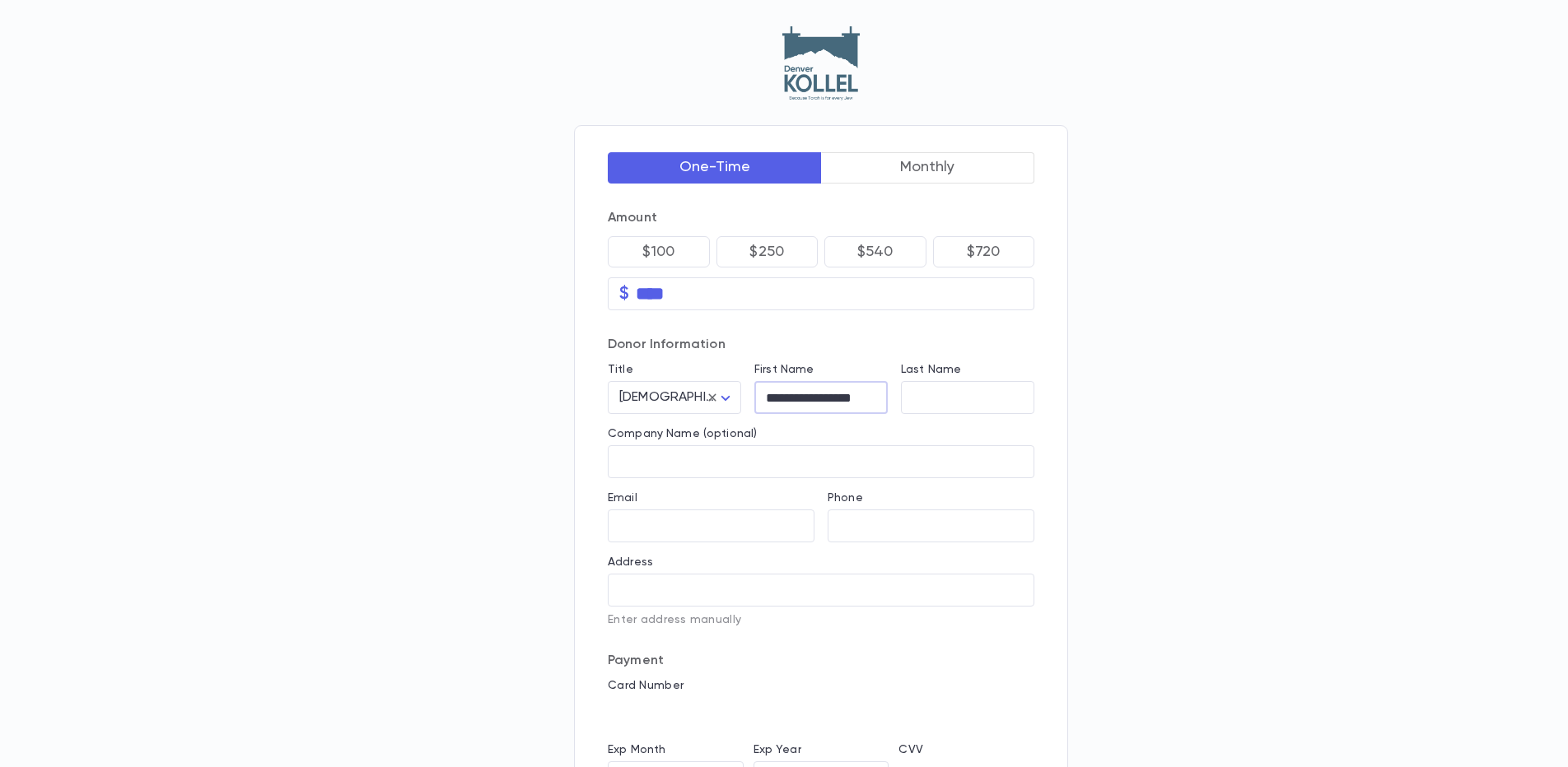
type input "******"
type input "**********"
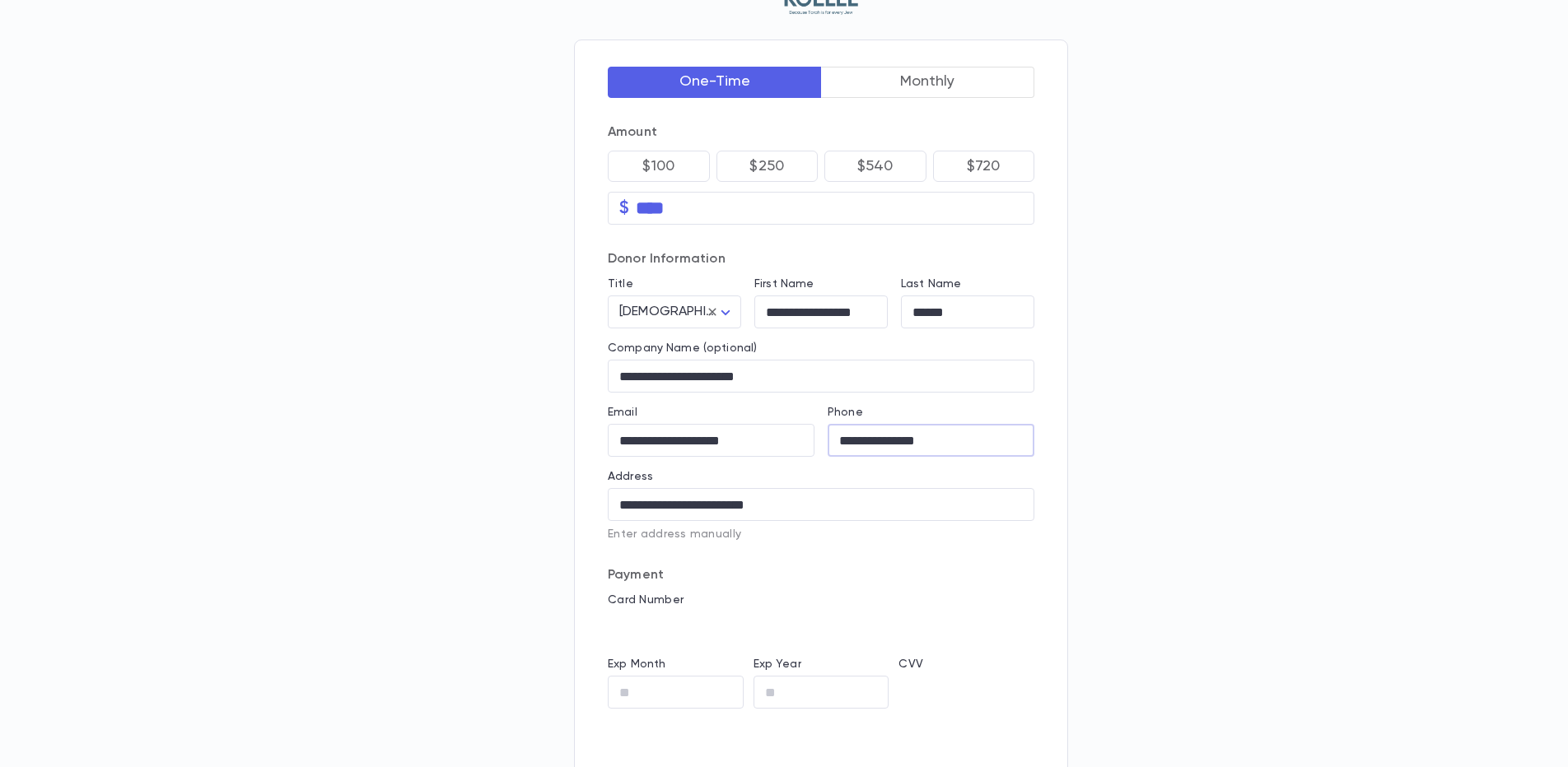
scroll to position [165, 0]
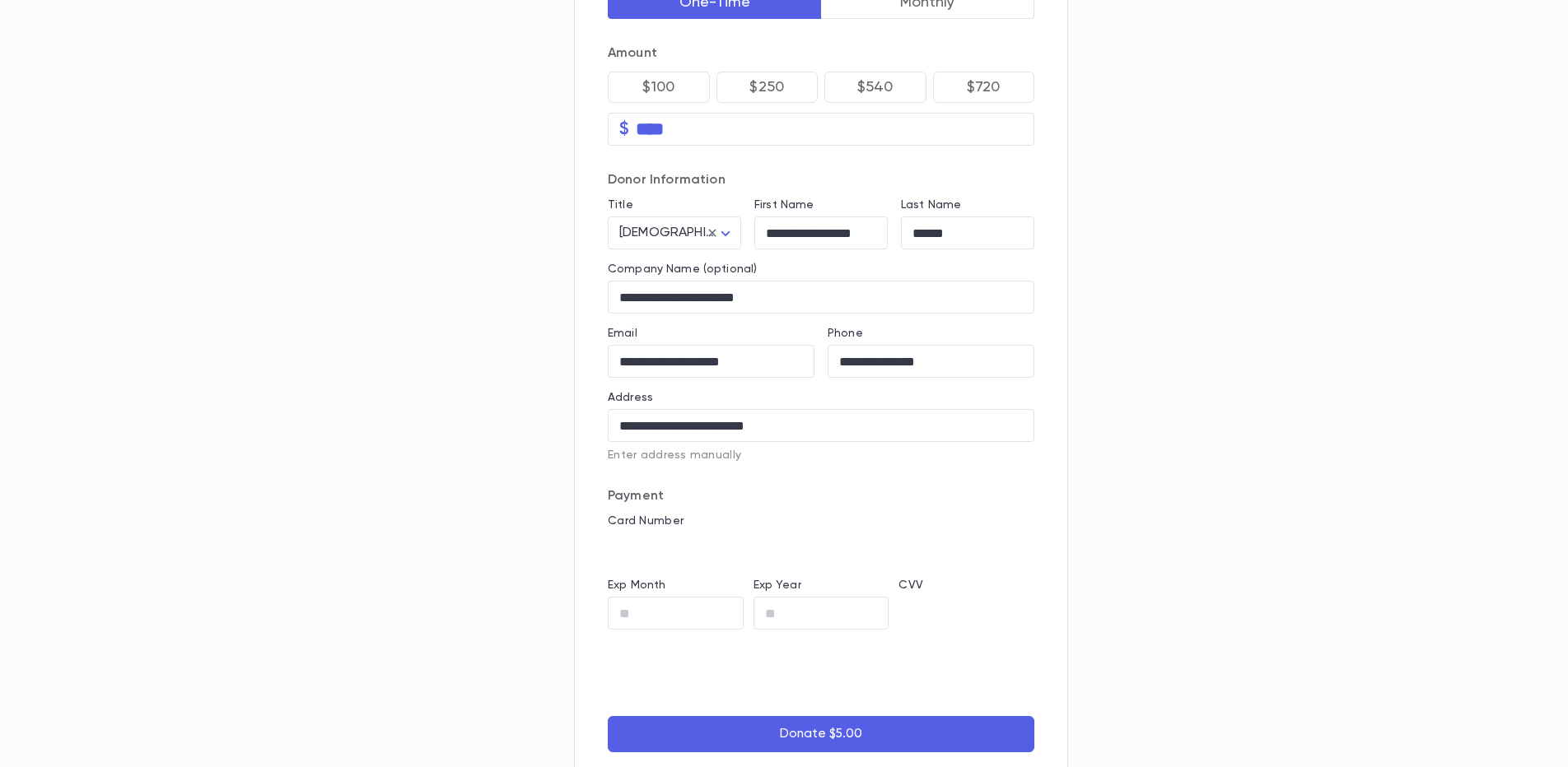
type input "**"
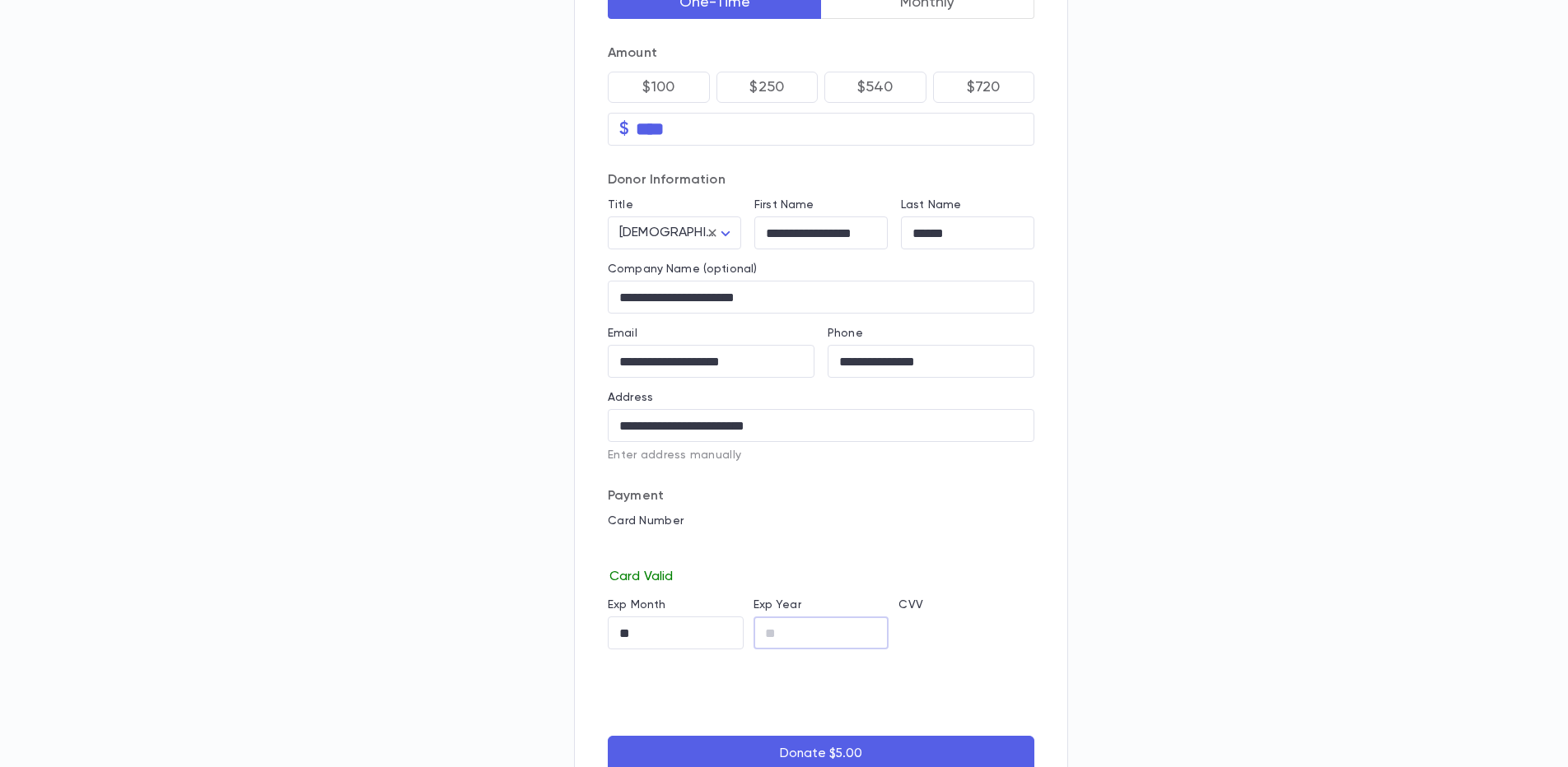
click at [798, 637] on input "Exp Year" at bounding box center [821, 633] width 136 height 19
type input "**"
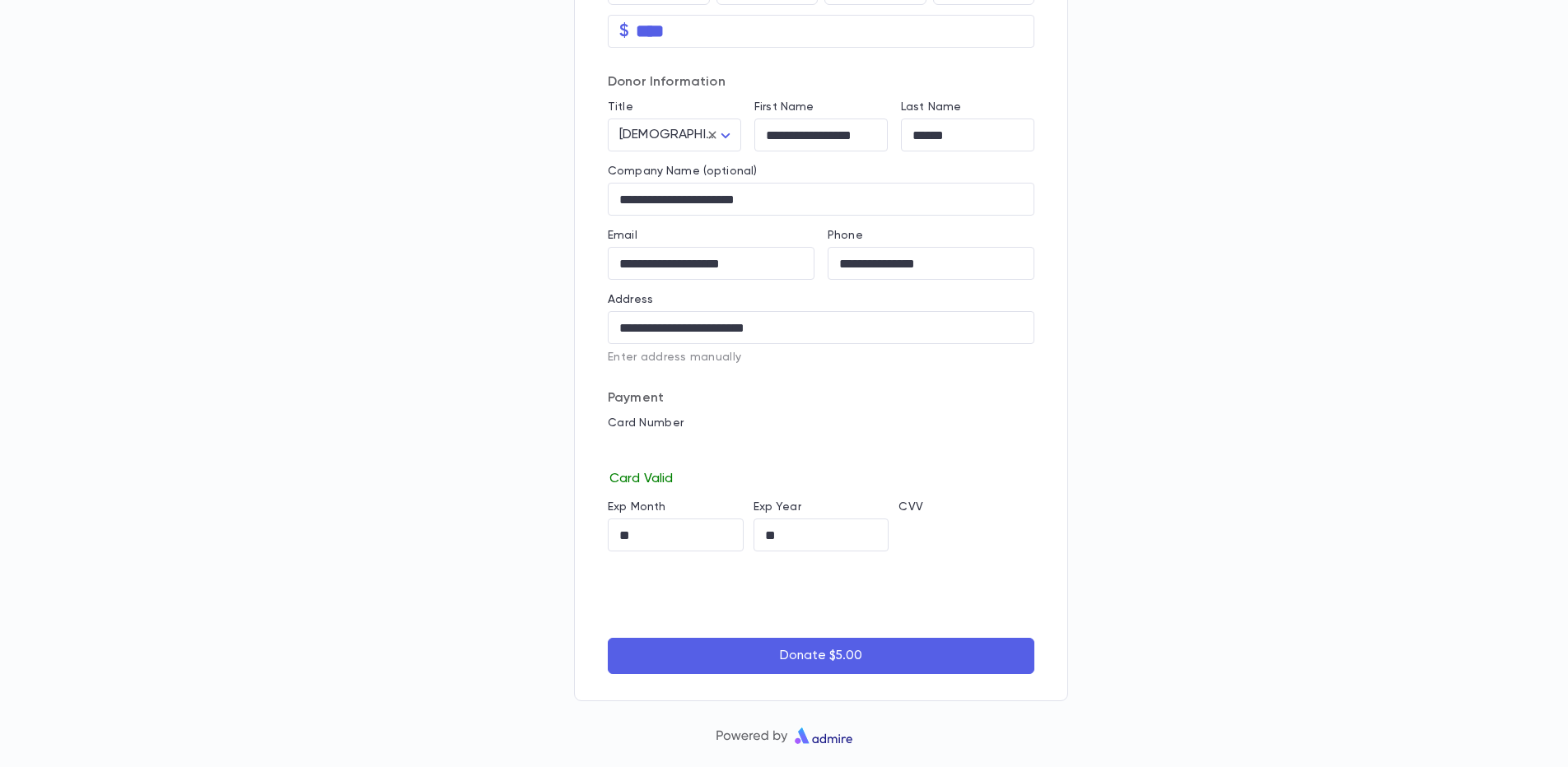
scroll to position [269, 0]
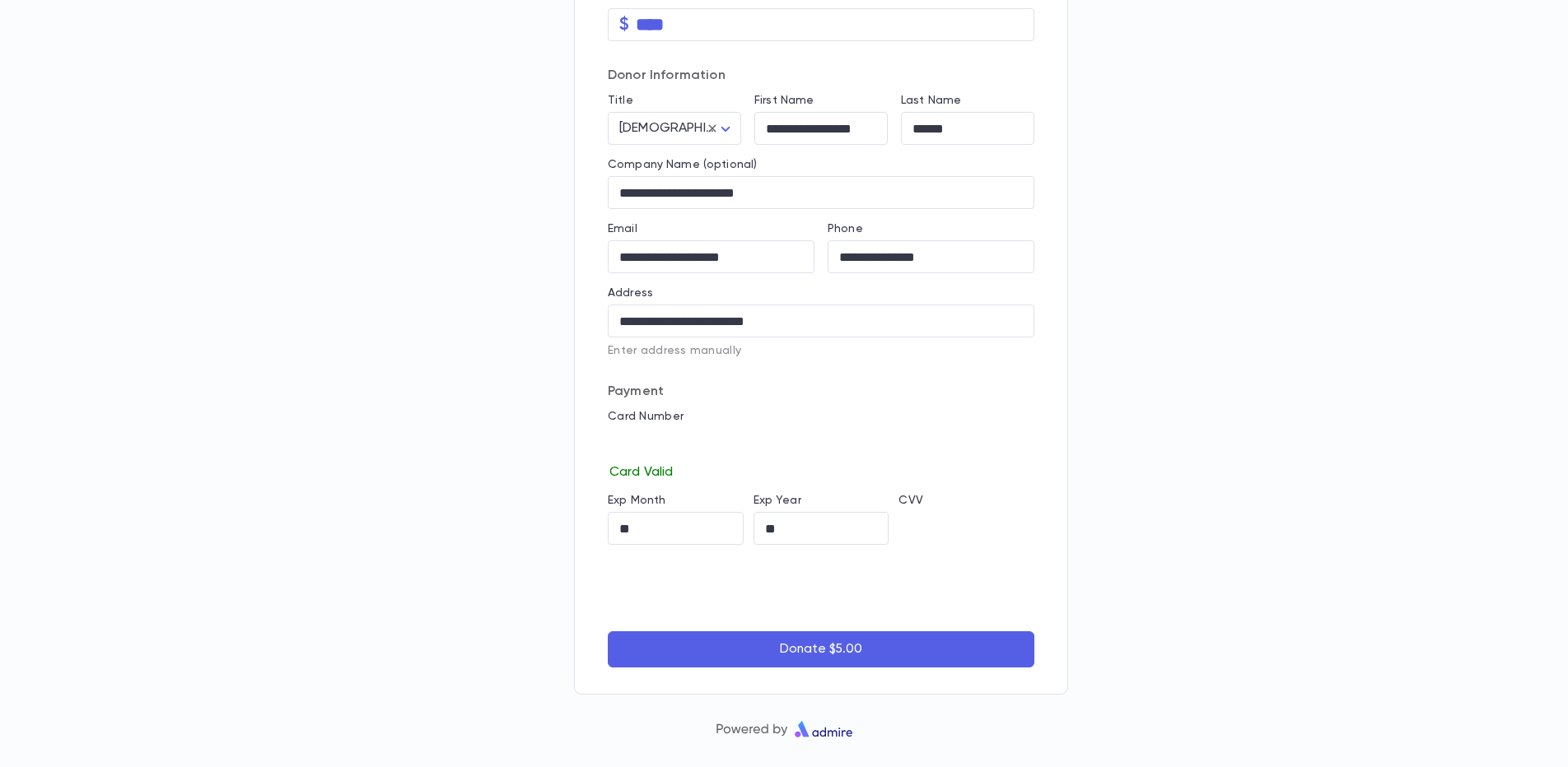
click at [807, 648] on button "Donate $5.00" at bounding box center [821, 649] width 426 height 36
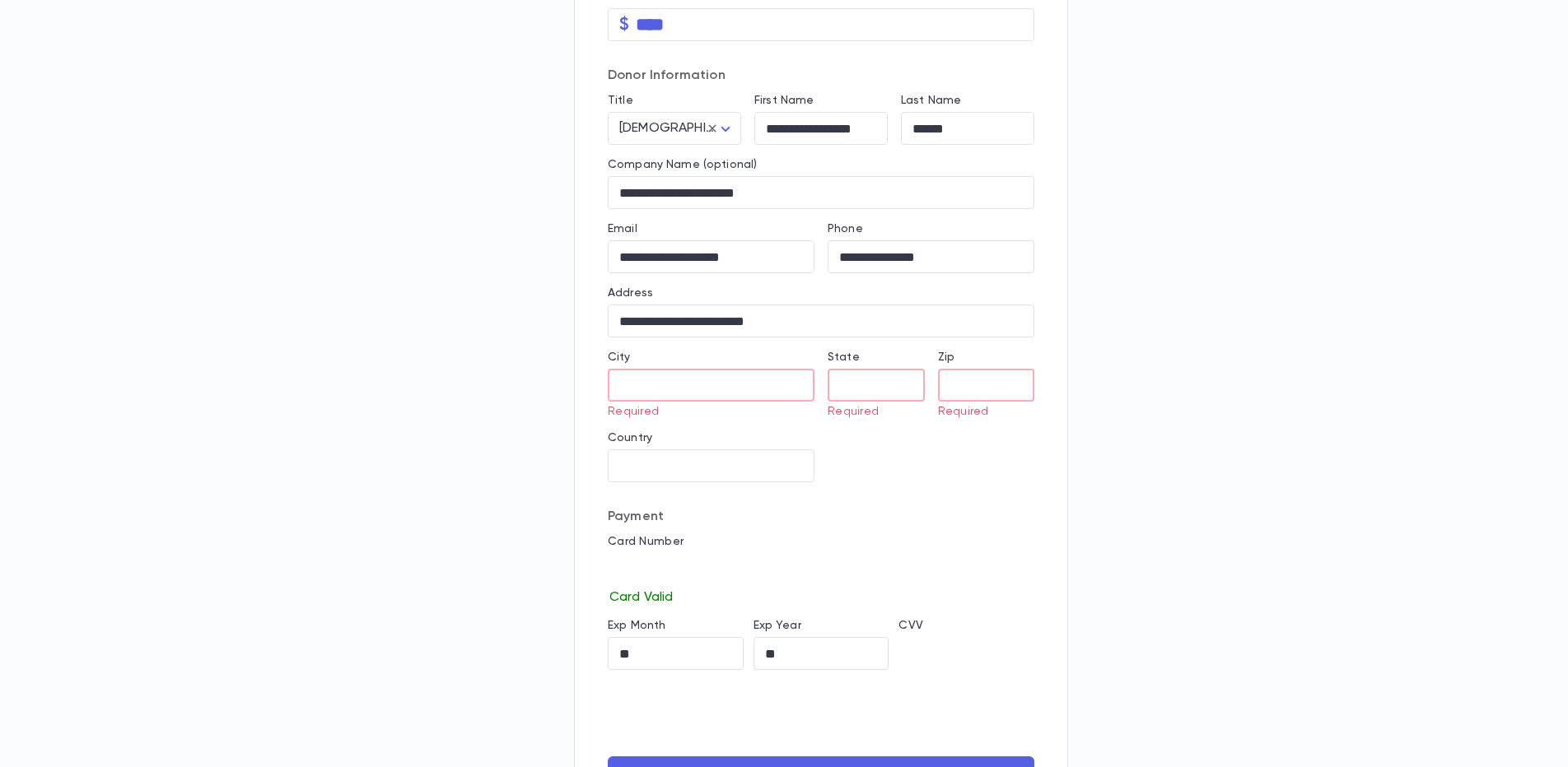
click at [641, 381] on input "City" at bounding box center [712, 386] width 207 height 19
type input "**********"
type input "**"
type input "*****"
type input "**********"
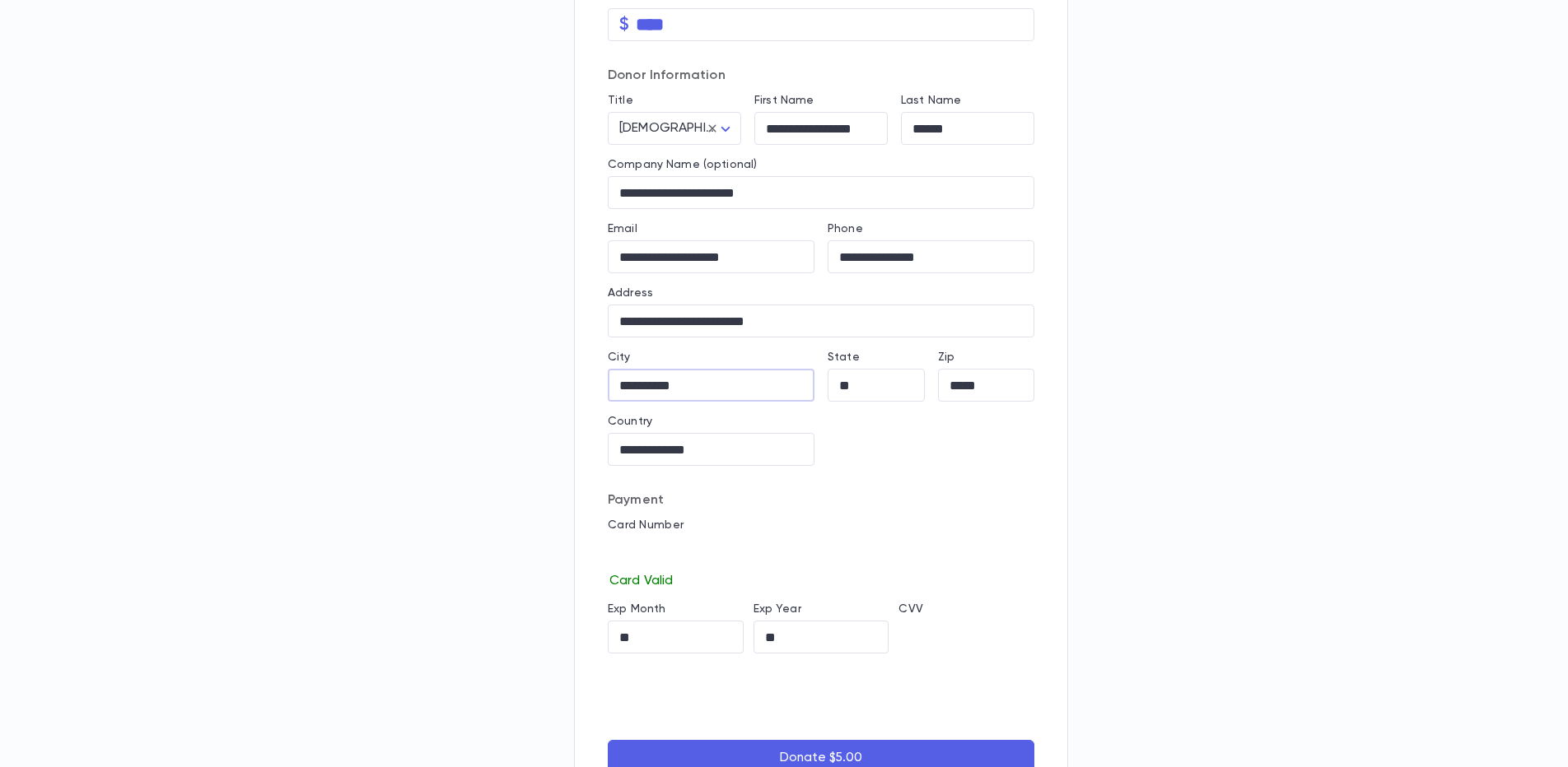
click at [826, 753] on button "Donate $5.00" at bounding box center [821, 758] width 426 height 36
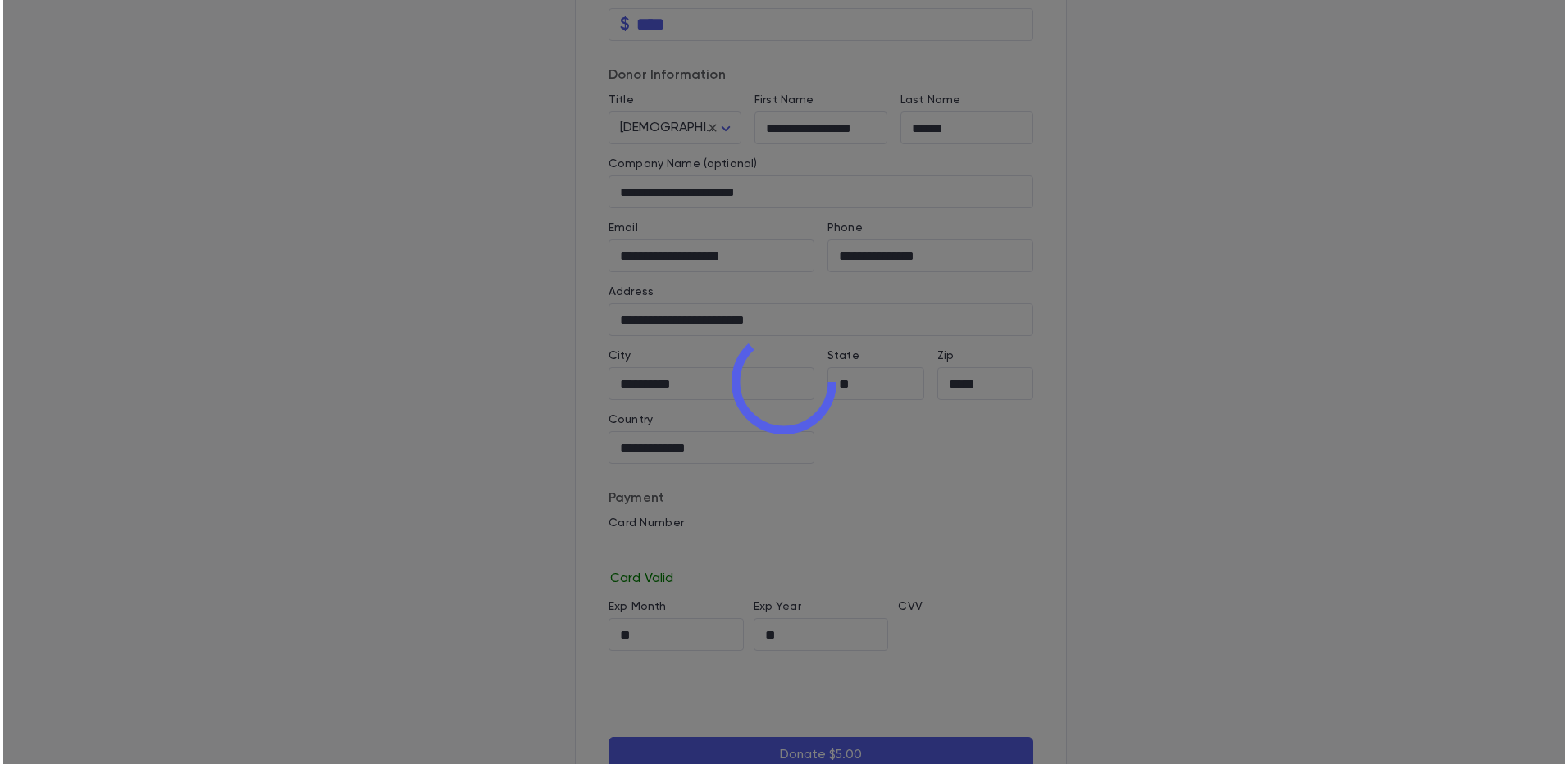
scroll to position [0, 0]
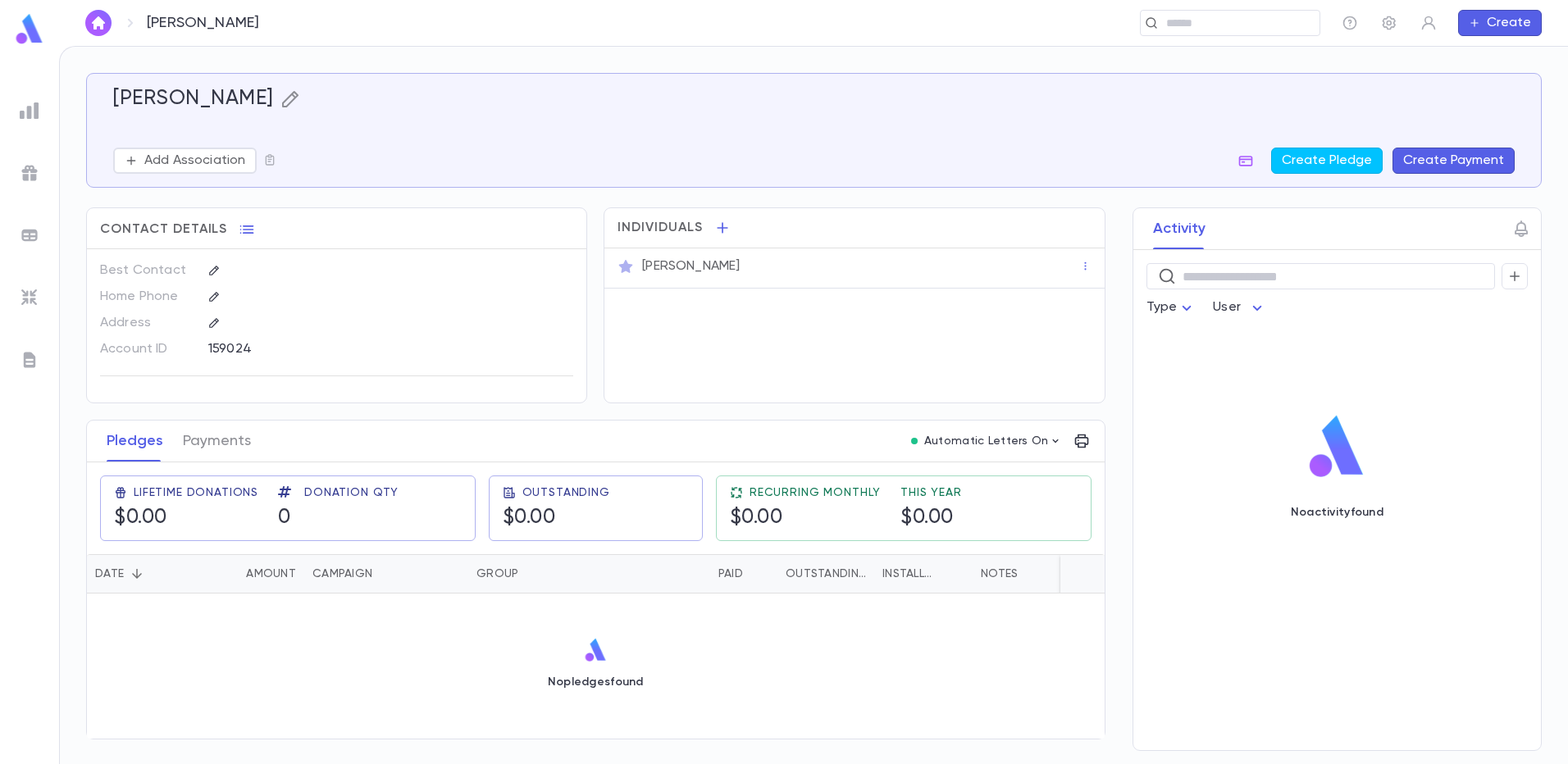
click at [280, 99] on icon "button" at bounding box center [290, 98] width 20 height 20
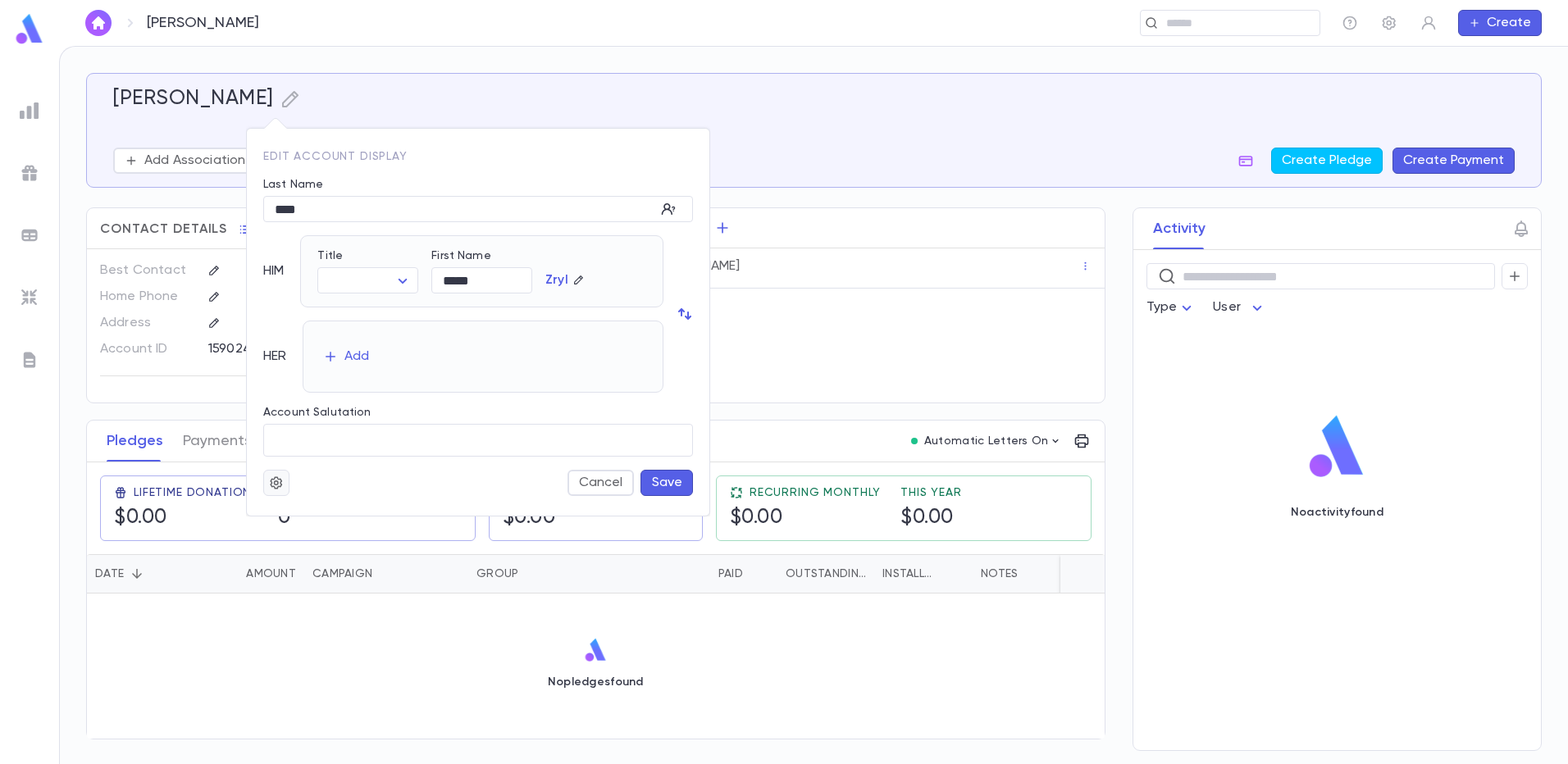
click at [274, 481] on icon "button" at bounding box center [276, 482] width 15 height 16
click at [297, 533] on li "Deactivate" at bounding box center [316, 541] width 97 height 26
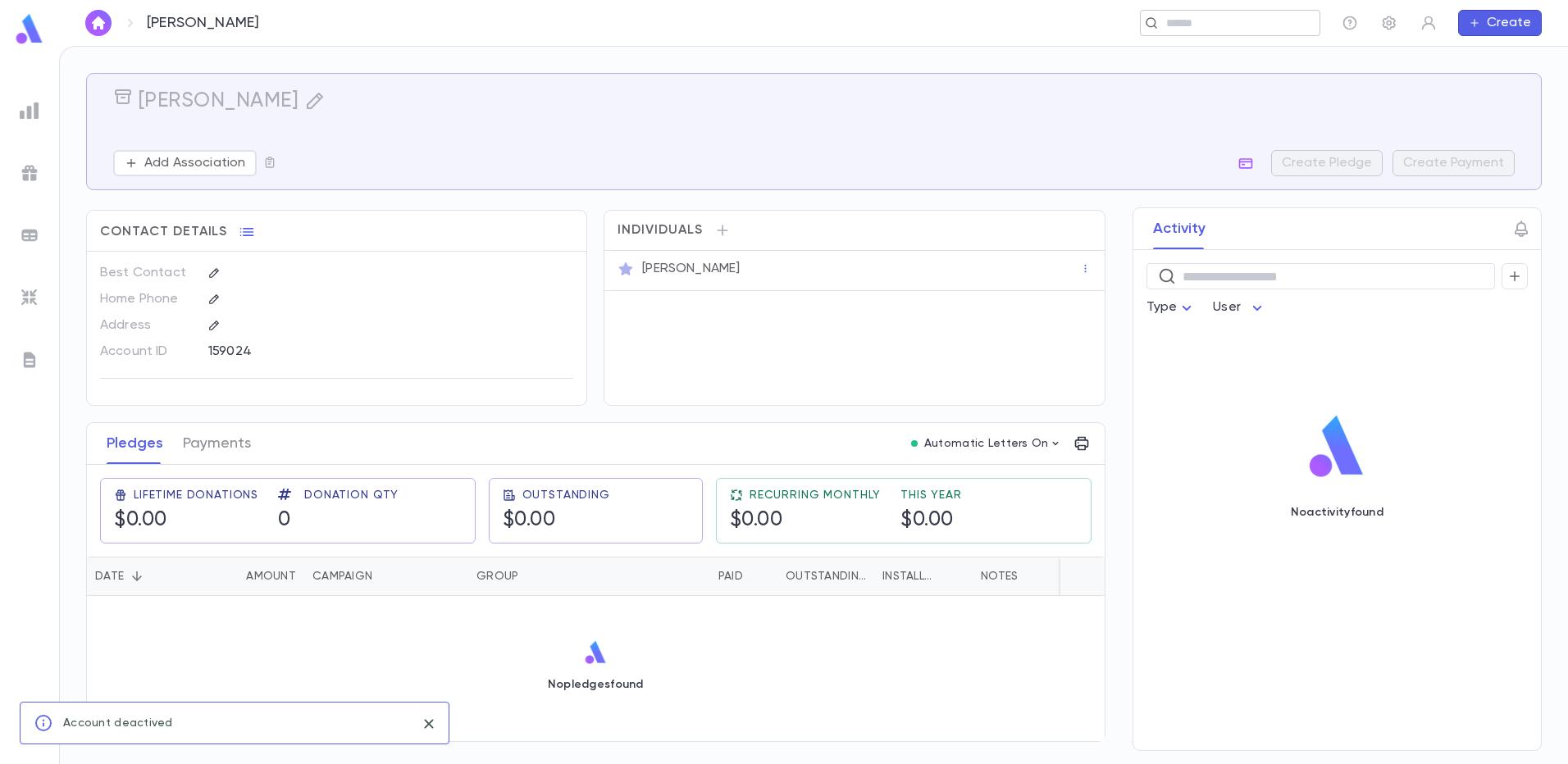
click at [1175, 31] on div "​" at bounding box center [1230, 22] width 180 height 26
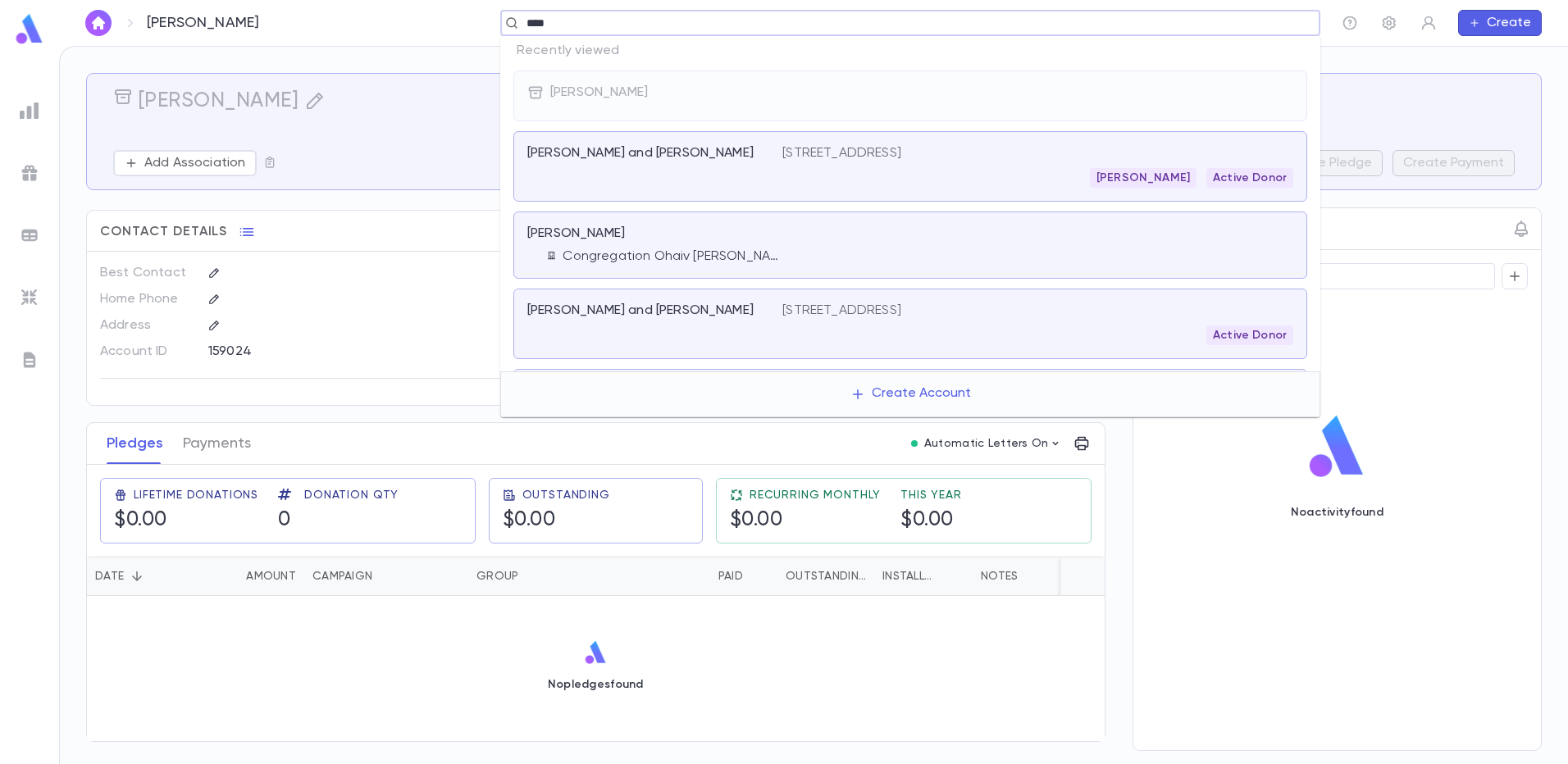
type input "****"
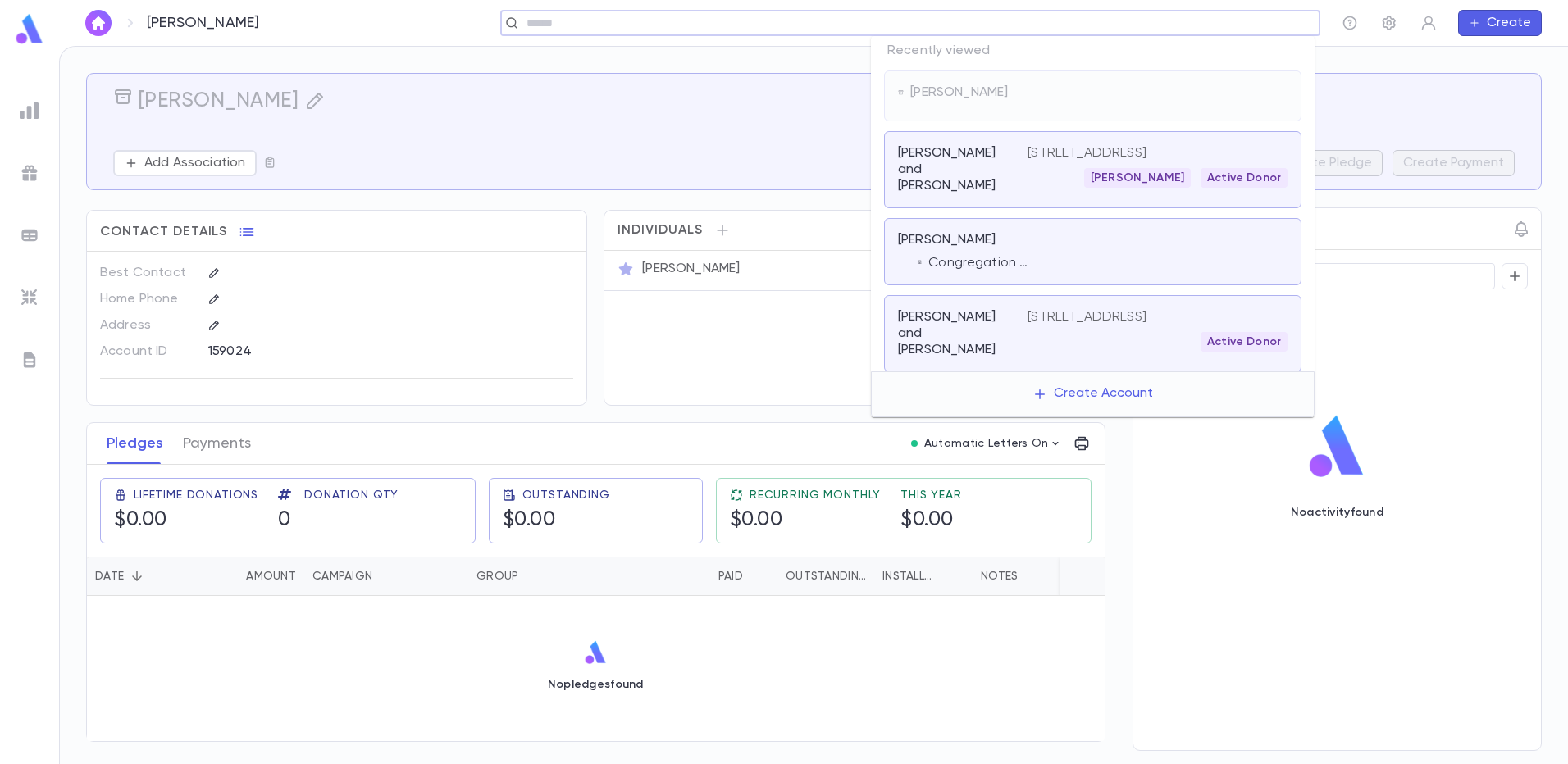
click at [1180, 26] on input "text" at bounding box center [917, 23] width 791 height 16
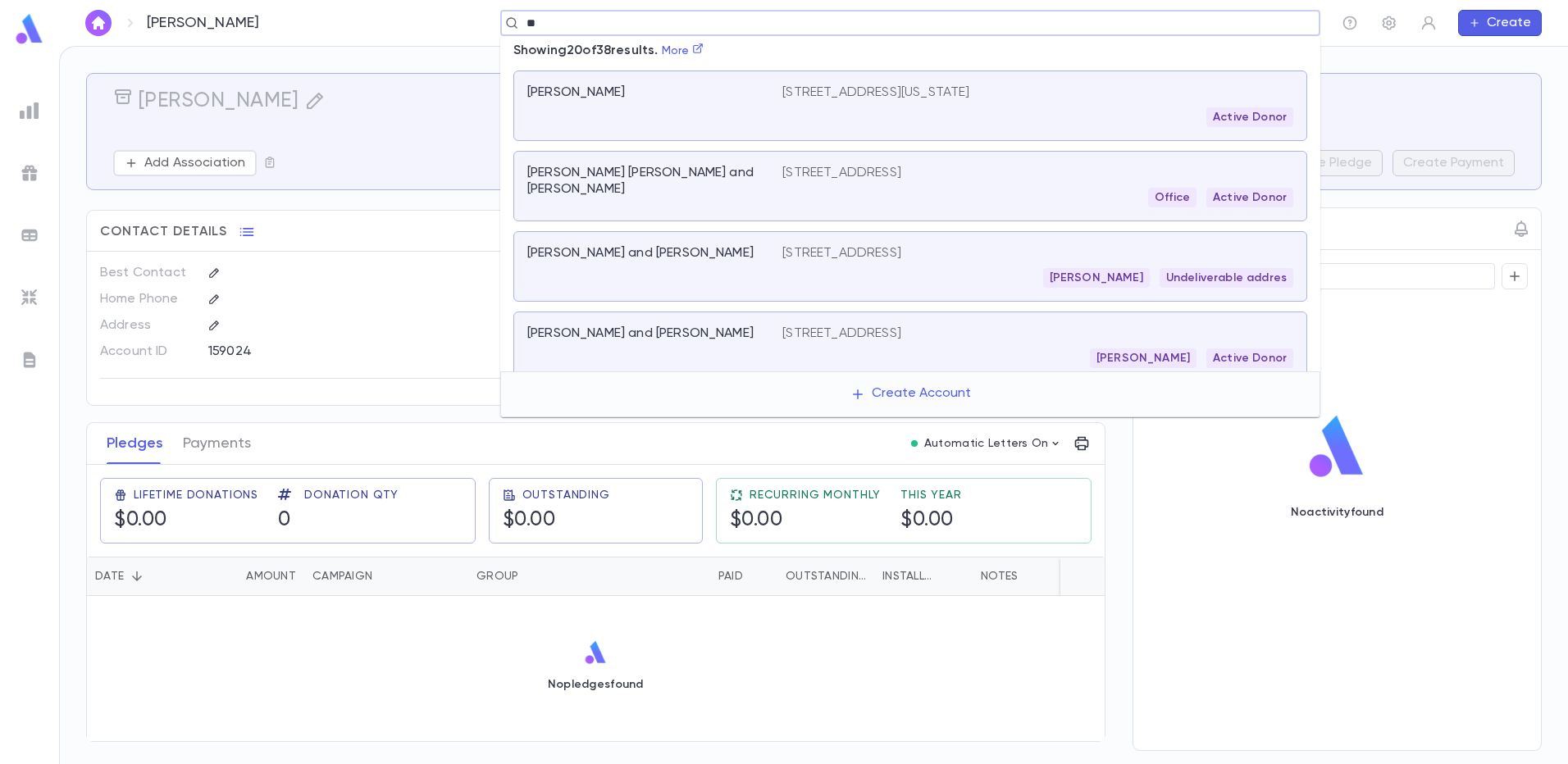
type input "*"
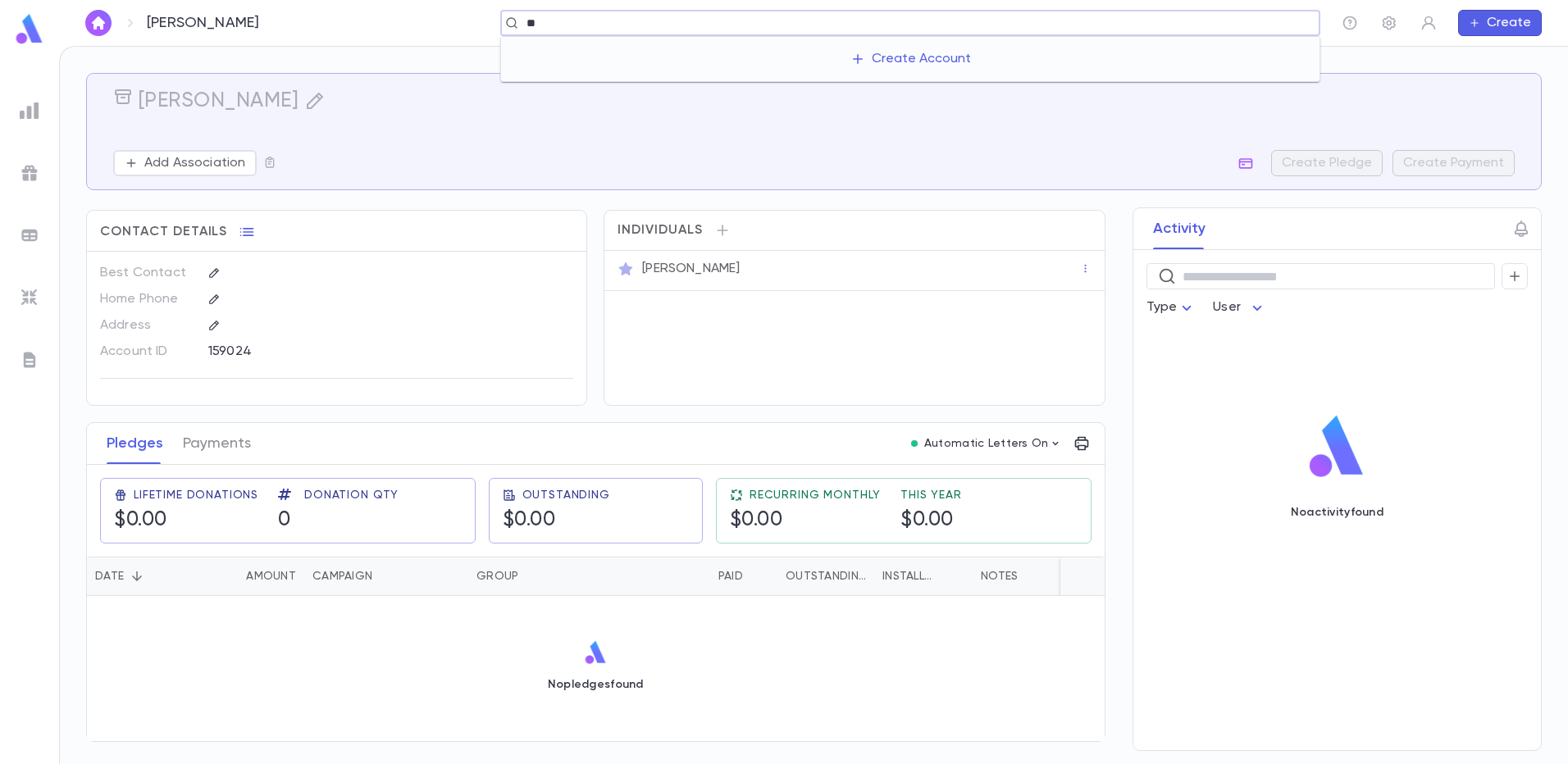
type input "*"
type input "*********"
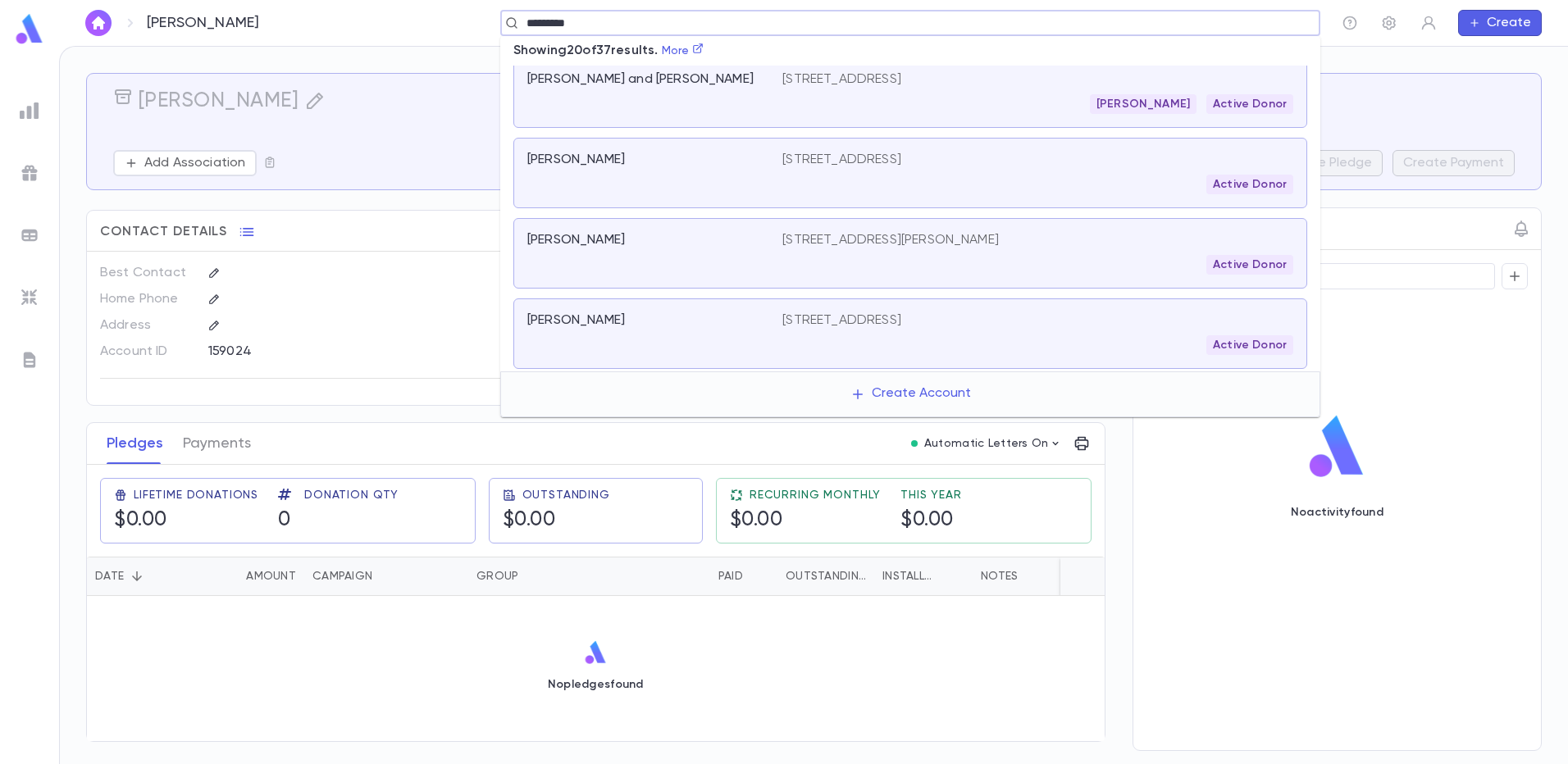
scroll to position [1298, 0]
click at [692, 330] on div "Goldstein, Yossie" at bounding box center [654, 331] width 255 height 42
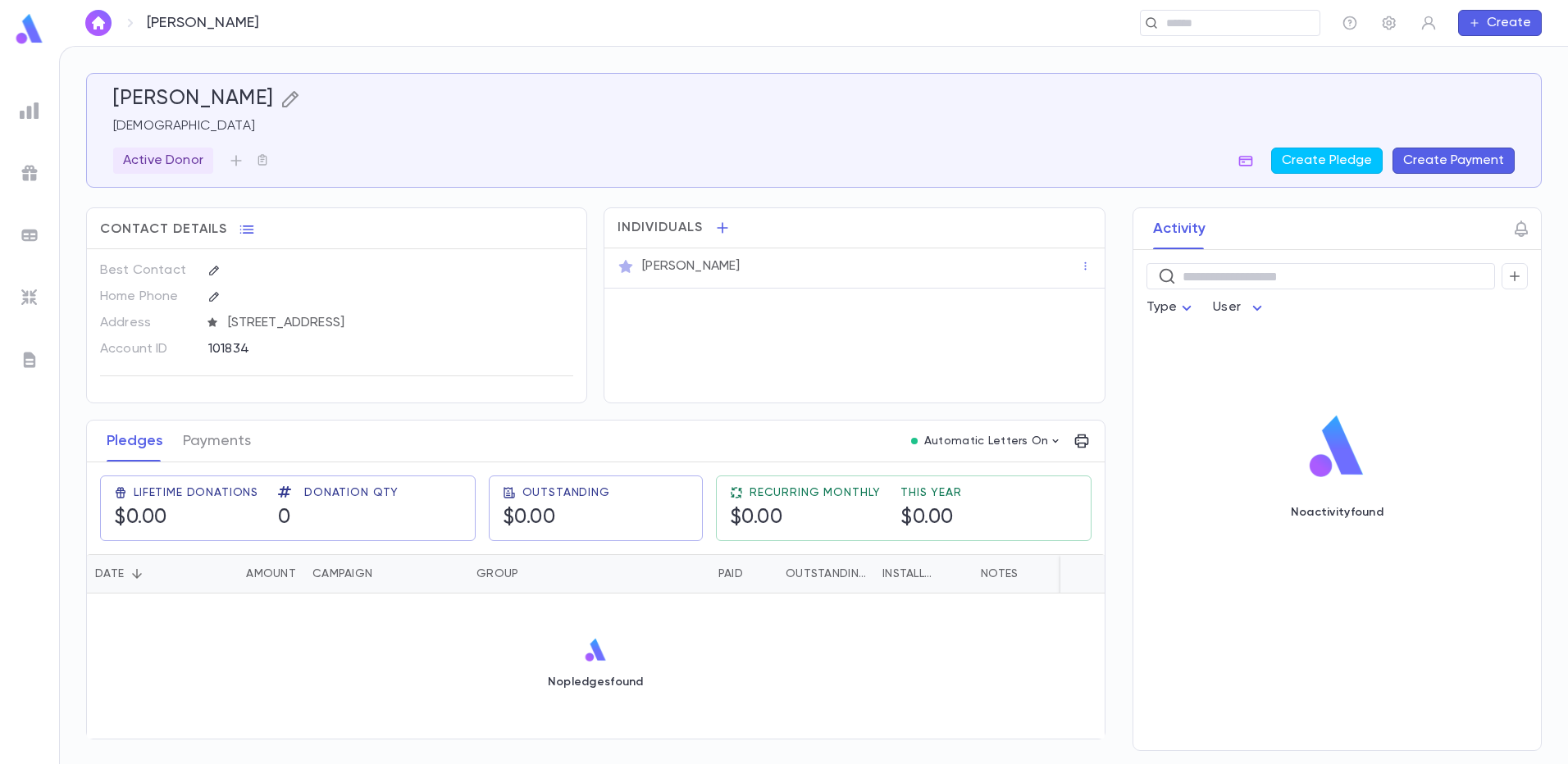
click at [291, 97] on icon "button" at bounding box center [290, 98] width 20 height 20
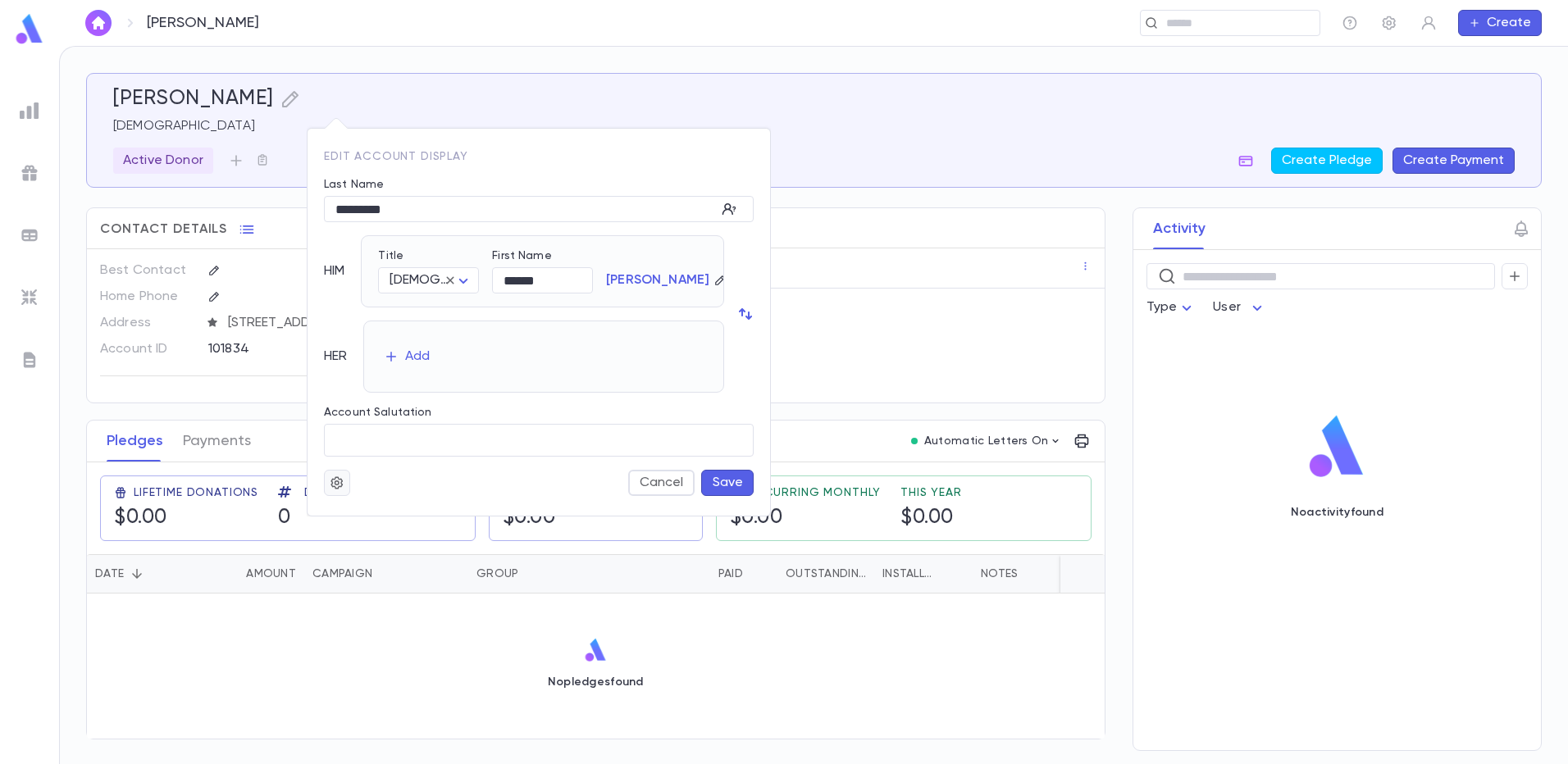
click at [331, 480] on icon "button" at bounding box center [337, 482] width 15 height 16
click at [351, 533] on li "Deactivate" at bounding box center [377, 541] width 97 height 26
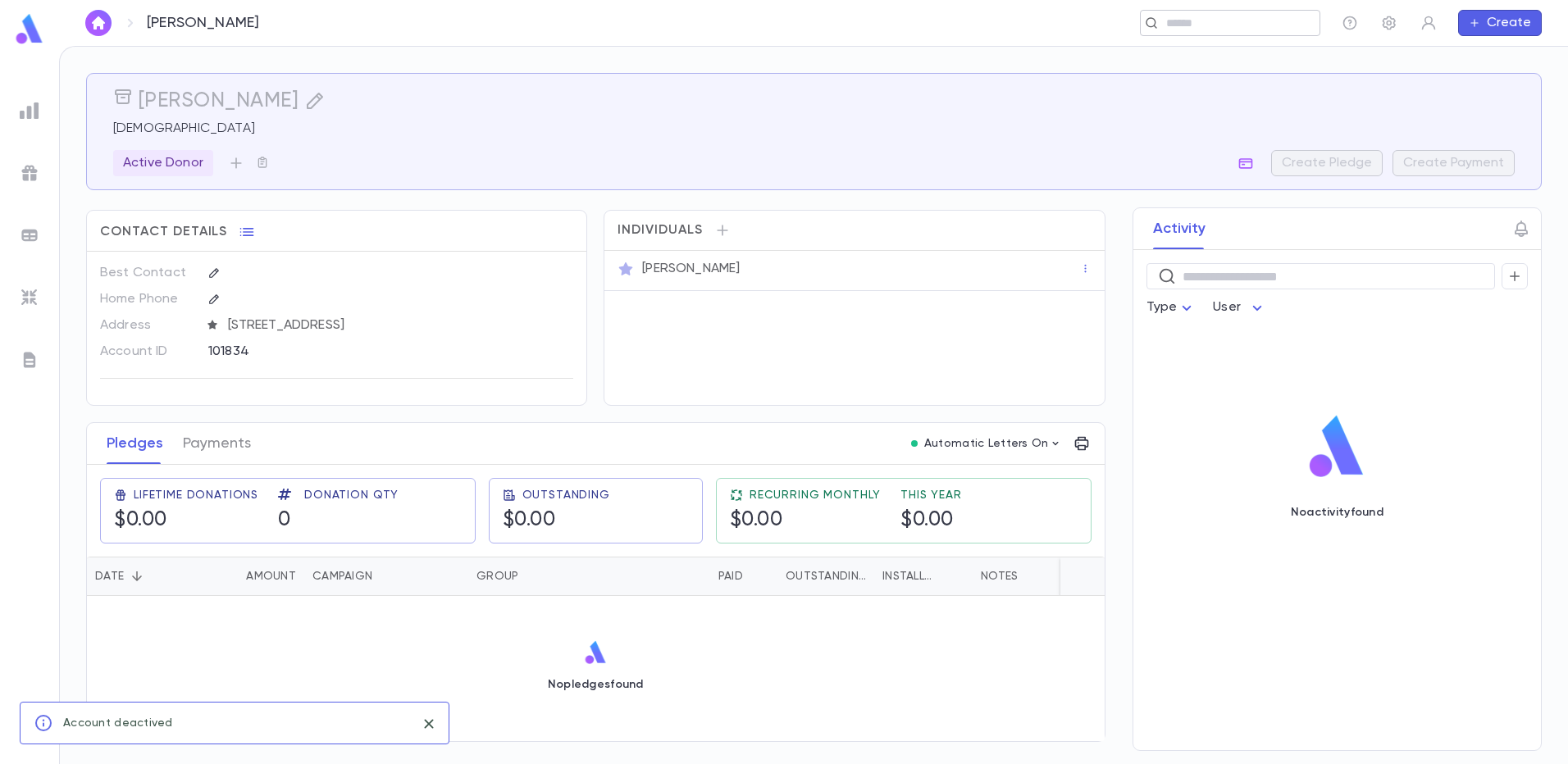
click at [1180, 29] on input "text" at bounding box center [1225, 23] width 127 height 16
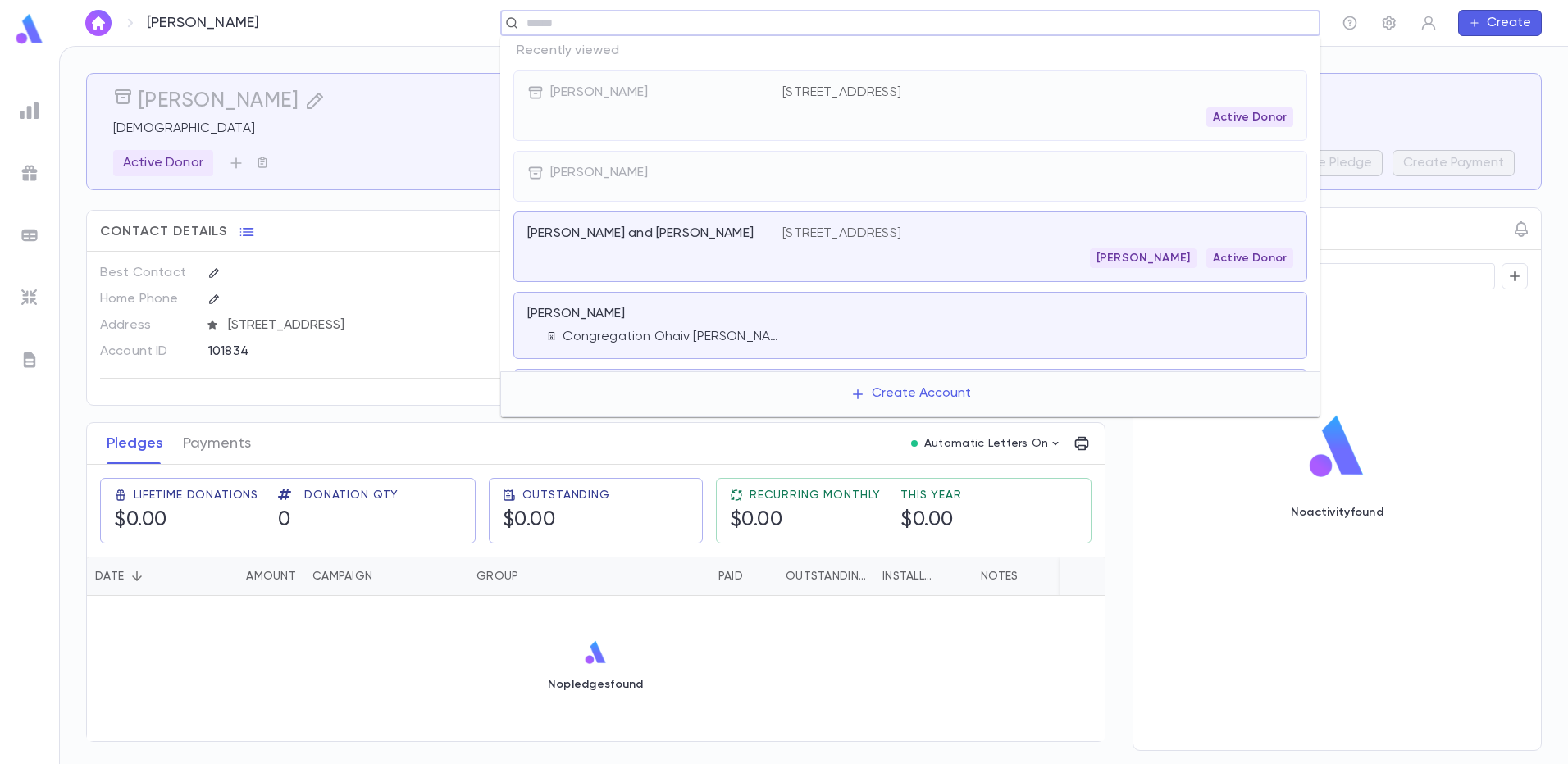
click at [901, 231] on p "3800 W. Strathmore Ave, Baltimore MD 21215" at bounding box center [842, 233] width 119 height 16
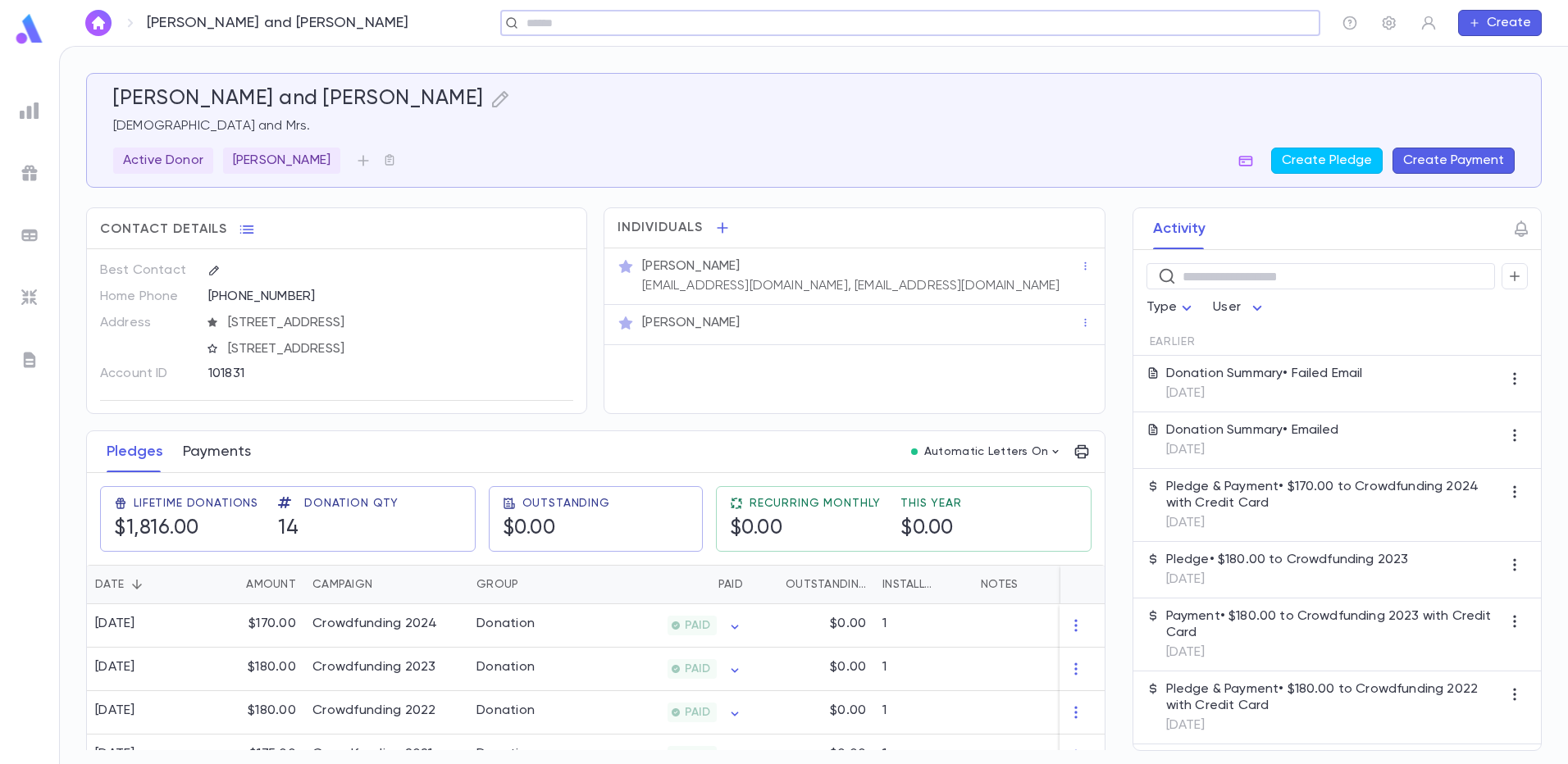
click at [210, 459] on button "Payments" at bounding box center [217, 452] width 68 height 41
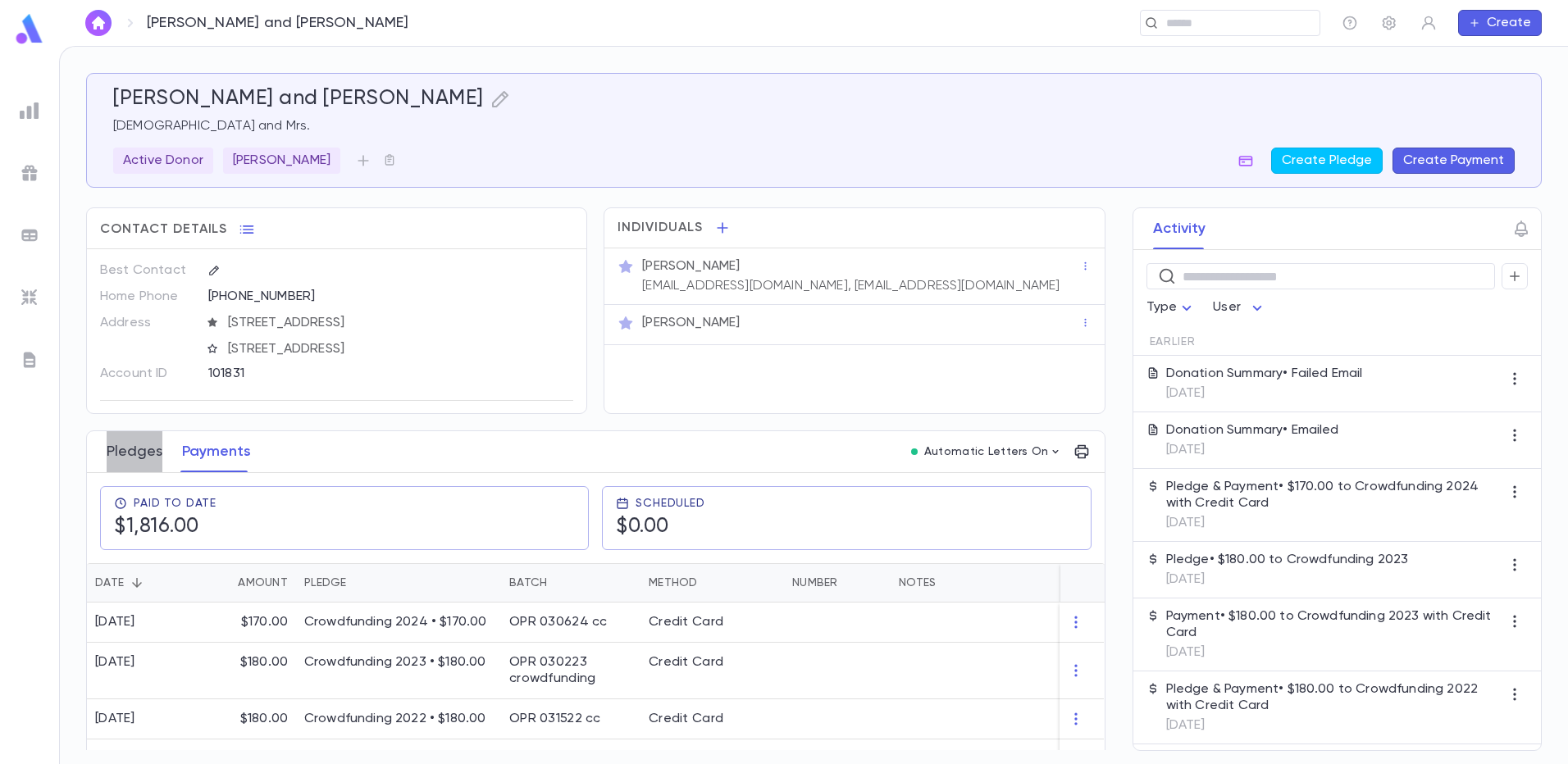
click at [139, 450] on button "Pledges" at bounding box center [134, 452] width 55 height 41
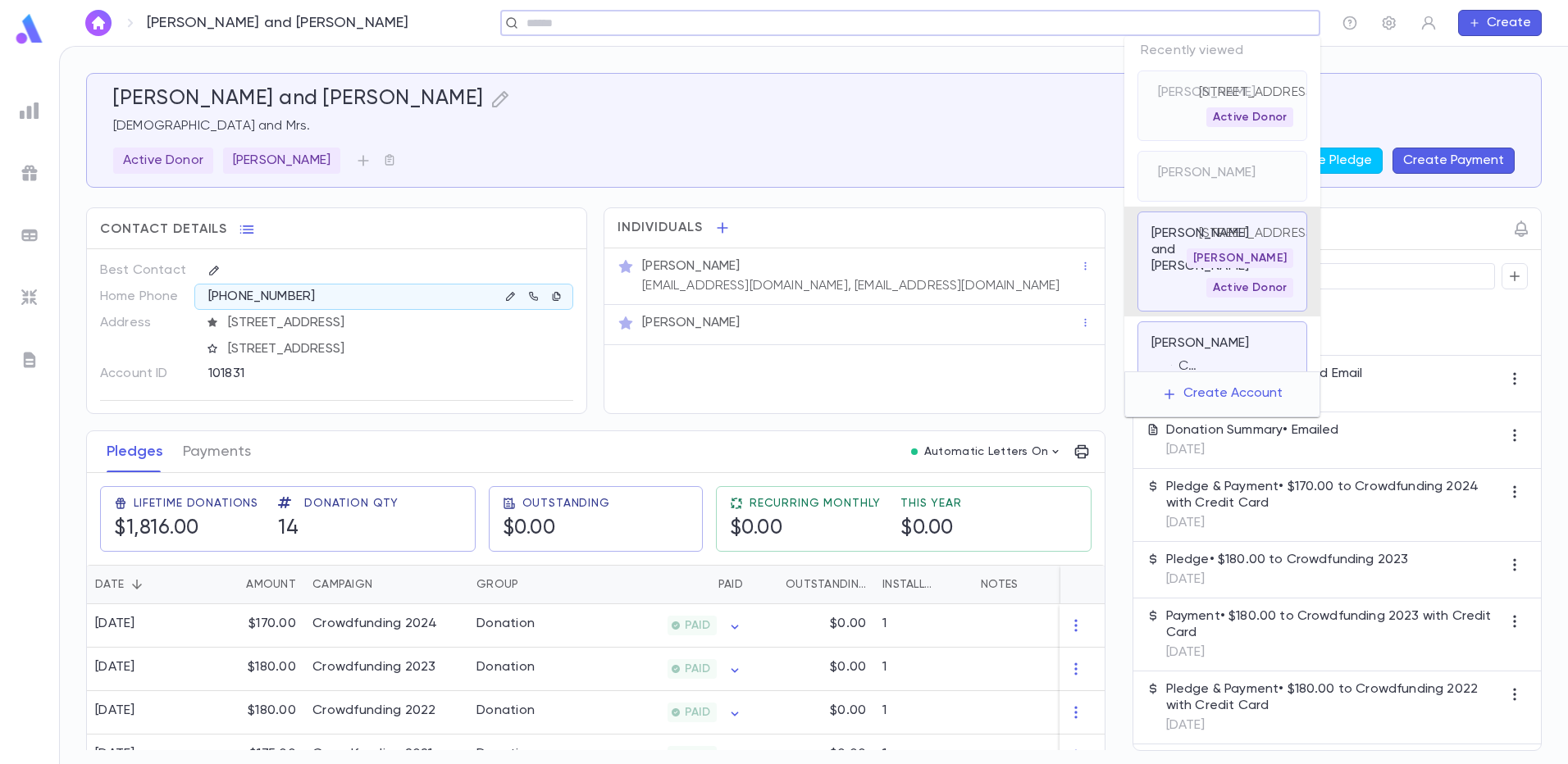
click at [1186, 22] on input "text" at bounding box center [904, 23] width 767 height 16
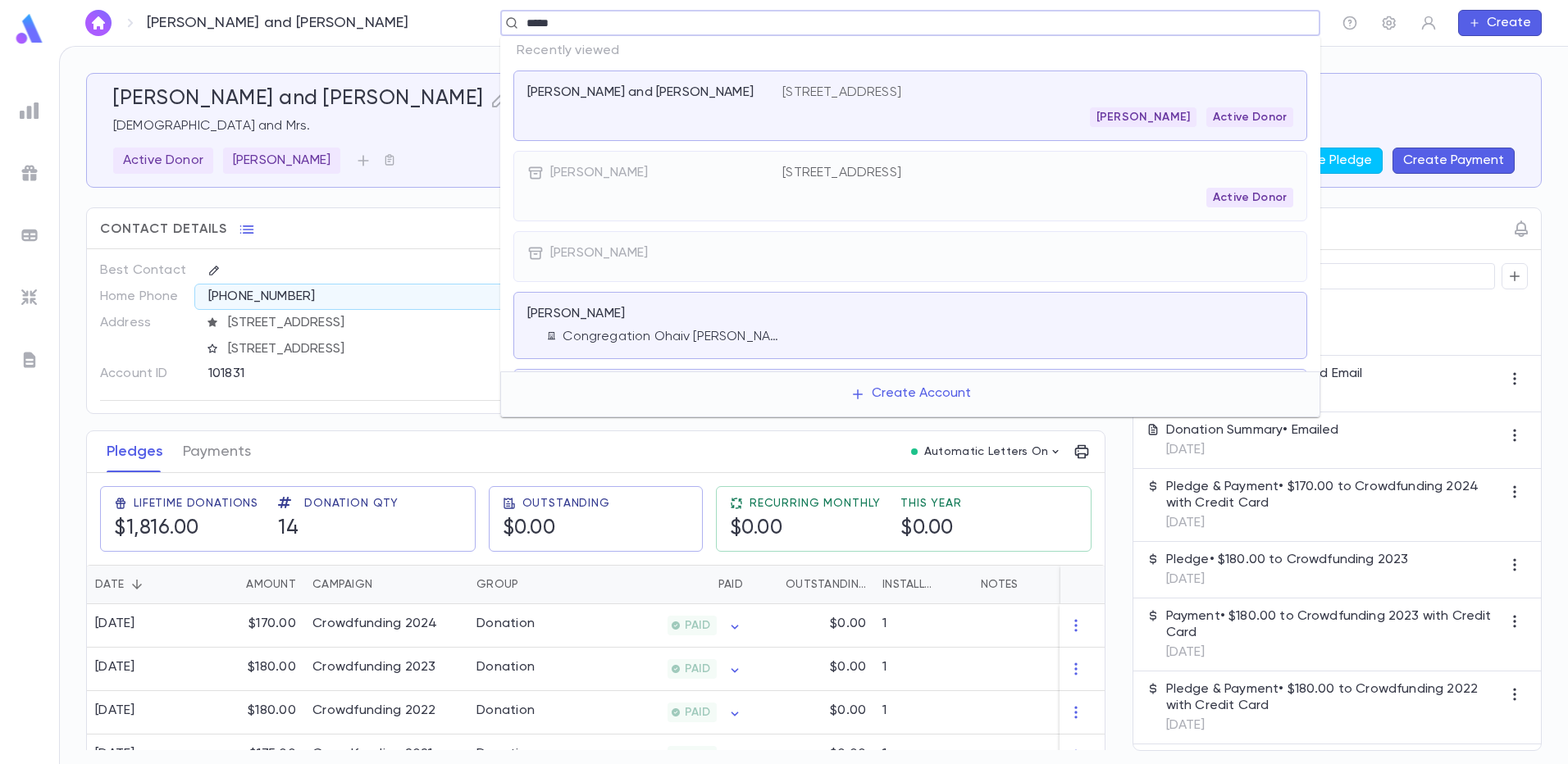
type input "******"
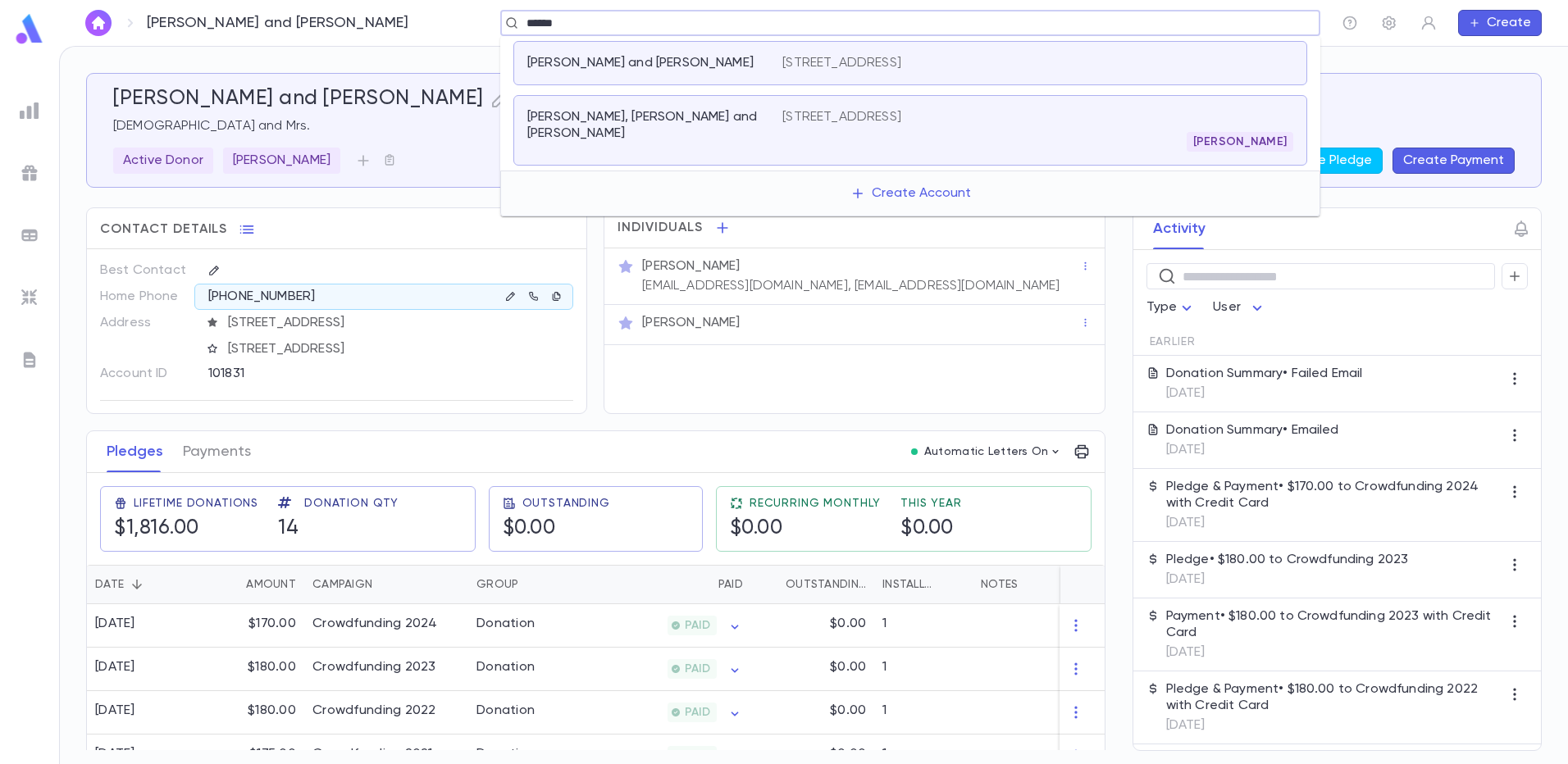
click at [721, 71] on p "[PERSON_NAME] and [PERSON_NAME]" at bounding box center [639, 63] width 226 height 16
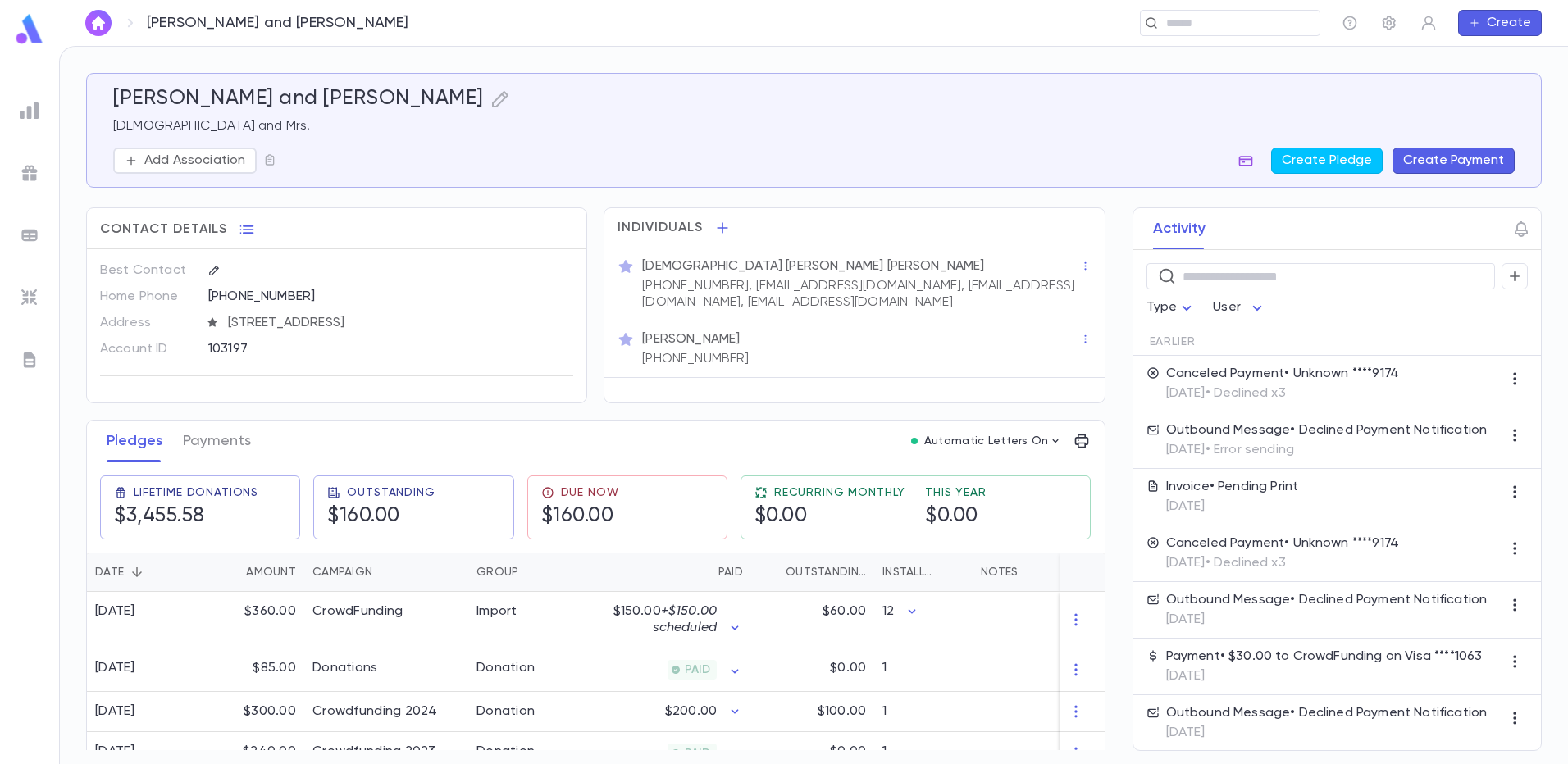
click at [1248, 161] on icon "button" at bounding box center [1246, 160] width 14 height 10
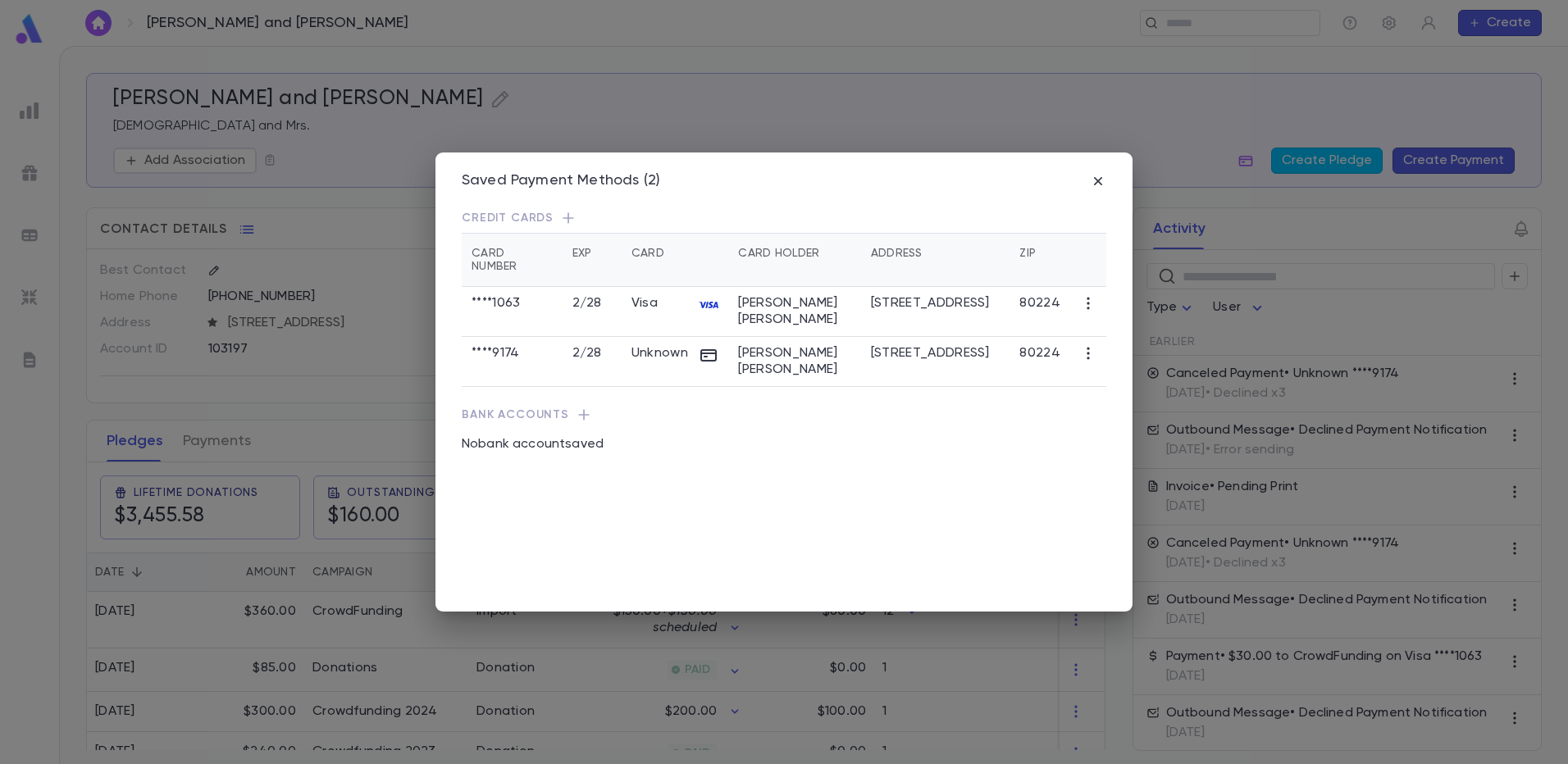
click at [1093, 345] on icon "button" at bounding box center [1087, 352] width 16 height 16
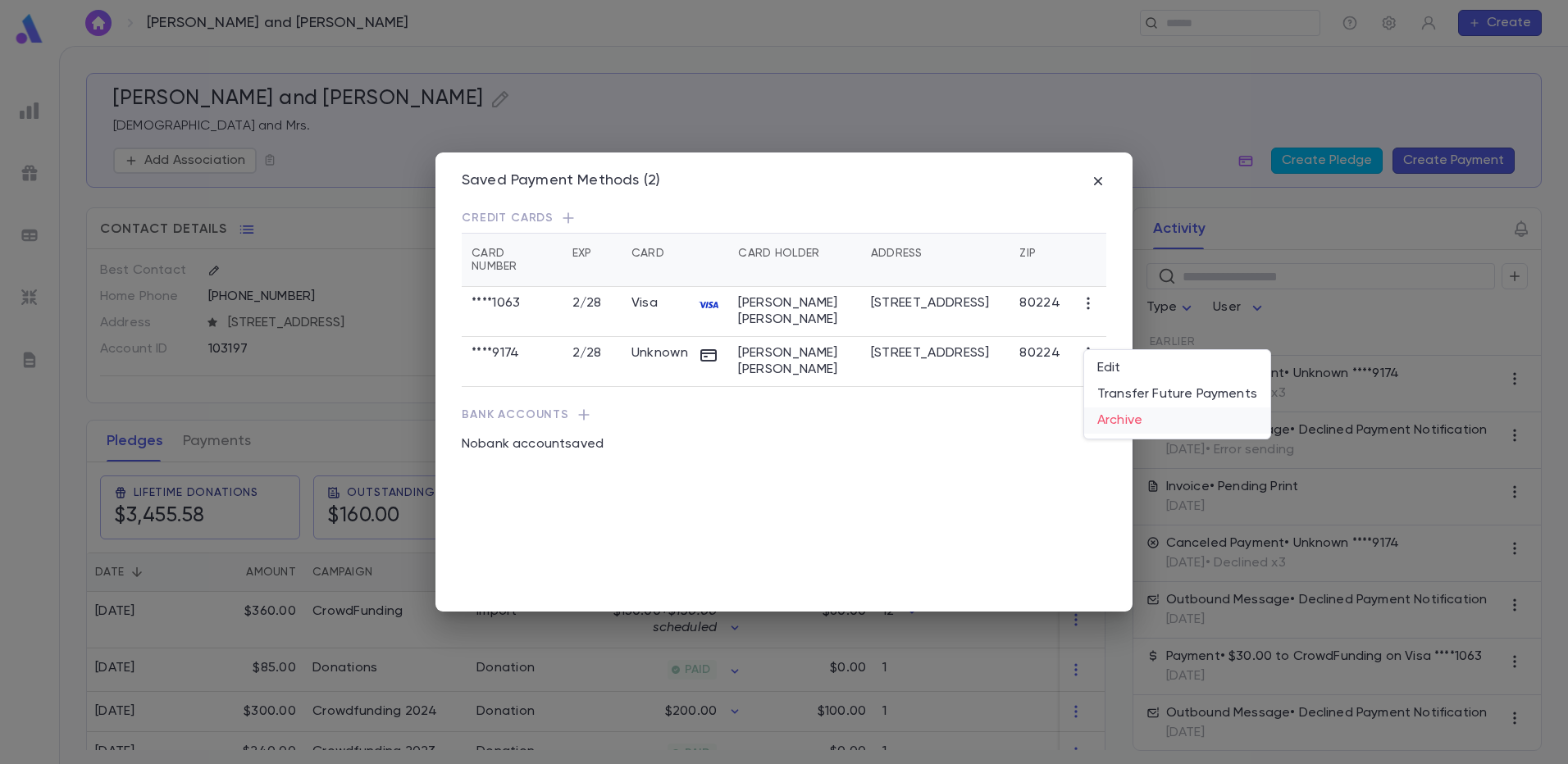
click at [1130, 421] on li "Archive" at bounding box center [1176, 421] width 187 height 26
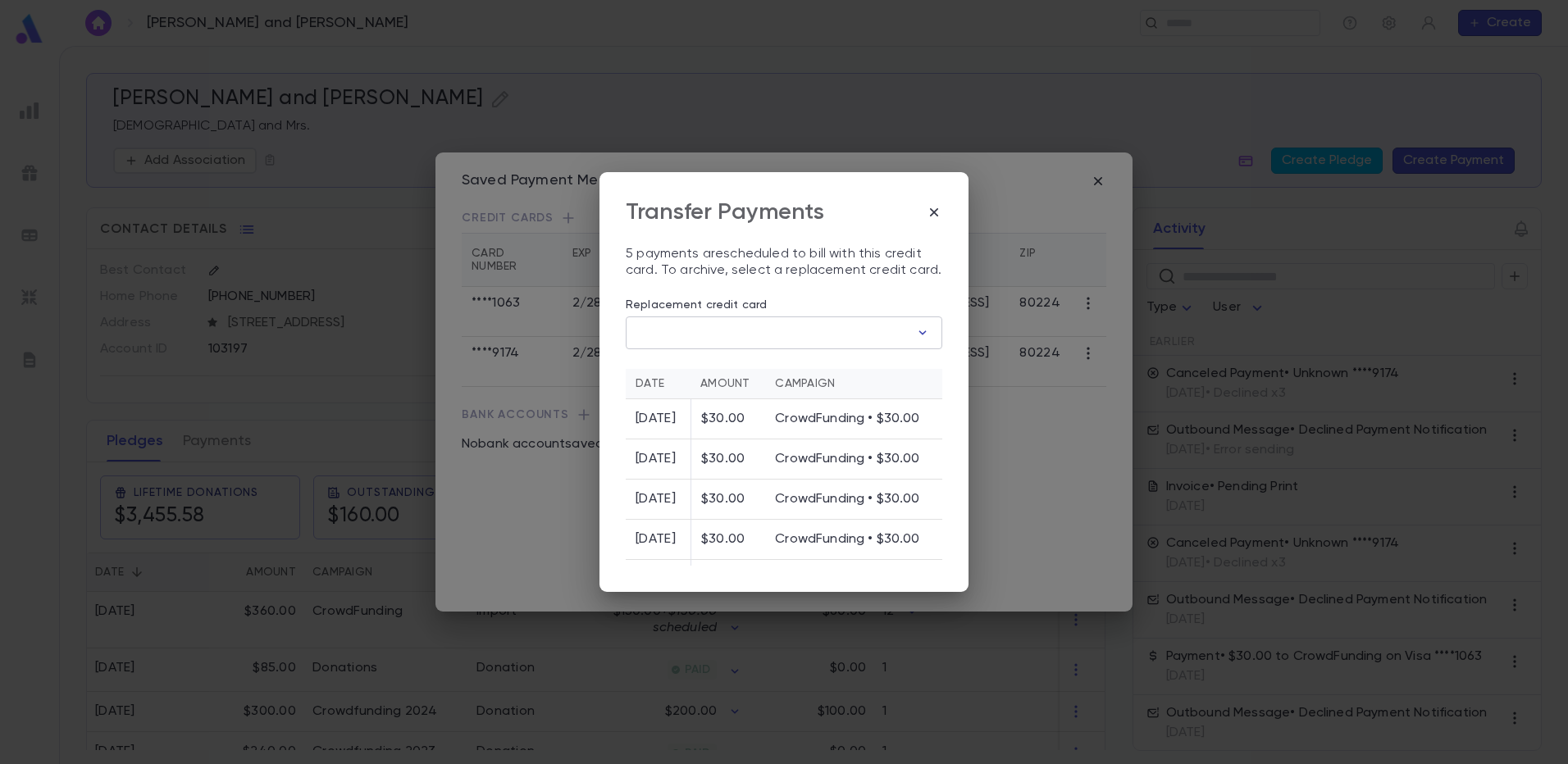
click at [914, 333] on icon "button" at bounding box center [921, 332] width 16 height 16
click at [796, 403] on p "Exp 2 / 28" at bounding box center [785, 401] width 51 height 16
type input "********"
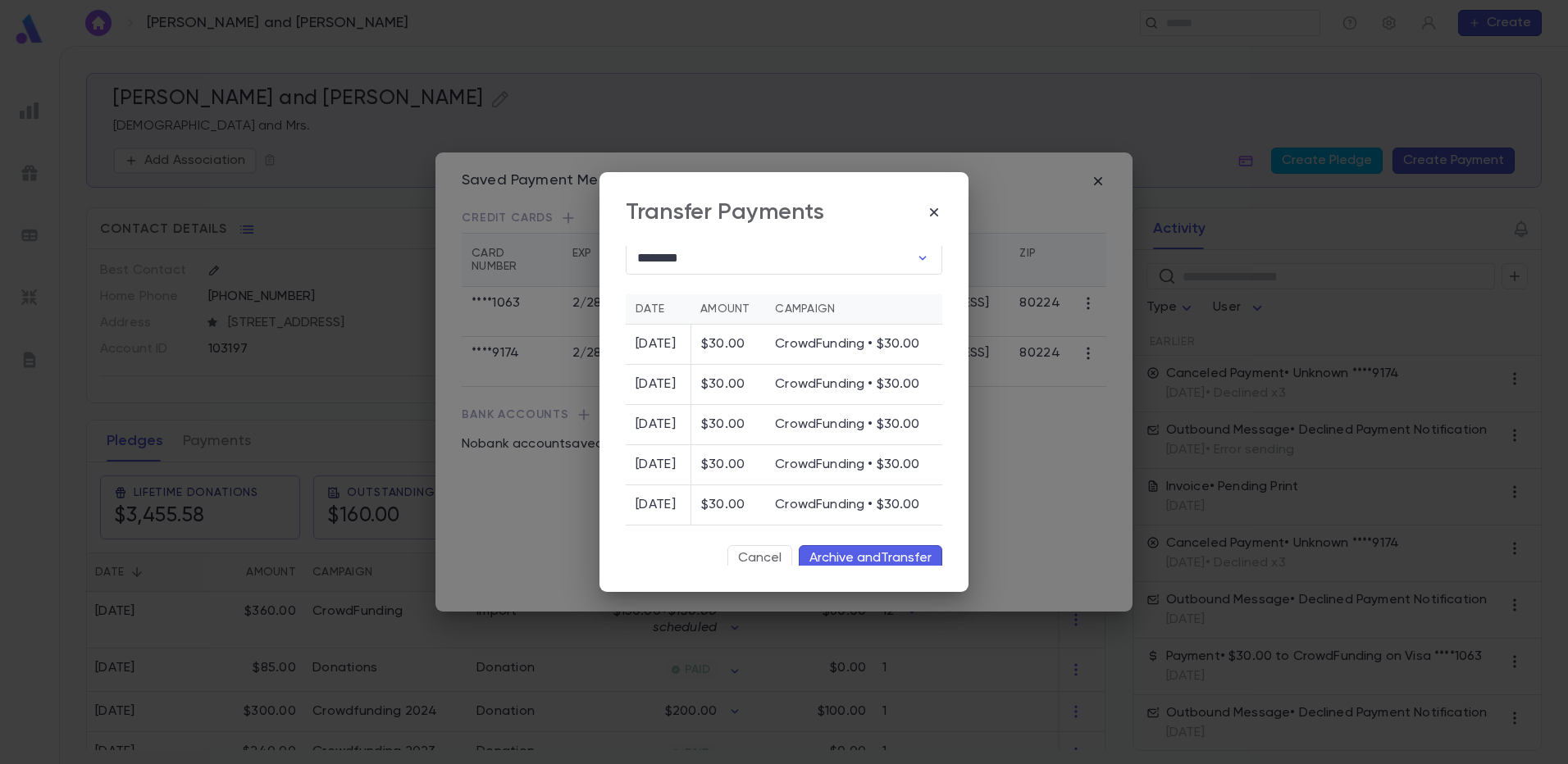
scroll to position [168, 0]
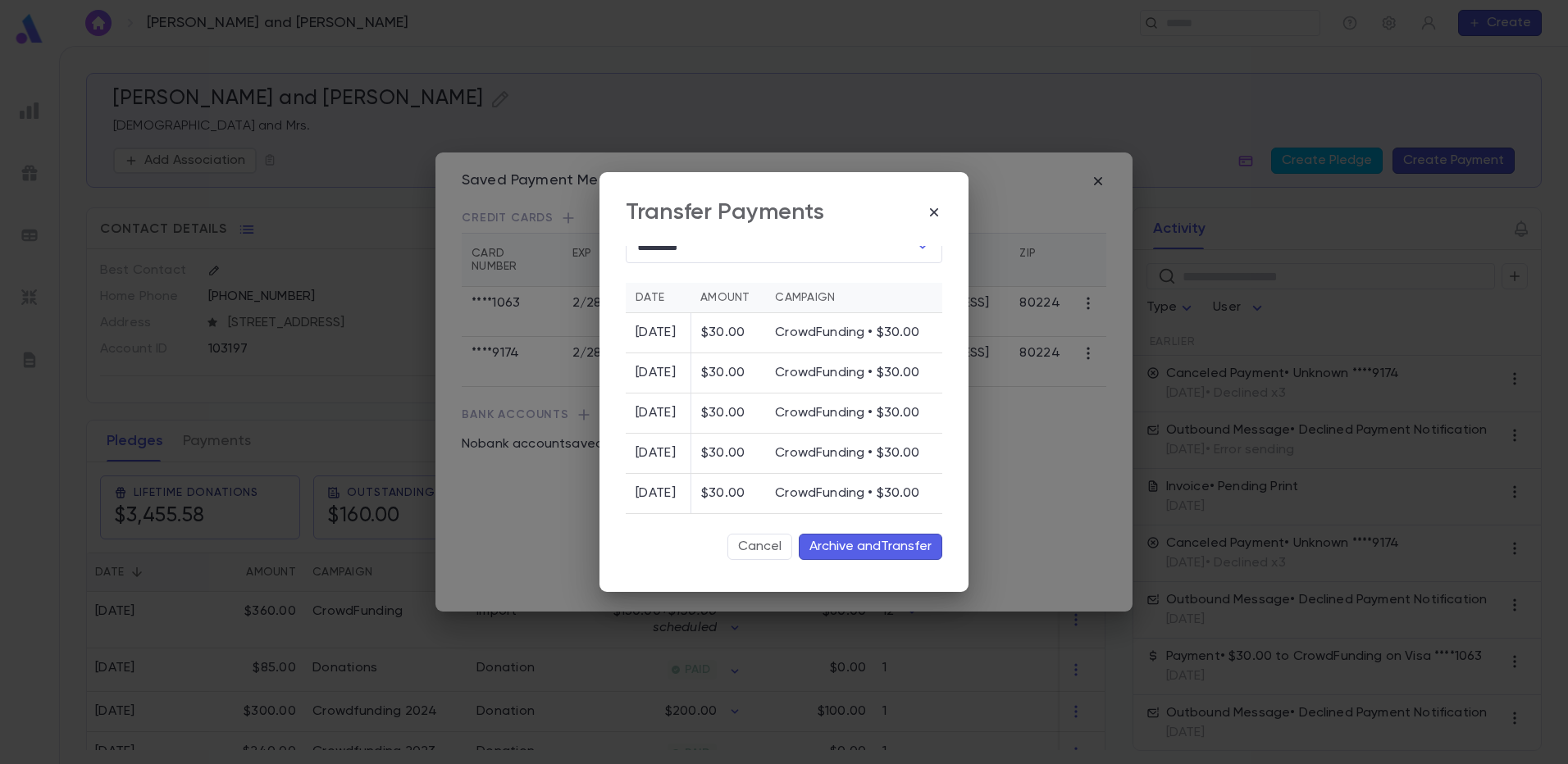
click at [872, 551] on button "Archive and Transfer" at bounding box center [870, 547] width 143 height 26
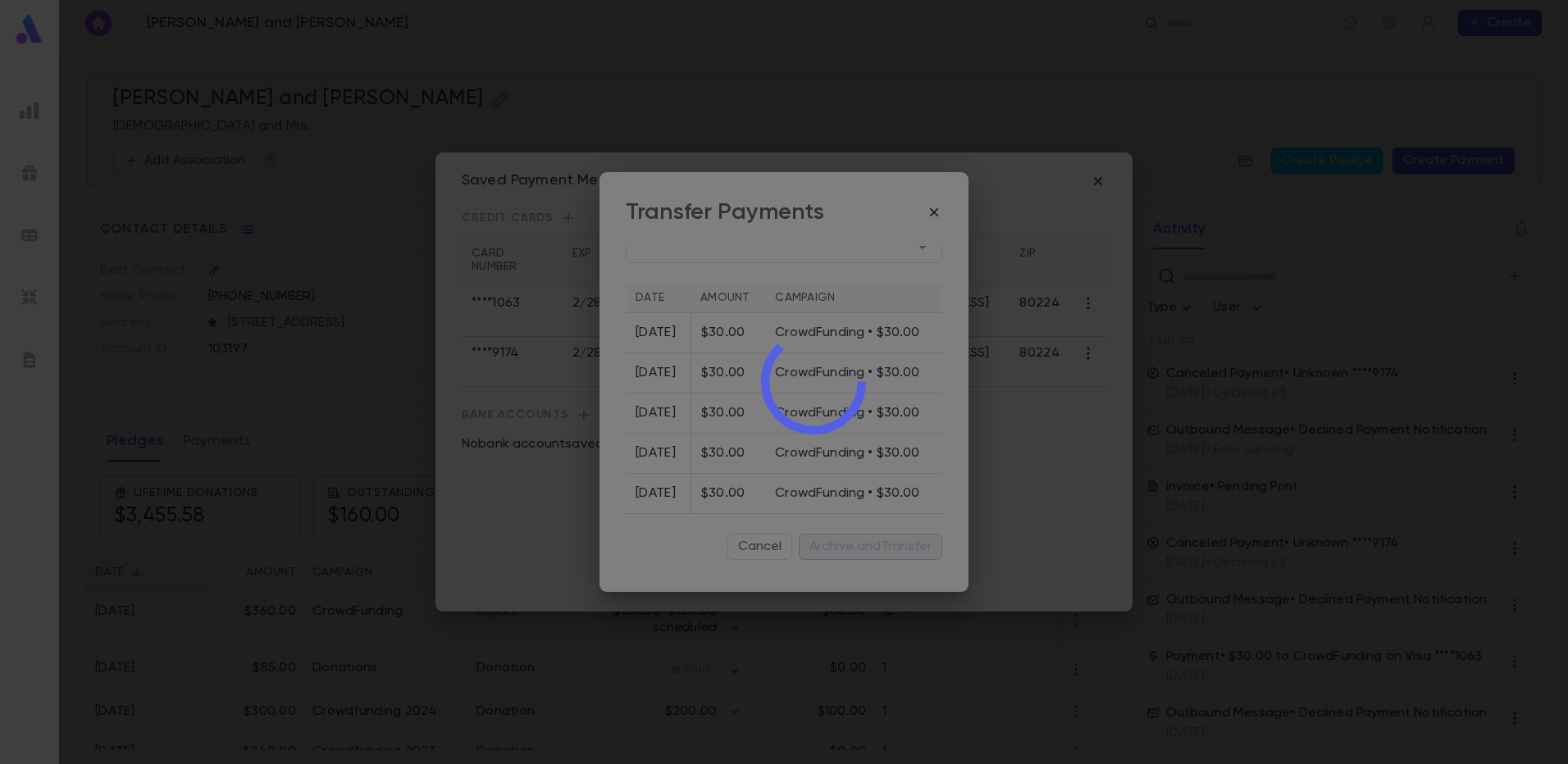
scroll to position [0, 0]
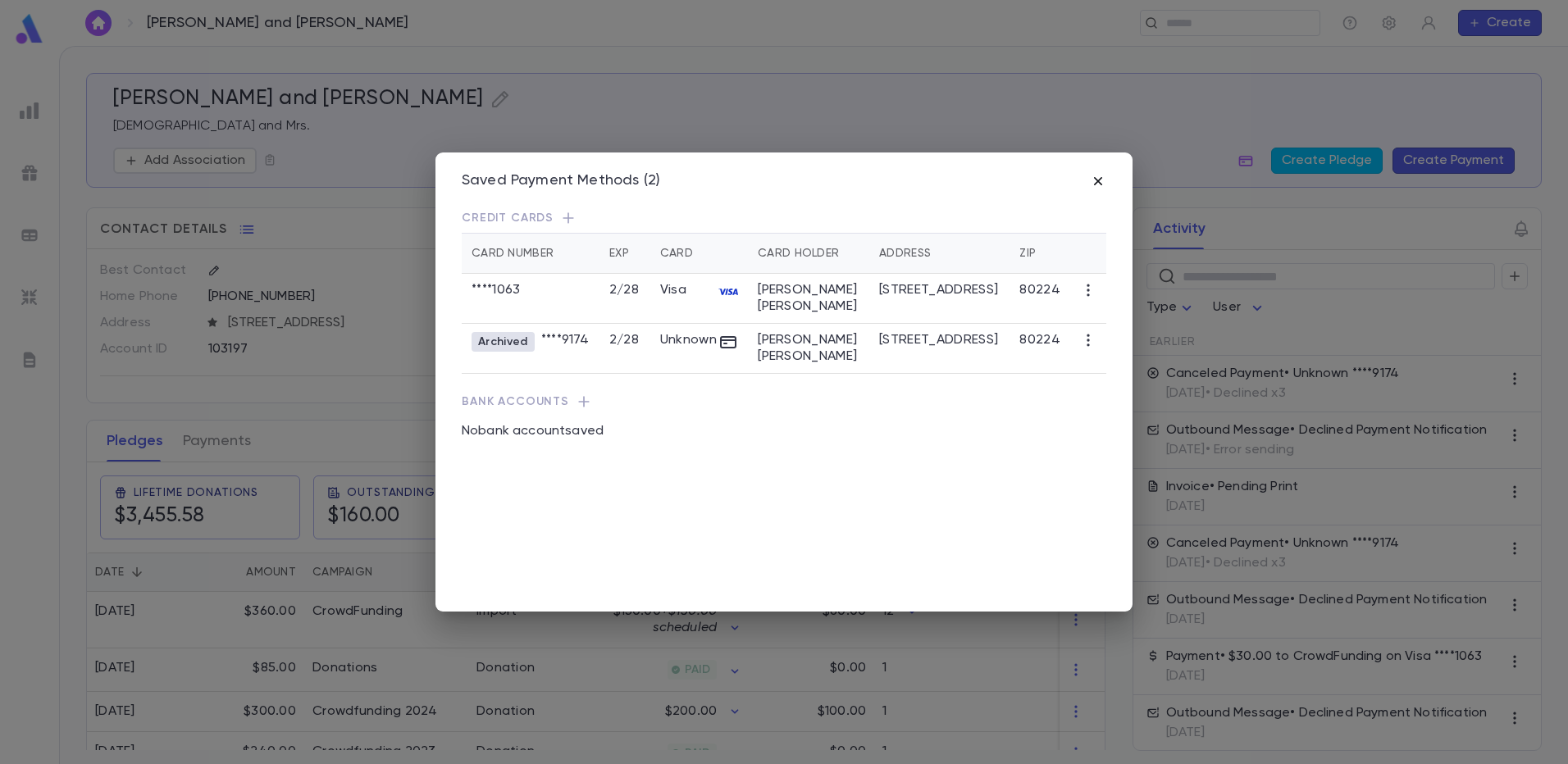
click at [1104, 183] on icon "button" at bounding box center [1098, 181] width 16 height 16
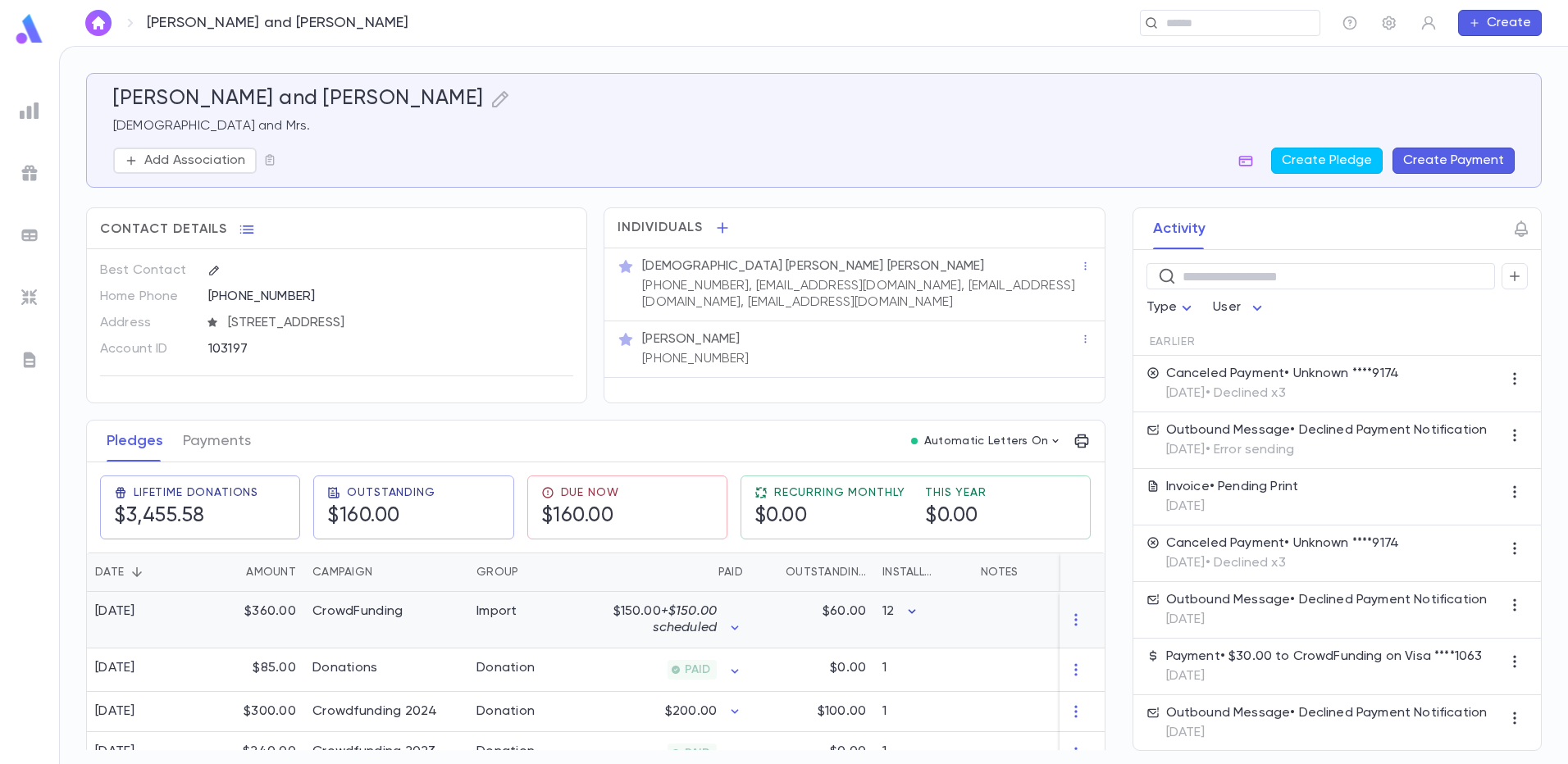
click at [912, 609] on icon "button" at bounding box center [911, 611] width 16 height 16
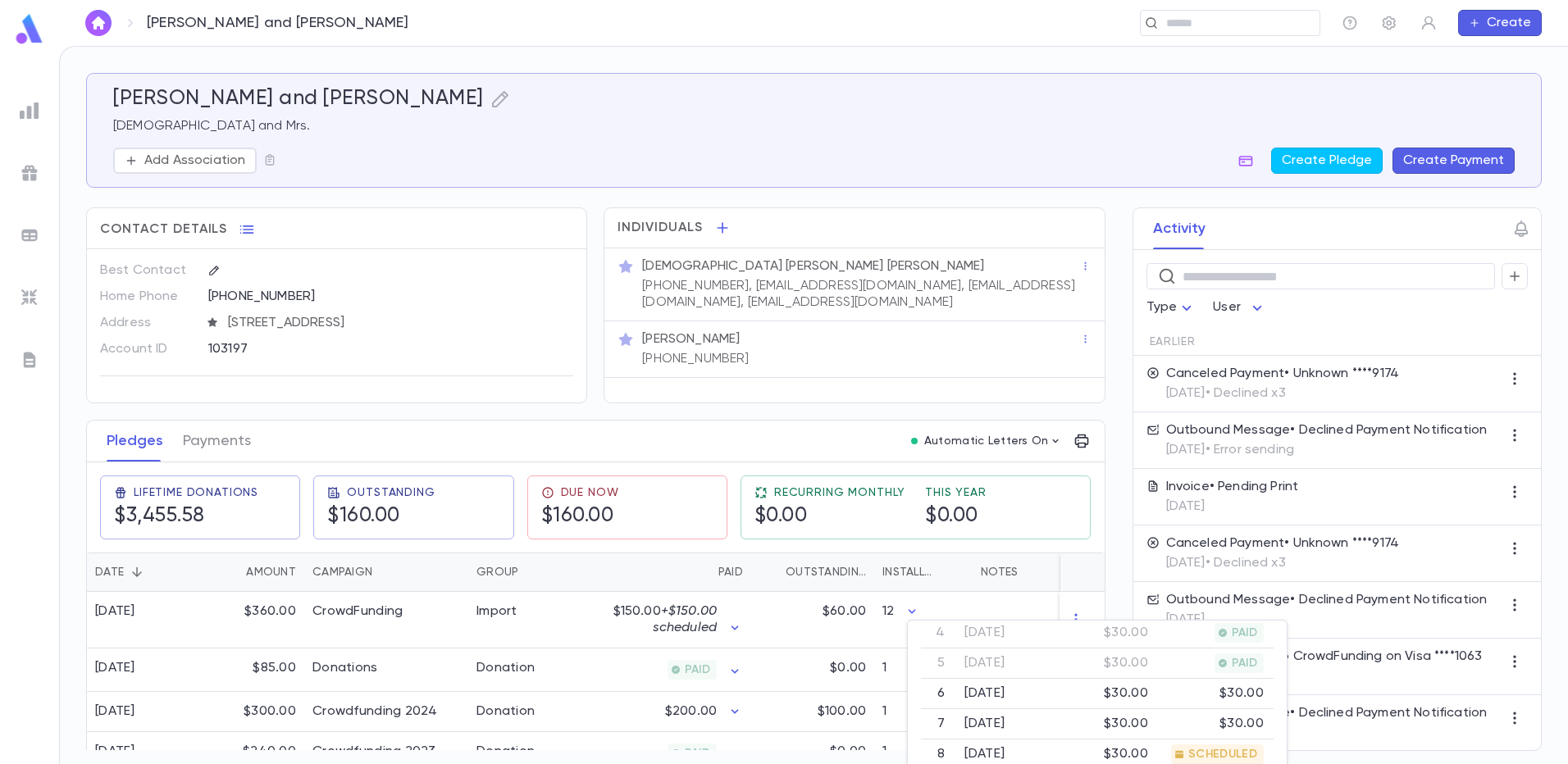
click at [1003, 394] on div at bounding box center [784, 382] width 1568 height 764
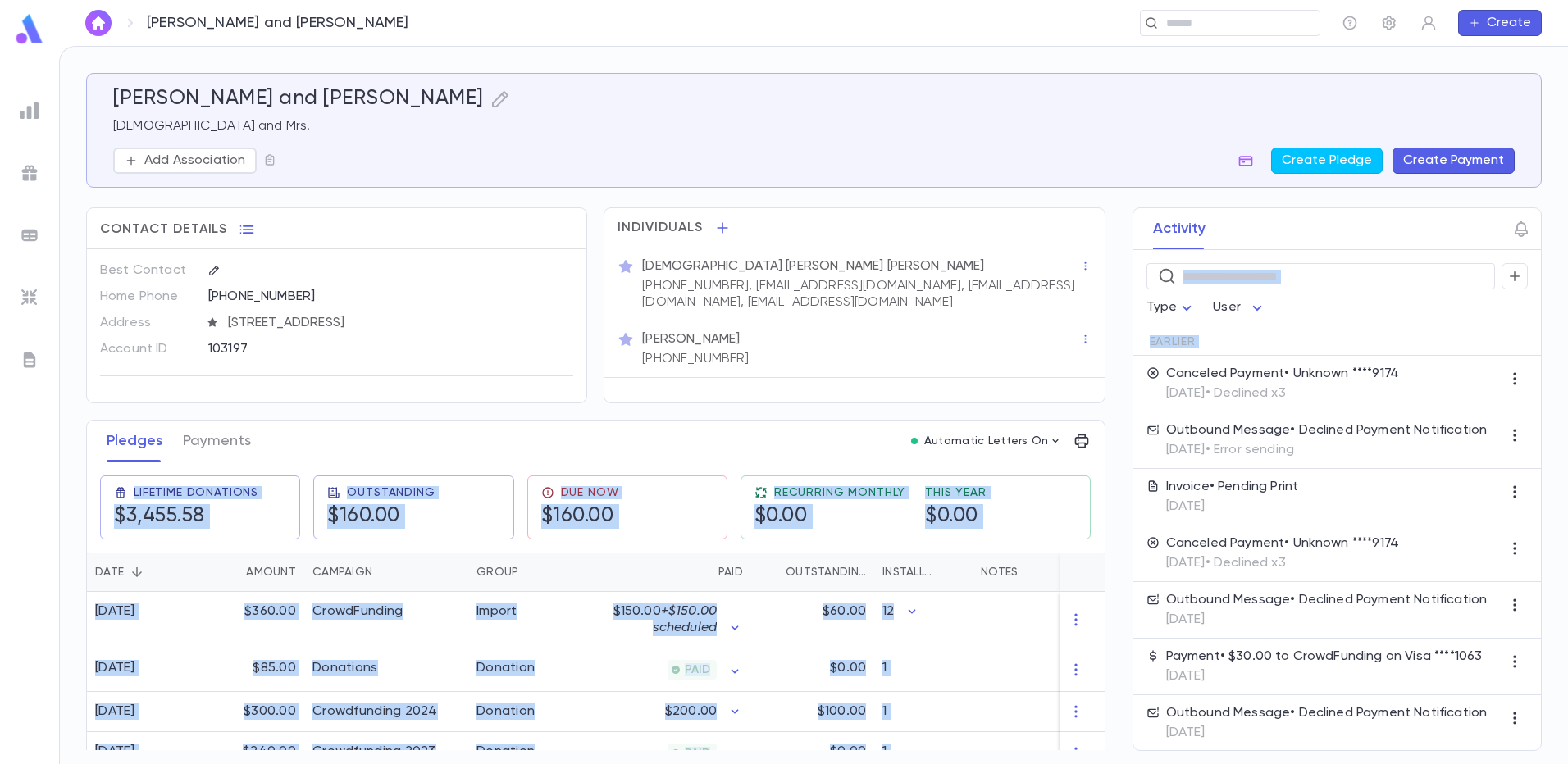
drag, startPoint x: 1102, startPoint y: 381, endPoint x: 1090, endPoint y: 422, distance: 42.7
click at [1091, 424] on div "Karnowsky, Avraham Dovid and Sara Yehudis Rabbi and Mrs. Add Association Create…" at bounding box center [814, 412] width 1456 height 678
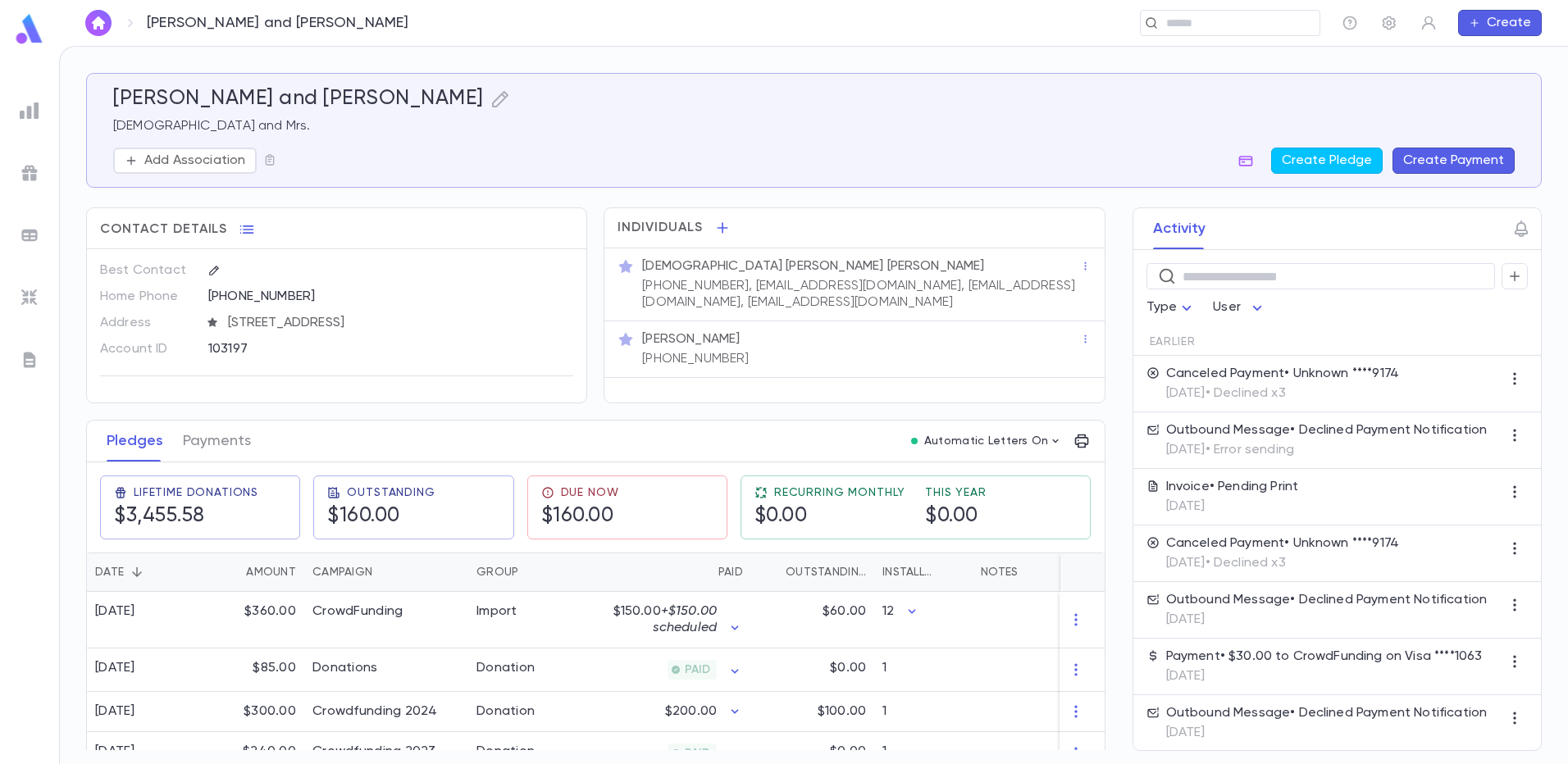
drag, startPoint x: 1090, startPoint y: 422, endPoint x: 1051, endPoint y: 409, distance: 41.1
click at [736, 630] on icon "button" at bounding box center [734, 627] width 16 height 16
click at [743, 422] on div at bounding box center [784, 382] width 1568 height 764
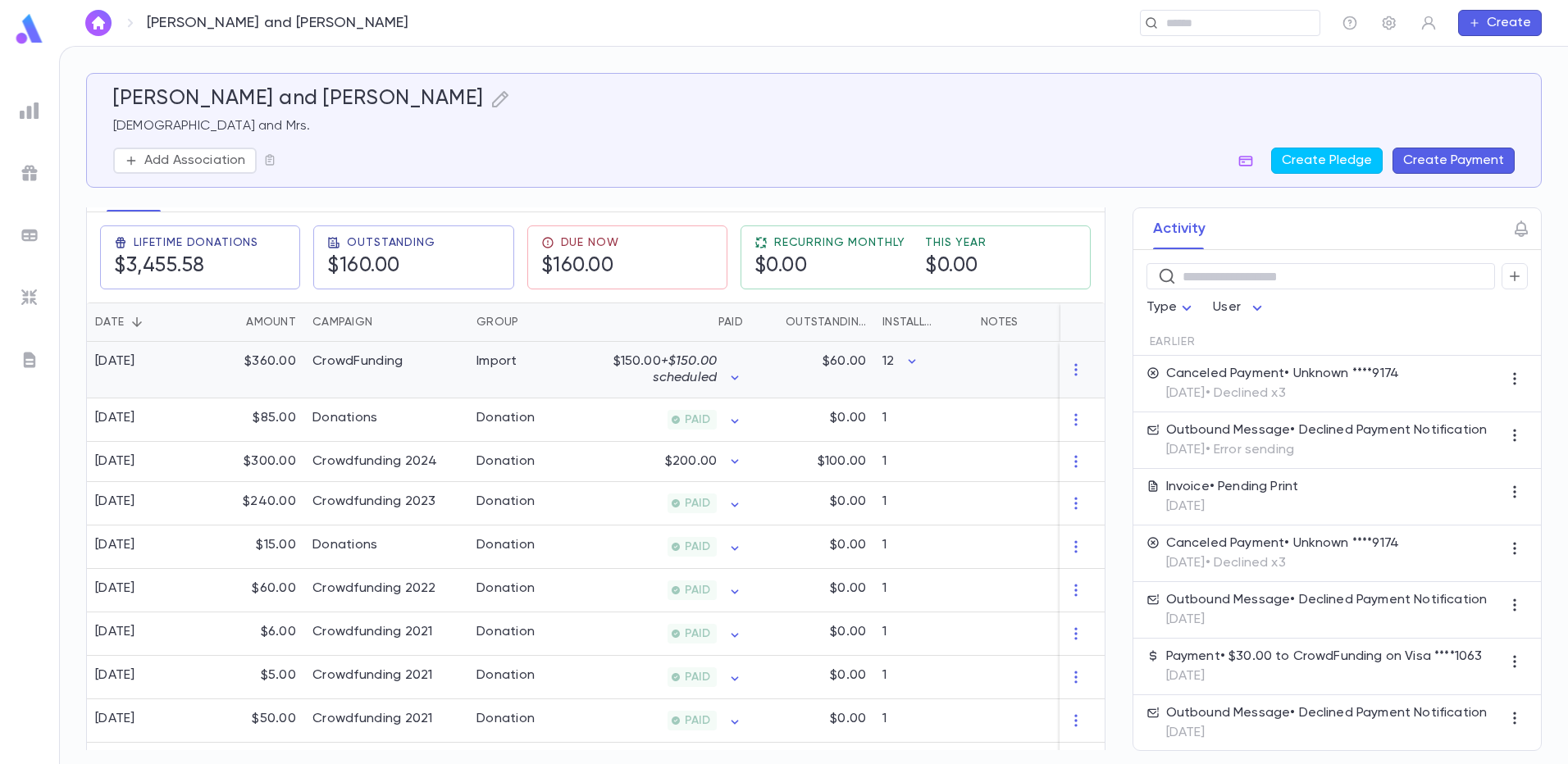
scroll to position [328, 0]
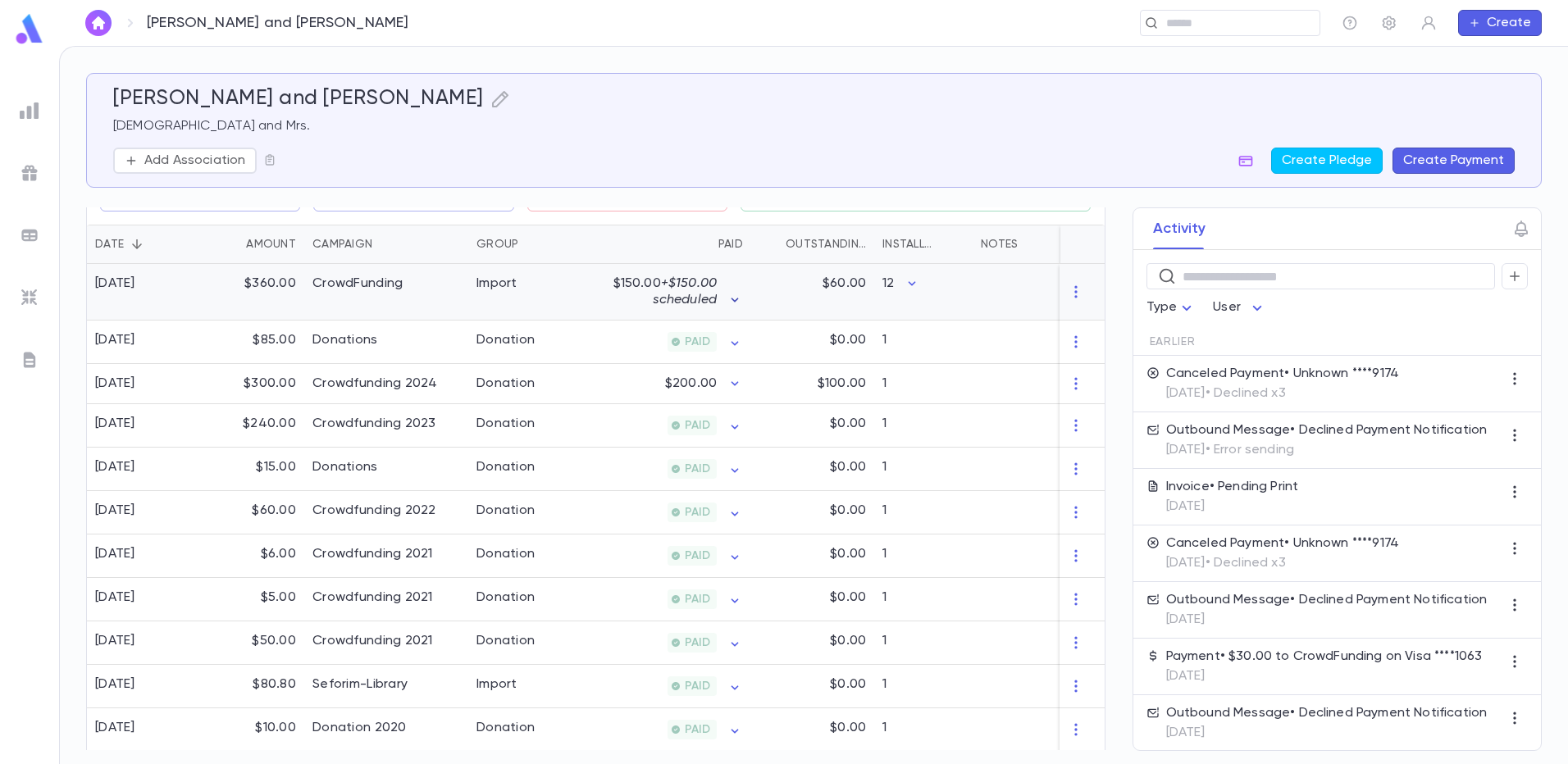
click at [737, 298] on icon "button" at bounding box center [734, 299] width 16 height 16
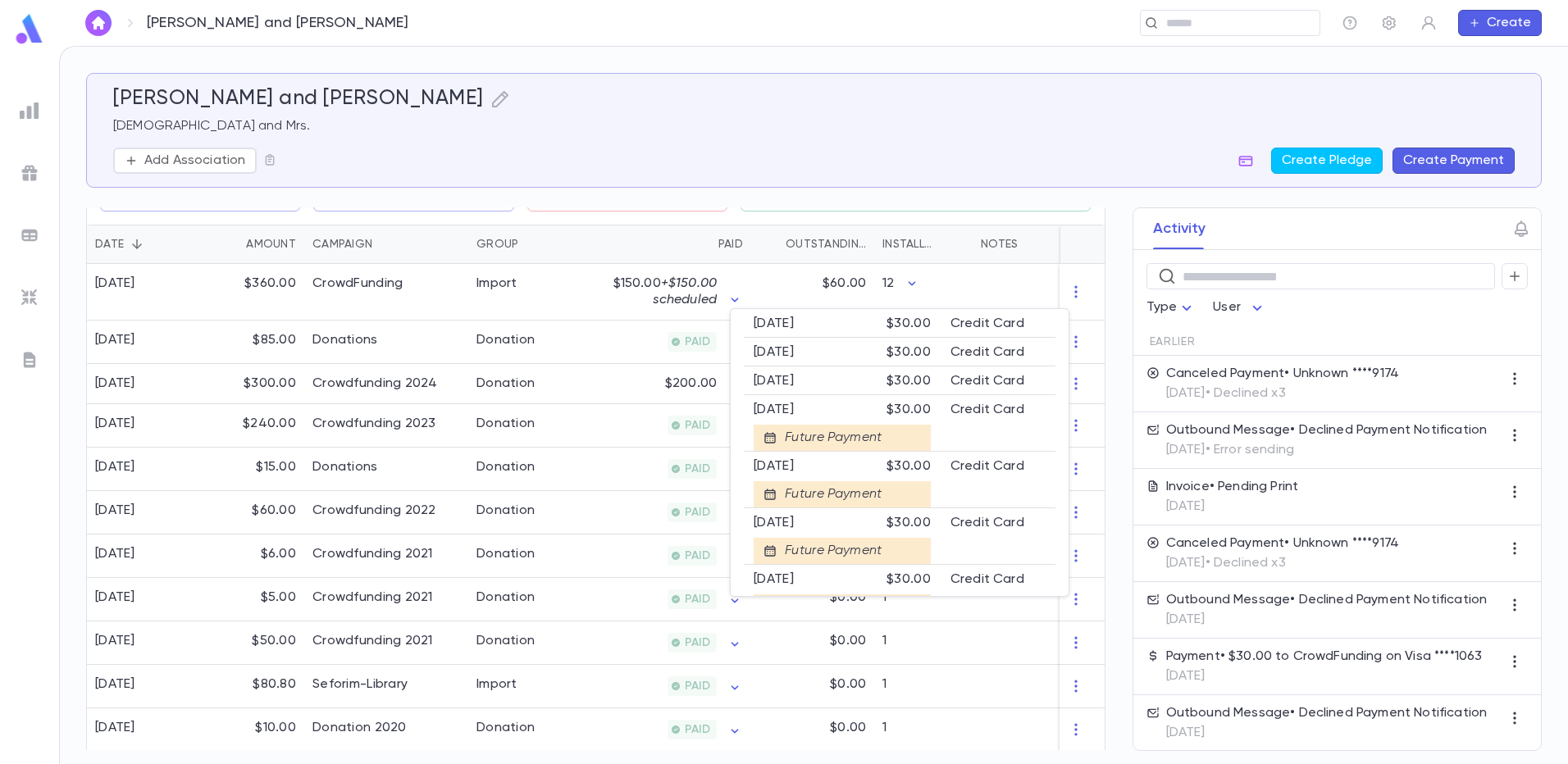
scroll to position [82, 0]
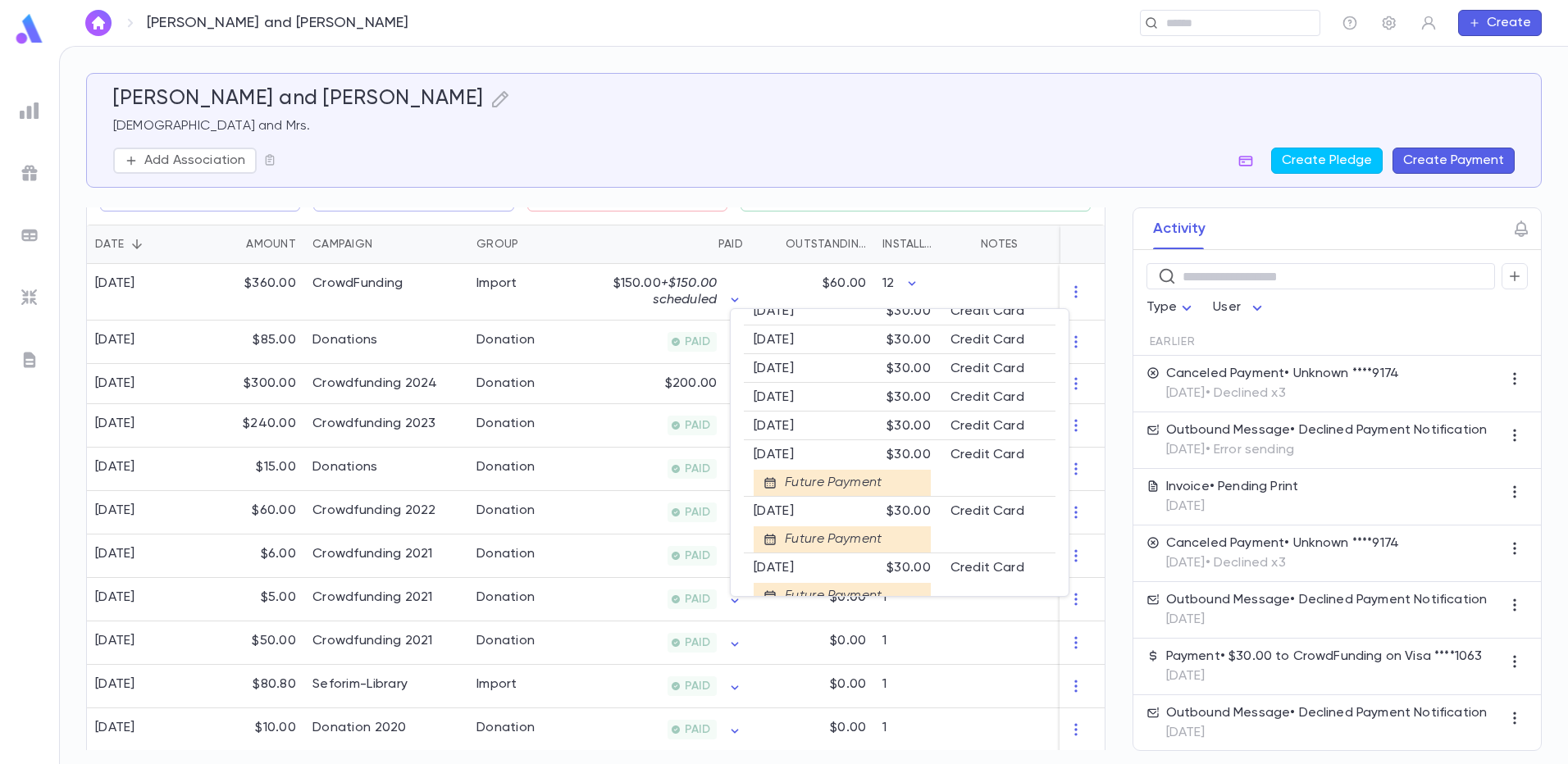
click at [1431, 160] on div at bounding box center [784, 382] width 1568 height 764
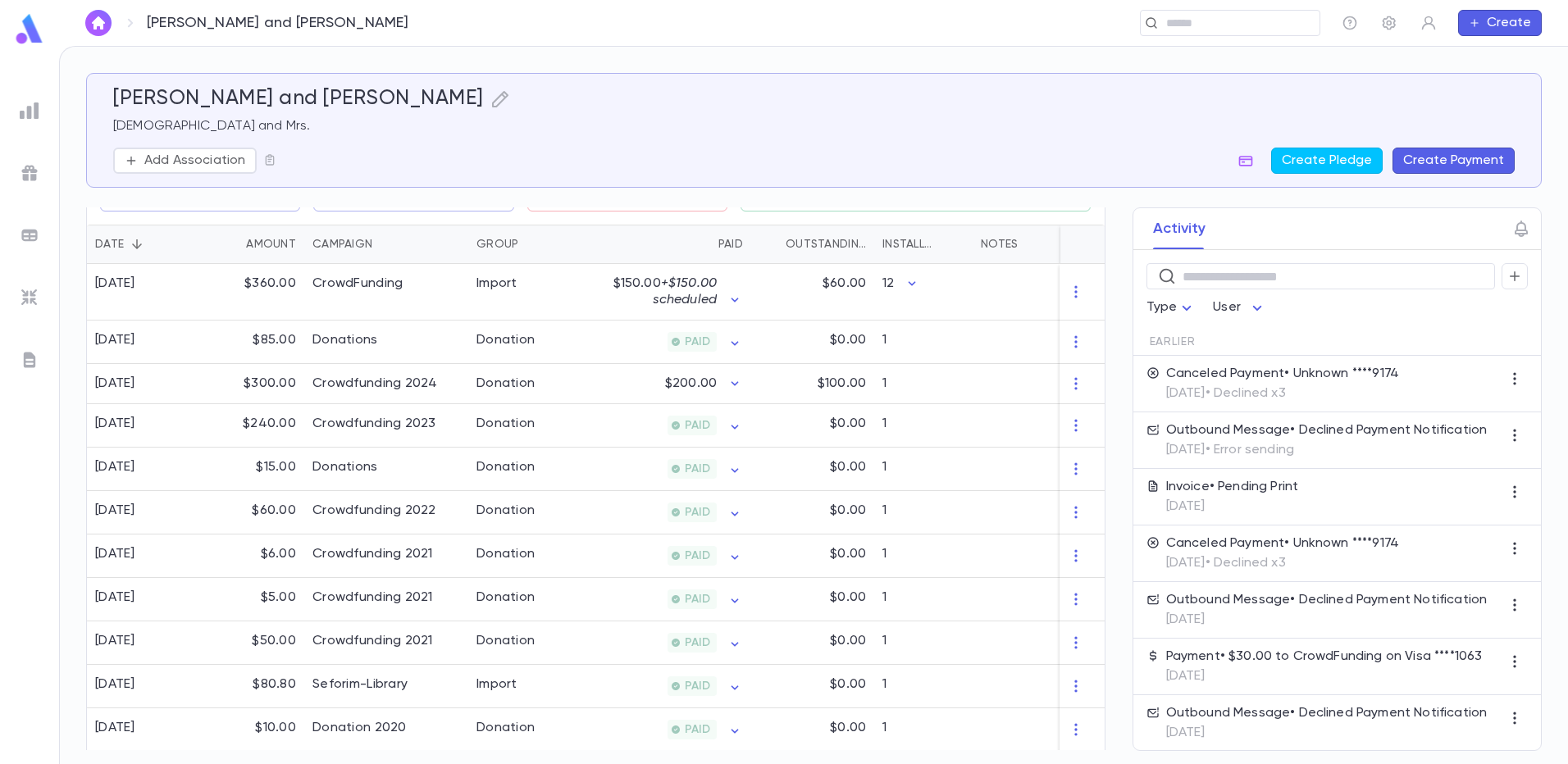
click at [1440, 158] on button "Create Payment" at bounding box center [1453, 160] width 122 height 26
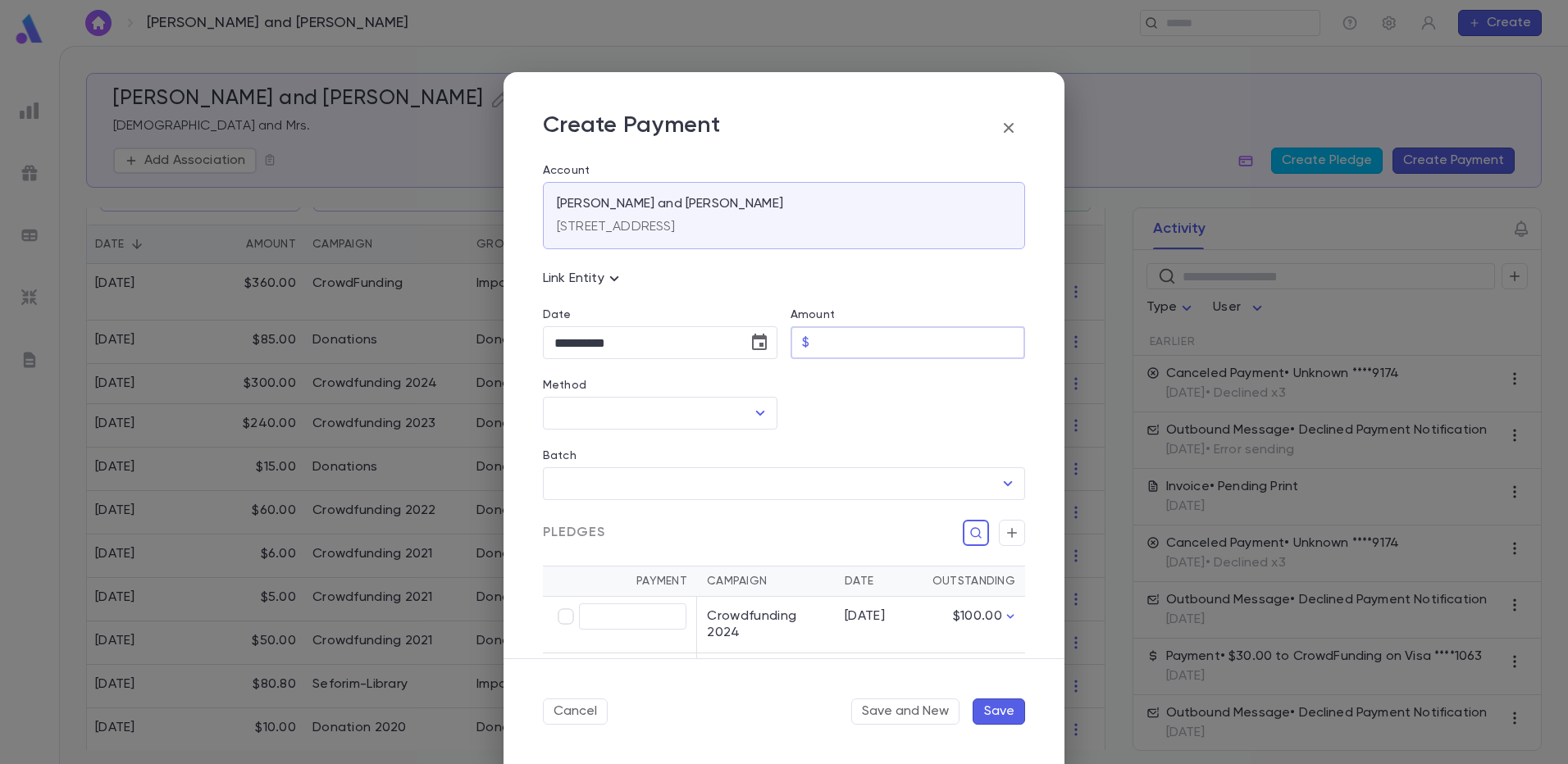
click at [859, 340] on input "Amount" at bounding box center [919, 343] width 209 height 32
click at [756, 413] on icon "Open" at bounding box center [761, 412] width 9 height 5
type input "*****"
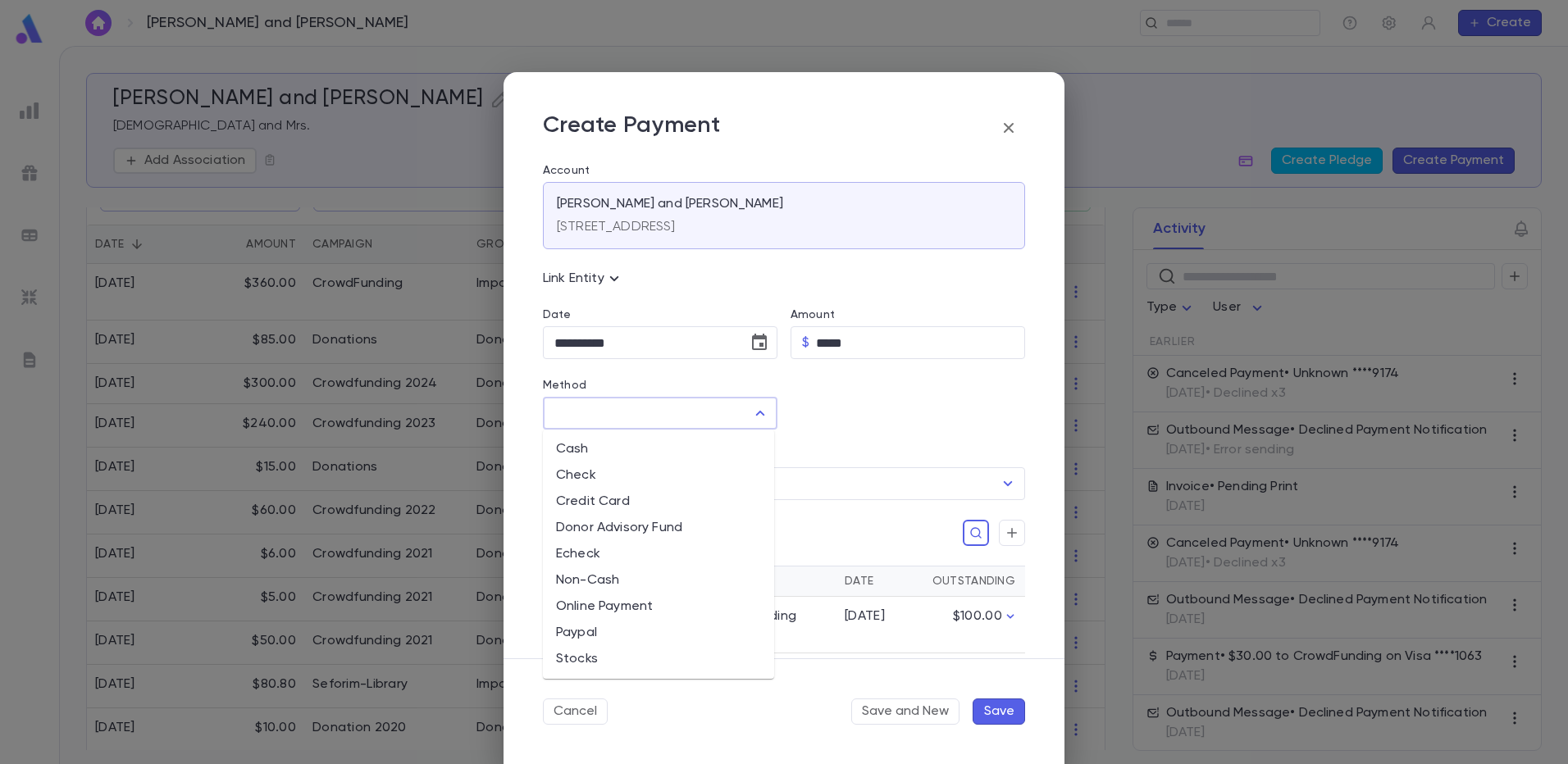
click at [665, 501] on li "Credit Card" at bounding box center [658, 502] width 231 height 26
type input "**********"
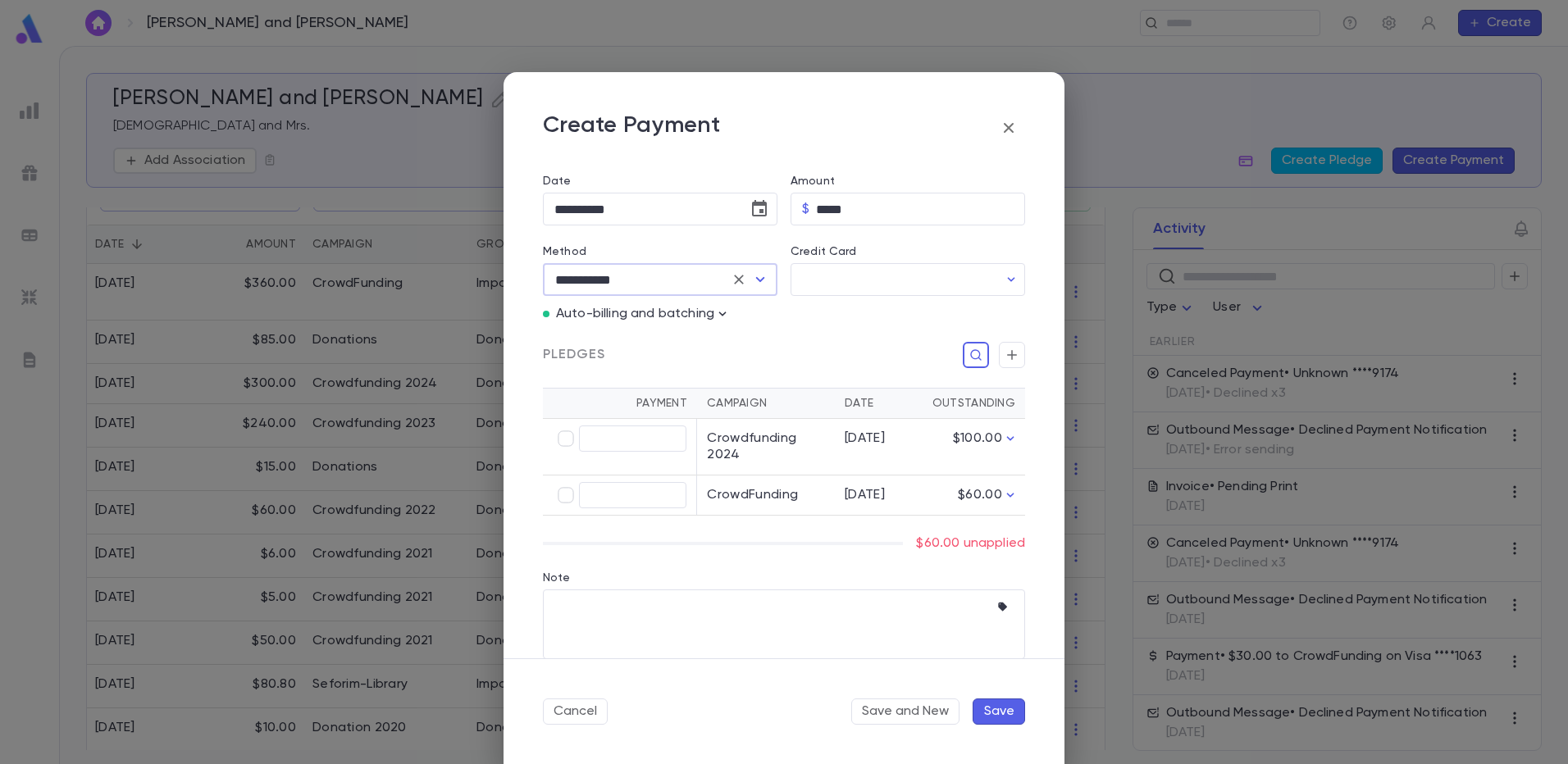
scroll to position [155, 0]
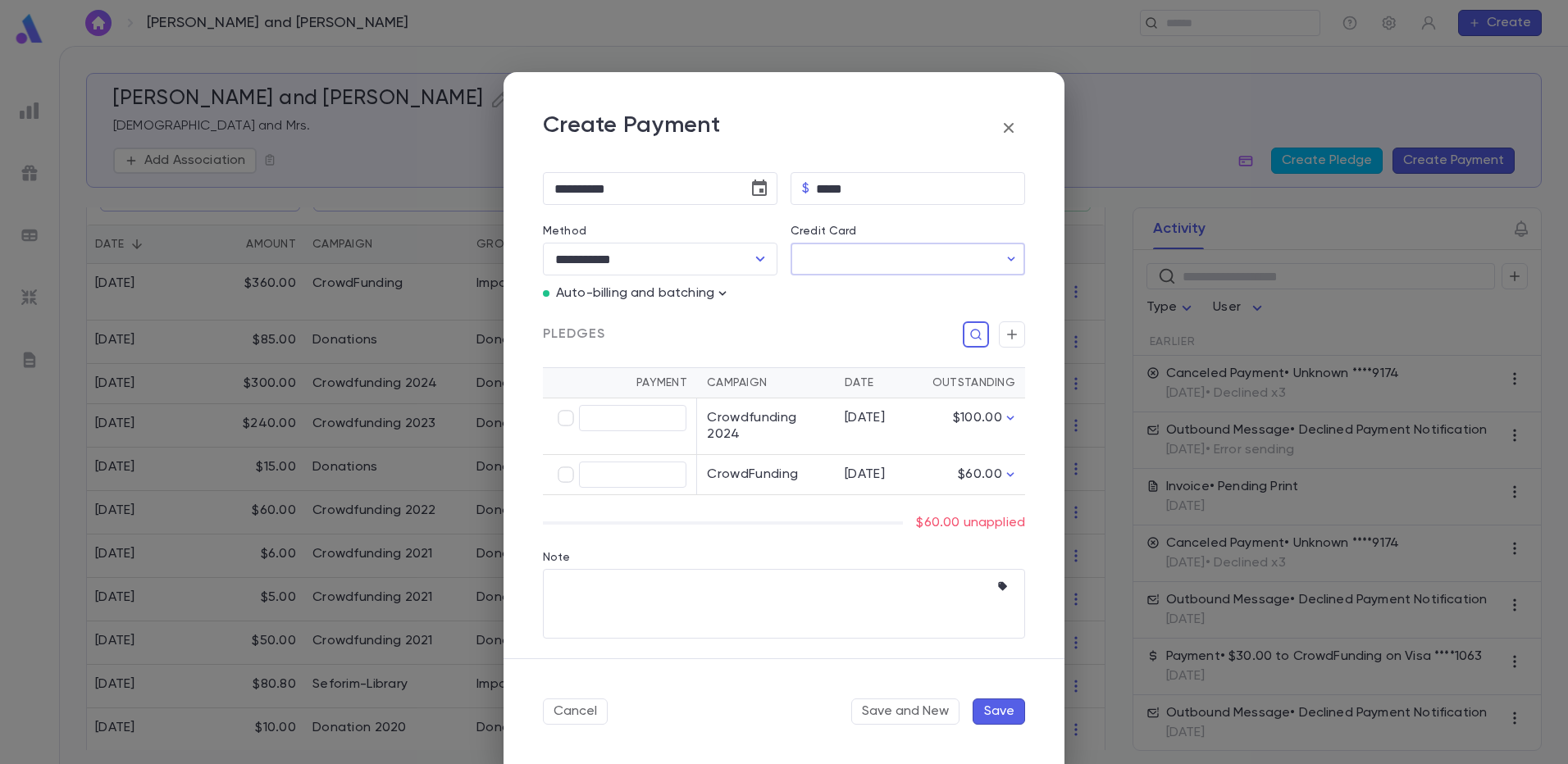
click at [860, 265] on input "Credit Card" at bounding box center [893, 260] width 207 height 32
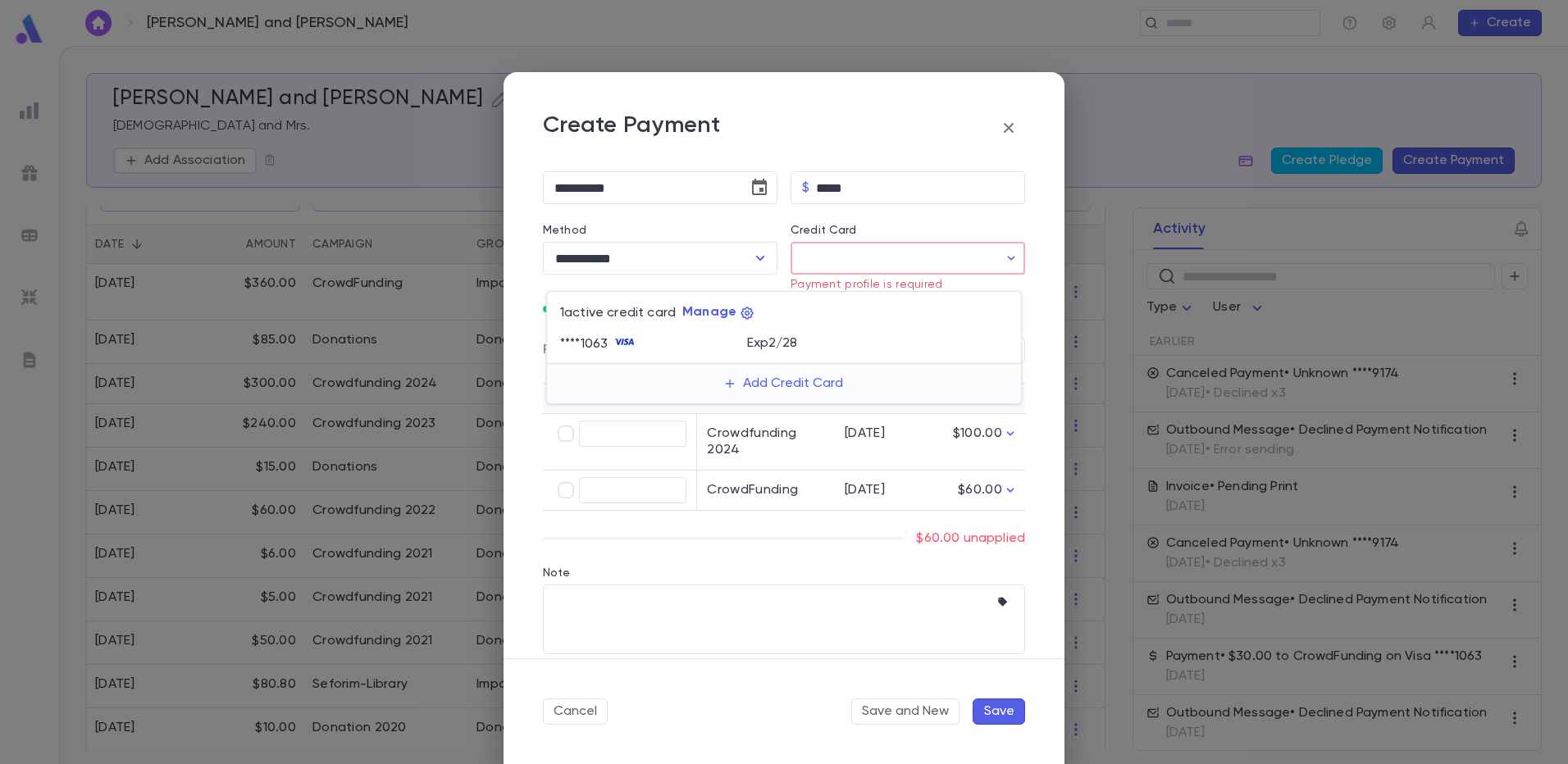
click at [743, 332] on div "**** 1063" at bounding box center [652, 344] width 187 height 24
type input "********"
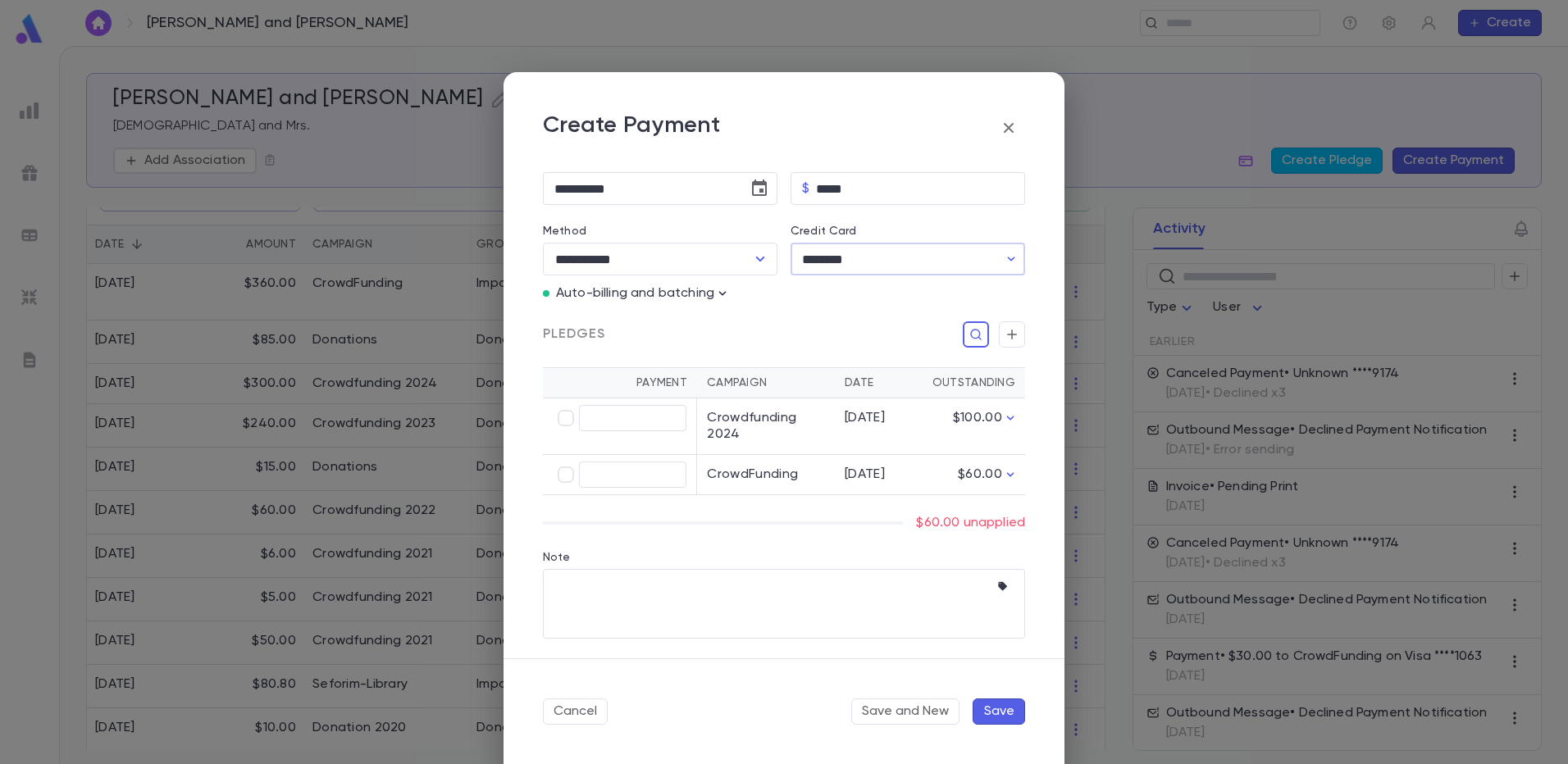
type input "*****"
click at [587, 713] on button "Cancel" at bounding box center [575, 712] width 65 height 26
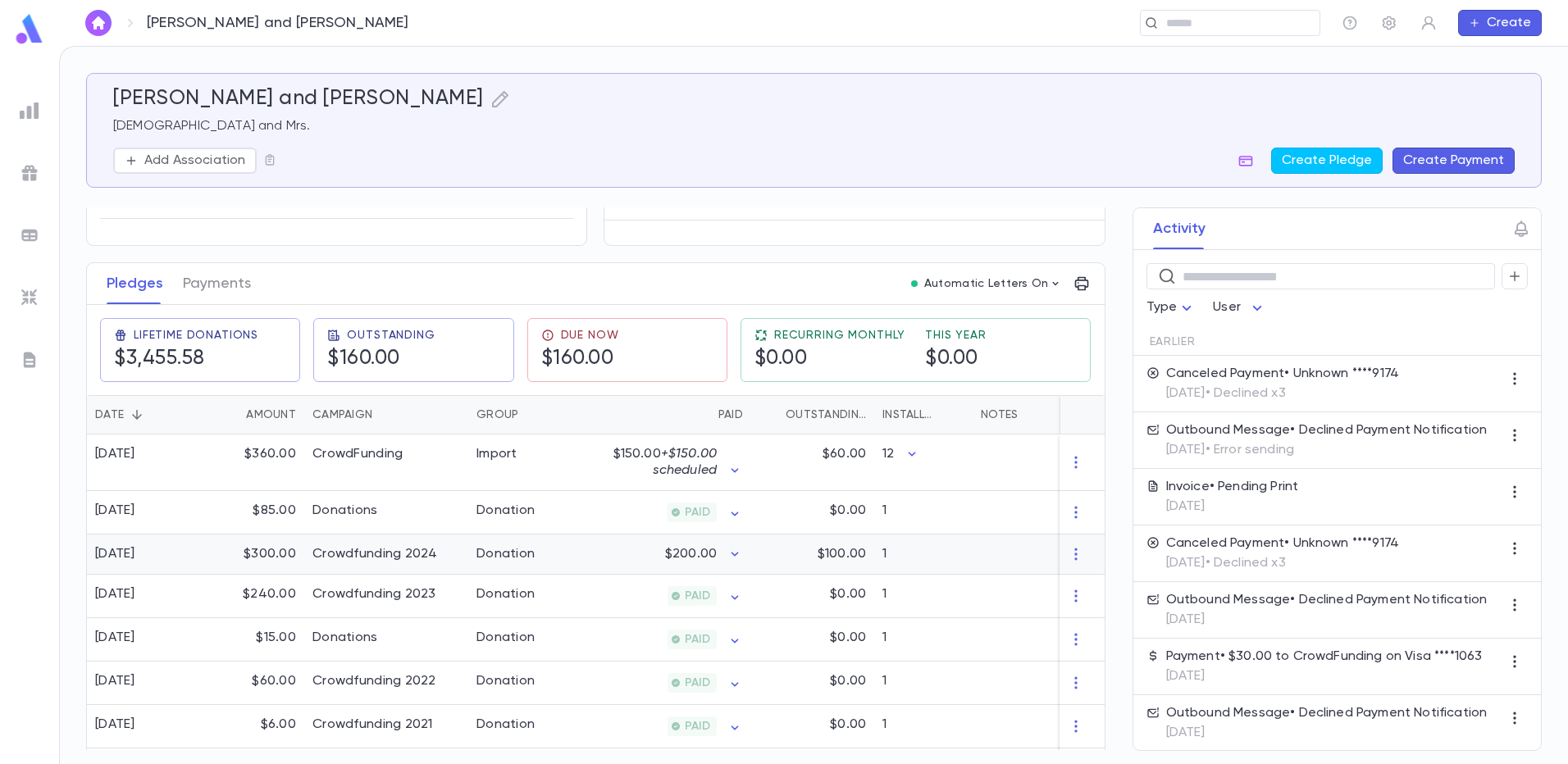
scroll to position [164, 0]
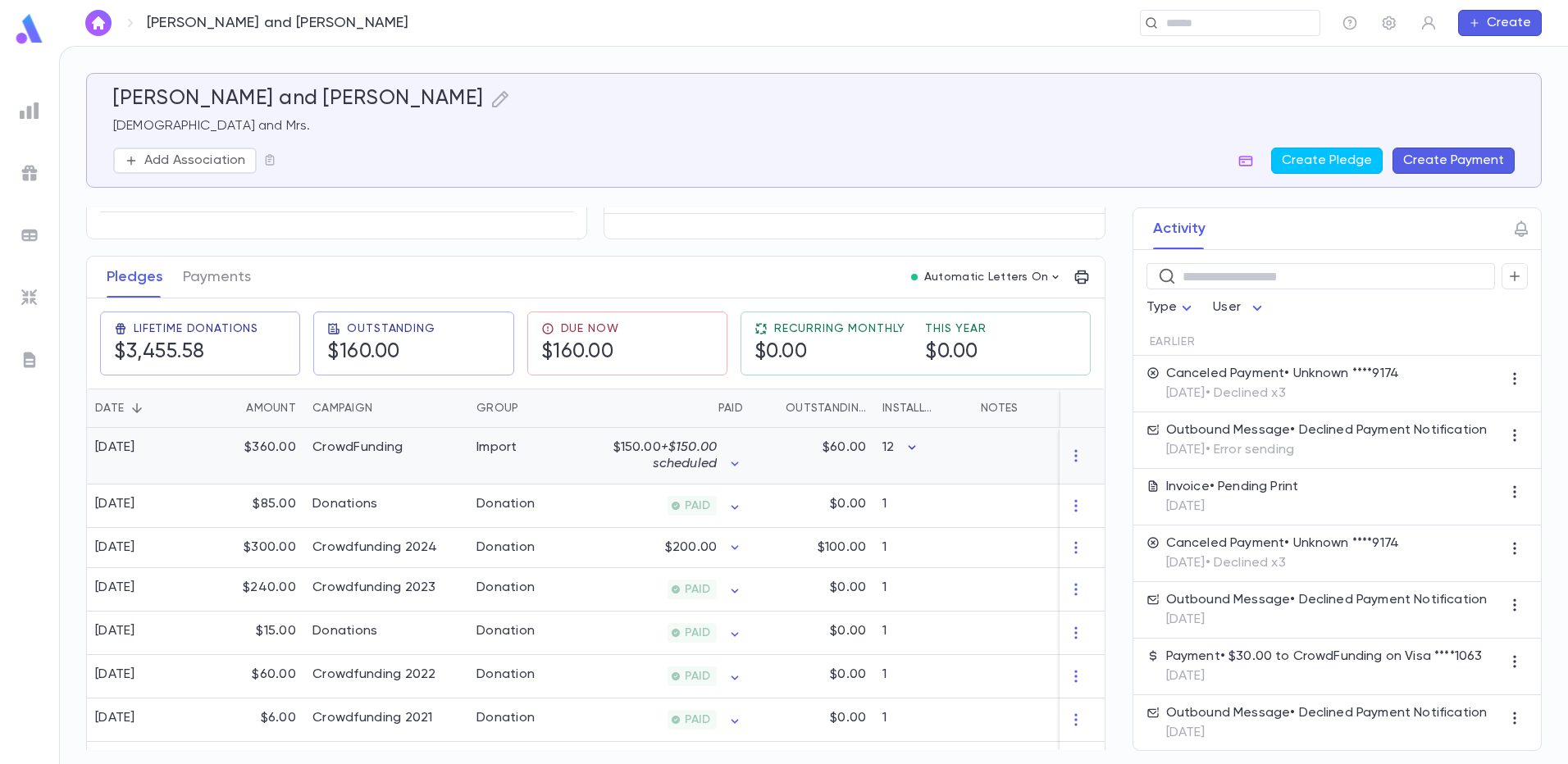
click at [914, 444] on icon "button" at bounding box center [911, 447] width 16 height 16
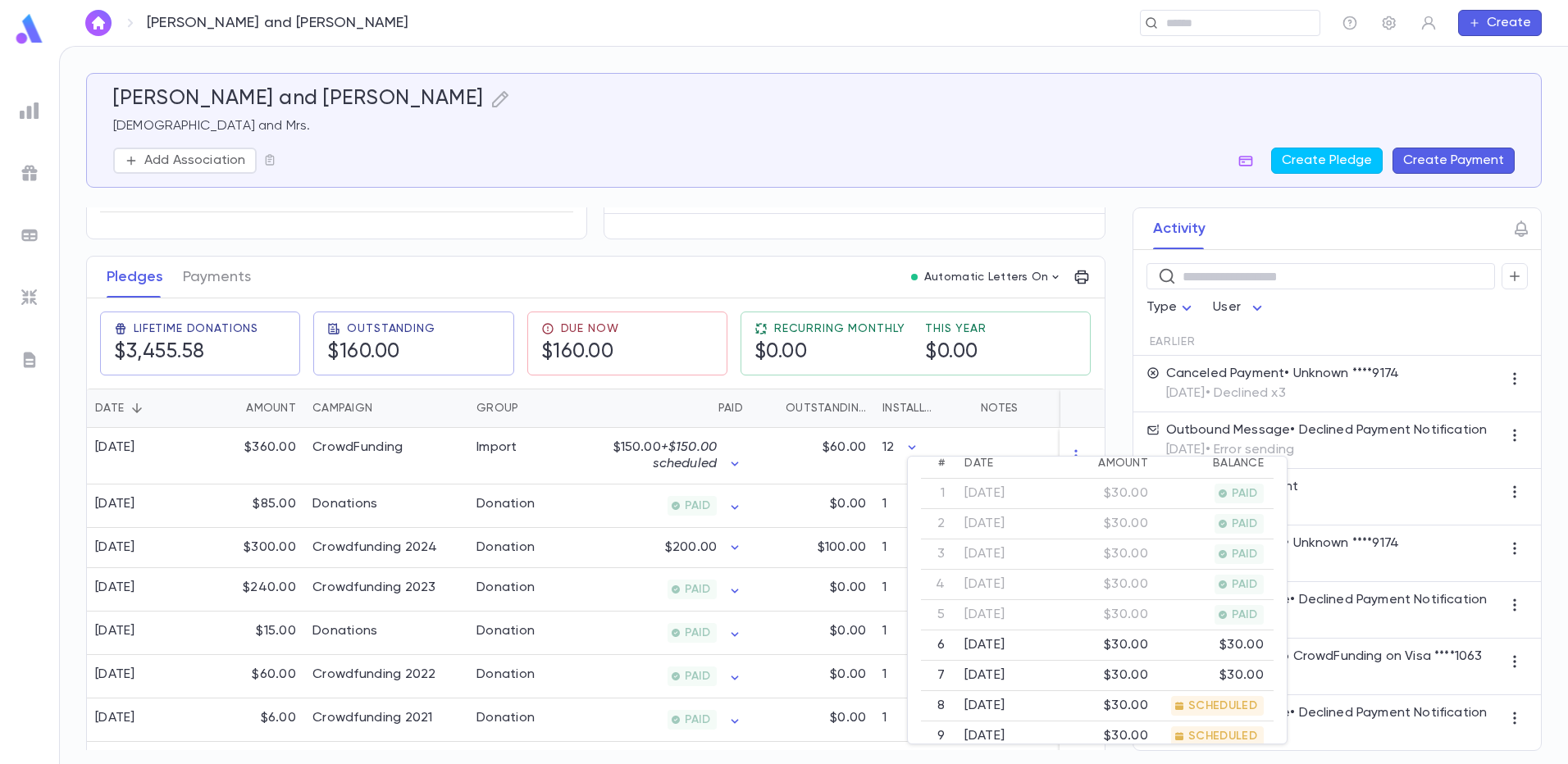
scroll to position [163, 0]
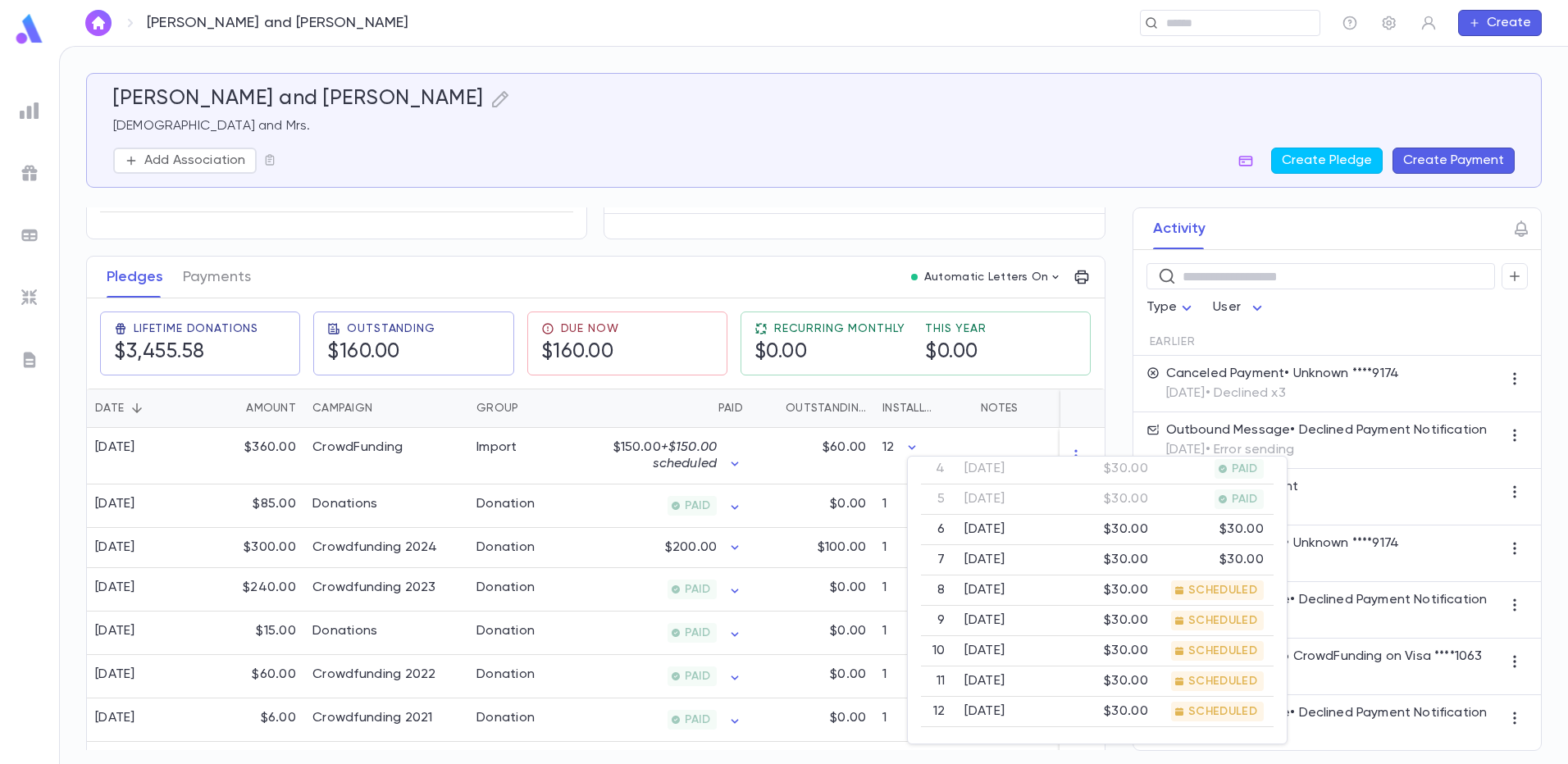
click at [252, 512] on div at bounding box center [784, 382] width 1568 height 764
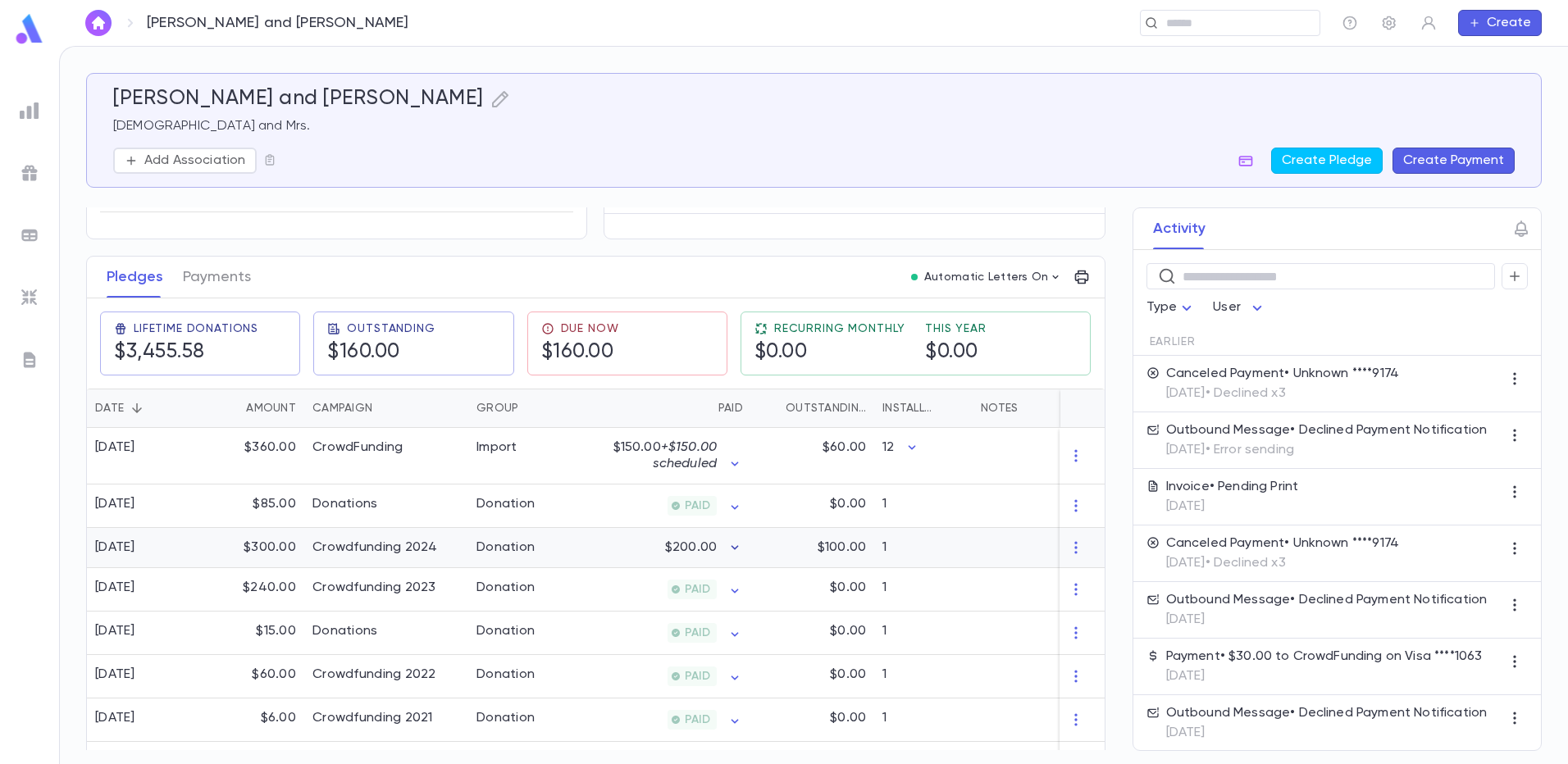
click at [737, 546] on icon "button" at bounding box center [734, 547] width 16 height 16
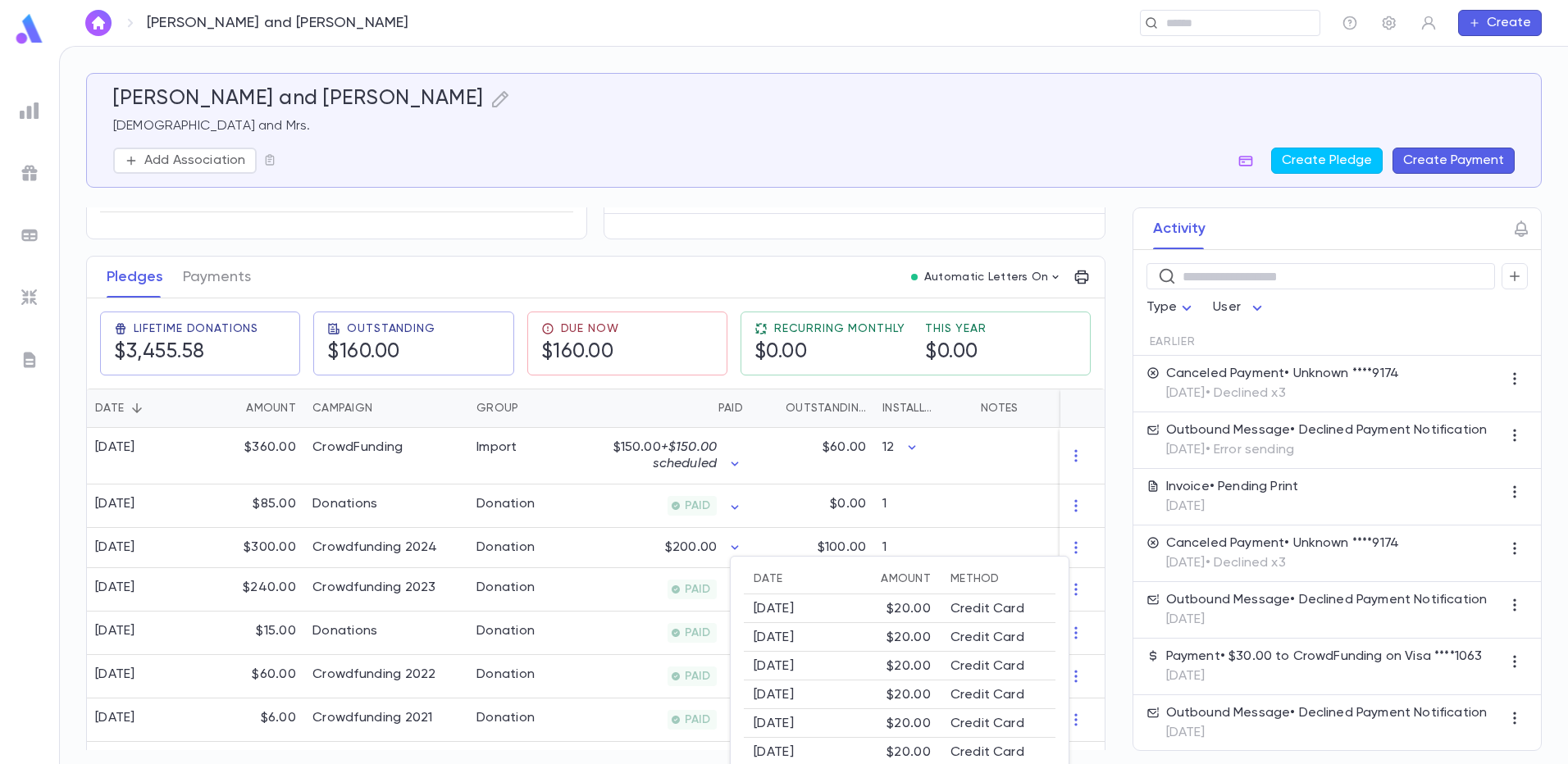
scroll to position [86, 0]
click at [1419, 160] on div at bounding box center [784, 382] width 1568 height 764
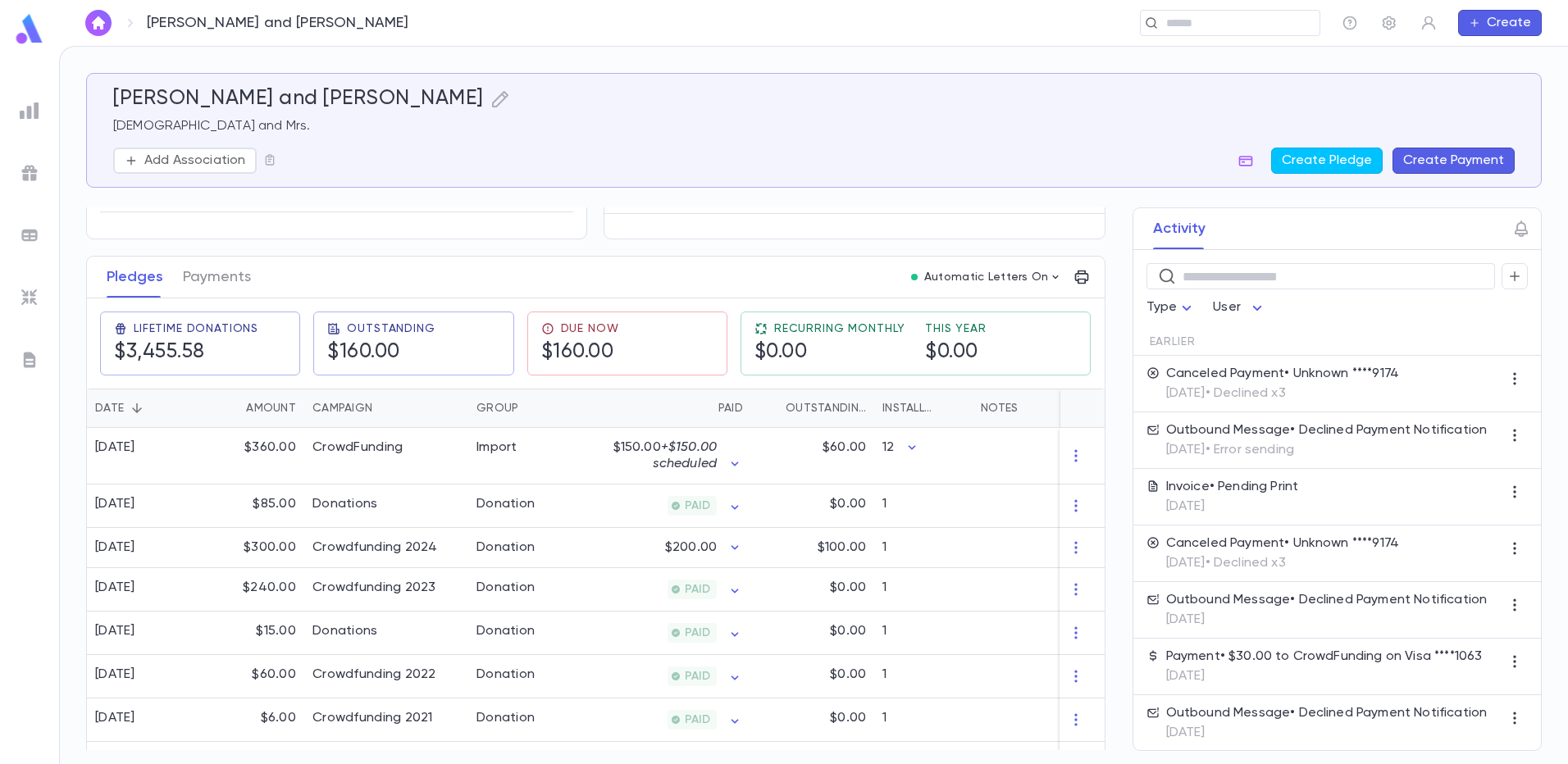
click at [1423, 158] on button "Create Payment" at bounding box center [1453, 160] width 122 height 26
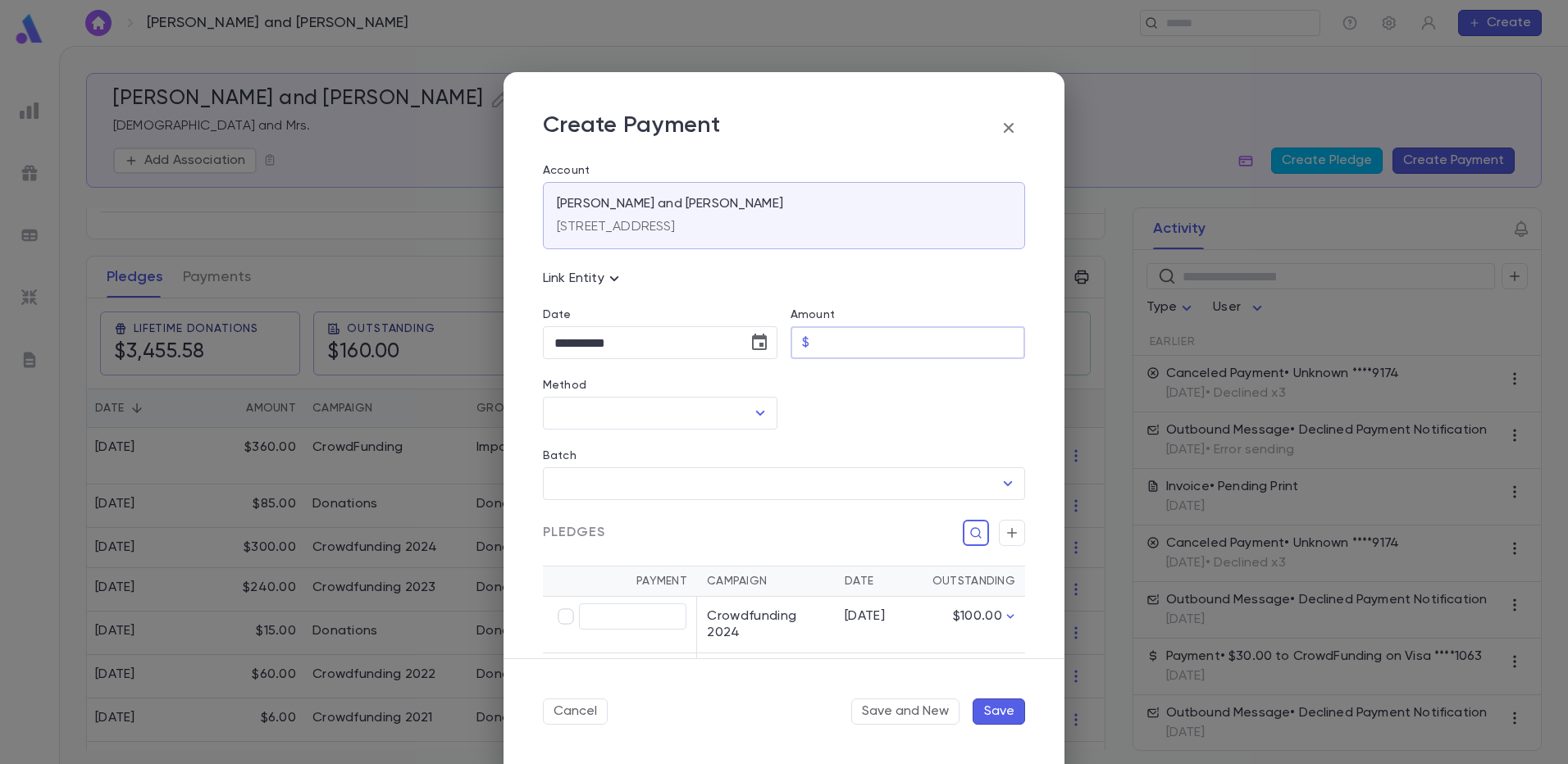
click at [826, 342] on input "Amount" at bounding box center [919, 343] width 209 height 32
type input "*****"
click at [757, 413] on icon "Open" at bounding box center [761, 412] width 9 height 5
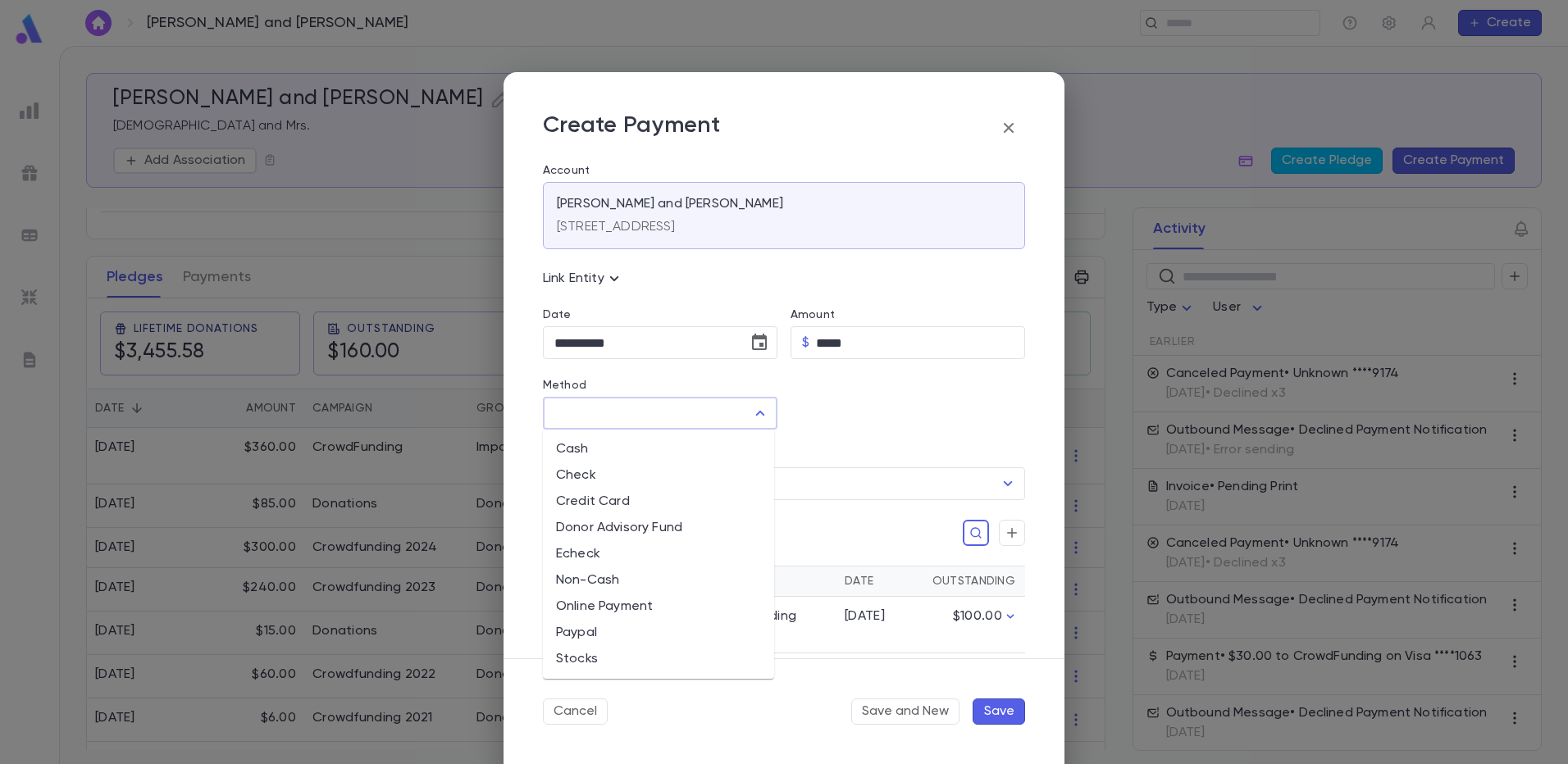
click at [660, 498] on li "Credit Card" at bounding box center [658, 502] width 231 height 26
type input "**********"
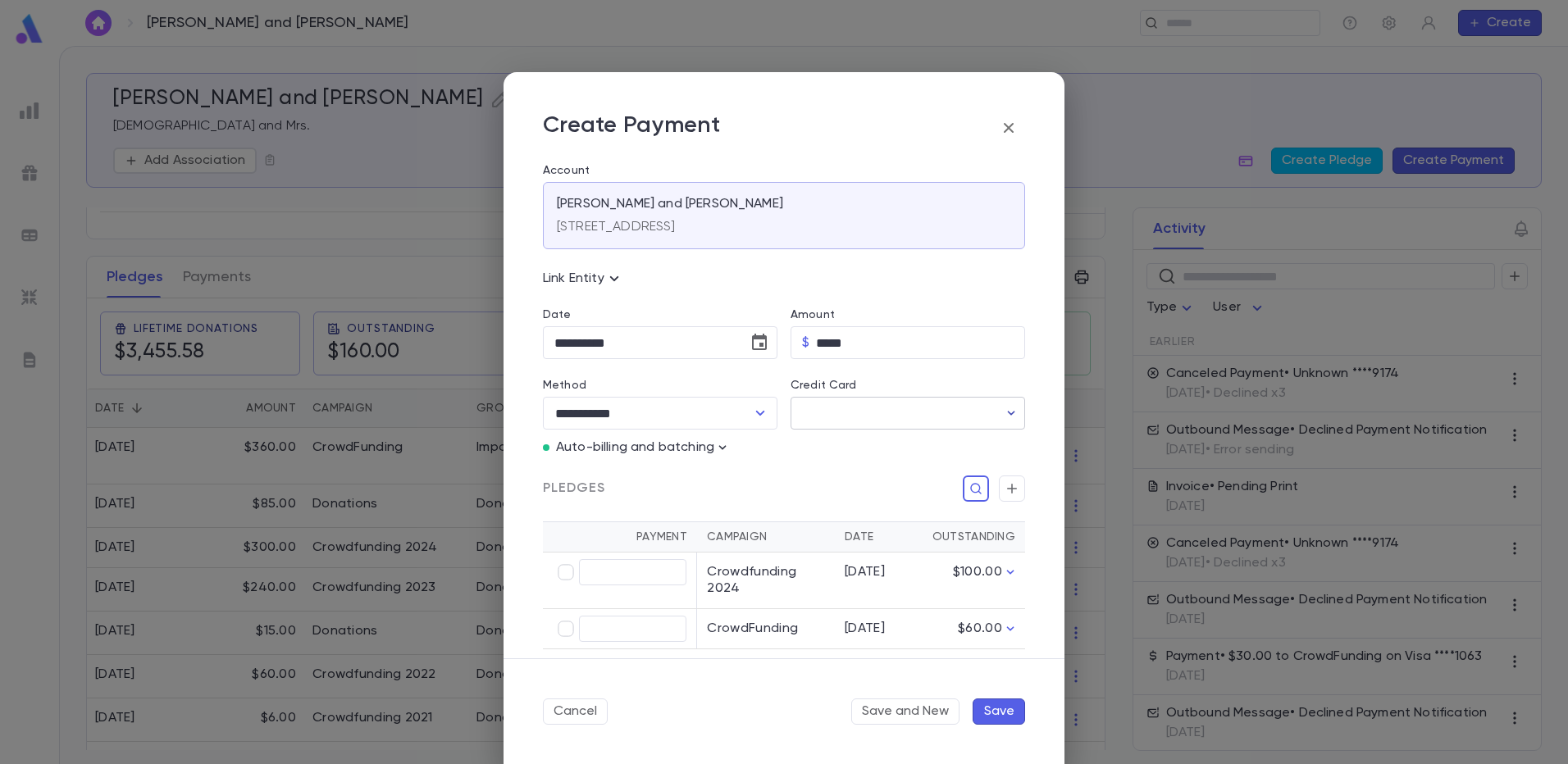
click at [1010, 412] on icon "button" at bounding box center [1010, 412] width 16 height 16
click at [766, 473] on div "Exp 2 / 28" at bounding box center [877, 480] width 261 height 20
type input "********"
type input "*****"
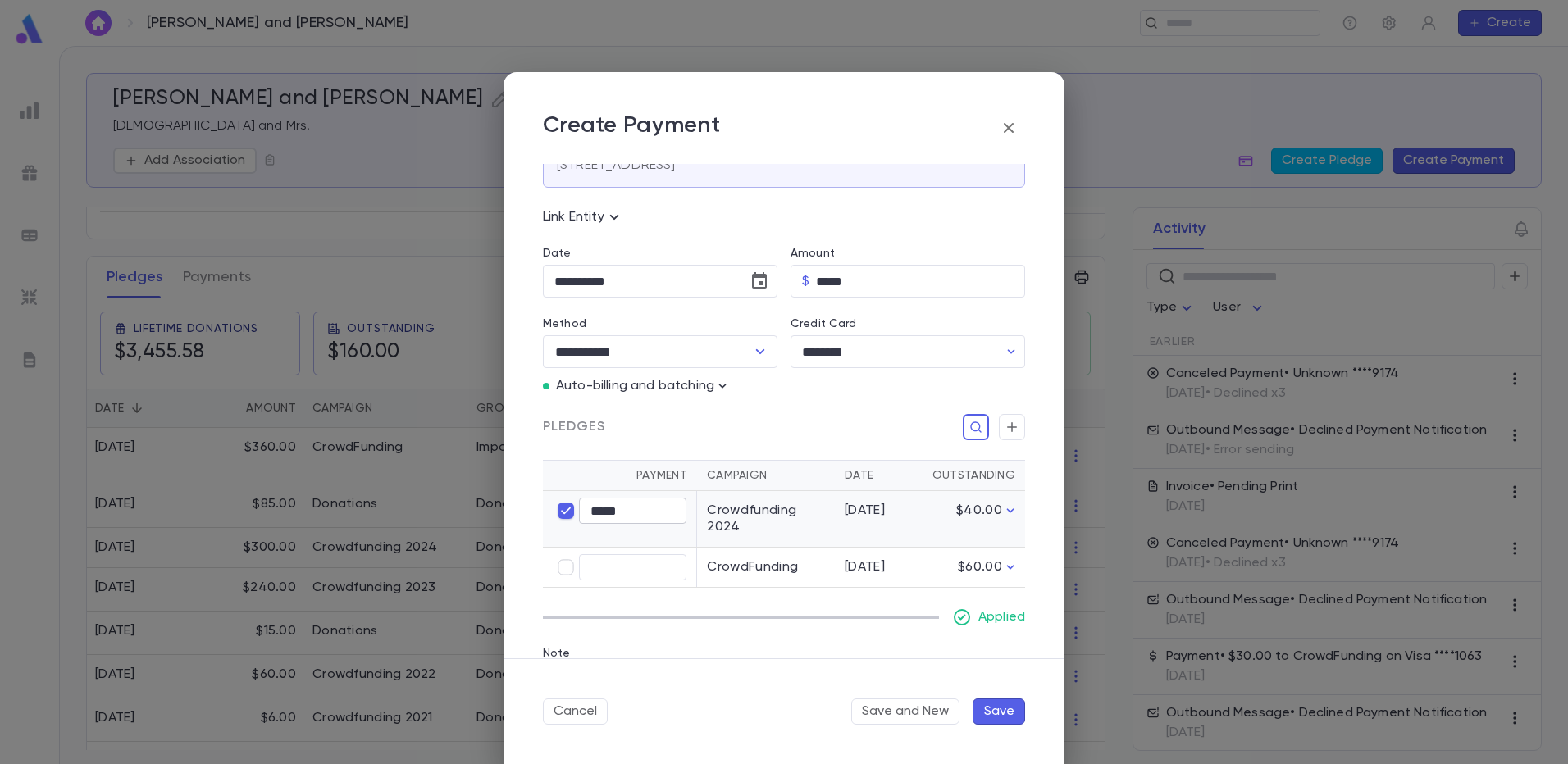
scroll to position [158, 0]
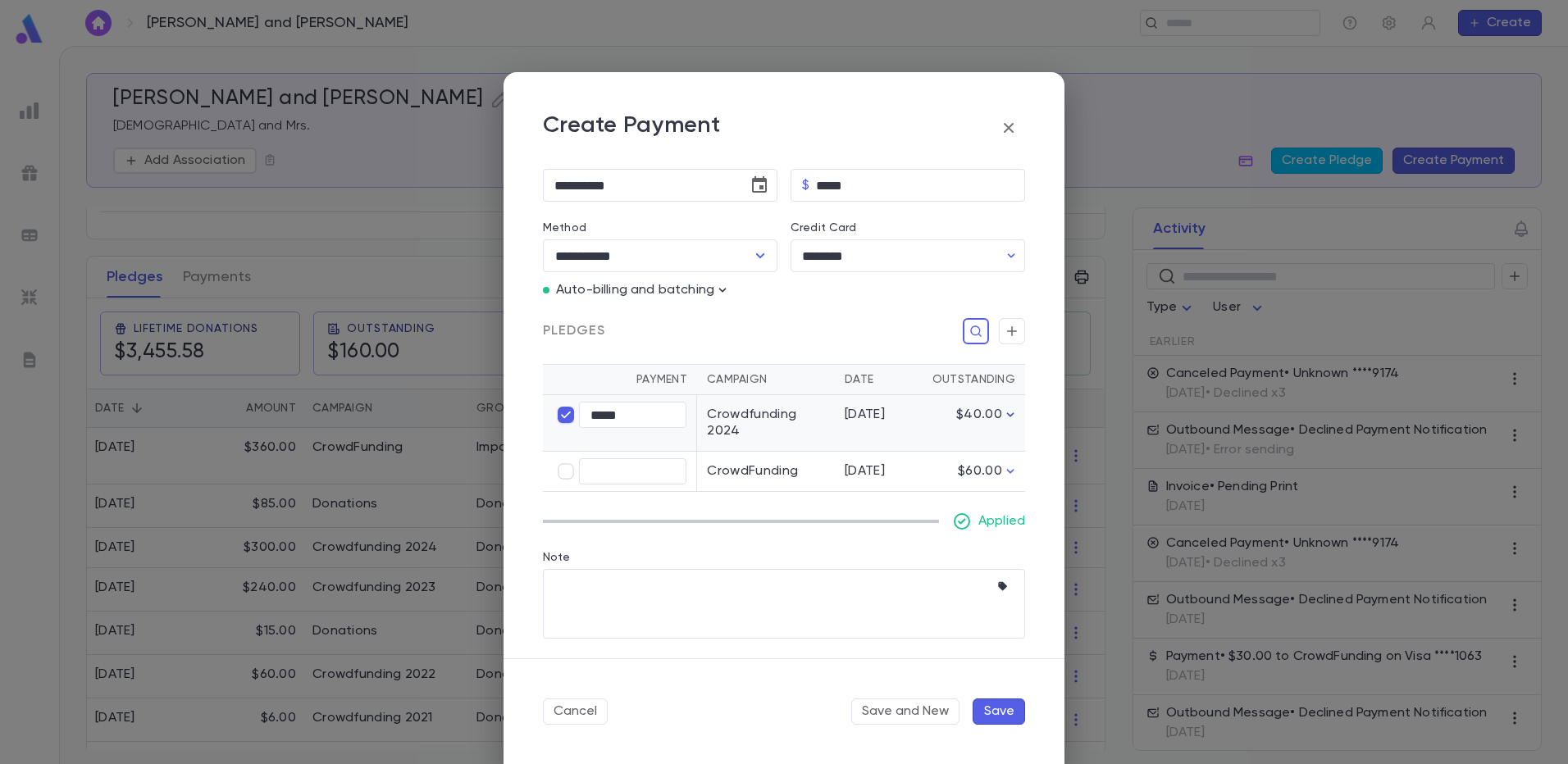
click at [1005, 414] on icon "button" at bounding box center [1009, 414] width 16 height 16
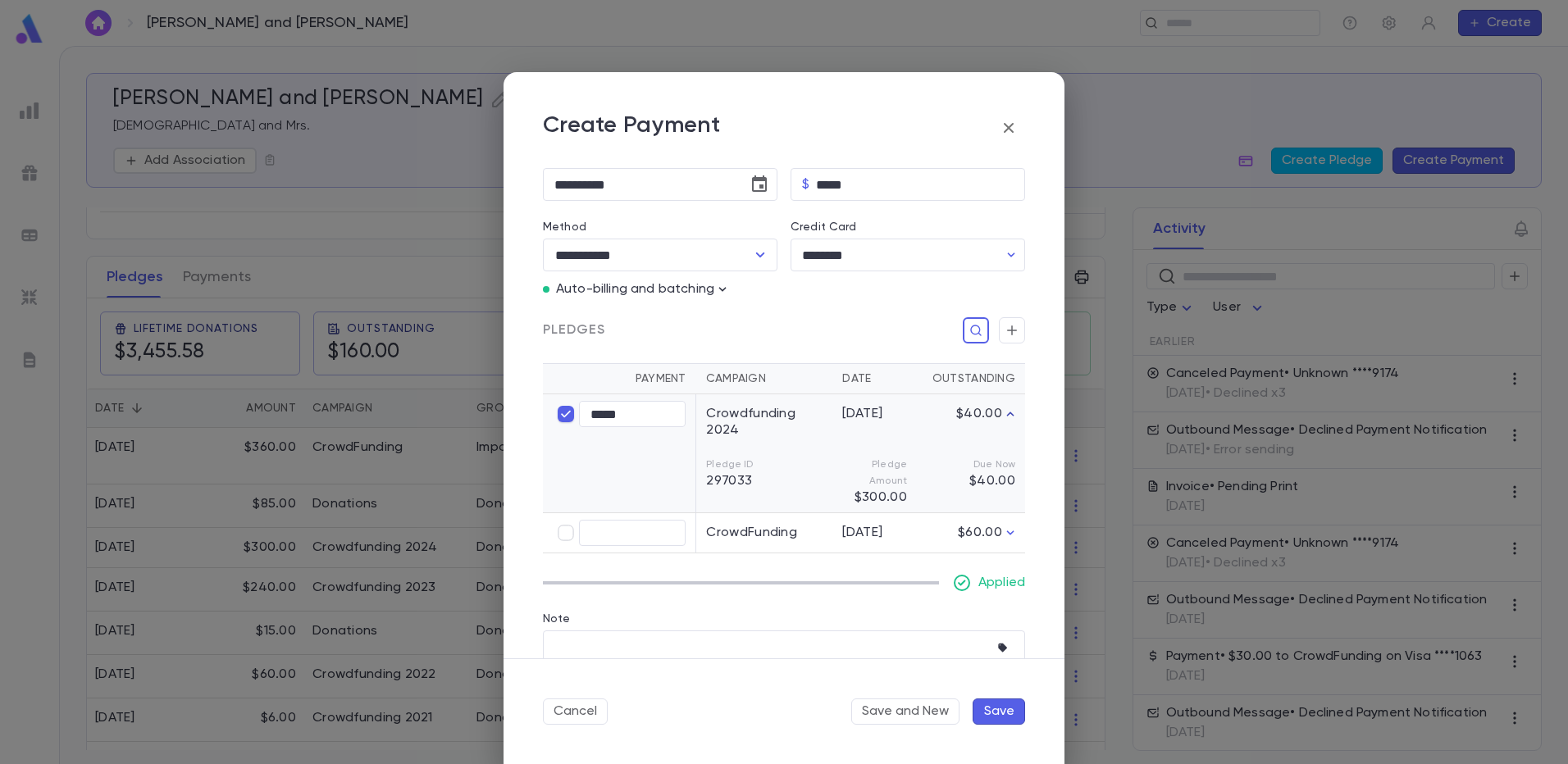
click at [1007, 414] on icon "button" at bounding box center [1010, 413] width 7 height 4
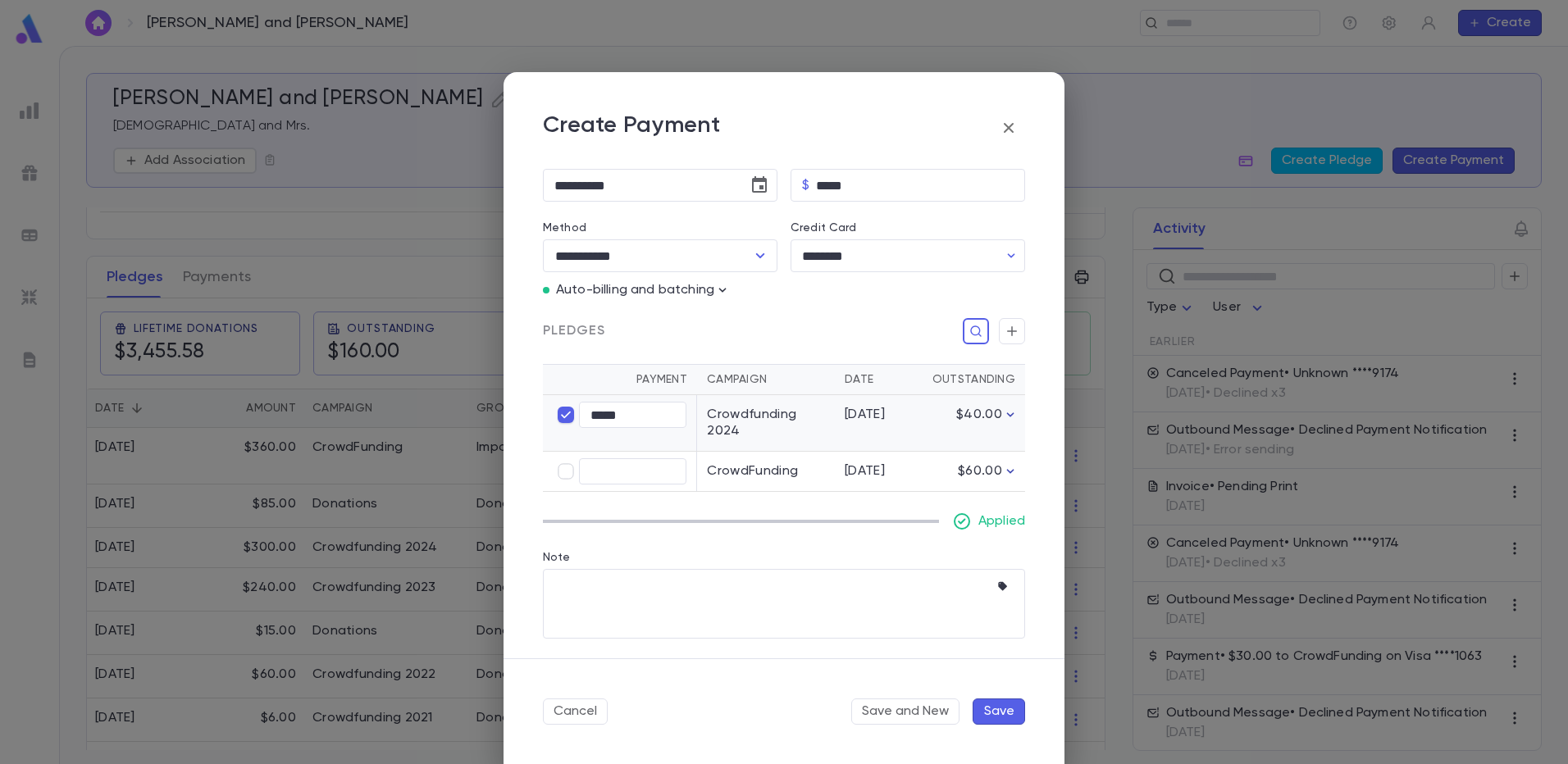
click at [1006, 469] on icon "button" at bounding box center [1009, 471] width 16 height 16
type input "****"
type input "*****"
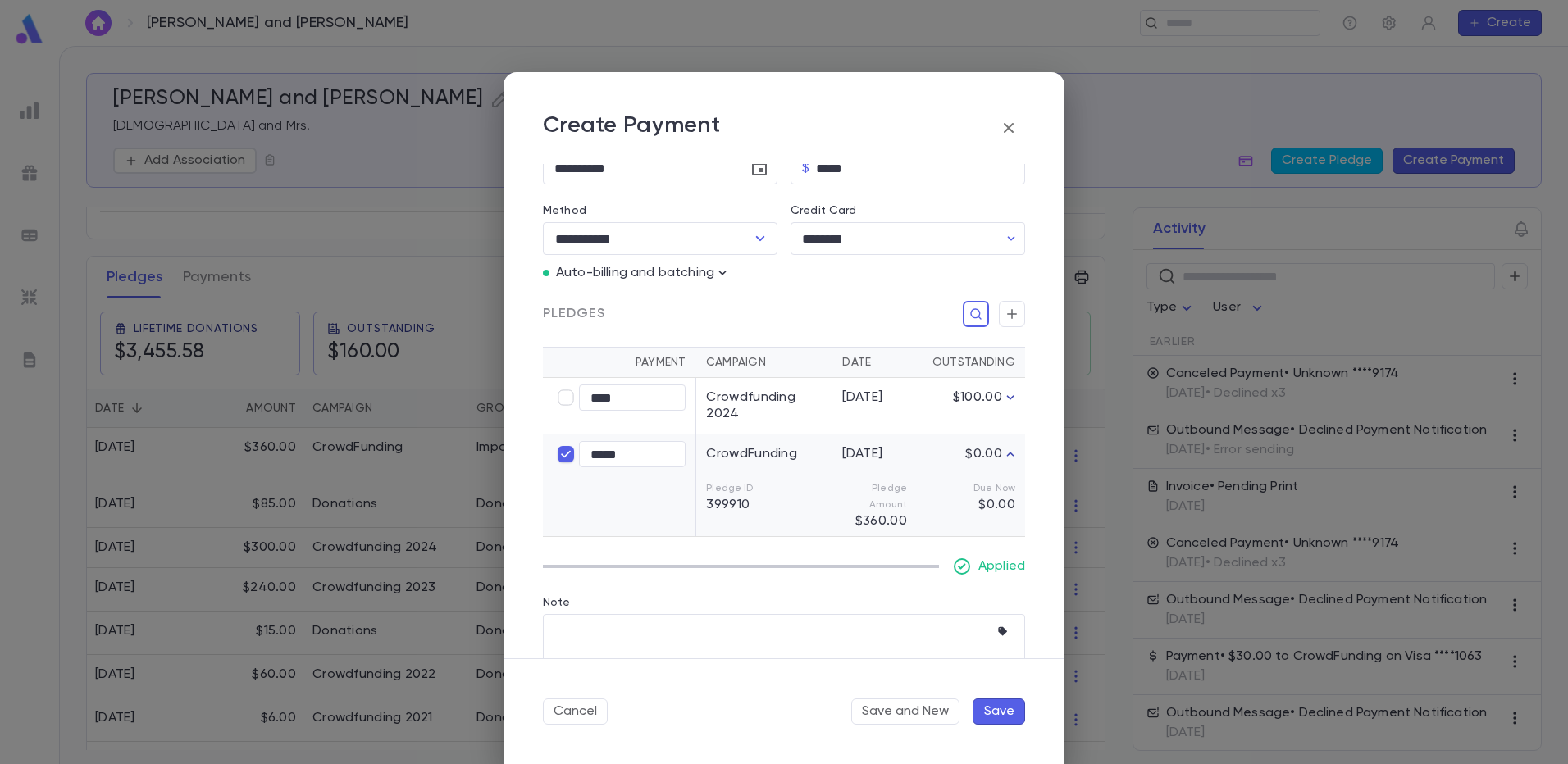
scroll to position [204, 0]
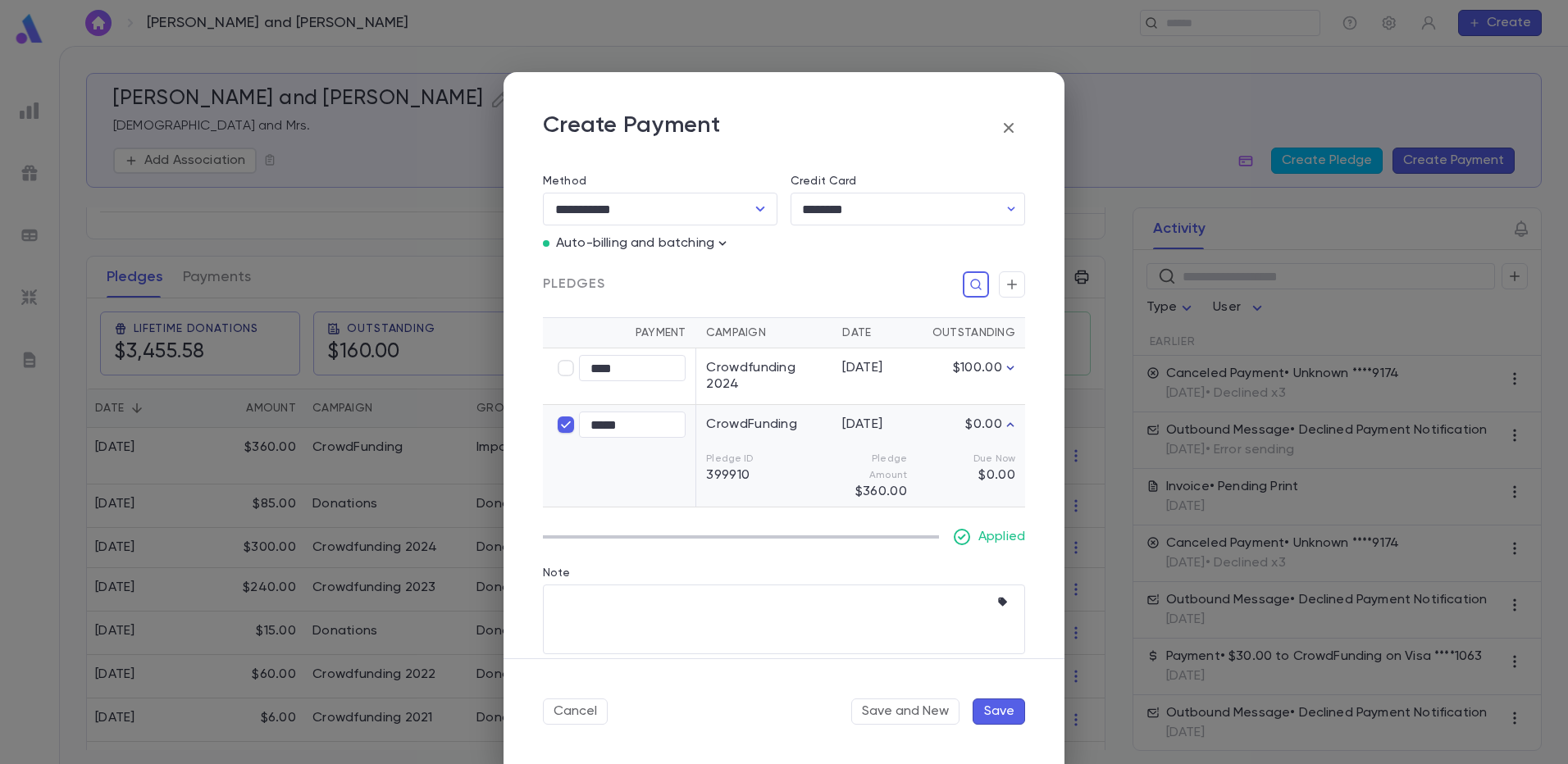
click at [1007, 711] on button "Save" at bounding box center [998, 712] width 52 height 26
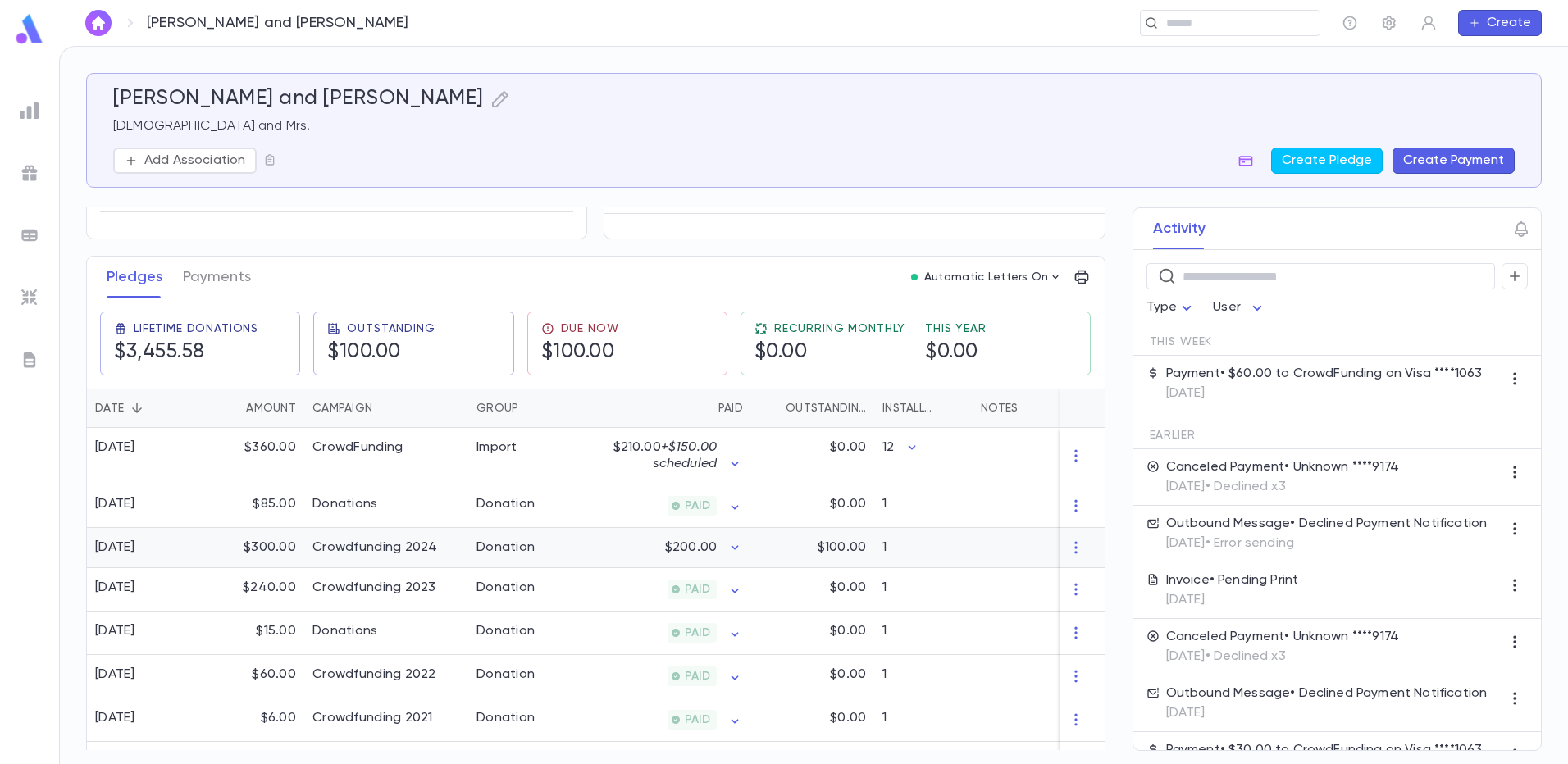
click at [135, 543] on div "3/20/2024" at bounding box center [114, 547] width 40 height 16
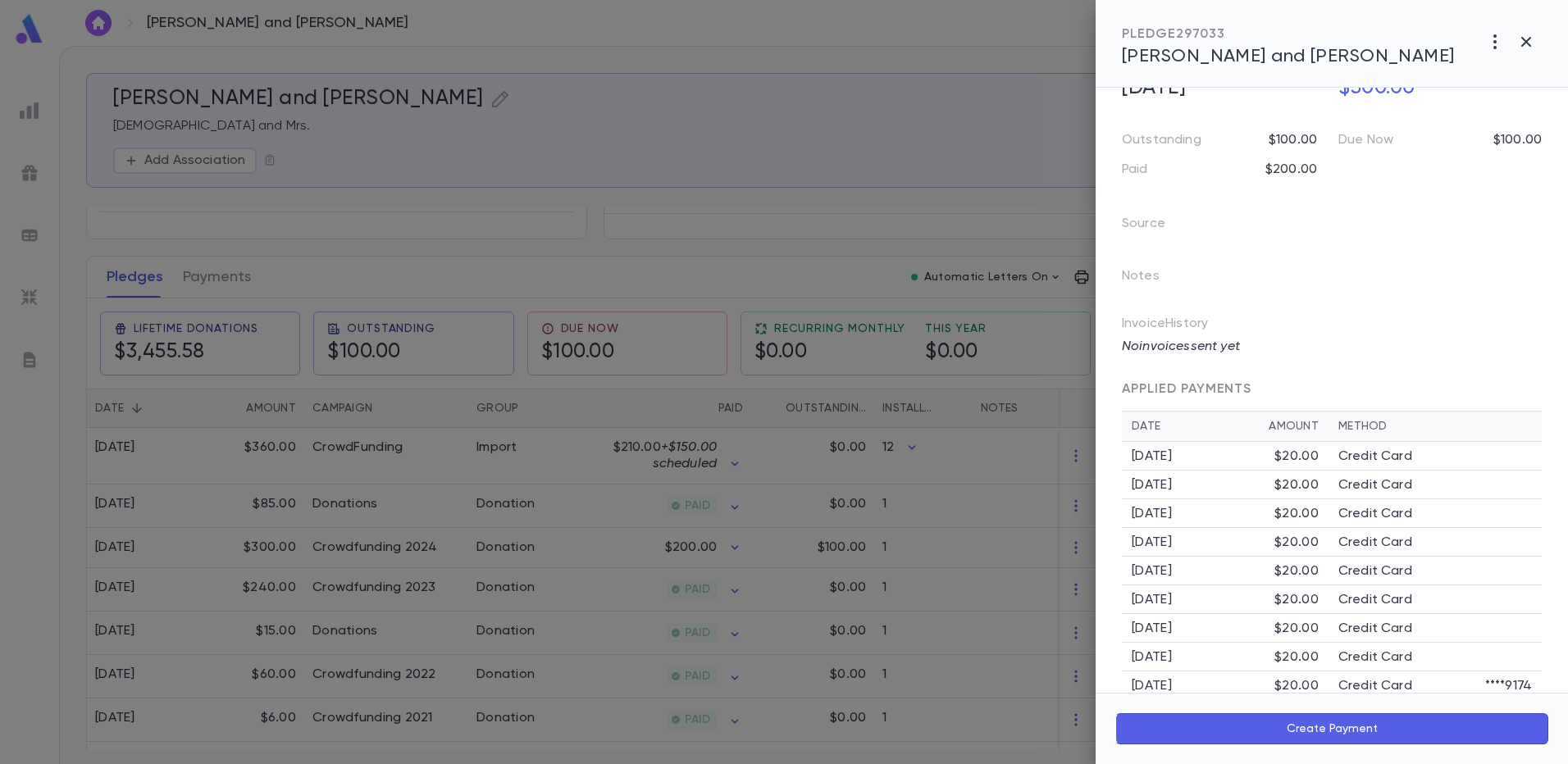
scroll to position [0, 0]
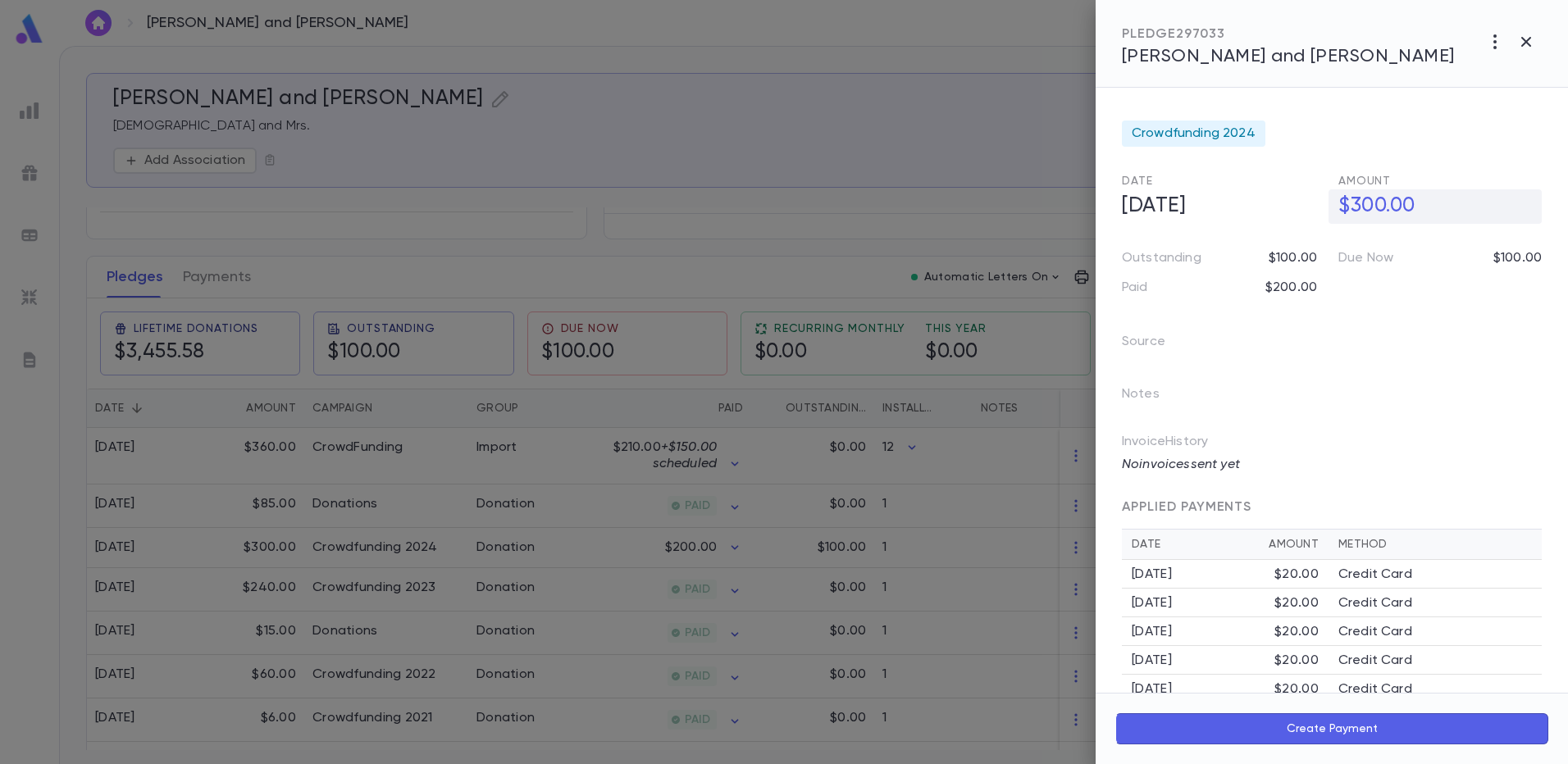
click at [1386, 221] on h5 "$300.00" at bounding box center [1434, 206] width 213 height 35
click at [1366, 222] on input "********" at bounding box center [1440, 206] width 203 height 32
type input "********"
click at [1524, 246] on icon "button" at bounding box center [1529, 242] width 9 height 7
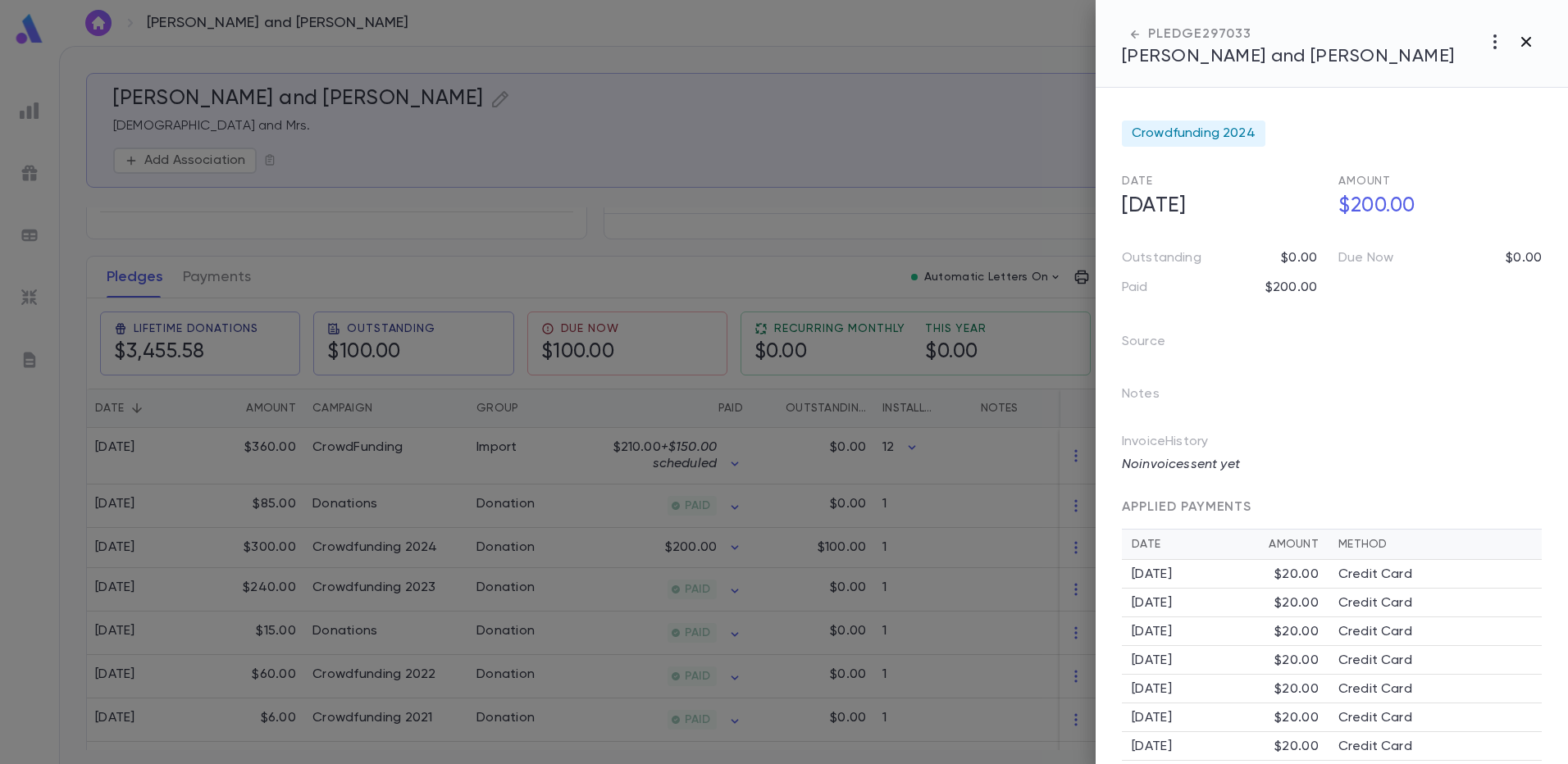
click at [1529, 35] on icon "button" at bounding box center [1525, 41] width 20 height 20
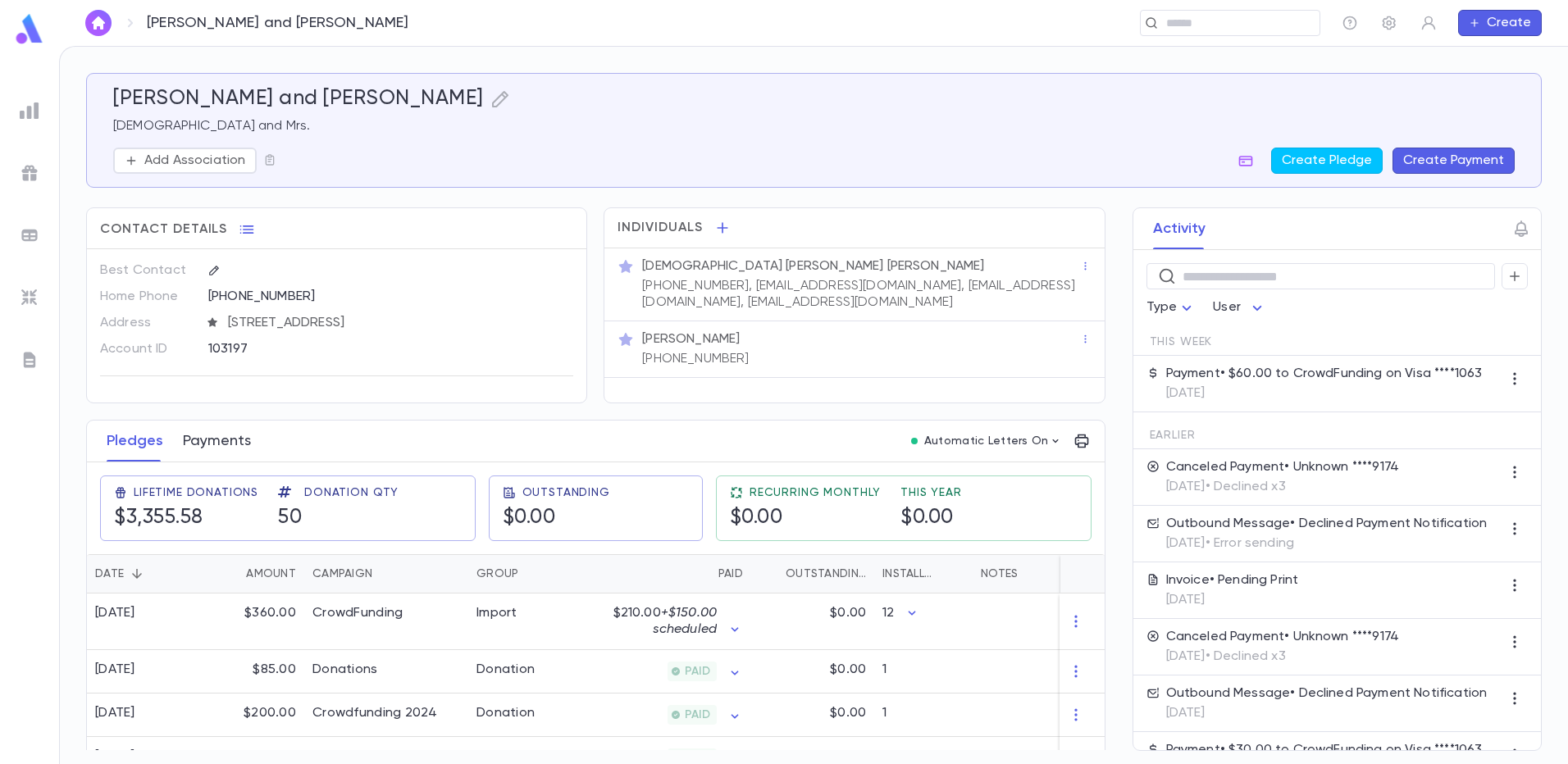
click at [206, 445] on button "Payments" at bounding box center [217, 442] width 68 height 41
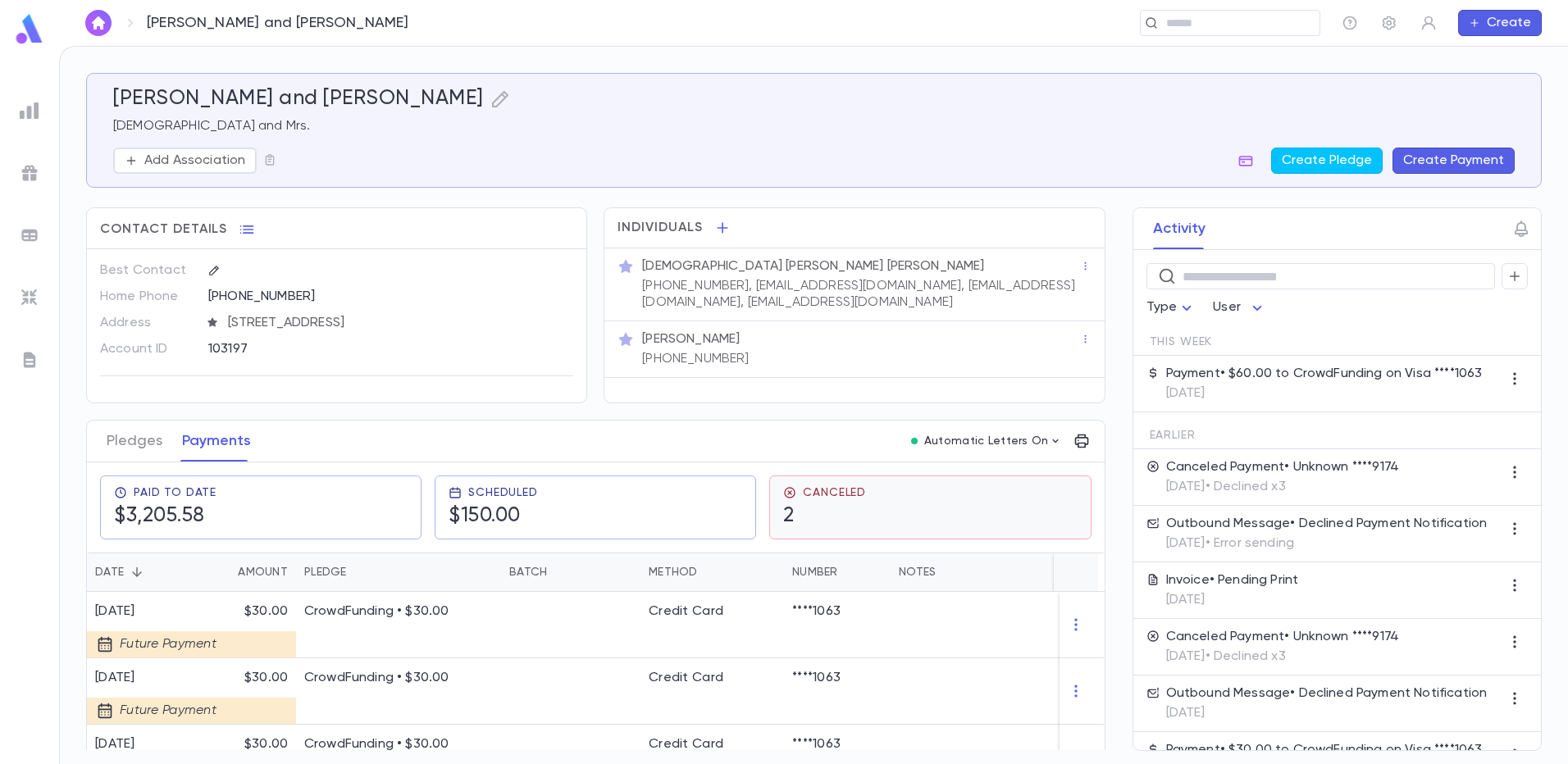
click at [789, 492] on icon at bounding box center [789, 493] width 13 height 13
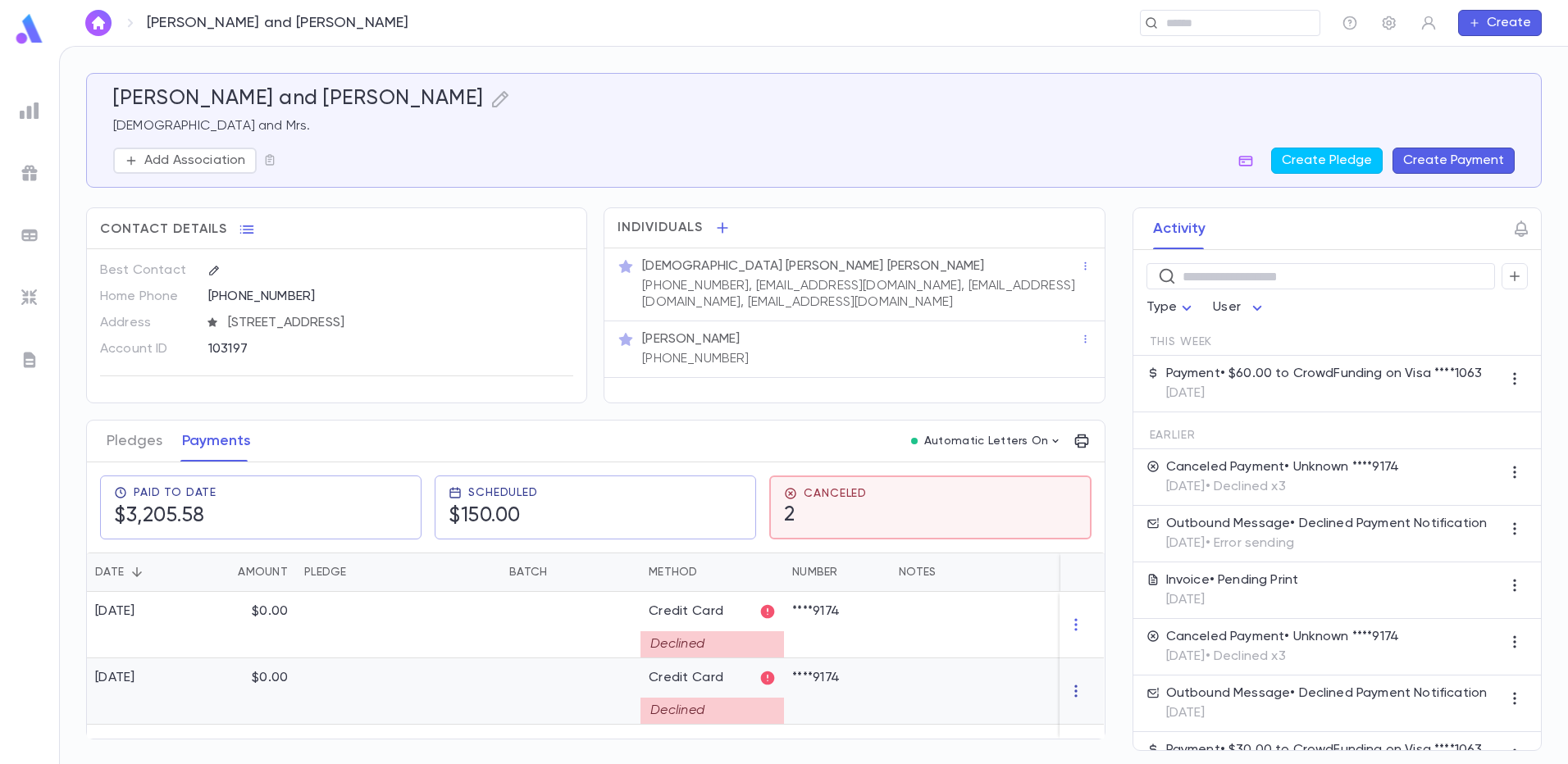
click at [1077, 692] on icon "button" at bounding box center [1076, 691] width 16 height 16
click at [1097, 713] on ul "Delete" at bounding box center [1106, 718] width 68 height 36
click at [1080, 691] on div at bounding box center [784, 382] width 1568 height 764
click at [38, 452] on ul at bounding box center [29, 427] width 59 height 675
